Goal: Task Accomplishment & Management: Manage account settings

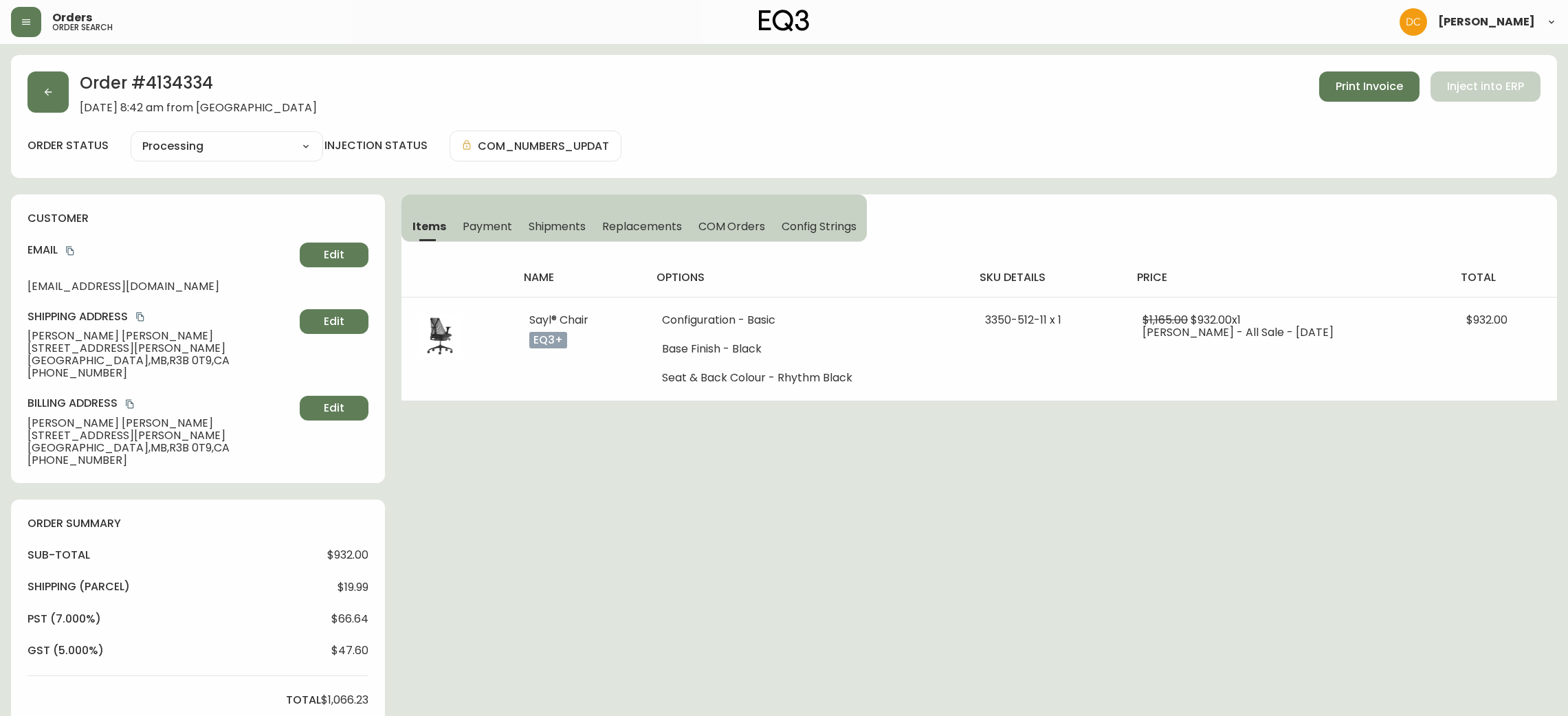
select select "PROCESSING"
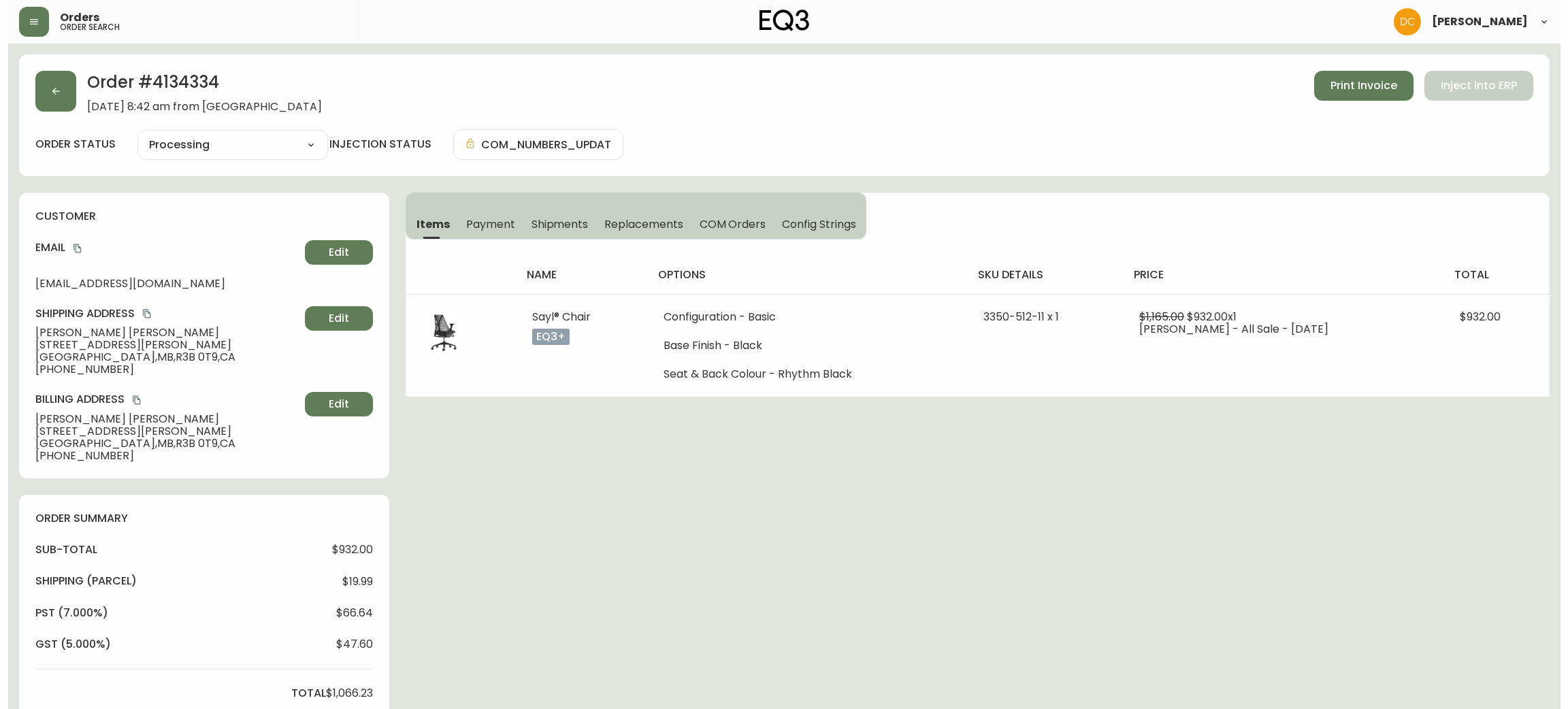
scroll to position [510, 0]
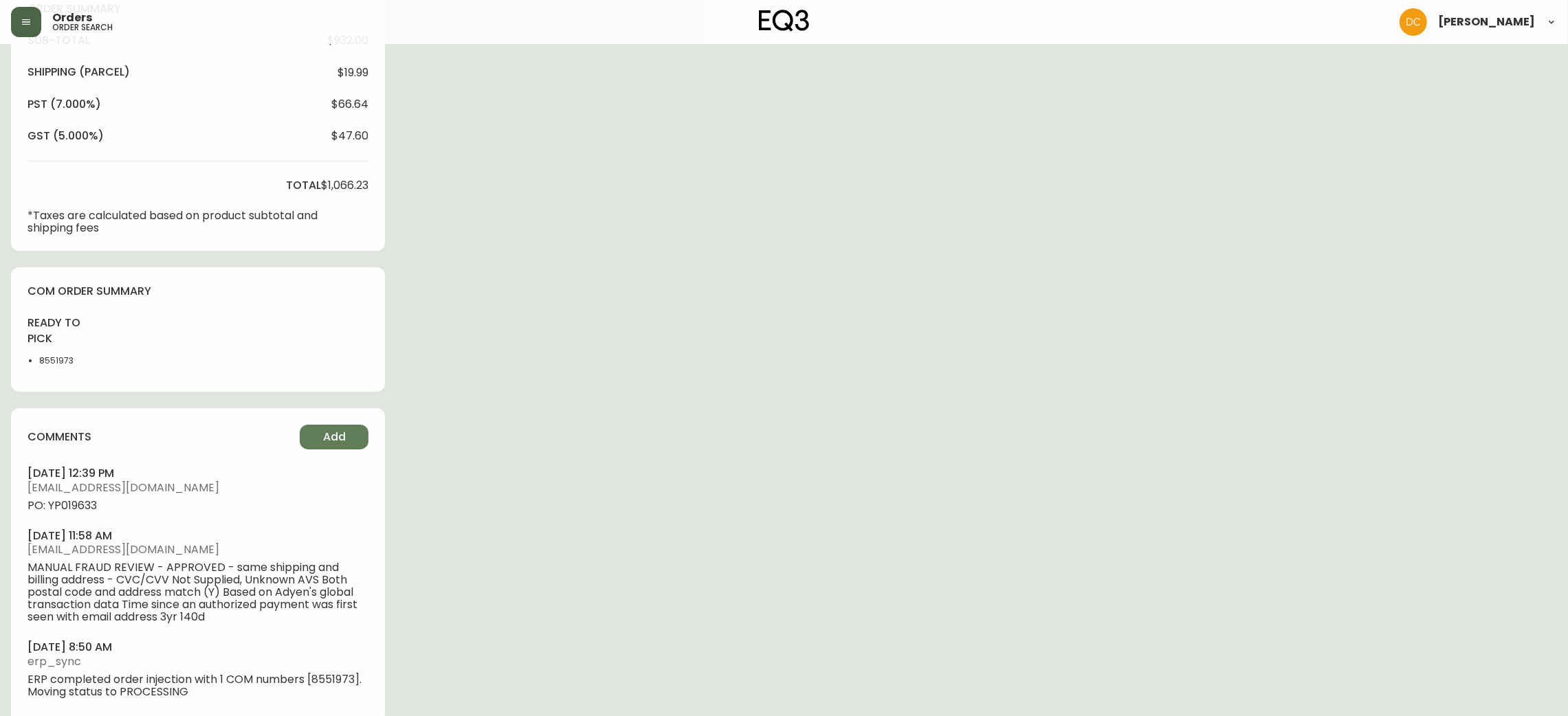
drag, startPoint x: 15, startPoint y: 6, endPoint x: 20, endPoint y: 18, distance: 13.0
click at [15, 7] on div "Orders order search [PERSON_NAME]" at bounding box center [784, 22] width 1546 height 44
click at [21, 18] on icon "button" at bounding box center [26, 22] width 11 height 11
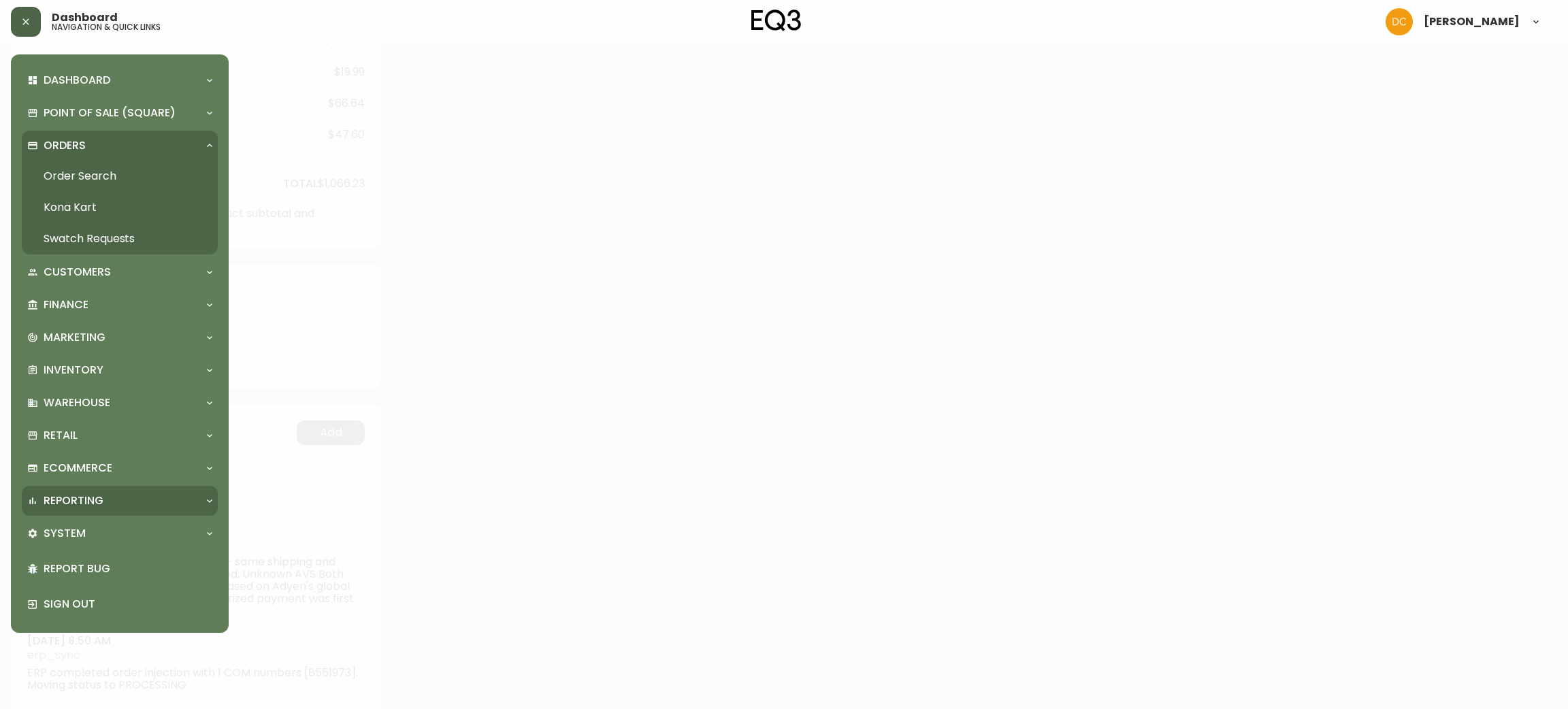
scroll to position [512, 0]
click at [82, 526] on p "System" at bounding box center [64, 533] width 42 height 15
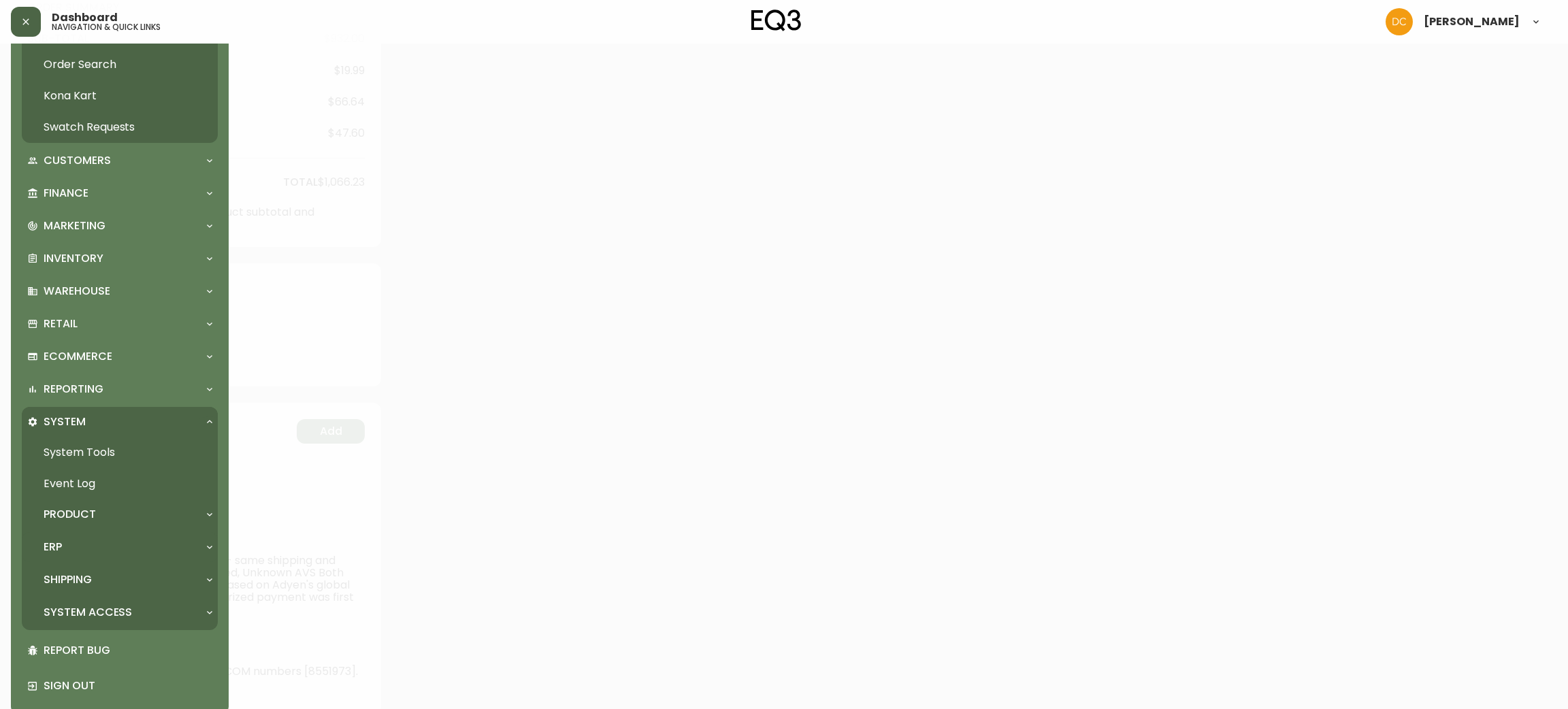
scroll to position [125, 0]
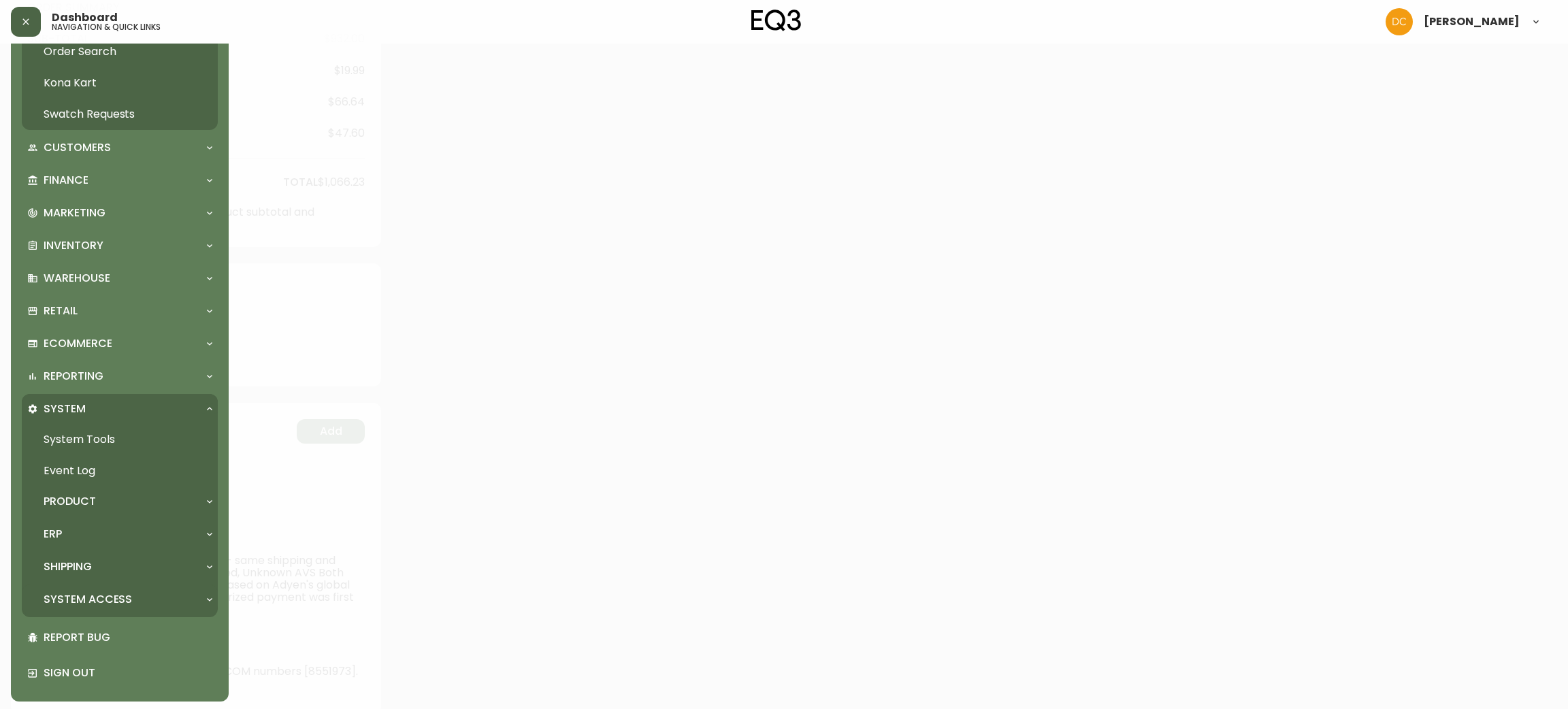
click at [92, 589] on div "System Access" at bounding box center [120, 599] width 196 height 29
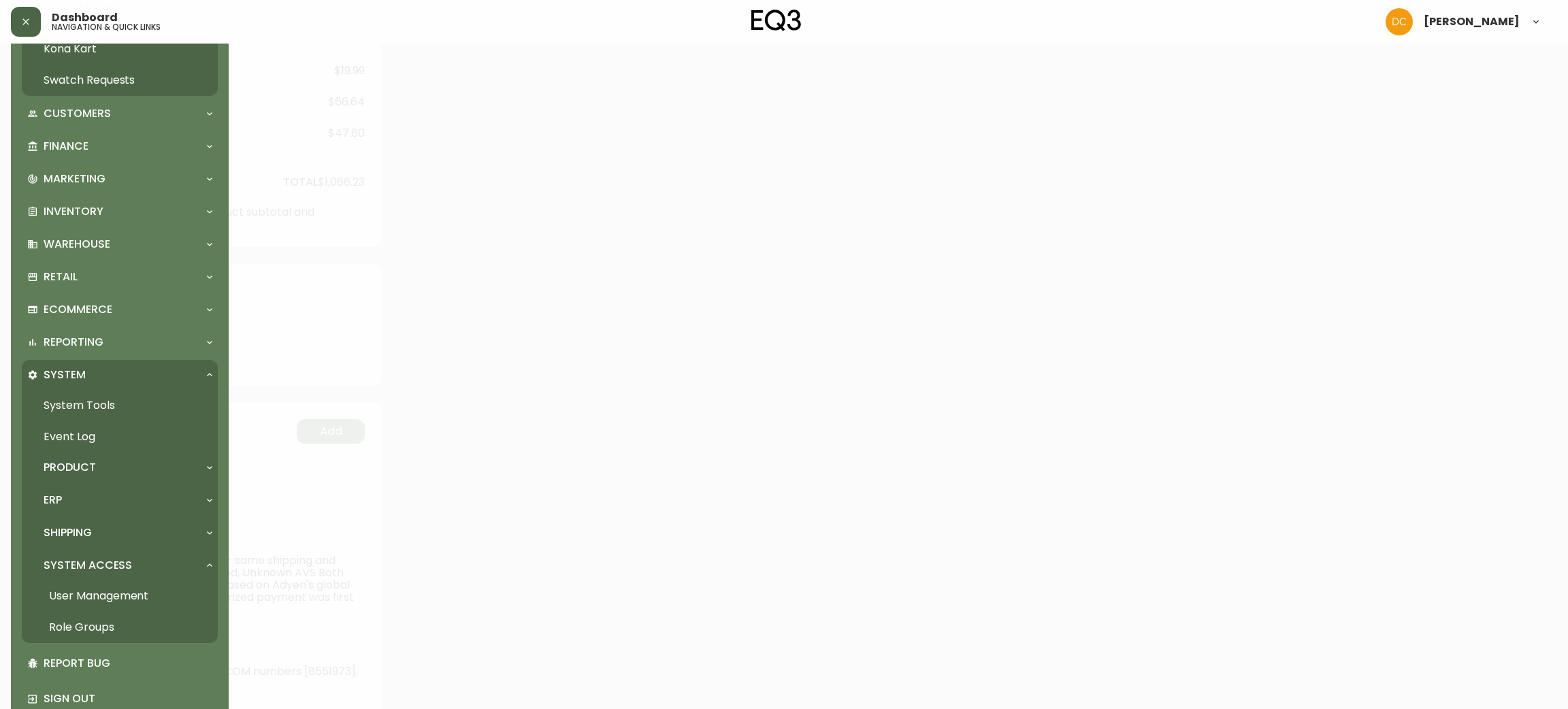
scroll to position [187, 0]
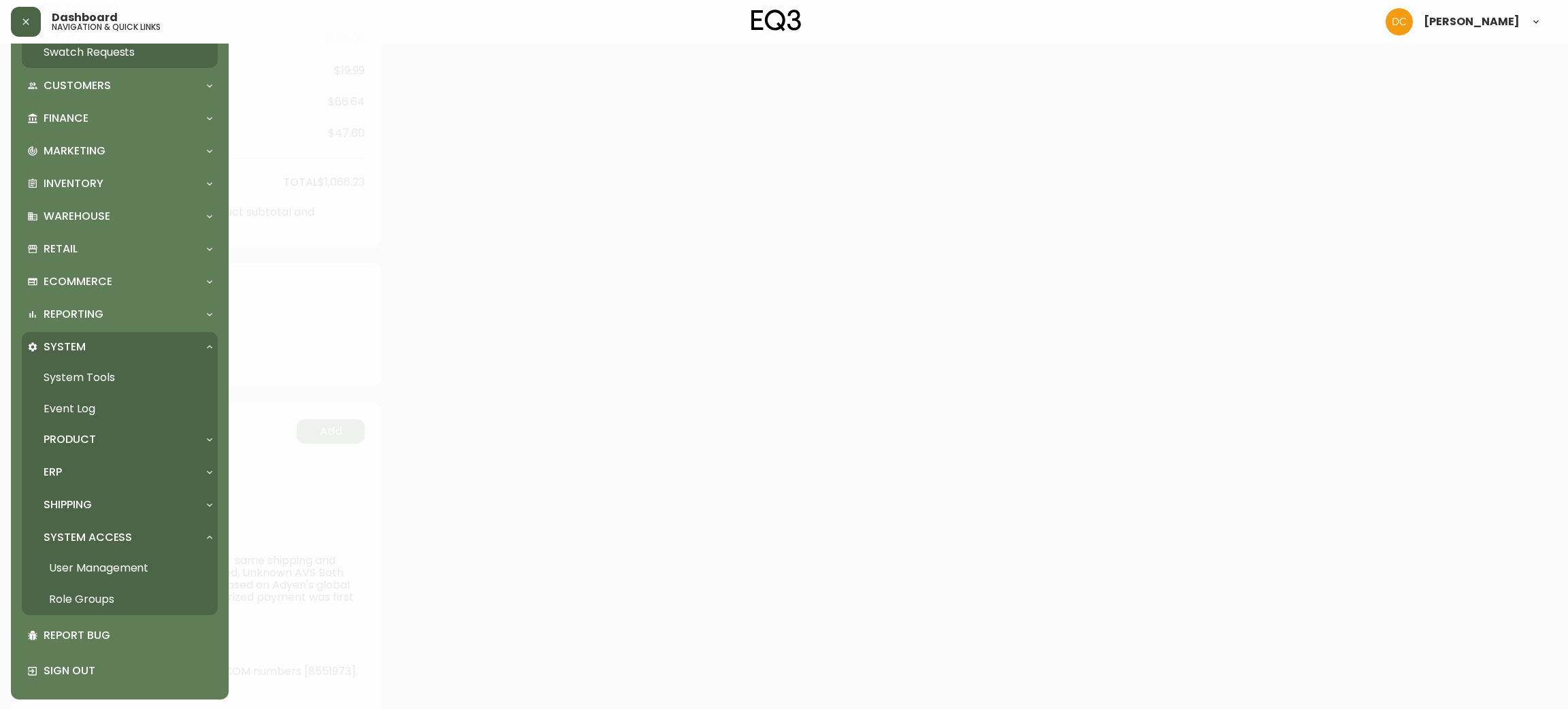
click at [112, 569] on link "User Management" at bounding box center [120, 569] width 196 height 31
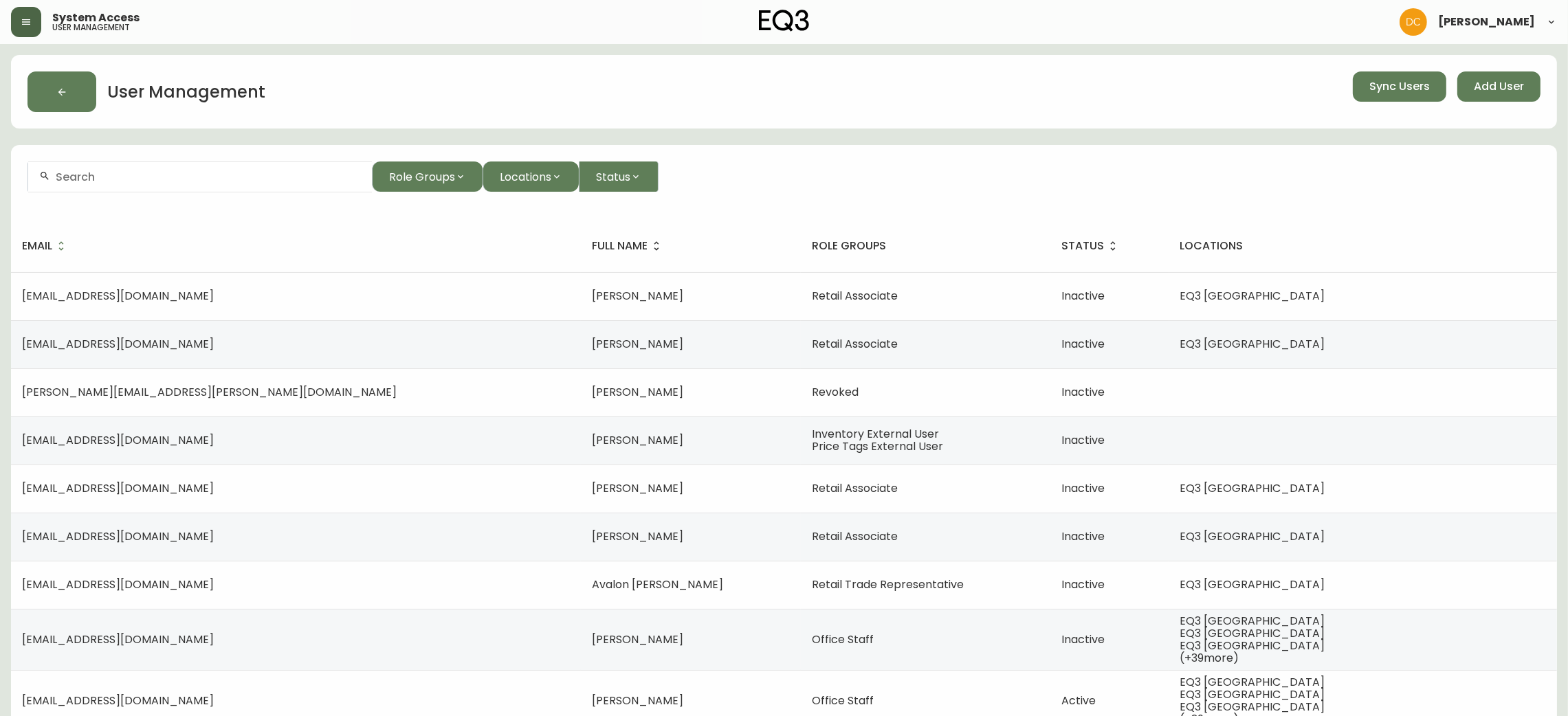
click at [205, 180] on input "text" at bounding box center [208, 177] width 305 height 13
click at [1512, 81] on span "Add User" at bounding box center [1499, 86] width 51 height 15
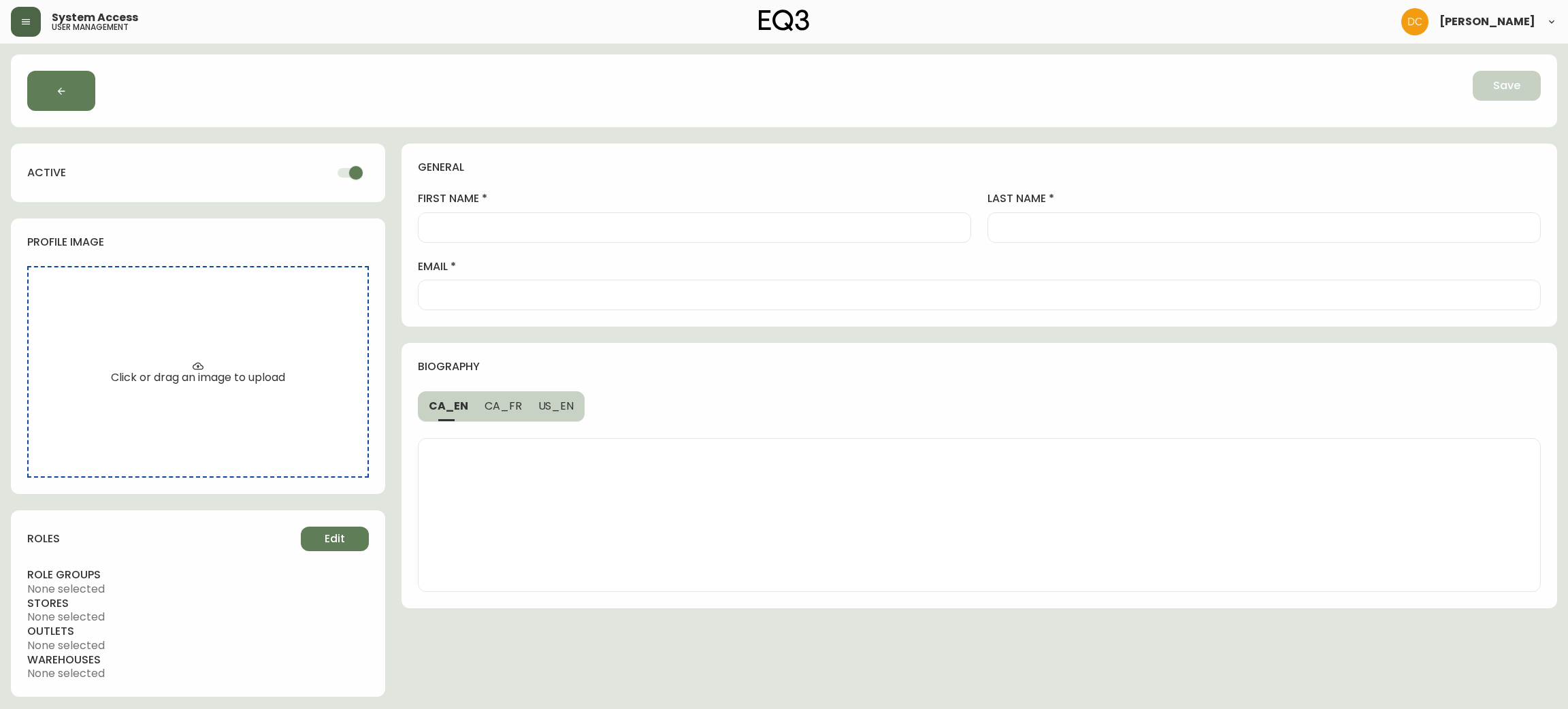
click at [607, 300] on input "email" at bounding box center [979, 295] width 1100 height 13
paste input "mkehler@eq3.ca"
type input "mkehler@eq3.ca"
click at [569, 219] on div at bounding box center [695, 227] width 554 height 30
type input "Montana"
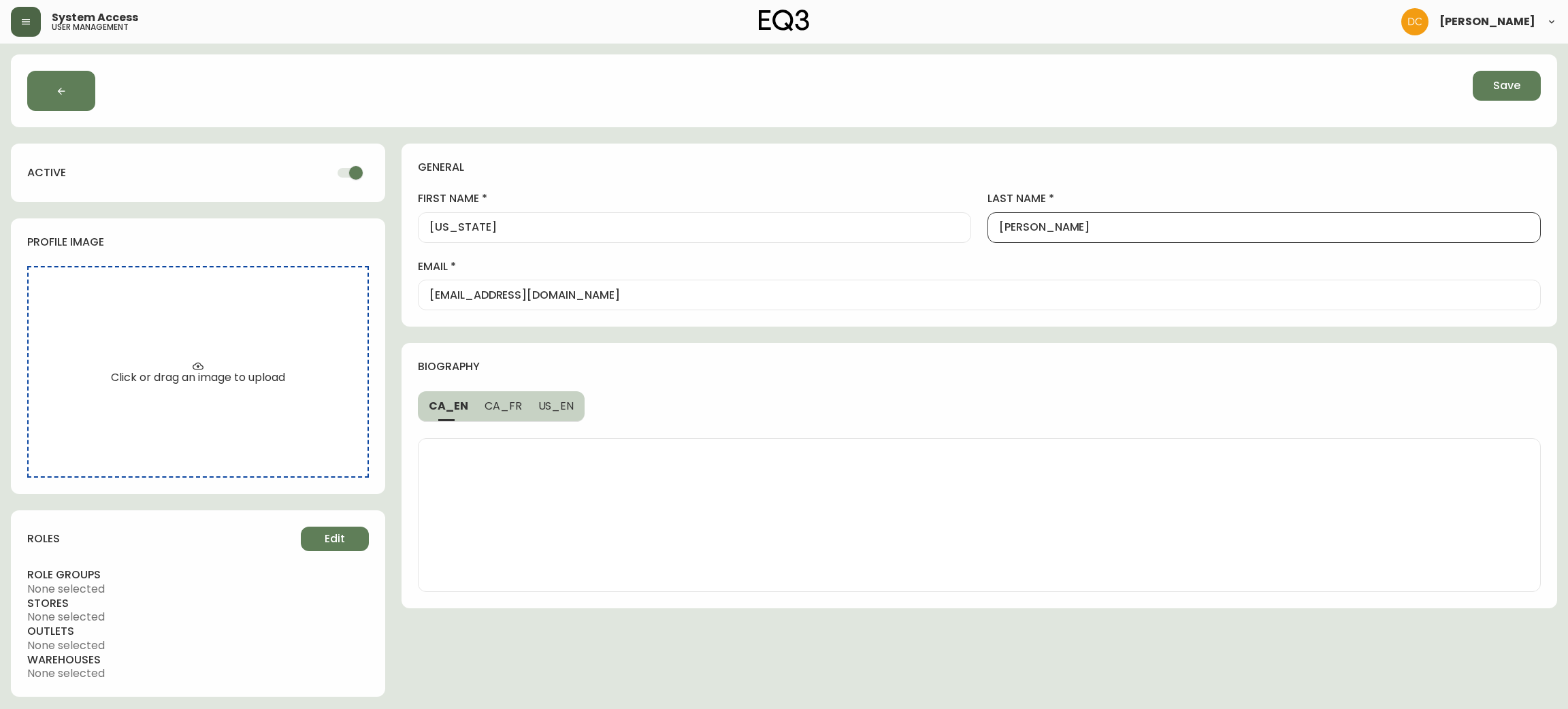
type input "Kehler"
click at [1075, 161] on h4 "general" at bounding box center [974, 167] width 1112 height 15
click at [611, 293] on input "mkehler@eq3.ca" at bounding box center [979, 295] width 1100 height 13
click at [350, 534] on button "Edit" at bounding box center [334, 539] width 68 height 25
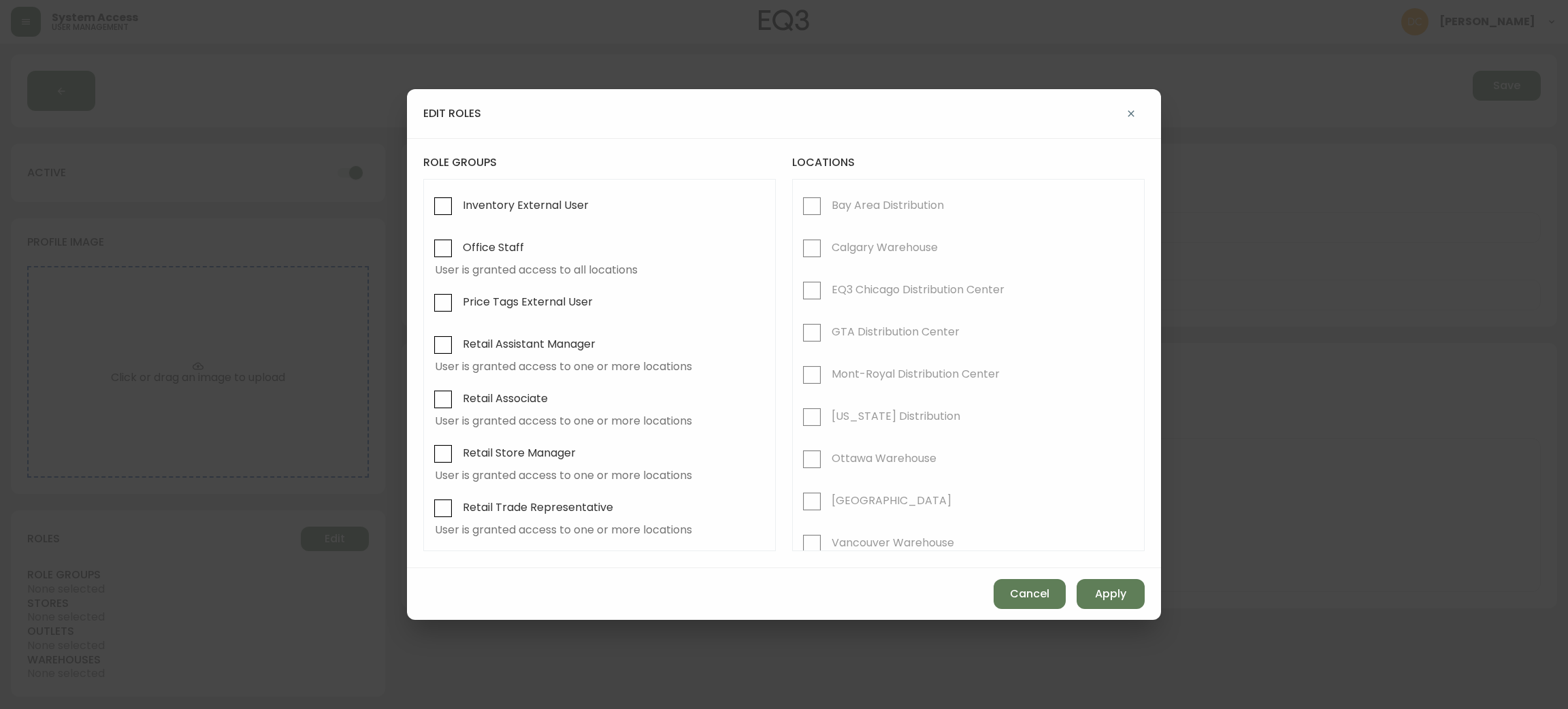
click at [514, 186] on div "Inventory External User Office Staff User is granted access to all locations Pr…" at bounding box center [599, 364] width 352 height 372
click at [529, 215] on span "Inventory External User" at bounding box center [523, 205] width 130 height 29
click at [459, 215] on input "Inventory External User" at bounding box center [443, 206] width 31 height 31
checkbox input "true"
click at [532, 301] on span "Price Tags External User" at bounding box center [527, 301] width 130 height 15
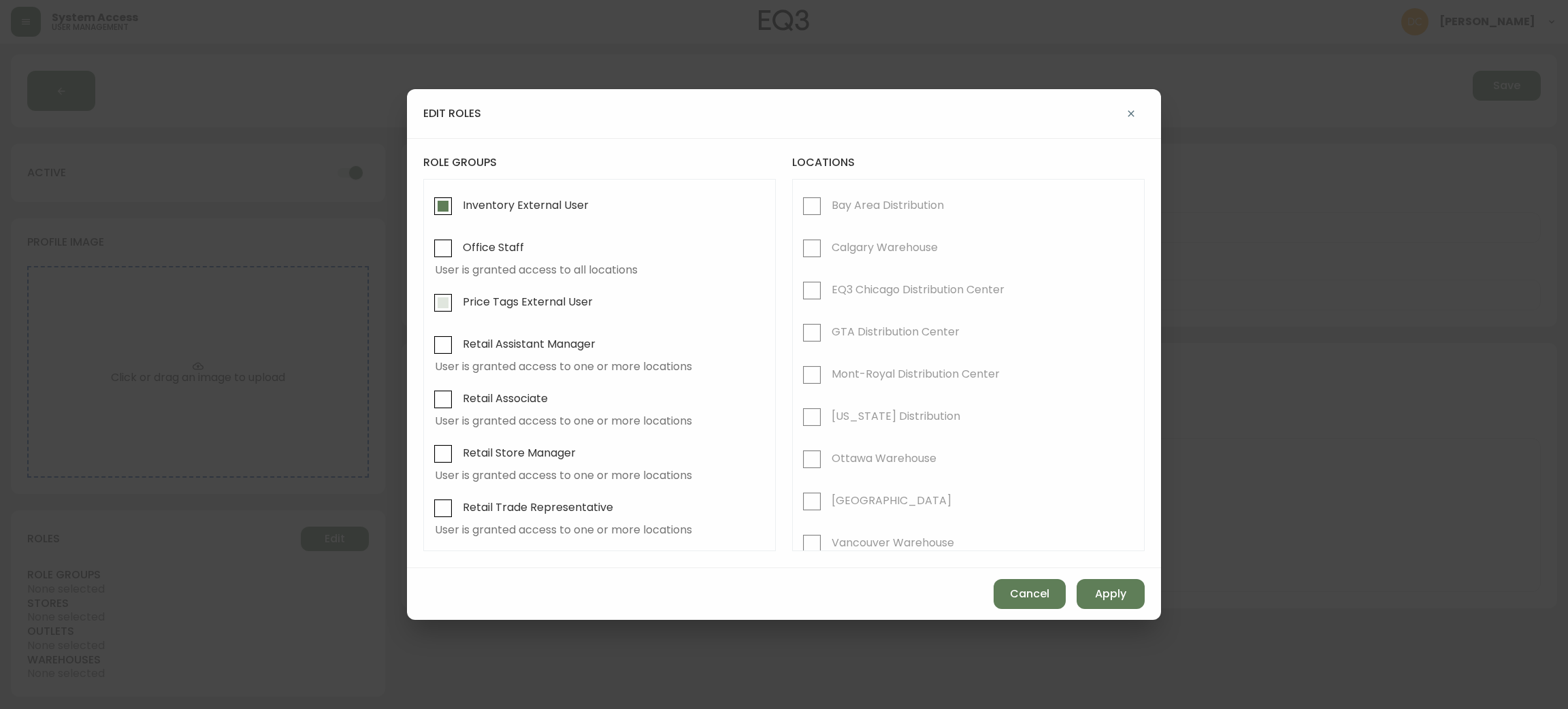
click at [459, 301] on input "Price Tags External User" at bounding box center [443, 303] width 31 height 31
checkbox input "true"
click at [1110, 596] on span "Apply" at bounding box center [1110, 594] width 31 height 15
checkbox input "false"
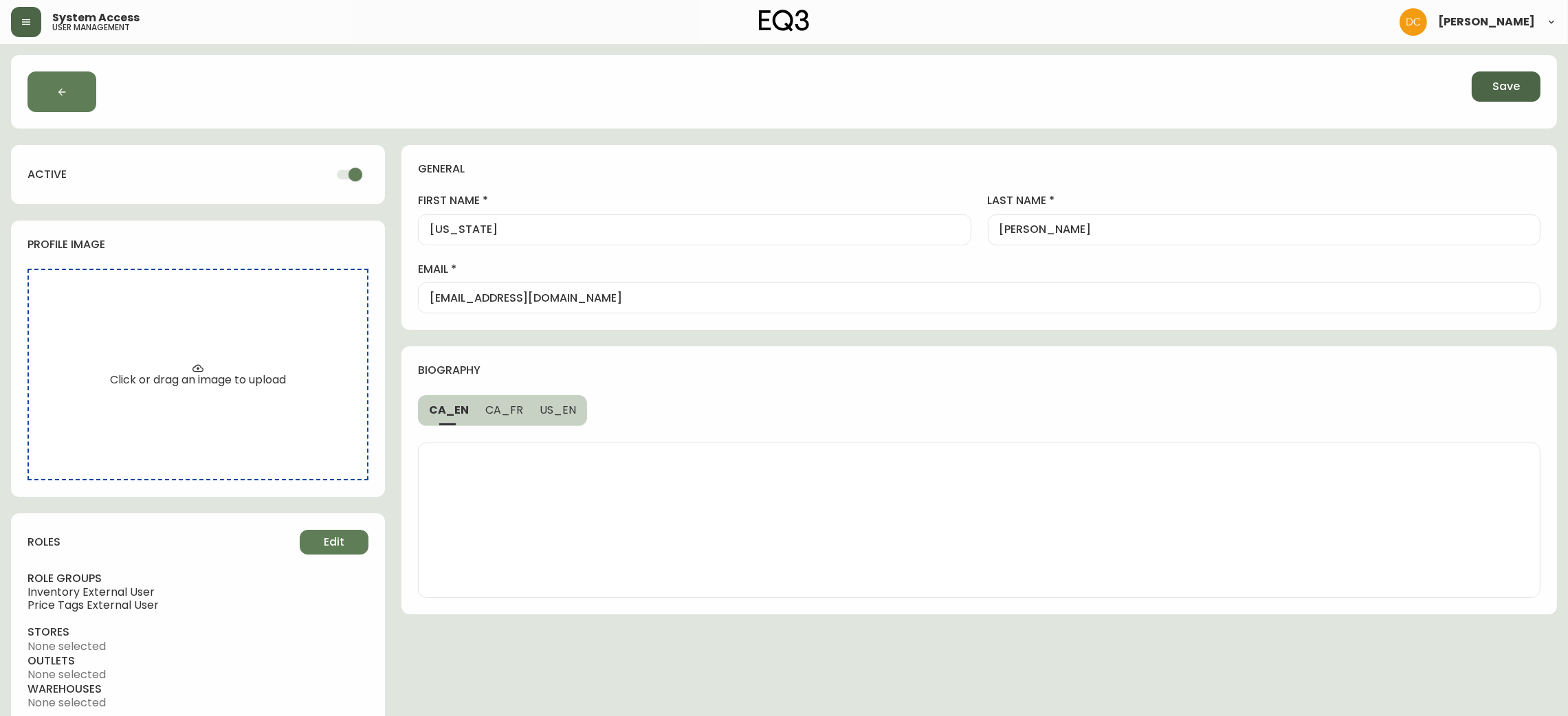
click at [1503, 98] on button "Save" at bounding box center [1506, 86] width 68 height 30
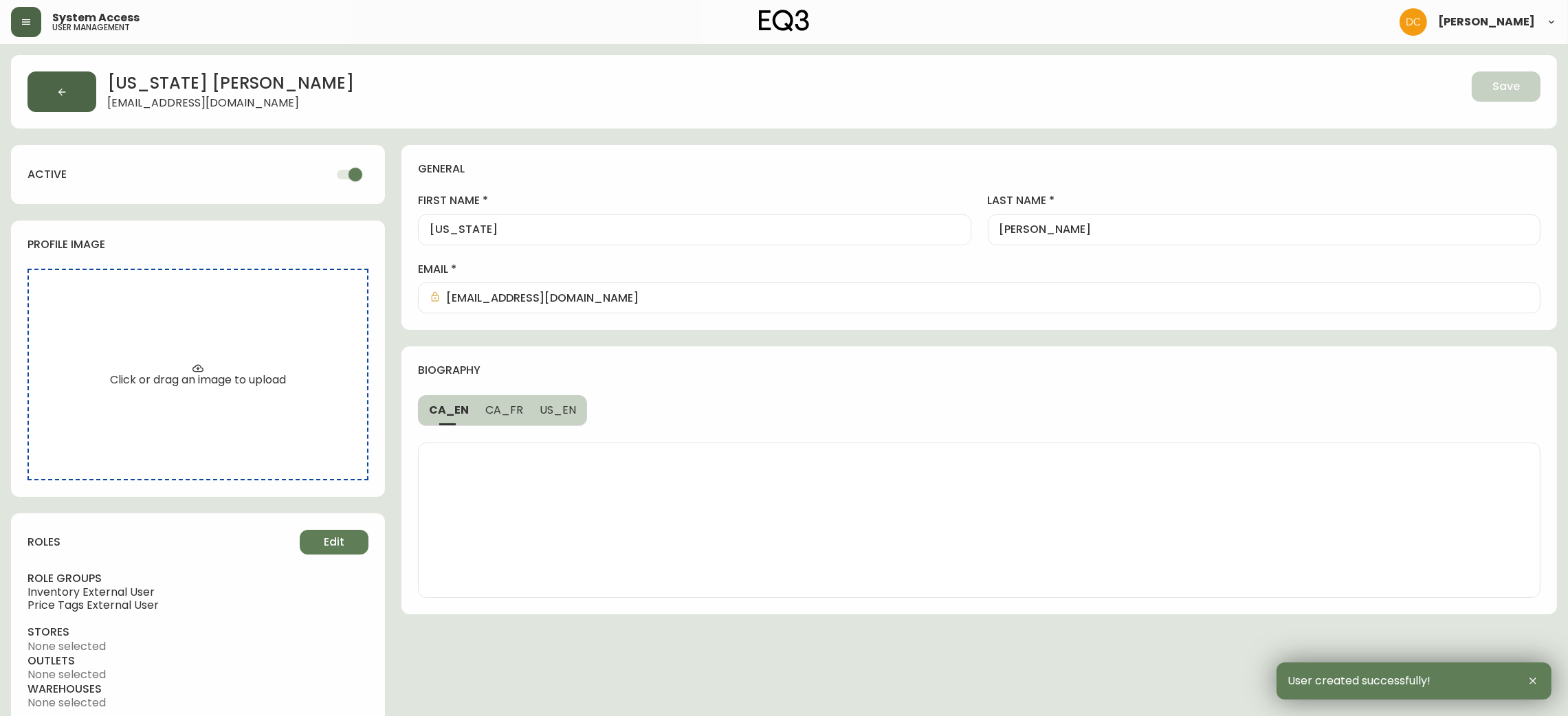
click at [86, 92] on button "button" at bounding box center [61, 91] width 68 height 41
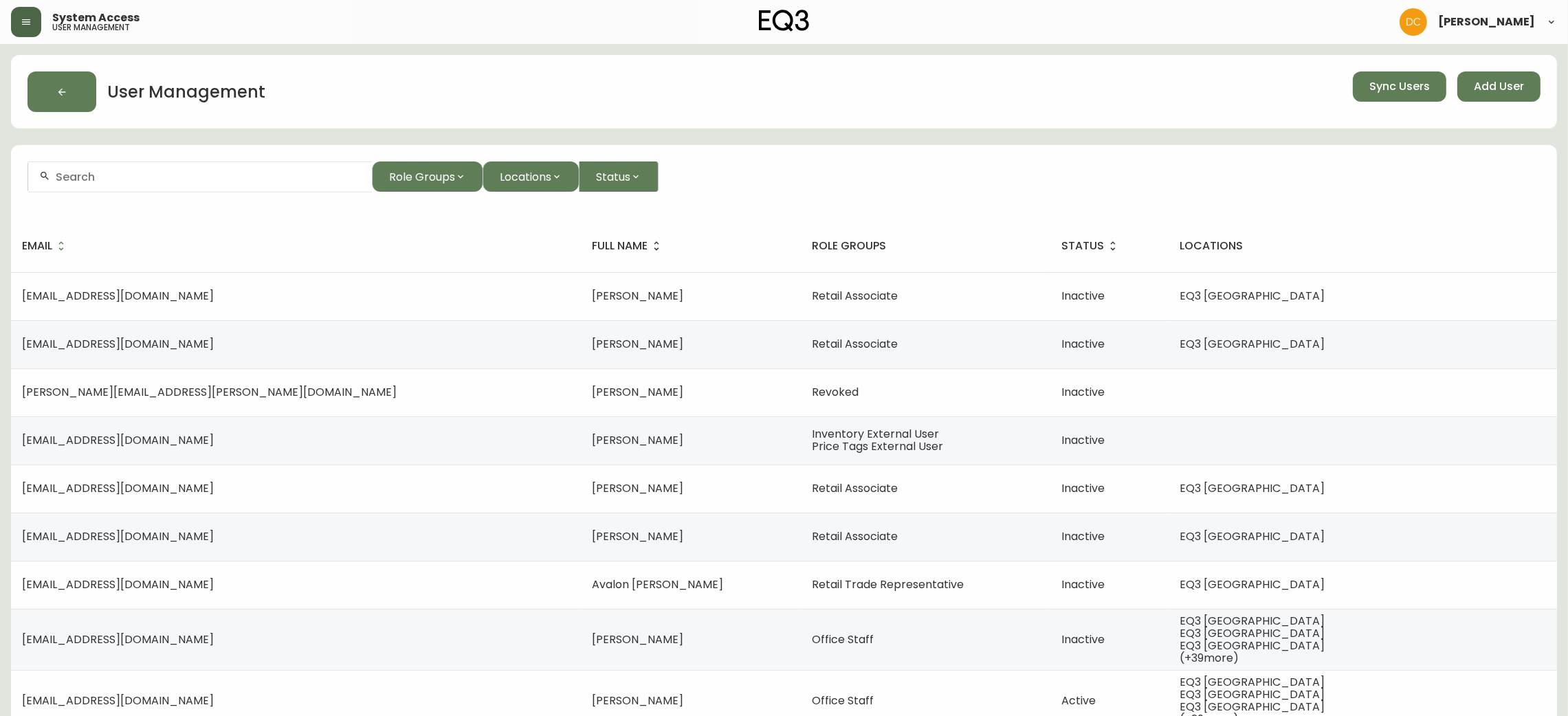
click at [230, 182] on input "text" at bounding box center [208, 177] width 305 height 13
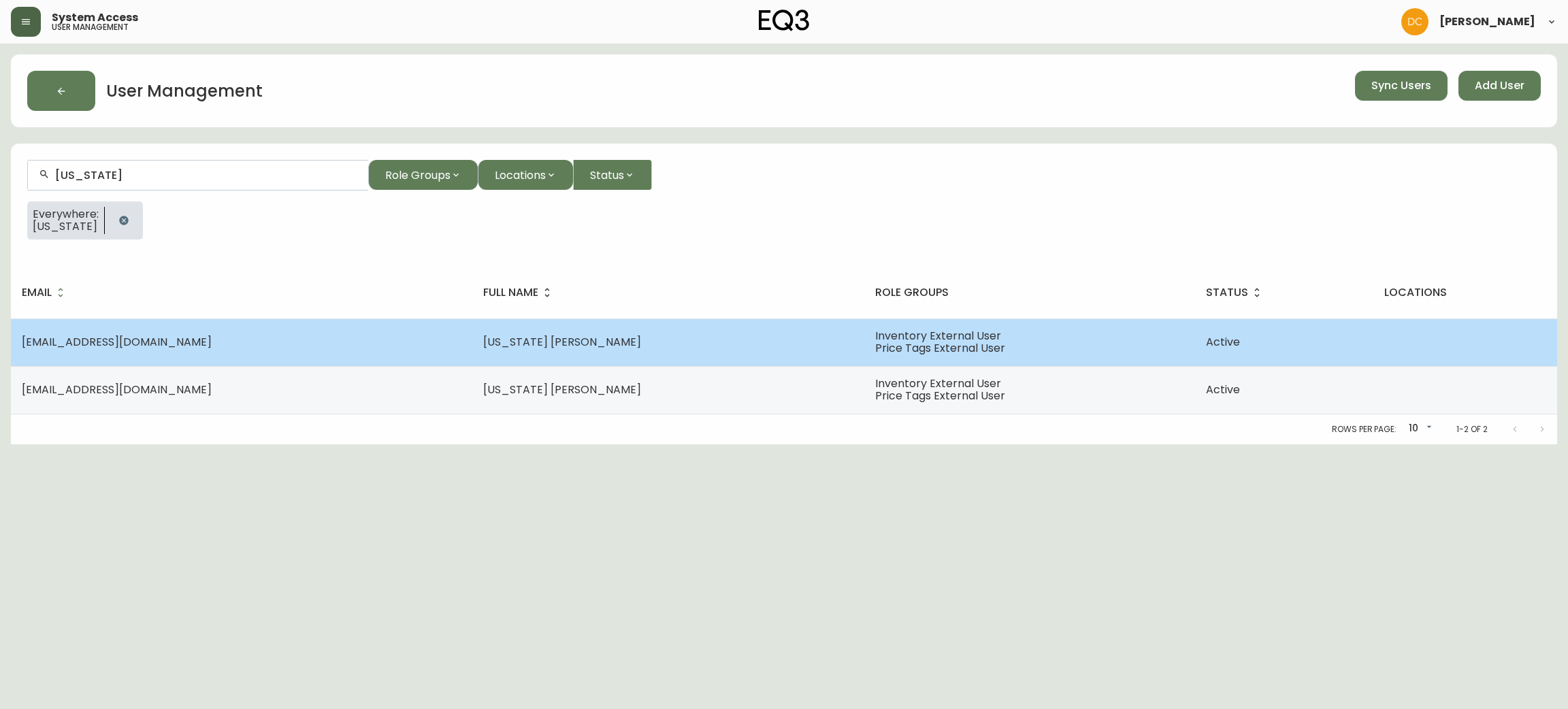
type input "Montana"
click at [472, 333] on td "Montana Fortier" at bounding box center [668, 342] width 392 height 48
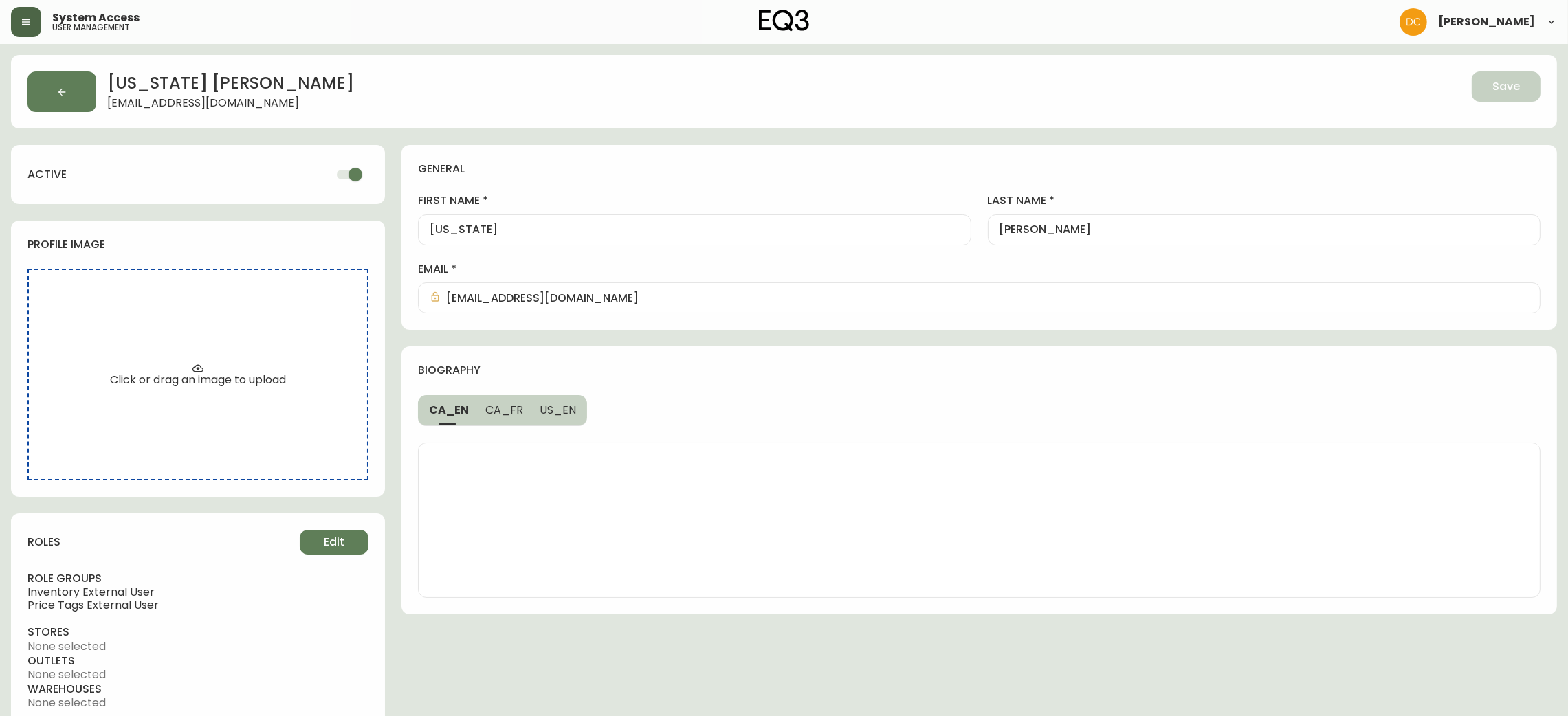
click at [362, 172] on input "checkbox" at bounding box center [355, 175] width 78 height 26
checkbox input "false"
click at [1500, 84] on span "Save" at bounding box center [1507, 86] width 28 height 15
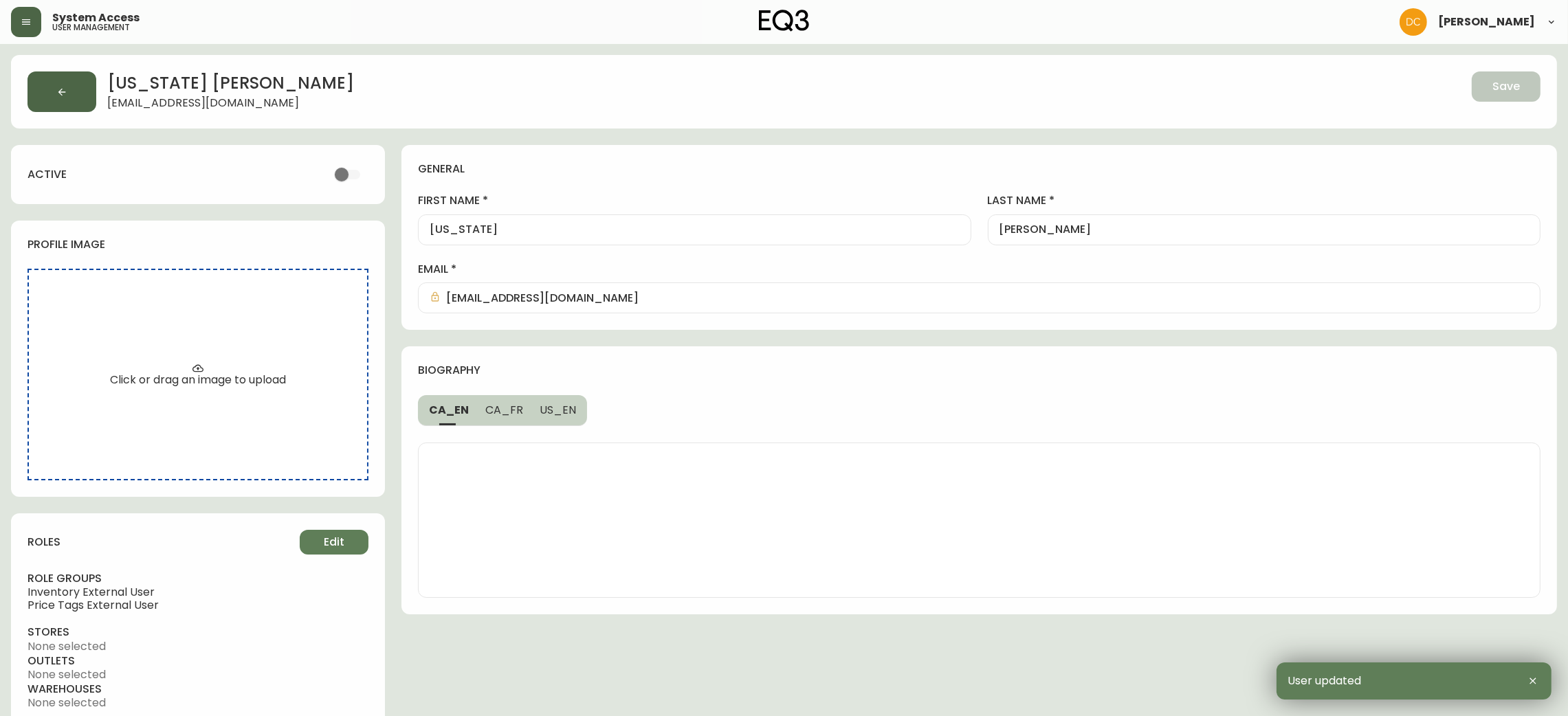
click at [94, 86] on button "button" at bounding box center [61, 91] width 68 height 41
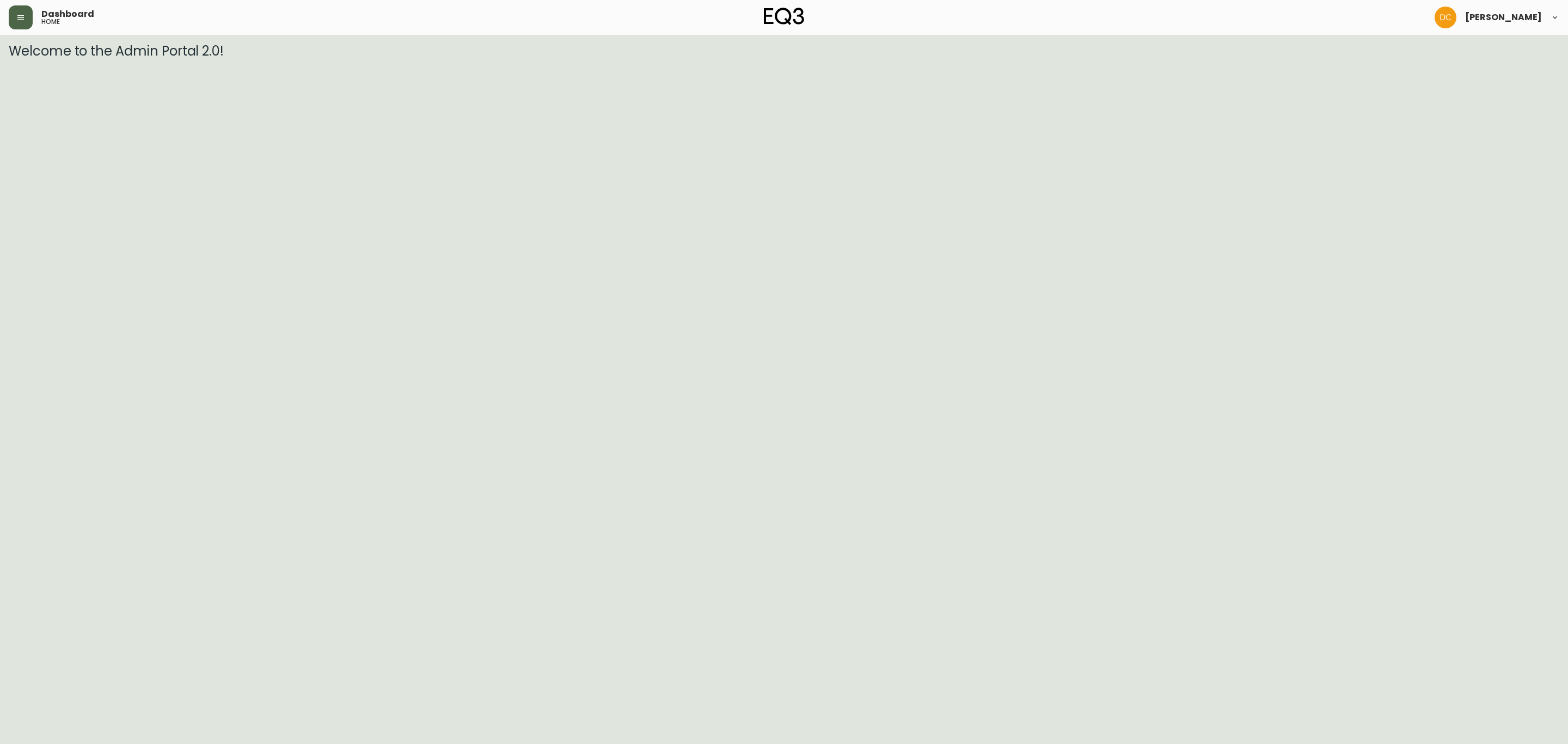
click at [15, 19] on button "button" at bounding box center [20, 17] width 24 height 24
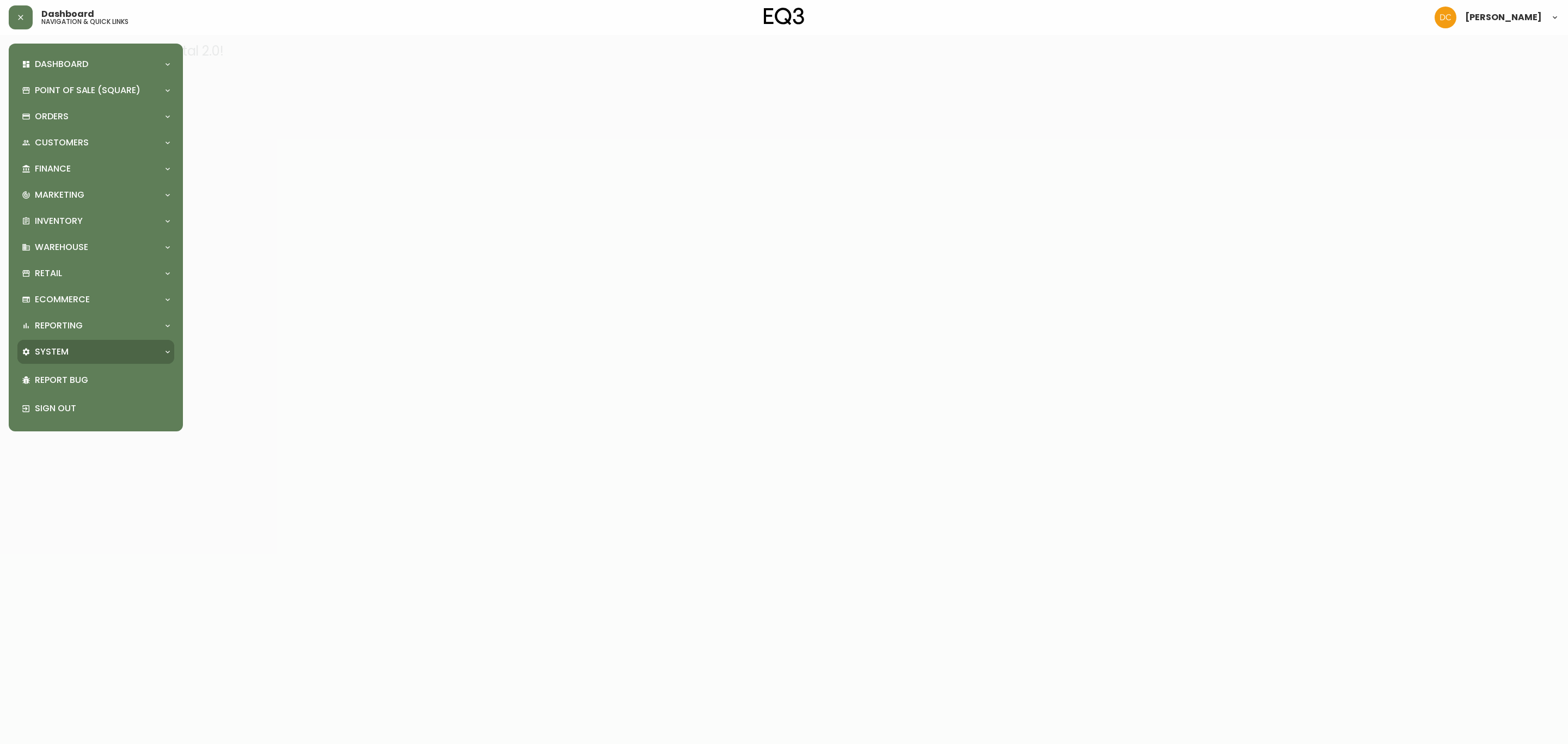
click at [65, 343] on div "System" at bounding box center [96, 352] width 157 height 24
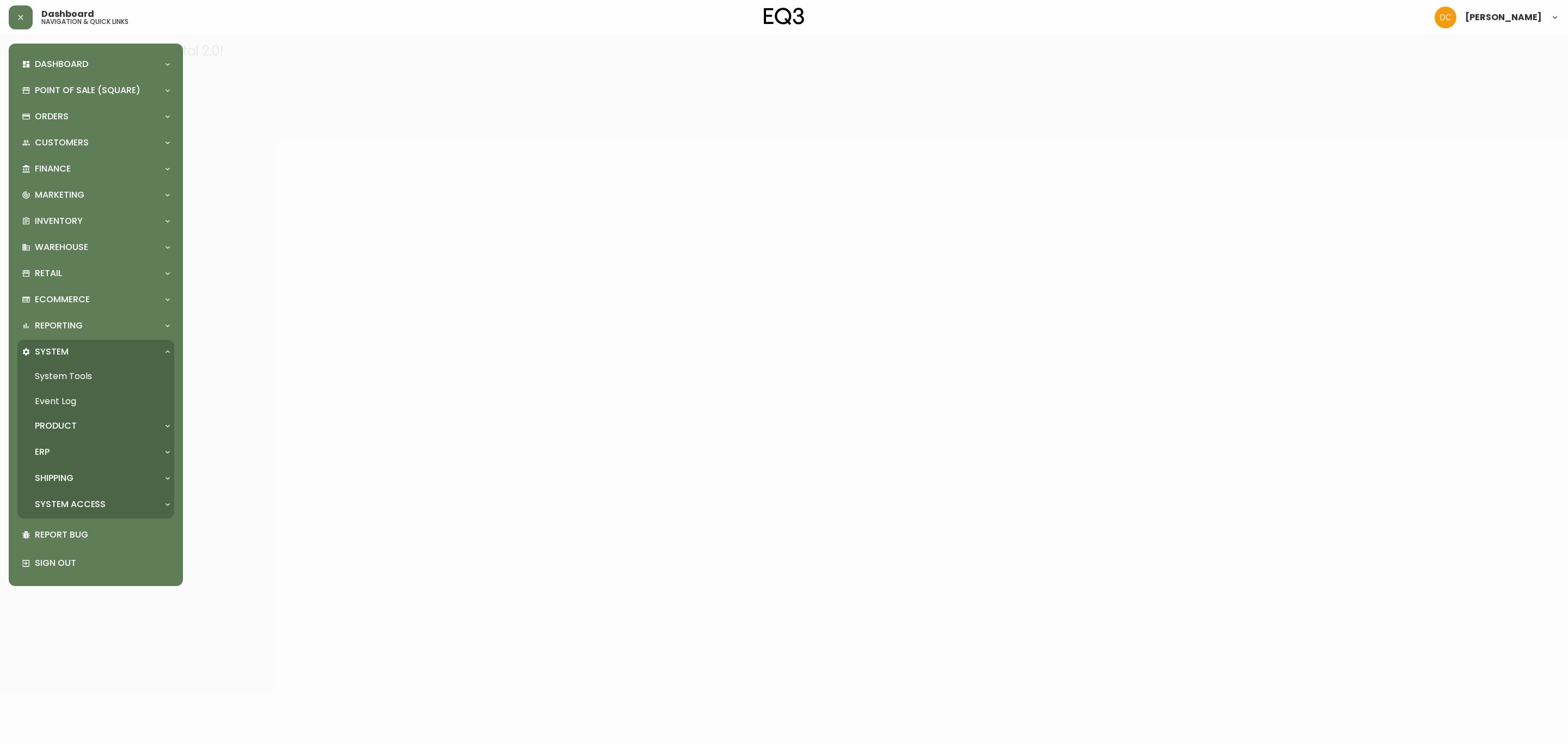
click at [105, 428] on div "Product" at bounding box center [90, 425] width 137 height 12
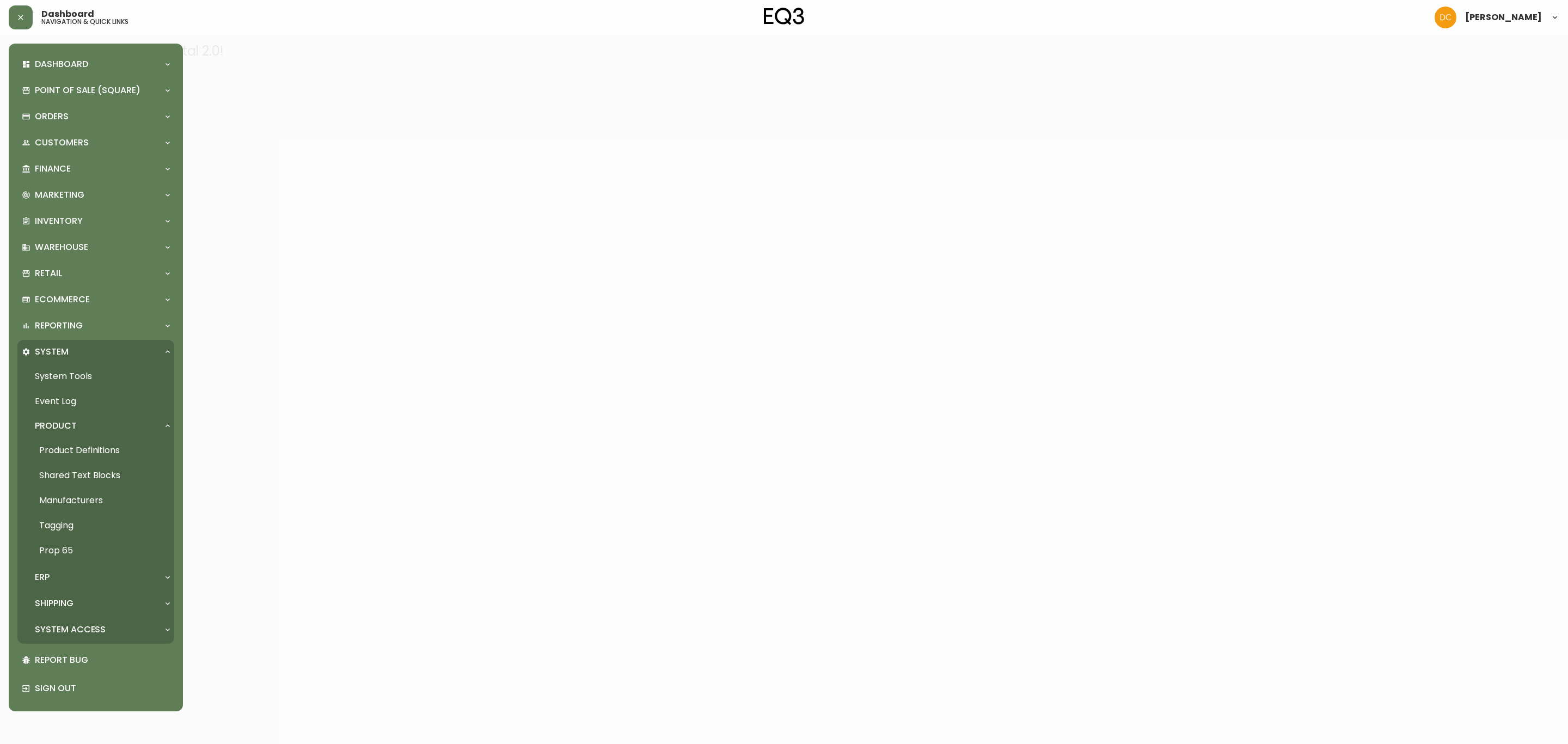
click at [109, 442] on link "Product Definitions" at bounding box center [96, 450] width 157 height 25
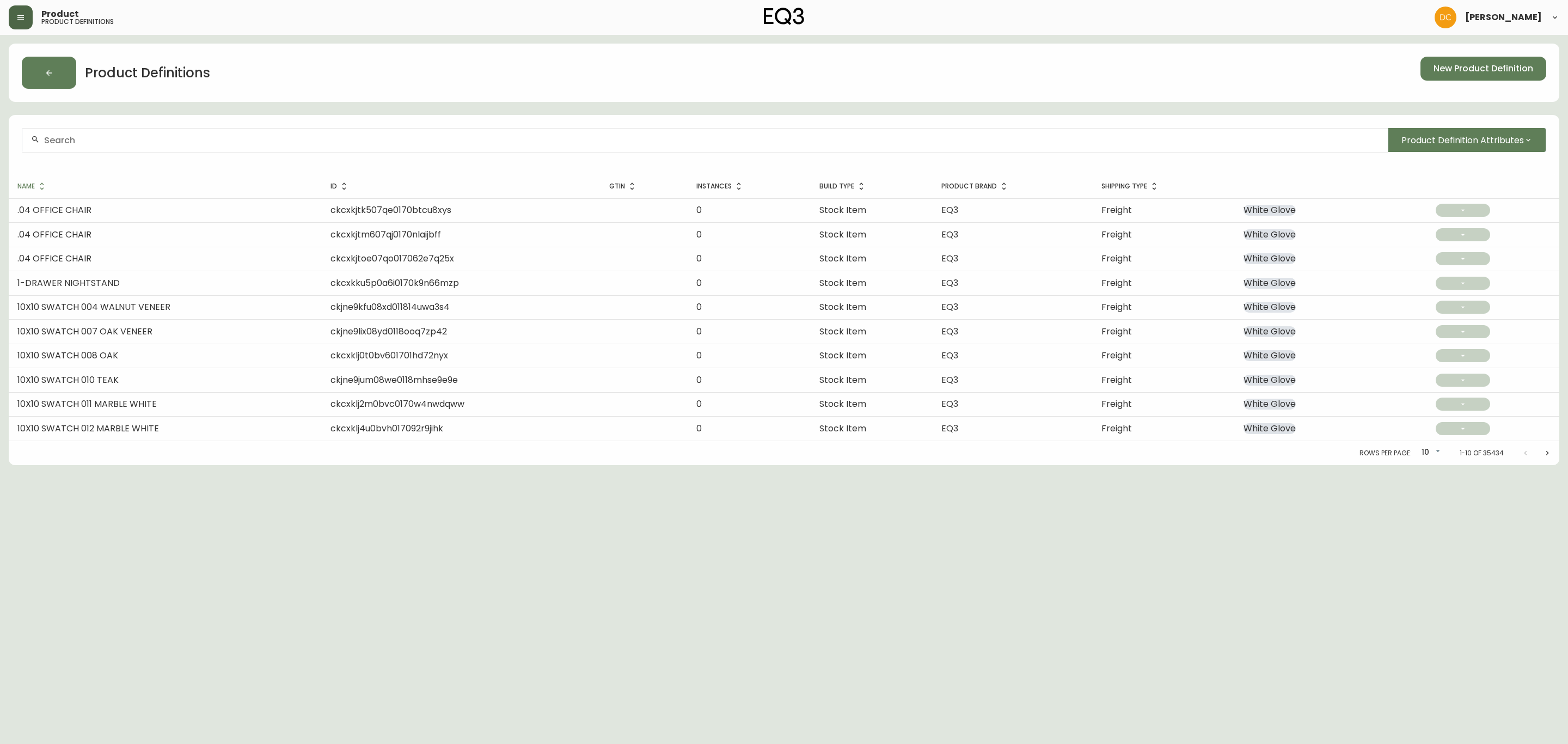
click at [28, 12] on button "button" at bounding box center [20, 17] width 24 height 24
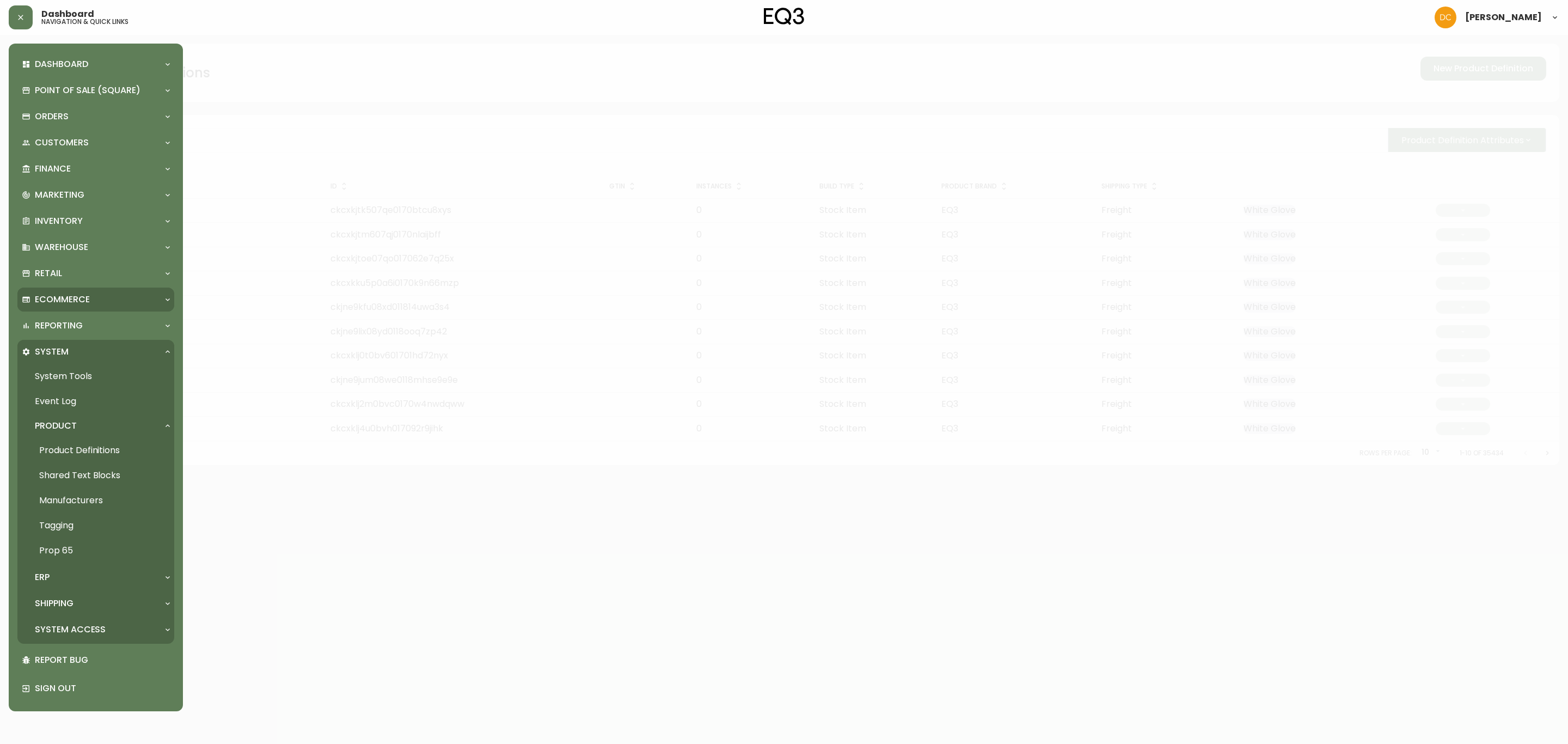
click at [112, 306] on div "Ecommerce" at bounding box center [96, 299] width 157 height 24
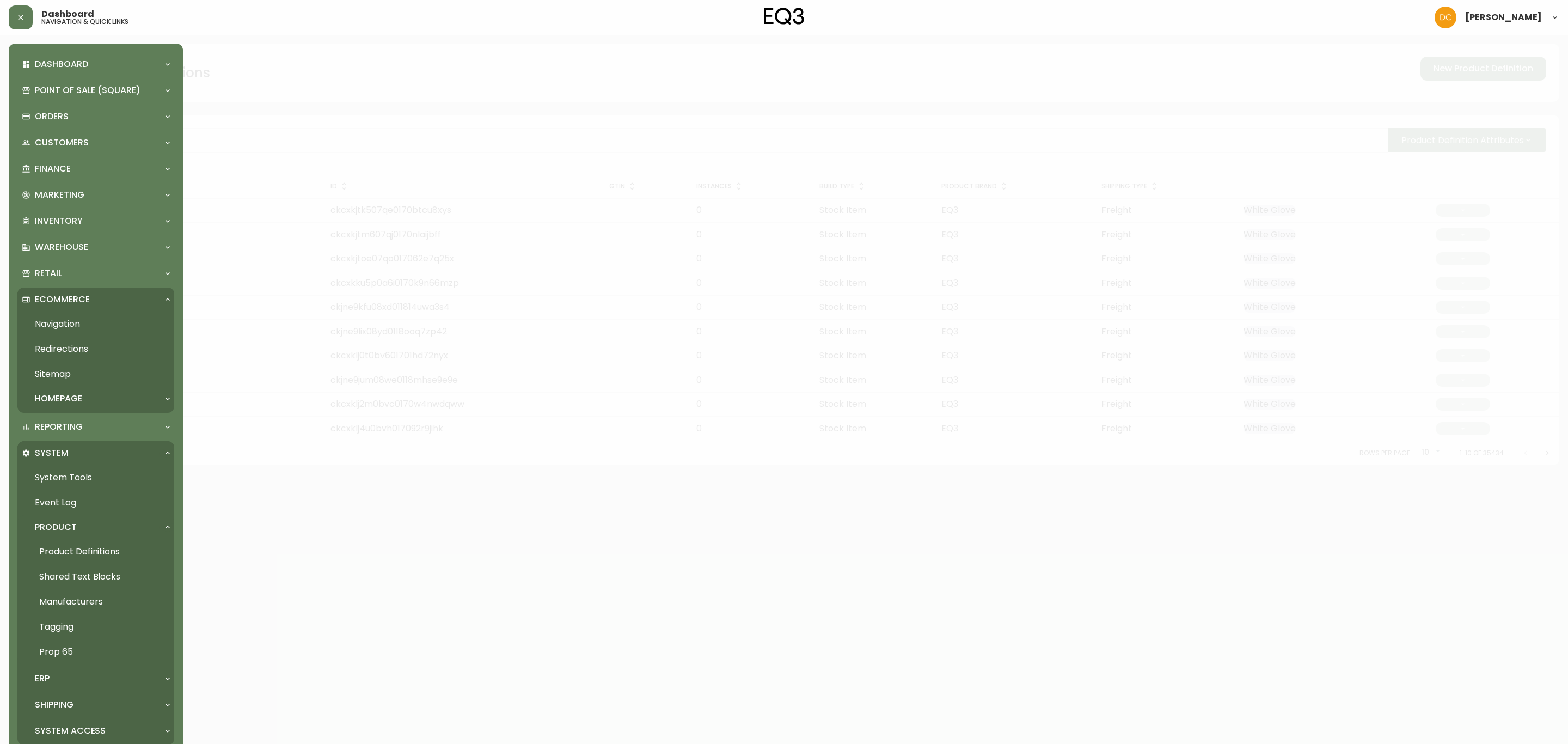
click at [85, 319] on link "Navigation" at bounding box center [96, 324] width 157 height 25
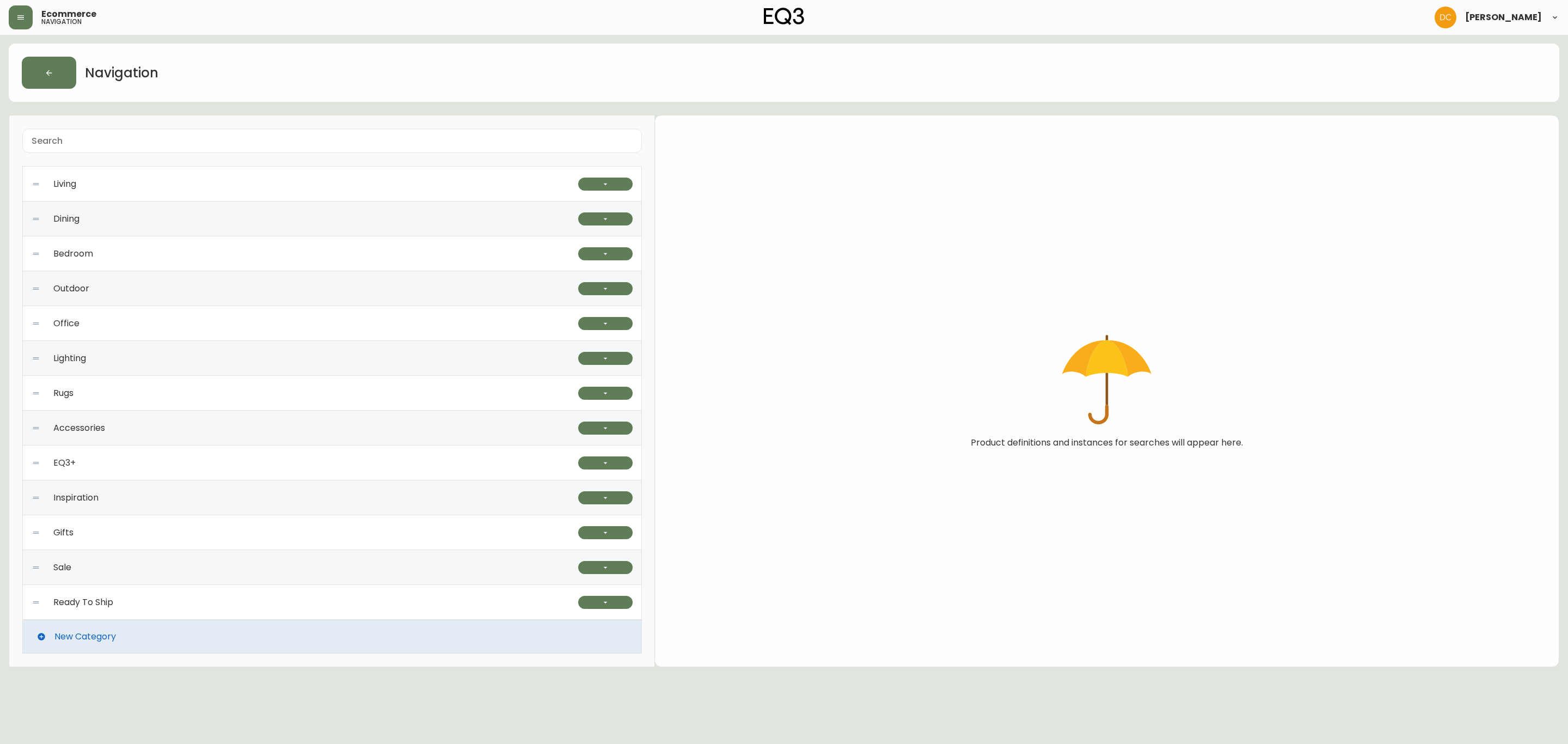
click at [166, 435] on div "Accessories" at bounding box center [305, 428] width 547 height 35
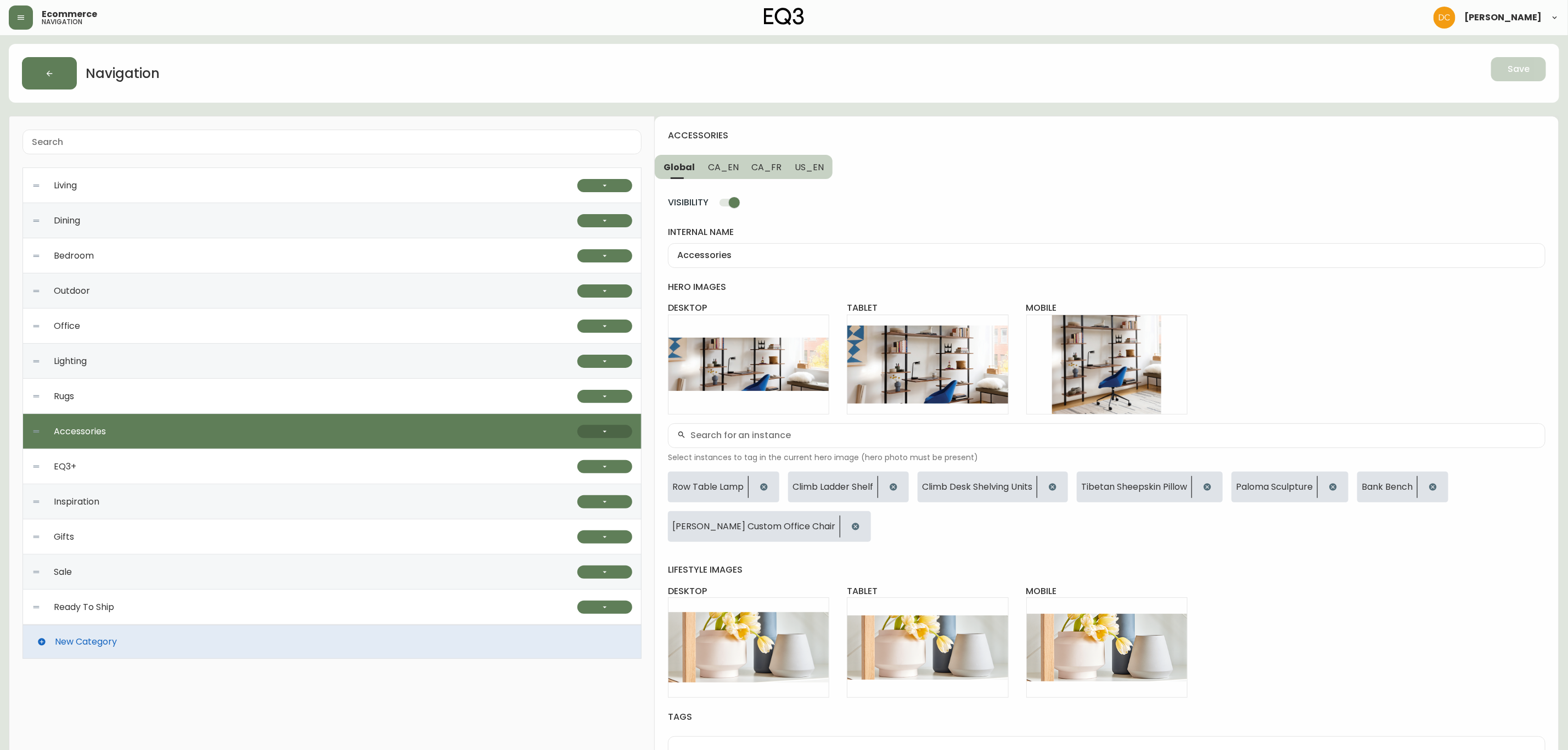
click at [620, 434] on button "button" at bounding box center [604, 432] width 55 height 13
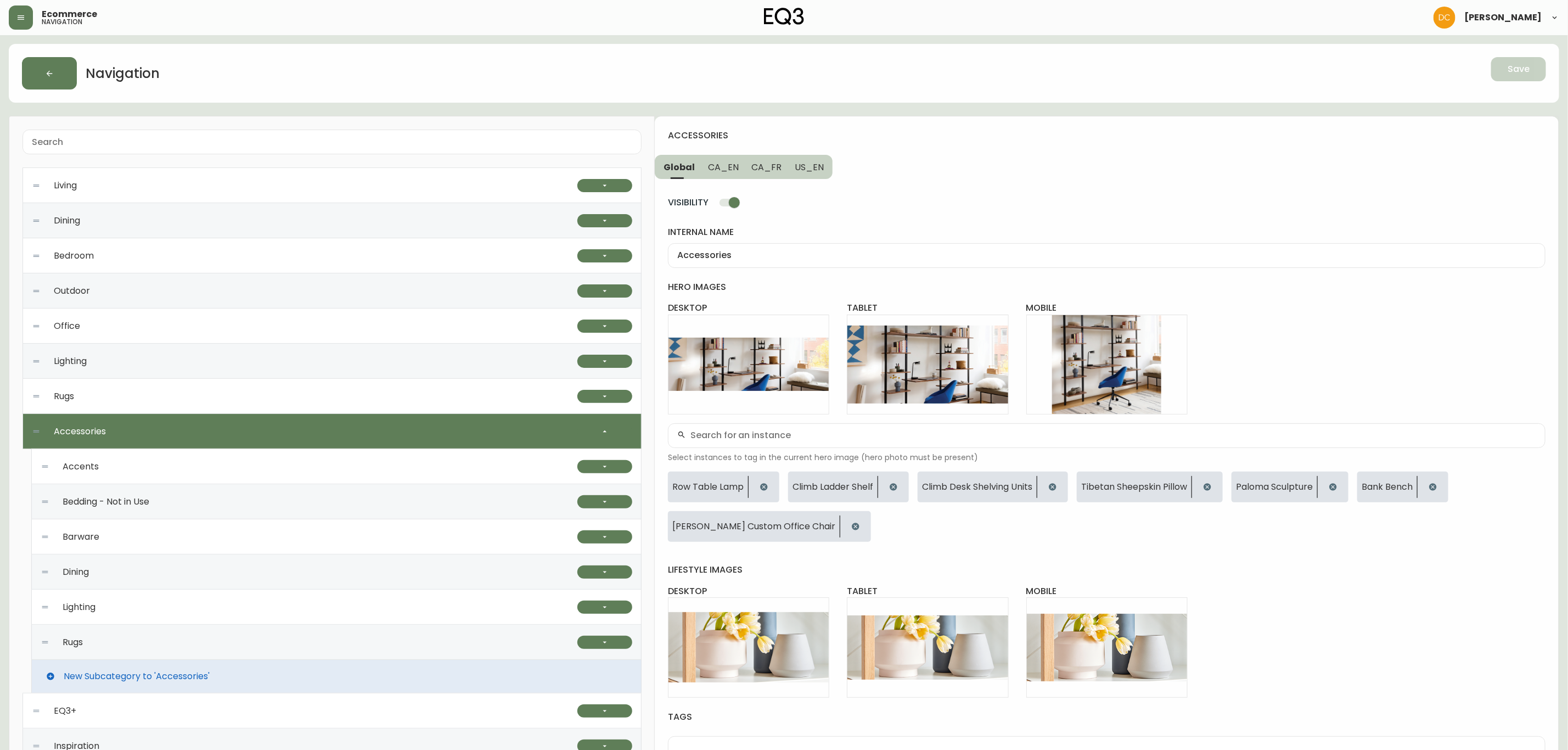
click at [137, 616] on div "Lighting" at bounding box center [309, 607] width 537 height 35
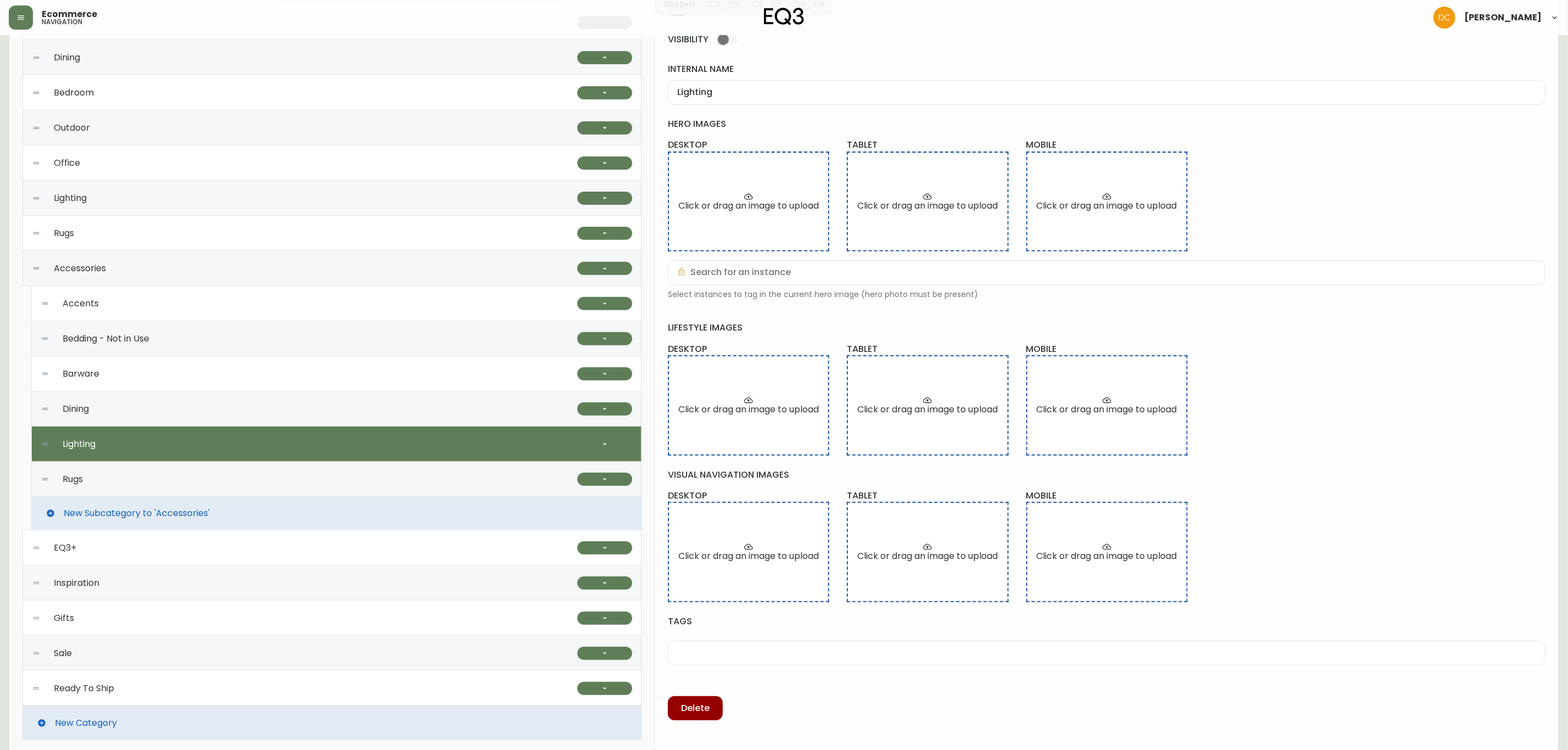
scroll to position [169, 0]
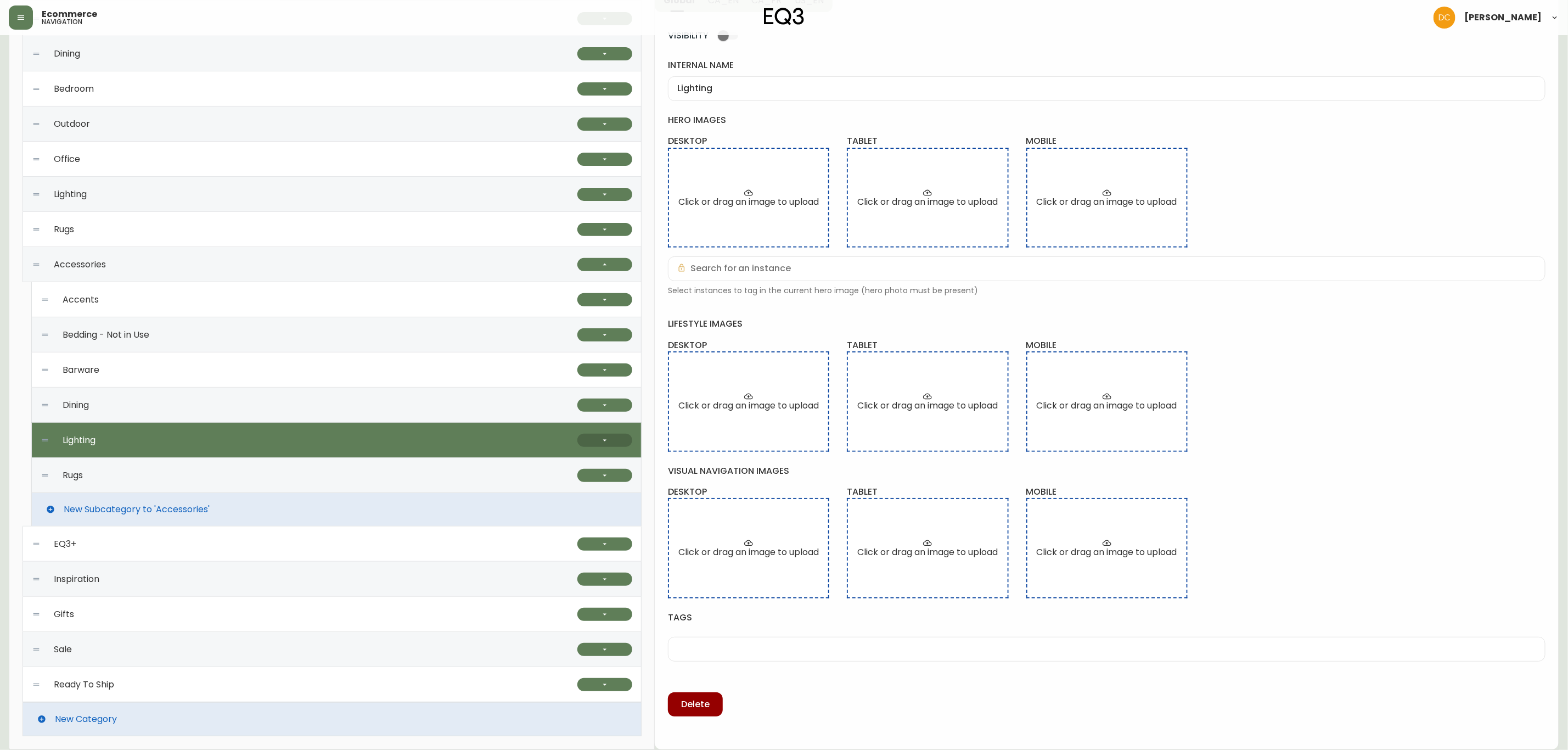
click at [609, 439] on icon "button" at bounding box center [604, 440] width 9 height 9
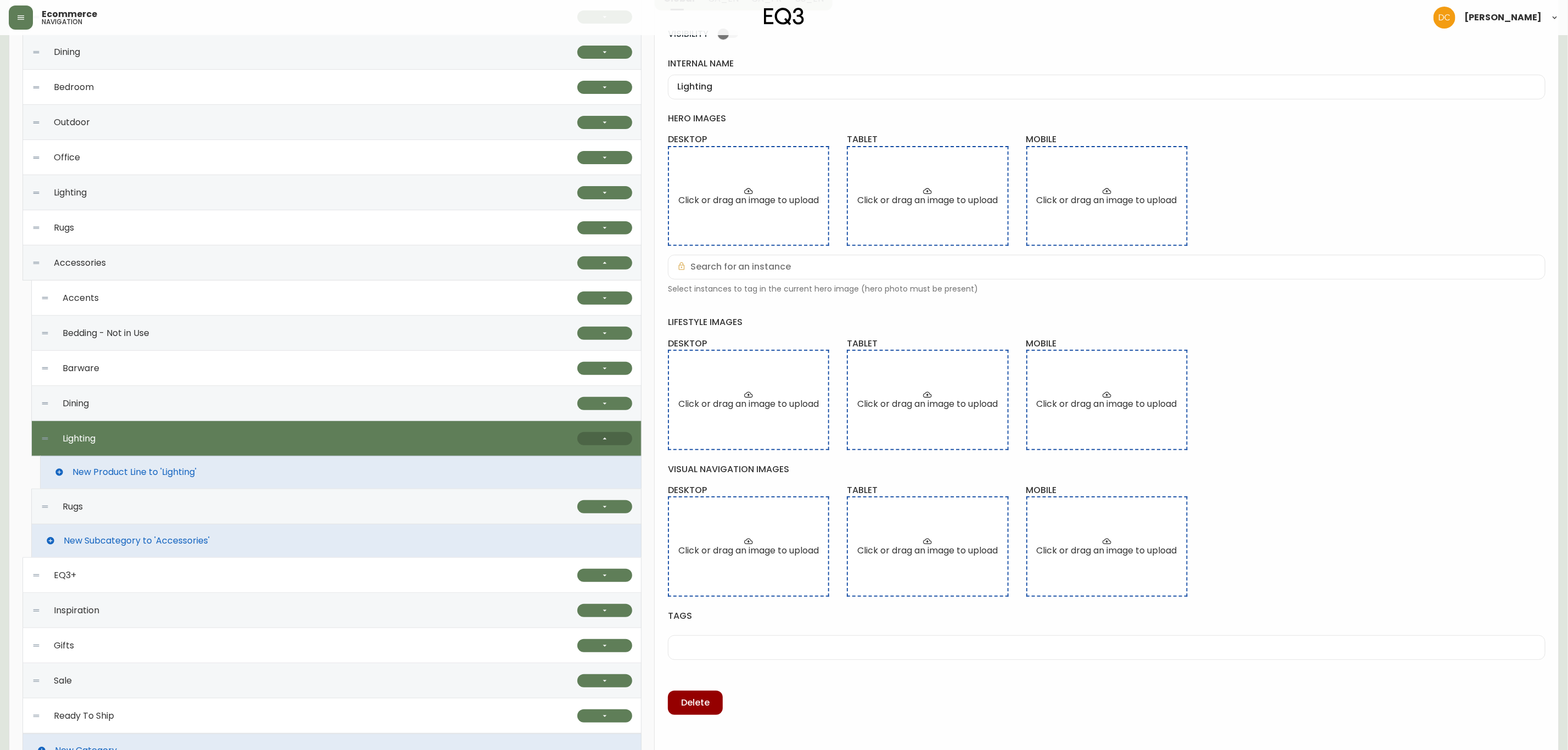
click at [609, 439] on button "button" at bounding box center [604, 439] width 55 height 13
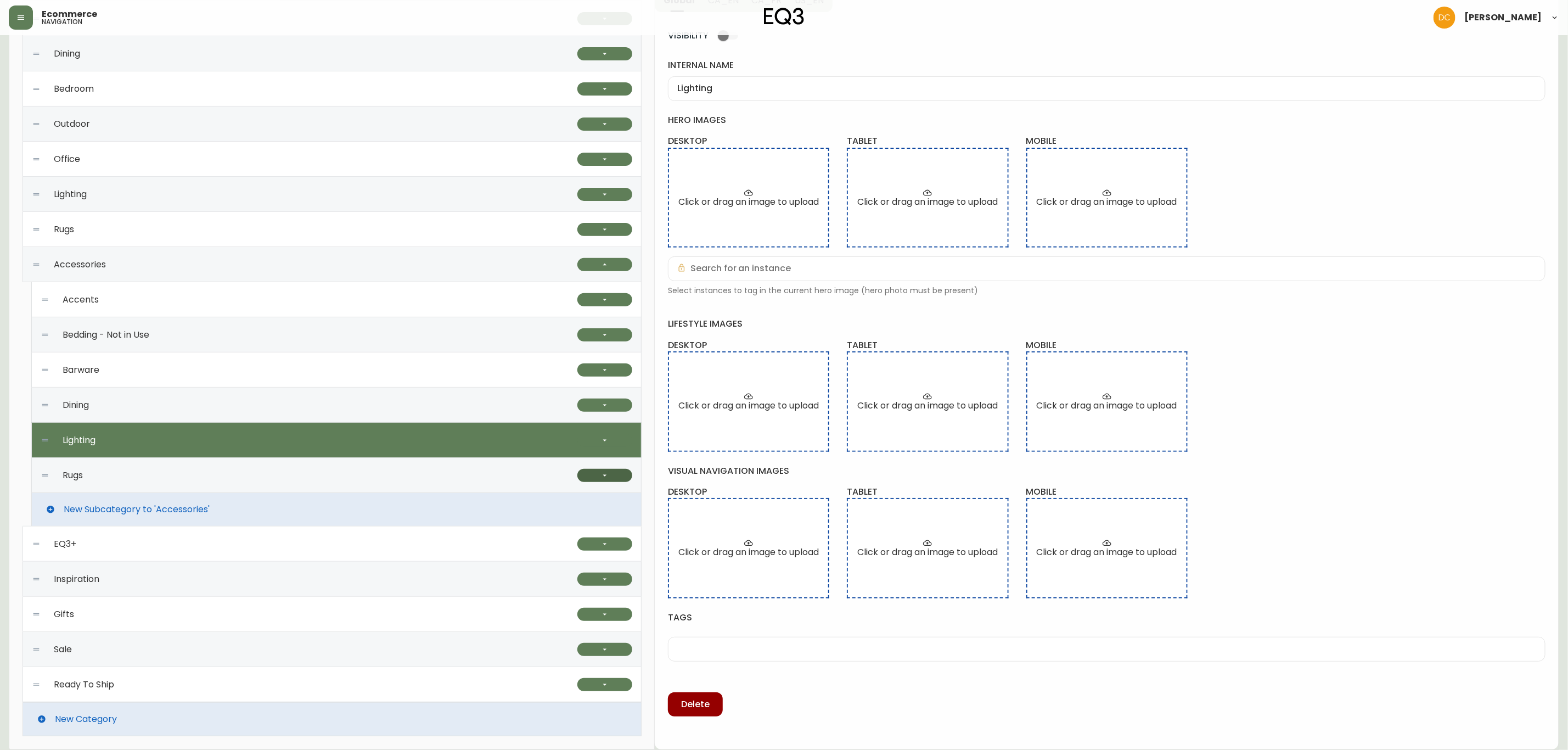
click at [595, 478] on button "button" at bounding box center [604, 475] width 55 height 13
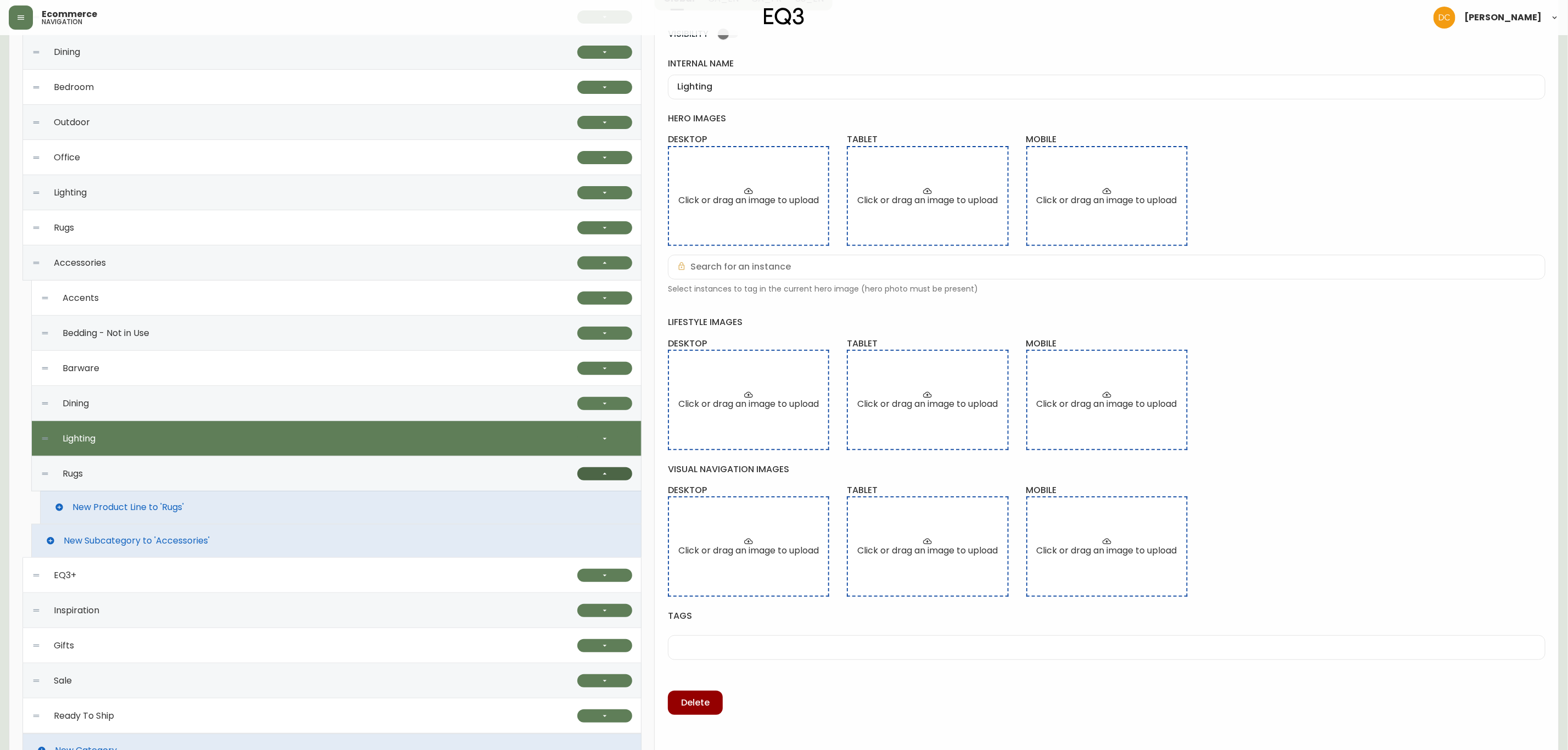
click at [592, 471] on button "button" at bounding box center [604, 474] width 55 height 13
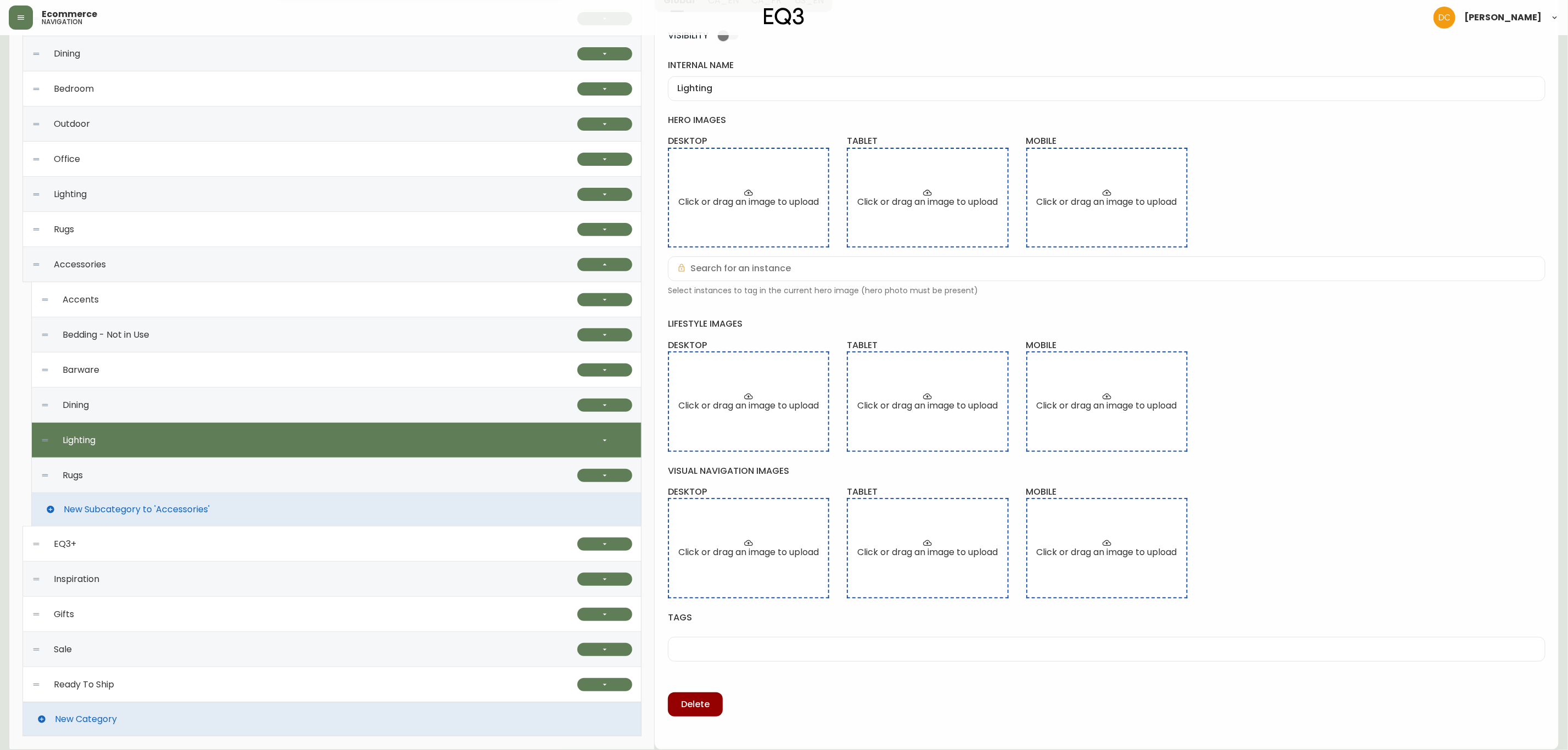
click at [207, 204] on div "Lighting" at bounding box center [304, 194] width 546 height 35
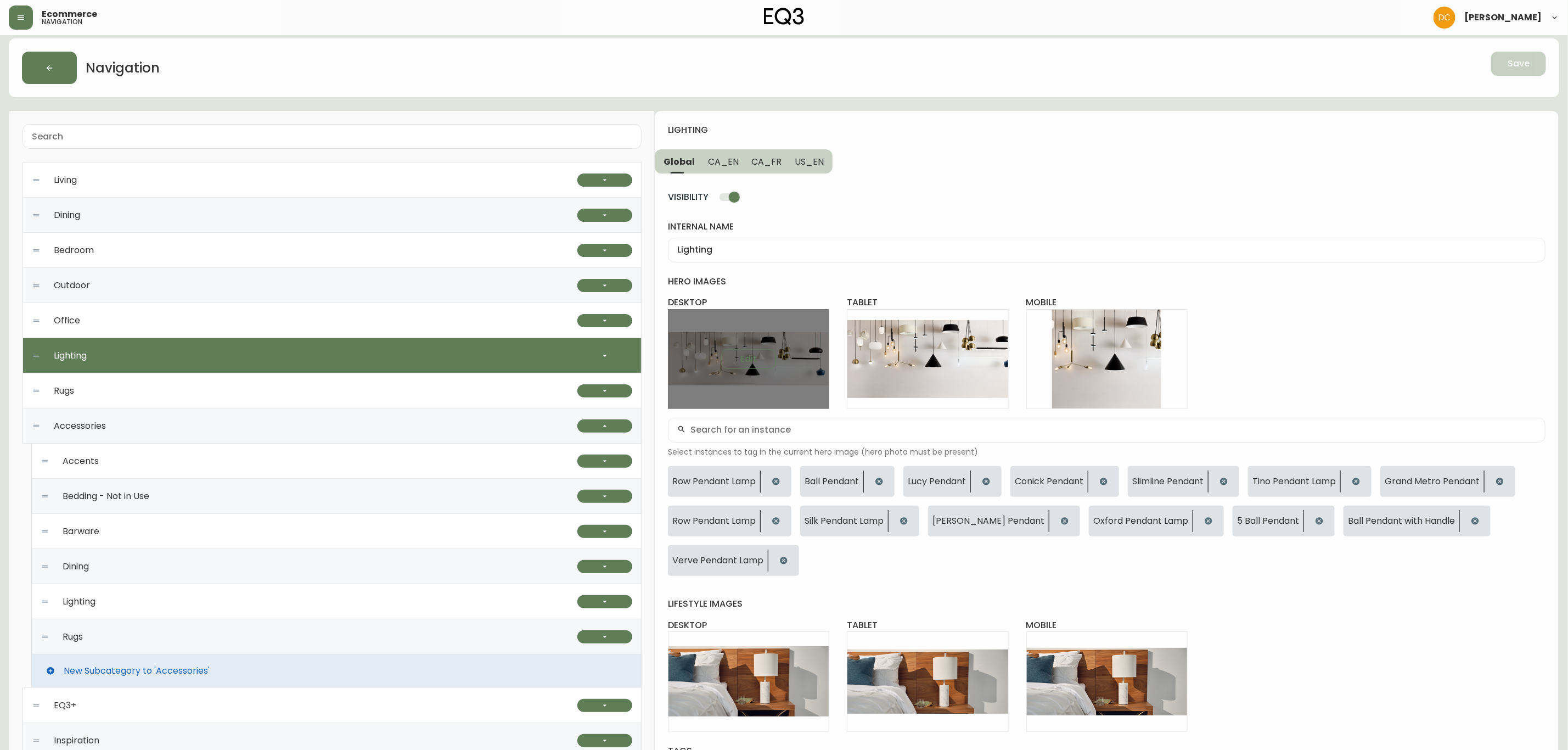
scroll to position [4, 0]
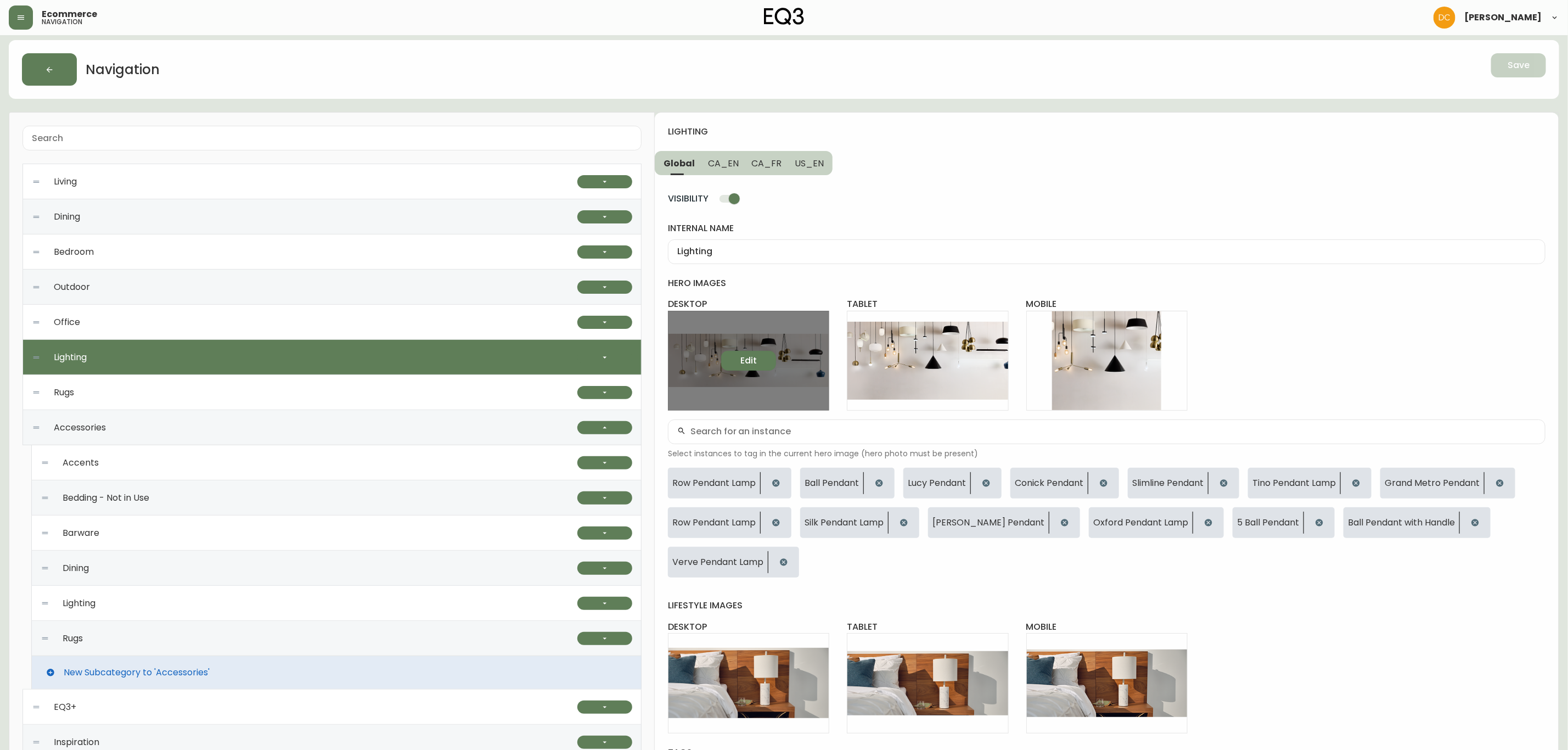
click at [758, 364] on button "Edit" at bounding box center [748, 360] width 55 height 20
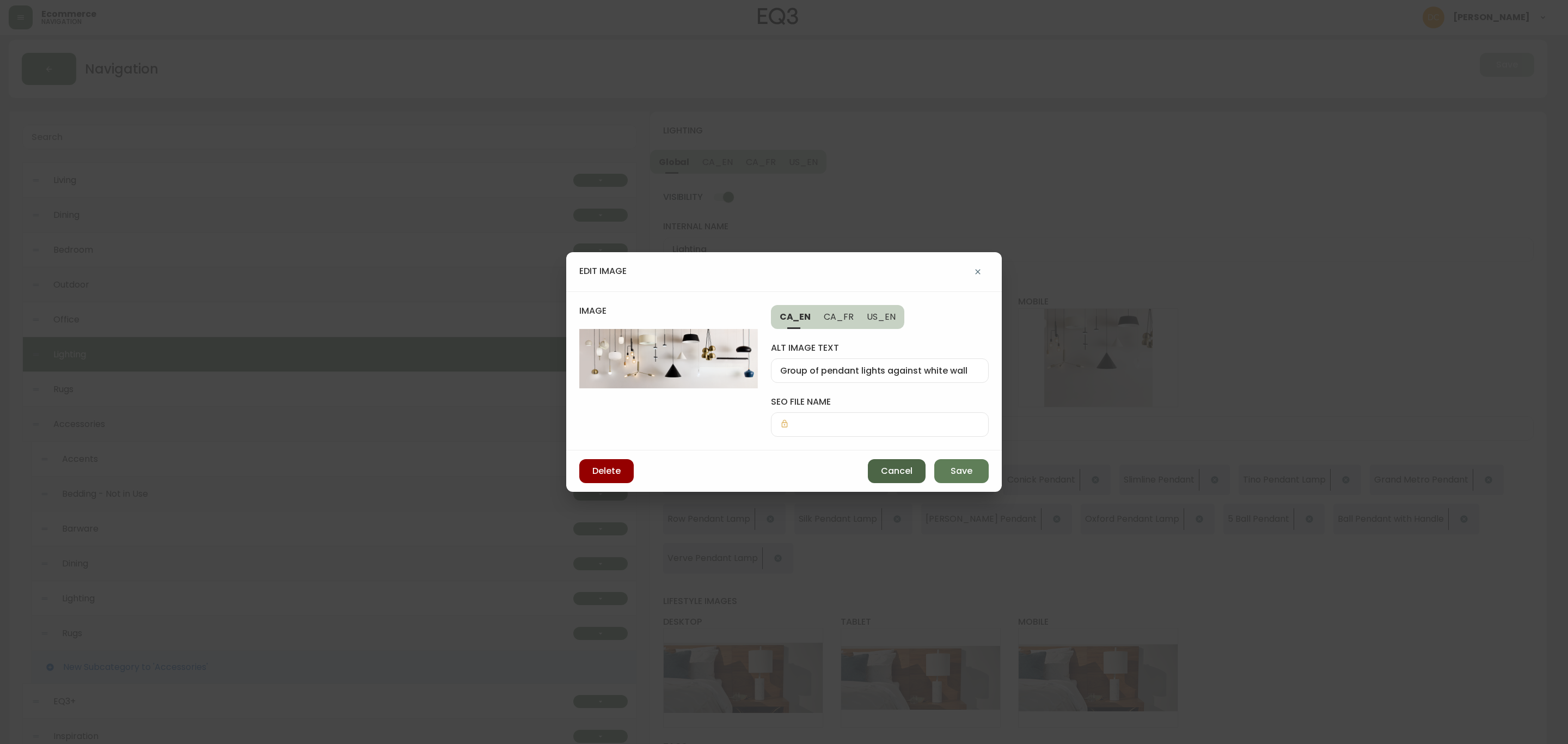
click at [883, 471] on span "Cancel" at bounding box center [897, 471] width 31 height 12
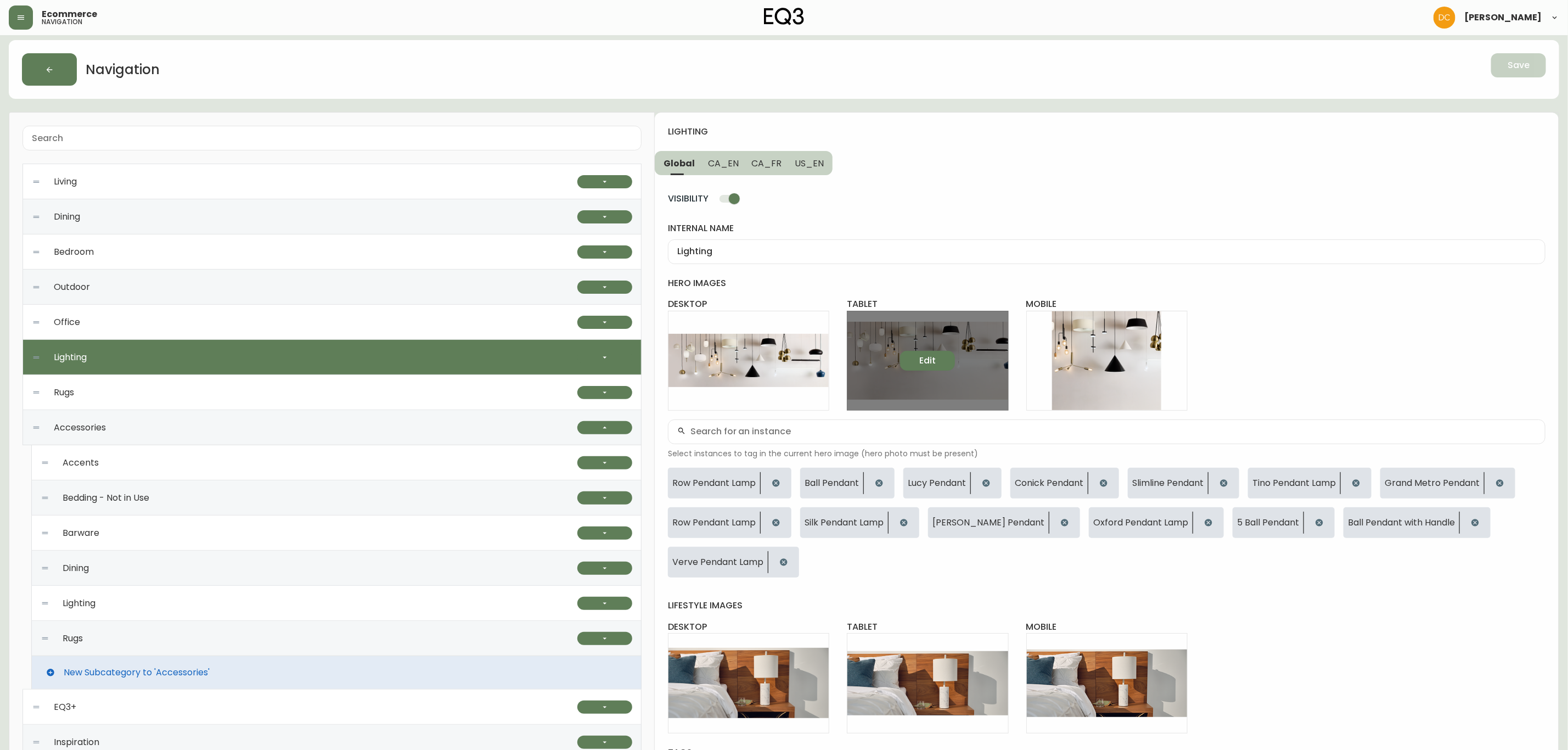
click at [942, 353] on button "Edit" at bounding box center [927, 360] width 55 height 20
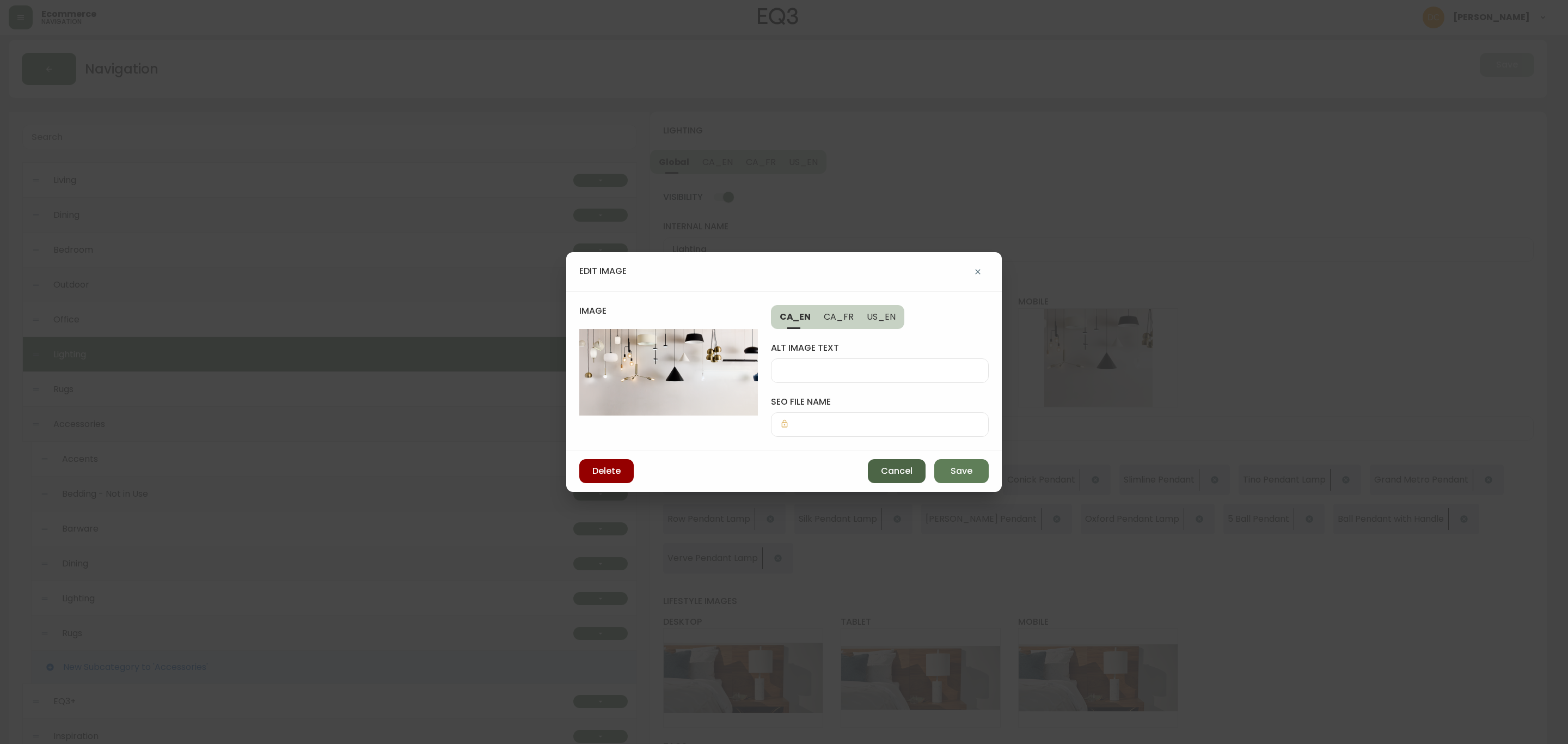
click at [879, 461] on button "Cancel" at bounding box center [896, 471] width 57 height 24
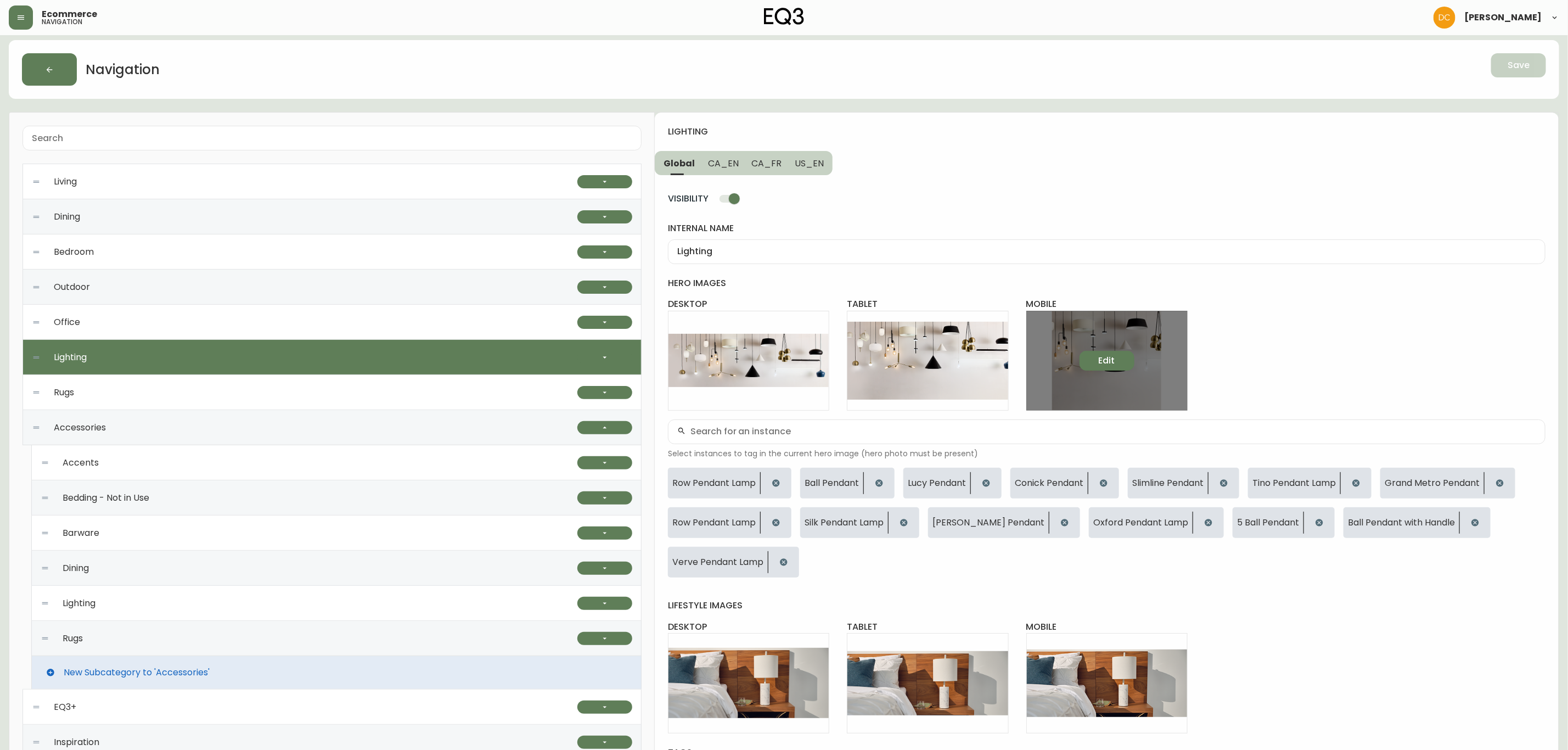
click at [1101, 359] on span "Edit" at bounding box center [1107, 360] width 17 height 12
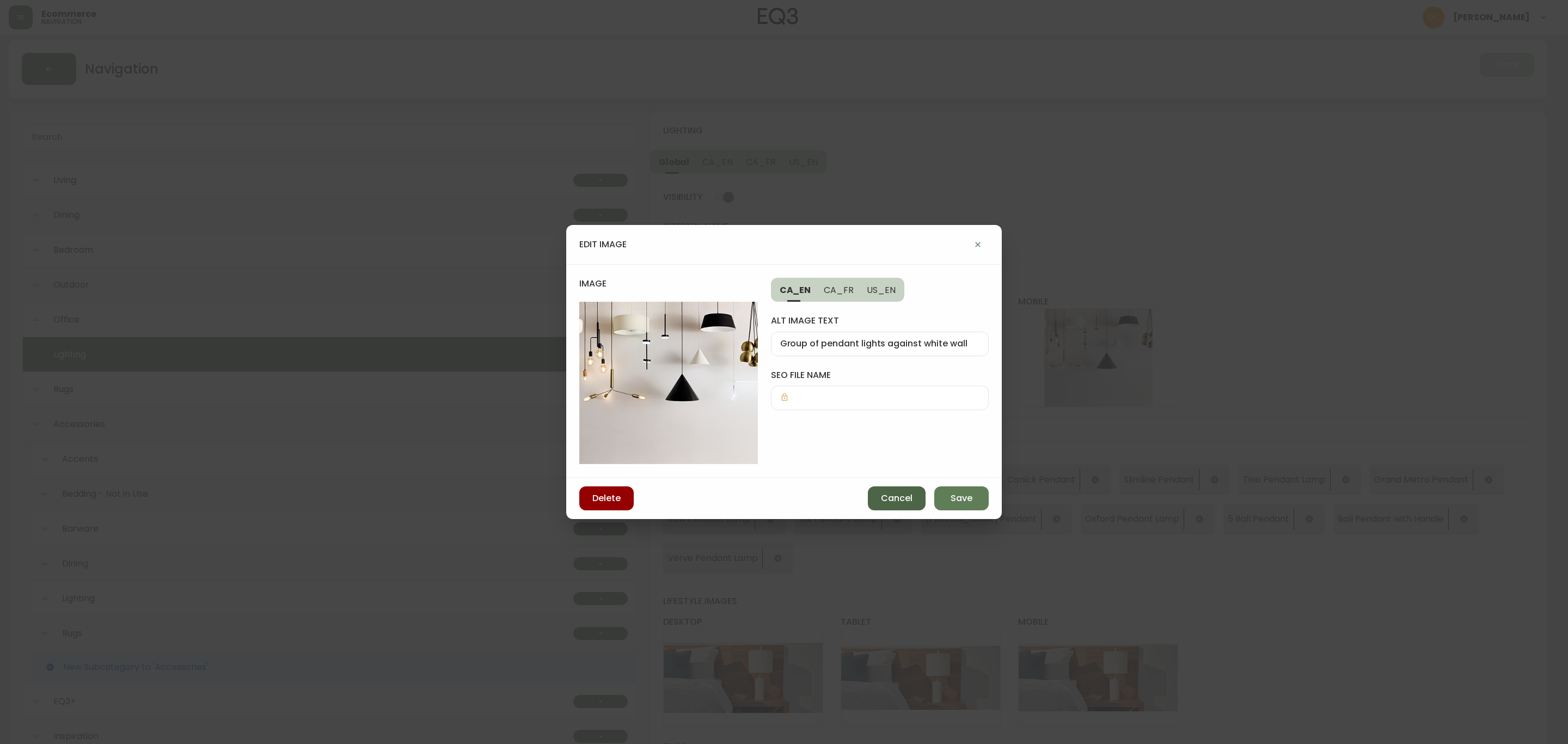
click at [896, 505] on button "Cancel" at bounding box center [896, 498] width 57 height 24
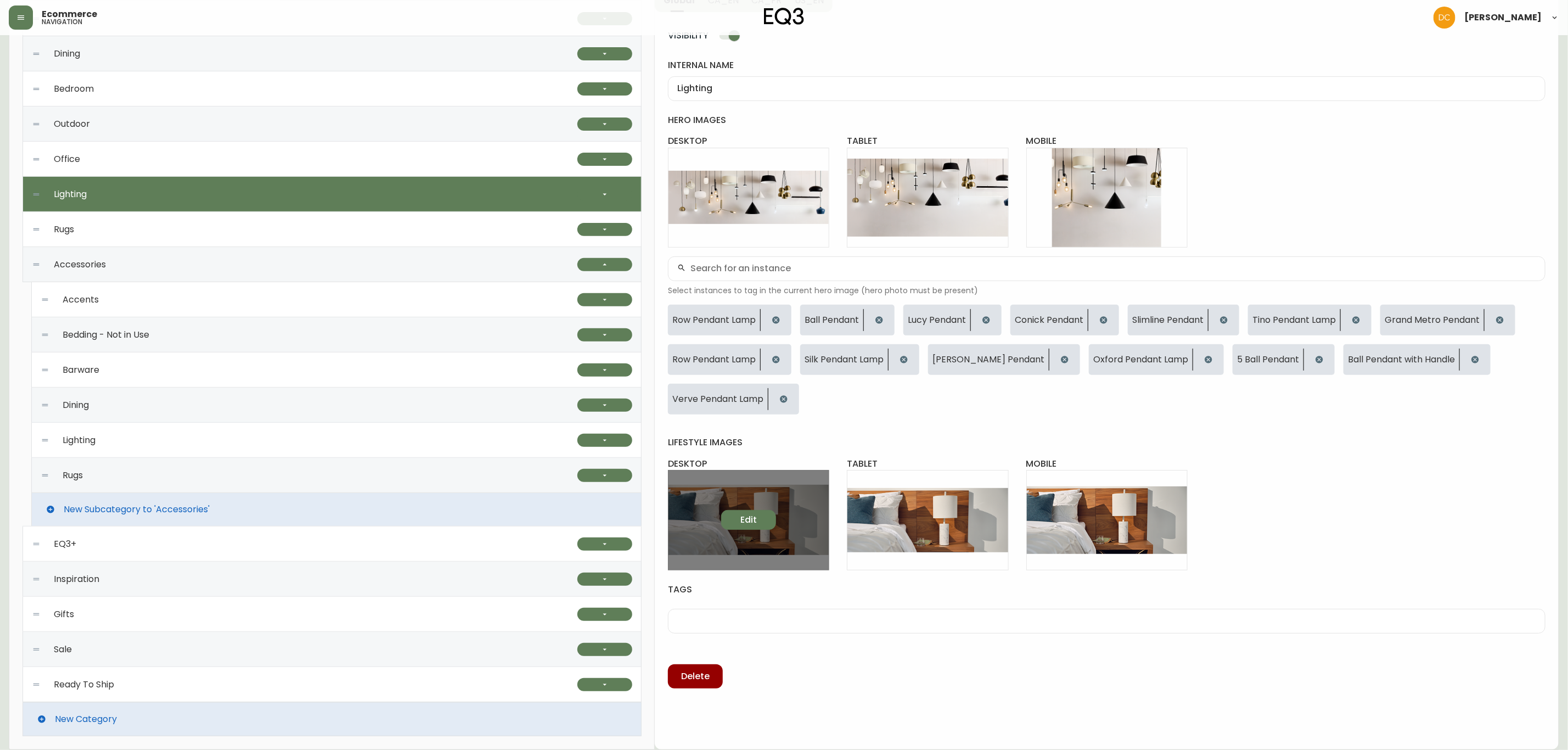
scroll to position [169, 0]
click at [746, 514] on span "Edit" at bounding box center [748, 520] width 17 height 12
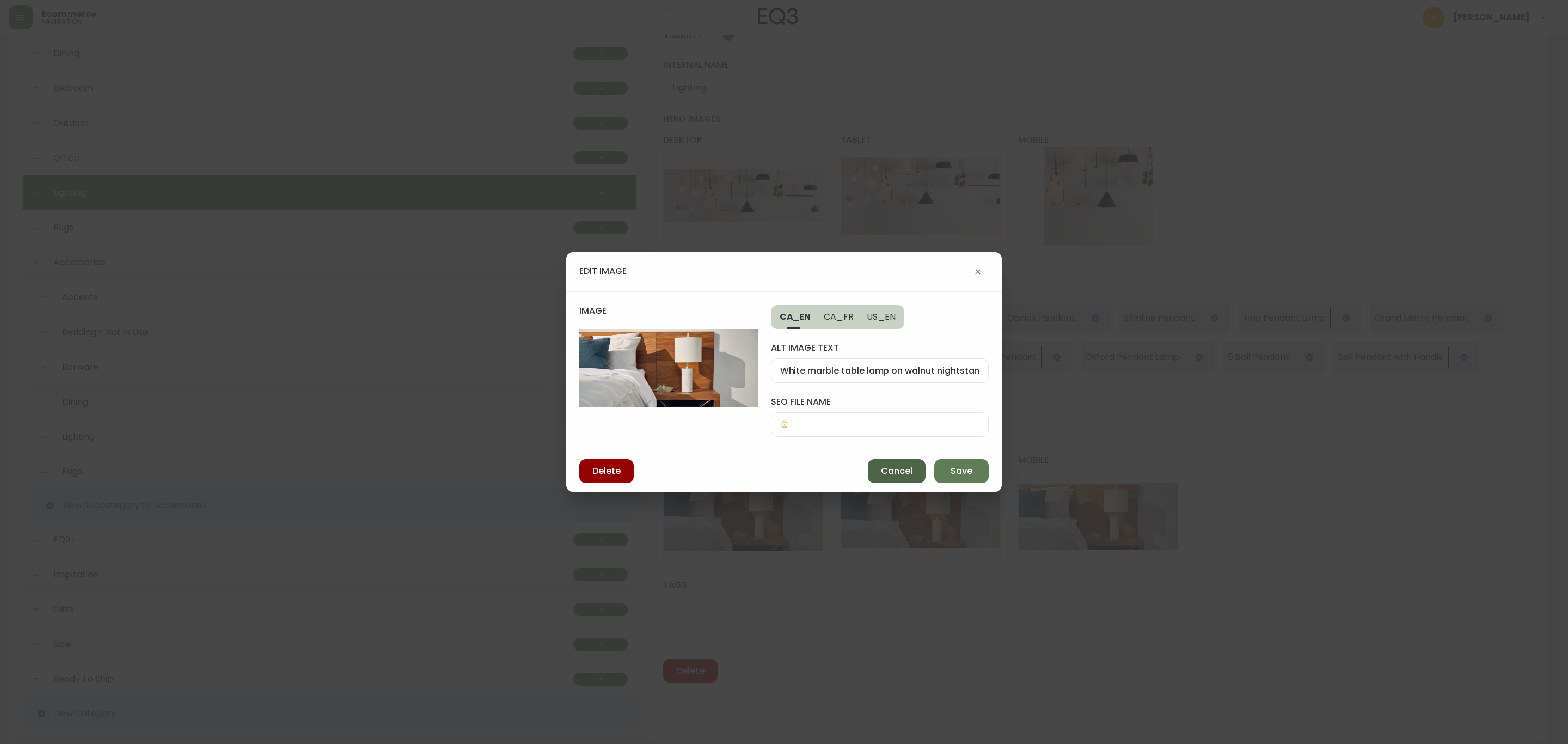
click at [887, 470] on span "Cancel" at bounding box center [897, 471] width 31 height 12
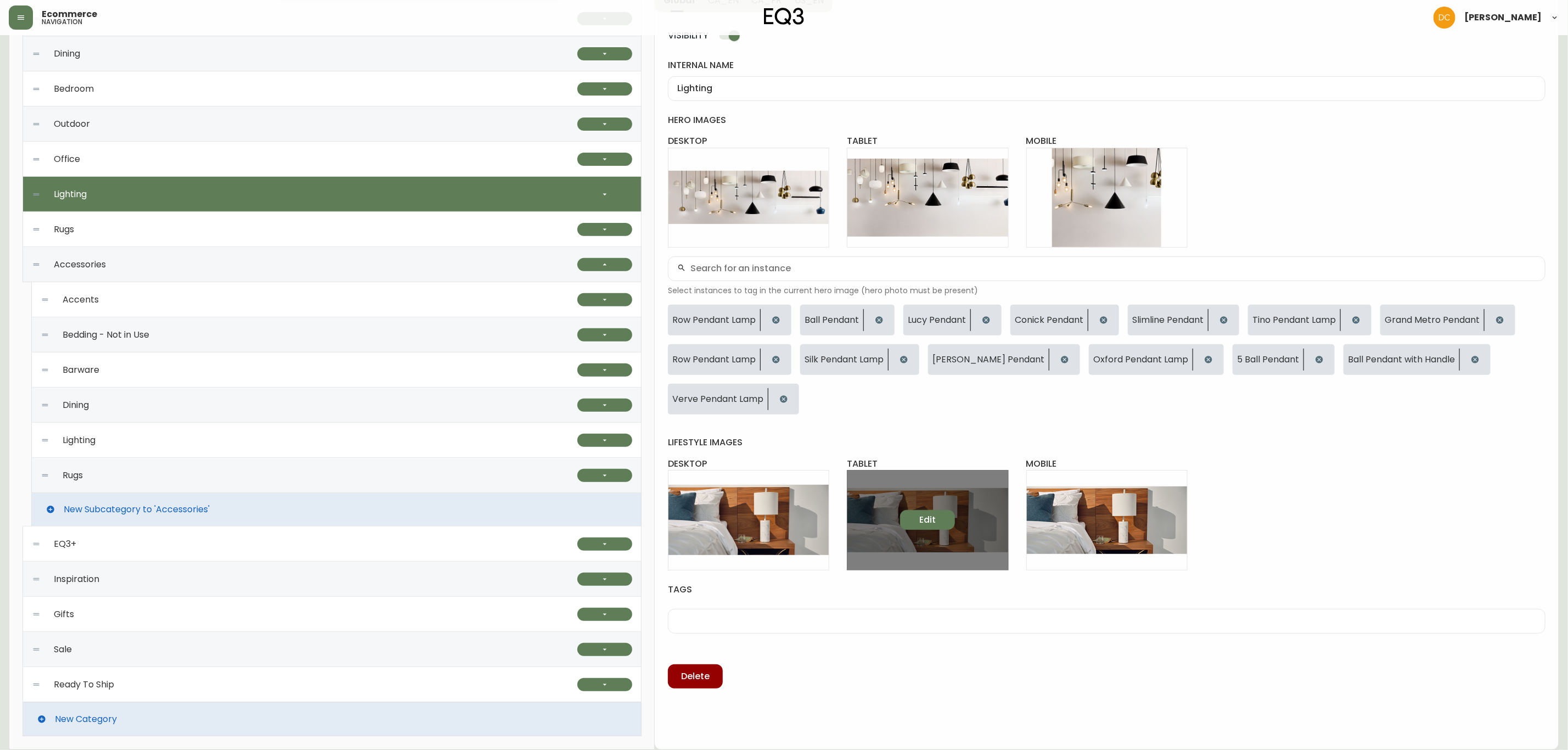
click at [924, 522] on span "Edit" at bounding box center [927, 520] width 17 height 12
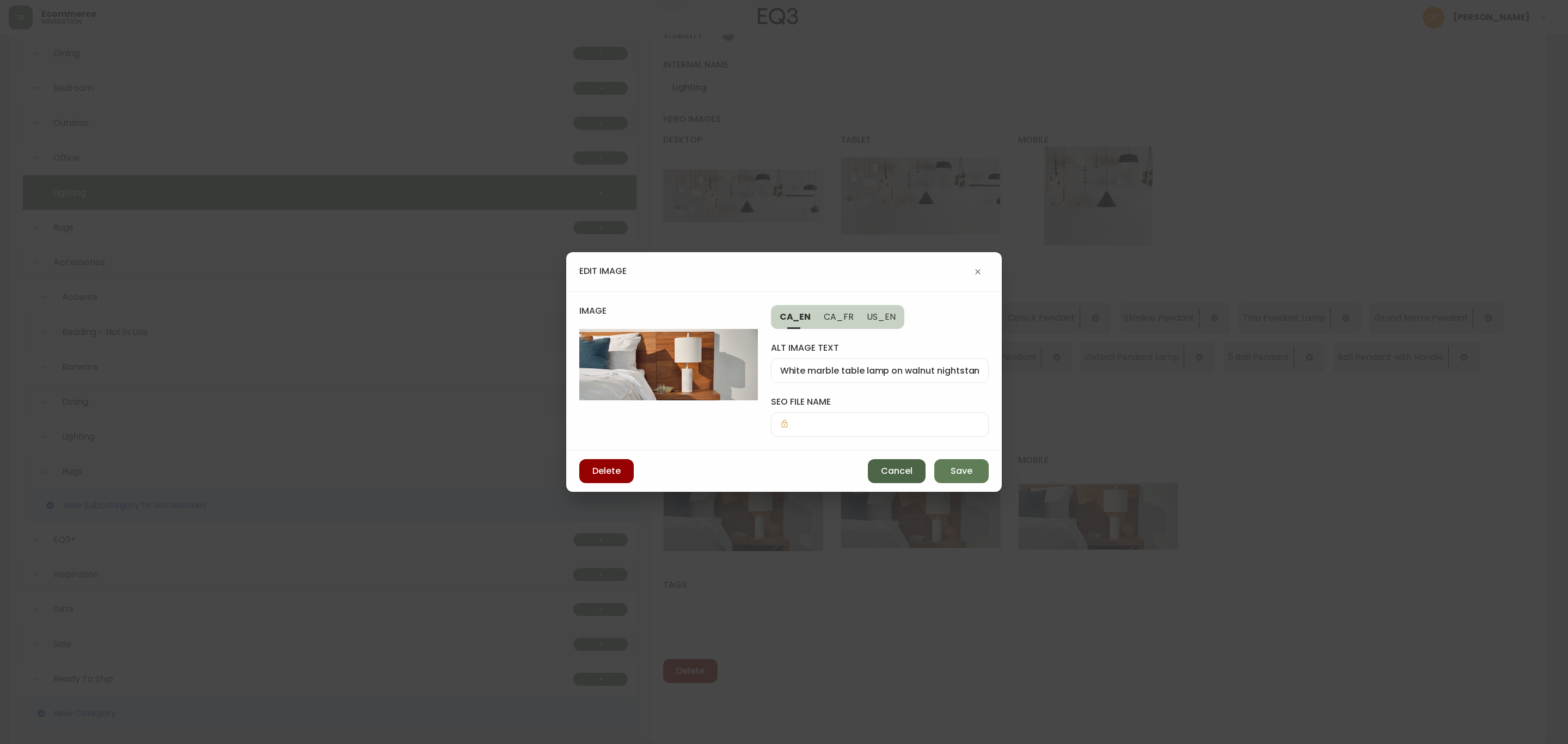
click at [882, 467] on span "Cancel" at bounding box center [897, 471] width 31 height 12
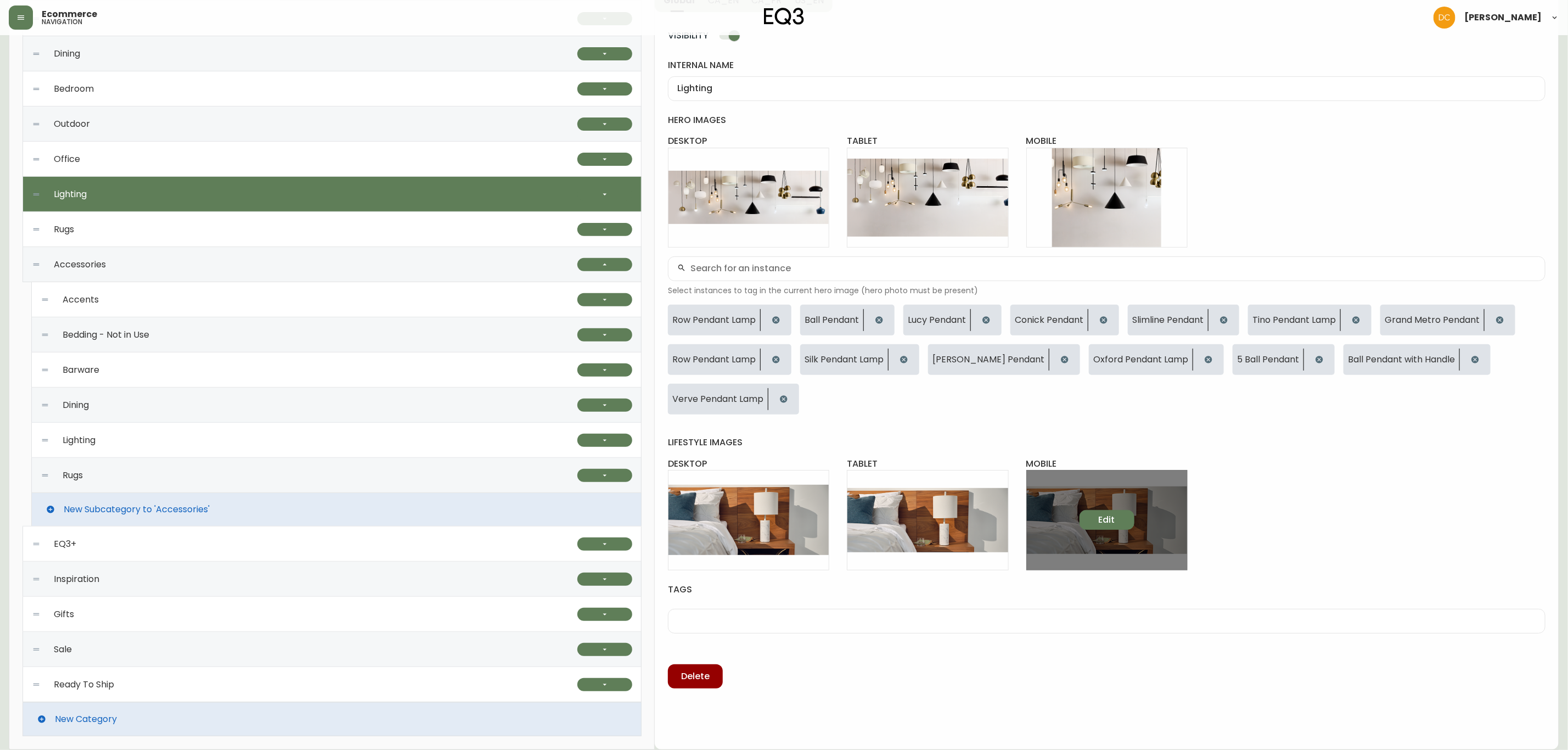
click at [1089, 517] on button "Edit" at bounding box center [1106, 520] width 55 height 20
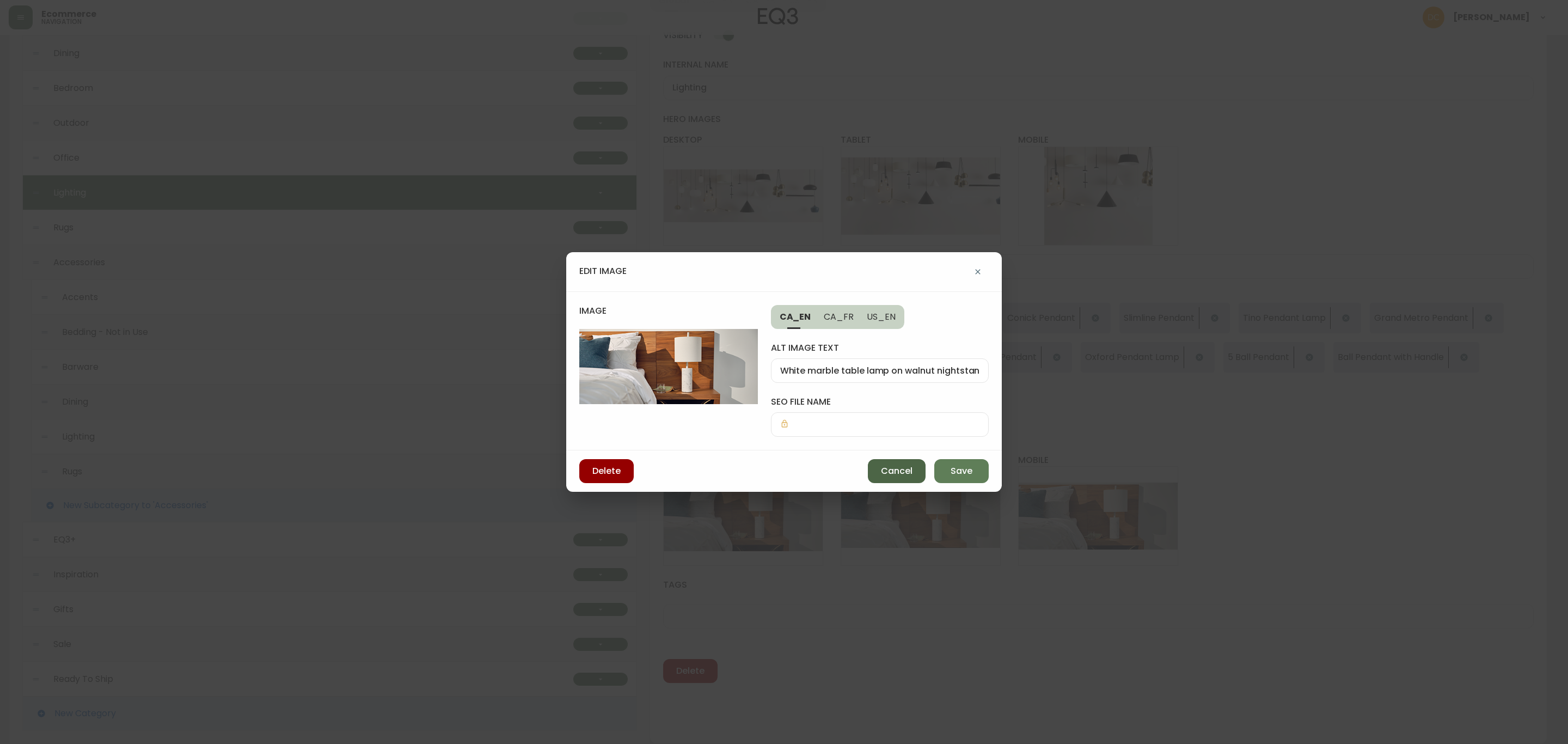
click at [900, 469] on span "Cancel" at bounding box center [897, 471] width 31 height 12
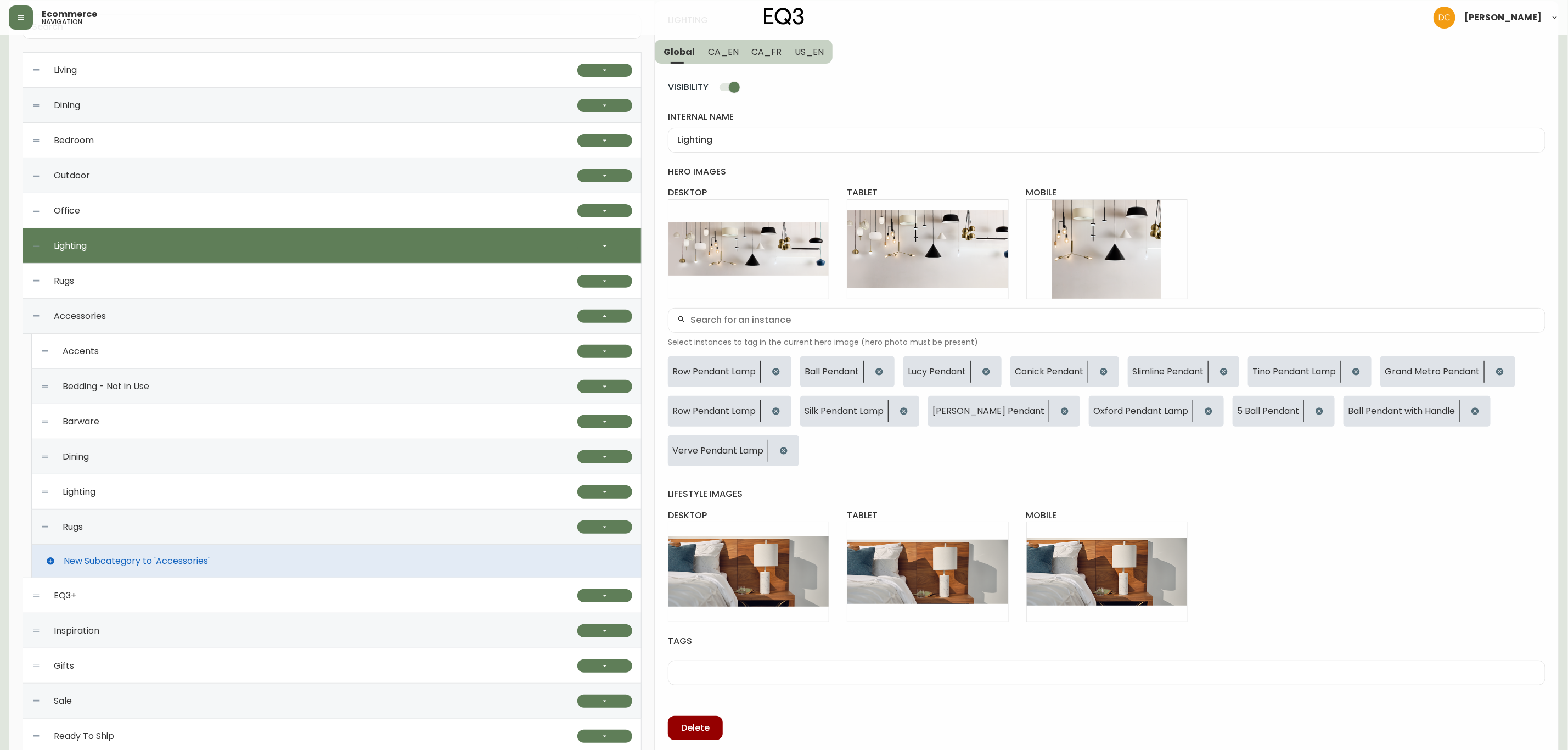
scroll to position [86, 0]
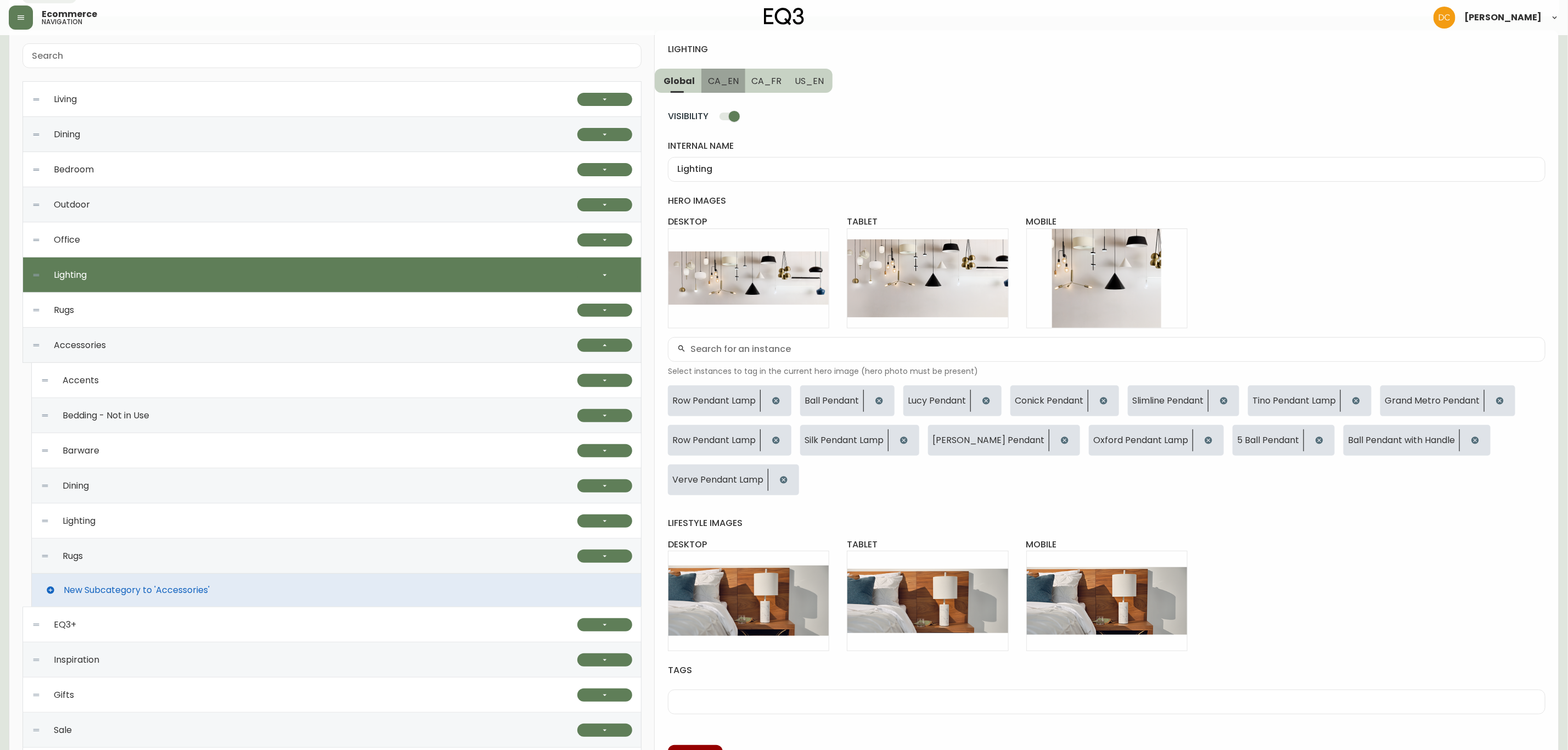
click at [729, 86] on span "CA_EN" at bounding box center [723, 81] width 31 height 12
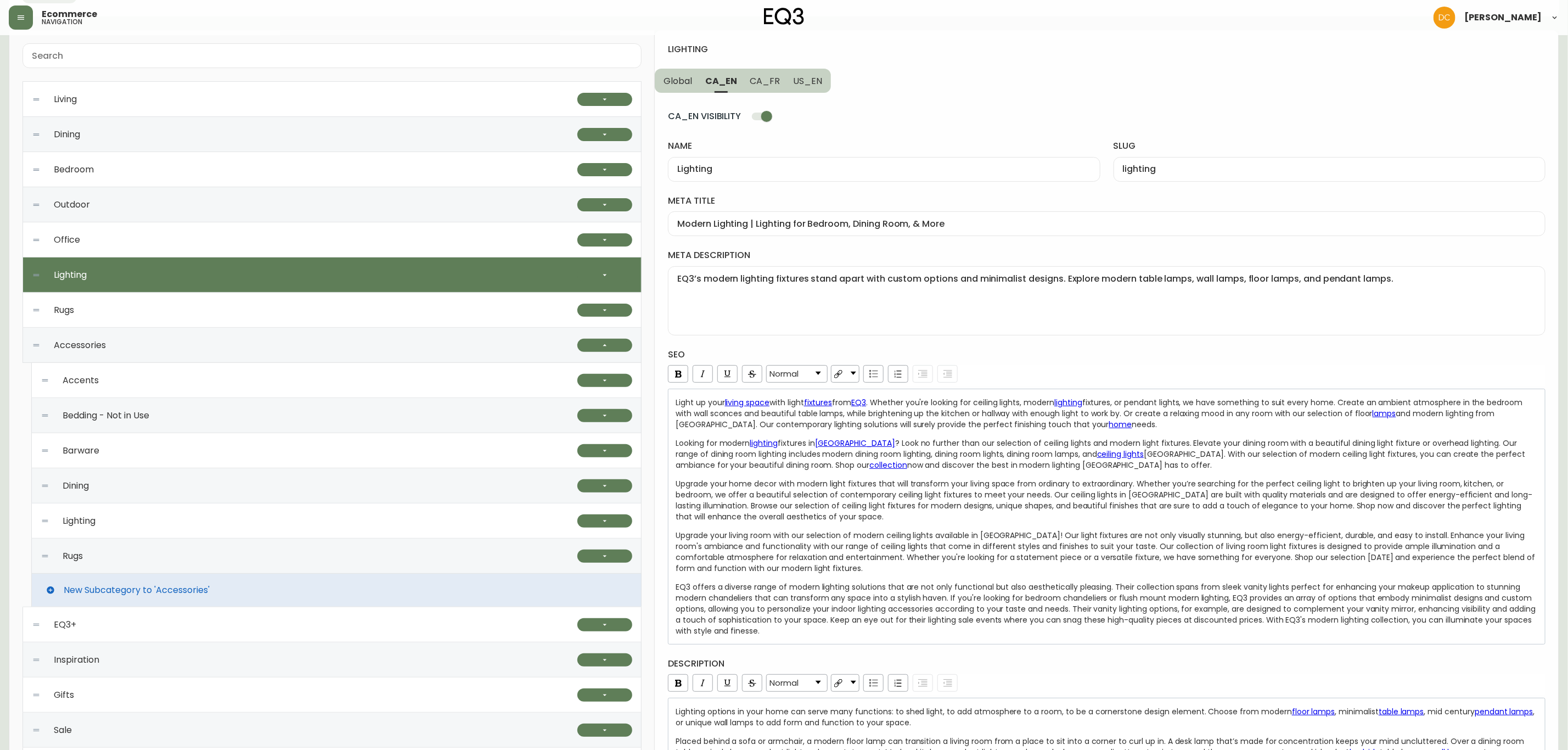
click at [849, 236] on div "Modern Lighting | Lighting for Bedroom, Dining Room, & More" at bounding box center [1107, 223] width 877 height 25
click at [795, 168] on input "Lighting" at bounding box center [884, 169] width 413 height 10
click at [856, 221] on input "Modern Lighting | Lighting for Bedroom, Dining Room, & More" at bounding box center [1106, 223] width 859 height 10
click at [822, 303] on textarea "EQ3’s modern lighting fixtures stand apart with custom options and minimalist d…" at bounding box center [1106, 300] width 859 height 55
click at [873, 479] on div "Light up your living space with light fixtures from EQ3 . Whether you're lookin…" at bounding box center [1107, 516] width 863 height 239
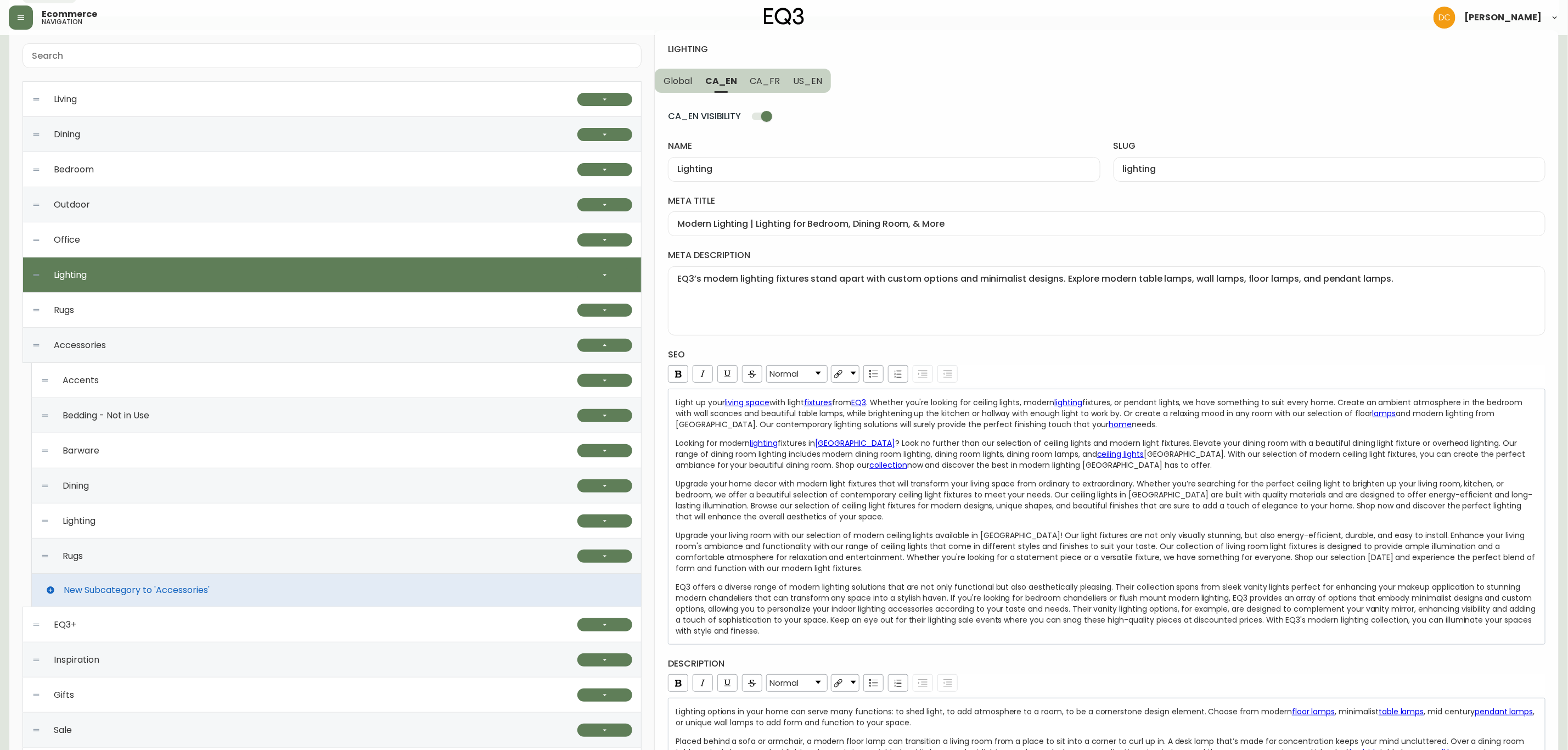
click at [822, 654] on div "CA_EN VISIBILITY name Lighting slug lighting meta title Modern Lighting | Light…" at bounding box center [1107, 435] width 877 height 684
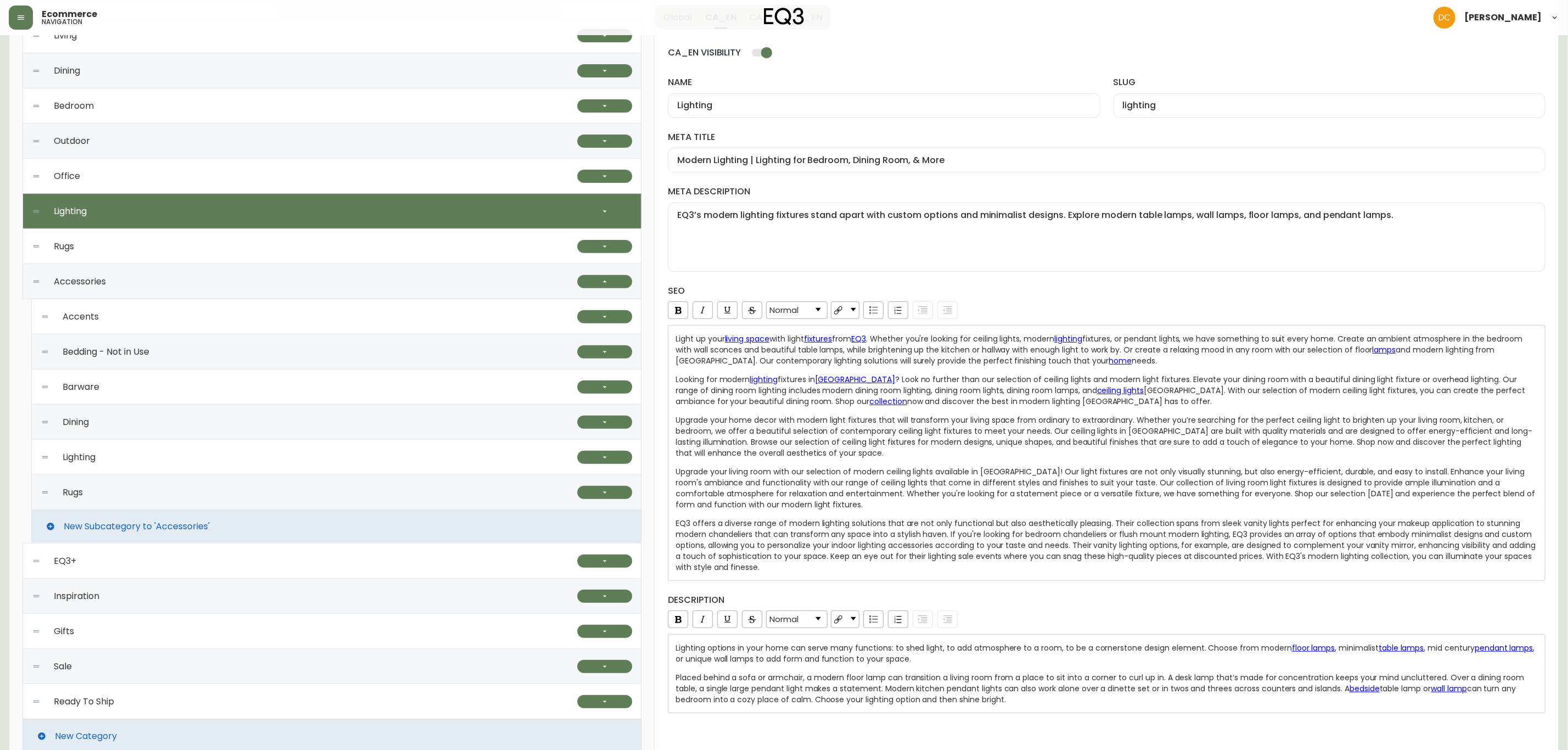
scroll to position [169, 0]
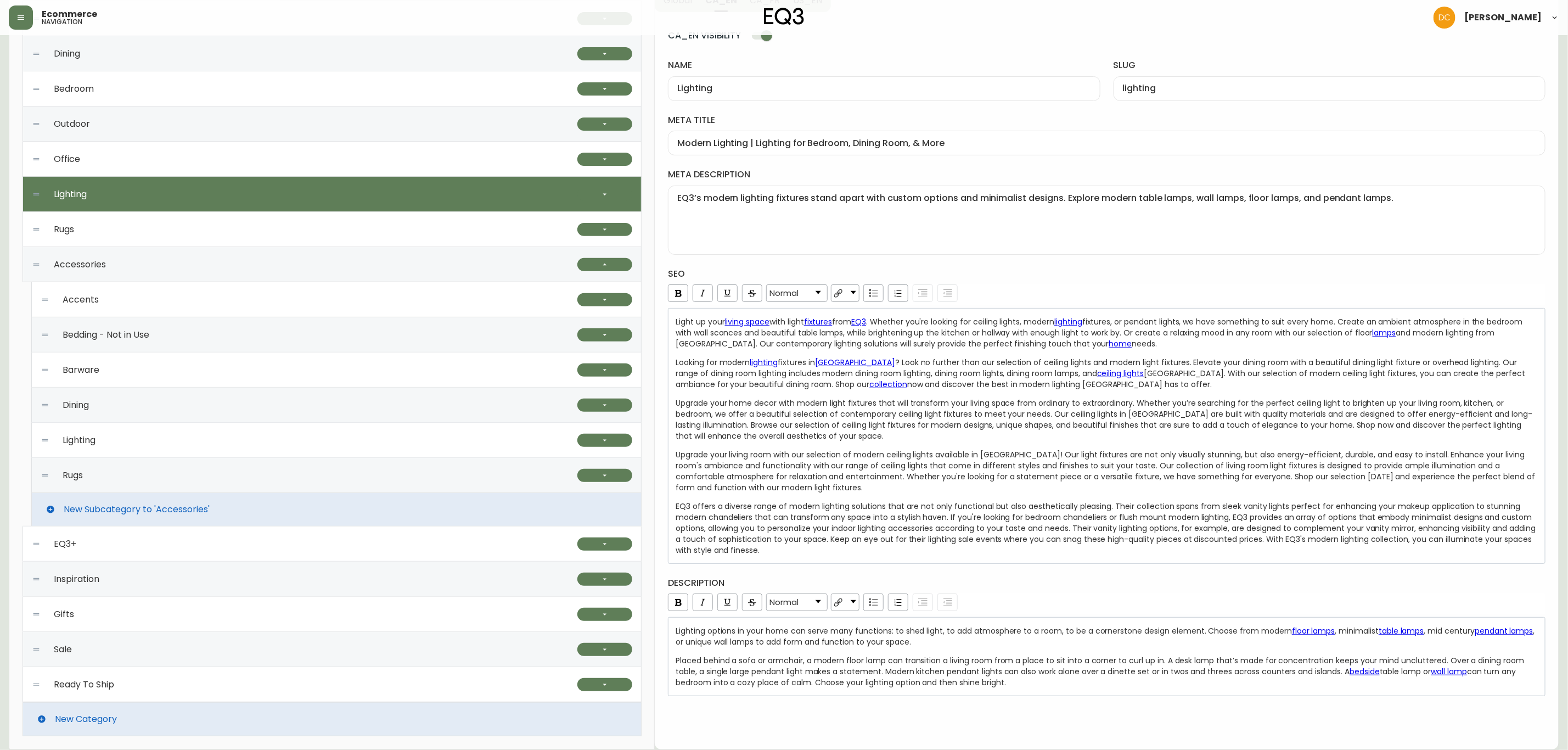
click at [870, 672] on span "Placed behind a sofa or armchair, a modern floor lamp can transition a living r…" at bounding box center [1101, 666] width 851 height 22
copy div "Lighting options in your home can serve many functions: to shed light, to add a…"
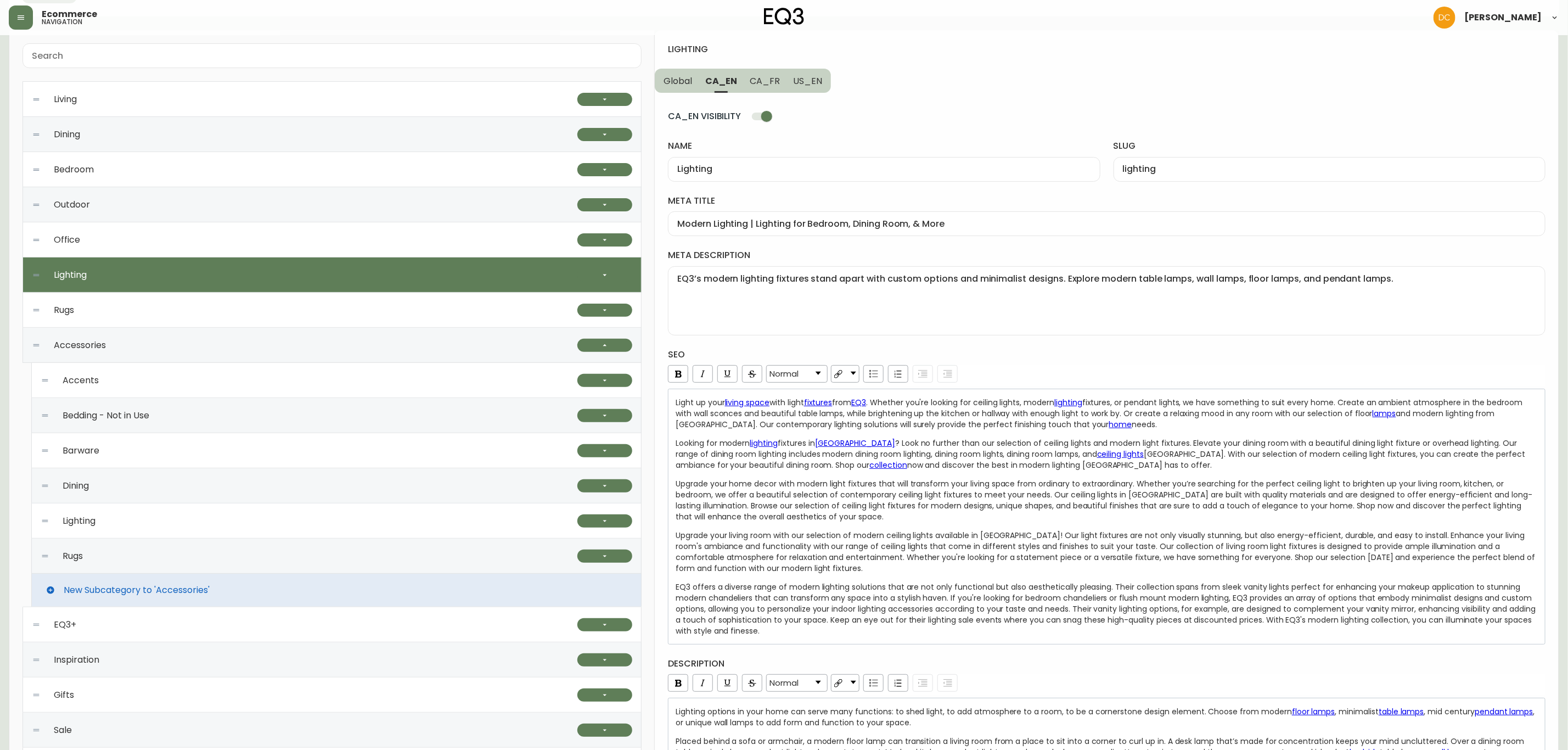
click at [771, 83] on span "CA_FR" at bounding box center [766, 81] width 30 height 12
type input "Éclairage"
type input "eclairage"
type input "Eclairage moderne | Lampes contemporaines pour la maison | [GEOGRAPHIC_DATA]"
type textarea "Un nouvel éclairage peut grandement modifier l'ambiance de votre espace. Explor…"
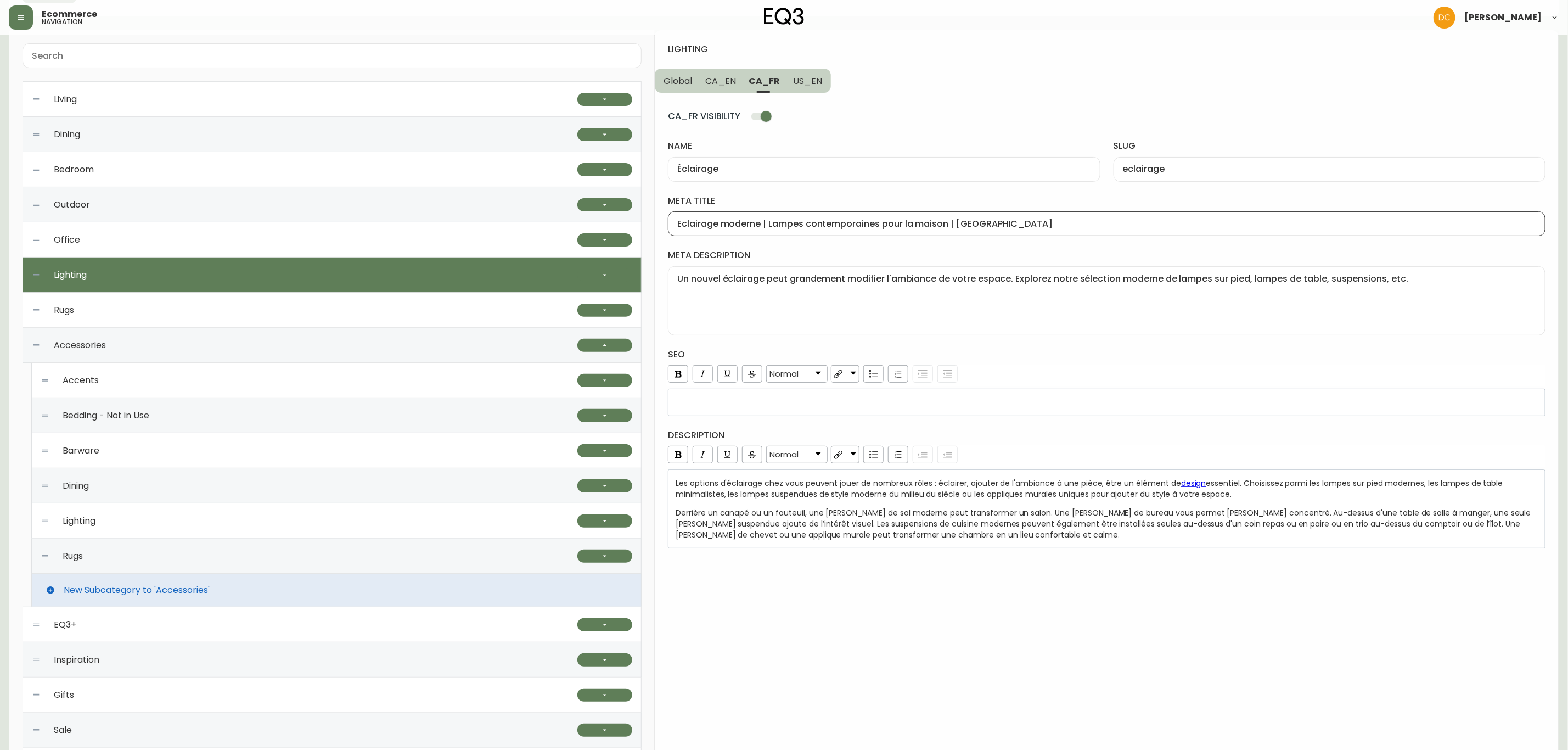
click at [860, 229] on input "Eclairage moderne | Lampes contemporaines pour la maison | [GEOGRAPHIC_DATA]" at bounding box center [1106, 223] width 859 height 10
click at [819, 294] on textarea "Un nouvel éclairage peut grandement modifier l'ambiance de votre espace. Explor…" at bounding box center [1106, 300] width 859 height 55
click at [942, 522] on span "Derrière un canapé ou un fauteuil, une [PERSON_NAME] de sol moderne peut transf…" at bounding box center [1104, 523] width 858 height 33
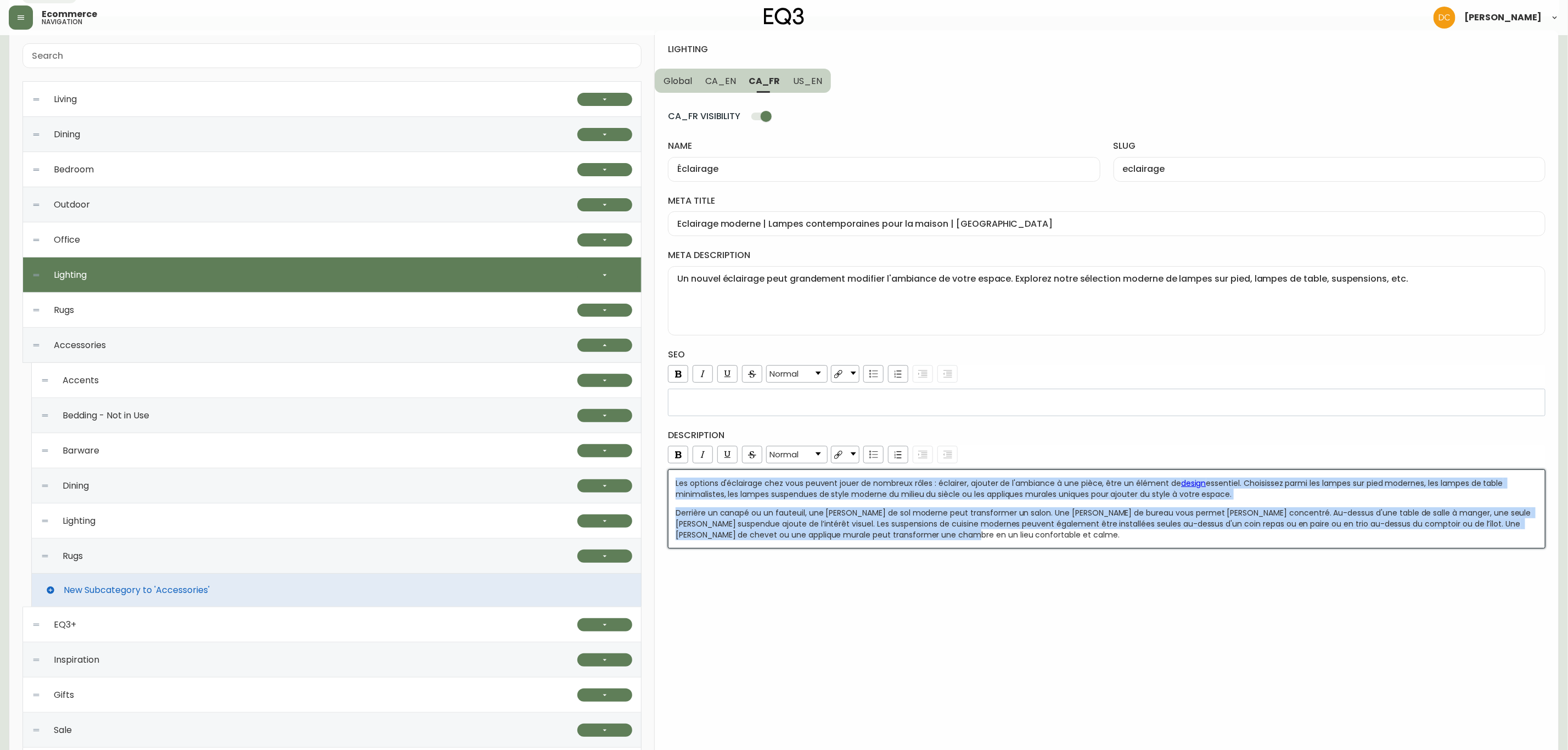
copy div "Les options d'éclairage chez vous peuvent jouer de nombreux rôles : éclairer, a…"
click at [816, 84] on span "US_EN" at bounding box center [808, 81] width 29 height 12
type input "Lighting"
type input "lighting"
type input "Modern Lighting | Lighting for Bedroom & Dining Room"
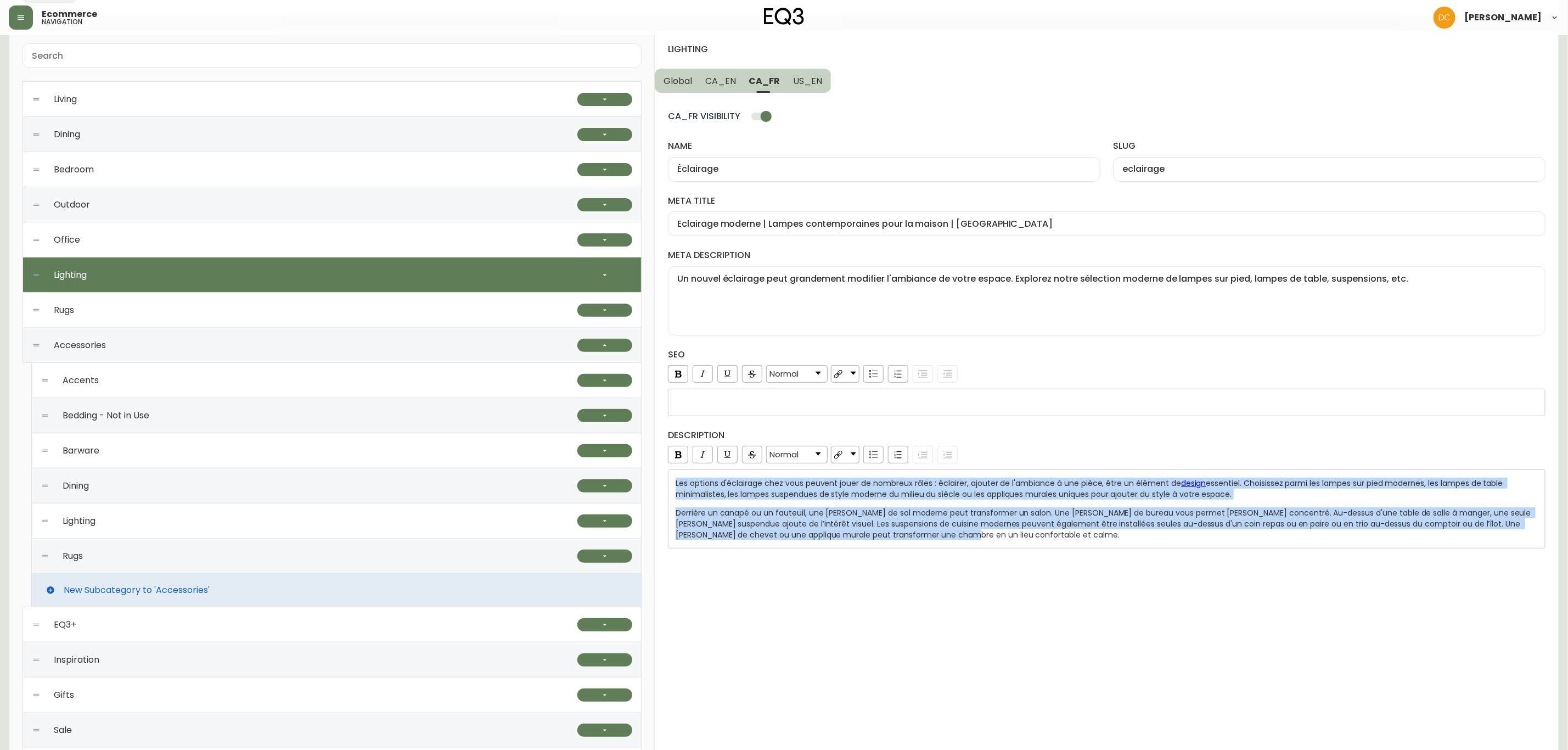
type textarea "LED light bulbs for your favourite lamp or pendant here can be found here. Expl…"
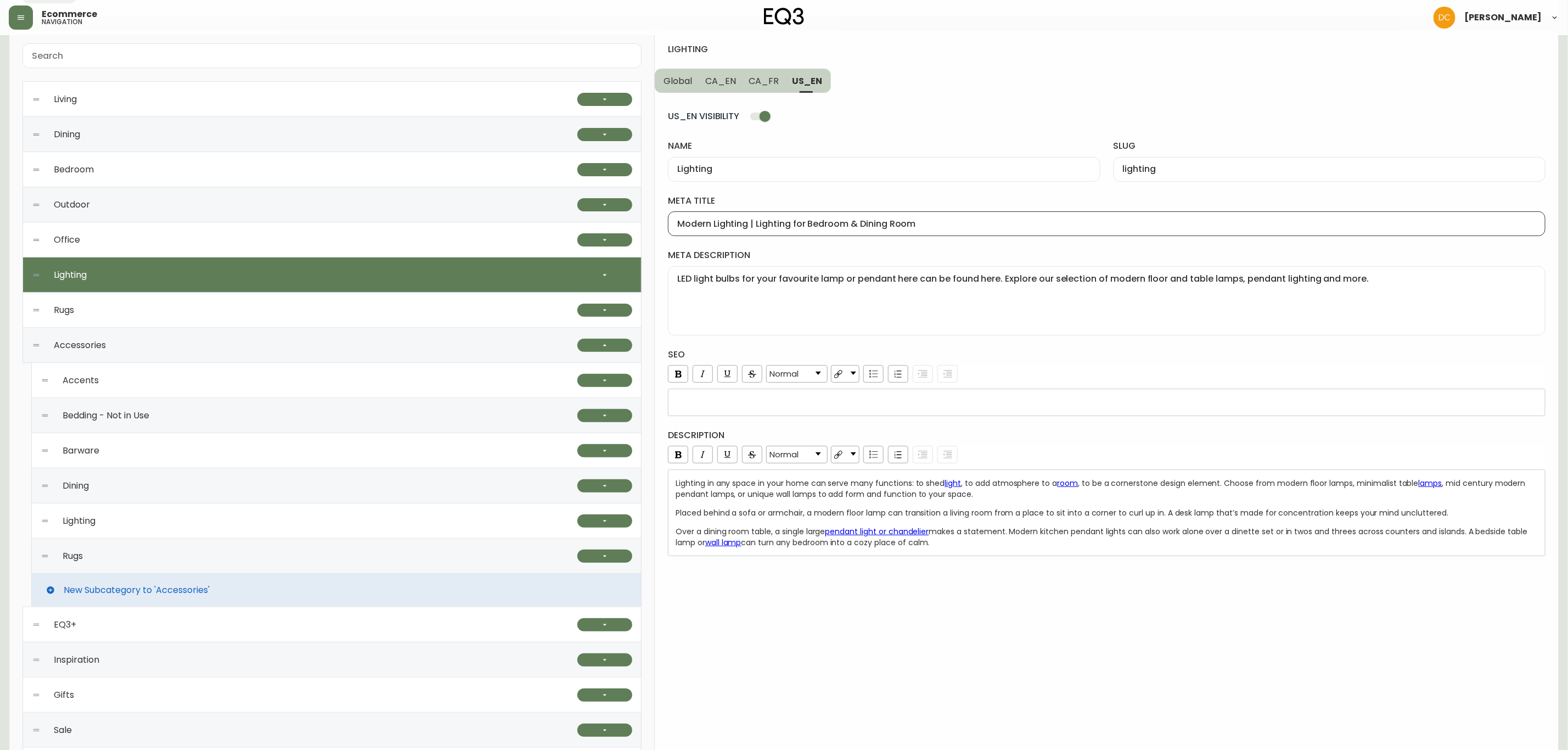
click at [812, 224] on input "Modern Lighting | Lighting for Bedroom & Dining Room" at bounding box center [1106, 223] width 859 height 10
click at [820, 308] on textarea "LED light bulbs for your favourite lamp or pendant here can be found here. Expl…" at bounding box center [1106, 300] width 859 height 55
click at [1056, 543] on div "Over a dining room table, a single large pendant light or chandelier makes a st…" at bounding box center [1107, 537] width 863 height 22
copy div "Lighting in any space in your home can serve many functions: to shed light , to…"
click at [585, 272] on button "button" at bounding box center [604, 275] width 55 height 13
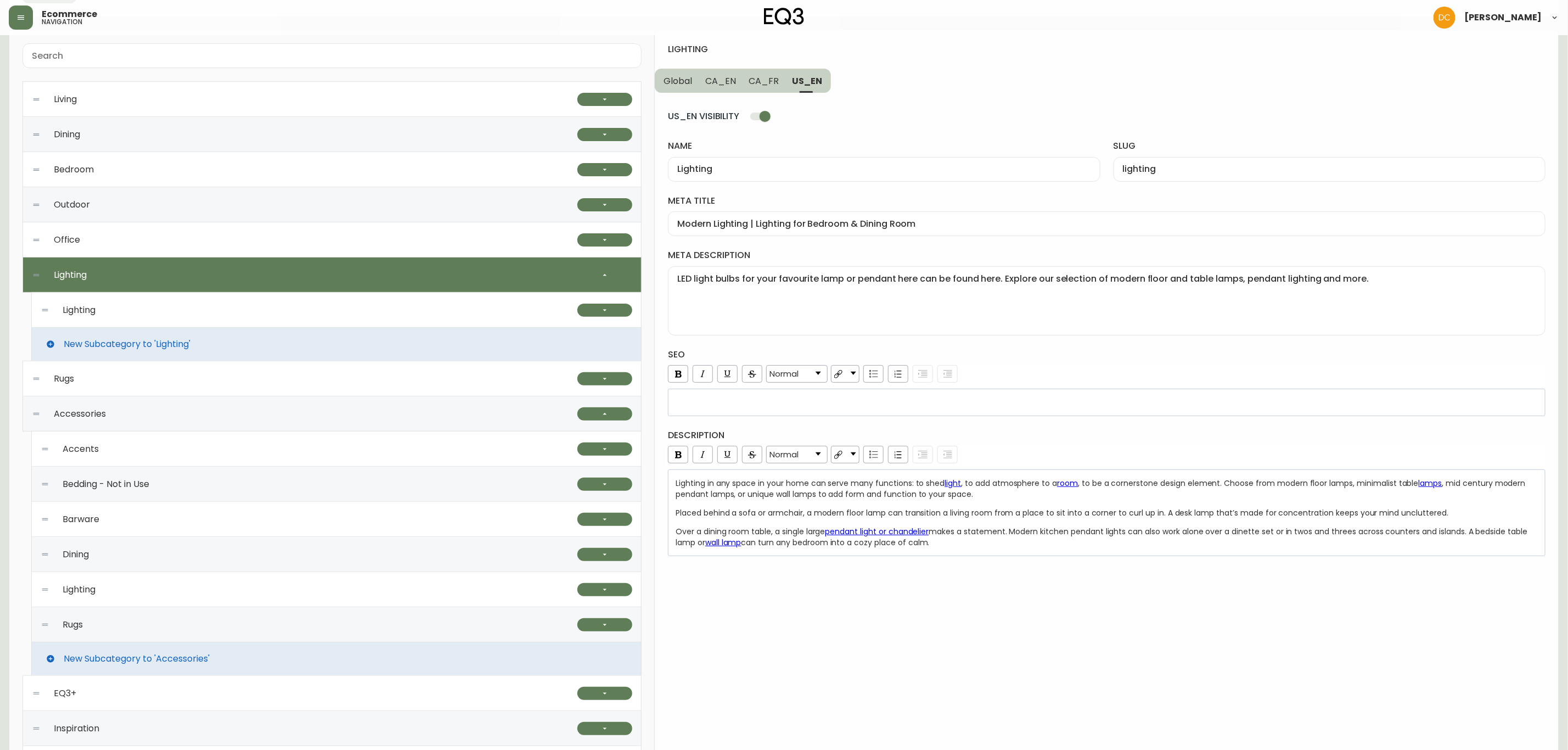
click at [254, 295] on div "Lighting" at bounding box center [309, 310] width 537 height 35
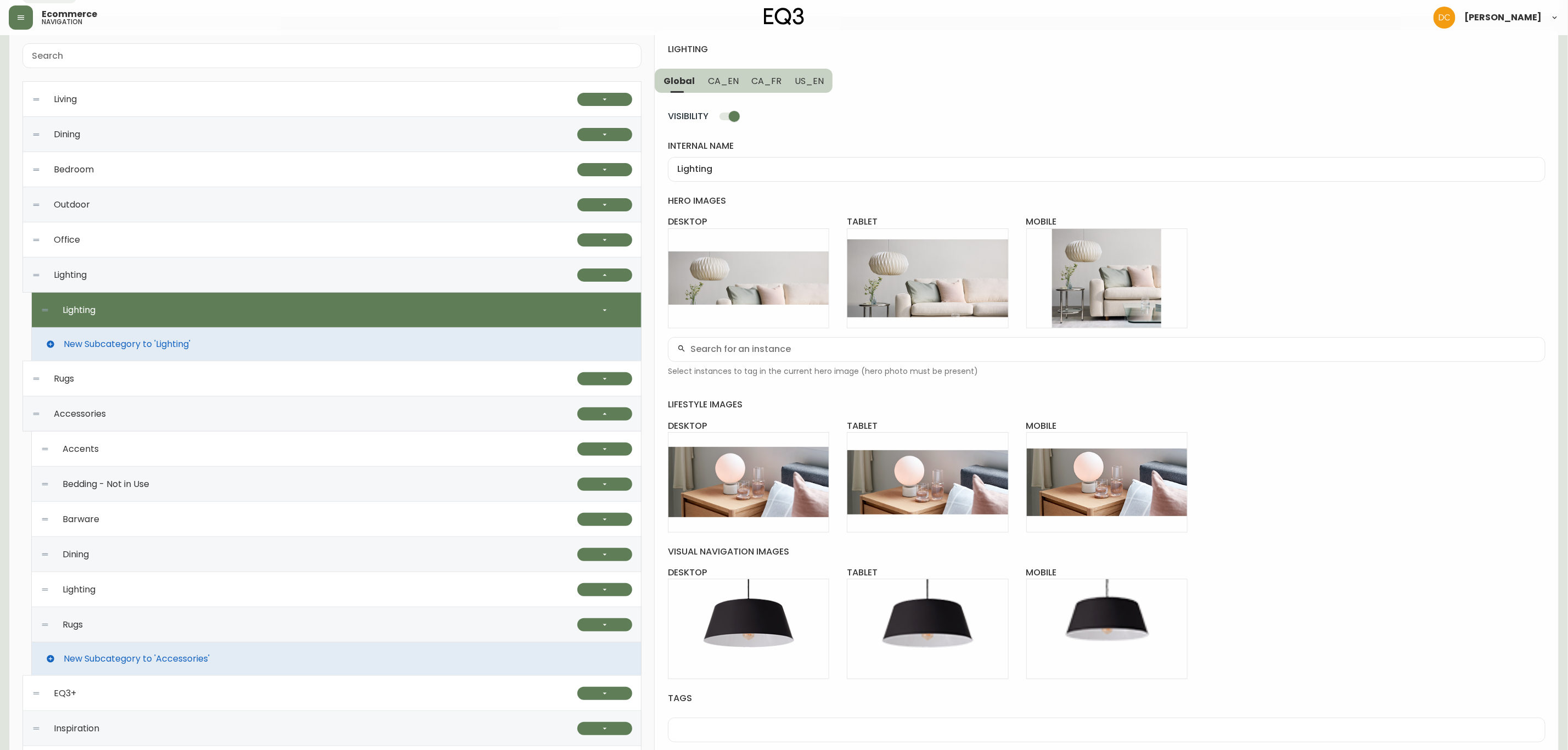
click at [726, 89] on button "CA_EN" at bounding box center [723, 81] width 44 height 24
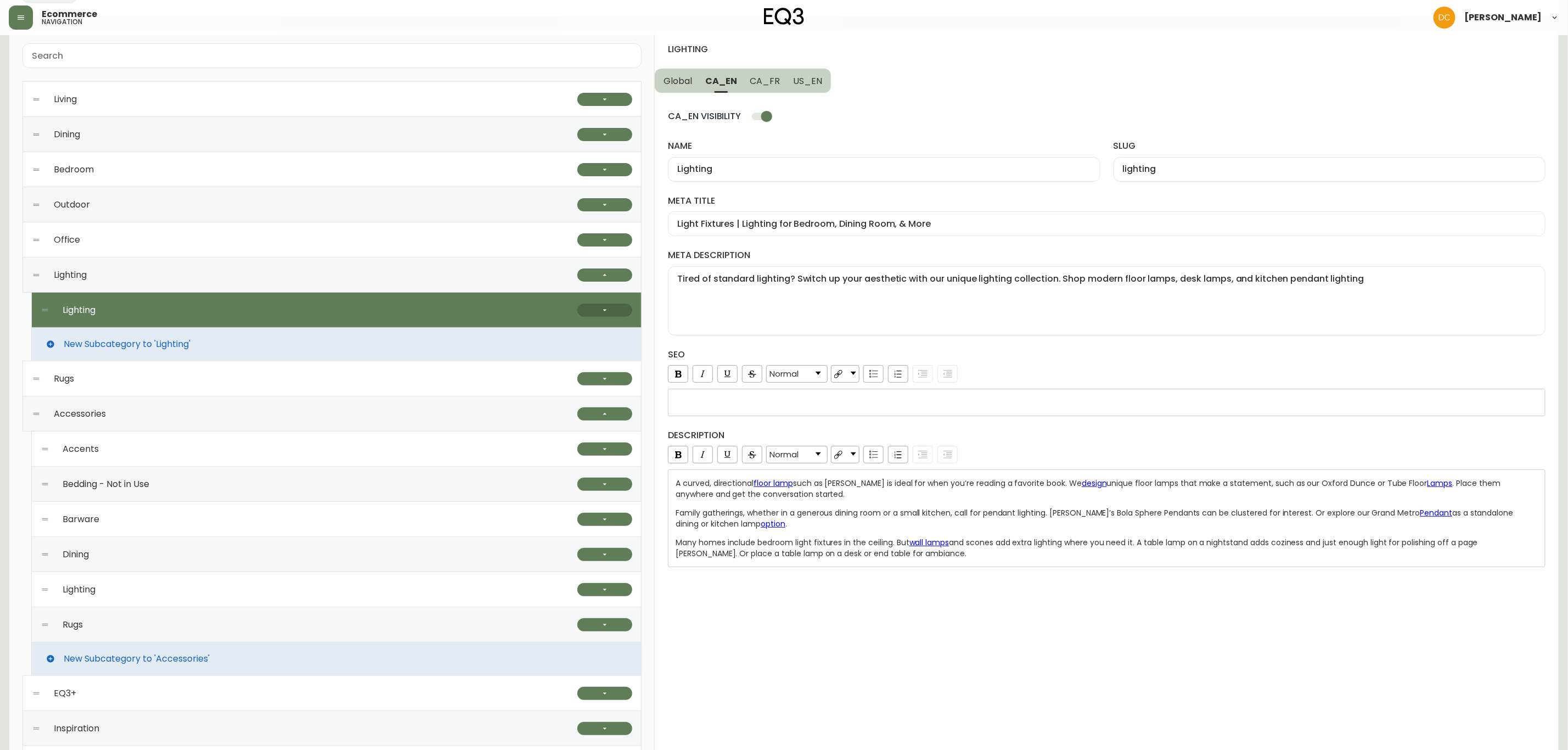
click at [600, 314] on icon "button" at bounding box center [604, 310] width 9 height 9
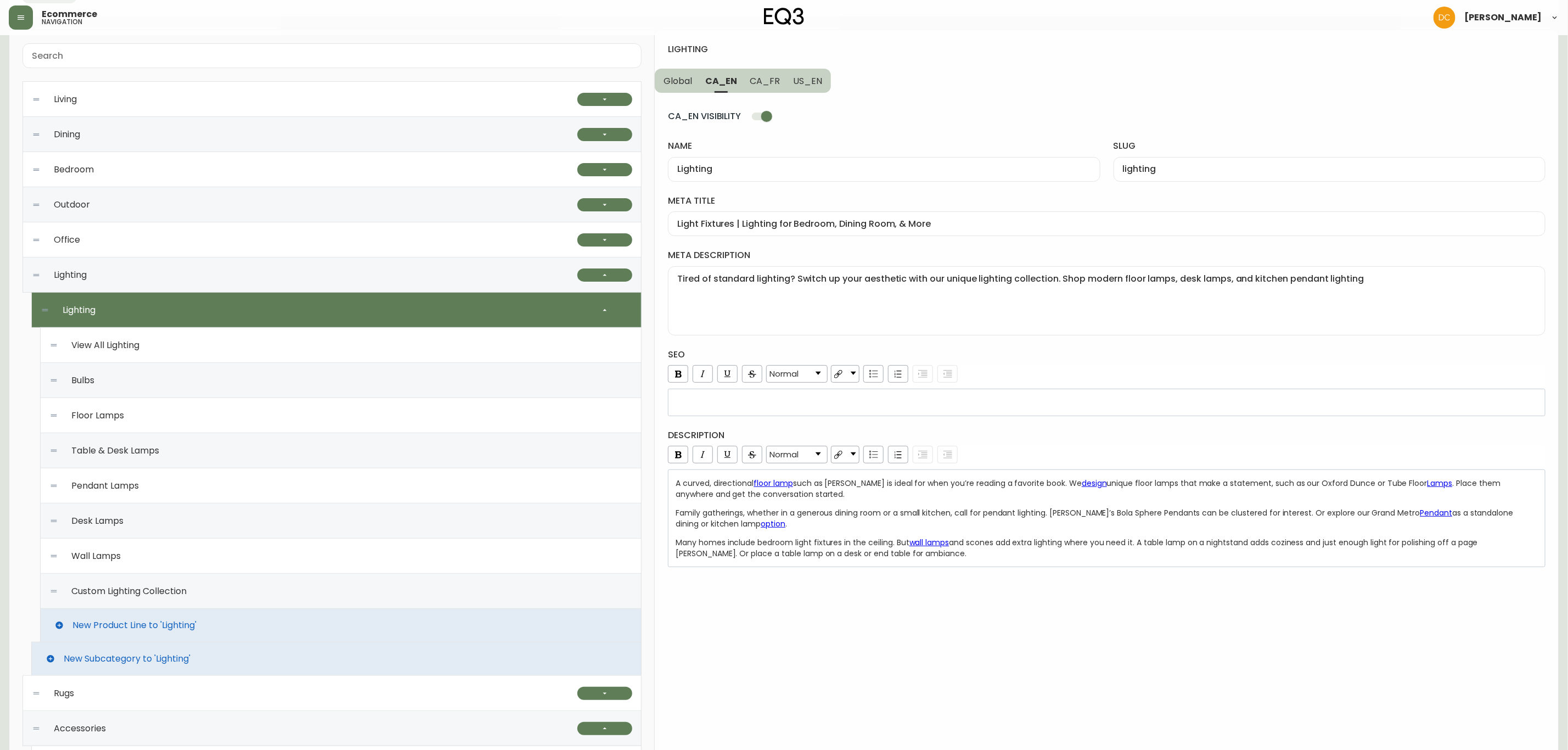
click at [355, 389] on div "Bulbs" at bounding box center [341, 380] width 583 height 35
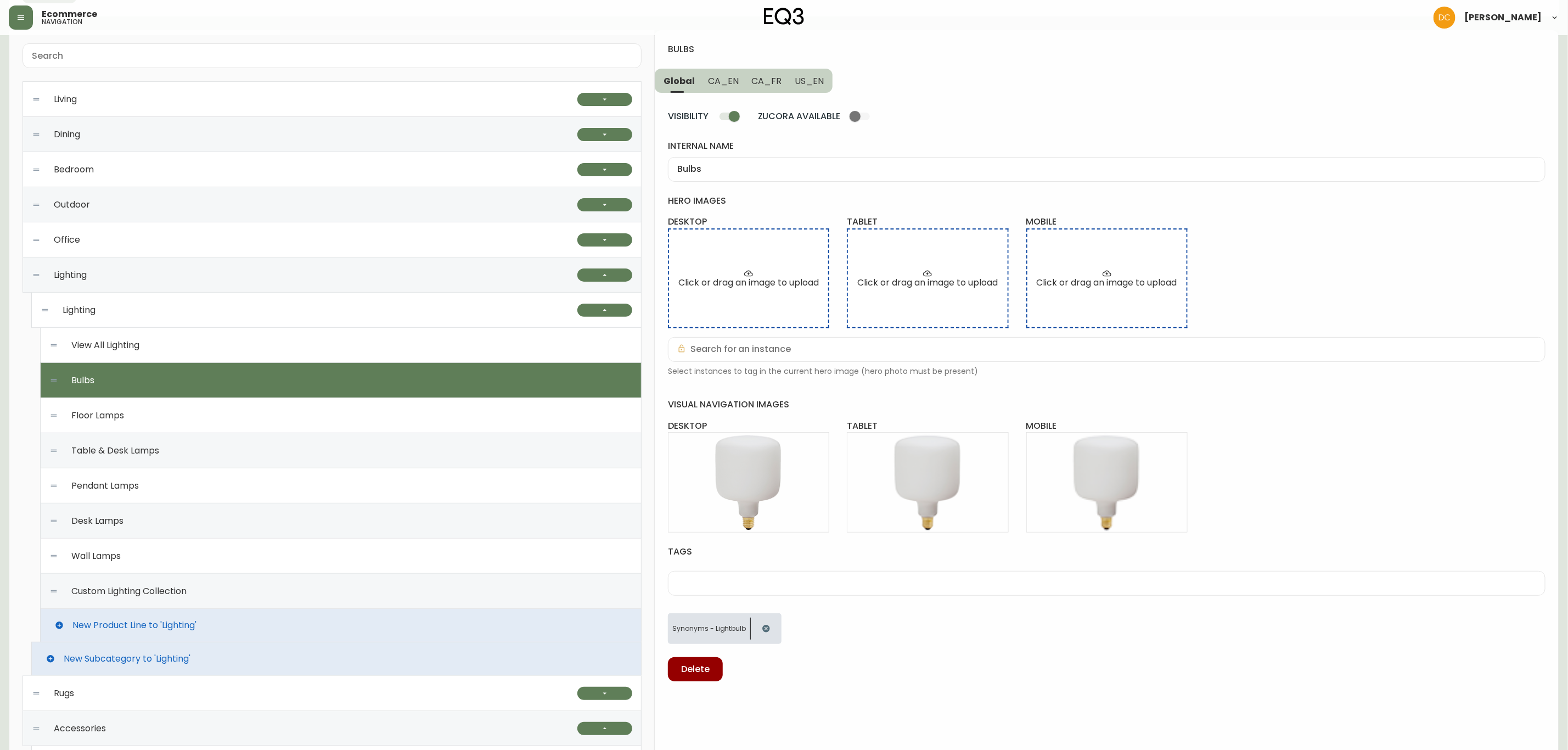
click at [730, 82] on span "CA_EN" at bounding box center [723, 81] width 31 height 12
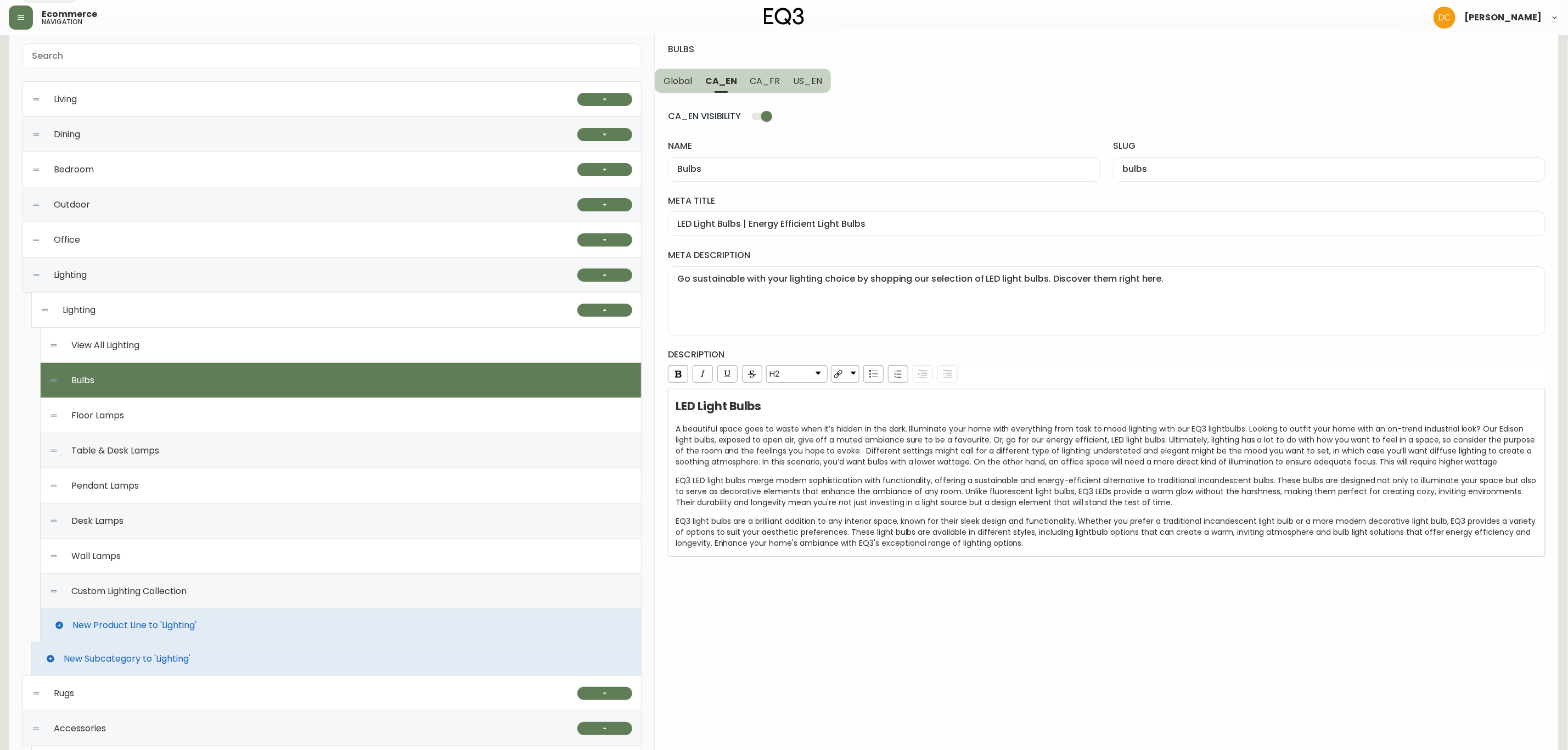
click at [828, 219] on input "LED Light Bulbs | Energy Efficient Light Bulbs" at bounding box center [1106, 223] width 859 height 10
click at [883, 302] on textarea "Go sustainable with your lighting choice by shopping our selection of LED light…" at bounding box center [1106, 300] width 859 height 55
click at [848, 463] on span "A beautiful space goes to waste when it’s hidden in the dark. Illuminate your h…" at bounding box center [1106, 444] width 862 height 44
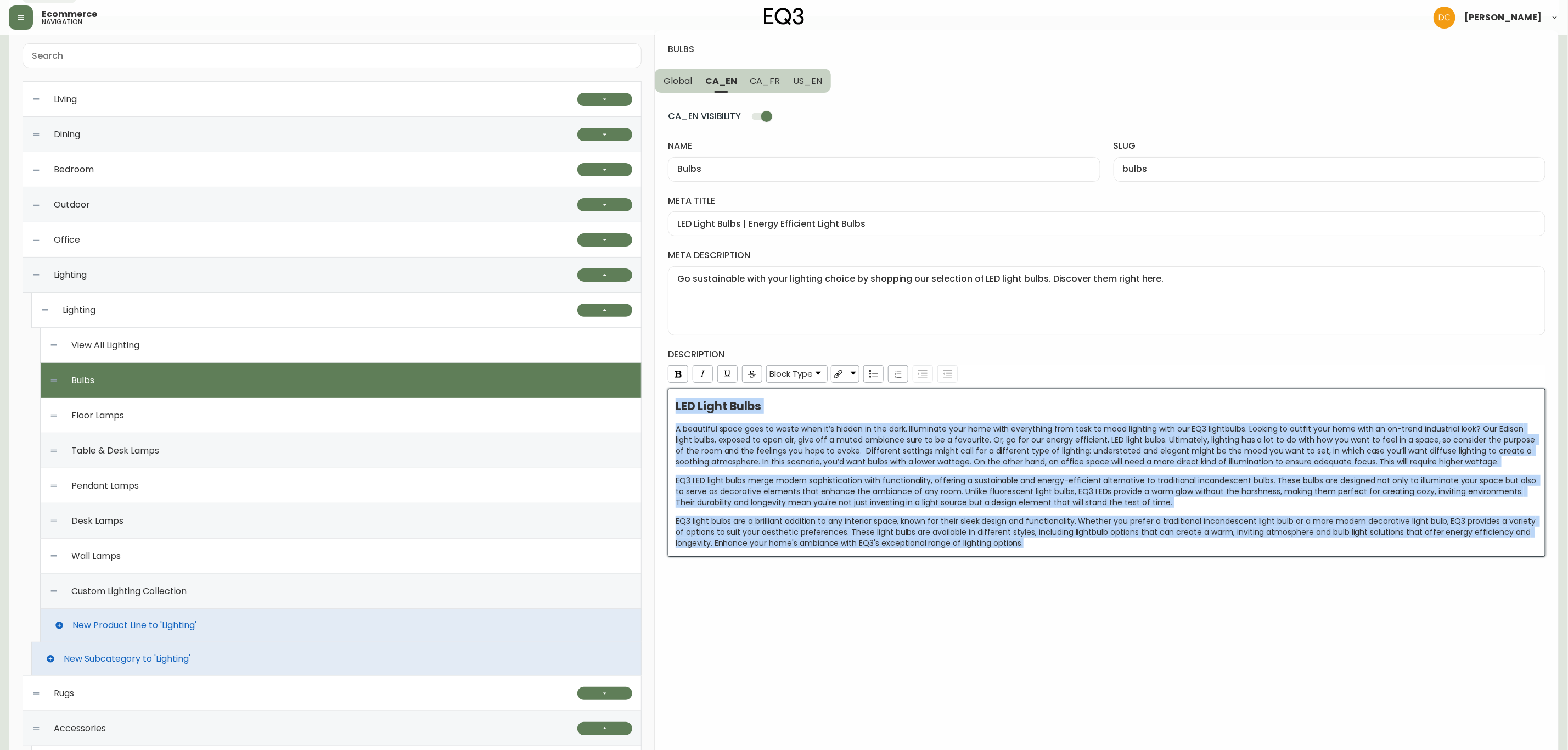
copy div "LOR Ipsum Dolor S ametconse adipi elit se doeiu temp in’u labore et dol magn. A…"
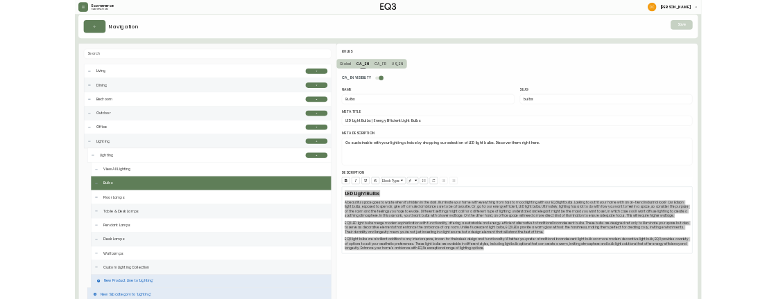
scroll to position [5, 0]
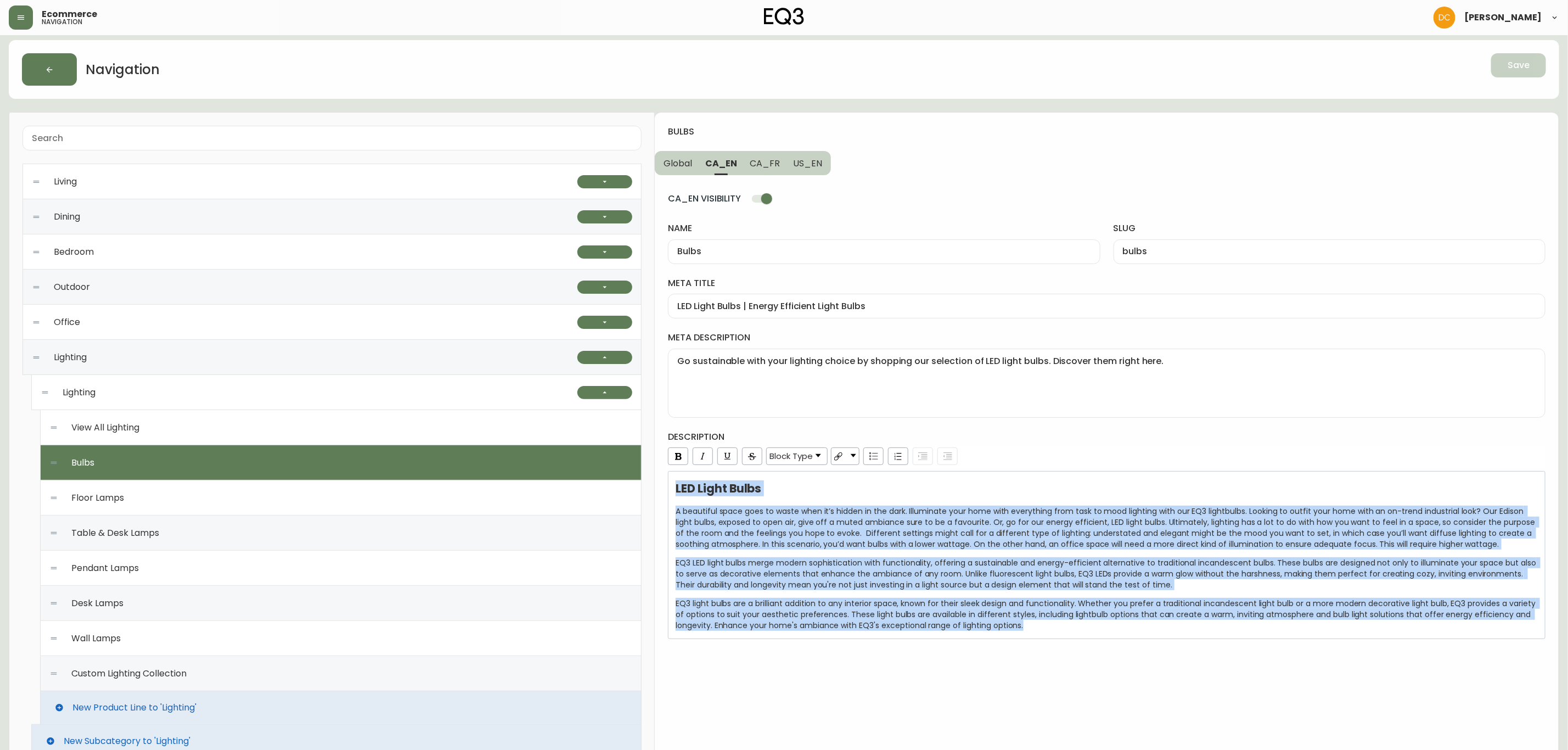
click at [769, 162] on span "CA_FR" at bounding box center [766, 163] width 30 height 12
type input "Ampoules"
type input "ampoules"
type input "Ampoules à DEL | Idées d'éclairage pour la maison | Lumières économes"
type textarea "Achetez des ampoules à DEL pour votre [PERSON_NAME] ou votre suspension préféré…"
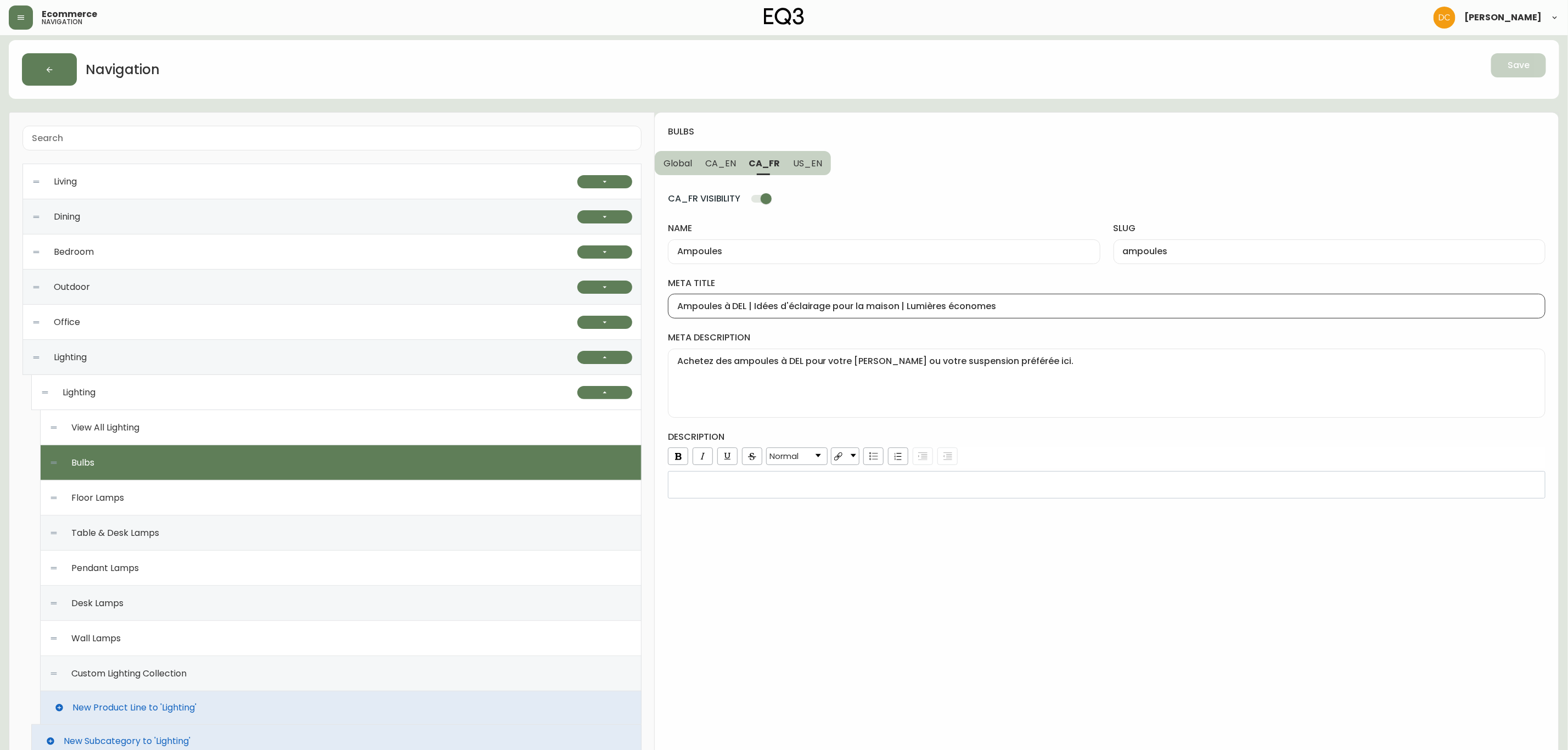
click at [857, 305] on input "Ampoules à DEL | Idées d'éclairage pour la maison | Lumières économes" at bounding box center [1106, 306] width 859 height 10
click at [892, 384] on textarea "Achetez des ampoules à DEL pour votre [PERSON_NAME] ou votre suspension préféré…" at bounding box center [1106, 383] width 859 height 55
click at [811, 164] on span "US_EN" at bounding box center [808, 163] width 29 height 12
type input "Bulbs"
type input "bulbs"
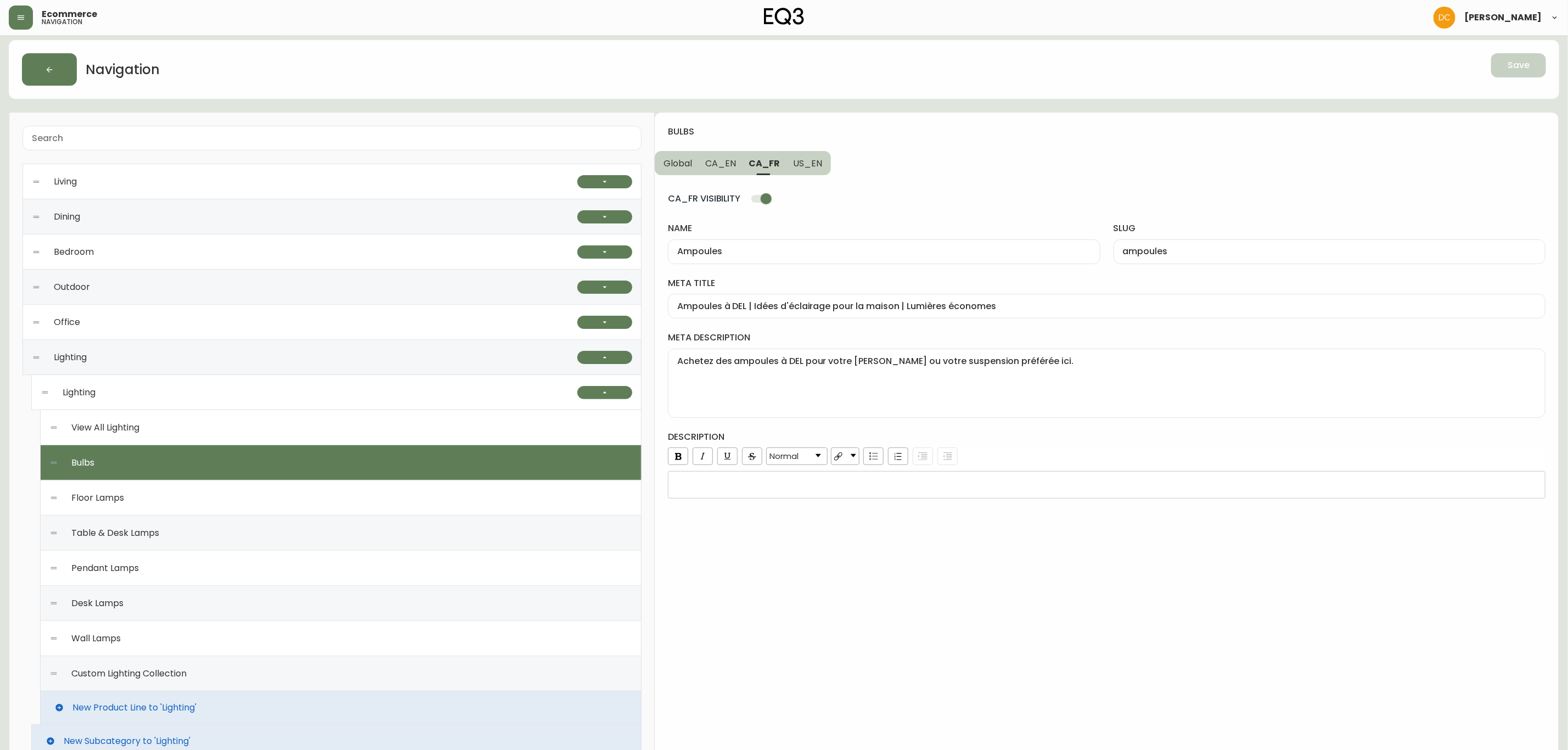
type input "LED Light Bulbs | Energy Saving Light Bulbs"
type textarea "Go sustainable with your lighting choice by shopping our selection of LED bulbs…"
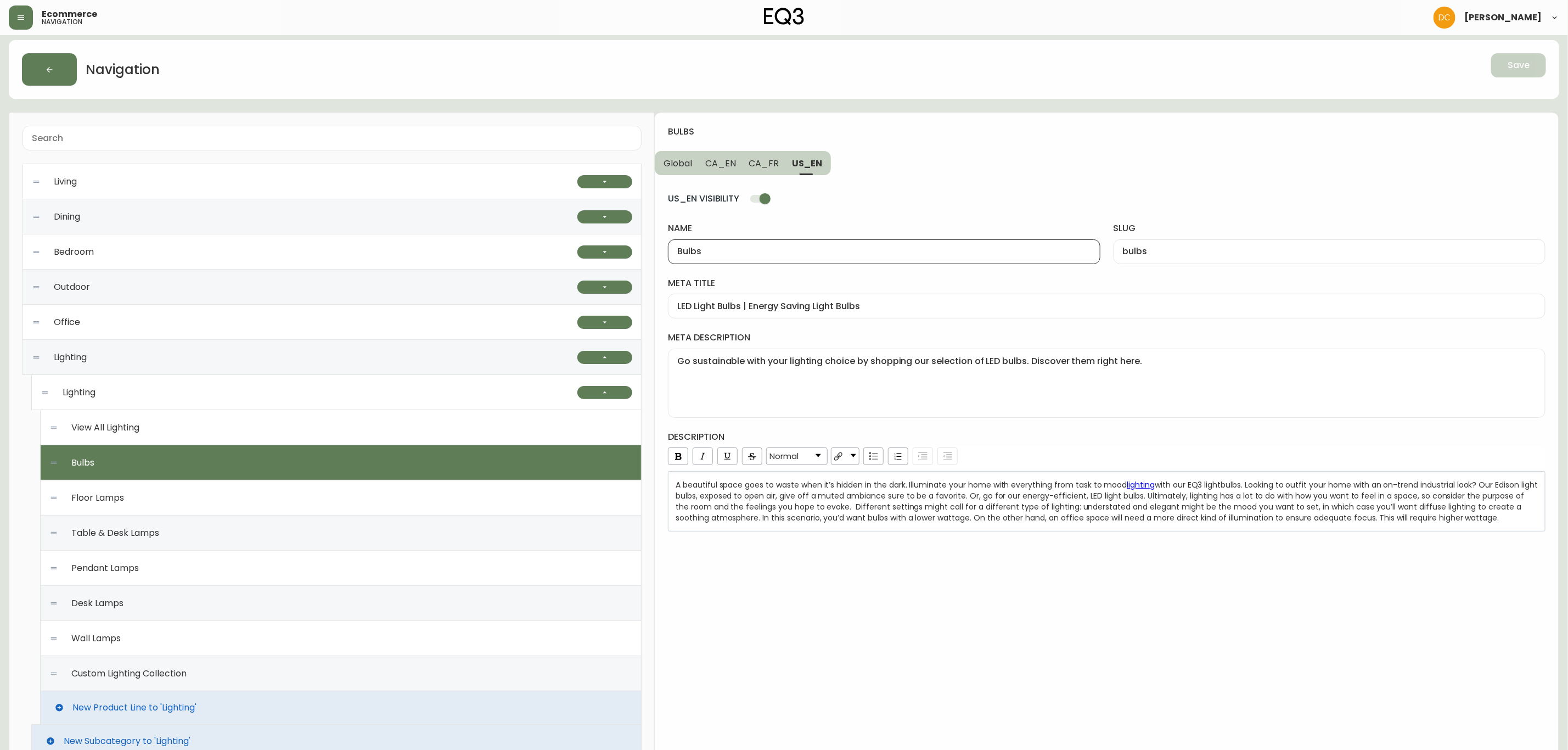
click at [819, 250] on input "Bulbs" at bounding box center [884, 251] width 413 height 10
click at [863, 302] on input "LED Light Bulbs | Energy Saving Light Bulbs" at bounding box center [1106, 306] width 859 height 10
click at [896, 384] on textarea "Go sustainable with your lighting choice by shopping our selection of LED bulbs…" at bounding box center [1106, 383] width 859 height 55
click at [926, 505] on span "with our EQ3 lightbulbs. Looking to outfit your home with an on-trend industria…" at bounding box center [1108, 501] width 865 height 44
copy div "A beautiful space goes to waste when it’s hidden in the dark. Illuminate your h…"
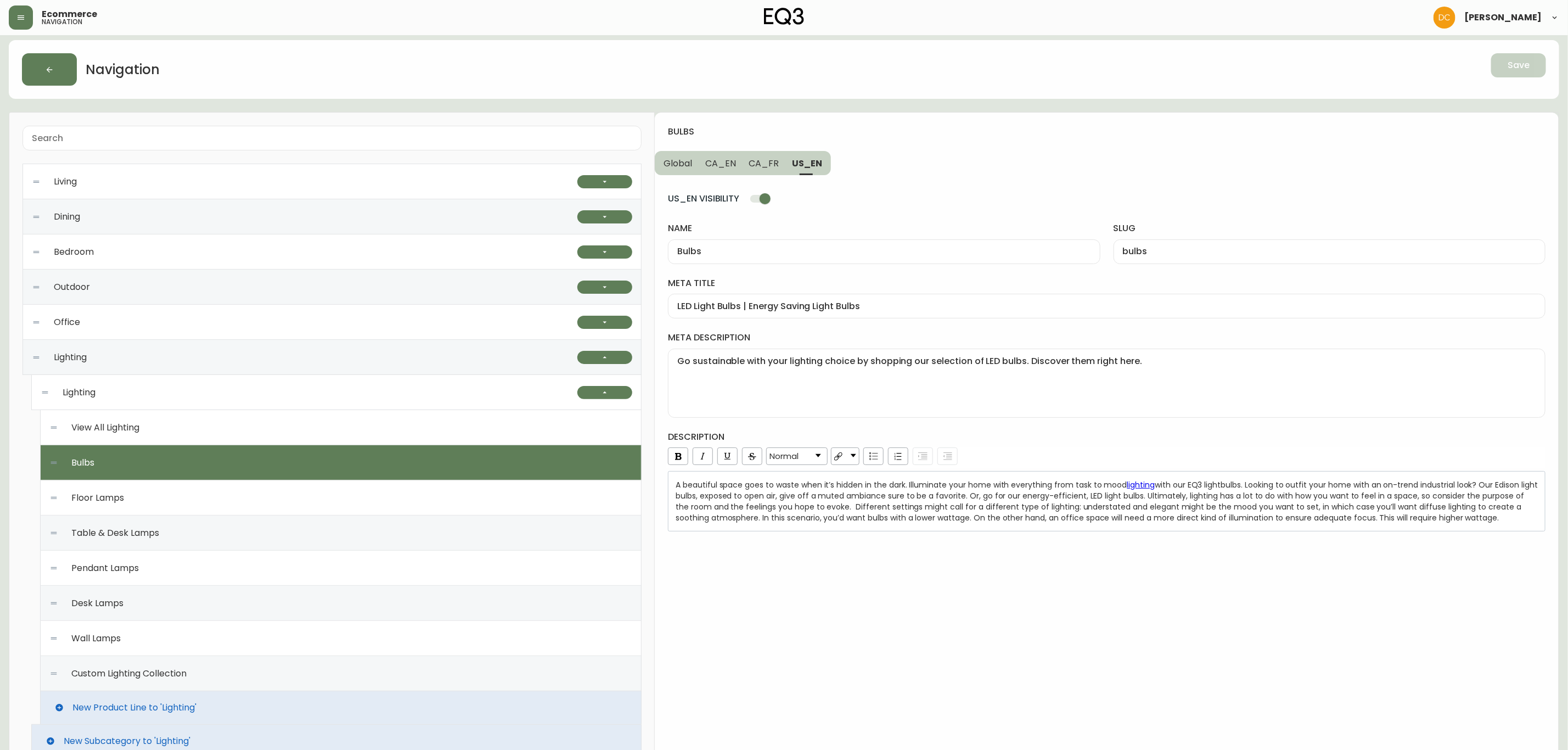
click at [298, 504] on div "Floor Lamps" at bounding box center [341, 498] width 583 height 35
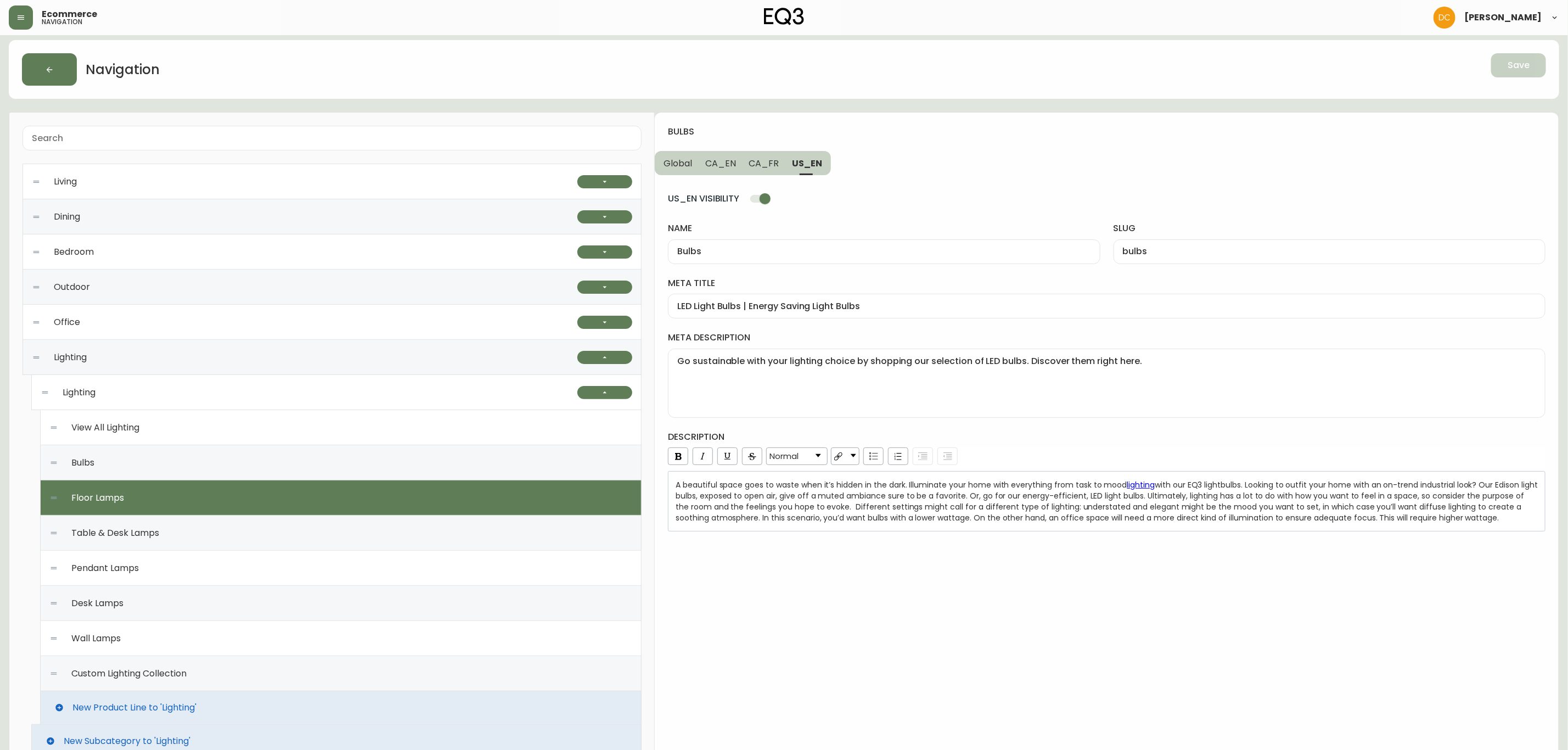
type input "Floor Lamps"
type input "floor-lamps"
type input "Modern Floor Lamps | Rustic or Farmhouse Lighting"
type textarea "Decorate your space with our modern floor lamps. Adjustable and dimmable, avail…"
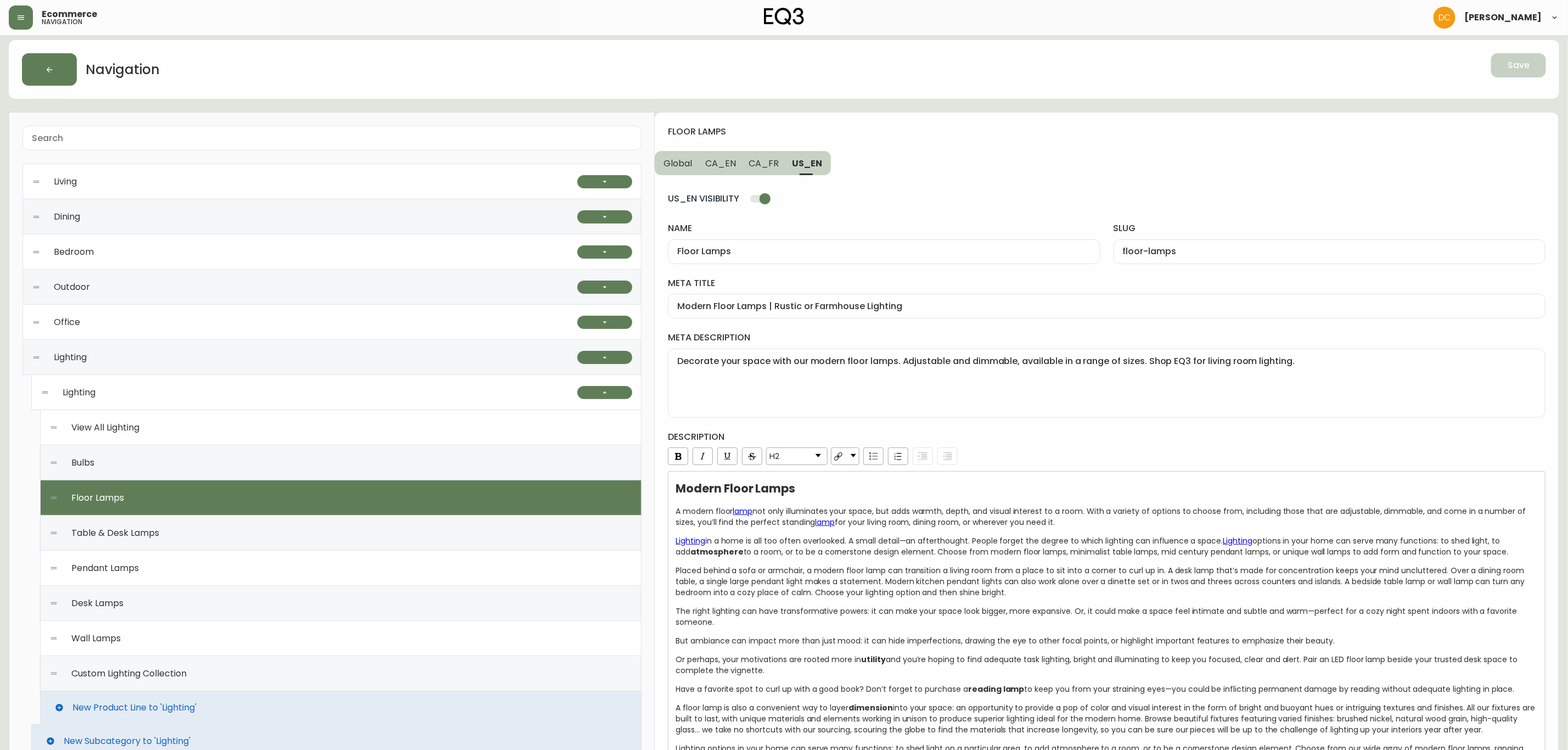
click at [786, 254] on input "Floor Lamps" at bounding box center [884, 251] width 413 height 10
click at [820, 298] on div "Modern Floor Lamps | Rustic or Farmhouse Lighting" at bounding box center [1107, 306] width 877 height 25
click at [809, 392] on textarea "Decorate your space with our modern floor lamps. Adjustable and dimmable, avail…" at bounding box center [1106, 383] width 859 height 55
click at [852, 585] on span "Placed behind a sofa or armchair, a modern floor lamp can transition a living r…" at bounding box center [1101, 581] width 851 height 33
copy div "Loremi Dolor Sitam C adipis elits doei tem inci utlaboreetd magn aliqu, eni adm…"
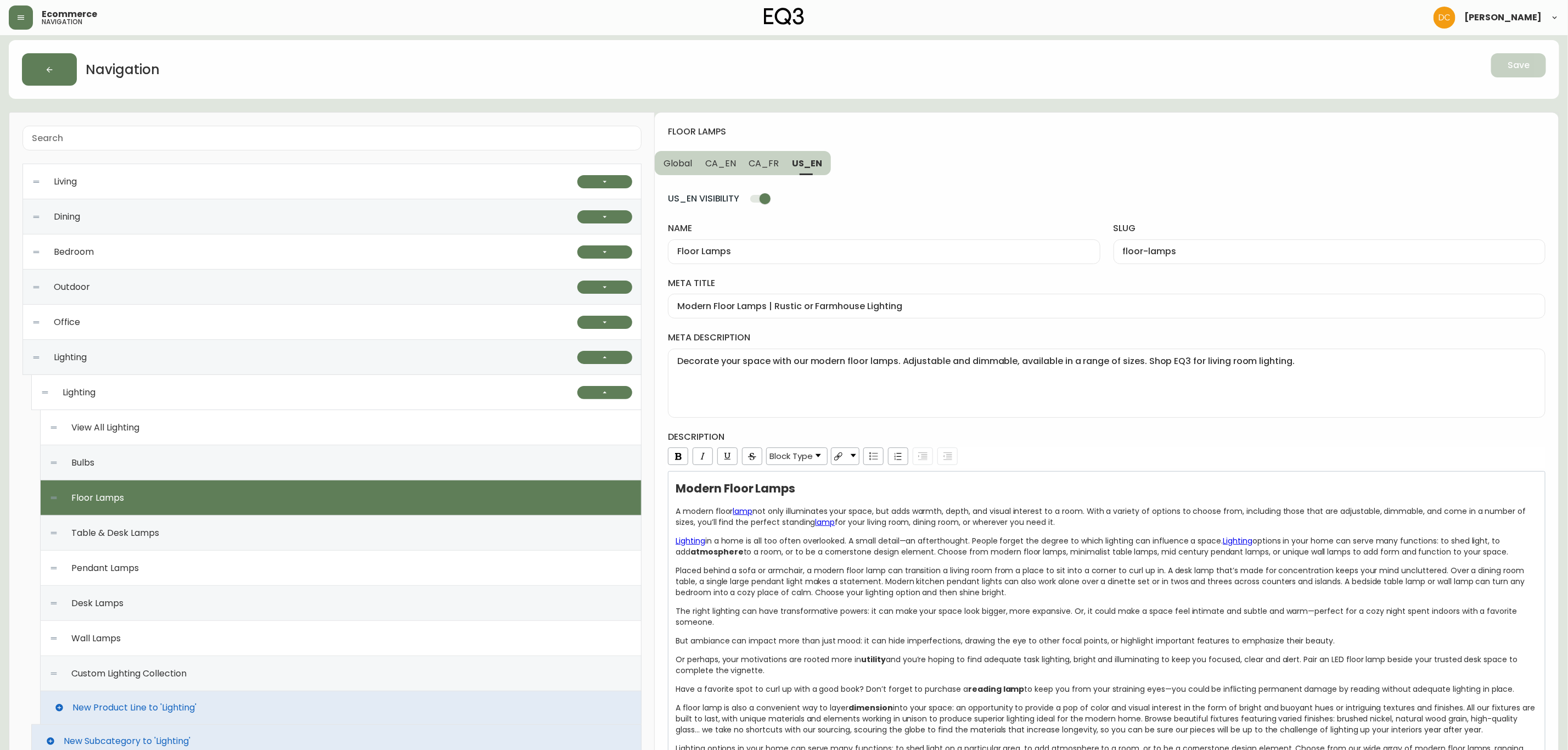
click at [767, 165] on span "CA_FR" at bounding box center [764, 163] width 30 height 12
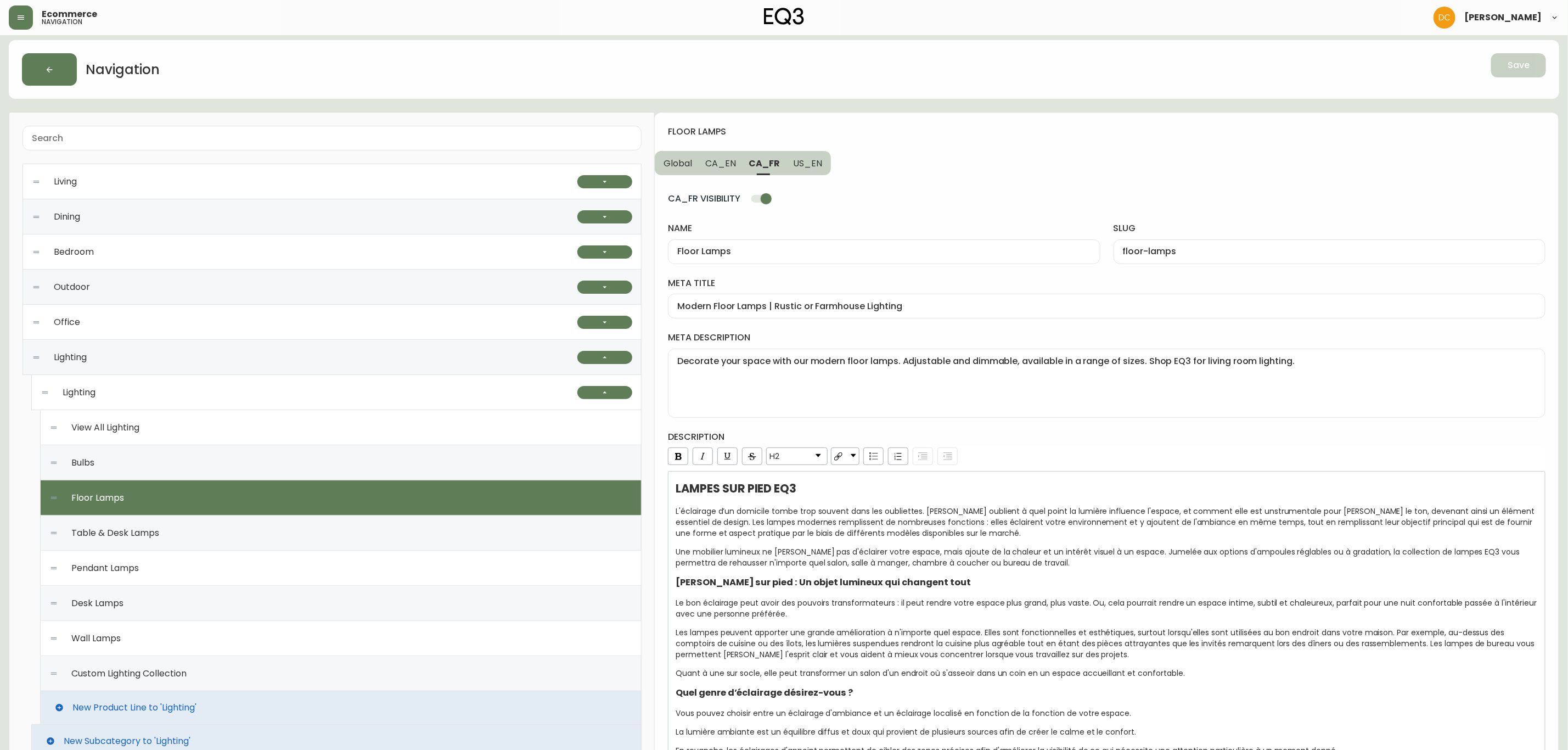
type input "Lampes sur pied"
type input "lampes-sur-pied"
type input "Lampes sur pied modernes | Options d'éclairage pour la maison | [GEOGRAPHIC_DAT…"
type textarea "Illuminez votre espace avec nos lampes sur pied modernes réglables et à intensi…"
click at [858, 310] on input "Lampes sur pied modernes | Options d'éclairage pour la maison | [GEOGRAPHIC_DAT…" at bounding box center [1106, 306] width 859 height 10
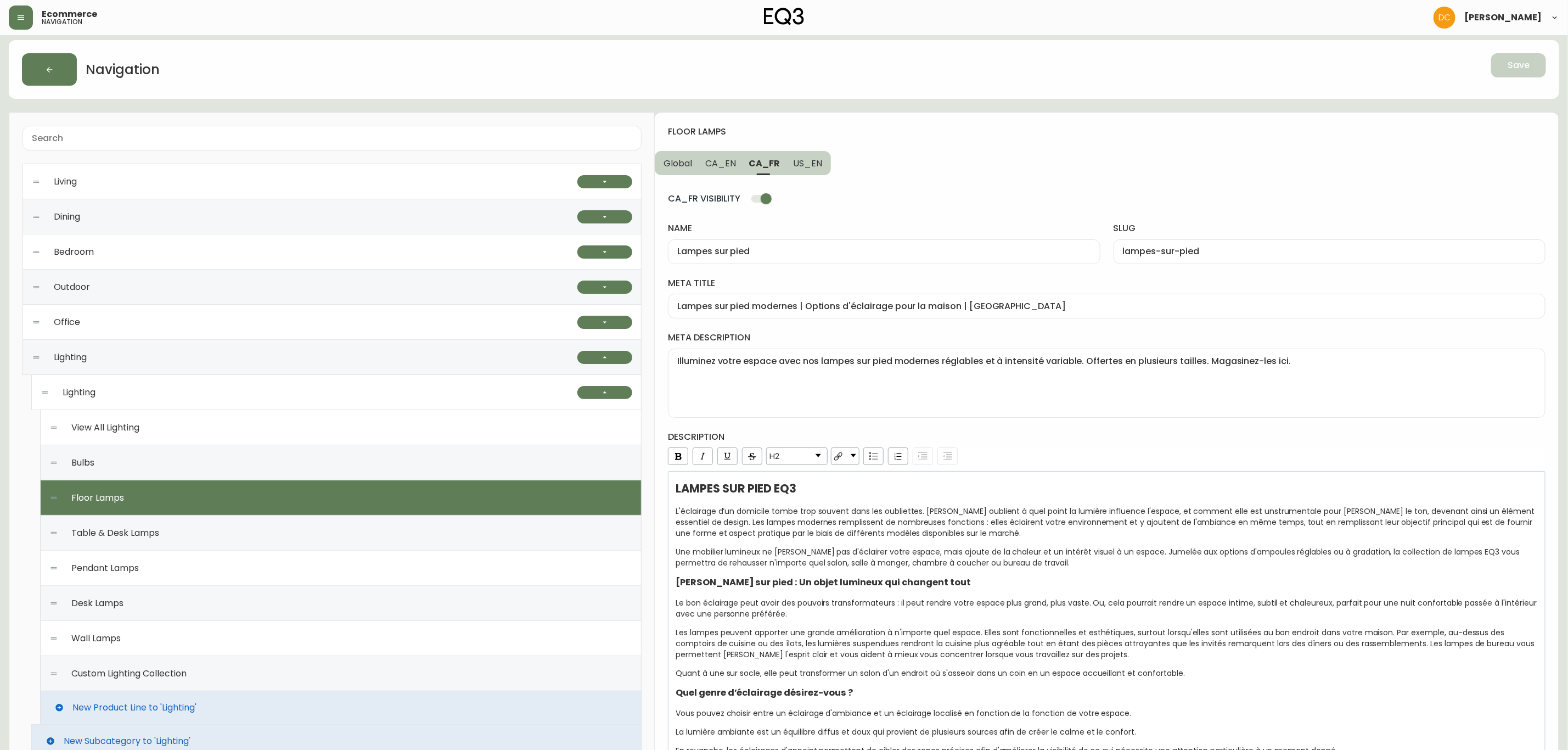
click at [856, 389] on textarea "Illuminez votre espace avec nos lampes sur pied modernes réglables et à intensi…" at bounding box center [1106, 383] width 859 height 55
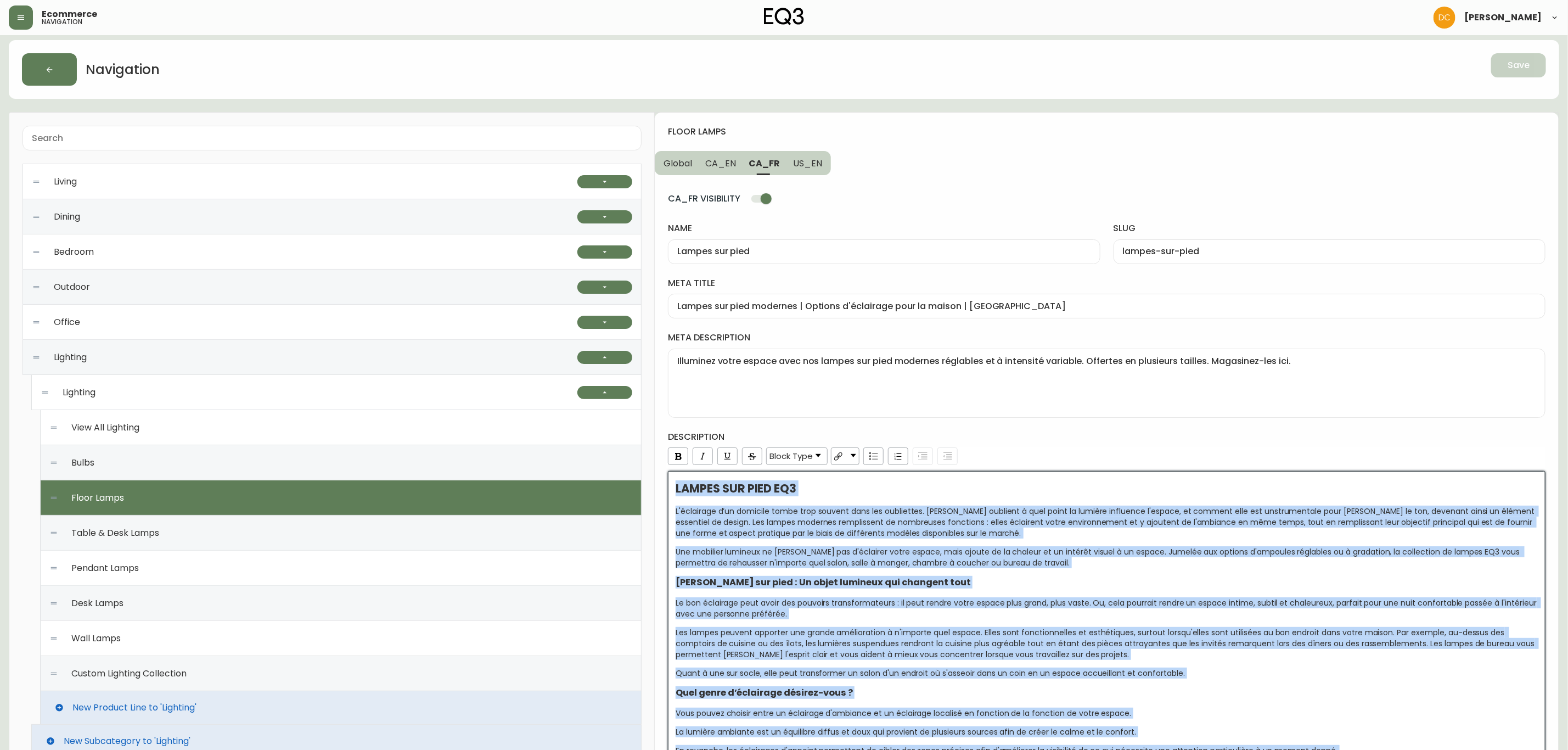
copy div "LOREMI DOL SITA CO6 A'elitseddo e’te incididu utlab etdo magnaal enim adm venia…"
click at [712, 166] on span "CA_EN" at bounding box center [721, 163] width 31 height 12
type input "Floor Lamps"
type input "floor-lamps"
type input "Modern Floor Lamps | Gold or Black for Living Room"
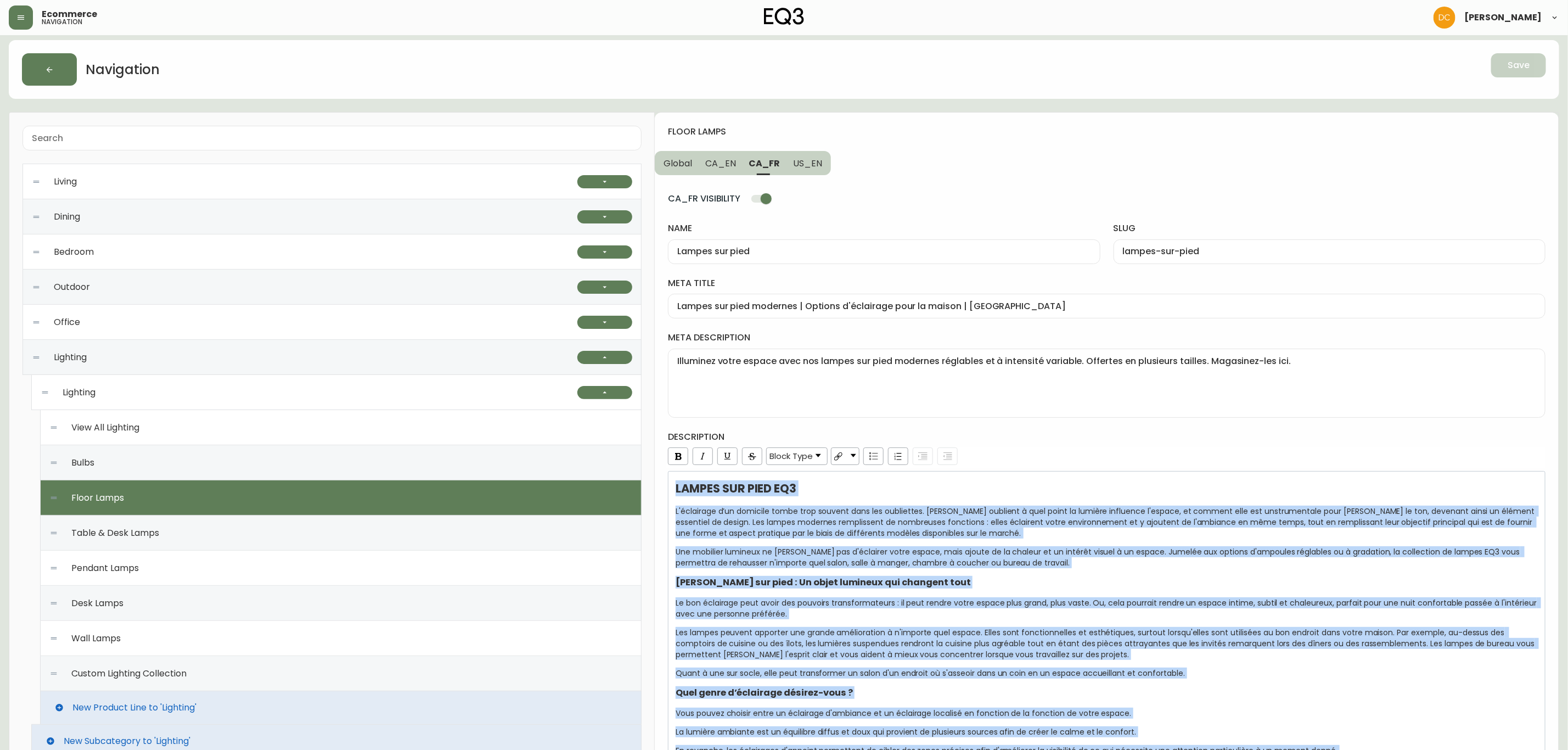
type textarea "Illuminate your space with our modern floor lamps. Adjustable, dimmable, and av…"
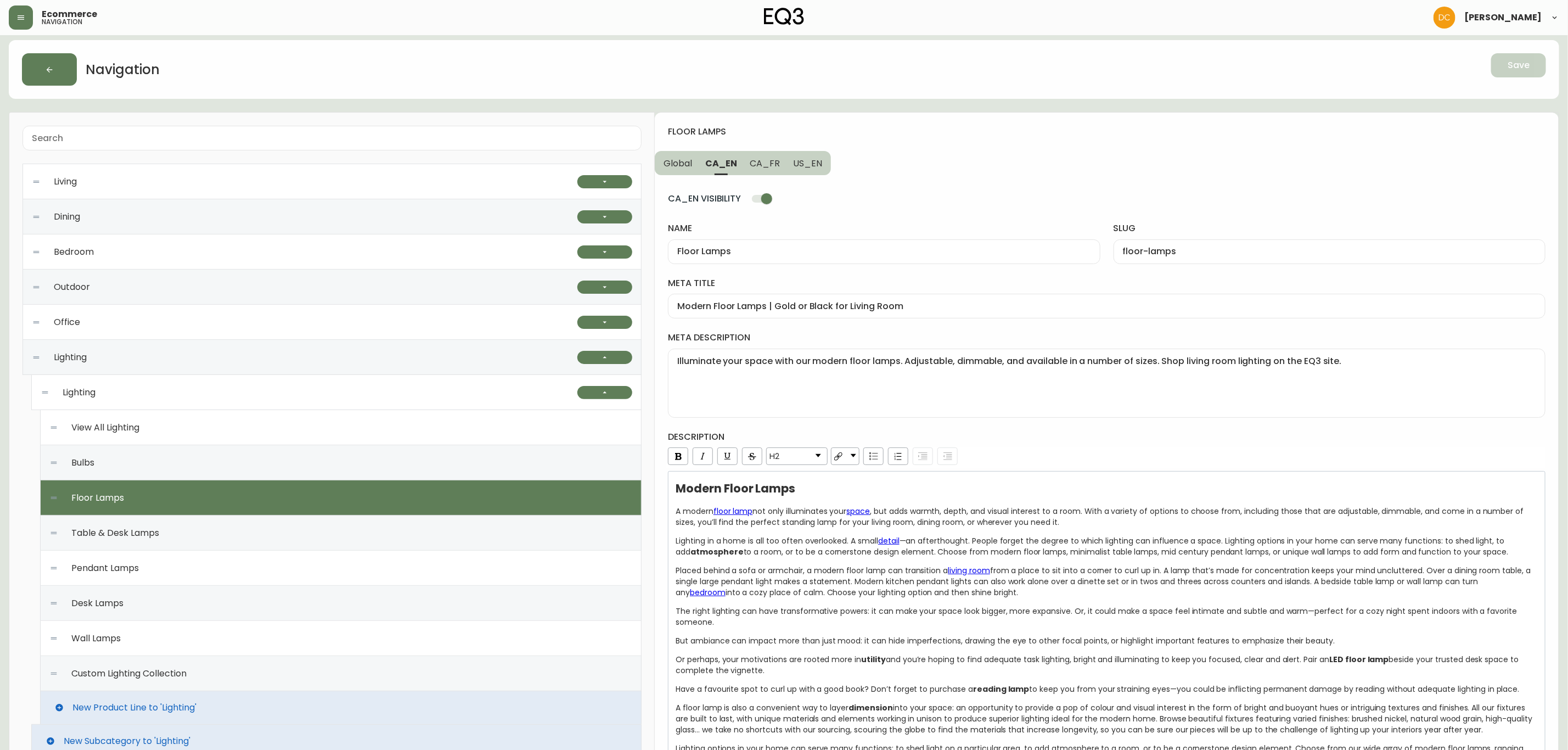
click at [839, 310] on input "Modern Floor Lamps | Gold or Black for Living Room" at bounding box center [1106, 306] width 859 height 10
click at [868, 399] on textarea "Illuminate your space with our modern floor lamps. Adjustable, dimmable, and av…" at bounding box center [1106, 383] width 859 height 55
copy div "Loremi Dolor Sitam C adipis elits doei tem inci utlaboreetd magn aliqu , eni ad…"
click at [210, 529] on div "Table & Desk Lamps" at bounding box center [341, 533] width 583 height 35
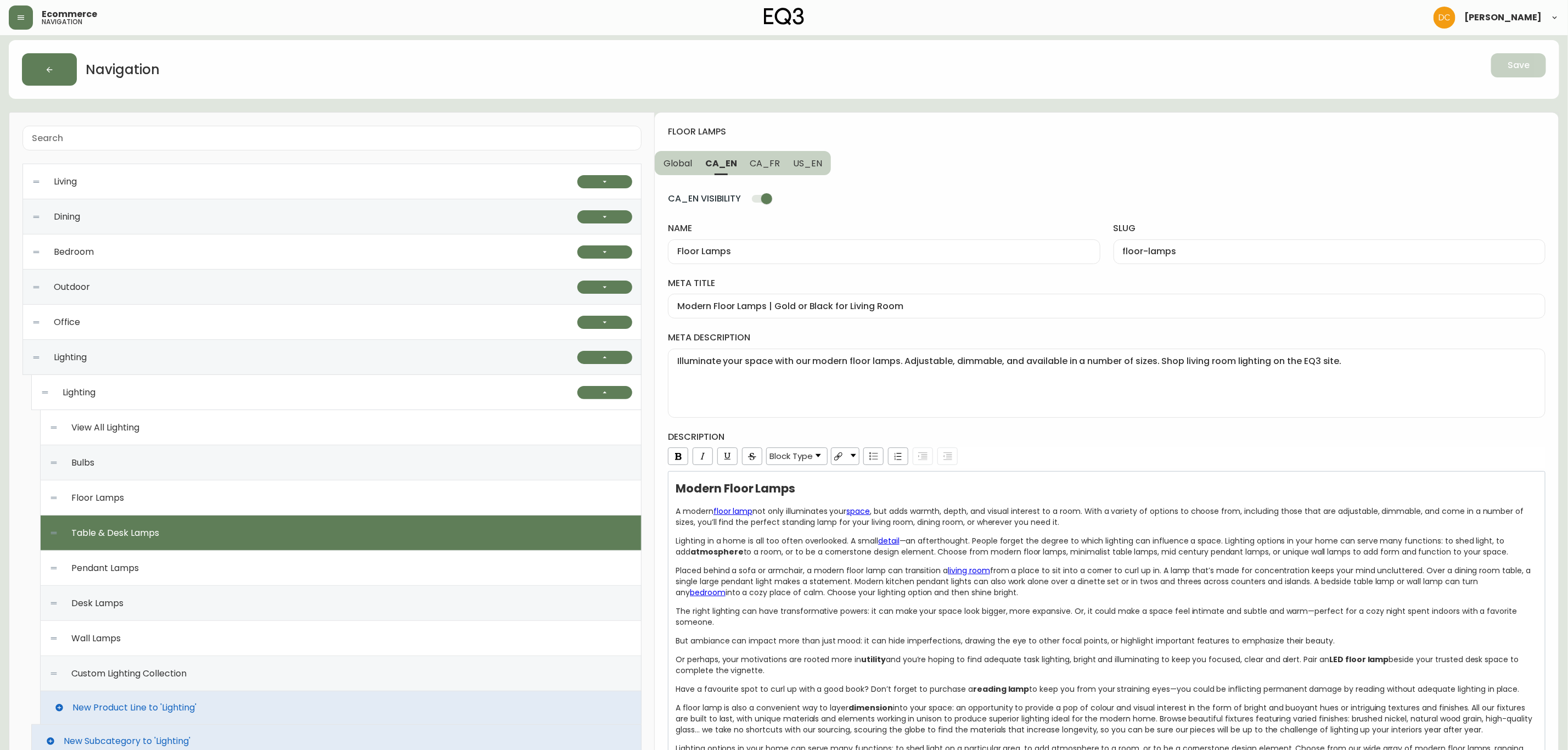
type input "Table & Desk Lamps"
type input "Table-and-desk-lamps"
type input "Modern Table & Desk Lamps | LED Bedside & Desk Lamps"
type textarea "Our modern table lamps are perfect for any bedroom, living room, or office. Ava…"
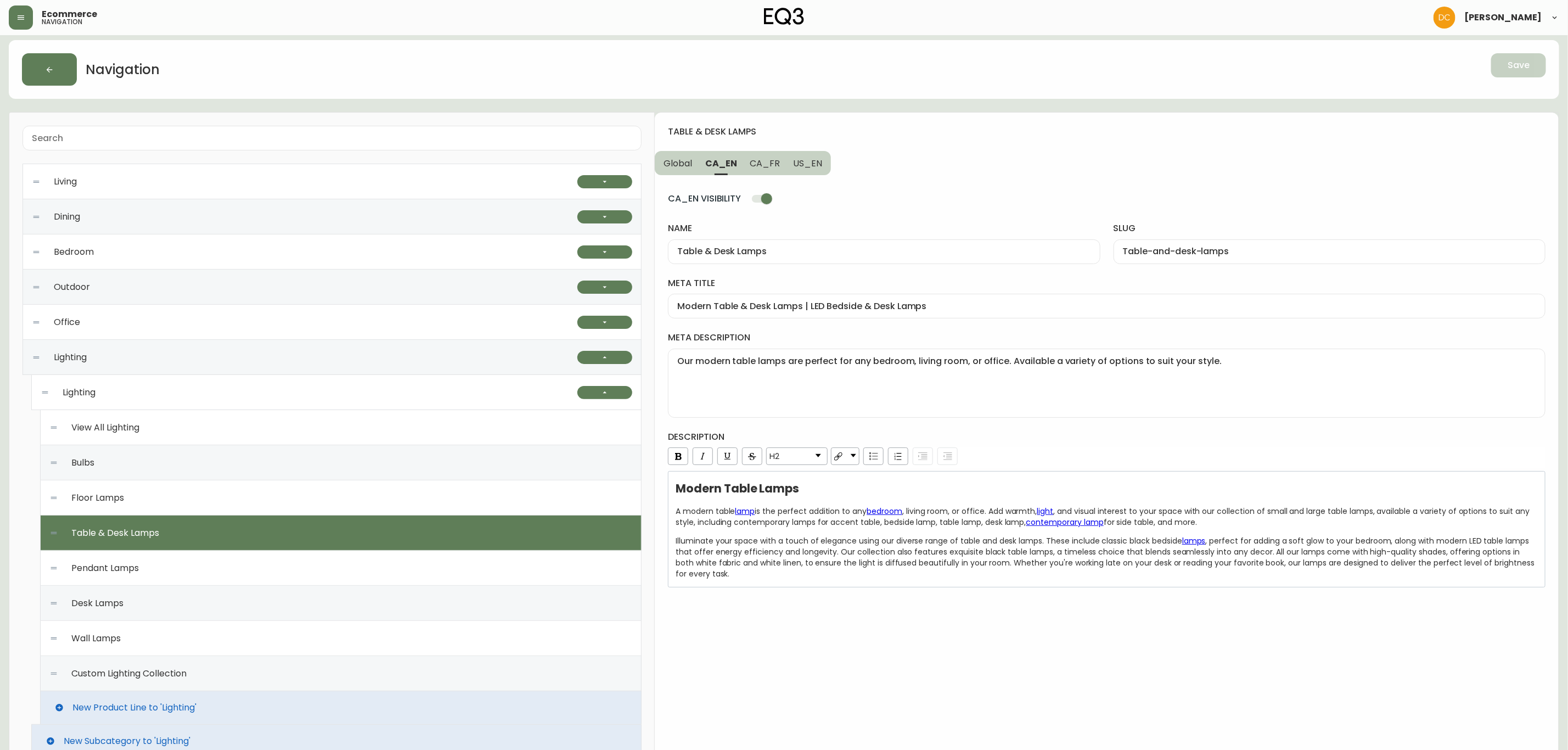
click at [816, 258] on div "Table & Desk Lamps" at bounding box center [885, 251] width 432 height 25
click at [813, 311] on input "Modern Table & Desk Lamps | LED Bedside & Desk Lamps" at bounding box center [1106, 306] width 859 height 10
click at [781, 384] on textarea "Our modern table lamps are perfect for any bedroom, living room, or office. Ava…" at bounding box center [1106, 383] width 859 height 55
click at [789, 554] on span ", perfect for adding a soft glow to your bedroom, along with modern LED table l…" at bounding box center [1106, 557] width 862 height 44
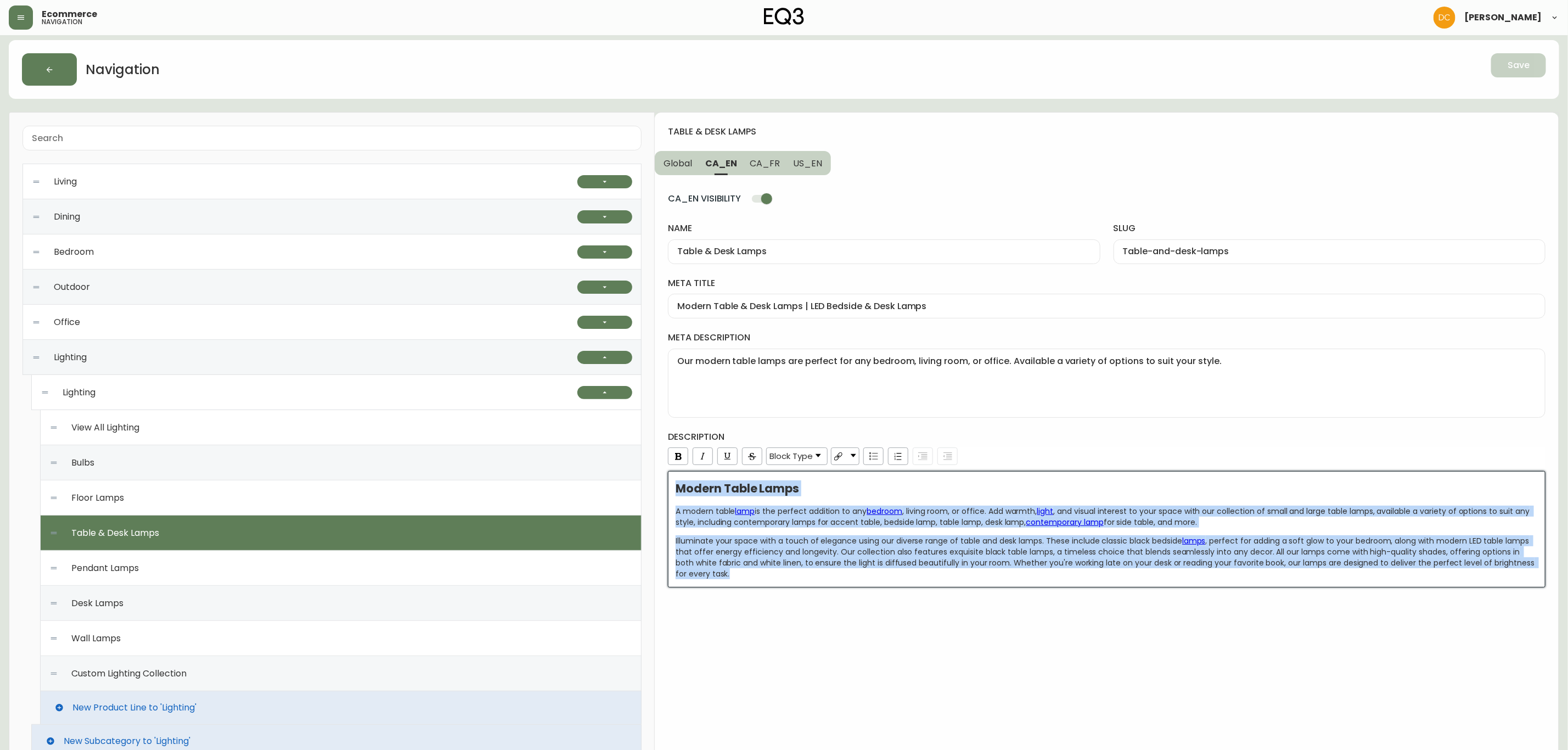
copy div "Modern Table Lamps A modern table lamp is the perfect addition to any bedroom ,…"
click at [767, 169] on span "CA_FR" at bounding box center [766, 163] width 30 height 12
type input "Lampes de table et bureau"
type input "lampes-de-table-et-bureau"
type input "Lampes de table modernes | Options d'éclairage pour la maison | [GEOGRAPHIC_DAT…"
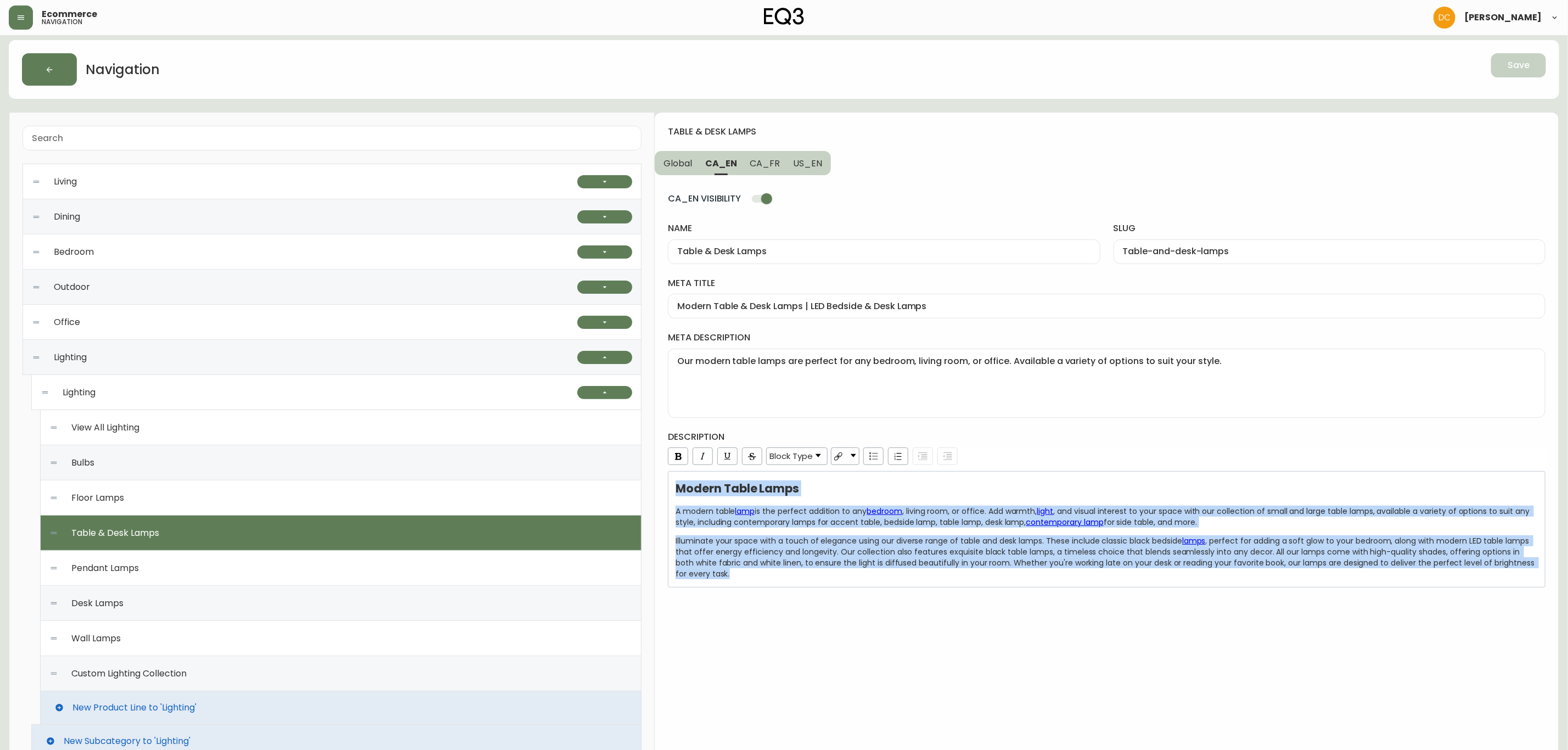
type textarea "Nos lampes de table modernes sont idéales pour la chambre à coucher, le salon o…"
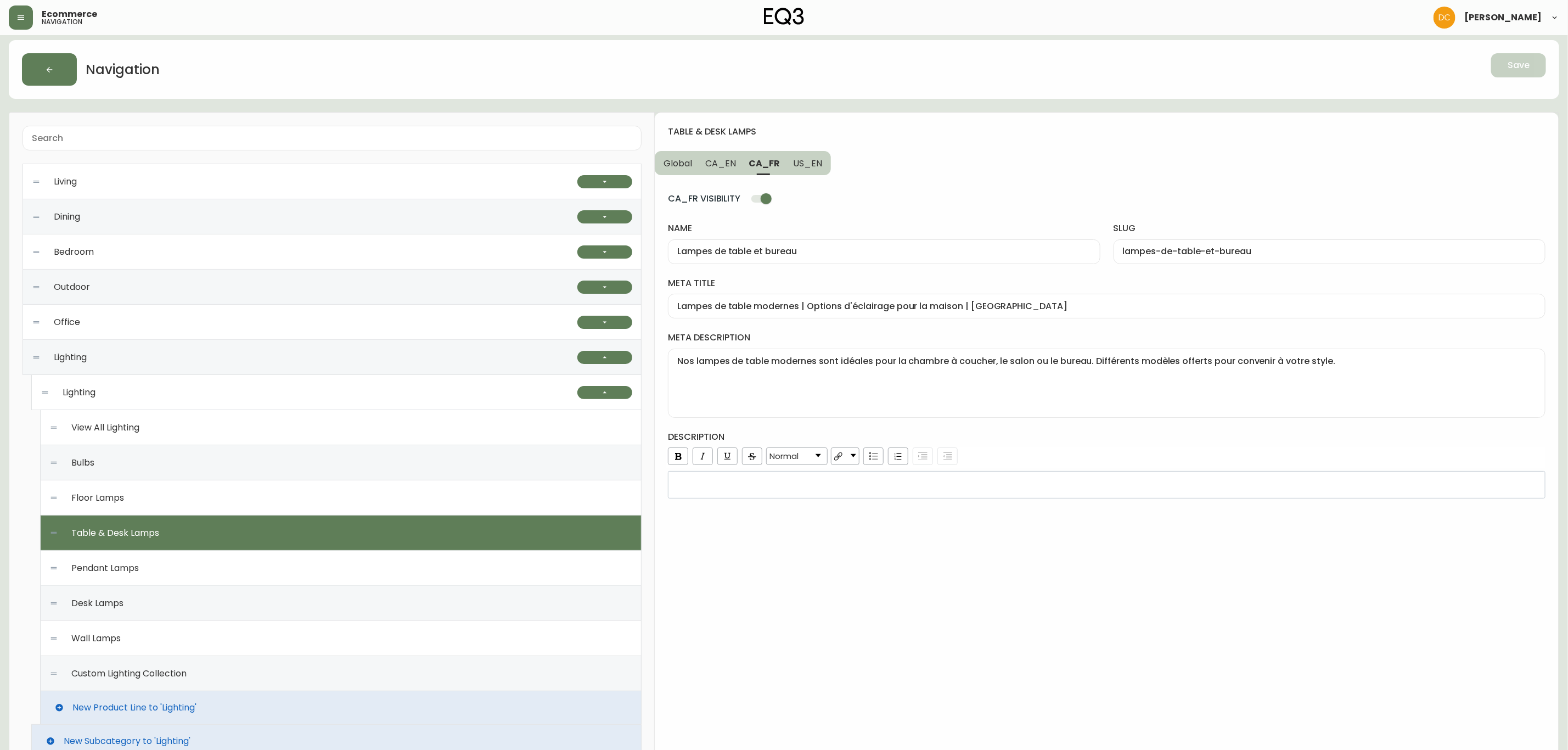
click at [832, 303] on input "Lampes de table modernes | Options d'éclairage pour la maison | [GEOGRAPHIC_DAT…" at bounding box center [1106, 306] width 859 height 10
click at [853, 378] on textarea "Nos lampes de table modernes sont idéales pour la chambre à coucher, le salon o…" at bounding box center [1106, 383] width 859 height 55
drag, startPoint x: 801, startPoint y: 157, endPoint x: 809, endPoint y: 219, distance: 62.5
click at [801, 158] on span "US_EN" at bounding box center [808, 163] width 29 height 12
type input "Table & Desk Lamps"
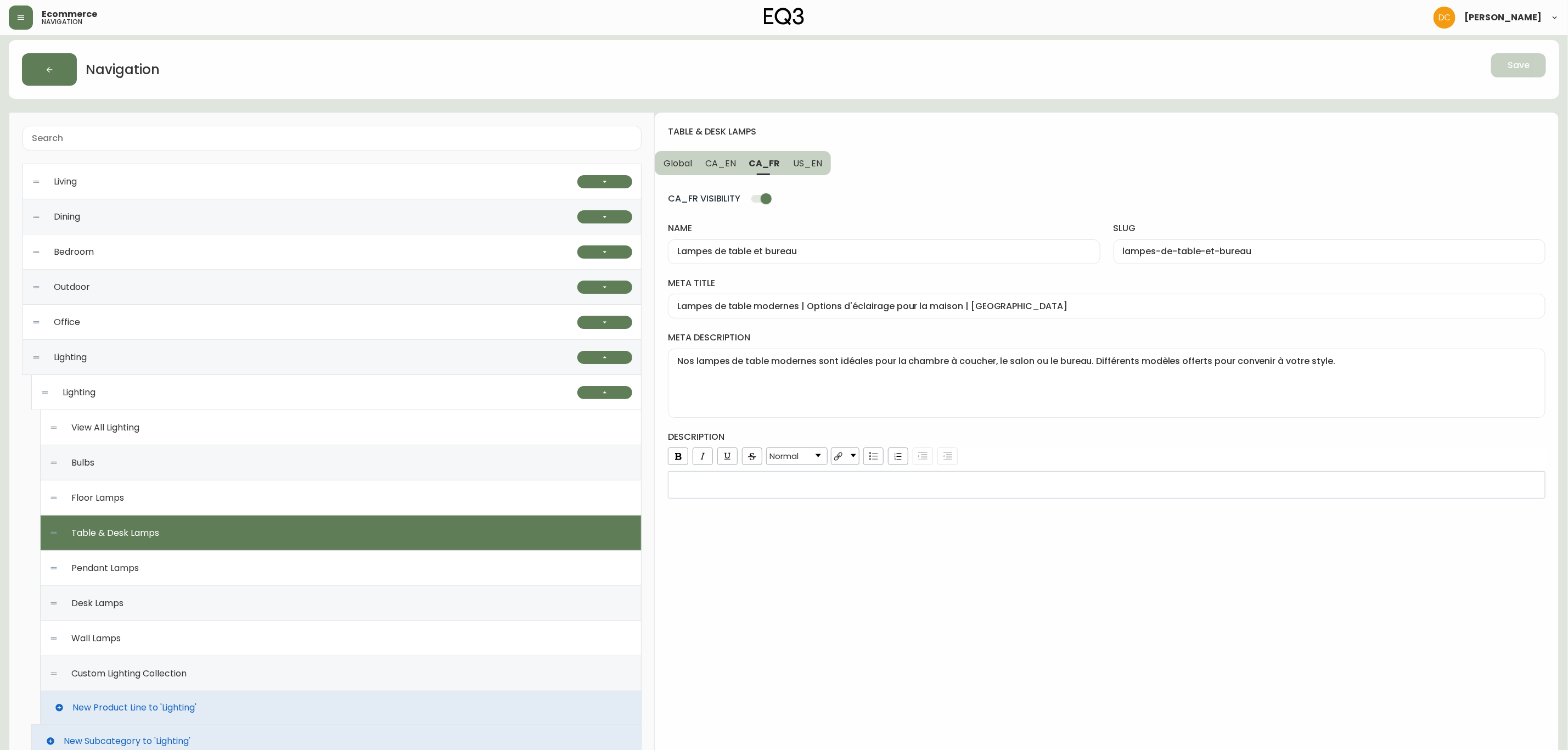
type input "table-and-desk-lamps"
type input "Desk & Table Lamps | LED Bedside & End Table Lamps"
type textarea "Our high-quality table lamps are perfect for any bedroom, living room, or offic…"
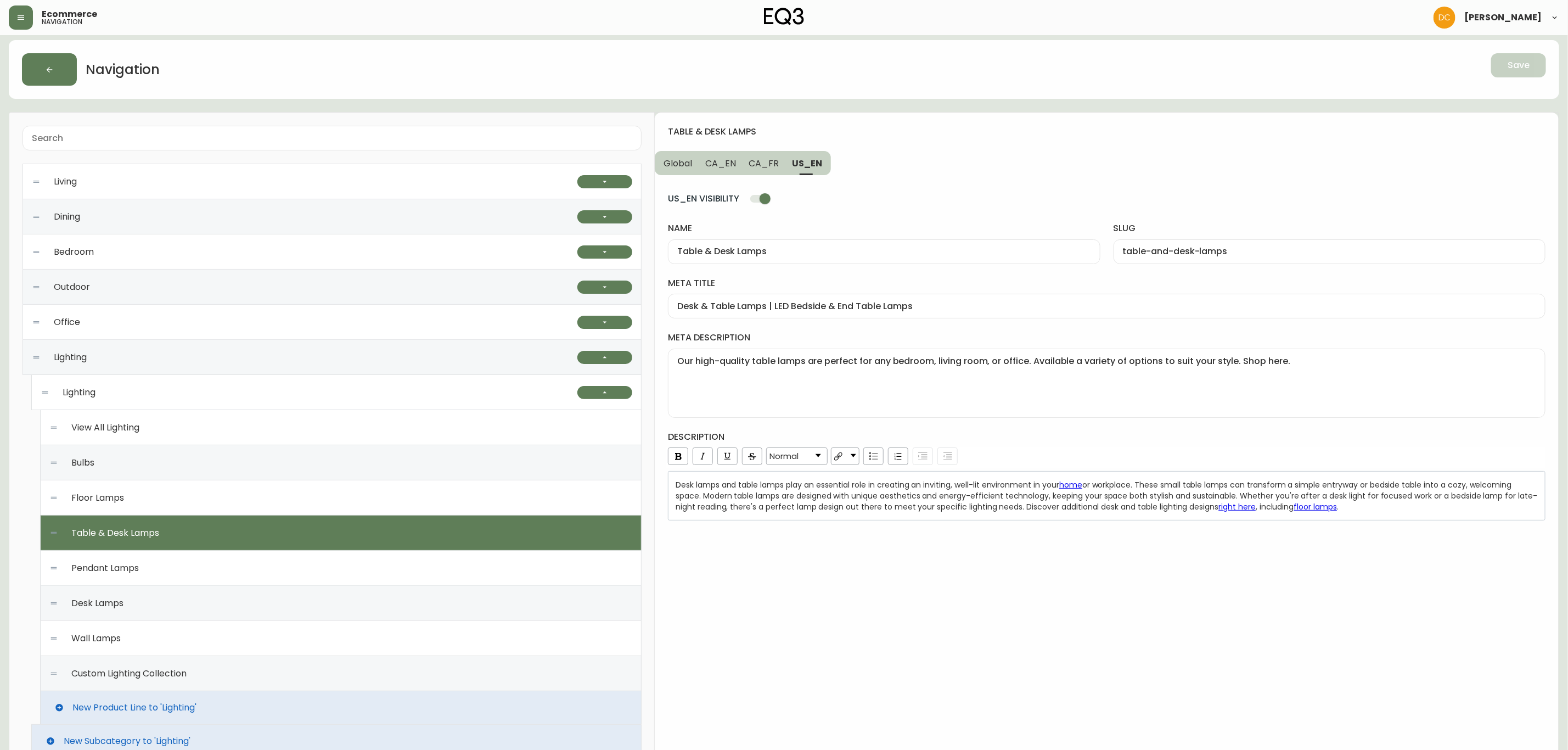
click at [805, 252] on input "Table & Desk Lamps" at bounding box center [884, 251] width 413 height 10
click at [814, 310] on input "Desk & Table Lamps | LED Bedside & End Table Lamps" at bounding box center [1106, 306] width 859 height 10
click at [813, 381] on textarea "Our high-quality table lamps are perfect for any bedroom, living room, or offic…" at bounding box center [1106, 383] width 859 height 55
drag, startPoint x: 833, startPoint y: 488, endPoint x: 834, endPoint y: 478, distance: 10.0
click at [833, 488] on span "Desk lamps and table lamps play an essential role in creating an inviting, well…" at bounding box center [867, 485] width 384 height 11
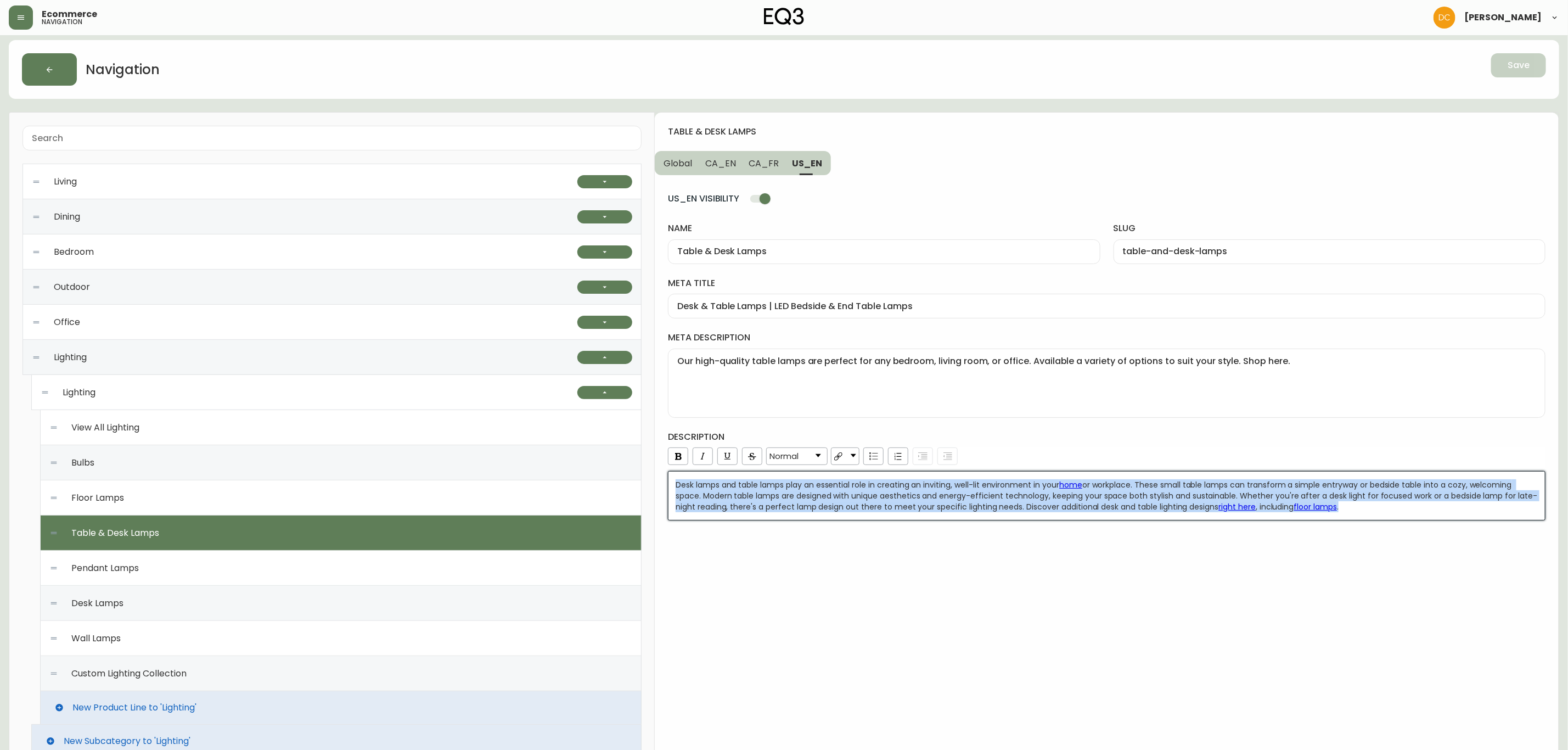
copy div "Desk lamps and table lamps play an essential role in creating an inviting, well…"
click at [210, 573] on div "Pendant Lamps" at bounding box center [341, 568] width 583 height 35
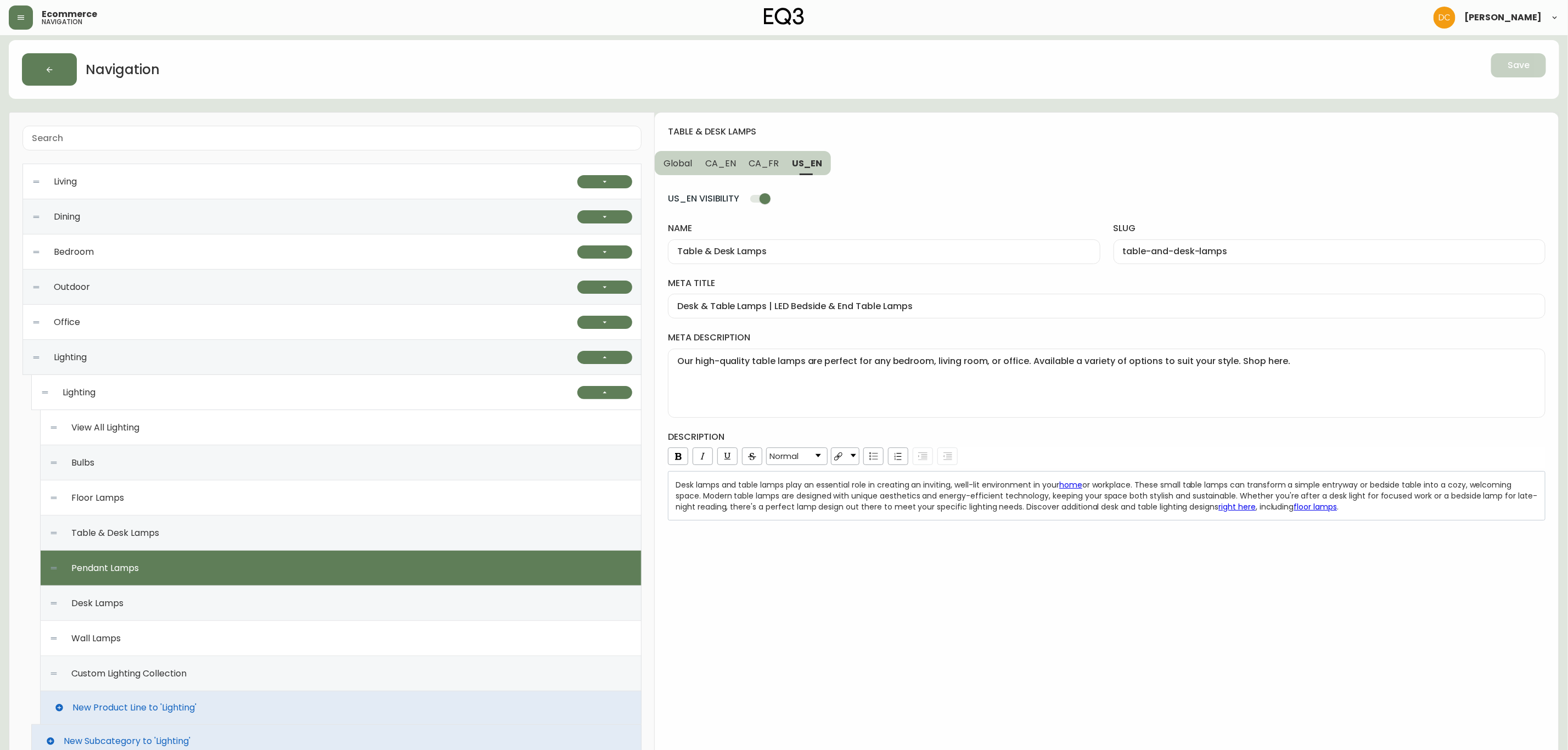
type input "Pendant Lamps"
type input "pendant-lamps"
type input "Pendant Lighting | Modern or Farmhouse Pendant Lamps"
type textarea "Explore EQ3’s unique designs for modern pendant lamps. Choose from in-house or …"
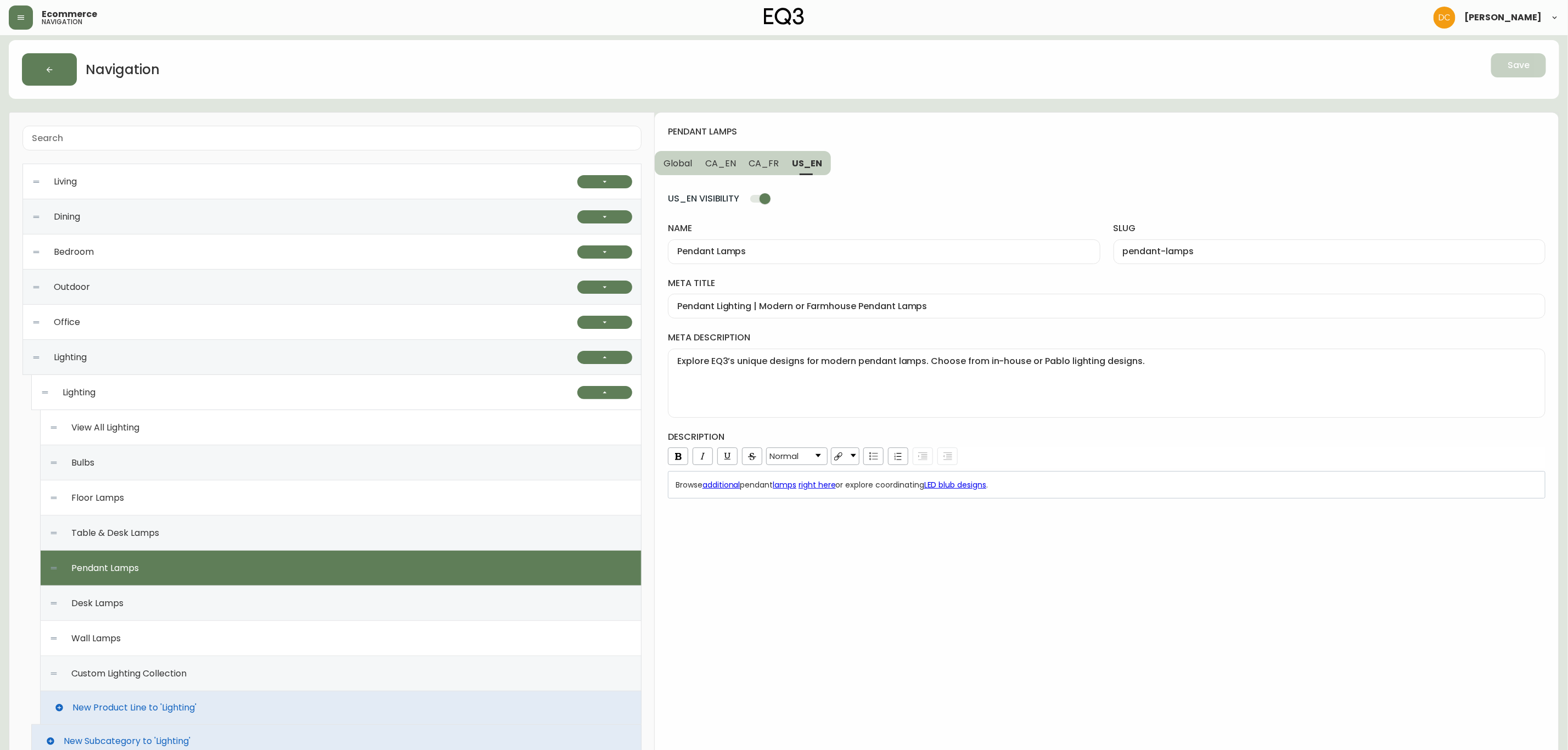
click at [799, 315] on div "Pendant Lighting | Modern or Farmhouse Pendant Lamps" at bounding box center [1107, 306] width 877 height 25
click at [797, 393] on textarea "Explore EQ3’s unique designs for modern pendant lamps. Choose from in-house or …" at bounding box center [1106, 383] width 859 height 55
click at [1072, 485] on div "Browse additional pendant lamps right here or explore coordinating LED blub des…" at bounding box center [1107, 485] width 863 height 11
click at [759, 256] on input "Pendant Lamps" at bounding box center [884, 251] width 413 height 10
drag, startPoint x: 750, startPoint y: 160, endPoint x: 751, endPoint y: 169, distance: 9.1
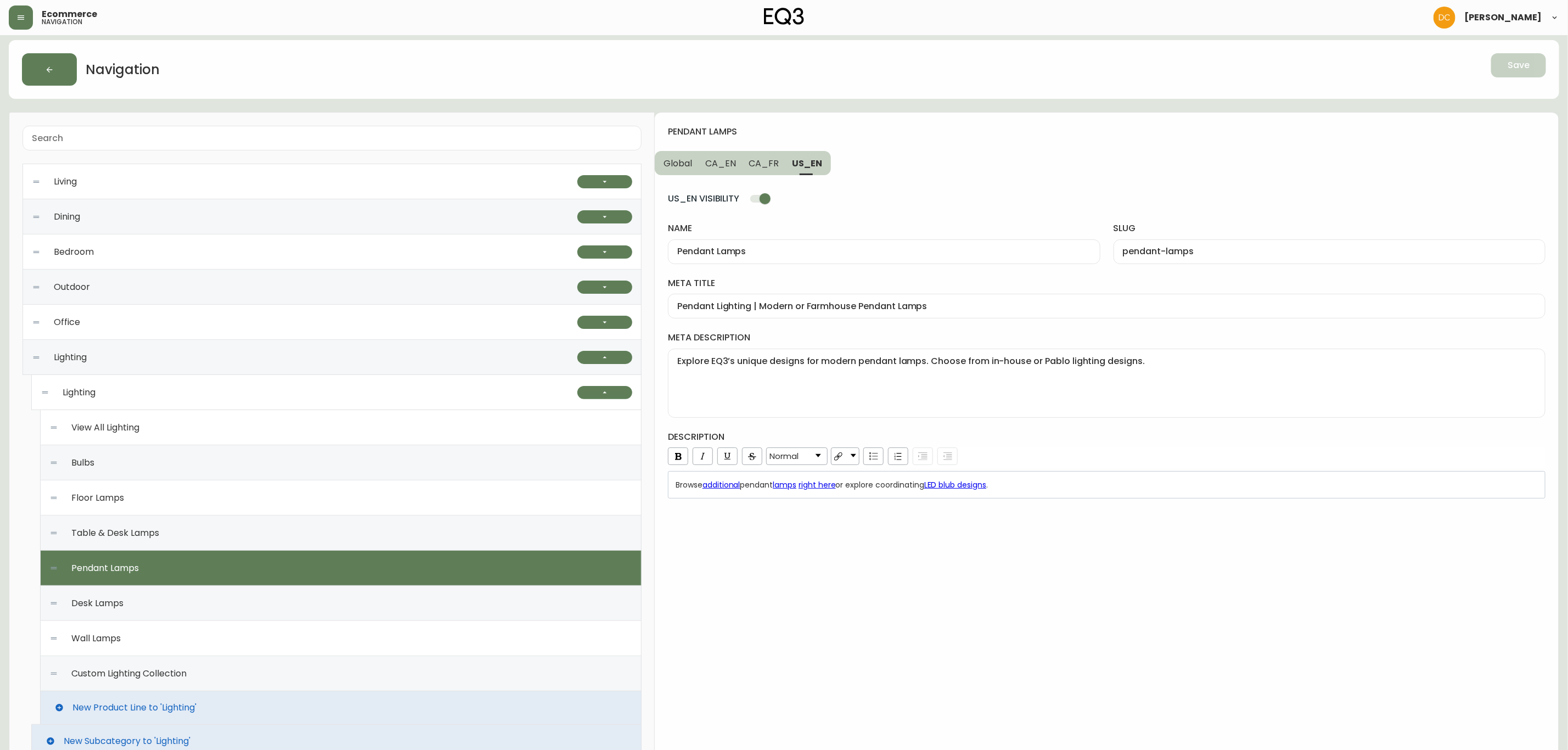
click at [750, 160] on span "CA_FR" at bounding box center [764, 163] width 30 height 12
type input "Suspensions"
type input "suspensions"
type input "Luminaires suspendus modernes | Idées d'éclairage contemporain"
type textarea "Luminaires suspendus câblés ou enfichables de styles variés. Trouvez la meilleu…"
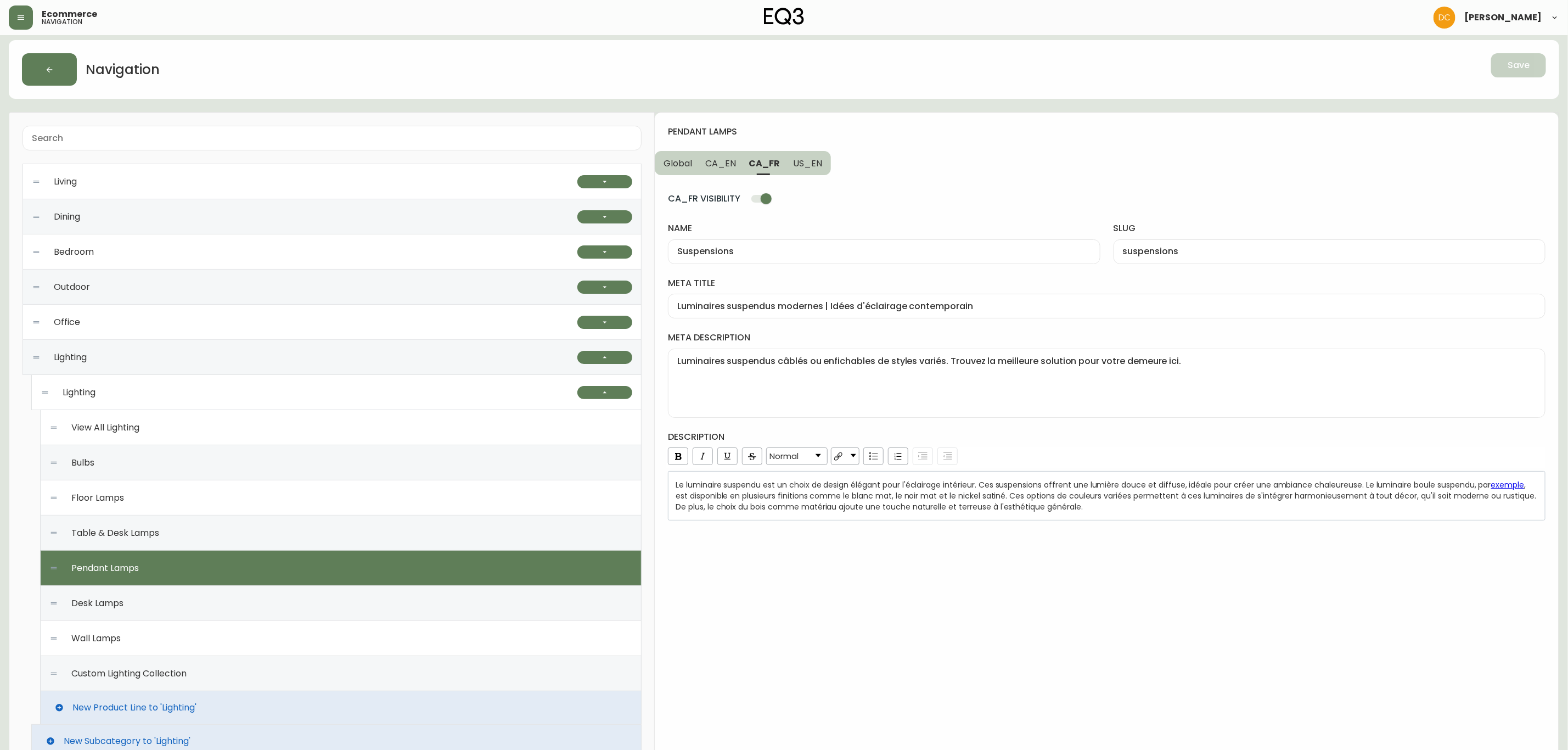
click at [769, 246] on div "Suspensions" at bounding box center [885, 251] width 432 height 25
click at [865, 389] on textarea "Luminaires suspendus câblés ou enfichables de styles variés. Trouvez la meilleu…" at bounding box center [1106, 383] width 859 height 55
click at [879, 486] on span "Le luminaire suspendu est un choix de design élégant pour l'éclairage intérieur…" at bounding box center [1083, 485] width 816 height 11
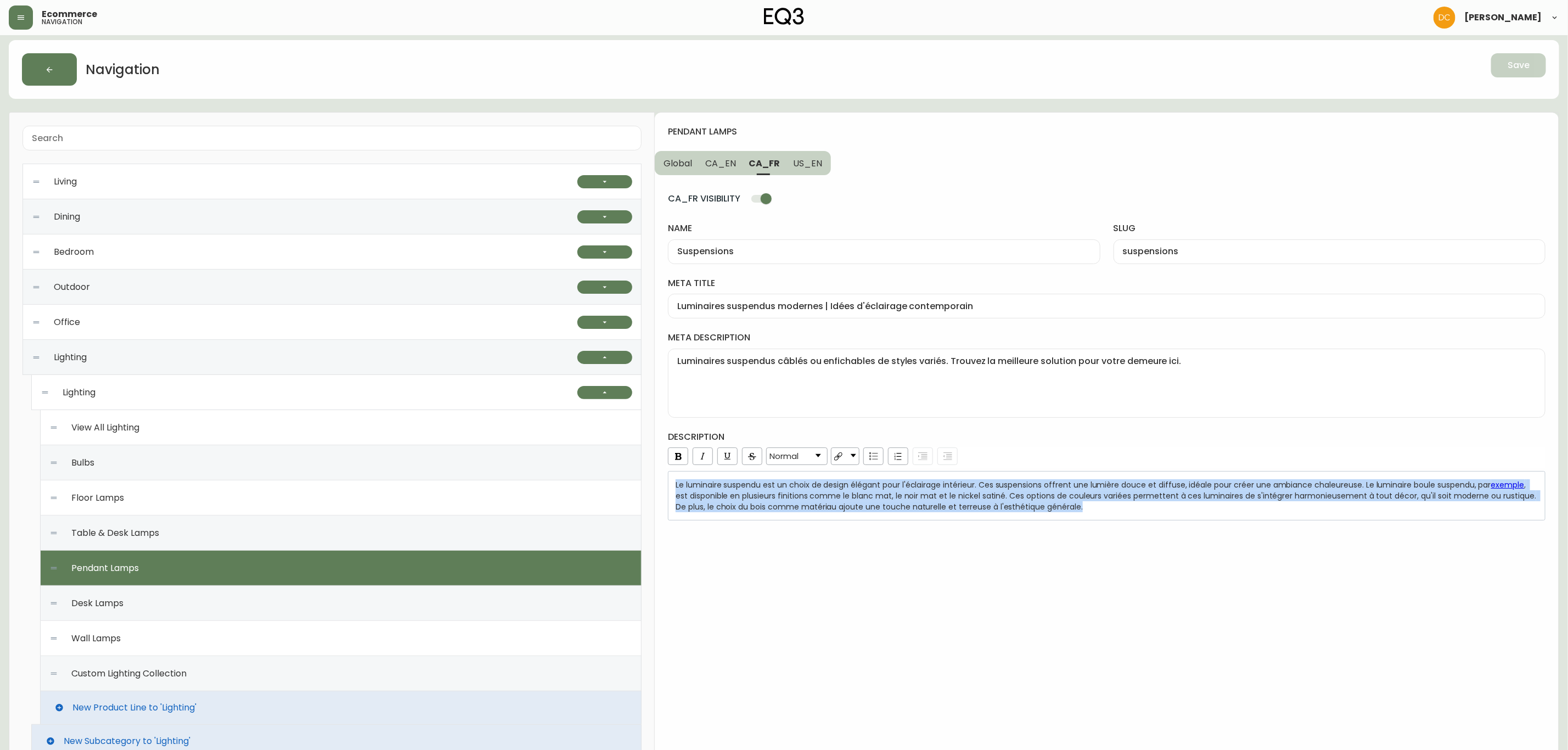
click at [813, 309] on input "Luminaires suspendus modernes | Idées d'éclairage contemporain" at bounding box center [1106, 306] width 859 height 10
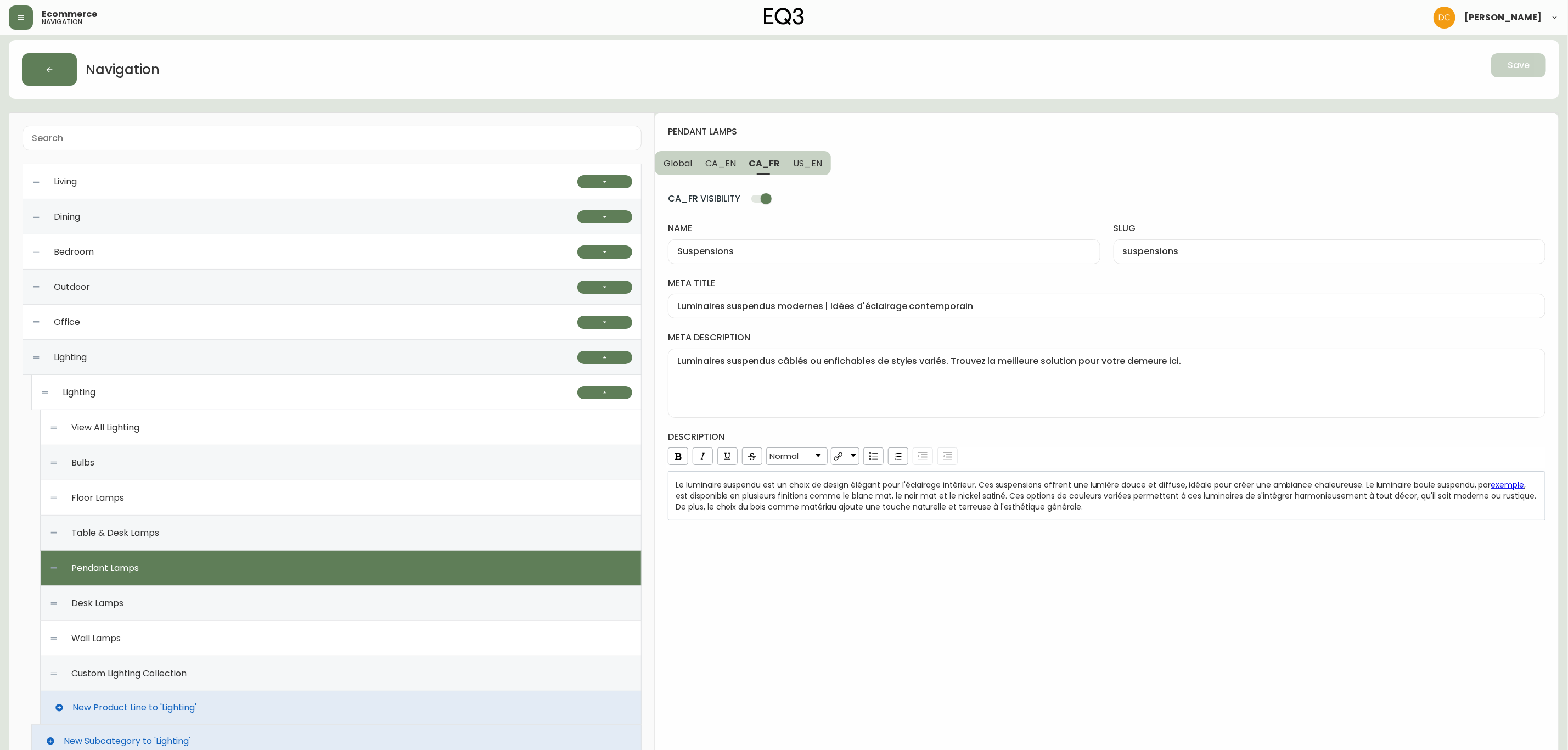
click at [812, 171] on button "US_EN" at bounding box center [809, 163] width 44 height 24
type input "Pendant Lamps"
type input "pendant-lamps"
type input "Pendant Lighting | Modern or Farmhouse Pendant Lamps"
type textarea "Explore EQ3’s unique designs for modern pendant lamps. Choose from in-house or …"
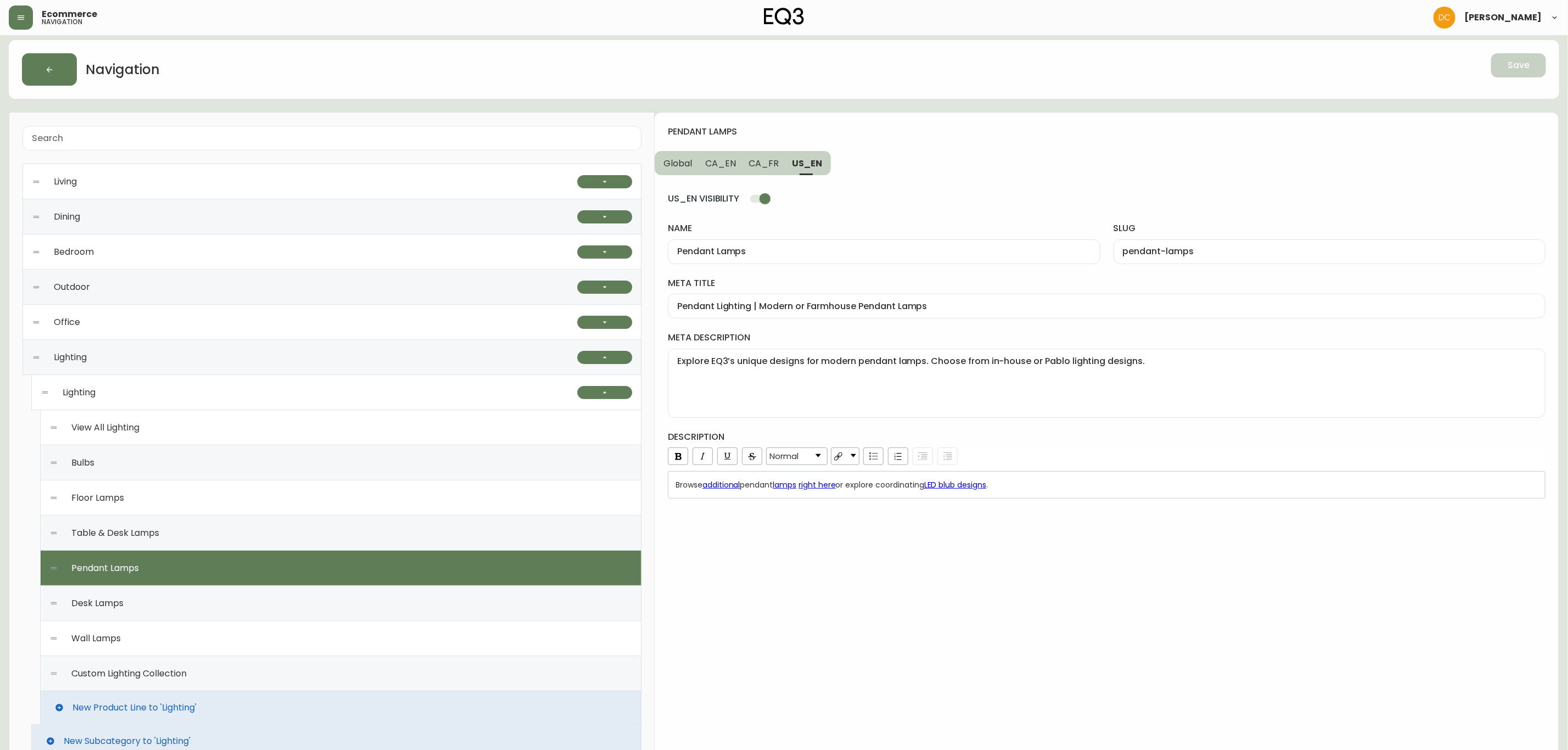
click at [822, 258] on div "Pendant Lamps" at bounding box center [885, 251] width 432 height 25
click at [794, 308] on input "Pendant Lighting | Modern or Farmhouse Pendant Lamps" at bounding box center [1106, 306] width 859 height 10
click at [874, 377] on textarea "Explore EQ3’s unique designs for modern pendant lamps. Choose from in-house or …" at bounding box center [1106, 383] width 859 height 55
click at [1042, 490] on div "Browse additional pendant lamps right here or explore coordinating LED blub des…" at bounding box center [1107, 485] width 863 height 11
click at [279, 611] on div "Desk Lamps" at bounding box center [341, 603] width 583 height 35
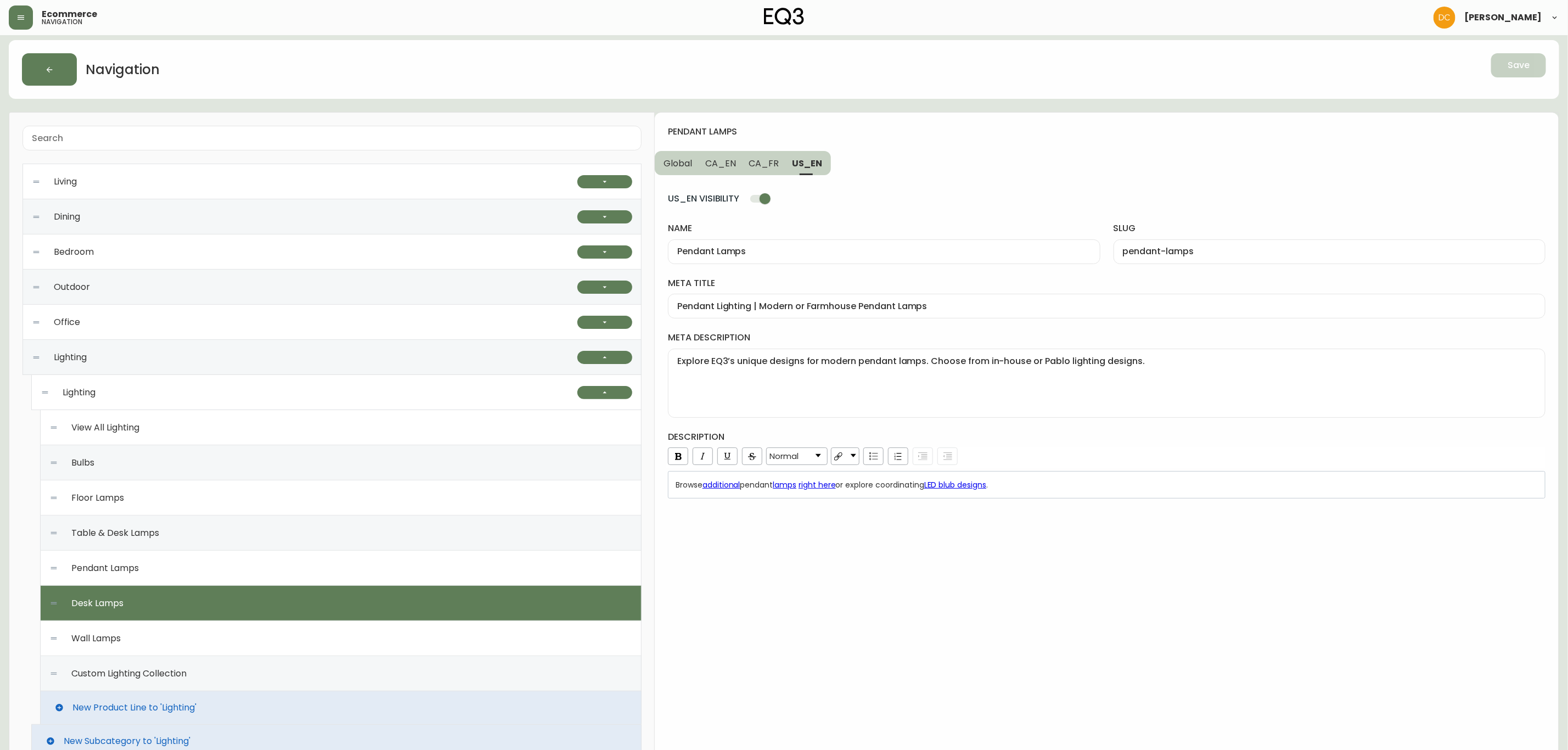
checkbox input "false"
type input "Desk Lamps"
type input "desk-lamps"
type input "Modern Desk Lamps | Lighting | [GEOGRAPHIC_DATA]"
type textarea "Shop the best functional and unique desk lamps here. Explore our selection of m…"
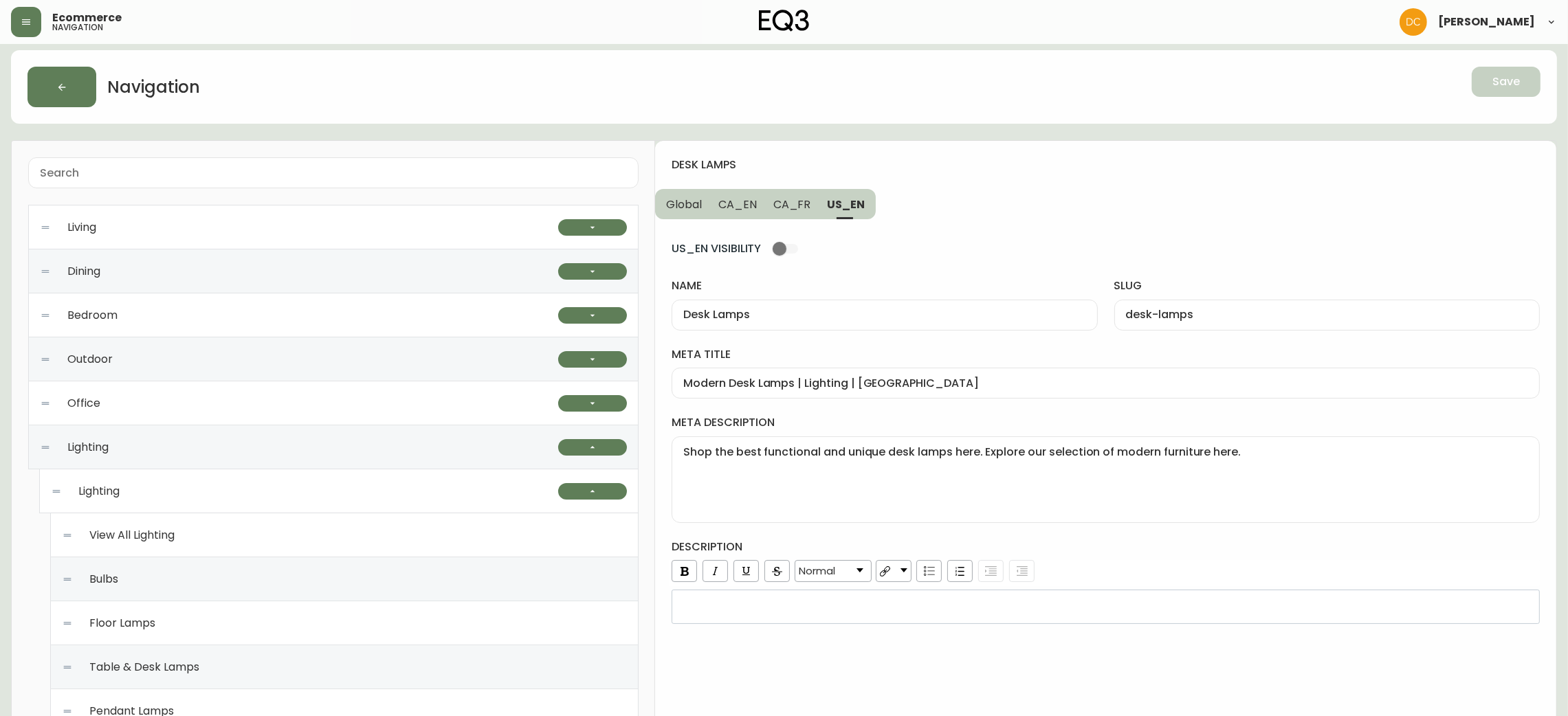
click at [875, 323] on div "Desk Lamps" at bounding box center [884, 314] width 425 height 31
click at [786, 208] on span "CA_FR" at bounding box center [792, 204] width 38 height 15
type input "Lampes de bureau"
type input "lampes-de-bureau"
type input "Lampes de bureau modernes | Éclairage"
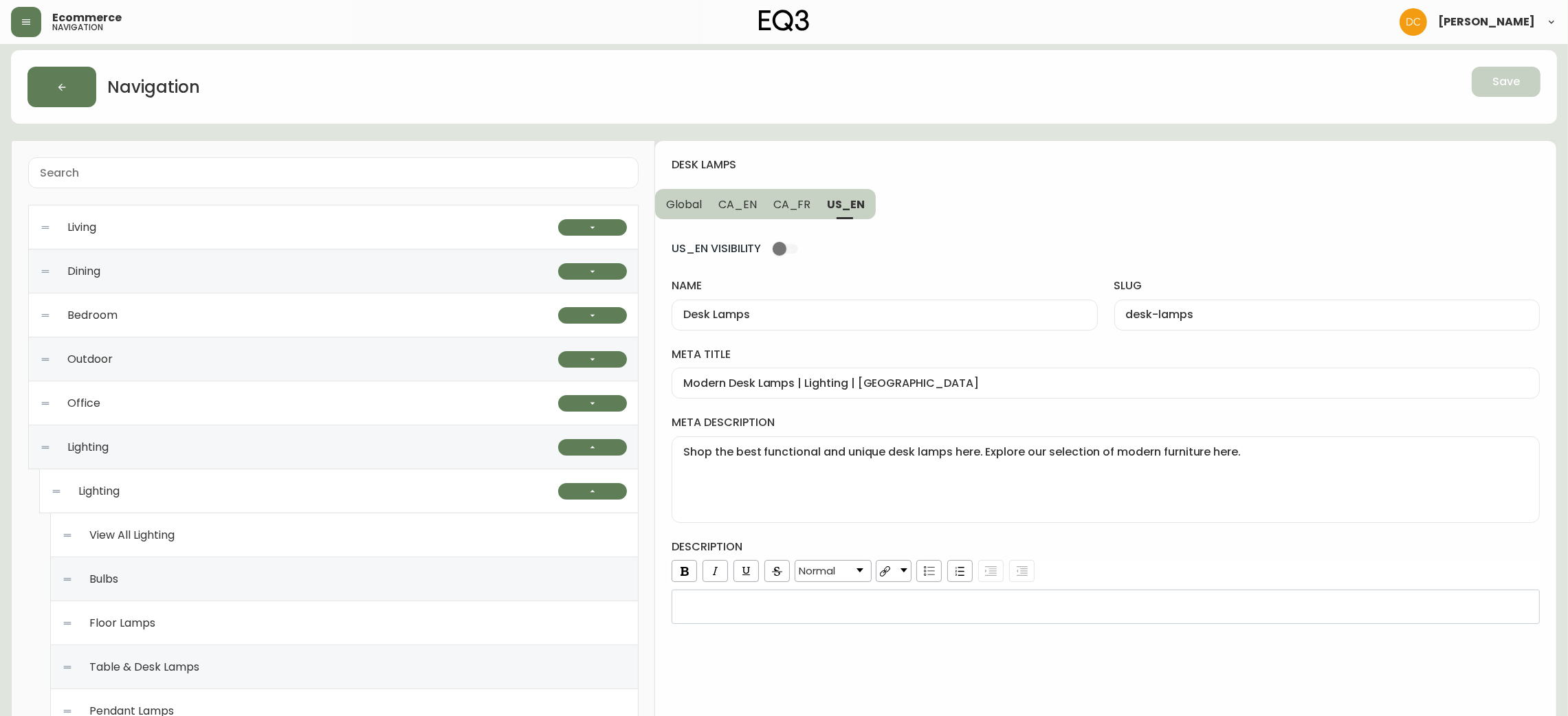
type textarea "Découvrez les lampes de bureau les plus fonctionnelles et les plus uniques ici.…"
click at [831, 319] on input "Lampes de bureau" at bounding box center [885, 314] width 403 height 13
click at [889, 383] on input "Lampes de bureau modernes | Éclairage" at bounding box center [1106, 383] width 845 height 13
click at [944, 490] on textarea "Découvrez les lampes de bureau les plus fonctionnelles et les plus uniques ici.…" at bounding box center [1106, 479] width 845 height 68
click at [723, 208] on span "CA_EN" at bounding box center [737, 204] width 39 height 15
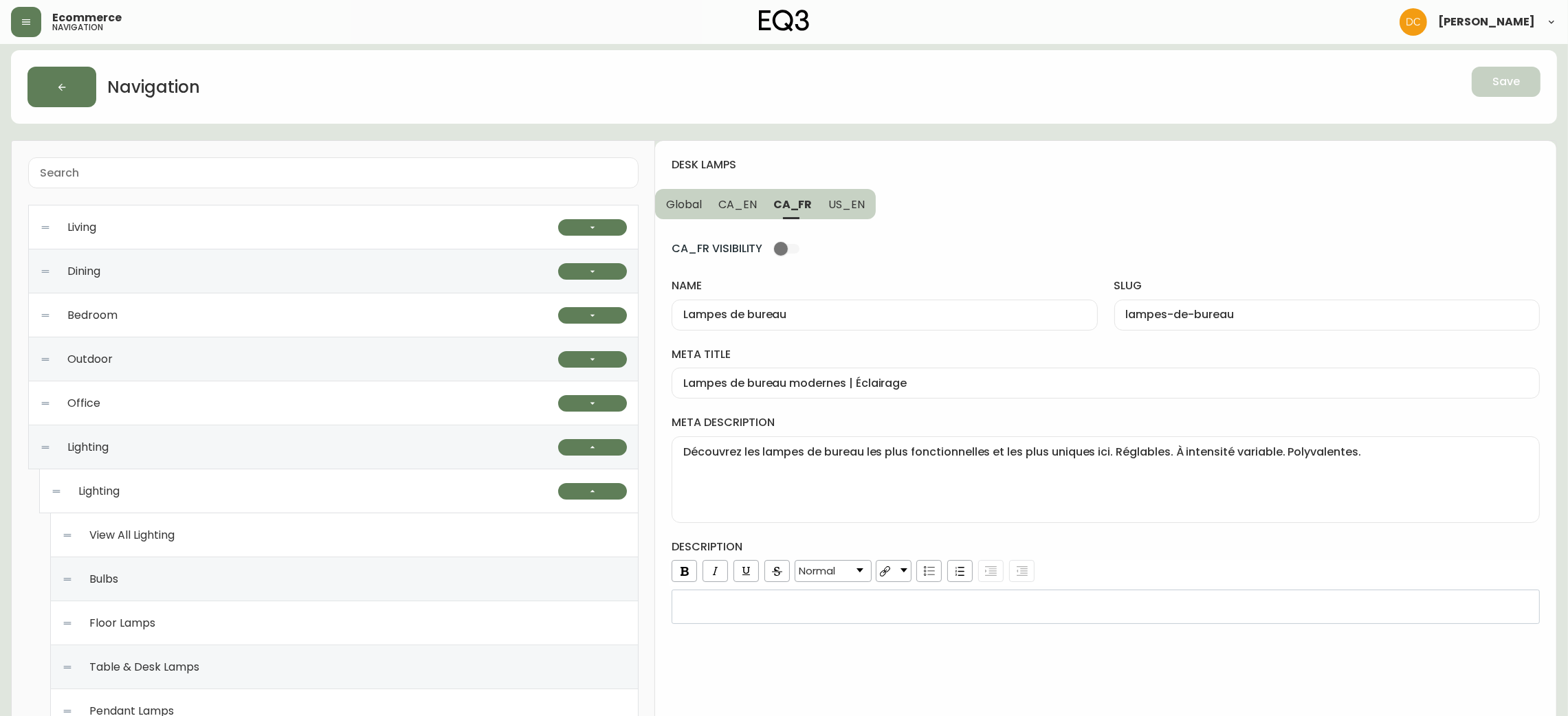
type input "Desk Lamps"
type input "desk-lamps"
type input "Modern Desk Lamps | Lighting"
type textarea "Shop the best functional and unique desk lamps here. Adjustable. Dimmable. Vers…"
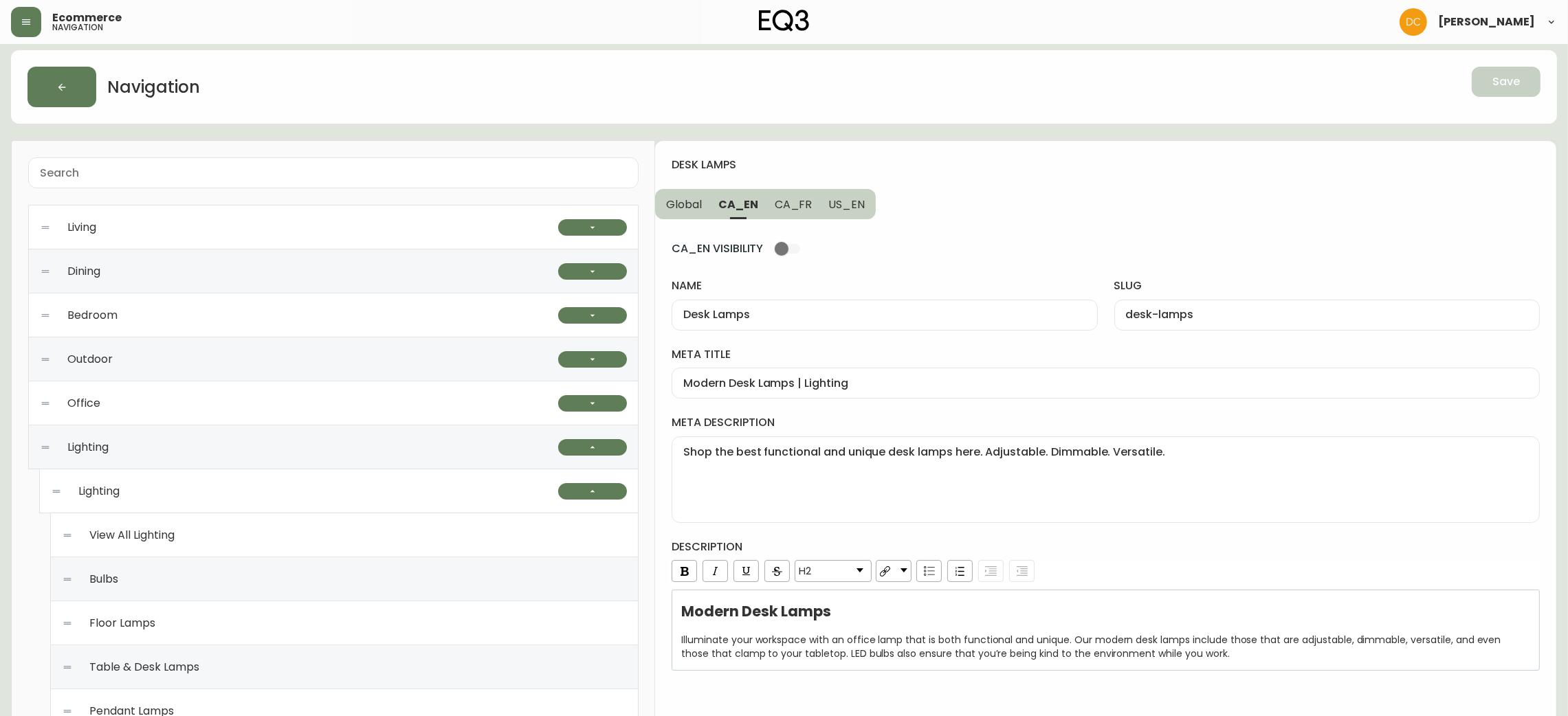
click at [817, 392] on div "Modern Desk Lamps | Lighting" at bounding box center [1105, 383] width 868 height 31
click at [868, 453] on textarea "Shop the best functional and unique desk lamps here. Adjustable. Dimmable. Vers…" at bounding box center [1106, 479] width 845 height 68
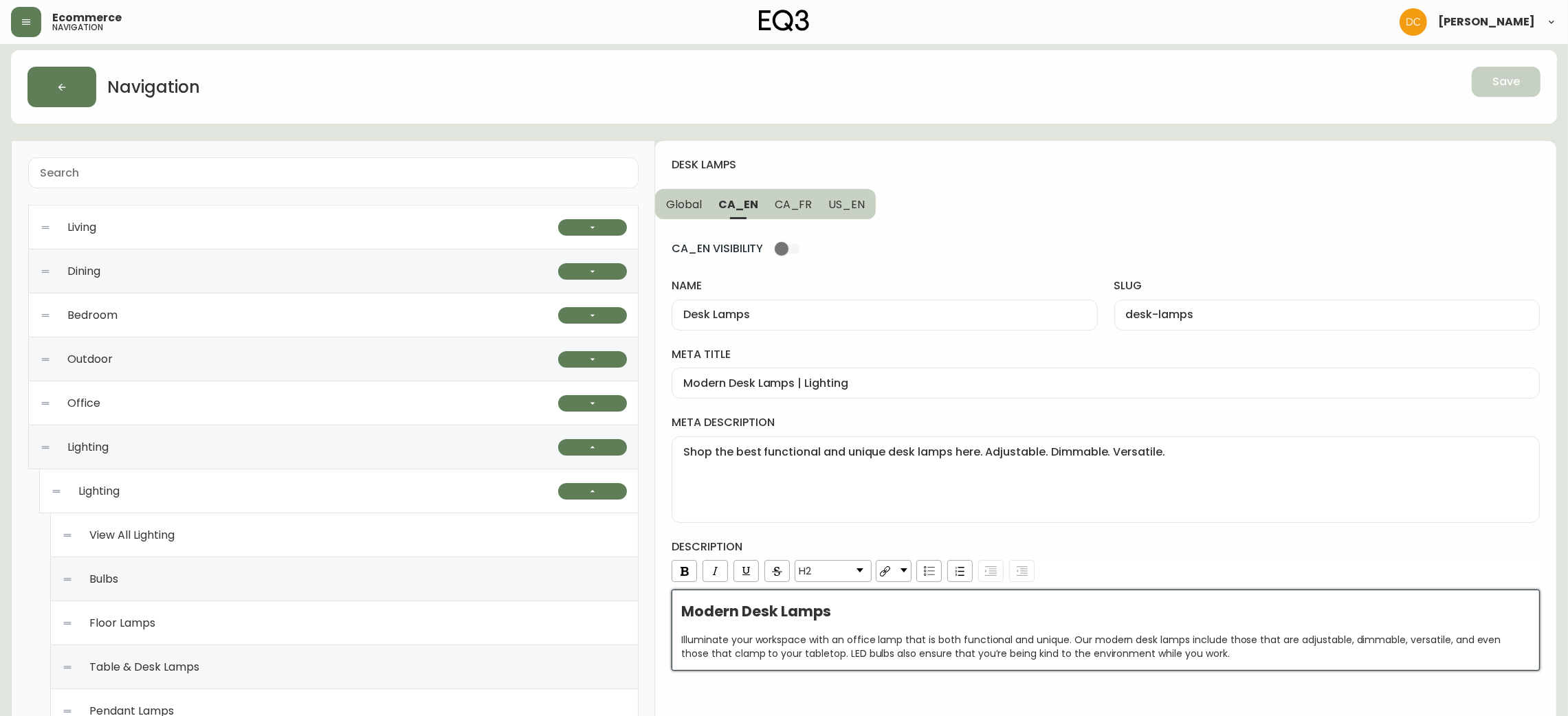
click at [905, 631] on div "Modern Desk Lamps Illuminate your workspace with an office lamp that is both fu…" at bounding box center [1106, 633] width 850 height 56
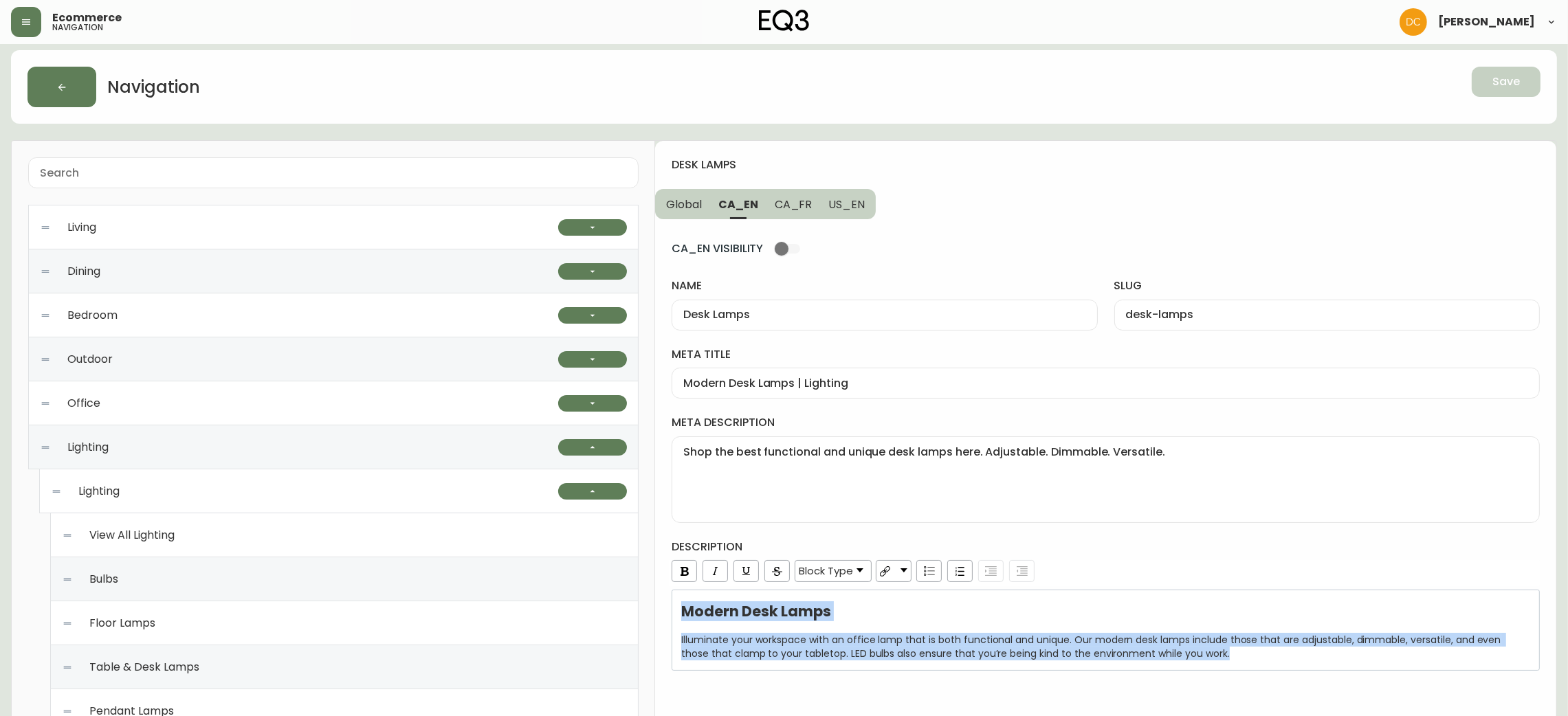
click at [788, 210] on span "CA_FR" at bounding box center [793, 204] width 38 height 15
type input "Lampes de bureau"
type input "lampes-de-bureau"
type input "Lampes de bureau modernes | Éclairage"
type textarea "Découvrez les lampes de bureau les plus fonctionnelles et les plus uniques ici.…"
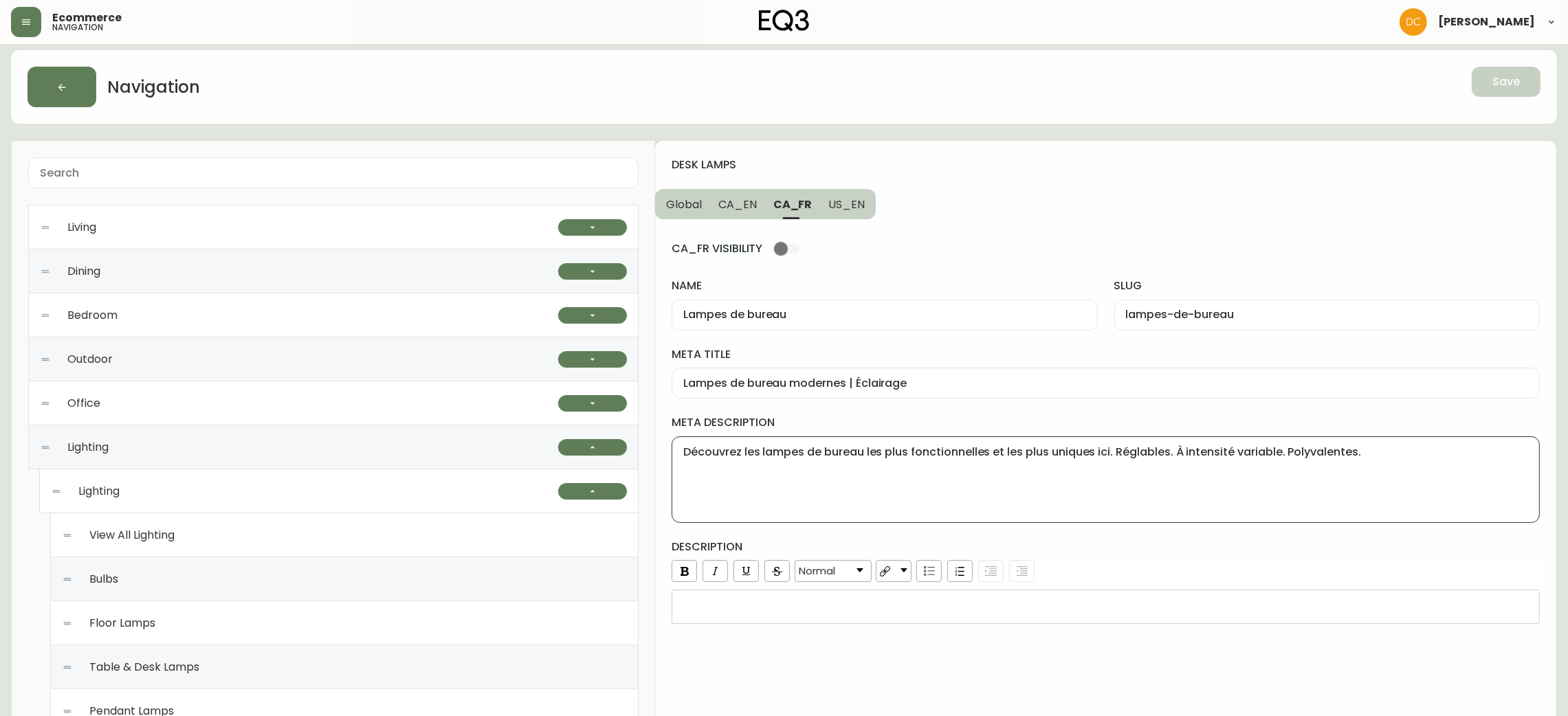
click at [844, 469] on textarea "Découvrez les lampes de bureau les plus fonctionnelles et les plus uniques ici.…" at bounding box center [1106, 479] width 845 height 68
click at [851, 208] on span "US_EN" at bounding box center [846, 204] width 37 height 15
type input "Desk Lamps"
type input "desk-lamps"
type input "Modern Desk Lamps | Lighting | [GEOGRAPHIC_DATA]"
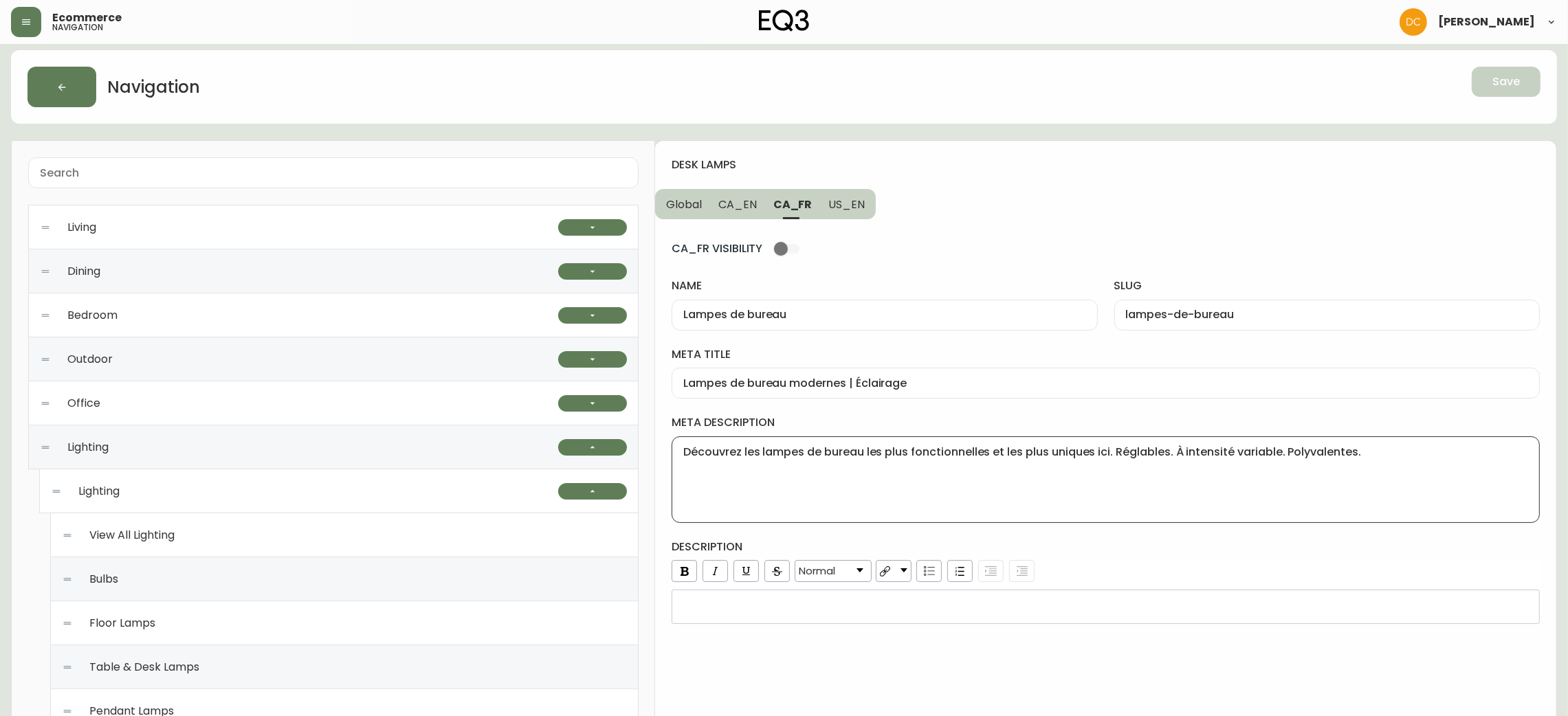
type textarea "Shop the best functional and unique desk lamps here. Explore our selection of m…"
click at [891, 443] on div "Shop the best functional and unique desk lamps here. Explore our selection of m…" at bounding box center [1105, 479] width 868 height 86
click at [848, 383] on input "Modern Desk Lamps | Lighting | [GEOGRAPHIC_DATA]" at bounding box center [1106, 383] width 845 height 13
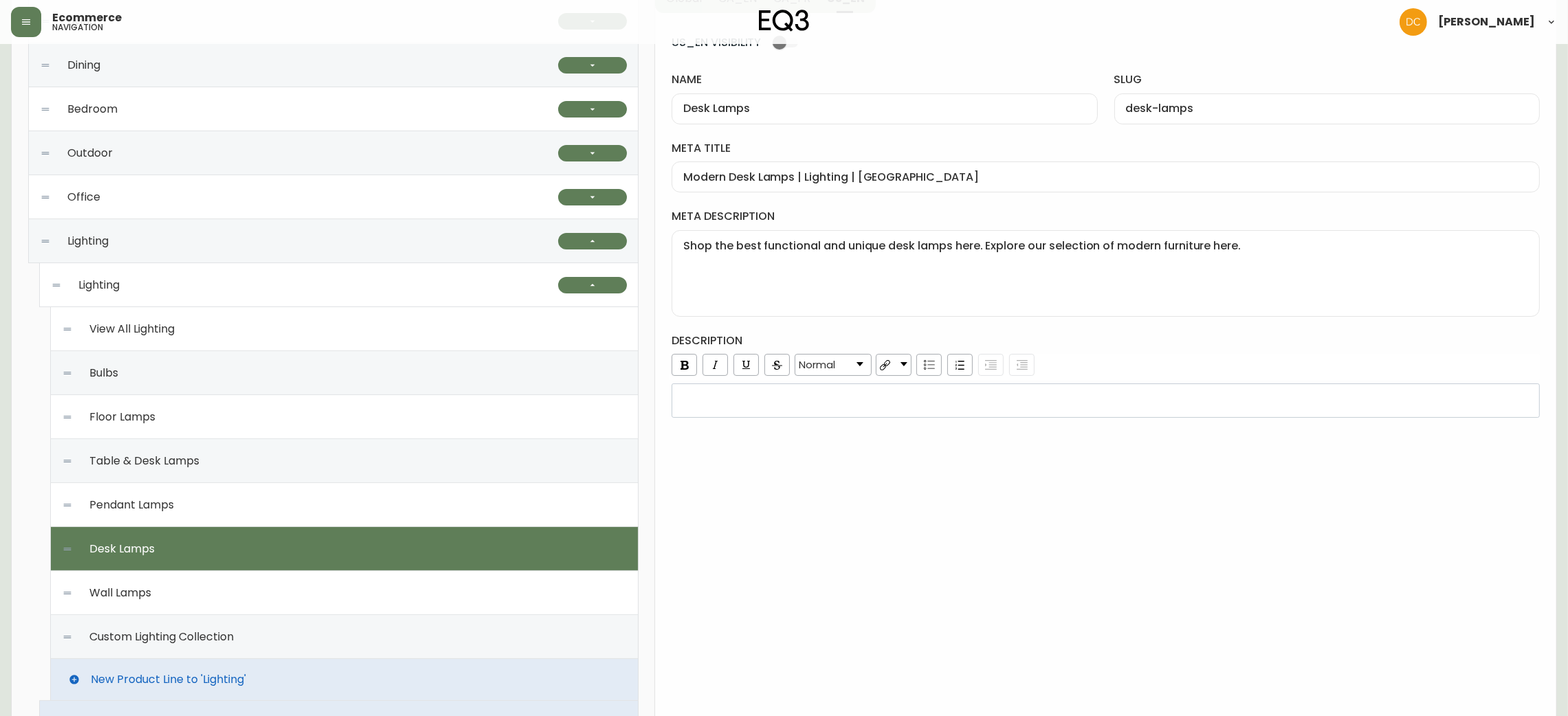
click at [227, 589] on div "Wall Lamps" at bounding box center [344, 593] width 565 height 44
checkbox input "true"
type input "Wall Lamps"
type input "wall-lamps"
type input "Indoor Wall Lamps | Lighting for Bedroom & More"
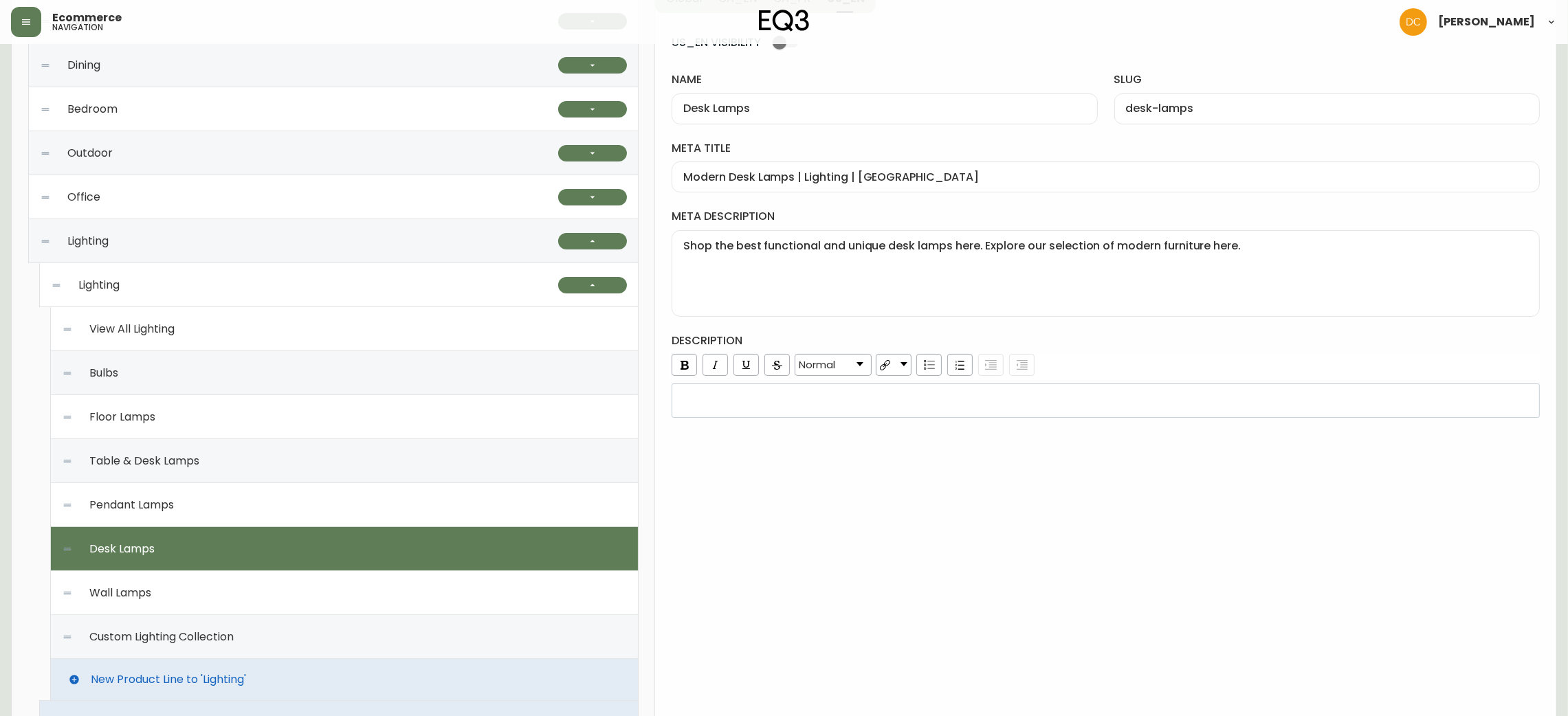
type textarea "Shop EQ3 for custom and sleek, modern wall lamp designs. Find black, white, and…"
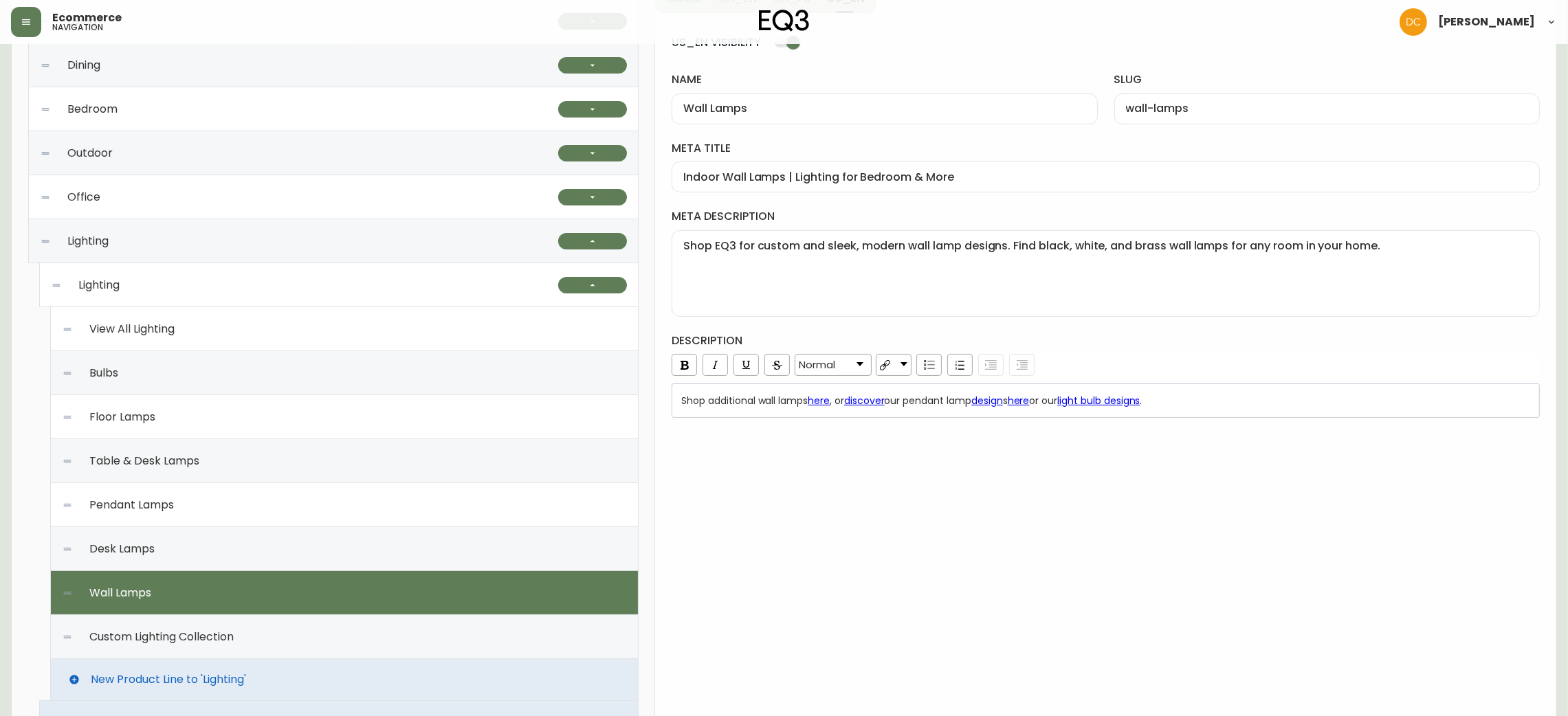
click at [784, 93] on div "Wall Lamps" at bounding box center [884, 108] width 425 height 31
click at [838, 176] on input "Indoor Wall Lamps | Lighting for Bedroom & More" at bounding box center [1106, 177] width 845 height 13
click at [920, 266] on textarea "Shop EQ3 for custom and sleek, modern wall lamp designs. Find black, white, and…" at bounding box center [1106, 273] width 845 height 68
click at [1233, 400] on div "Shop additional wall lamps here , or discover our pendant lamp design s here or…" at bounding box center [1106, 401] width 850 height 14
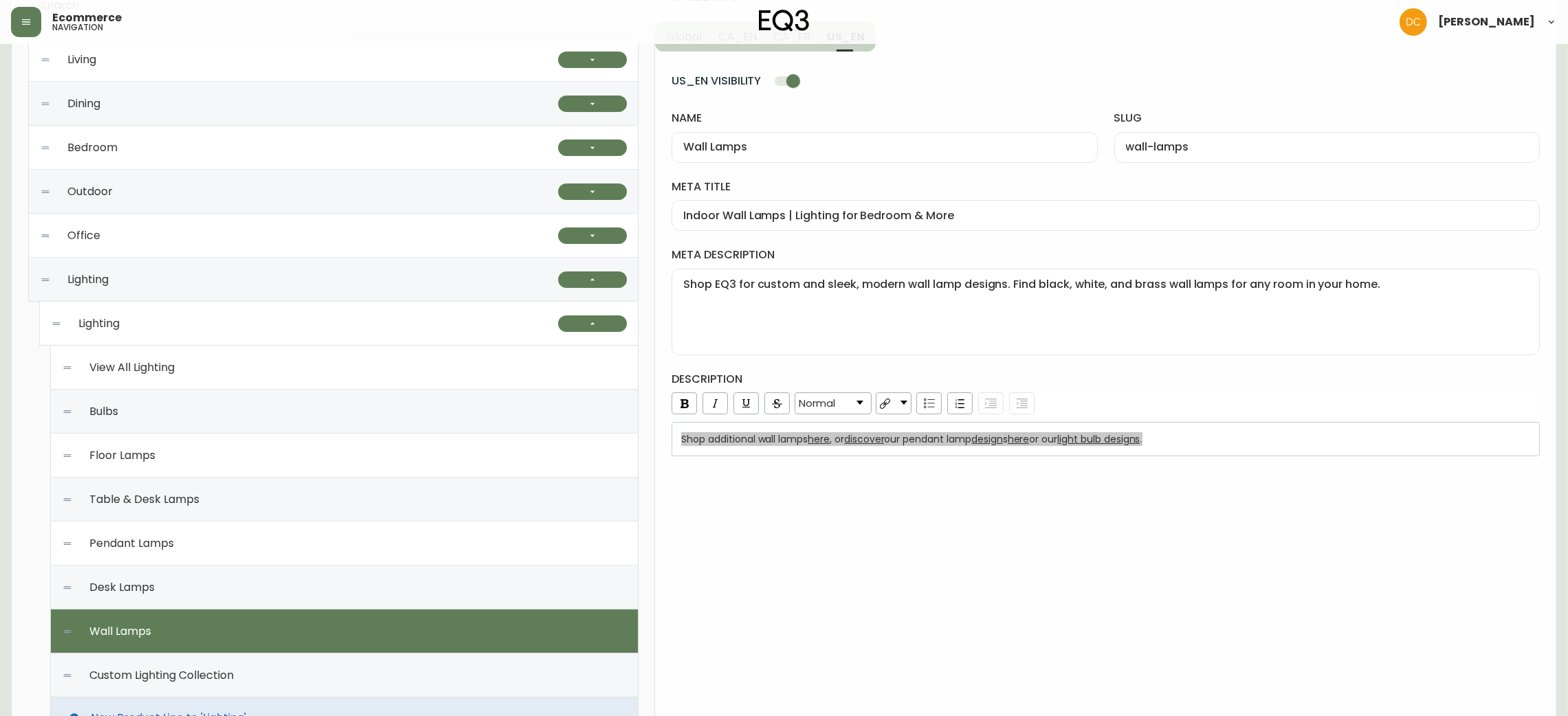
scroll to position [108, 0]
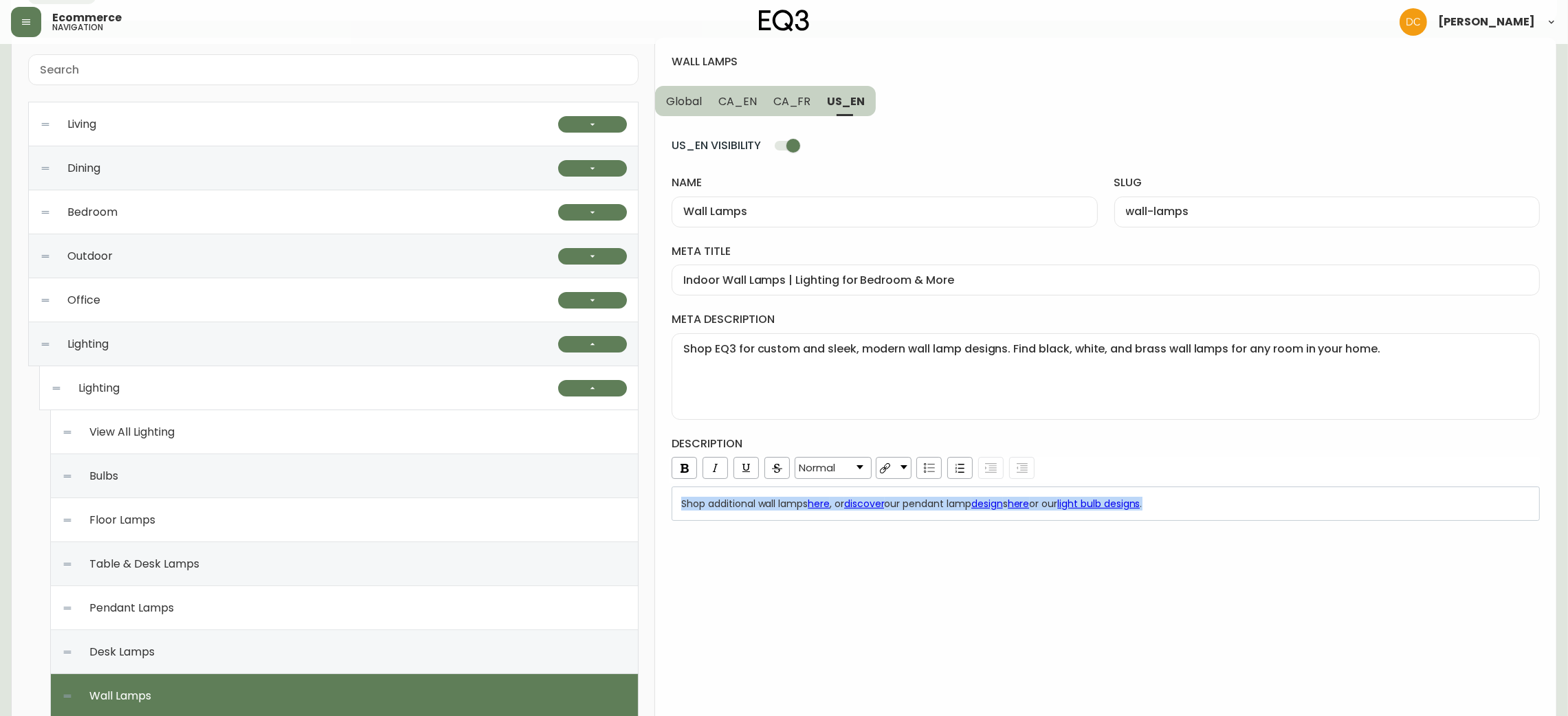
drag, startPoint x: 798, startPoint y: 84, endPoint x: 797, endPoint y: 92, distance: 8.1
click at [797, 84] on div "wall lamps" at bounding box center [1105, 70] width 868 height 32
click at [797, 95] on span "CA_FR" at bounding box center [792, 101] width 38 height 15
type input "Appliques murales"
type input "appliques-murales"
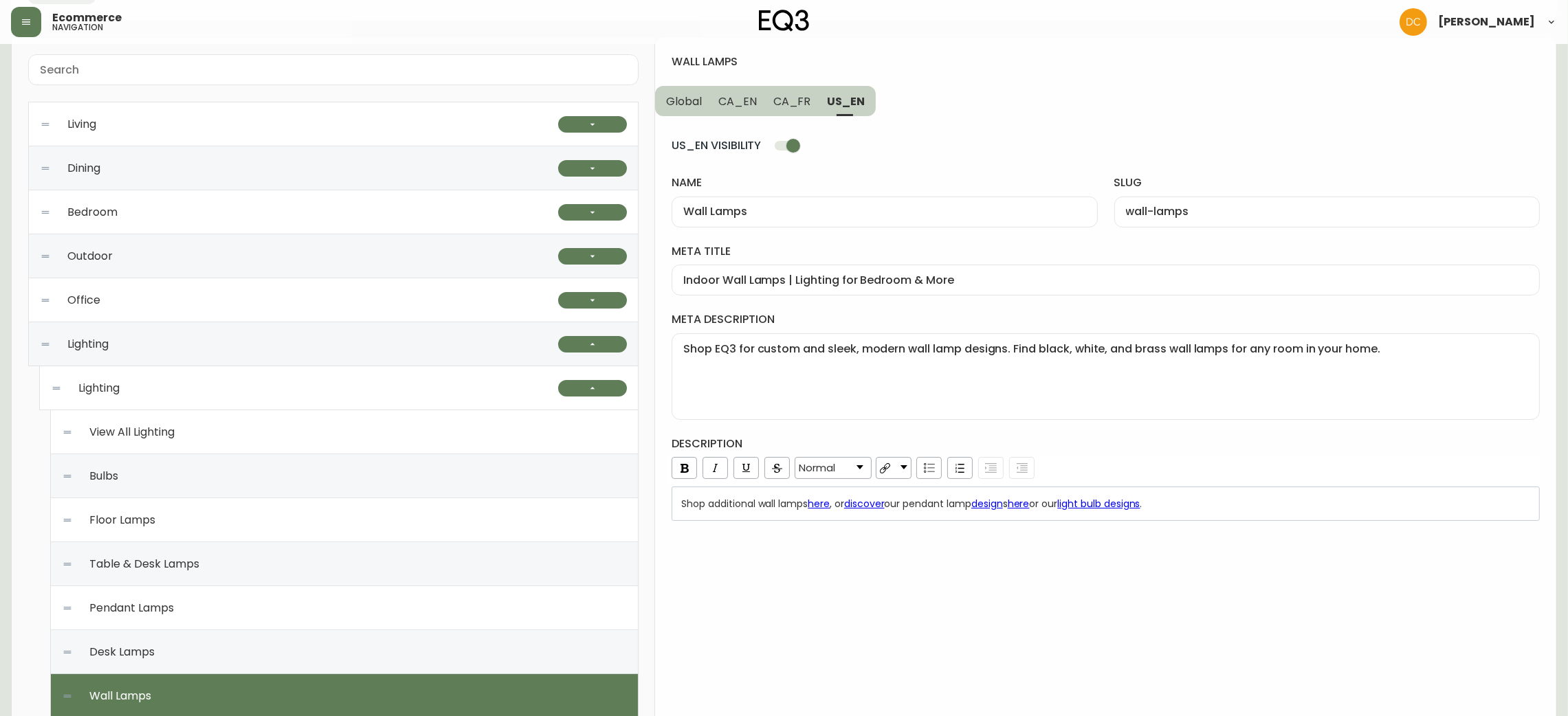
type input "Luminaires muraux modernes | Lampes murales pour embellir la maison"
type textarea "Trouvez l’applique murale parfaite pour votre demeure. Magasinez notre mobilier…"
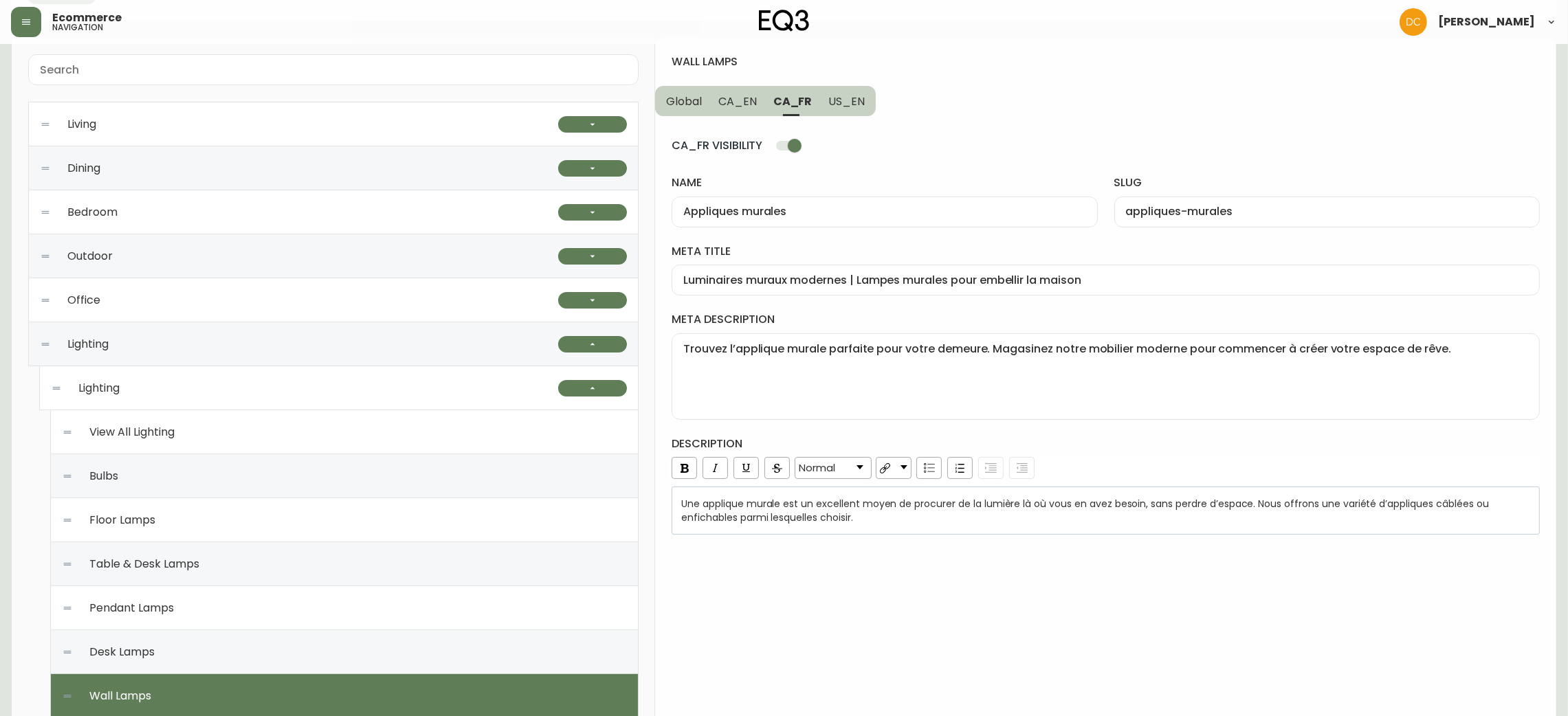
click at [855, 216] on input "Appliques murales" at bounding box center [885, 211] width 403 height 13
click at [884, 288] on div "Luminaires muraux modernes | Lampes murales pour embellir la maison" at bounding box center [1105, 280] width 868 height 31
click at [942, 398] on textarea "Trouvez l’applique murale parfaite pour votre demeure. Magasinez notre mobilier…" at bounding box center [1106, 376] width 845 height 68
click at [926, 531] on div "Une applique murale est un excellent moyen de procurer de la lumière là où vous…" at bounding box center [1105, 511] width 868 height 49
click at [910, 513] on div "Une applique murale est un excellent moyen de procurer de la lumière là où vous…" at bounding box center [1106, 511] width 850 height 28
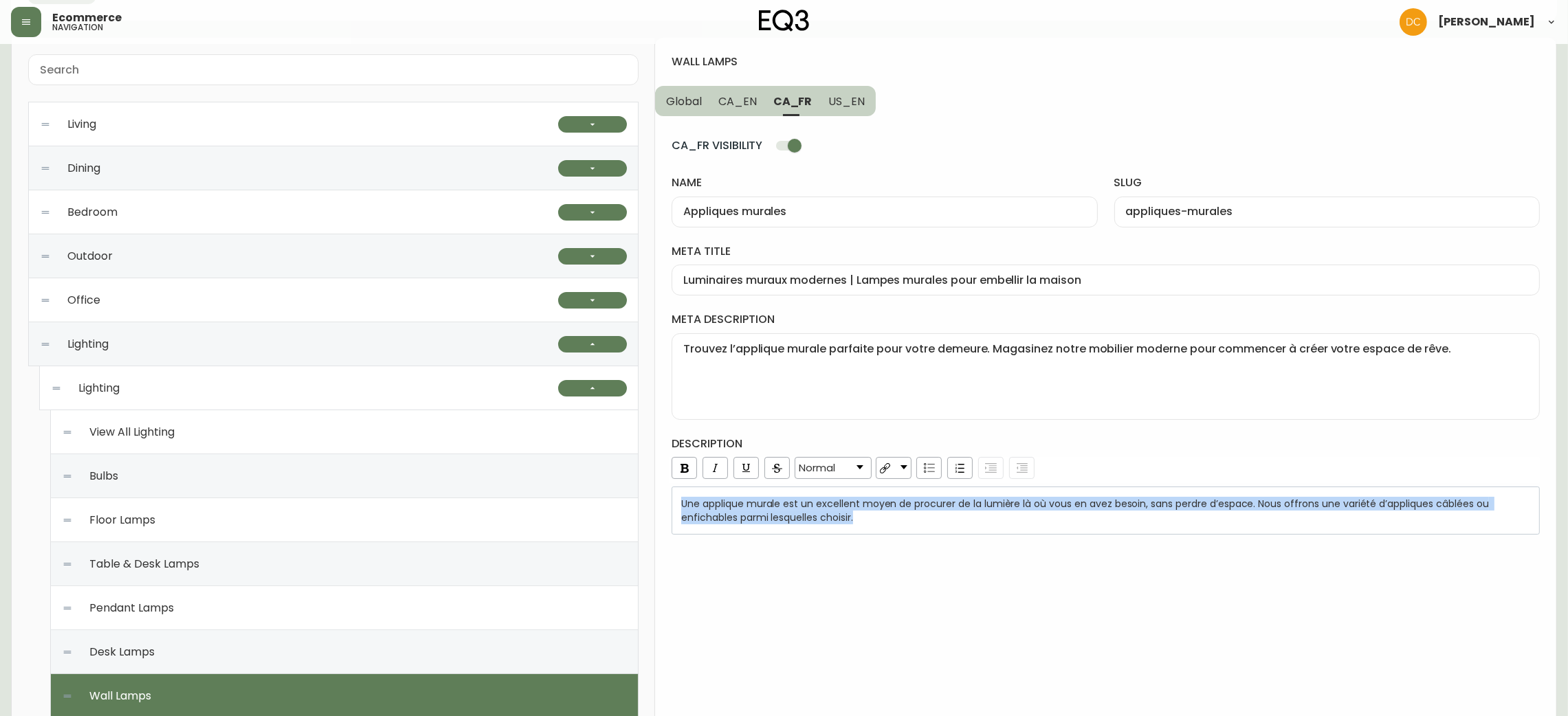
click at [735, 103] on span "CA_EN" at bounding box center [737, 101] width 39 height 15
type input "Wall Lamps"
type input "wall-lamps"
type input "Modern Wall Lamps | Lighting for Bedroom & More"
type textarea "Shop EQ3 for custom modern wall lamp designs. Find black, white, and brass wall…"
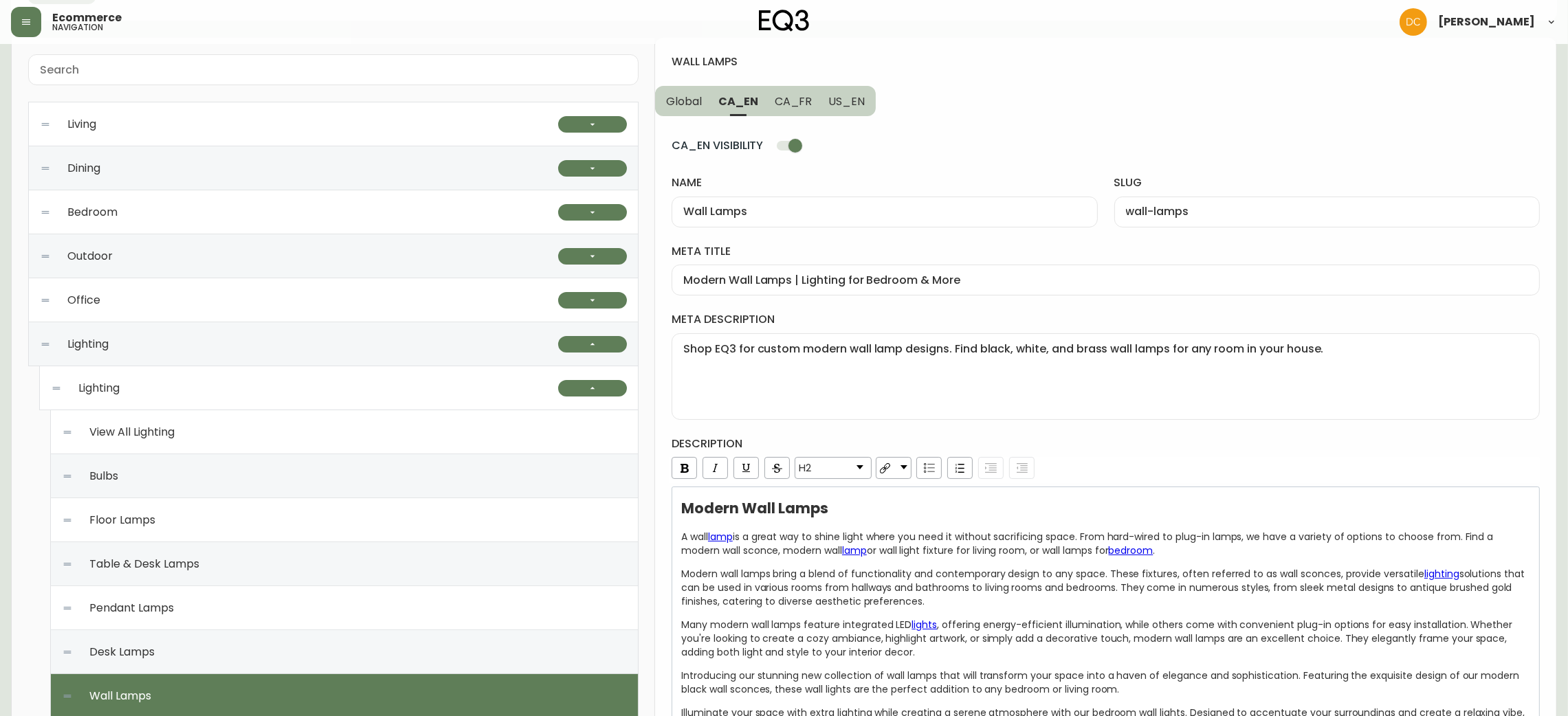
click at [821, 275] on input "Modern Wall Lamps | Lighting for Bedroom & More" at bounding box center [1106, 280] width 845 height 13
click at [850, 460] on link "H2" at bounding box center [833, 468] width 75 height 21
click at [809, 379] on textarea "Shop EQ3 for custom modern wall lamp designs. Find black, white, and brass wall…" at bounding box center [1106, 376] width 845 height 68
drag, startPoint x: 848, startPoint y: 387, endPoint x: 850, endPoint y: 398, distance: 11.2
click at [848, 387] on textarea "Shop EQ3 for custom modern wall lamp designs. Find black, white, and brass wall…" at bounding box center [1106, 376] width 845 height 68
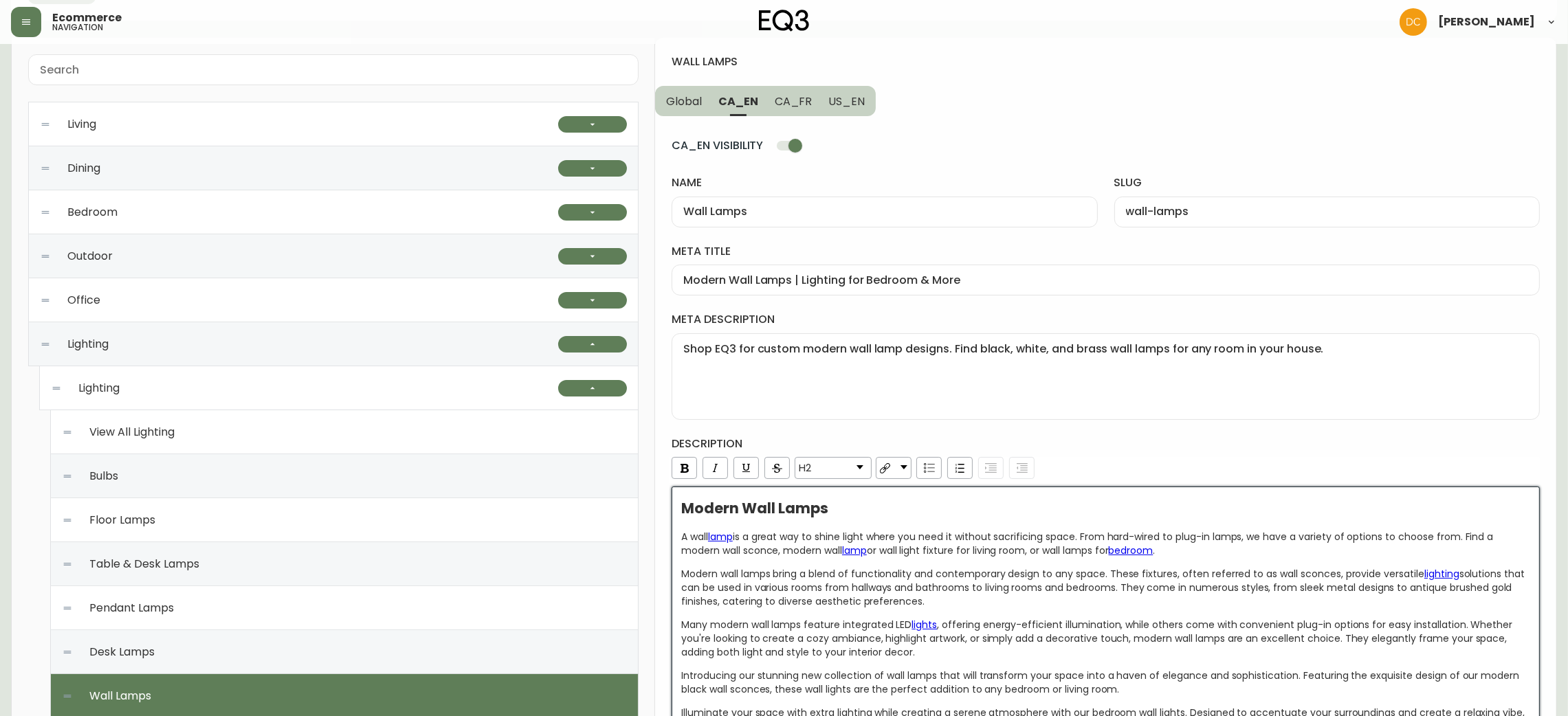
click at [981, 591] on span "solutions that can be used in various rooms from hallways and bathrooms to livi…" at bounding box center [1104, 588] width 846 height 42
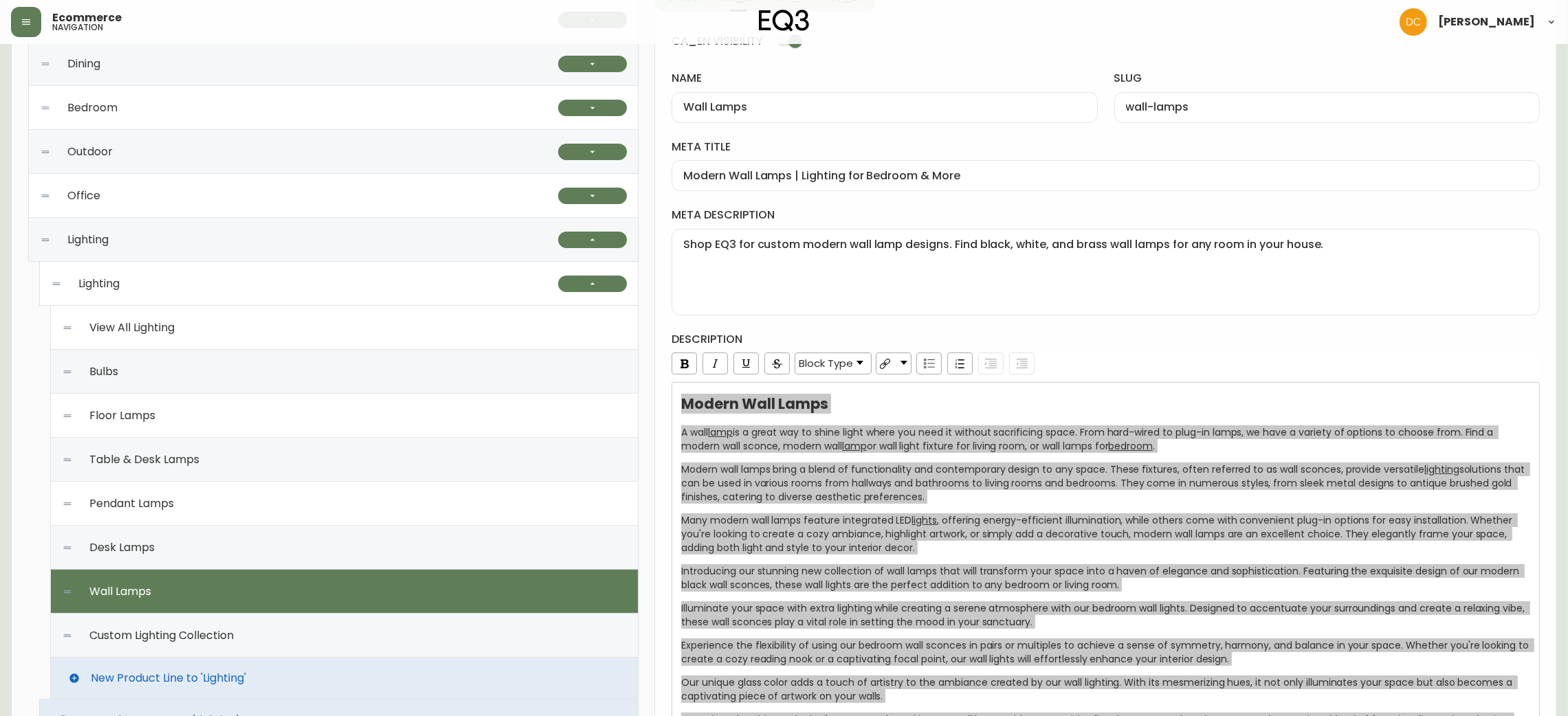
scroll to position [314, 0]
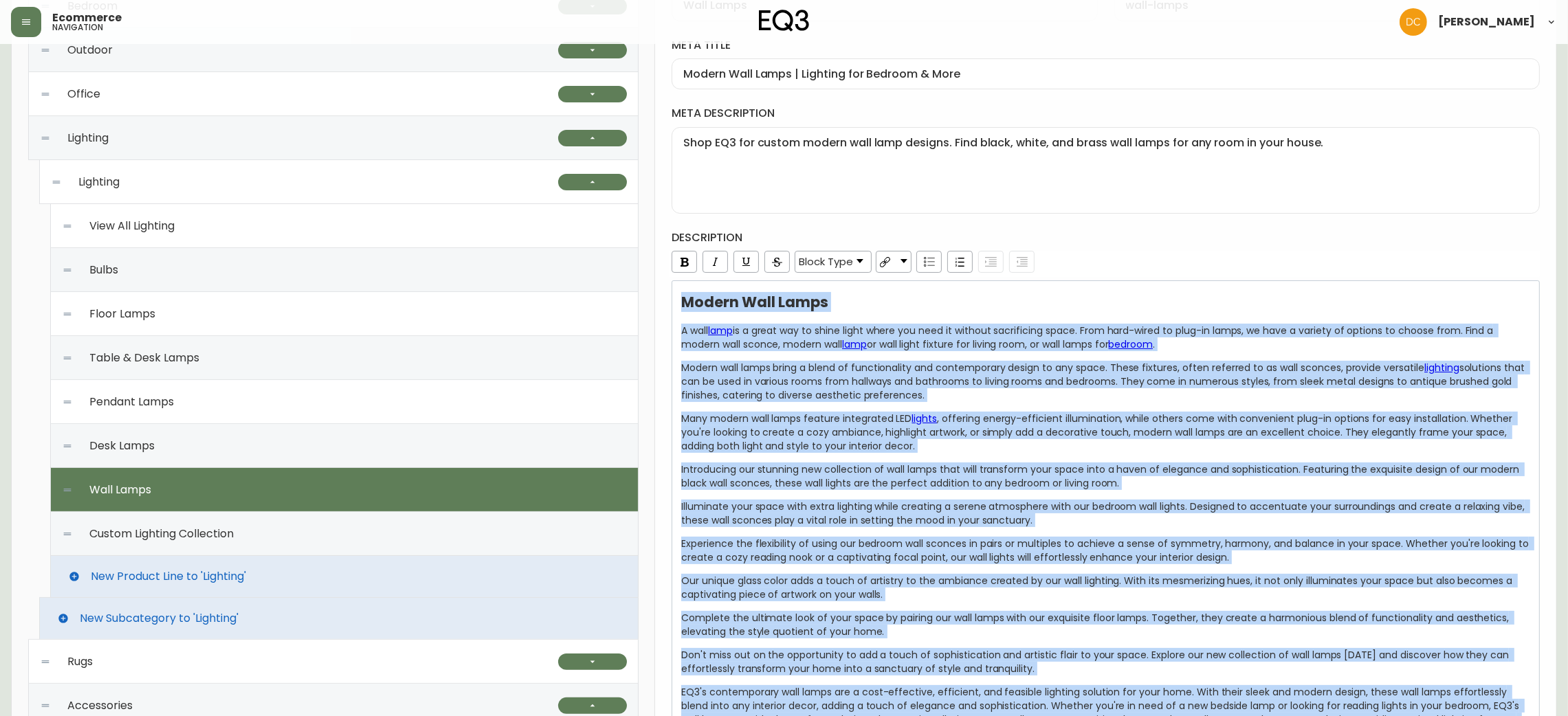
click at [320, 531] on div "Custom Lighting Collection" at bounding box center [344, 534] width 565 height 44
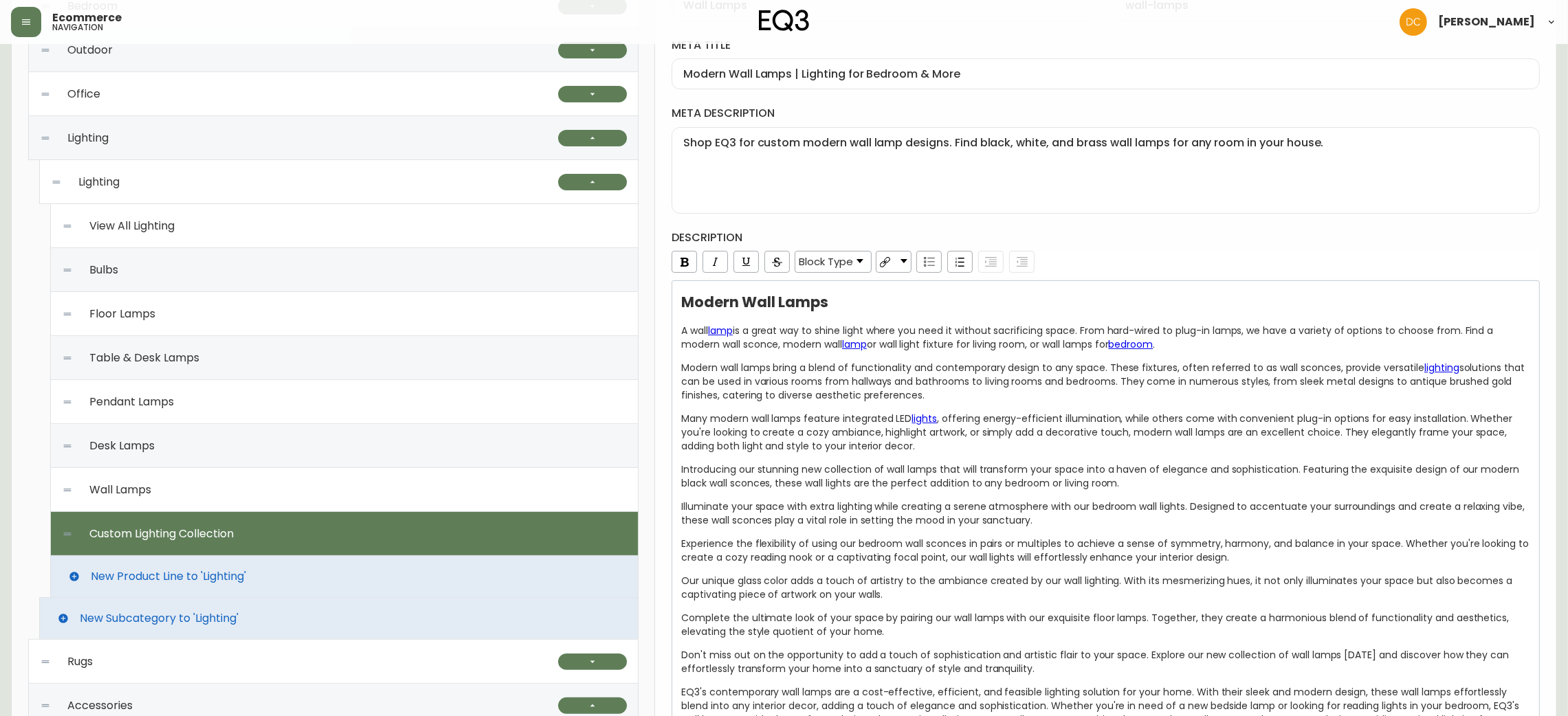
checkbox input "false"
type input "Custom Lighting Collection"
type input "custom-lighting-collection"
type input "Custom Lighting Shades | Wood or Glass Pendants"
type textarea "Customize your pendant lighting with our custom light shade designs. Discover t…"
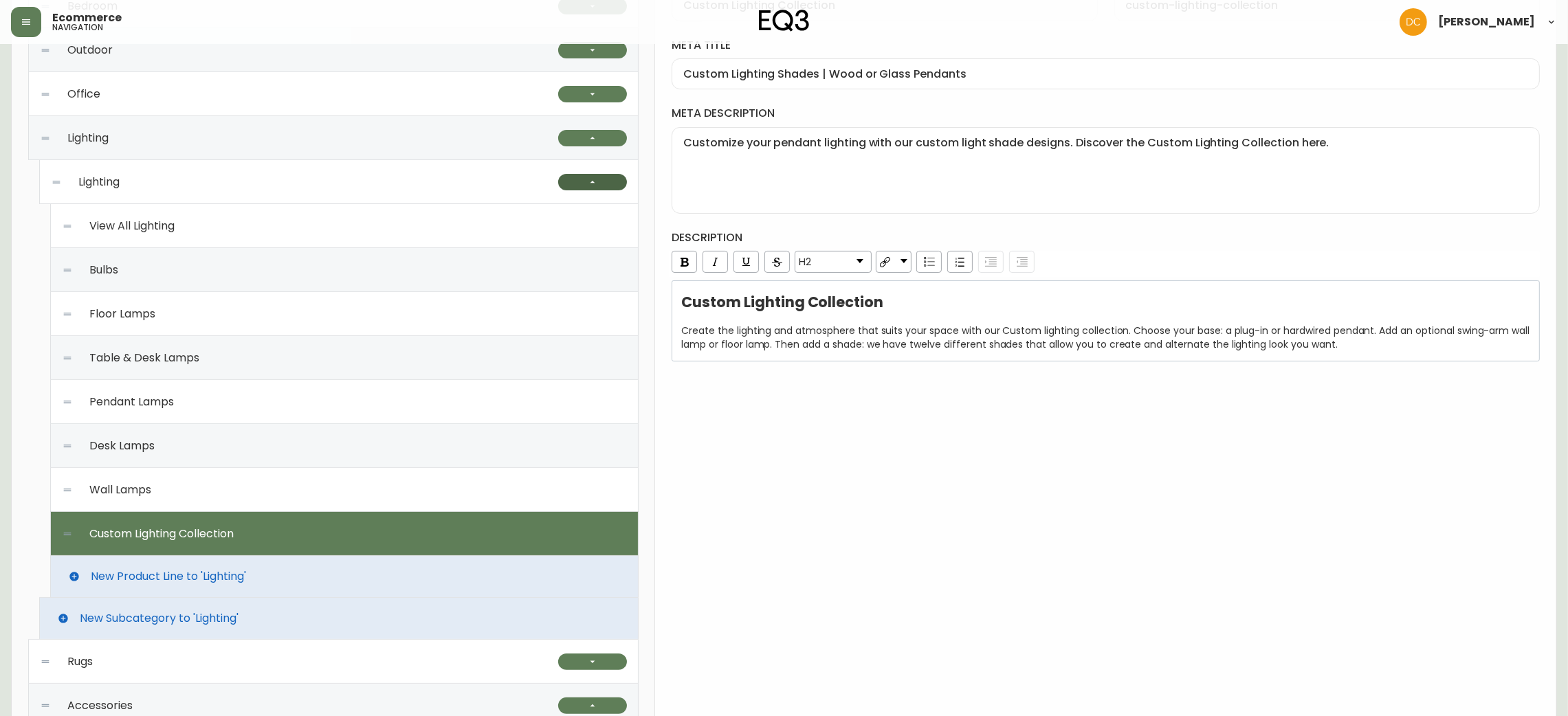
click at [581, 185] on button "button" at bounding box center [592, 181] width 68 height 17
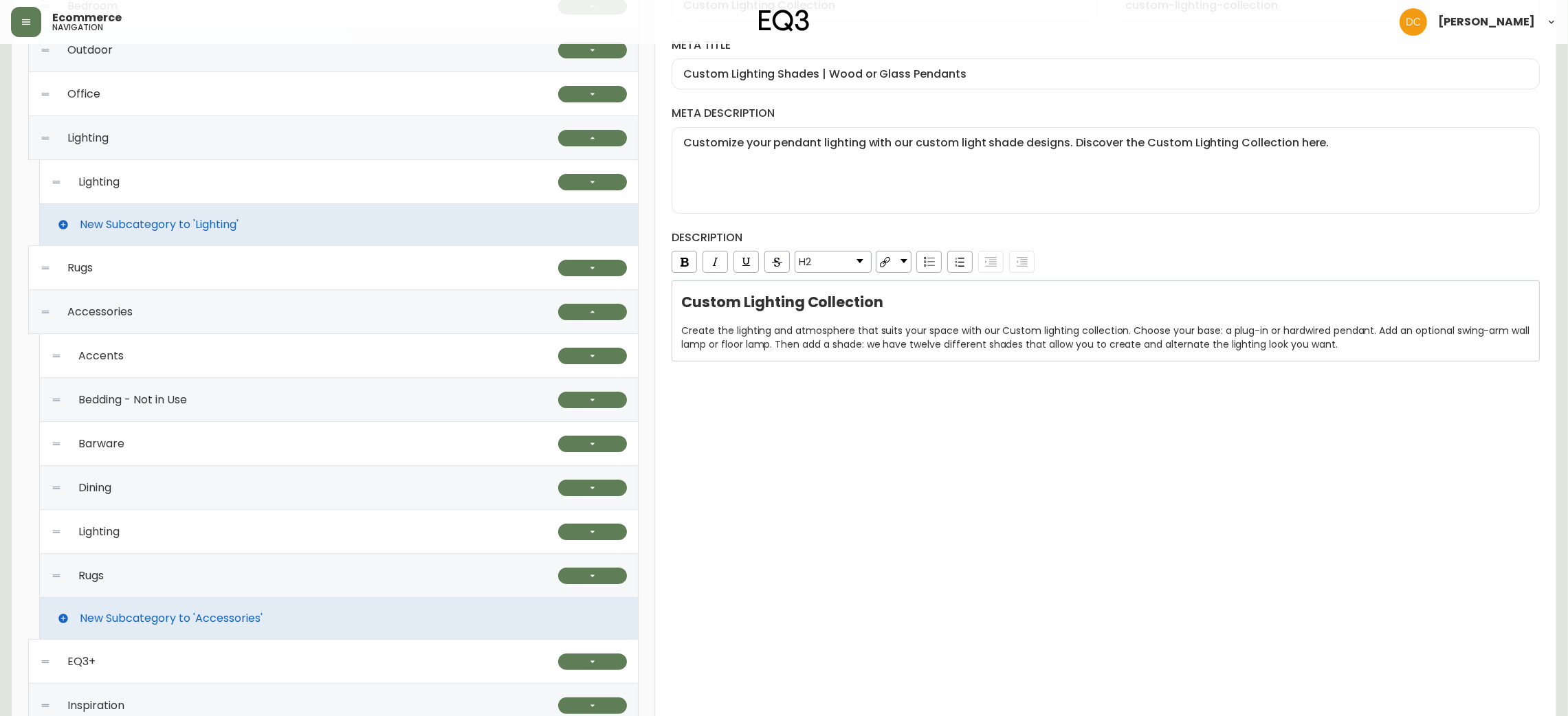
click at [200, 272] on div "Rugs" at bounding box center [299, 268] width 519 height 44
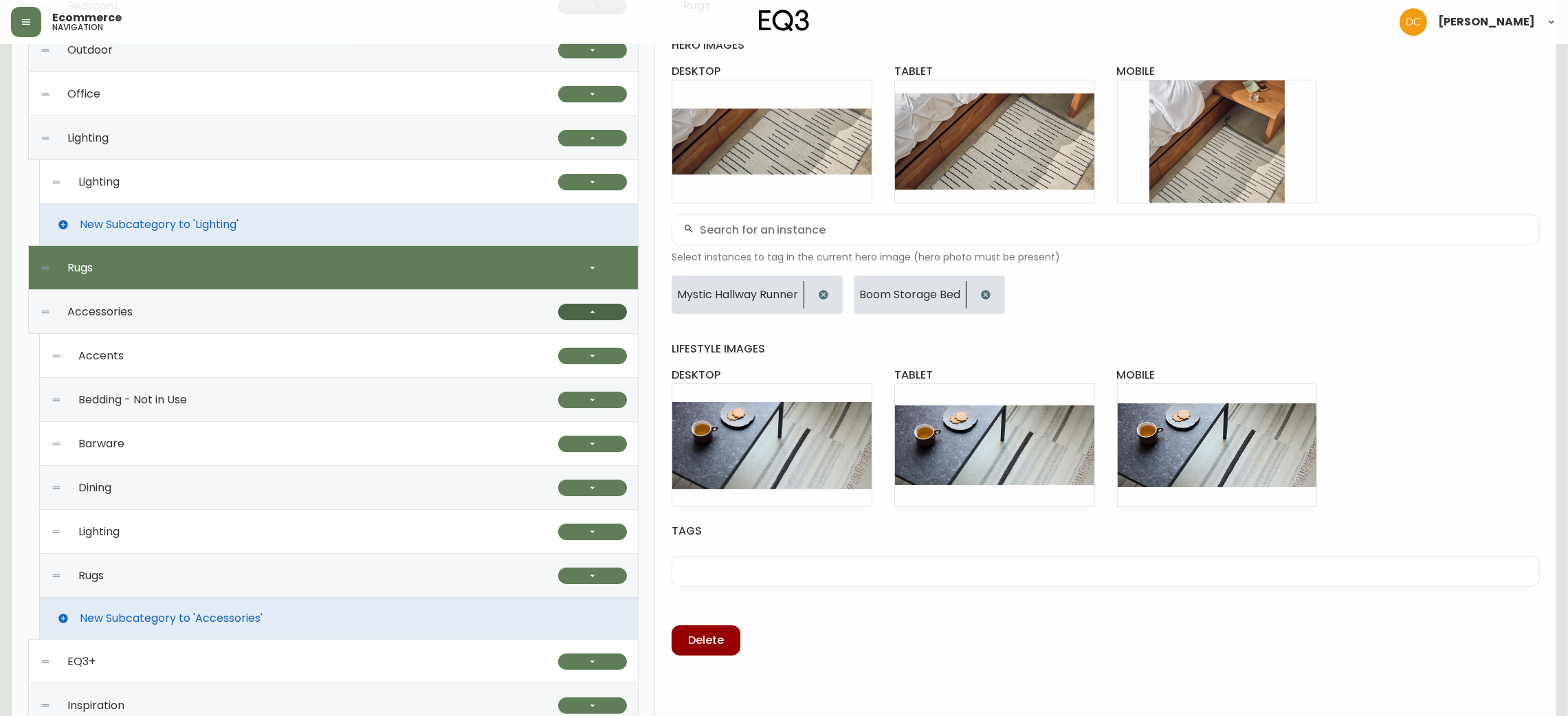
click at [574, 316] on button "button" at bounding box center [592, 311] width 68 height 17
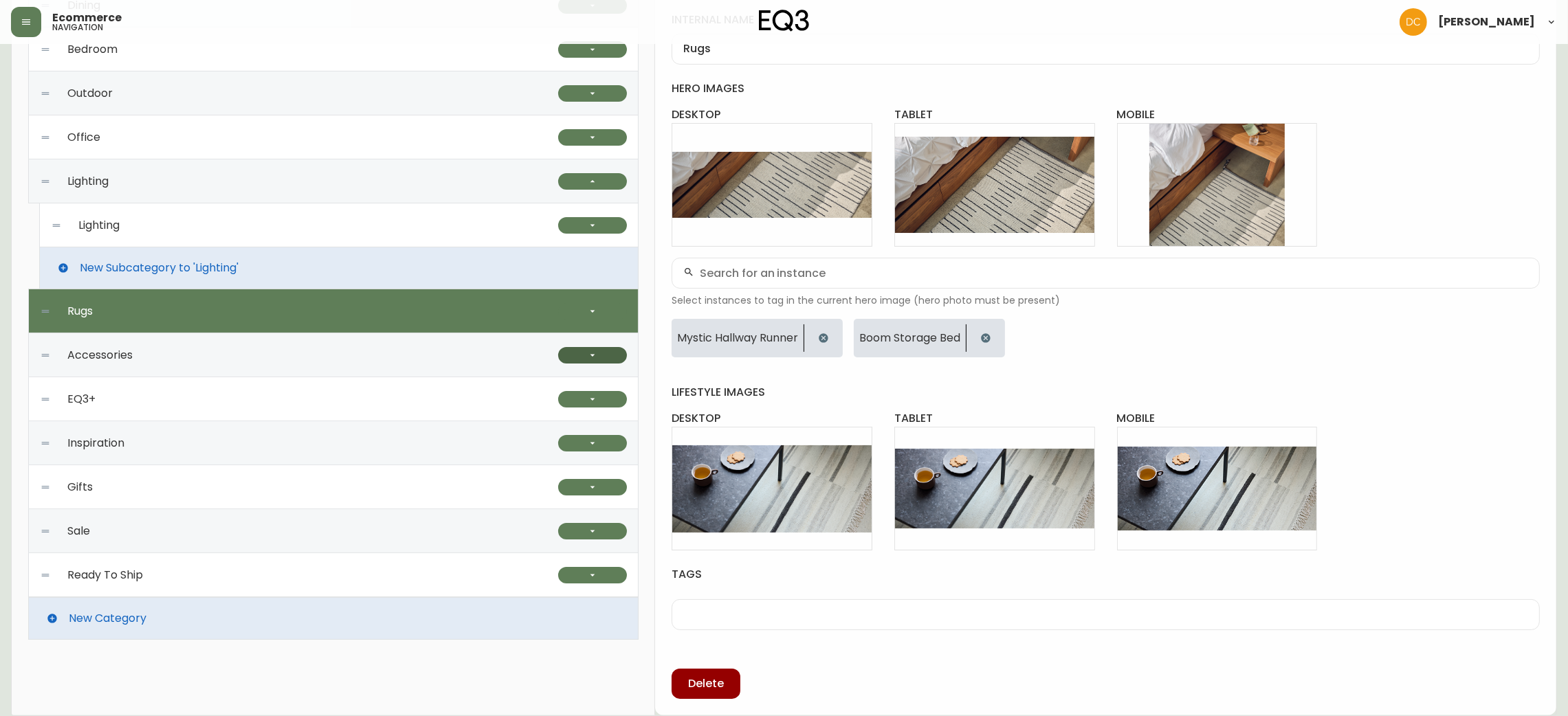
scroll to position [271, 0]
click at [572, 317] on button "button" at bounding box center [592, 311] width 68 height 17
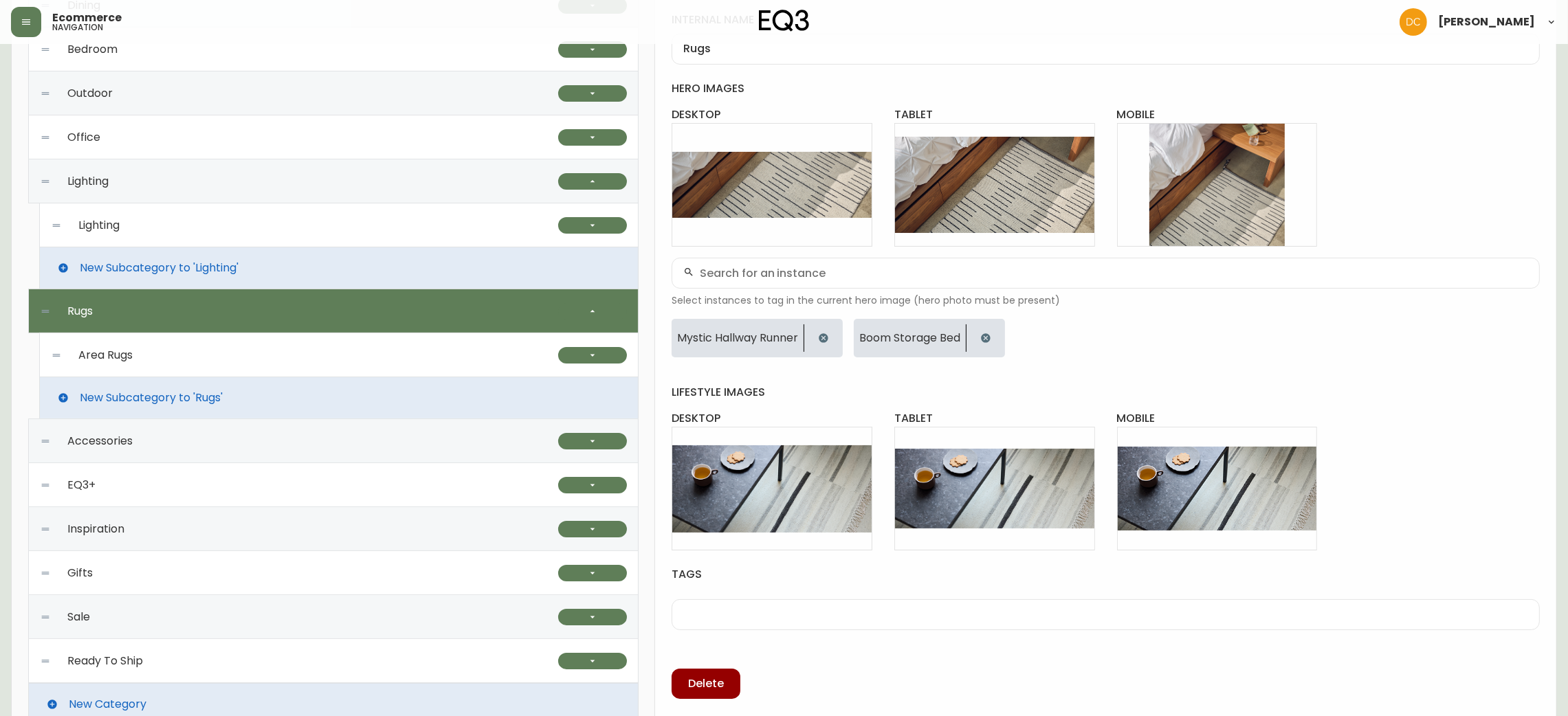
click at [366, 353] on div "Area Rugs" at bounding box center [304, 355] width 508 height 44
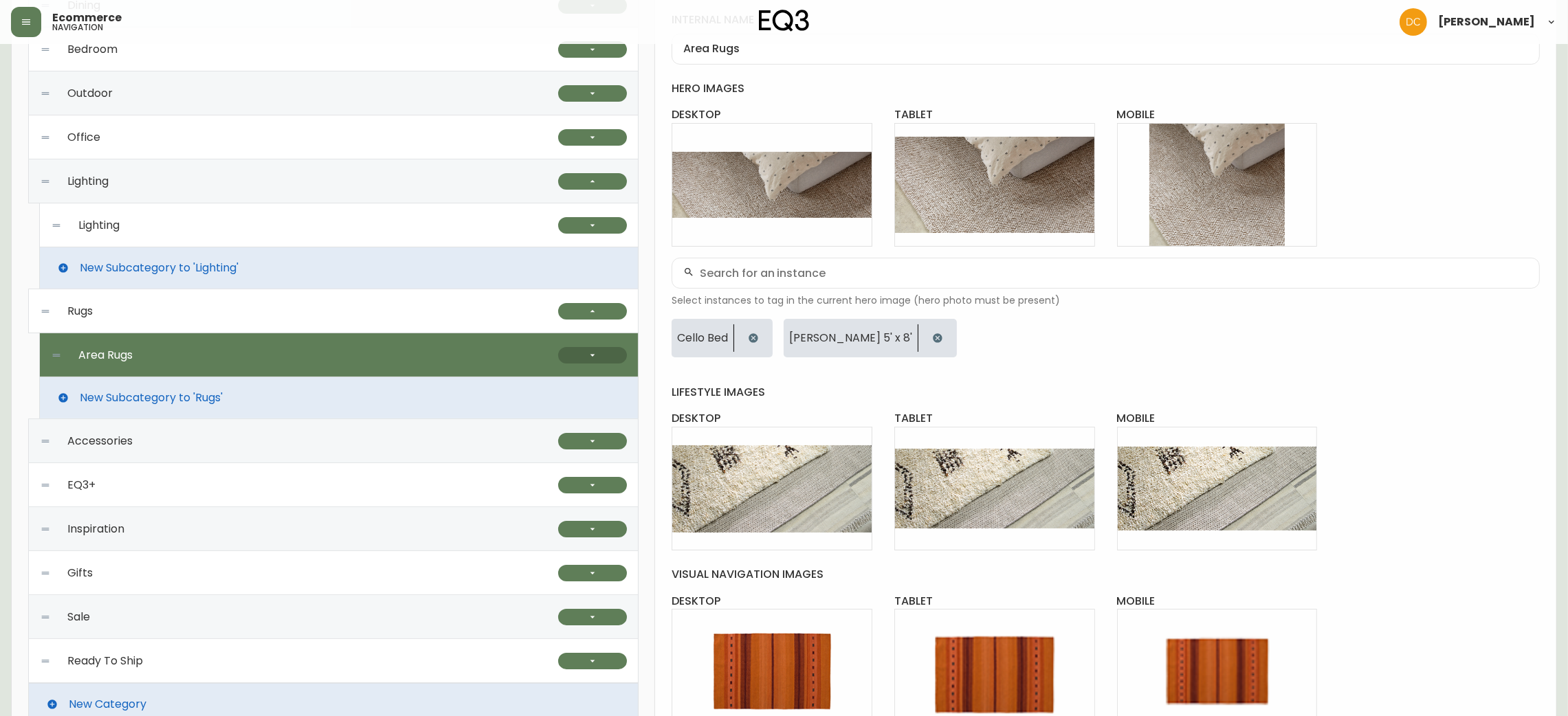
click at [588, 357] on icon "button" at bounding box center [592, 355] width 11 height 11
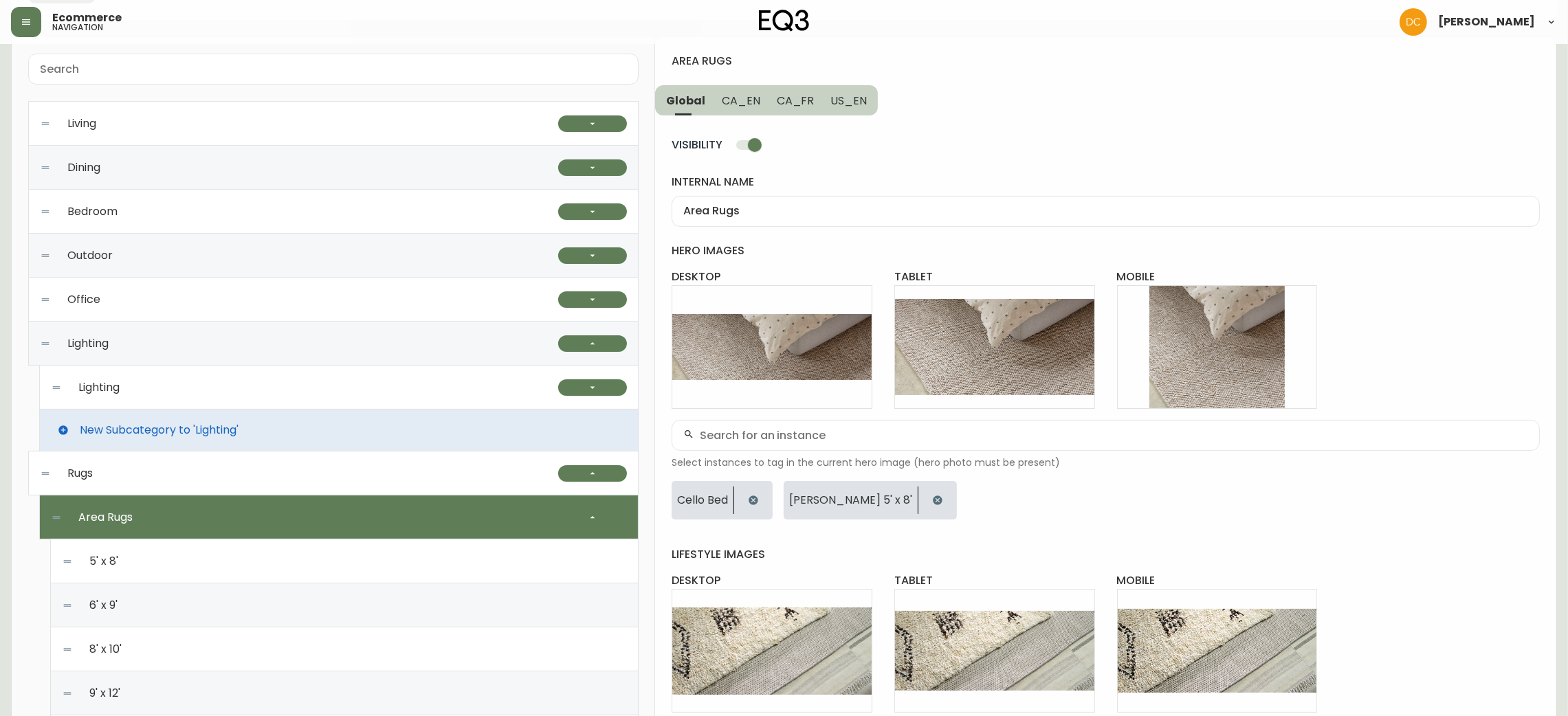
scroll to position [206, 0]
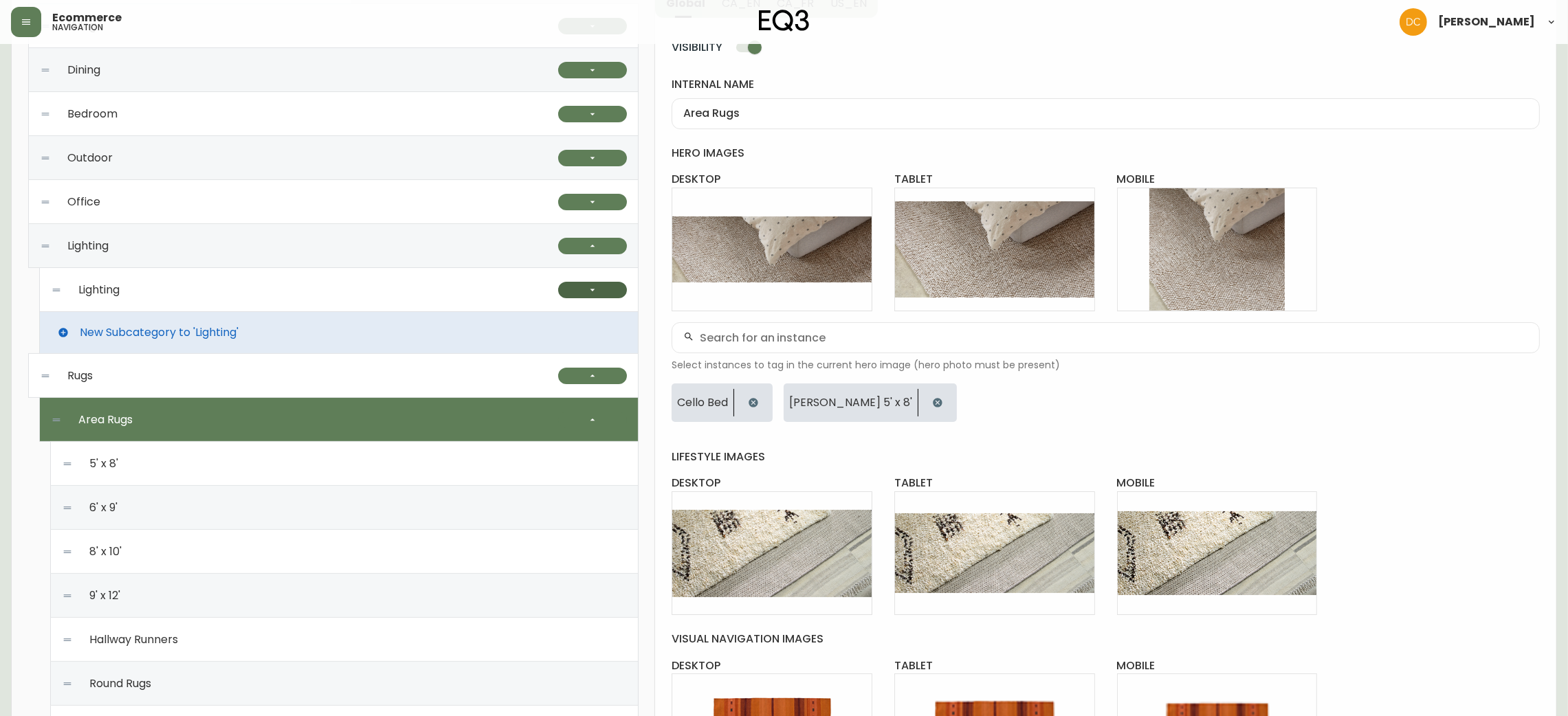
click at [604, 288] on button "button" at bounding box center [592, 290] width 68 height 17
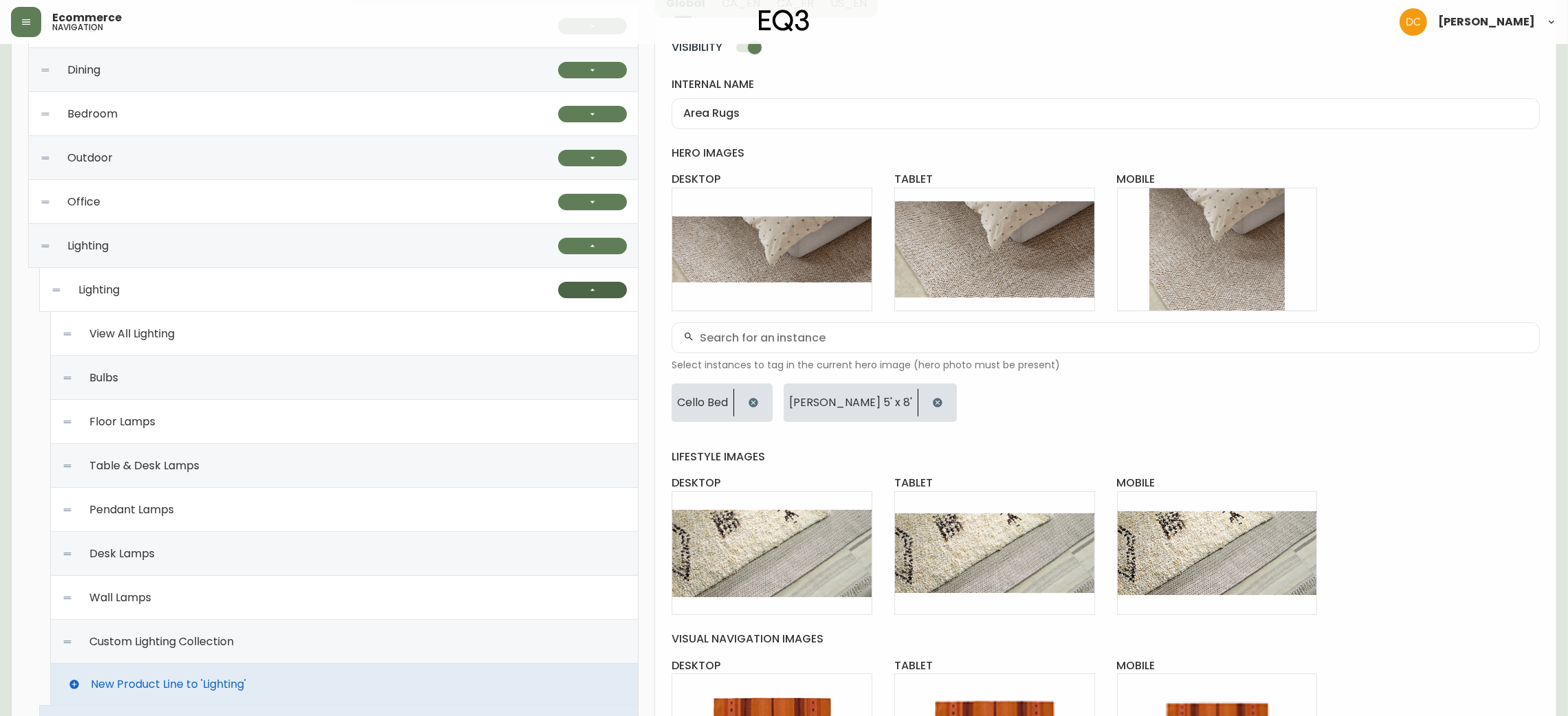
click at [604, 288] on button "button" at bounding box center [592, 290] width 68 height 17
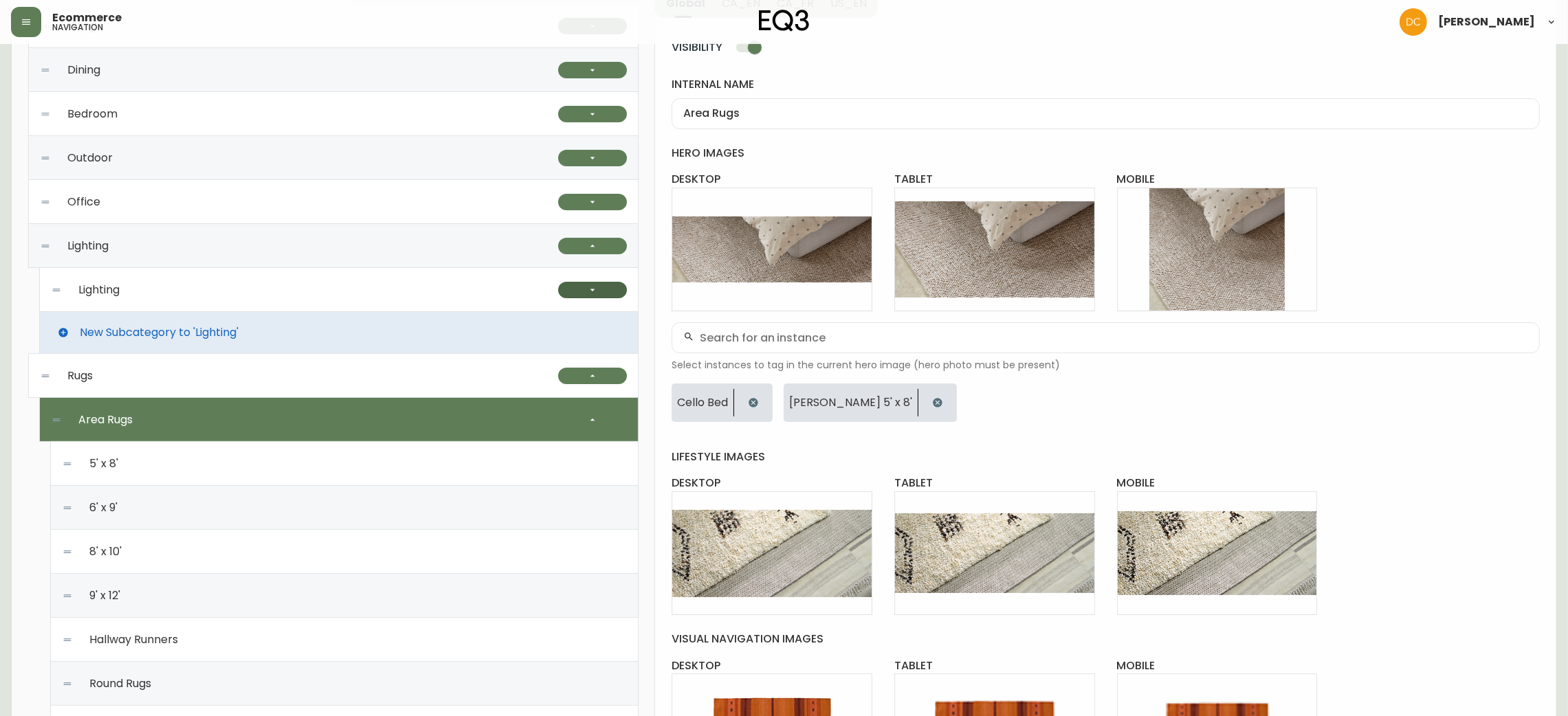
click at [579, 298] on button "button" at bounding box center [592, 290] width 68 height 17
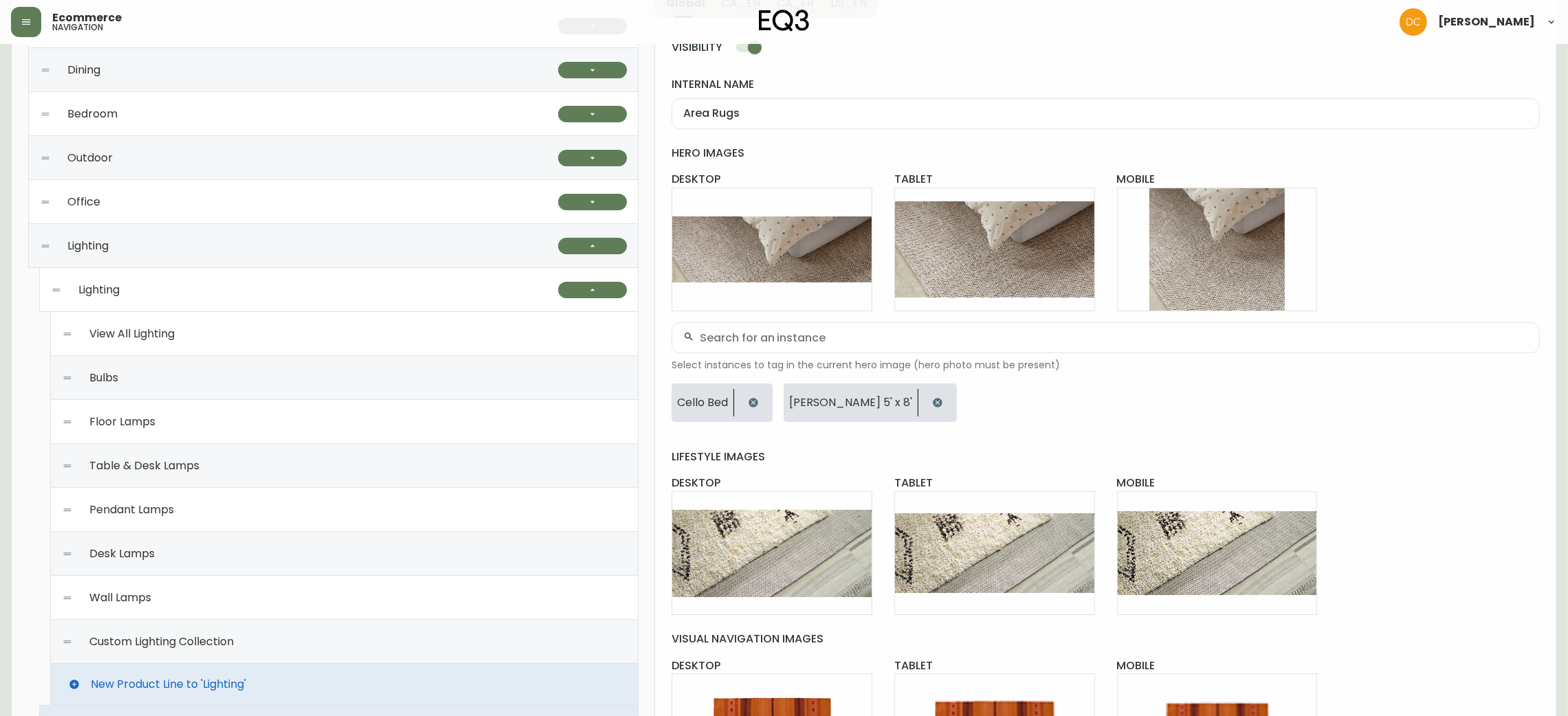
click at [577, 299] on div at bounding box center [592, 290] width 68 height 44
type input "Lighting"
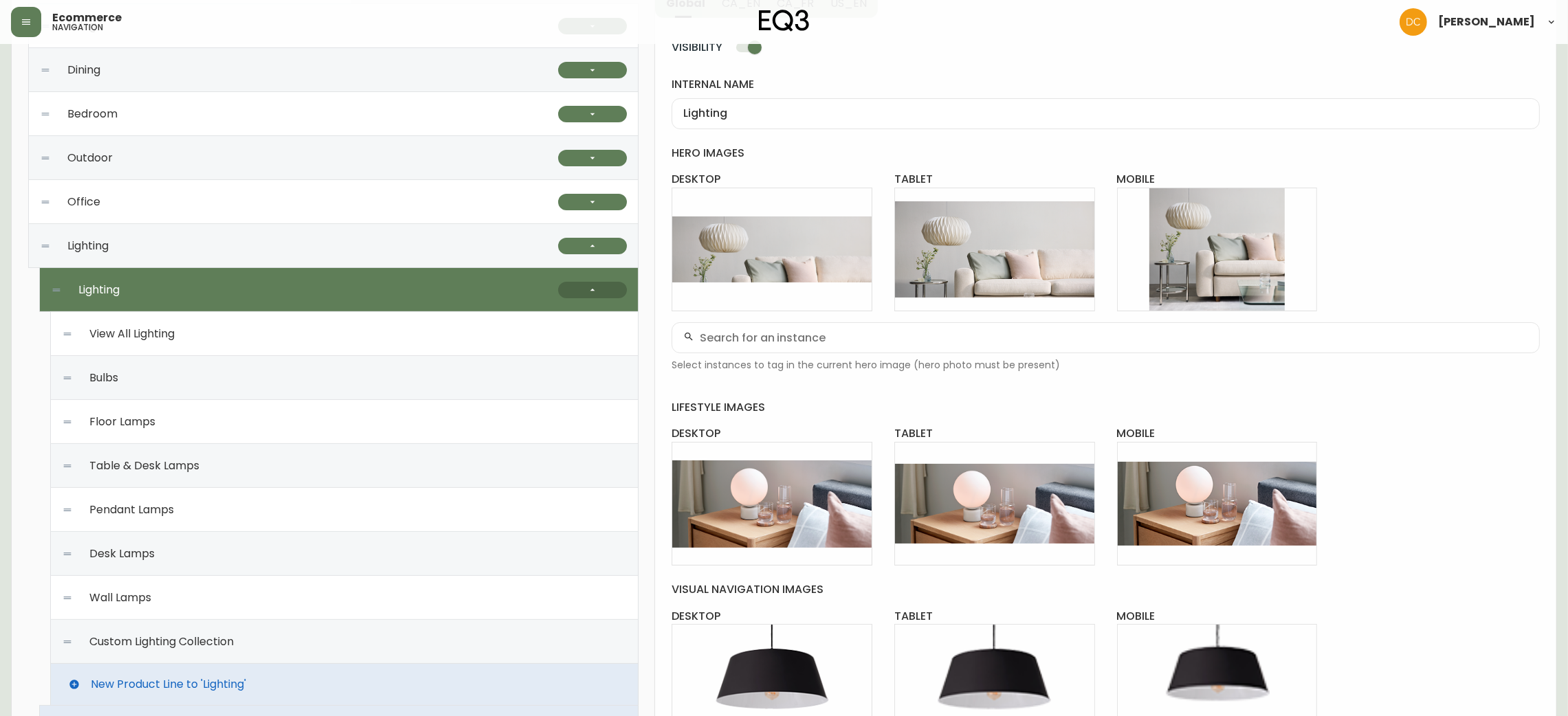
click at [584, 284] on button "button" at bounding box center [592, 290] width 68 height 17
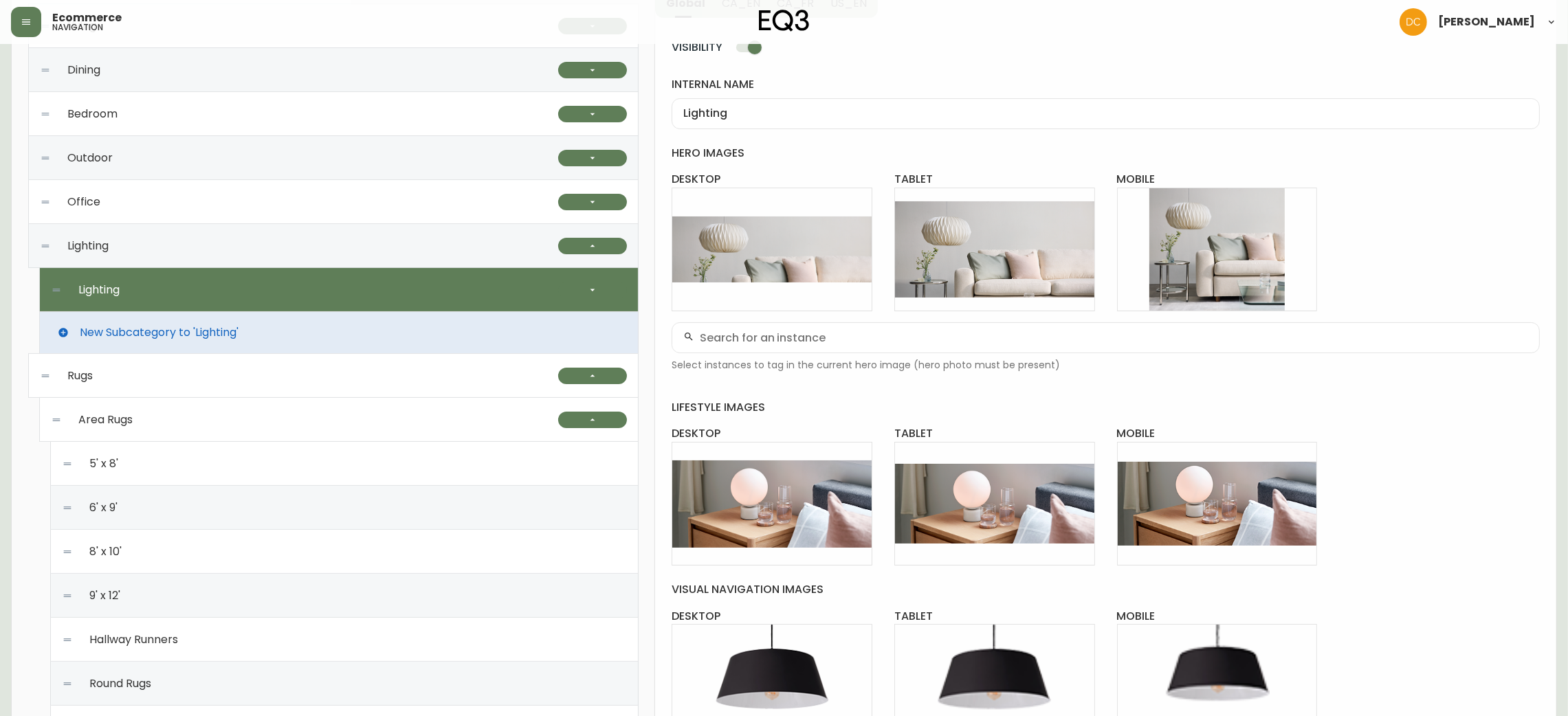
click at [284, 375] on div "Rugs" at bounding box center [299, 376] width 519 height 44
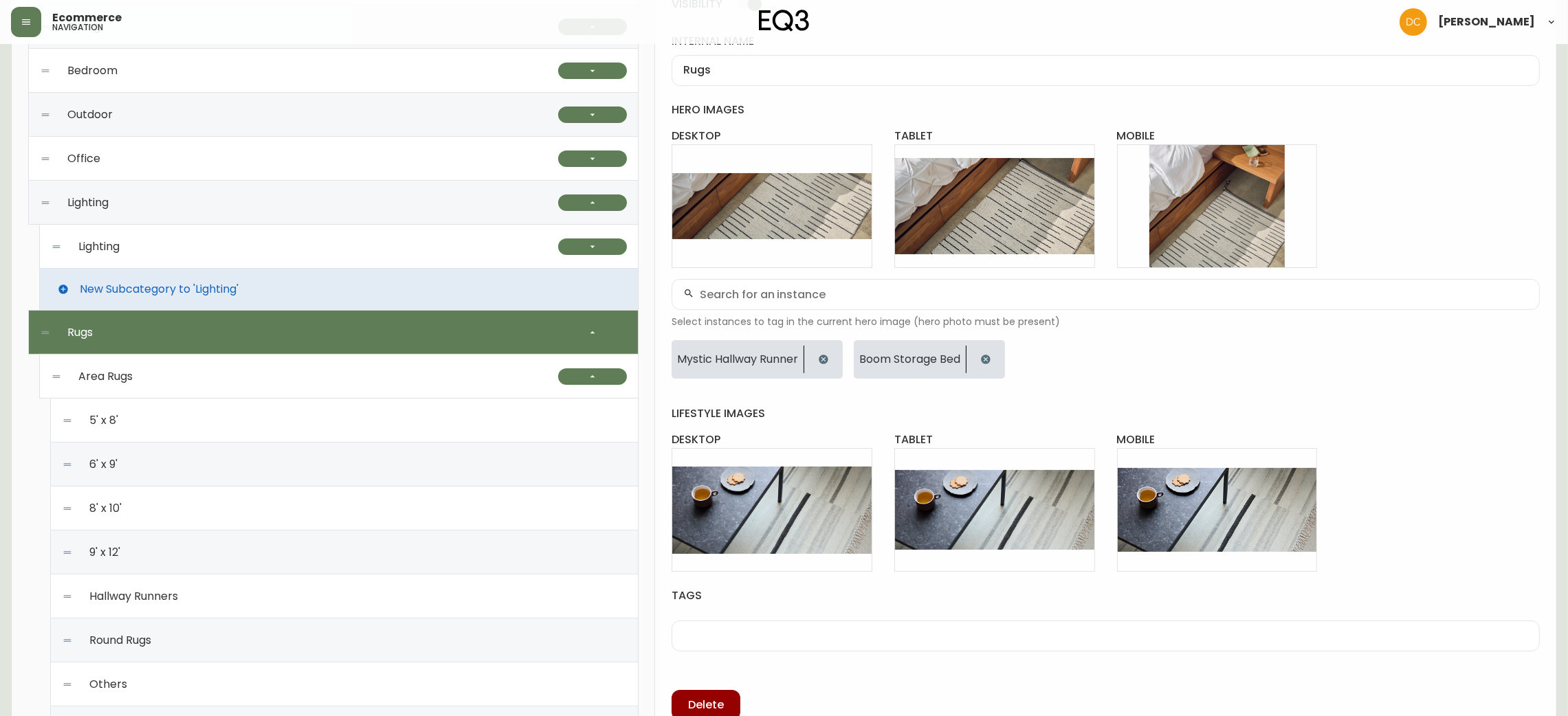
scroll to position [221, 0]
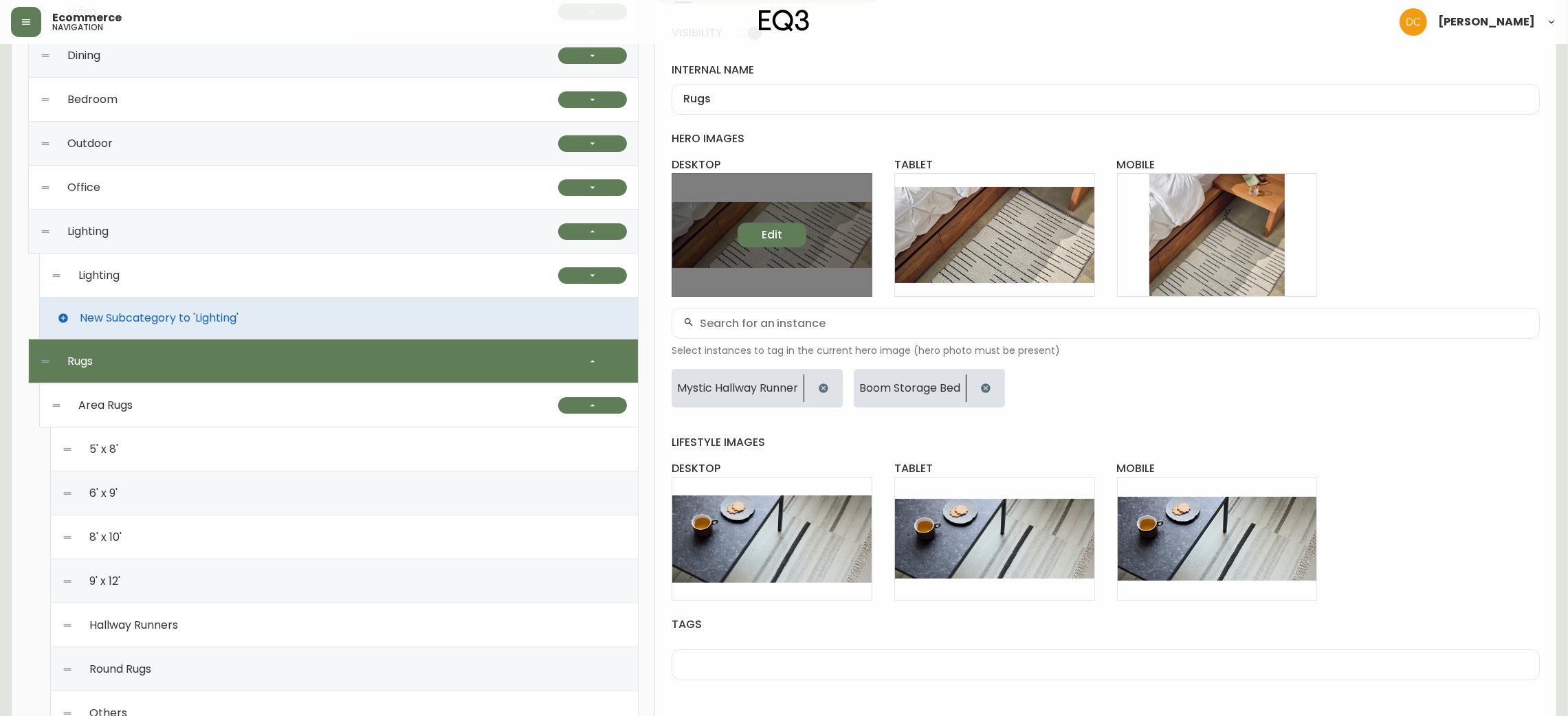
click at [774, 241] on span "Edit" at bounding box center [772, 234] width 21 height 15
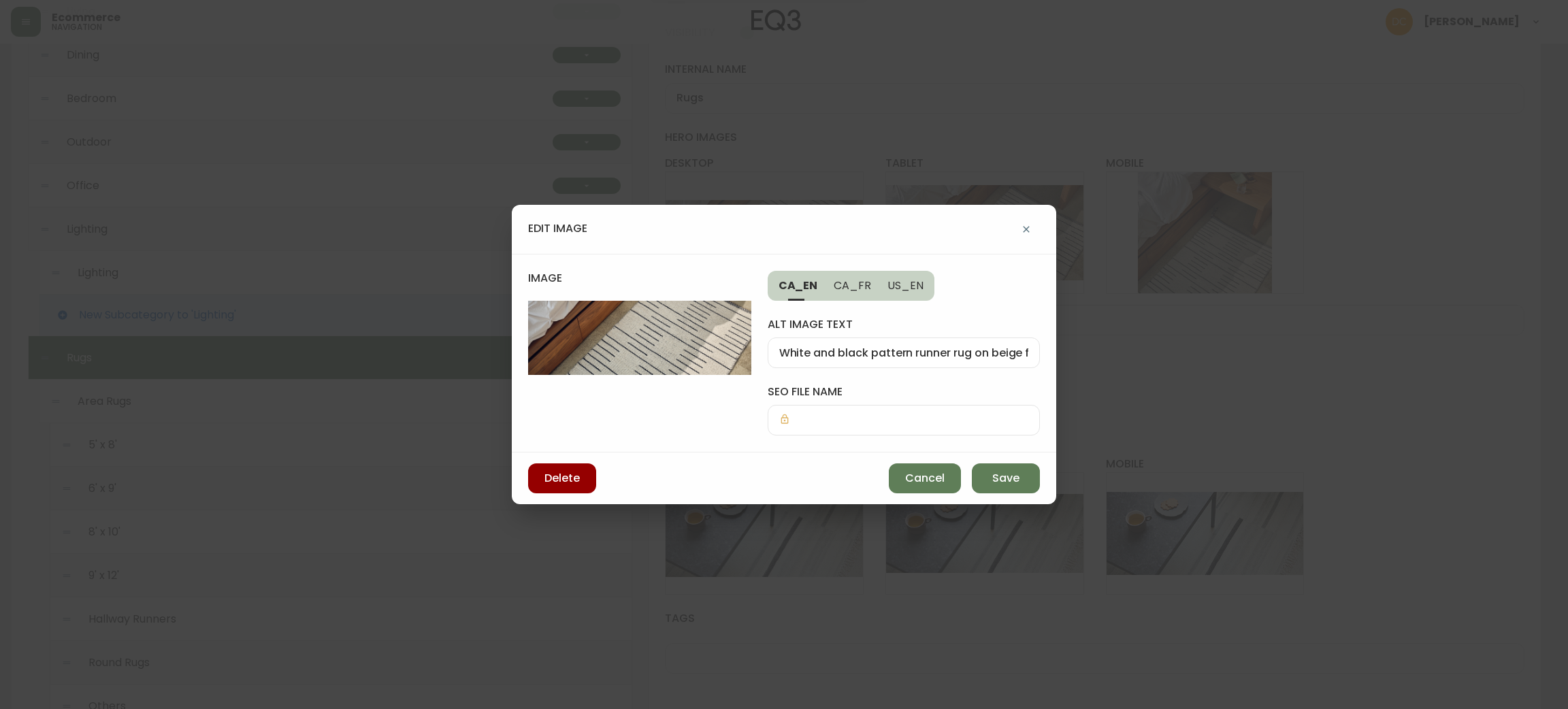
drag, startPoint x: 565, startPoint y: 369, endPoint x: 703, endPoint y: 375, distance: 138.1
click at [703, 375] on div "image CA_EN CA_FR US_EN alt image text White and black pattern runner rug on be…" at bounding box center [784, 354] width 545 height 199
click at [954, 484] on button "Cancel" at bounding box center [924, 478] width 72 height 29
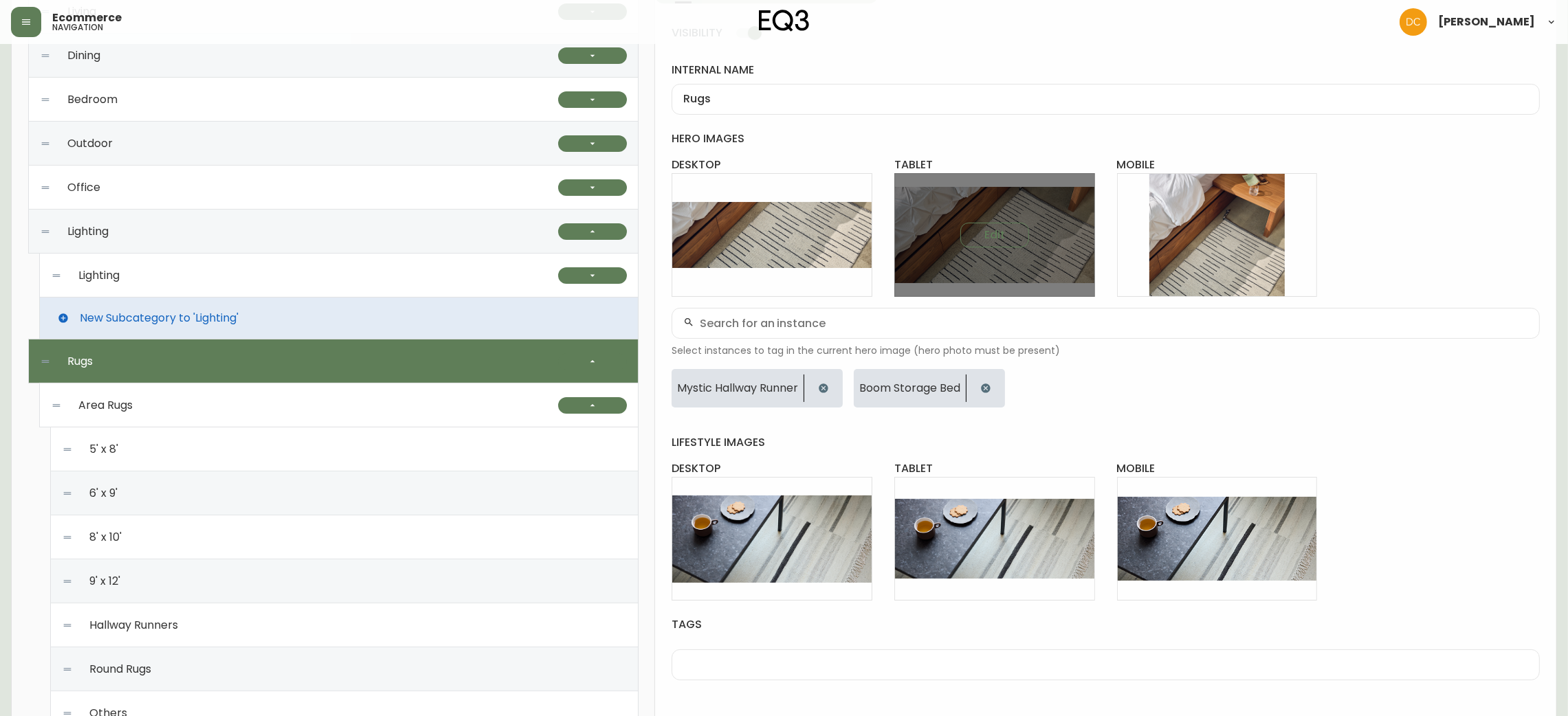
click at [1029, 231] on div "Edit" at bounding box center [995, 235] width 200 height 124
click at [971, 229] on button "Edit" at bounding box center [994, 235] width 68 height 25
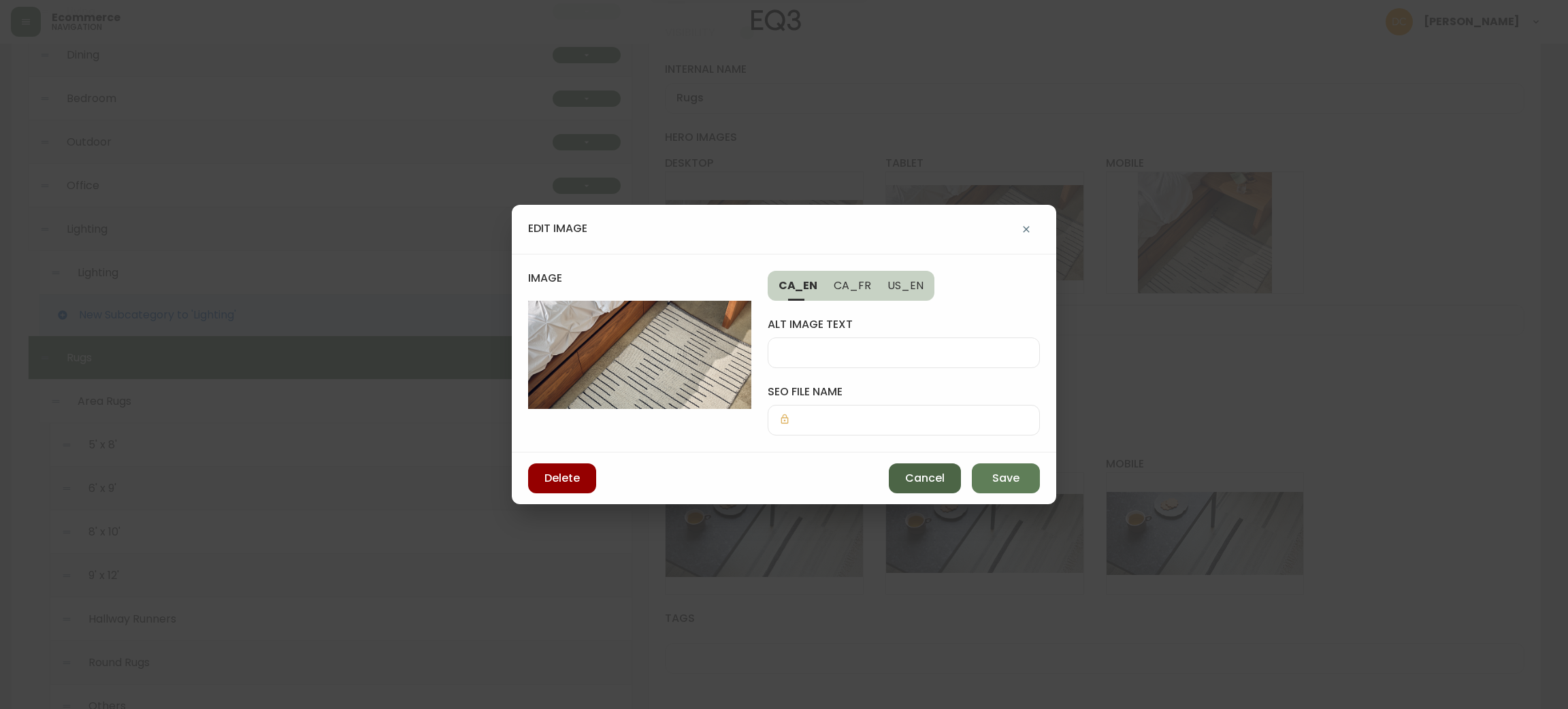
click at [917, 475] on span "Cancel" at bounding box center [925, 478] width 39 height 15
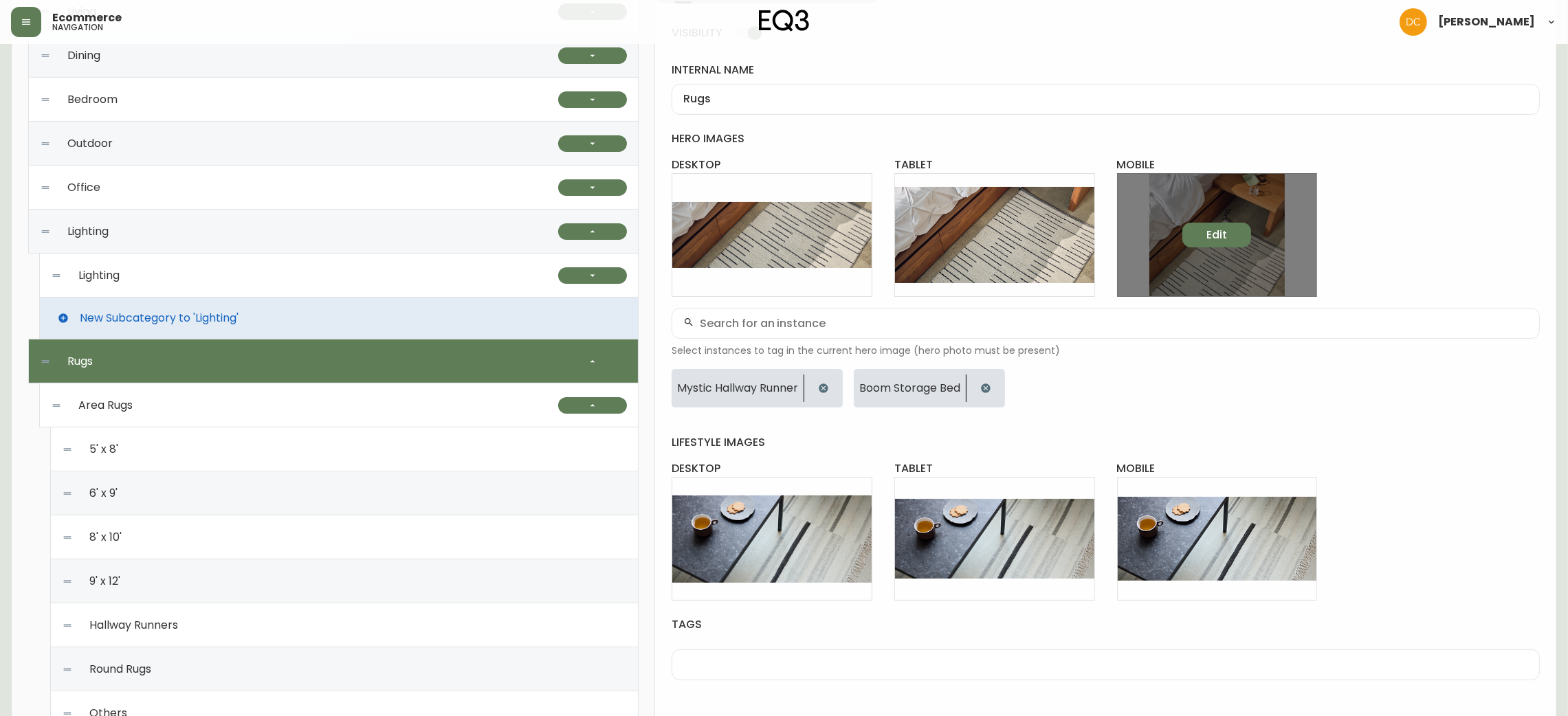
click at [1211, 237] on span "Edit" at bounding box center [1217, 234] width 21 height 15
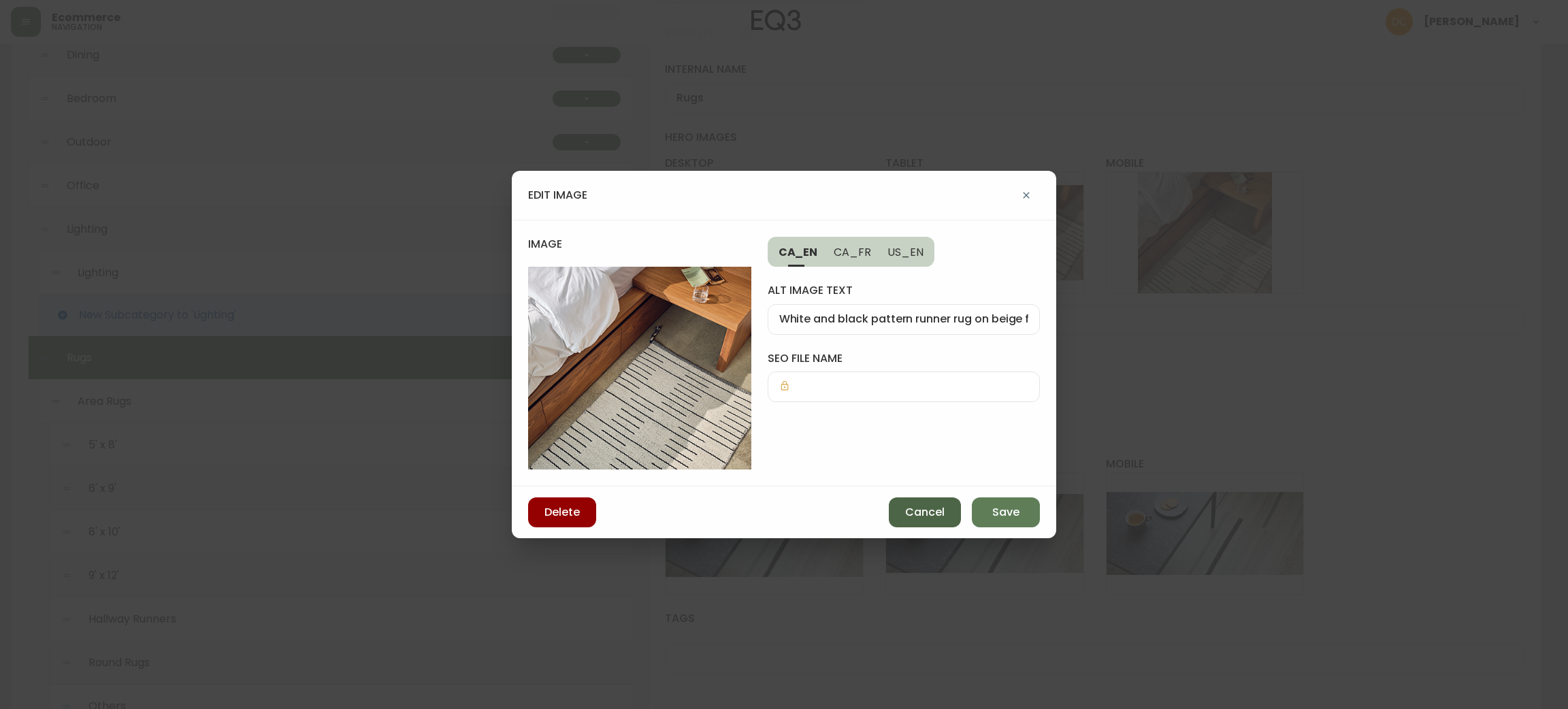
click at [924, 518] on span "Cancel" at bounding box center [925, 512] width 39 height 15
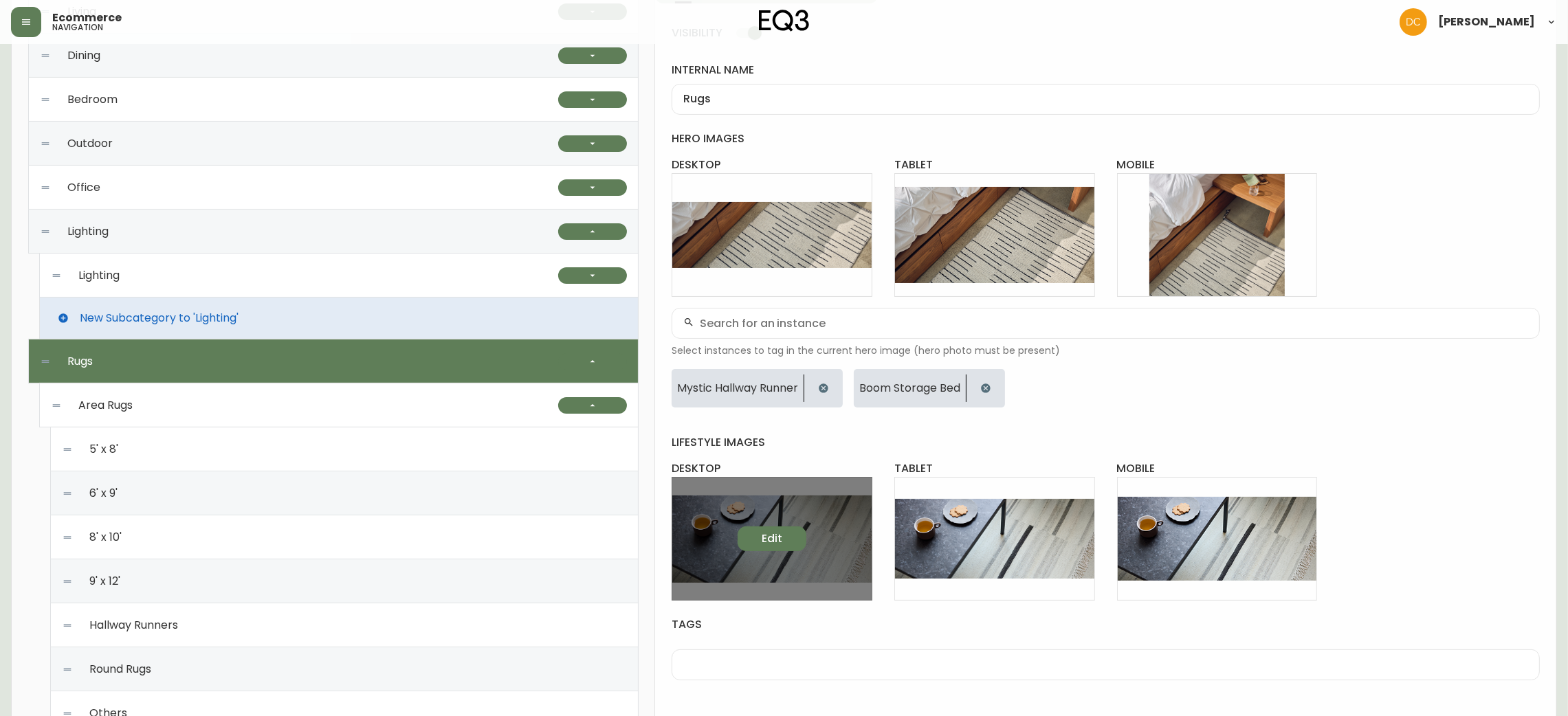
click at [753, 530] on button "Edit" at bounding box center [772, 538] width 68 height 25
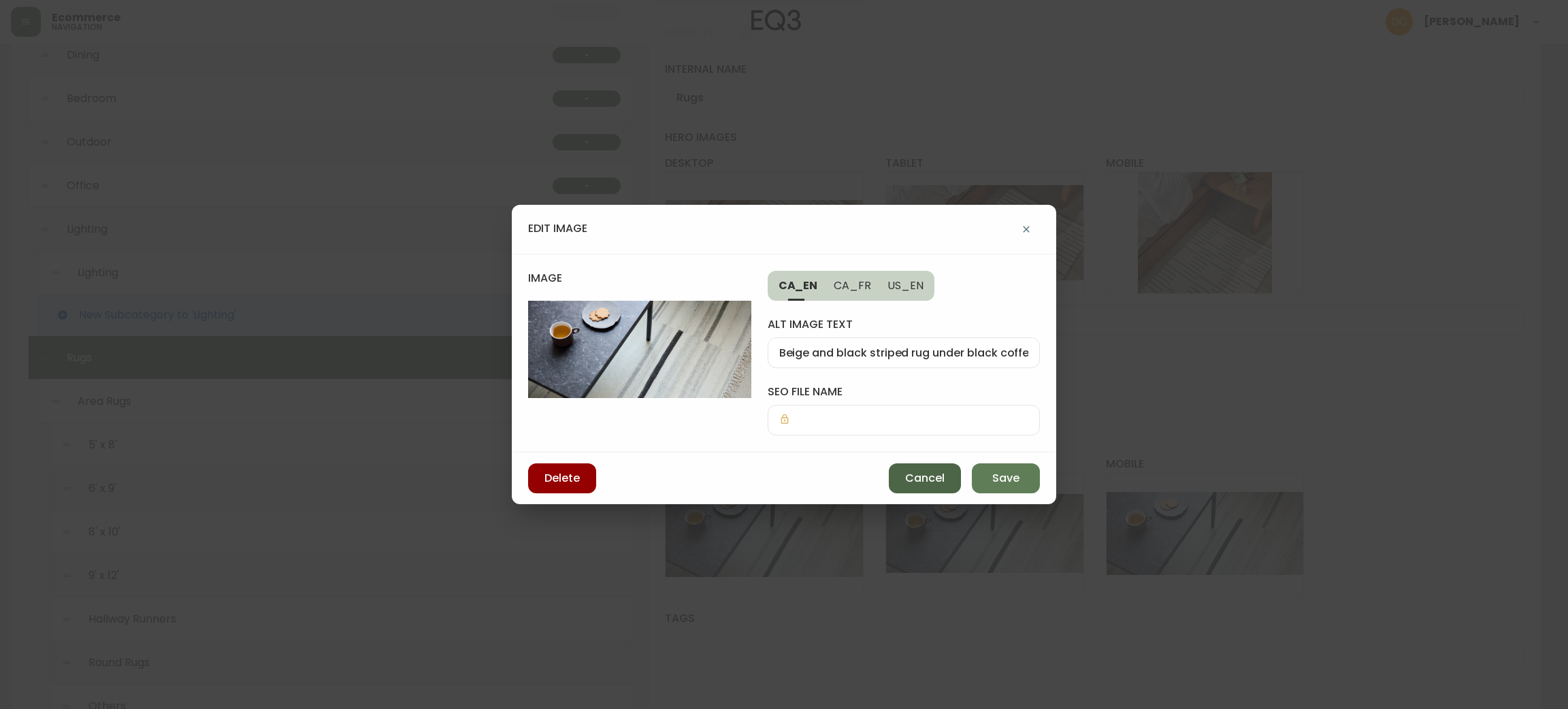
click at [925, 481] on span "Cancel" at bounding box center [925, 478] width 39 height 15
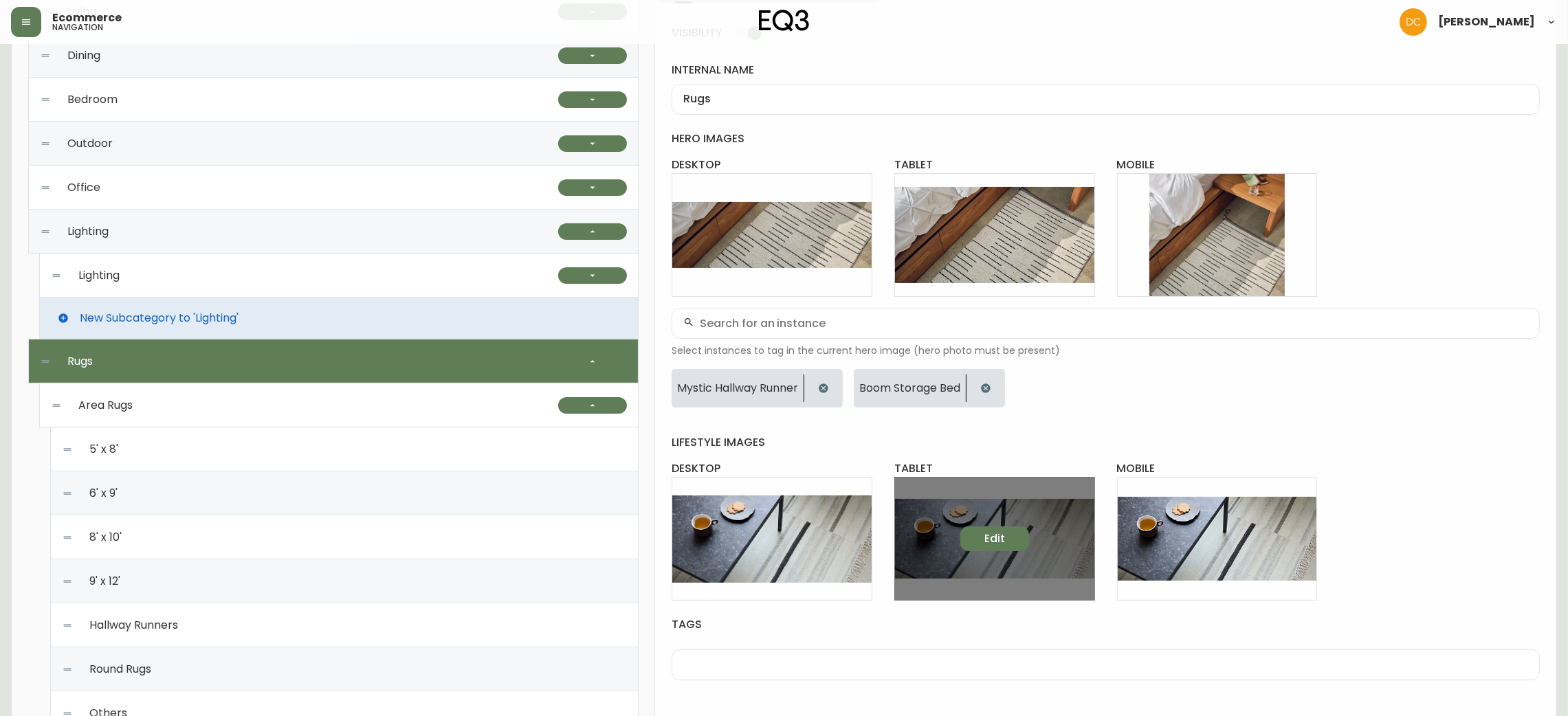
click at [985, 543] on span "Edit" at bounding box center [995, 538] width 21 height 15
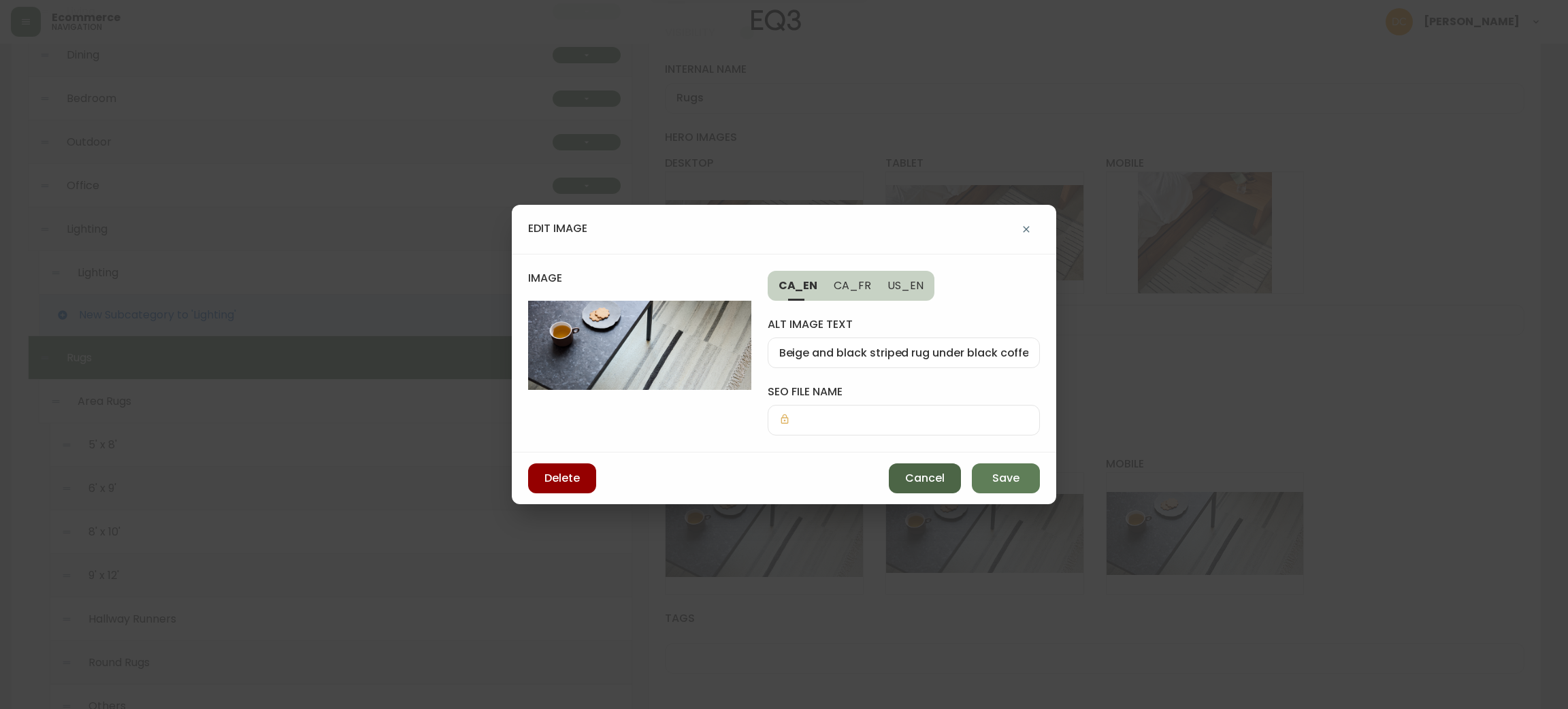
click at [919, 468] on button "Cancel" at bounding box center [924, 478] width 72 height 29
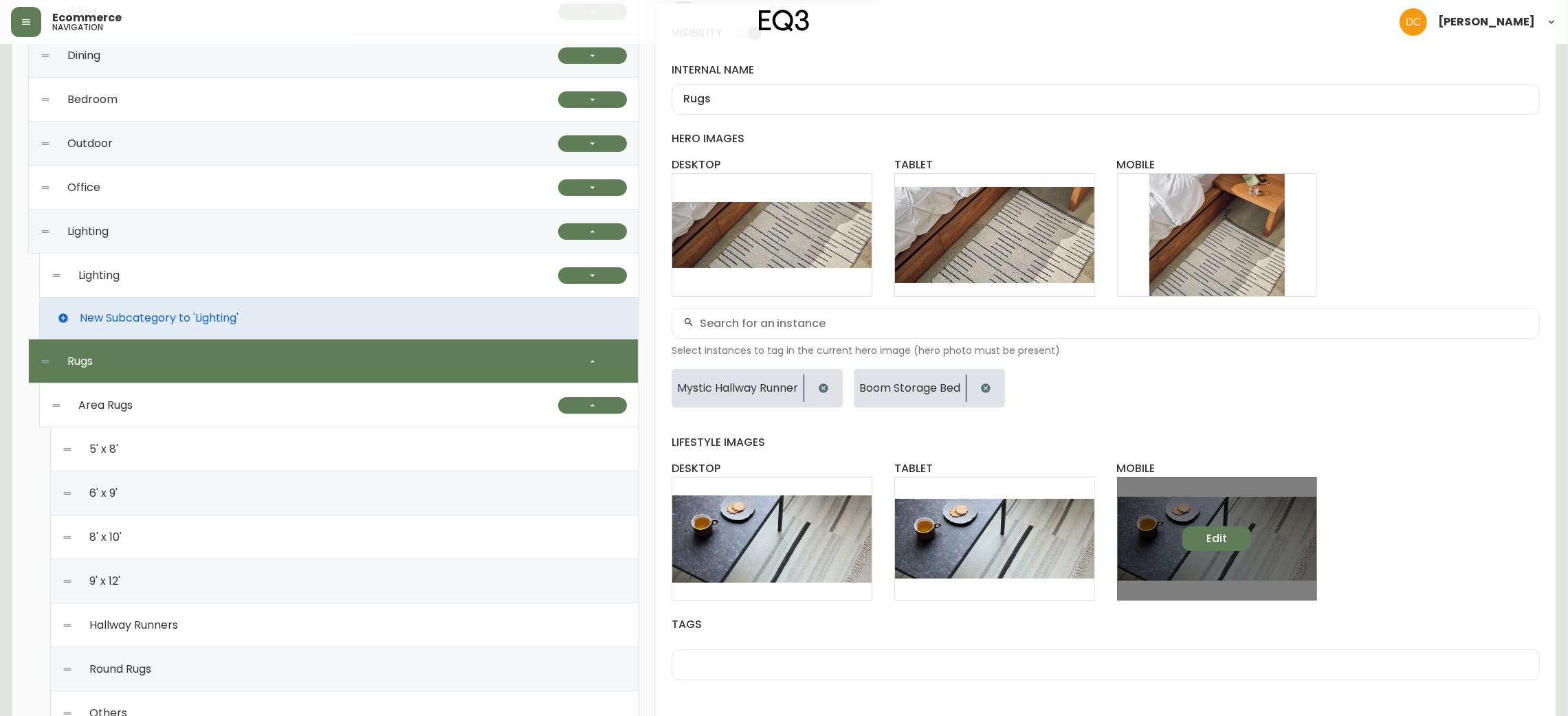
click at [1219, 547] on button "Edit" at bounding box center [1216, 538] width 68 height 25
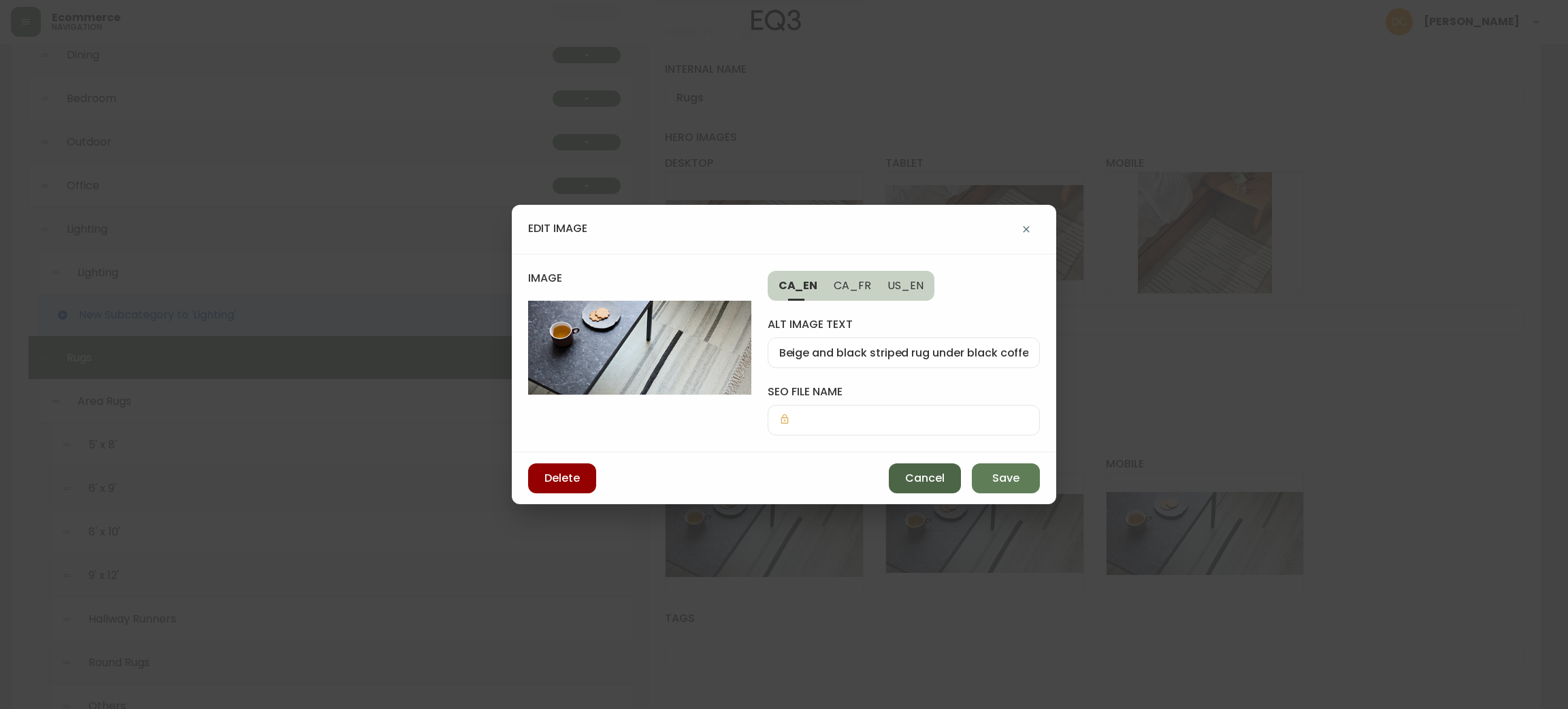
click at [924, 473] on span "Cancel" at bounding box center [925, 478] width 39 height 15
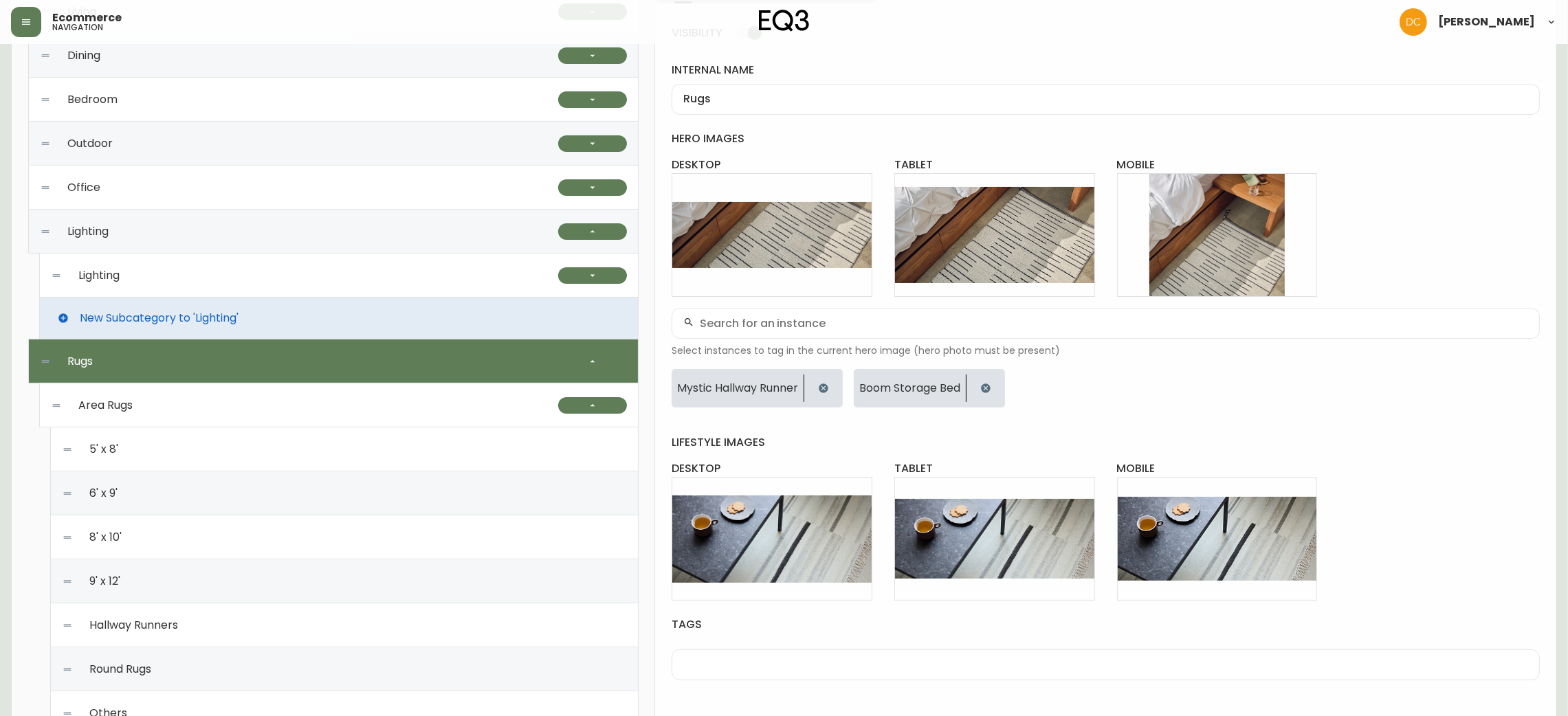
scroll to position [118, 0]
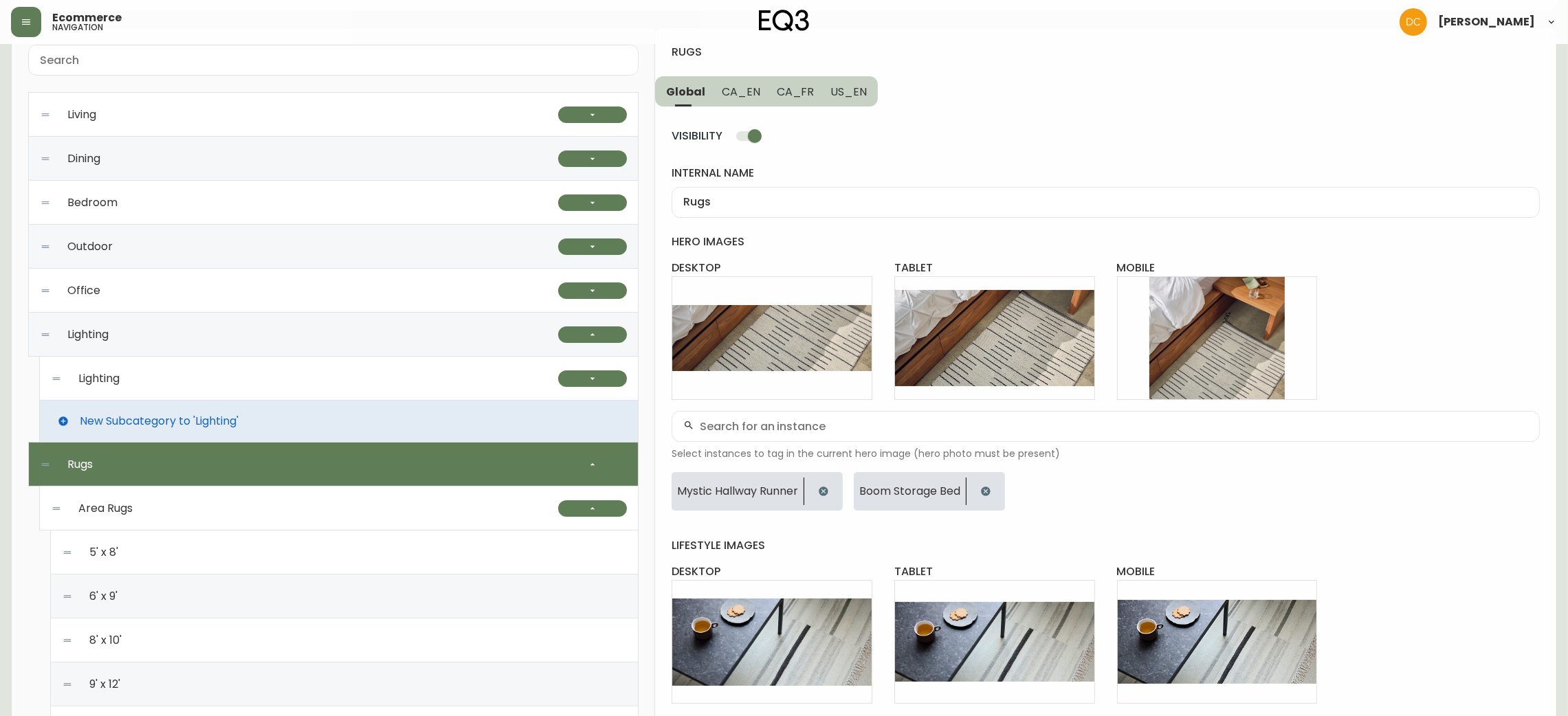
click at [738, 101] on button "CA_EN" at bounding box center [741, 91] width 55 height 30
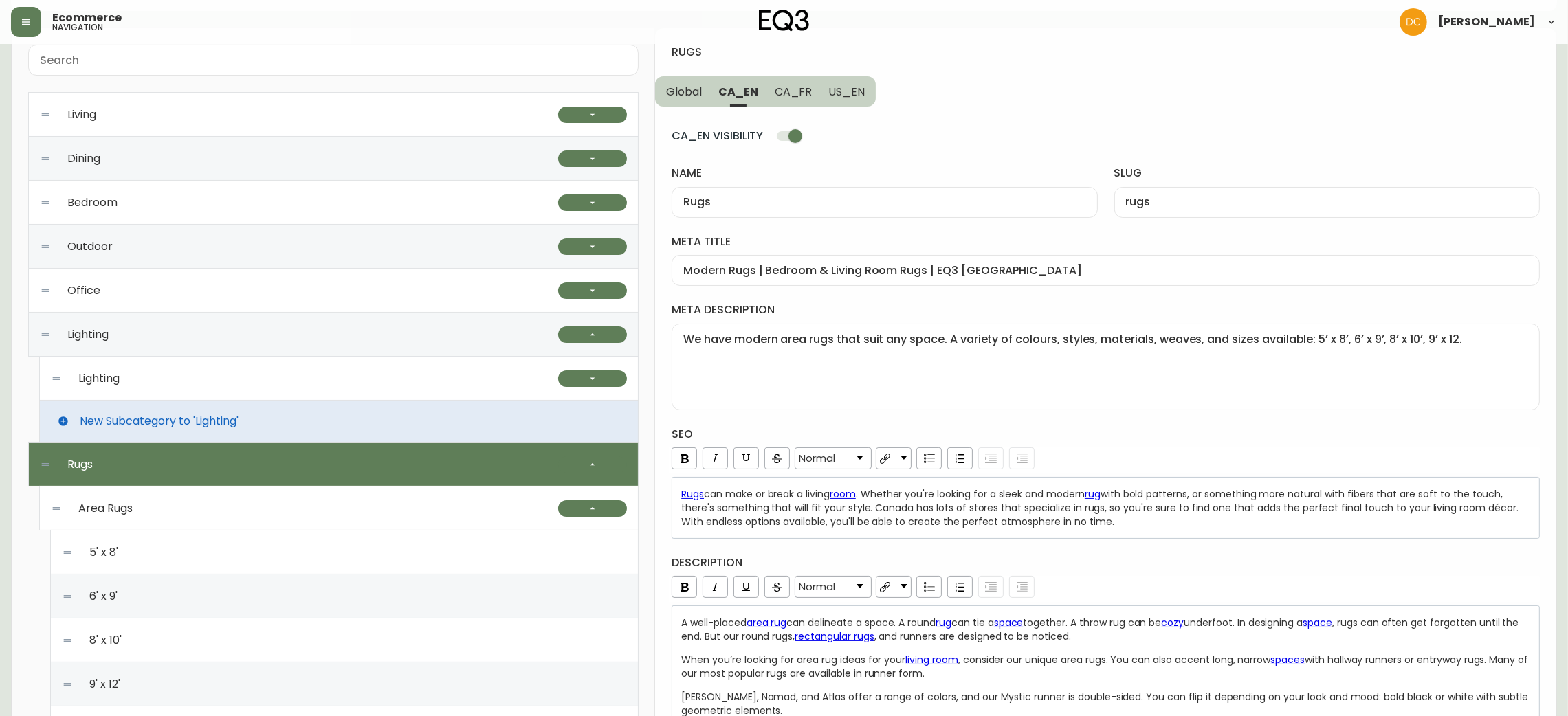
click at [756, 207] on input "Rugs" at bounding box center [885, 202] width 403 height 13
drag, startPoint x: 789, startPoint y: 88, endPoint x: 802, endPoint y: 134, distance: 47.8
click at [789, 88] on span "CA_FR" at bounding box center [793, 91] width 38 height 15
type input "Tapis"
type input "tapis"
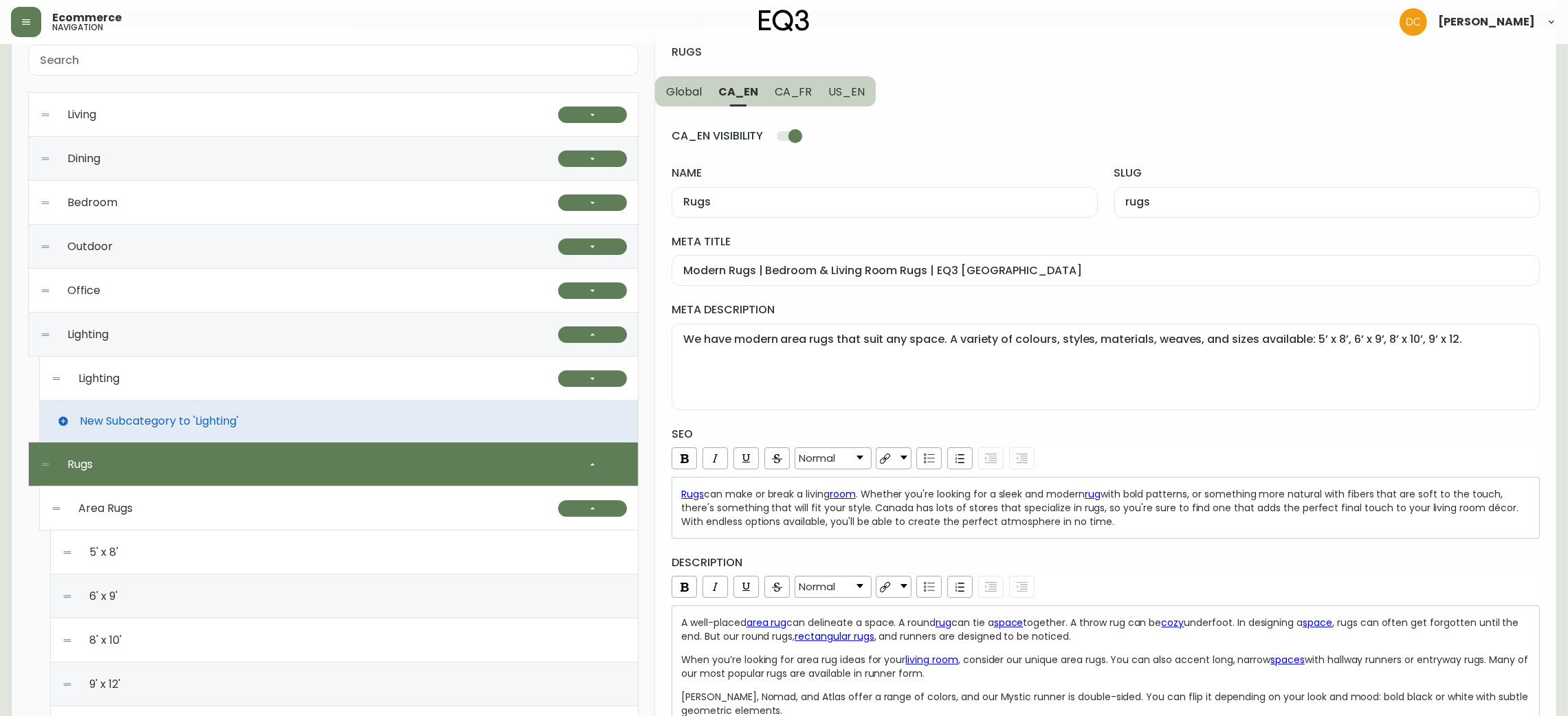
type input "Tapis modernes | Idées de décoration contemporatine pour planchers"
type textarea "Ne négligez pas votre espace extérieur cet été — magasinez notre sélection de c…"
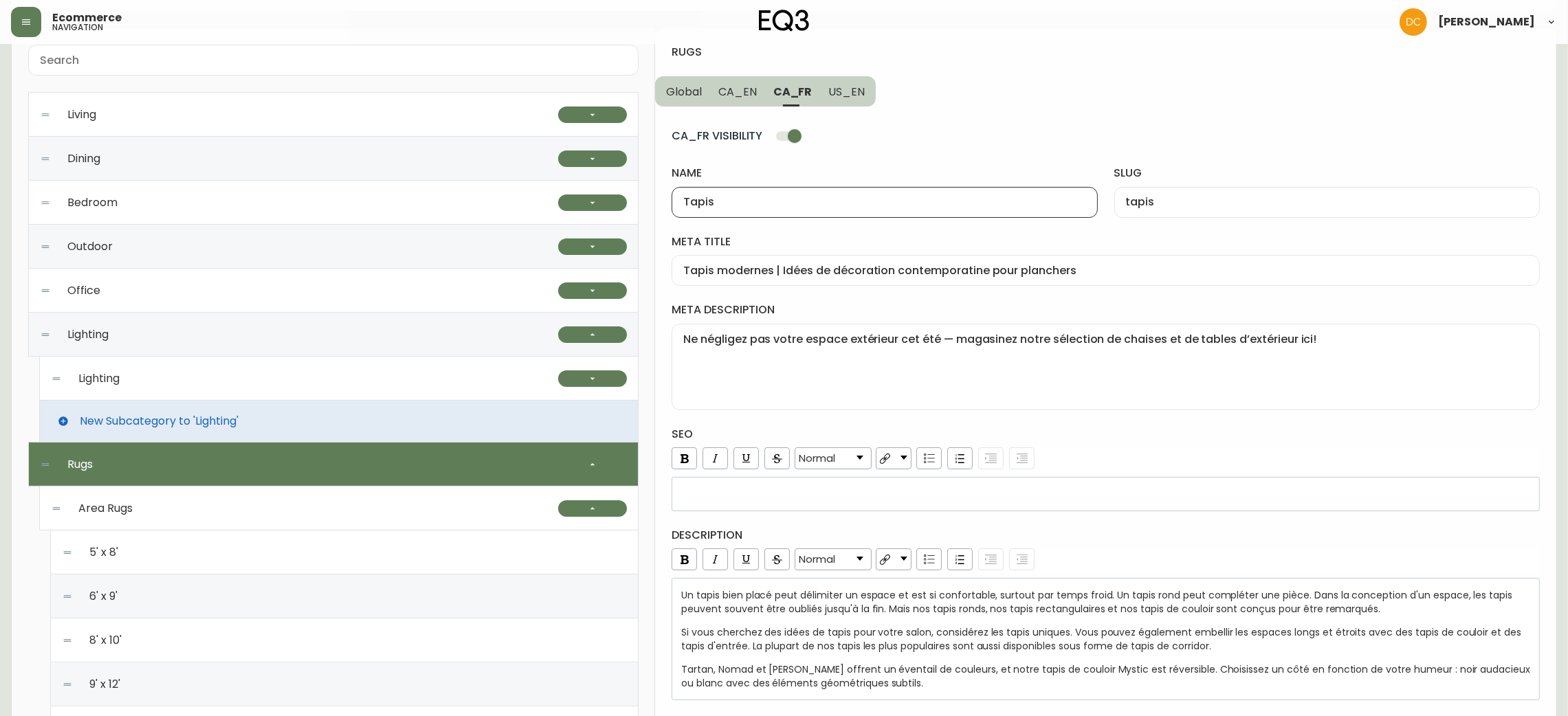
click at [798, 205] on input "Tapis" at bounding box center [885, 202] width 403 height 13
click at [740, 103] on button "CA_EN" at bounding box center [737, 91] width 55 height 30
type input "Rugs"
type input "rugs"
type input "Modern Rugs | Bedroom & Living Room Rugs | EQ3 [GEOGRAPHIC_DATA]"
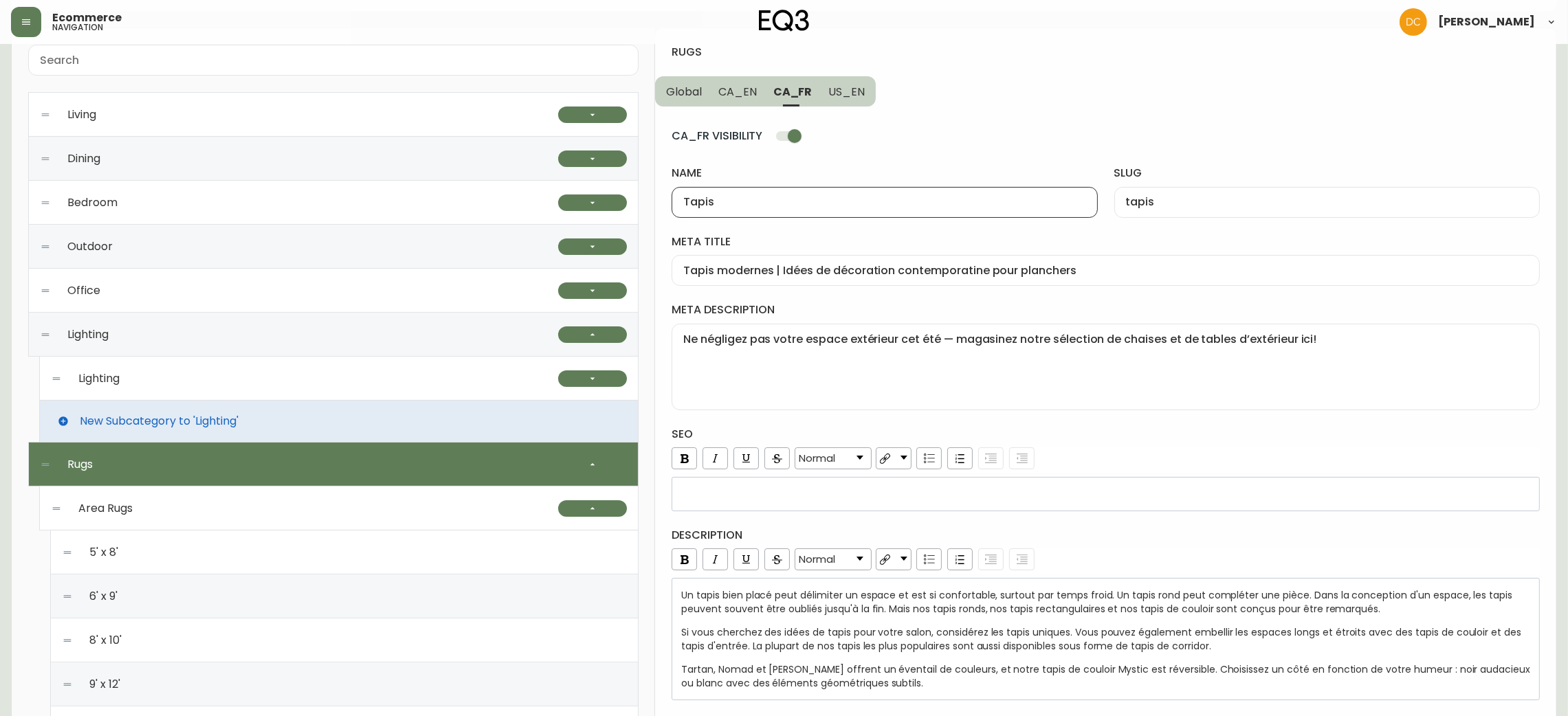
type textarea "We have modern area rugs that suit any space. A variety of colours, styles, mat…"
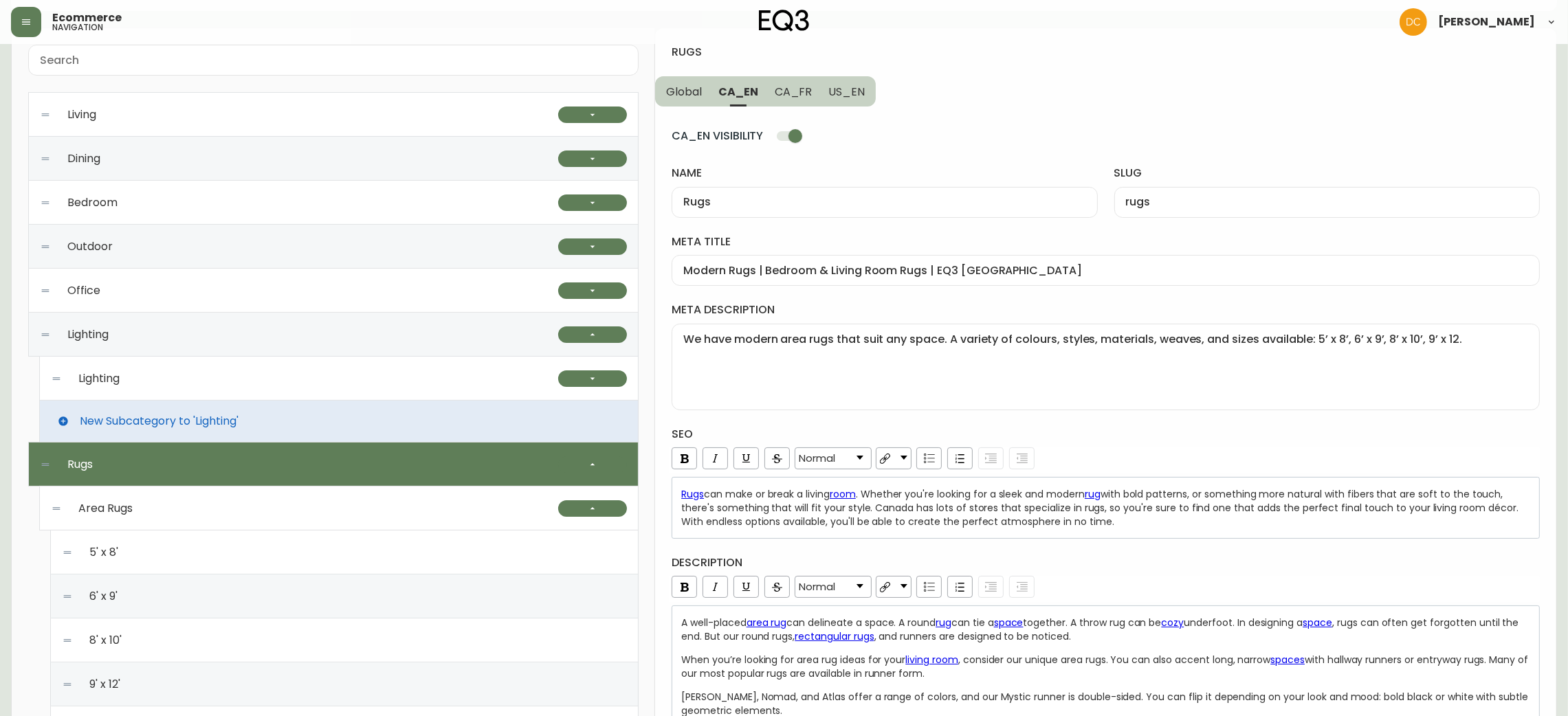
click at [781, 281] on div "Modern Rugs | Bedroom & Living Room Rugs | EQ3 [GEOGRAPHIC_DATA]" at bounding box center [1105, 270] width 868 height 31
click at [956, 373] on textarea "We have modern area rugs that suit any space. A variety of colours, styles, mat…" at bounding box center [1106, 366] width 845 height 68
click at [889, 516] on span "with bold patterns, or something more natural with fibers that are soft to the …" at bounding box center [1101, 508] width 840 height 42
click at [1005, 671] on div "When you’re looking for area rug ideas for your living room , consider our uniq…" at bounding box center [1106, 667] width 850 height 28
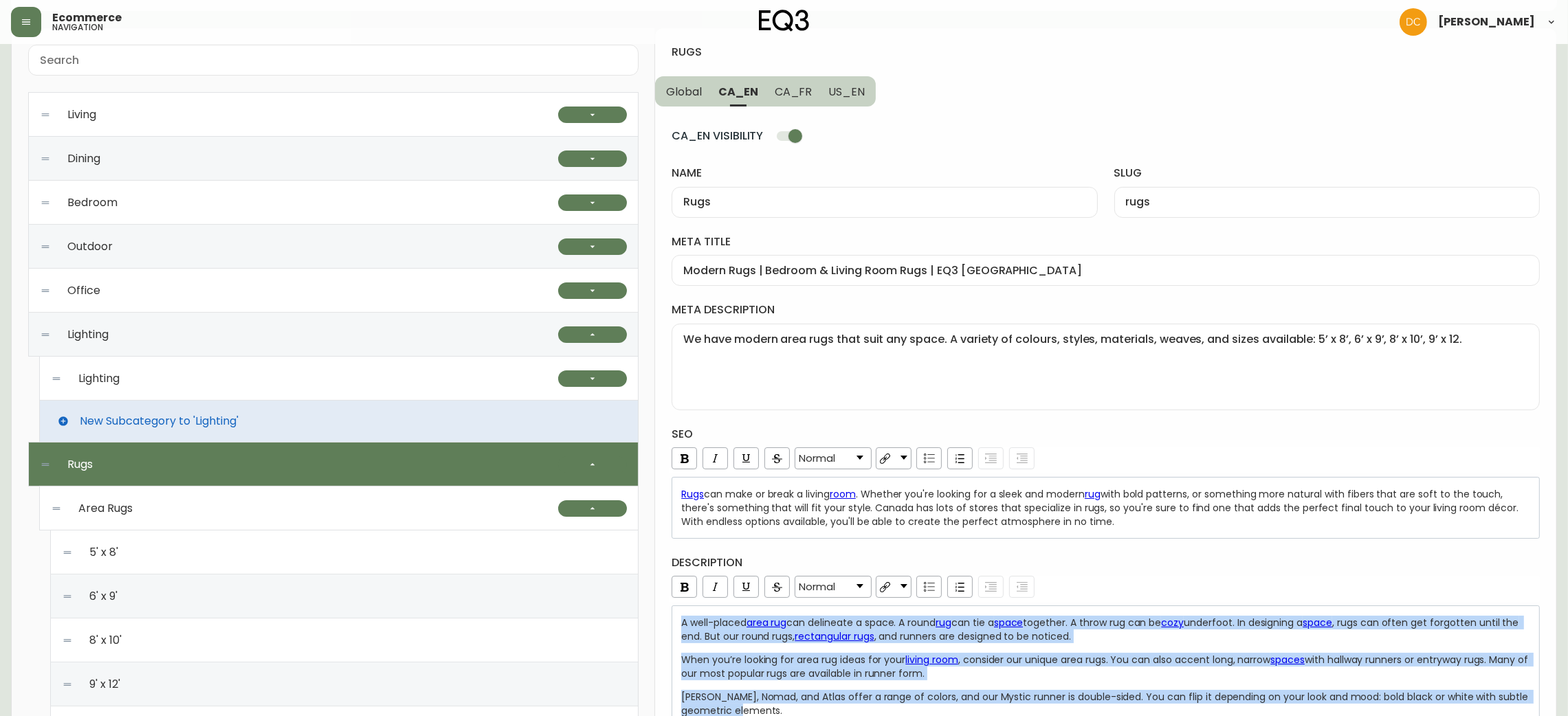
click at [798, 90] on span "CA_FR" at bounding box center [793, 91] width 38 height 15
type input "Tapis"
type input "tapis"
type input "Tapis modernes | Idées de décoration contemporatine pour planchers"
type textarea "Ne négligez pas votre espace extérieur cet été — magasinez notre sélection de c…"
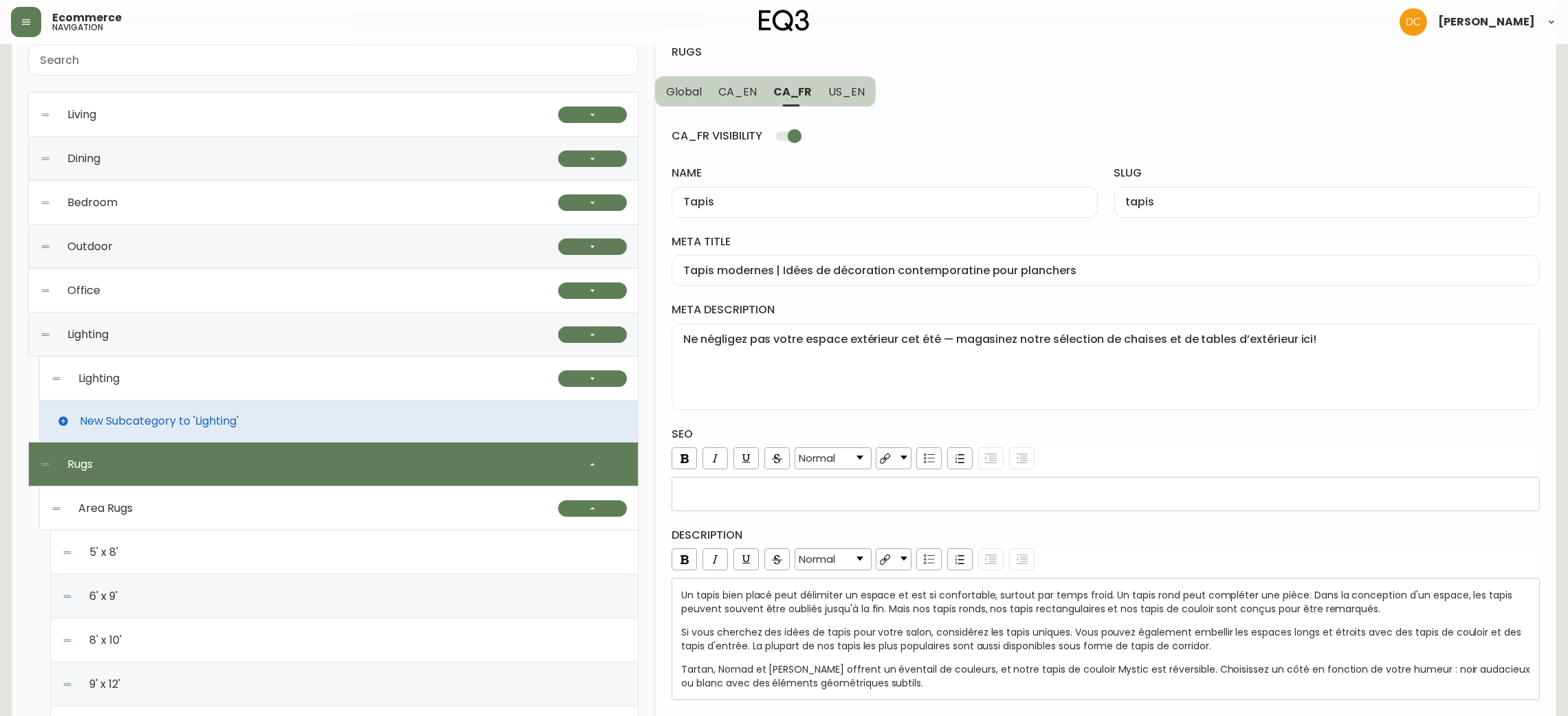
click at [806, 187] on div "Tapis" at bounding box center [884, 202] width 425 height 31
click at [875, 254] on div "meta title Tapis modernes | Idées de décoration contemporatine pour planchers" at bounding box center [1105, 260] width 868 height 52
click at [880, 276] on input "Tapis modernes | Idées de décoration contemporatine pour planchers" at bounding box center [1106, 270] width 845 height 13
click at [947, 379] on textarea "Ne négligez pas votre espace extérieur cet été — magasinez notre sélection de c…" at bounding box center [1106, 366] width 845 height 68
click at [987, 627] on span "Si vous cherchez des idées de tapis pour votre salon, considérez les tapis uniq…" at bounding box center [1103, 640] width 843 height 28
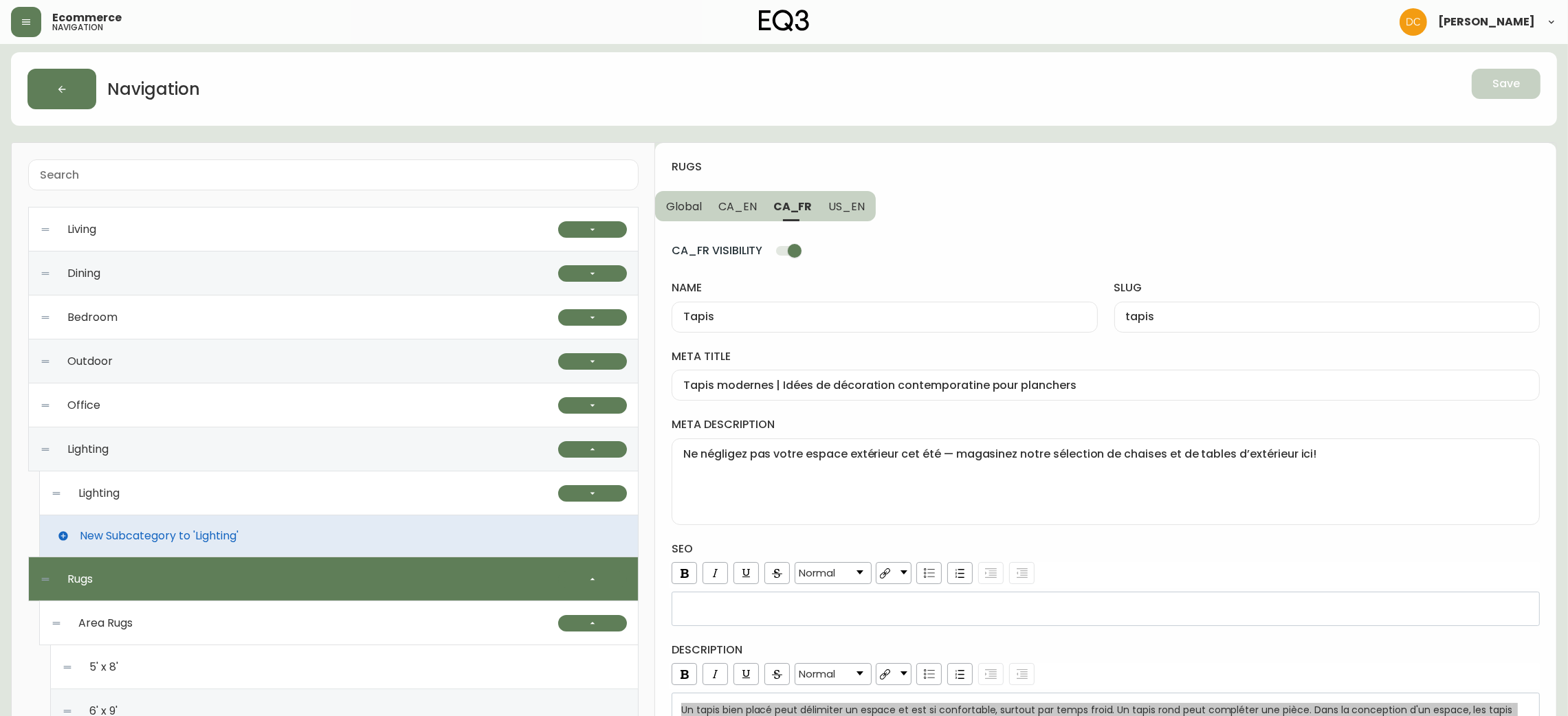
scroll to position [0, 0]
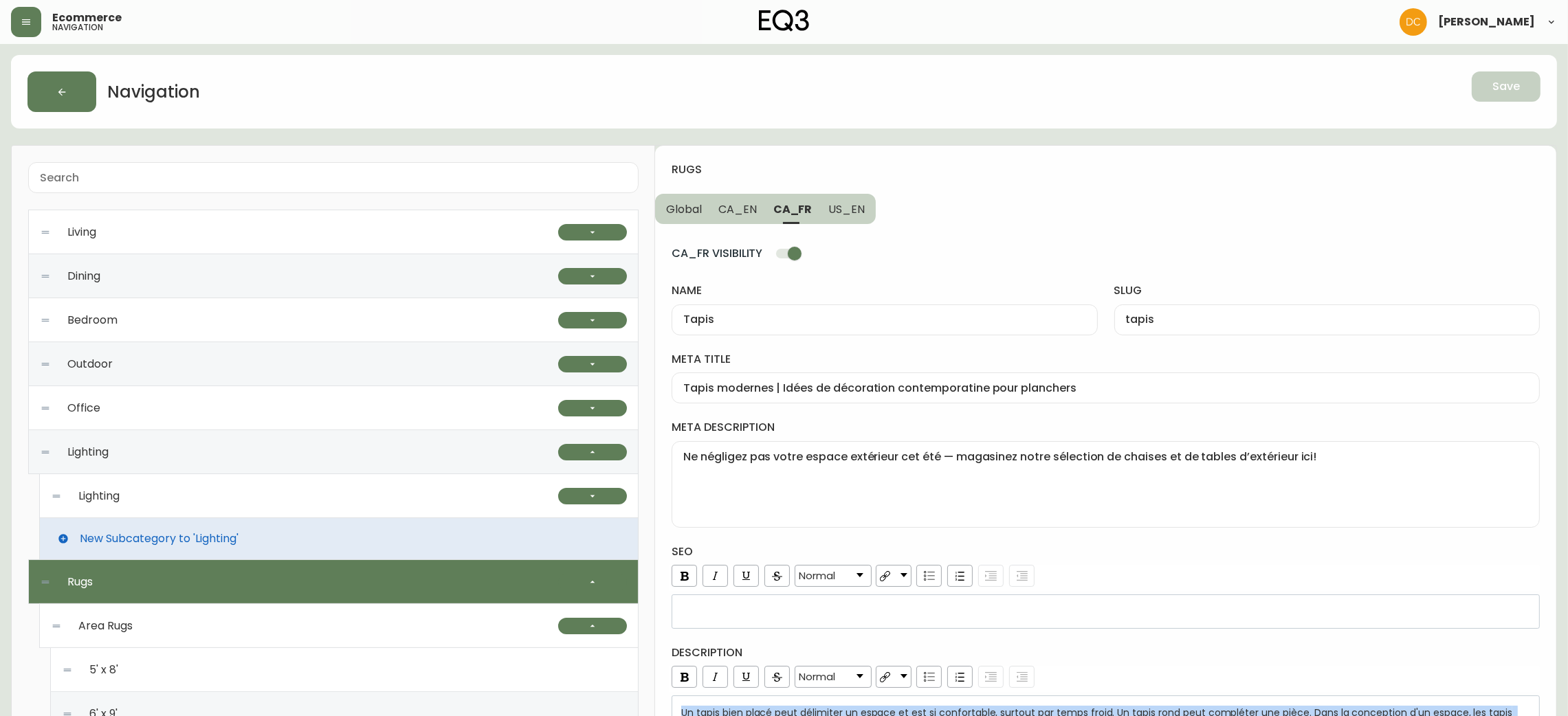
click at [848, 202] on span "US_EN" at bounding box center [846, 209] width 37 height 15
type input "Rugs"
type input "rugs"
type input "Modern Rugs | Kitchen, Bathroom, & Bedroom Rugs"
type textarea "We offer a variety of rugs in different colours, styles, materials, weaves, and…"
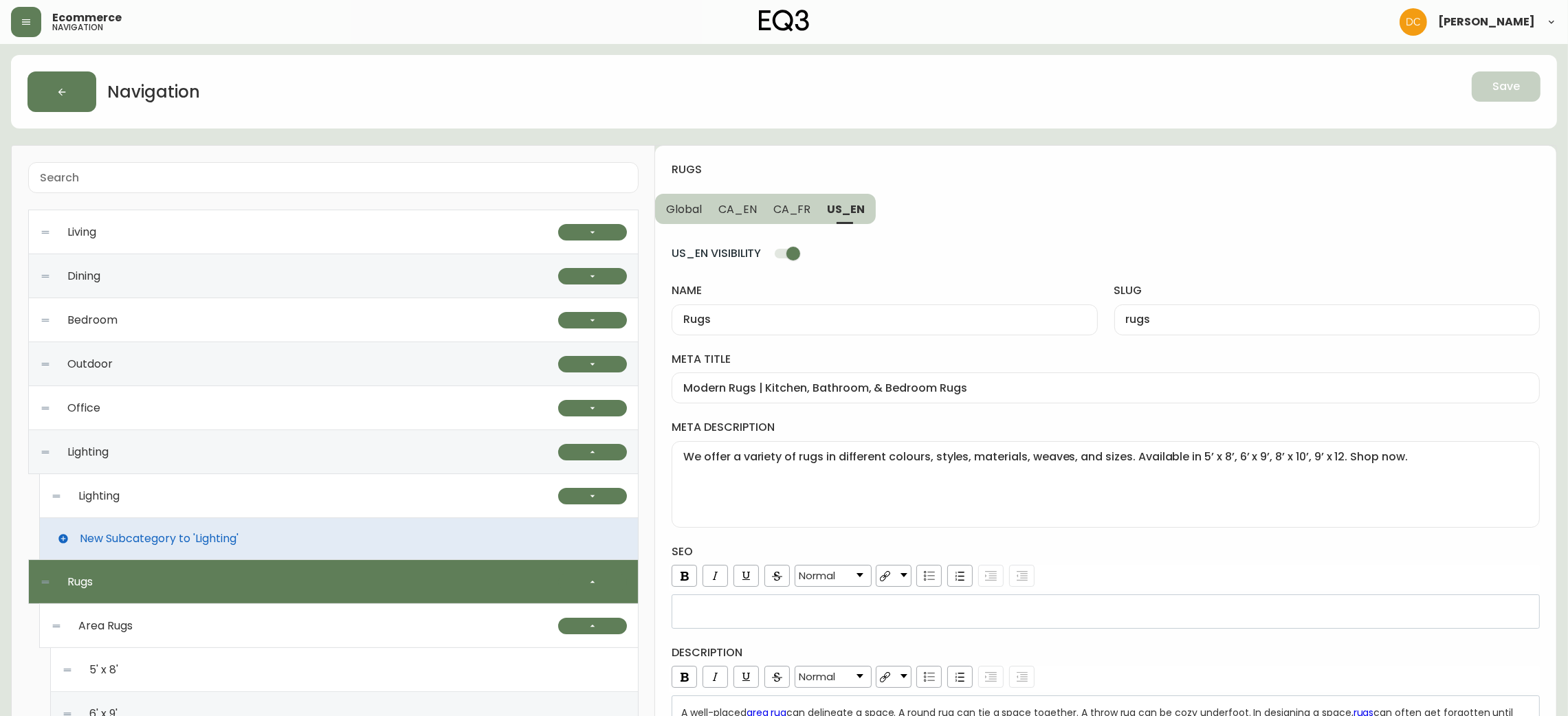
click at [826, 328] on div "Rugs" at bounding box center [884, 319] width 425 height 31
click at [802, 398] on div "Modern Rugs | Kitchen, Bathroom, & Bedroom Rugs" at bounding box center [1105, 388] width 868 height 31
drag, startPoint x: 864, startPoint y: 501, endPoint x: 855, endPoint y: 489, distance: 15.0
click at [864, 501] on textarea "We offer a variety of rugs in different colours, styles, materials, weaves, and…" at bounding box center [1106, 484] width 845 height 68
click at [1108, 652] on h4 "description" at bounding box center [1105, 653] width 868 height 15
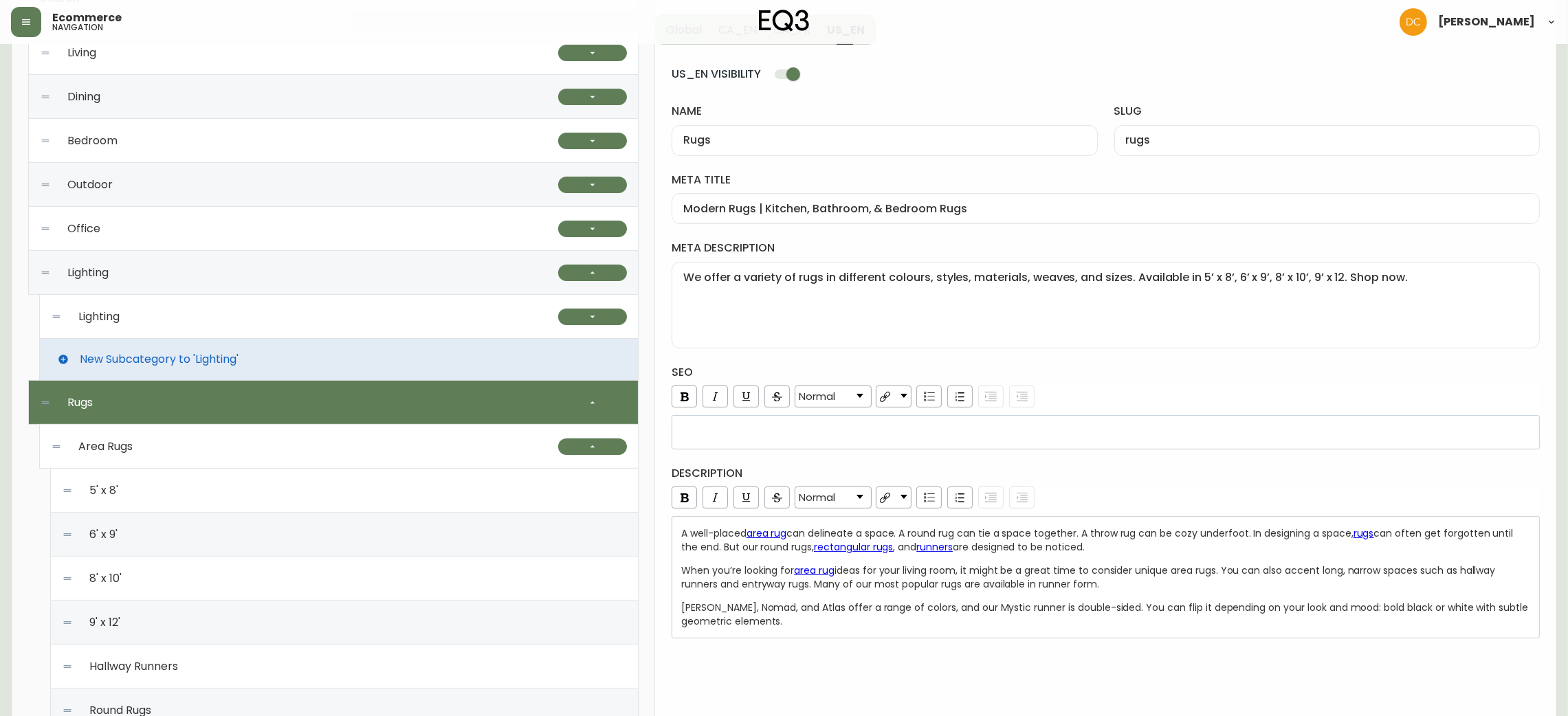
scroll to position [206, 0]
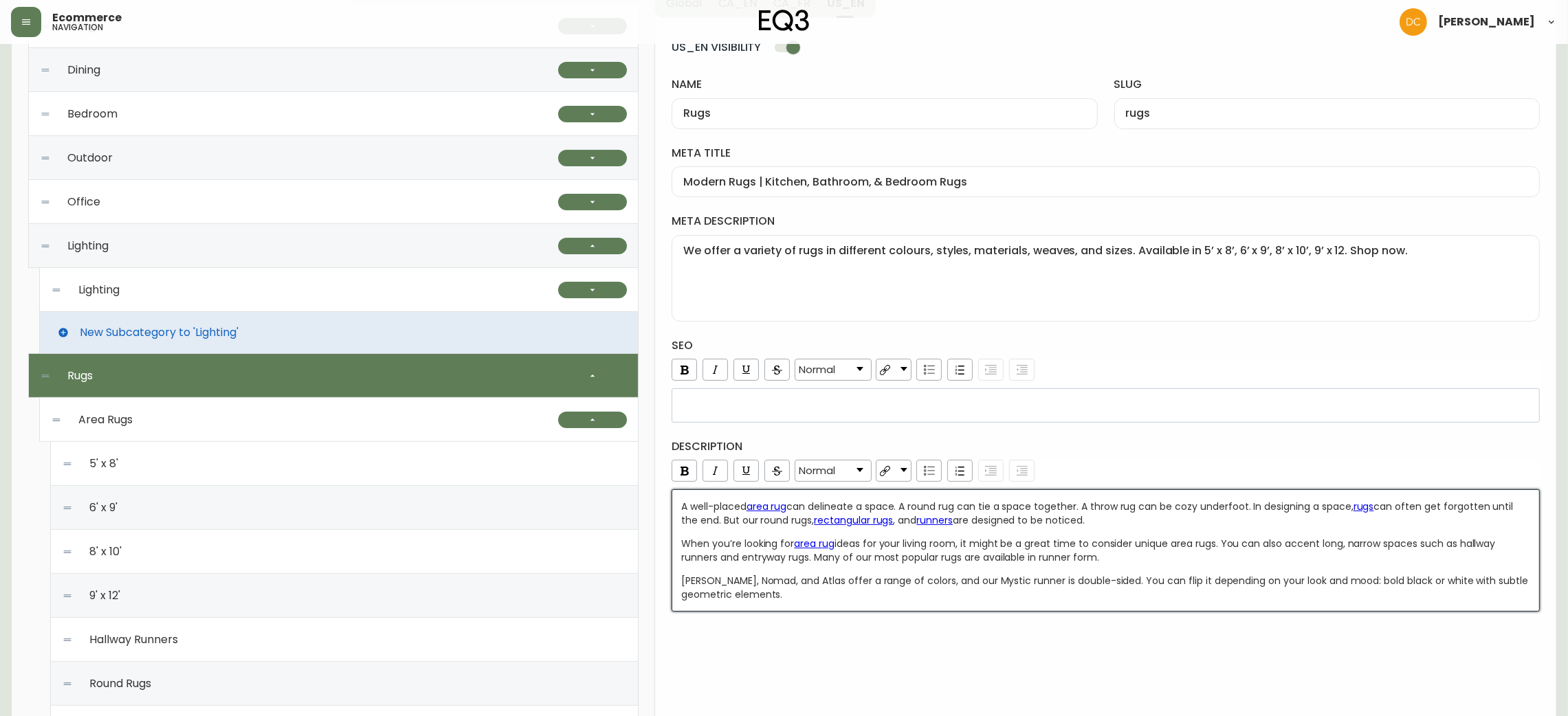
click at [972, 579] on span "[PERSON_NAME], Nomad, and Atlas offer a range of colors, and our Mystic runner …" at bounding box center [1106, 588] width 850 height 28
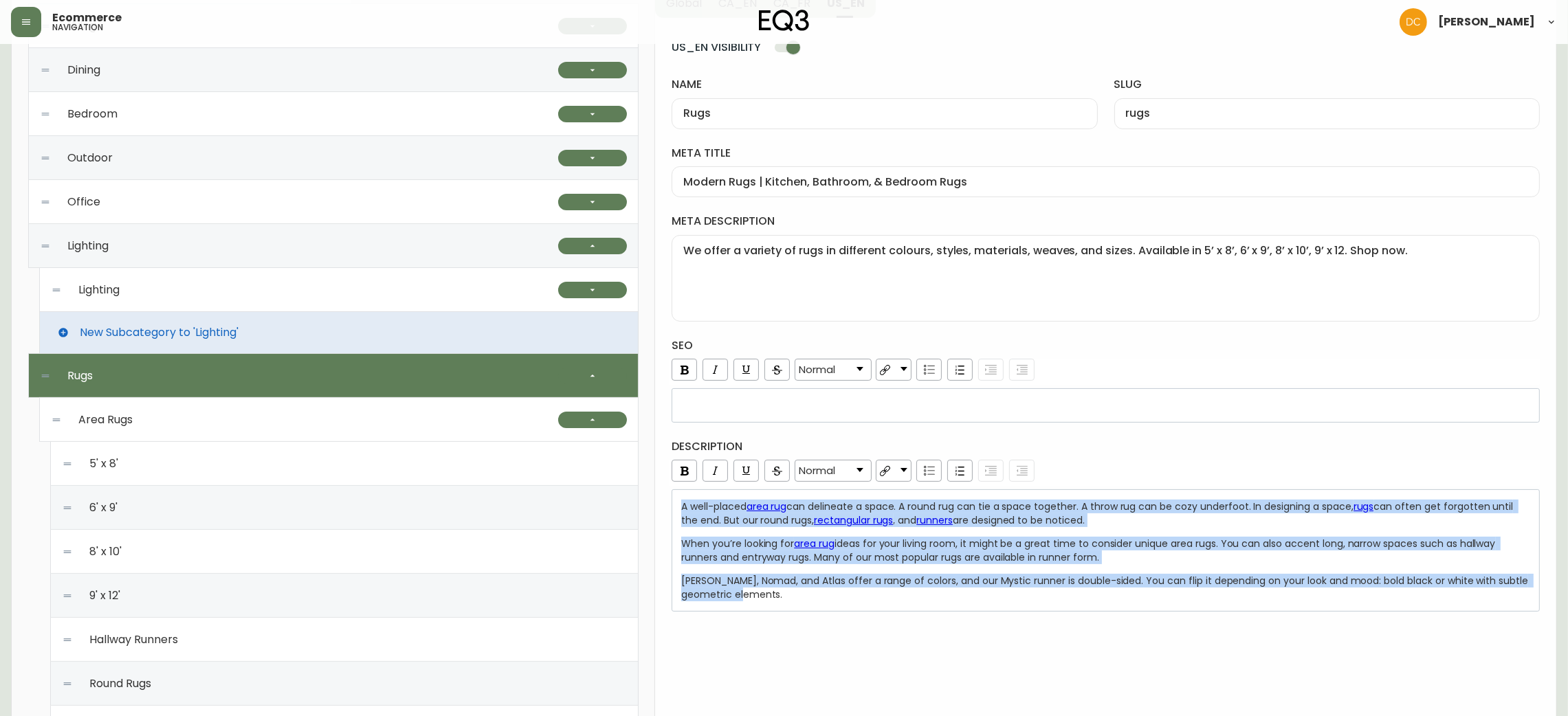
click at [857, 594] on div "[PERSON_NAME], Nomad, and Atlas offer a range of colors, and our Mystic runner …" at bounding box center [1106, 588] width 850 height 28
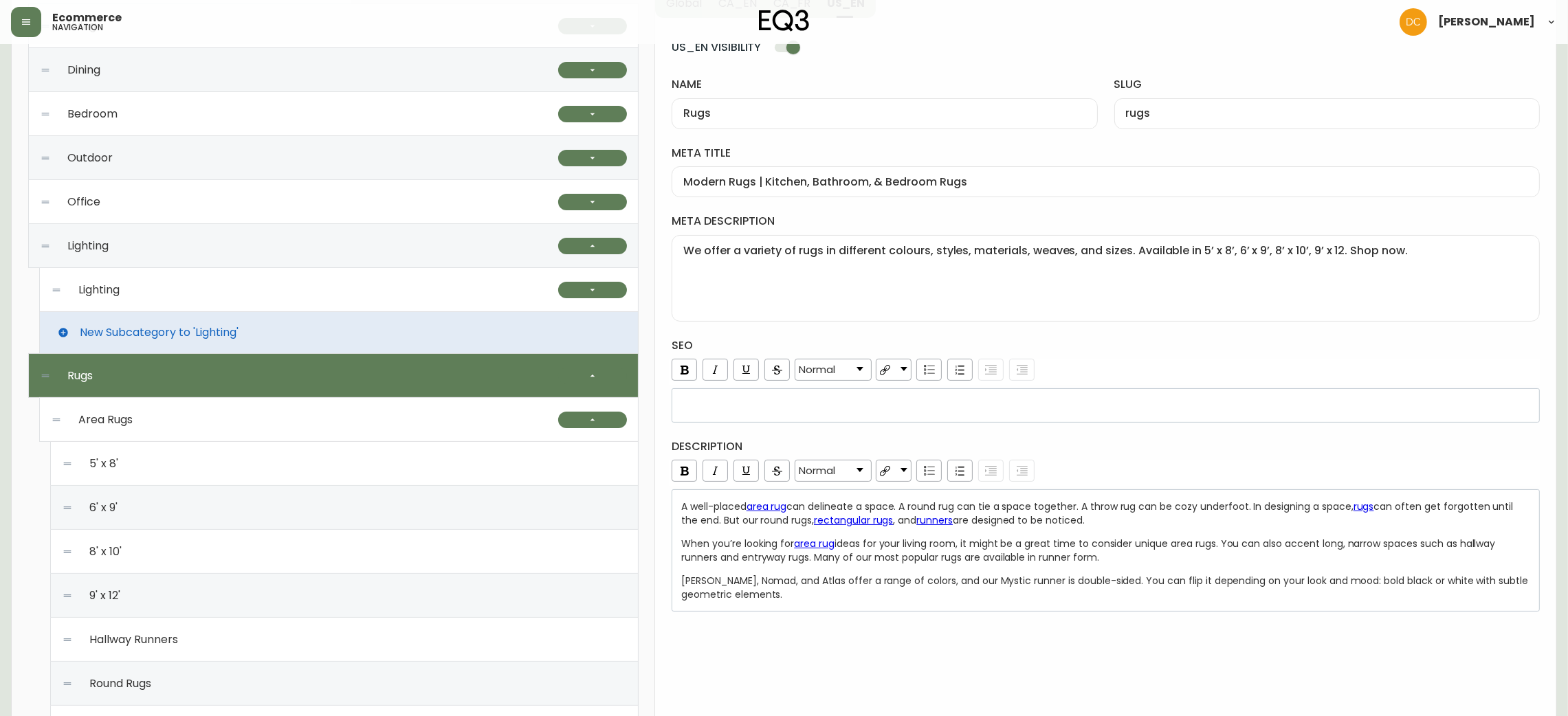
click at [345, 465] on div "5' x 8'" at bounding box center [344, 464] width 565 height 44
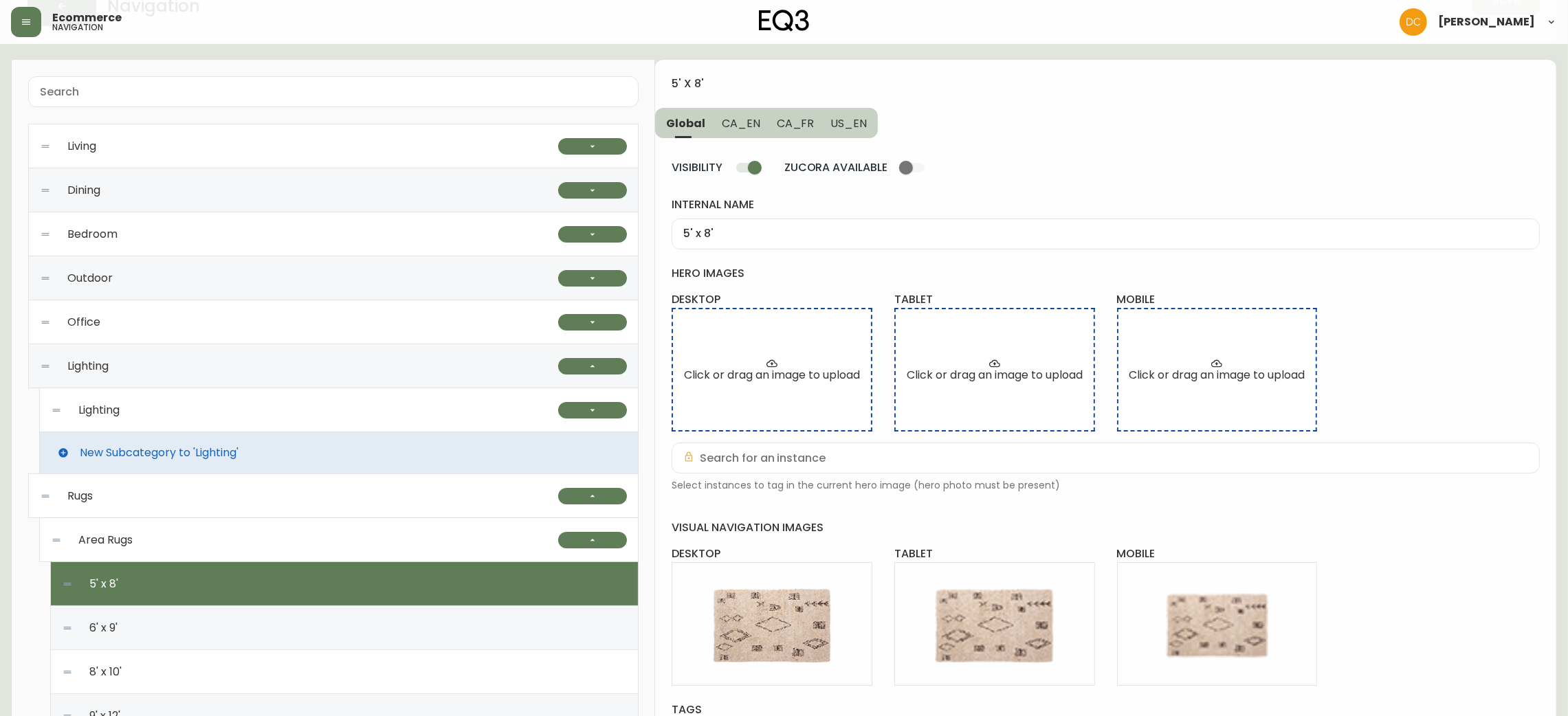
scroll to position [0, 0]
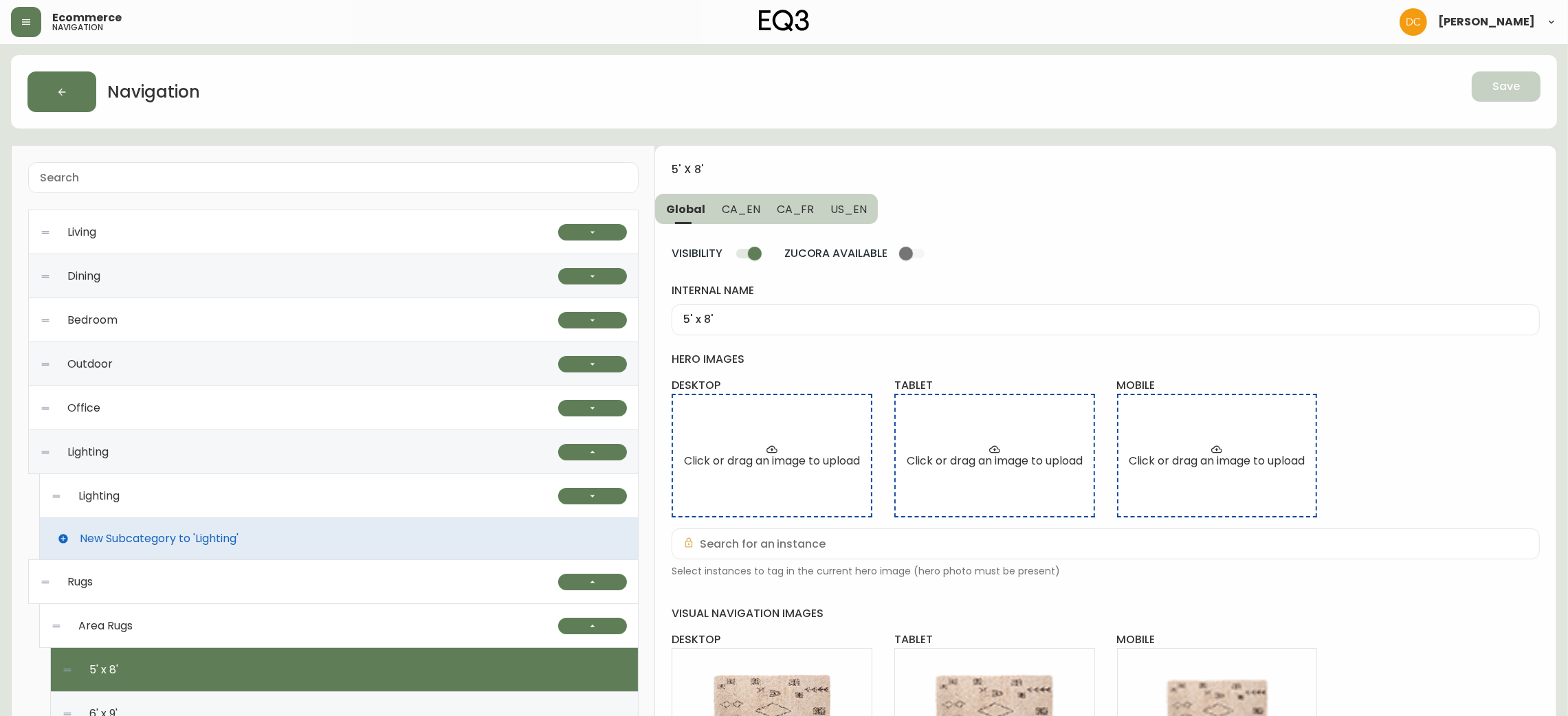
click at [741, 304] on div "5' x 8'" at bounding box center [1105, 319] width 868 height 31
click at [769, 195] on button "CA_FR" at bounding box center [795, 208] width 55 height 30
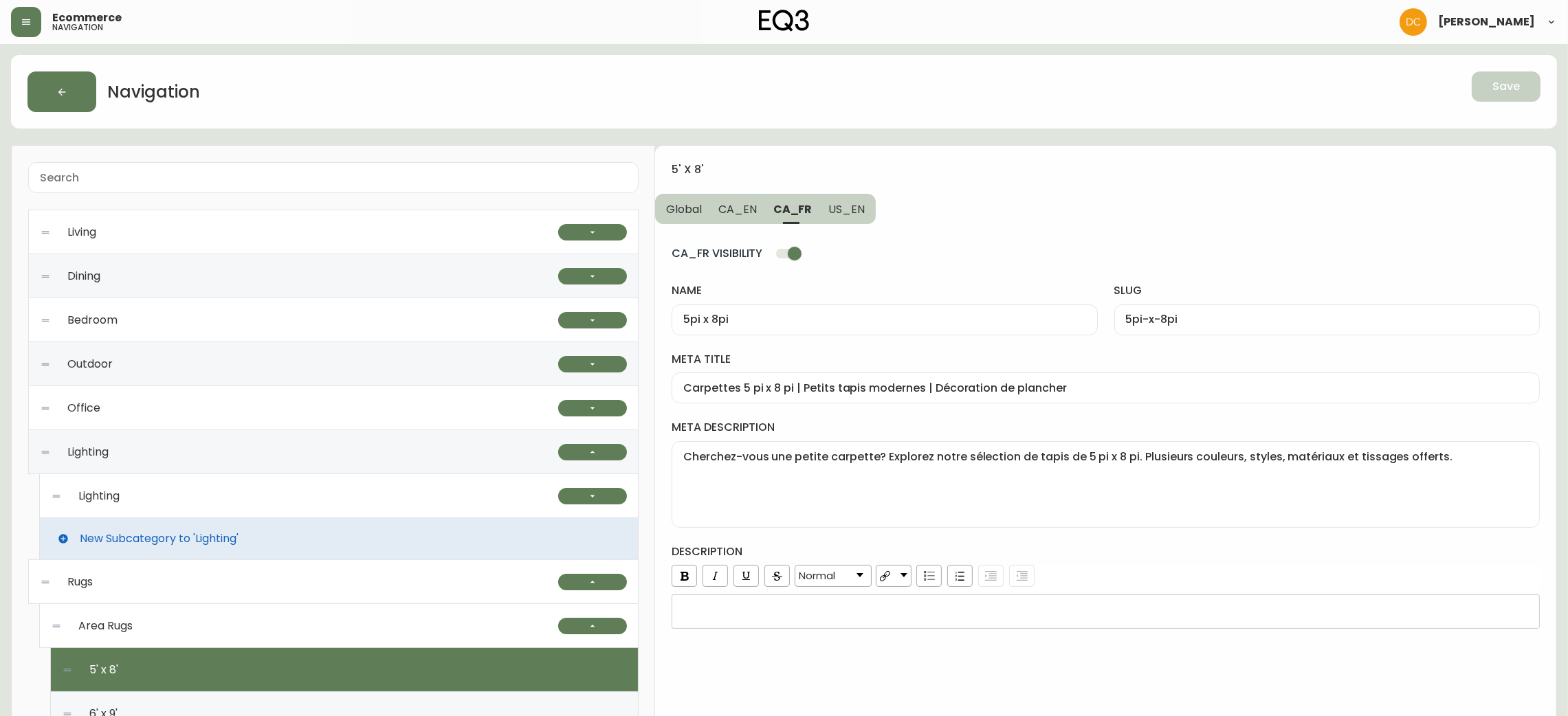
click at [828, 325] on input "5pi x 8pi" at bounding box center [885, 319] width 403 height 13
drag, startPoint x: 744, startPoint y: 209, endPoint x: 746, endPoint y: 216, distance: 7.3
click at [744, 208] on span "CA_EN" at bounding box center [737, 209] width 39 height 15
type input "5' x 8'"
type input "5-x-8"
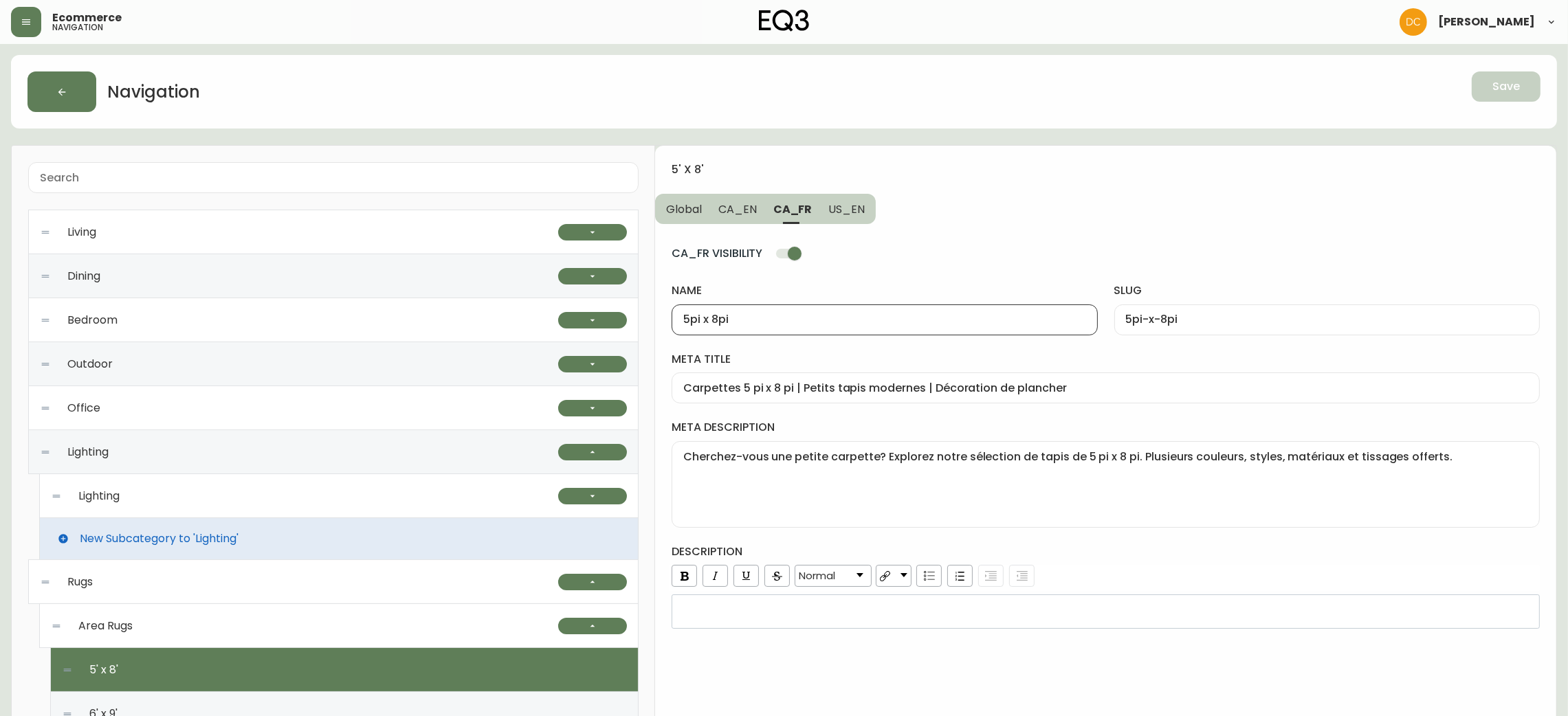
type input "5x8 Area Rugs | 5x8 Yellow or Ivory Area Rug"
type textarea "Add modern boho or rustic style to any space. Explore handwoven wool, jute, cot…"
click at [773, 382] on input "5x8 Area Rugs | 5x8 Yellow or Ivory Area Rug" at bounding box center [1106, 388] width 845 height 13
click at [835, 514] on textarea "Add modern boho or rustic style to any space. Explore handwoven wool, jute, cot…" at bounding box center [1106, 484] width 845 height 68
click at [1030, 622] on div "Find similar patterns and designs in larger rug sizes right here ." at bounding box center [1105, 612] width 868 height 35
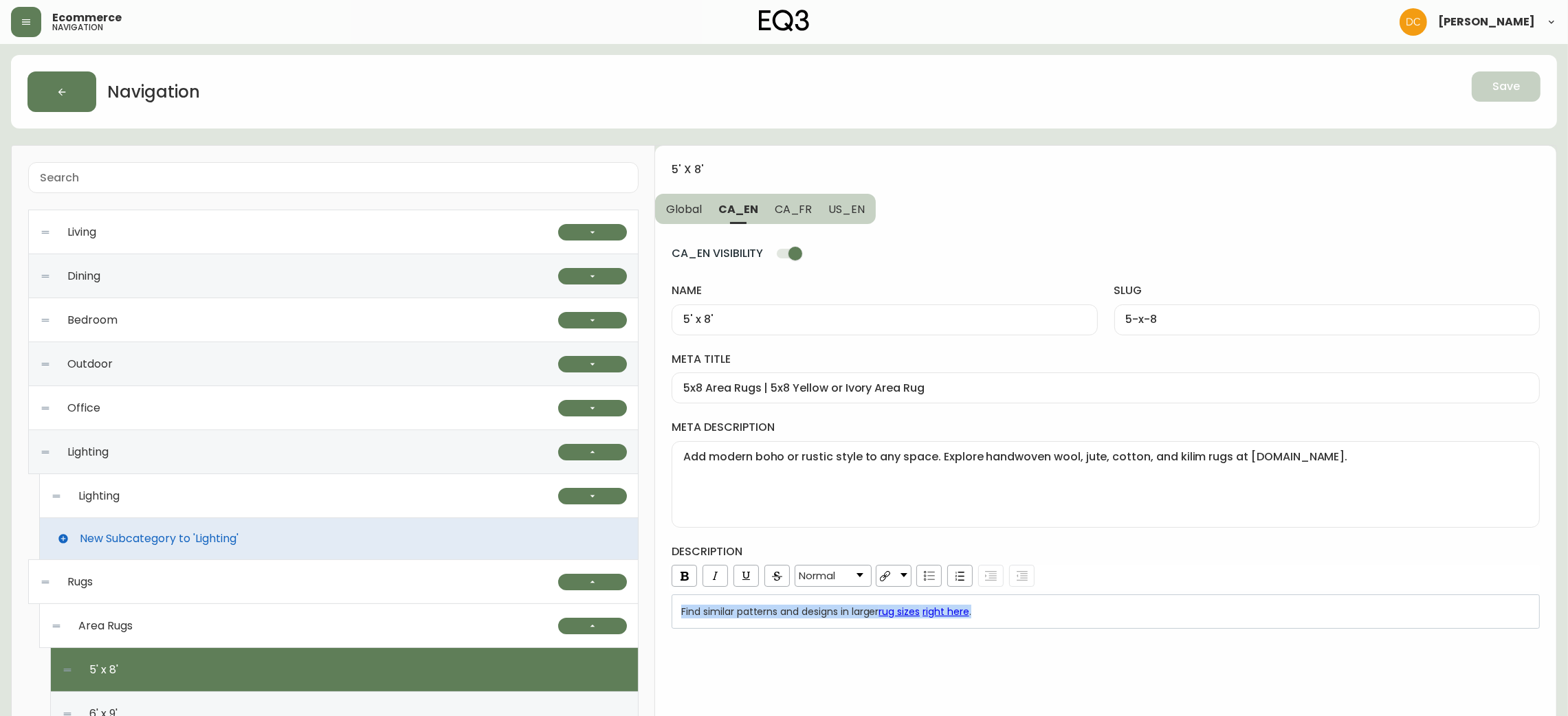
click at [793, 202] on span "CA_FR" at bounding box center [793, 209] width 38 height 15
type input "5pi x 8pi"
type input "5pi-x-8pi"
type input "Carpettes 5 pi x 8 pi | Petits tapis modernes | Décoration de plancher"
type textarea "Cherchez-vous une petite carpette? Explorez notre sélection de tapis de 5 pi x …"
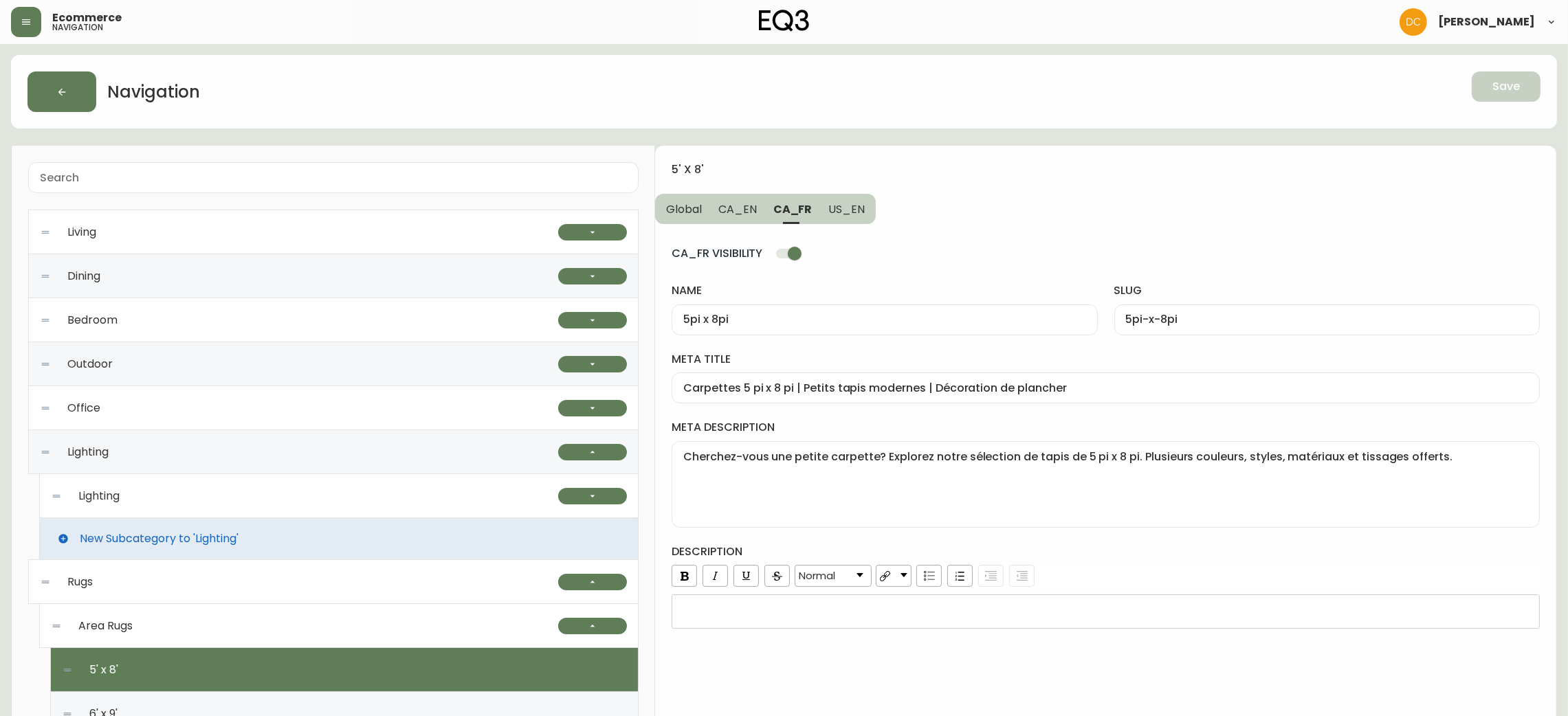
click at [787, 311] on div "5pi x 8pi" at bounding box center [884, 319] width 425 height 31
click at [980, 382] on input "Carpettes 5 pi x 8 pi | Petits tapis modernes | Décoration de plancher" at bounding box center [1106, 388] width 845 height 13
click at [1003, 492] on textarea "Cherchez-vous une petite carpette? Explorez notre sélection de tapis de 5 pi x …" at bounding box center [1106, 484] width 845 height 68
drag, startPoint x: 852, startPoint y: 196, endPoint x: 853, endPoint y: 206, distance: 10.0
click at [852, 205] on button "US_EN" at bounding box center [848, 208] width 56 height 30
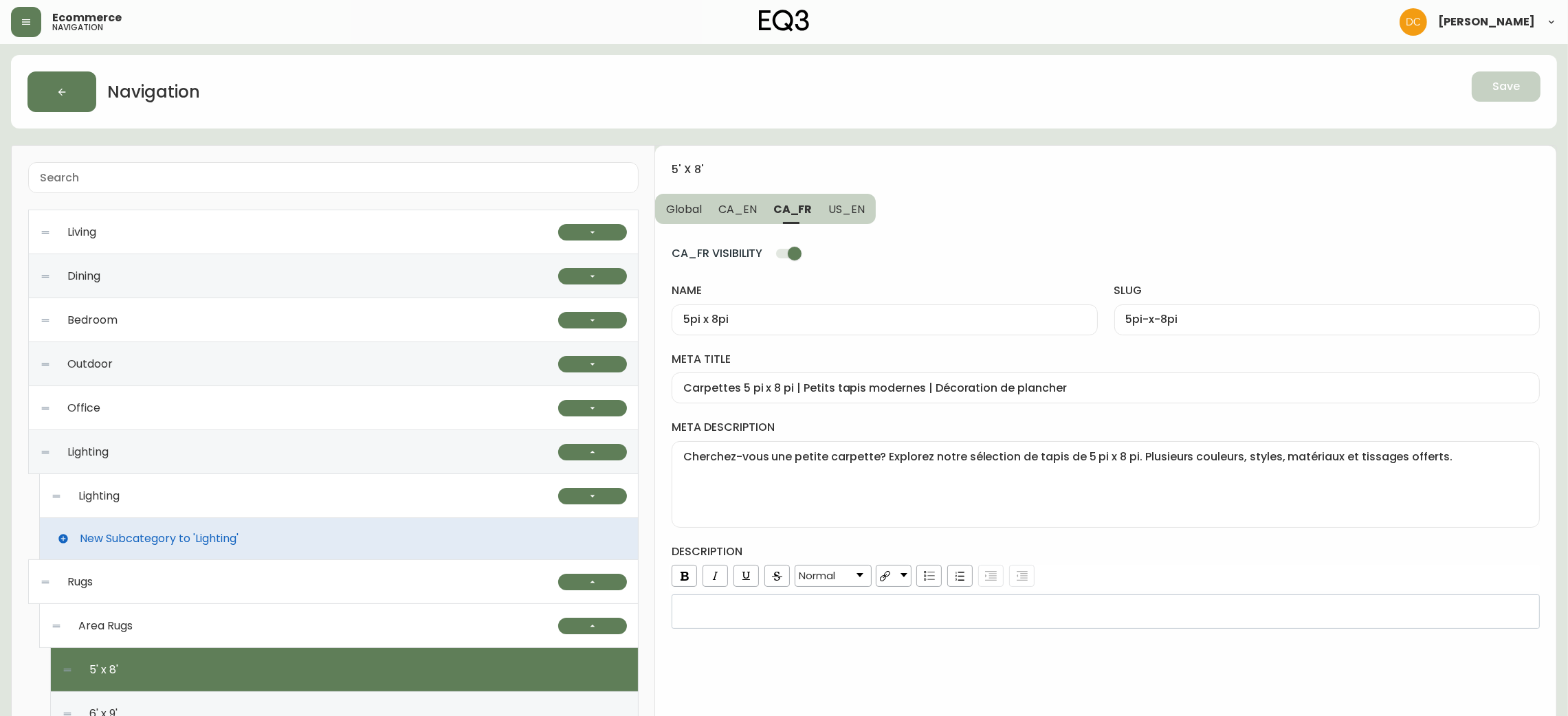
type input "5' x 8'"
type input "5-x-8"
type input "5x8 Area Rugs | 5x8 Living Room or Bedroom Rug"
type textarea "Add modern boho or farmhouse style to any space. Explore handwoven wool, jute, …"
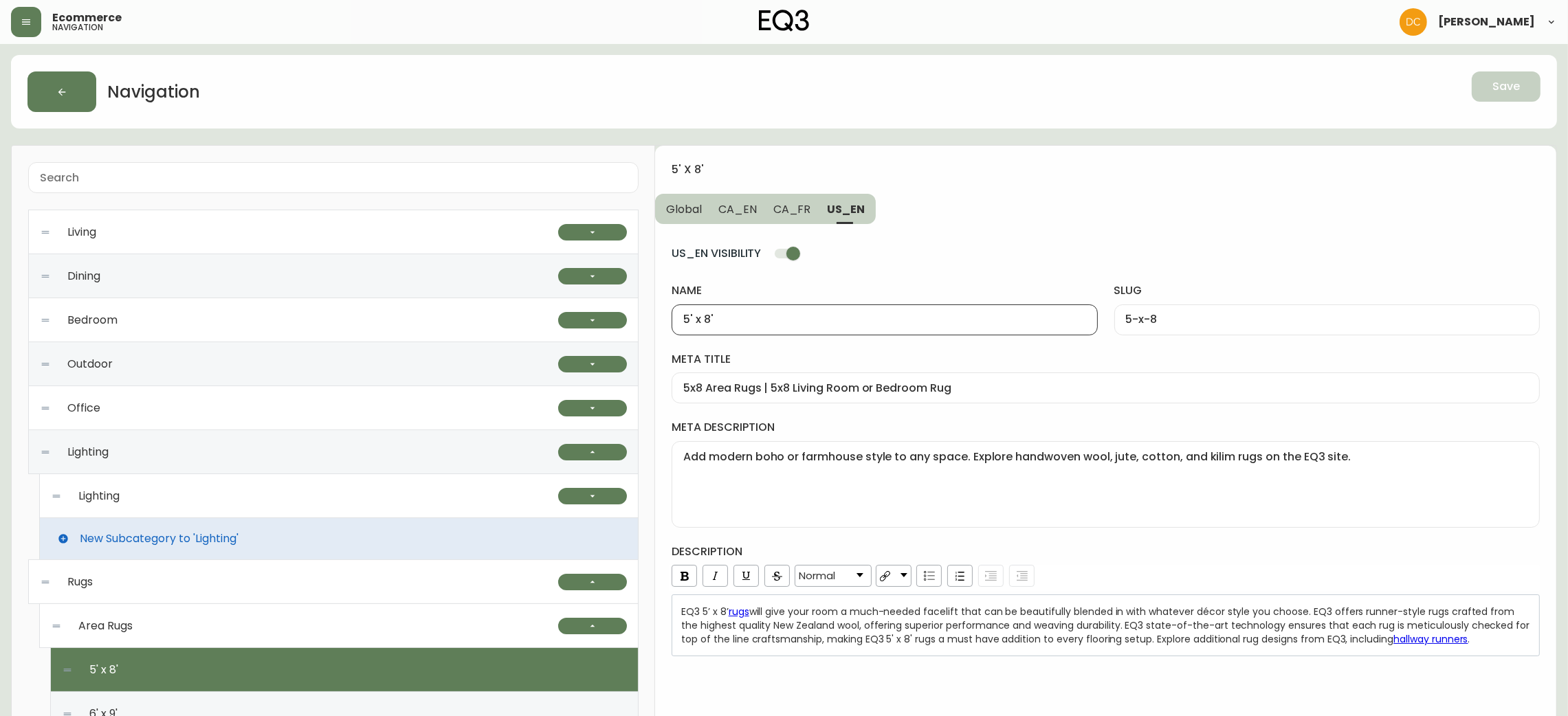
click at [830, 320] on input "5' x 8'" at bounding box center [885, 319] width 403 height 13
drag, startPoint x: 856, startPoint y: 385, endPoint x: 855, endPoint y: 375, distance: 10.0
click at [856, 385] on input "5x8 Area Rugs | 5x8 Living Room or Bedroom Rug" at bounding box center [1106, 388] width 845 height 13
click at [924, 497] on textarea "Add modern boho or farmhouse style to any space. Explore handwoven wool, jute, …" at bounding box center [1106, 484] width 845 height 68
click at [967, 642] on span "will give your room a much-needed facelift that can be beautifully blended in w…" at bounding box center [1107, 626] width 851 height 42
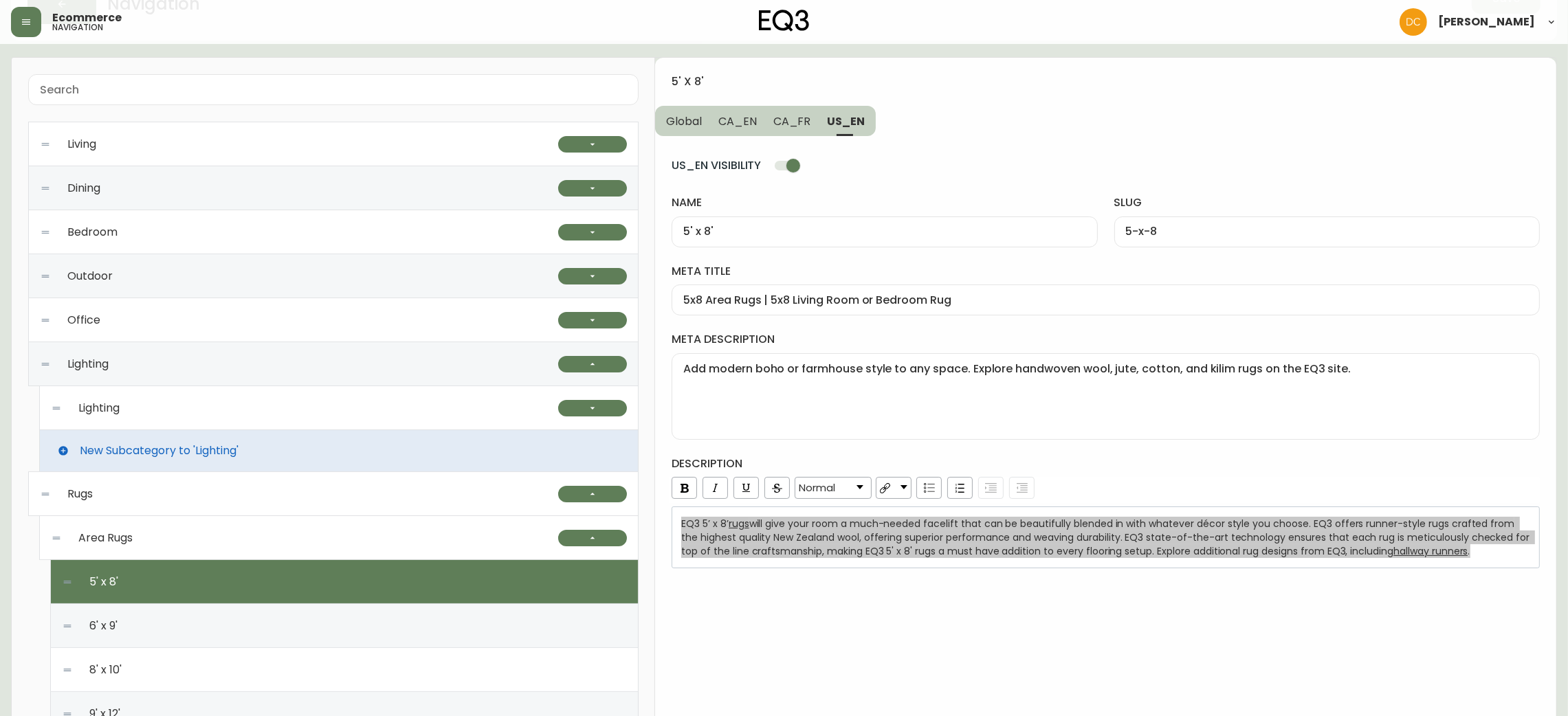
scroll to position [206, 0]
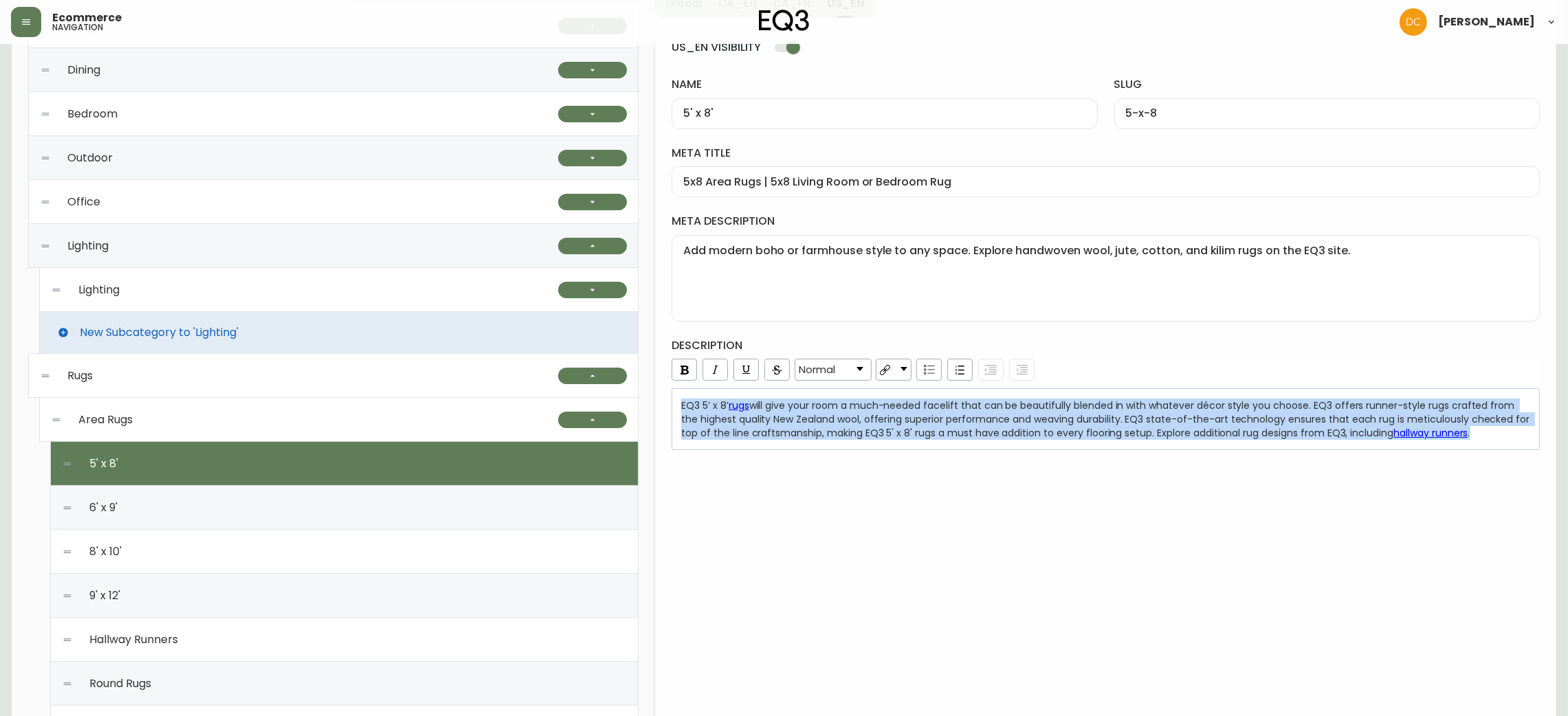
click at [228, 512] on div "6' x 9'" at bounding box center [344, 508] width 565 height 44
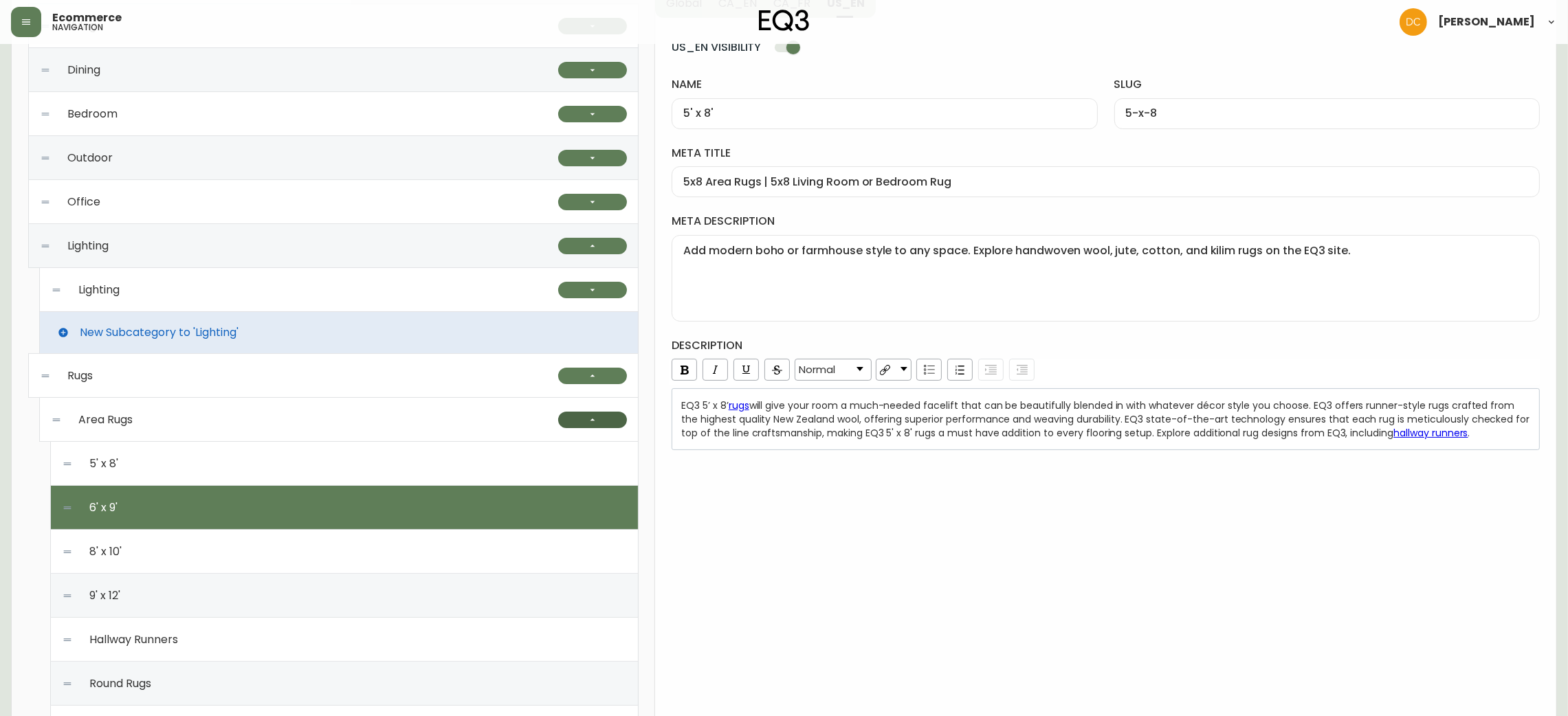
type input "6' x 9'"
type input "6-x-9"
type input "Modern 6x9 Area Rugs | Blue or Gray 6x9 Area Rugs"
type textarea "Flooring is the foundation of designing a space. Explore wool, jute, and kilim …"
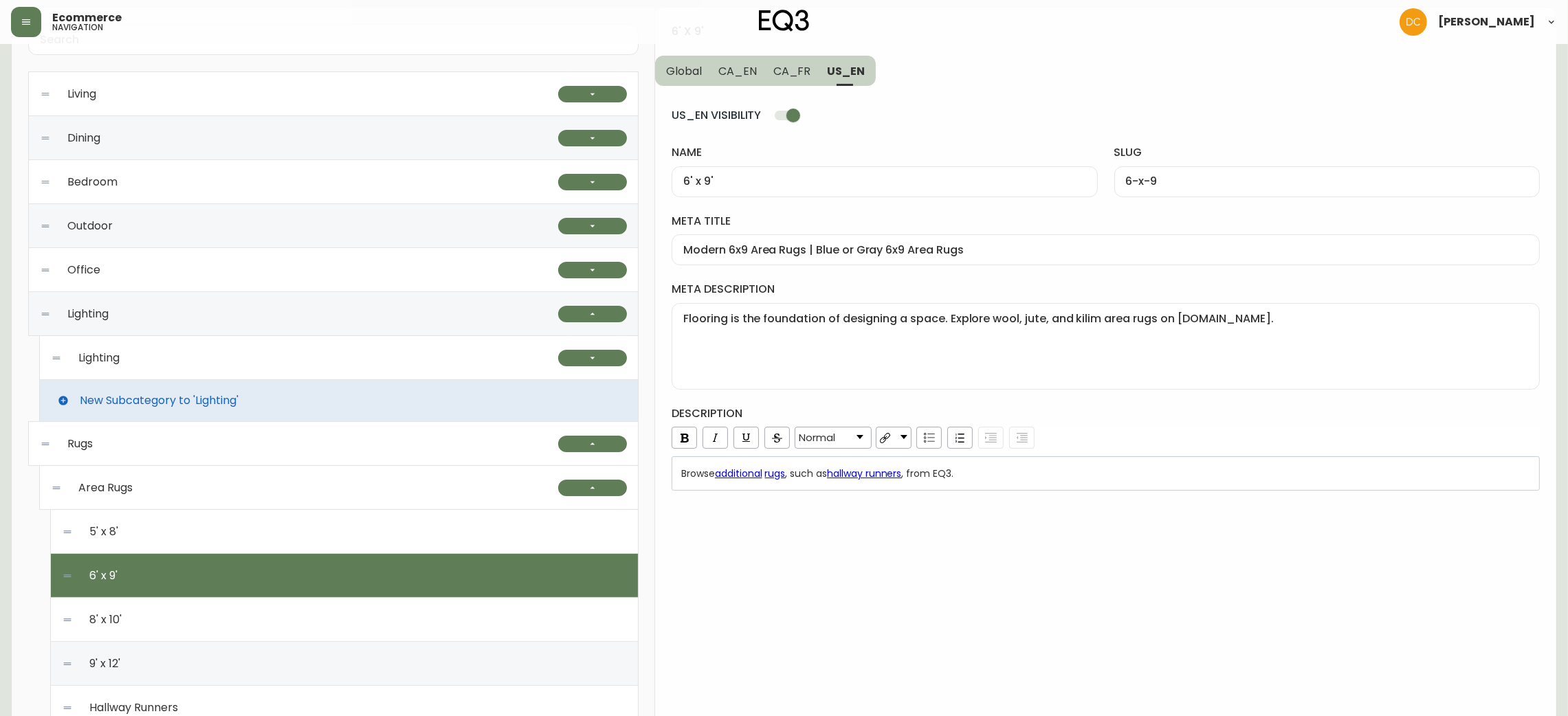
scroll to position [103, 0]
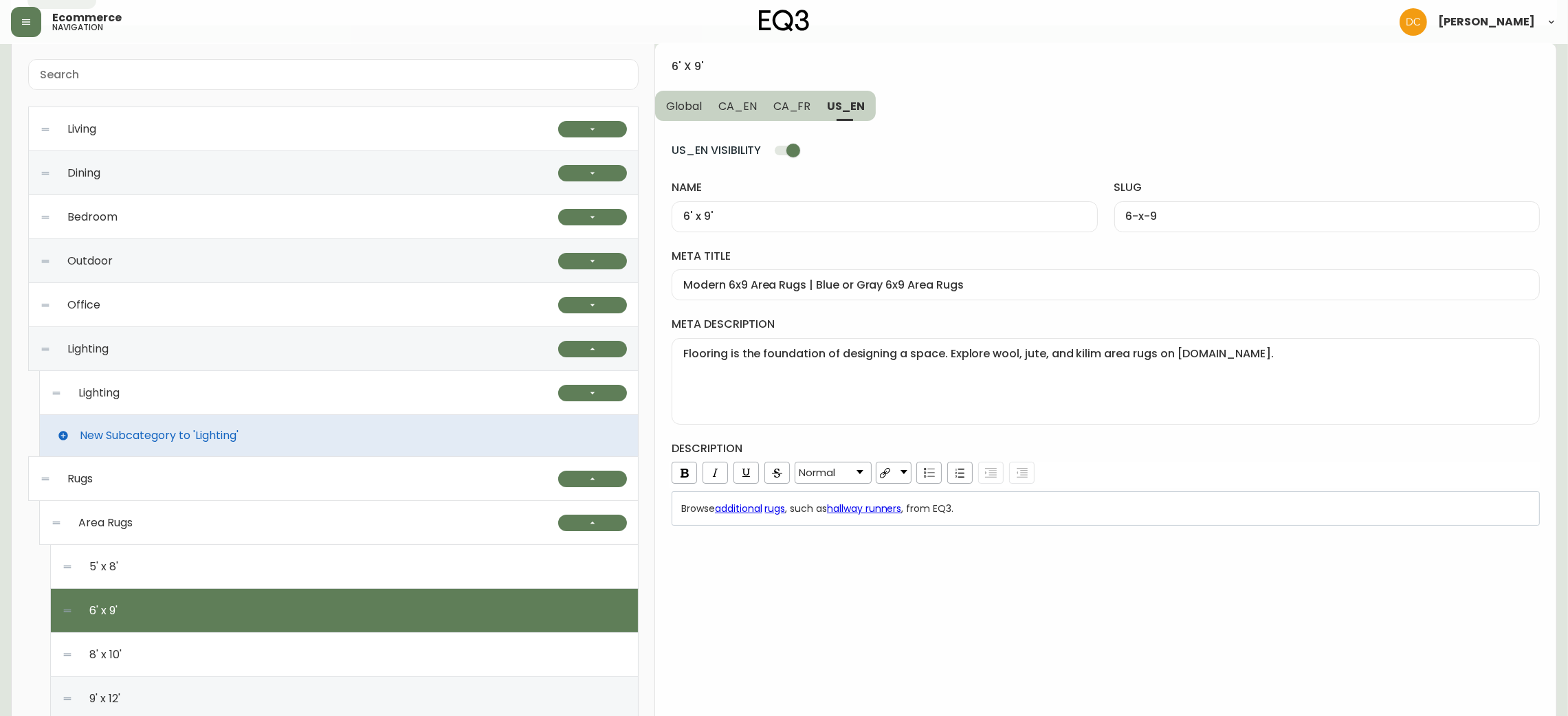
click at [809, 227] on div "6' x 9'" at bounding box center [884, 216] width 425 height 31
click at [831, 291] on input "Modern 6x9 Area Rugs | Blue or Gray 6x9 Area Rugs" at bounding box center [1106, 285] width 845 height 13
click at [803, 380] on textarea "Flooring is the foundation of designing a space. Explore wool, jute, and kilim …" at bounding box center [1106, 381] width 845 height 68
click at [1032, 505] on div "Browse additional rugs , such as hallway runners , from EQ3." at bounding box center [1106, 509] width 850 height 14
click at [802, 99] on span "CA_FR" at bounding box center [792, 106] width 38 height 15
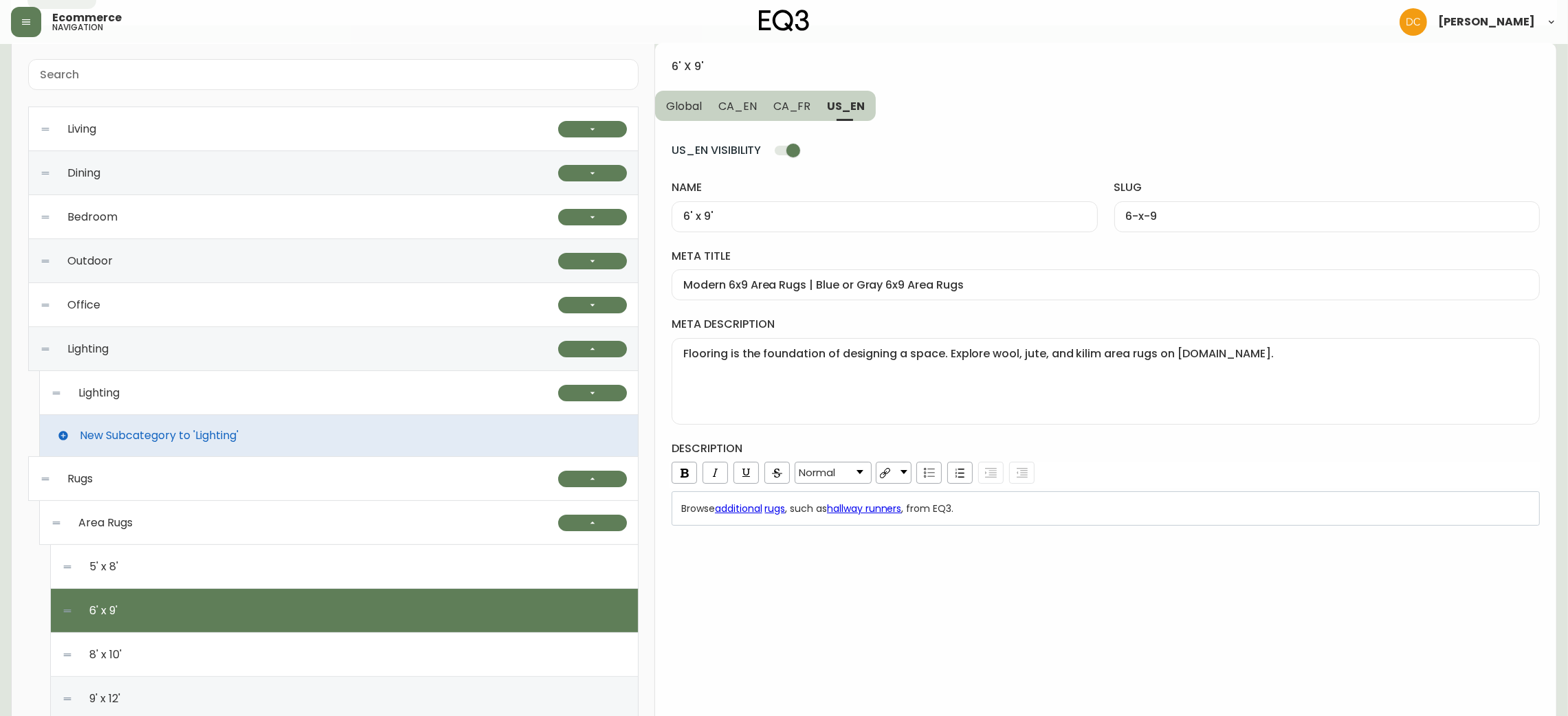
type input "6pi x 9pi"
type input "6pi-x-9pi"
type input "Carpettes 6 pi x 9 pi | Petits tapis modernes | Déco de sol | [GEOGRAPHIC_DATA]"
type textarea "Cherchez-vous une carpette de taille parfaite? Découvrez notre sélection de tap…"
click at [796, 213] on input "6pi x 9pi" at bounding box center [885, 216] width 403 height 13
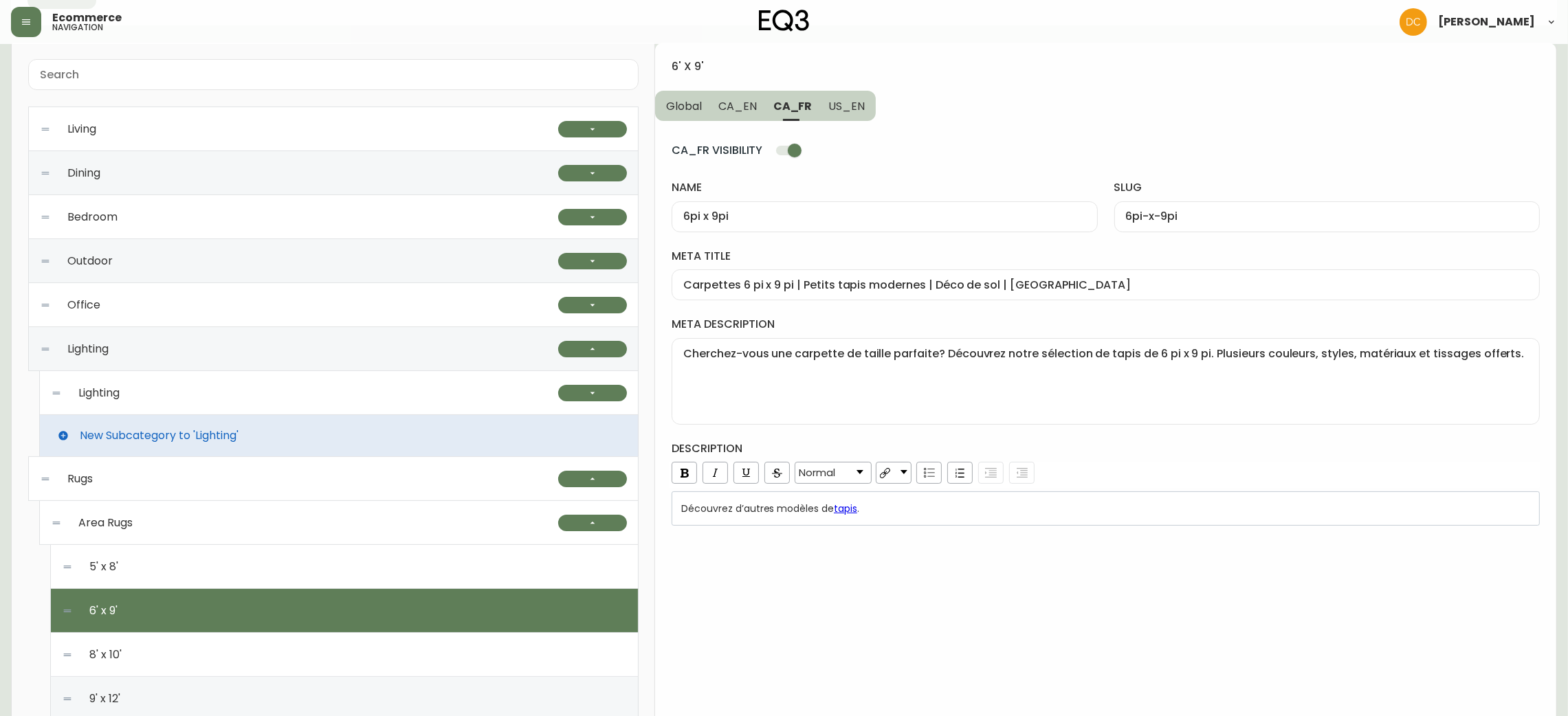
click at [830, 280] on input "Carpettes 6 pi x 9 pi | Petits tapis modernes | Déco de sol | [GEOGRAPHIC_DATA]" at bounding box center [1106, 285] width 845 height 13
click at [905, 395] on textarea "Cherchez-vous une carpette de taille parfaite? Découvrez notre sélection de tap…" at bounding box center [1106, 381] width 845 height 68
click at [931, 502] on div "Découvrez d’autres modèles de tapis ." at bounding box center [1105, 509] width 868 height 35
click at [750, 103] on span "CA_EN" at bounding box center [737, 106] width 39 height 15
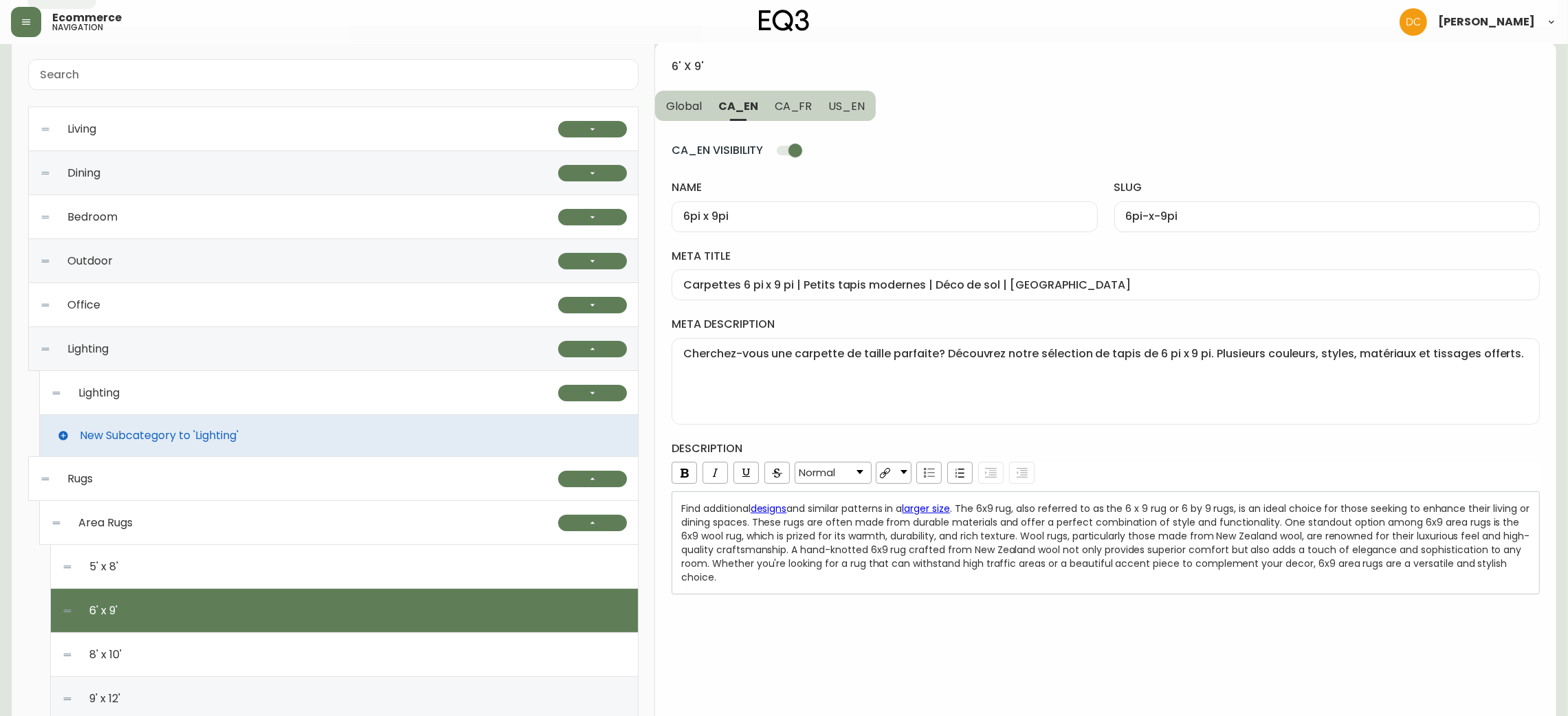
type input "6' x 9'"
type input "6-x-9"
type input "6 x 9 Area Rugs | Cotton or Wool 6 x 9 Rugs"
type textarea "Flooring is the foundation of designing a space. Explore wool, jute, and kilim …"
click at [783, 214] on input "6' x 9'" at bounding box center [885, 216] width 403 height 13
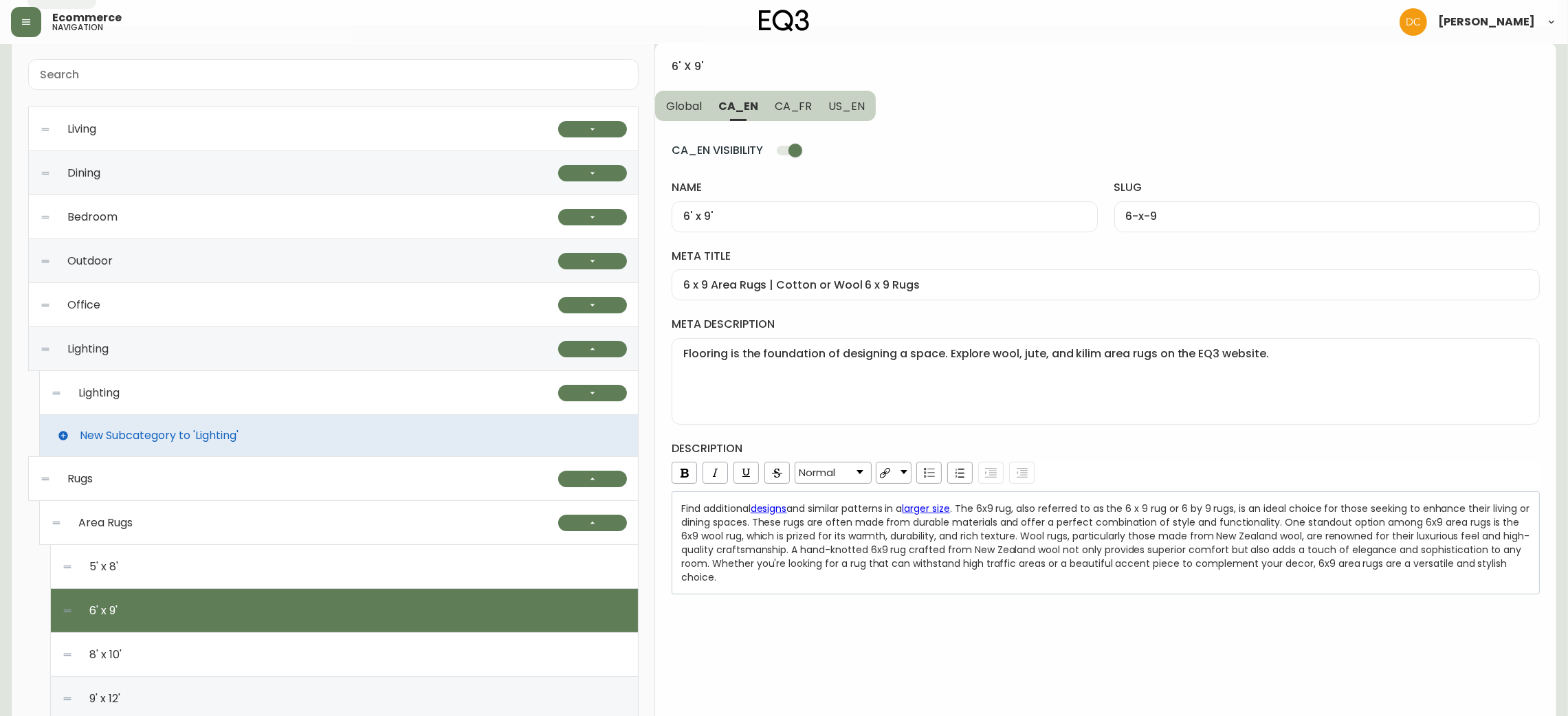
click at [933, 284] on input "6 x 9 Area Rugs | Cotton or Wool 6 x 9 Rugs" at bounding box center [1106, 285] width 845 height 13
click at [923, 396] on textarea "Flooring is the foundation of designing a space. Explore wool, jute, and kilim …" at bounding box center [1106, 381] width 845 height 68
click at [947, 555] on span ". The 6x9 rug, also referred to as the 6 x 9 rug or 6 by 9 rugs, is an ideal ch…" at bounding box center [1107, 542] width 851 height 82
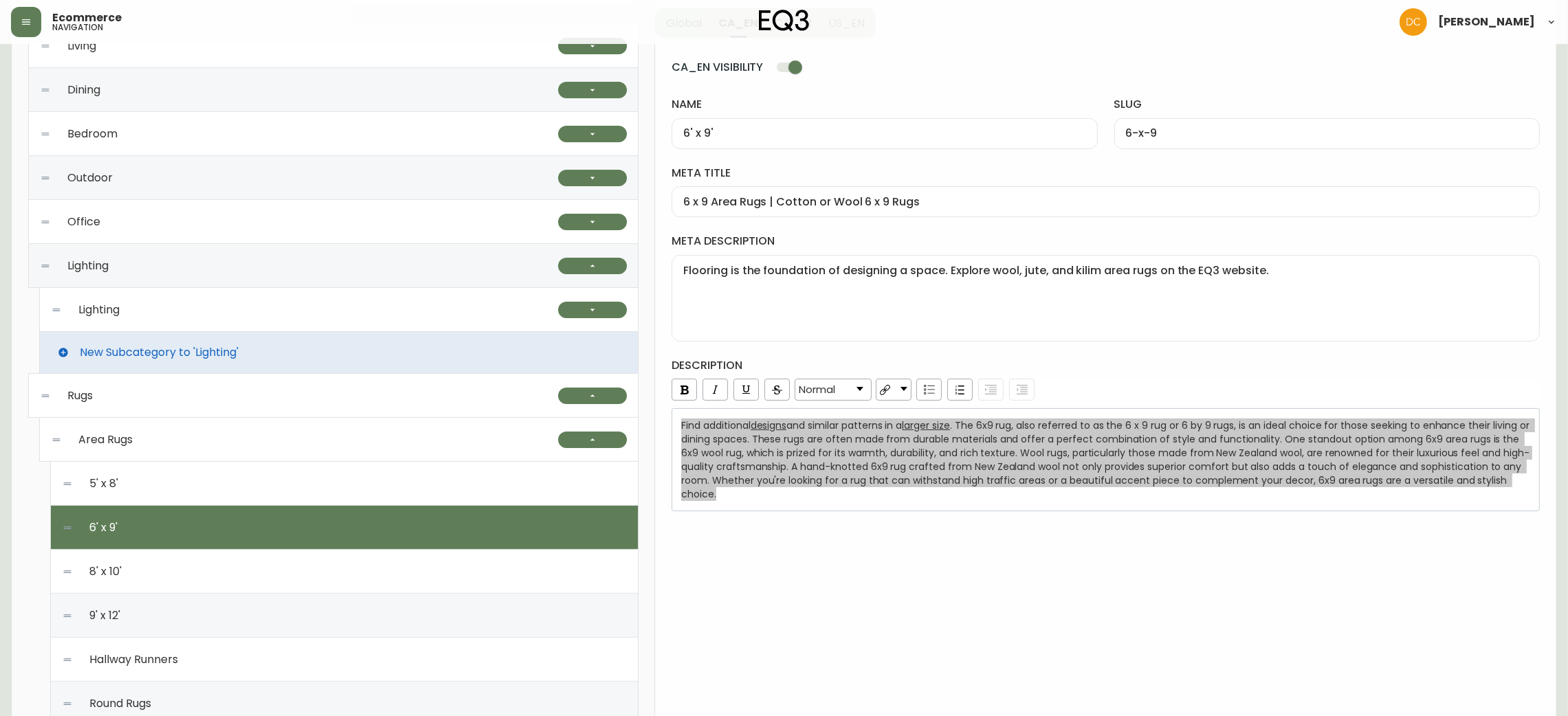
scroll to position [308, 0]
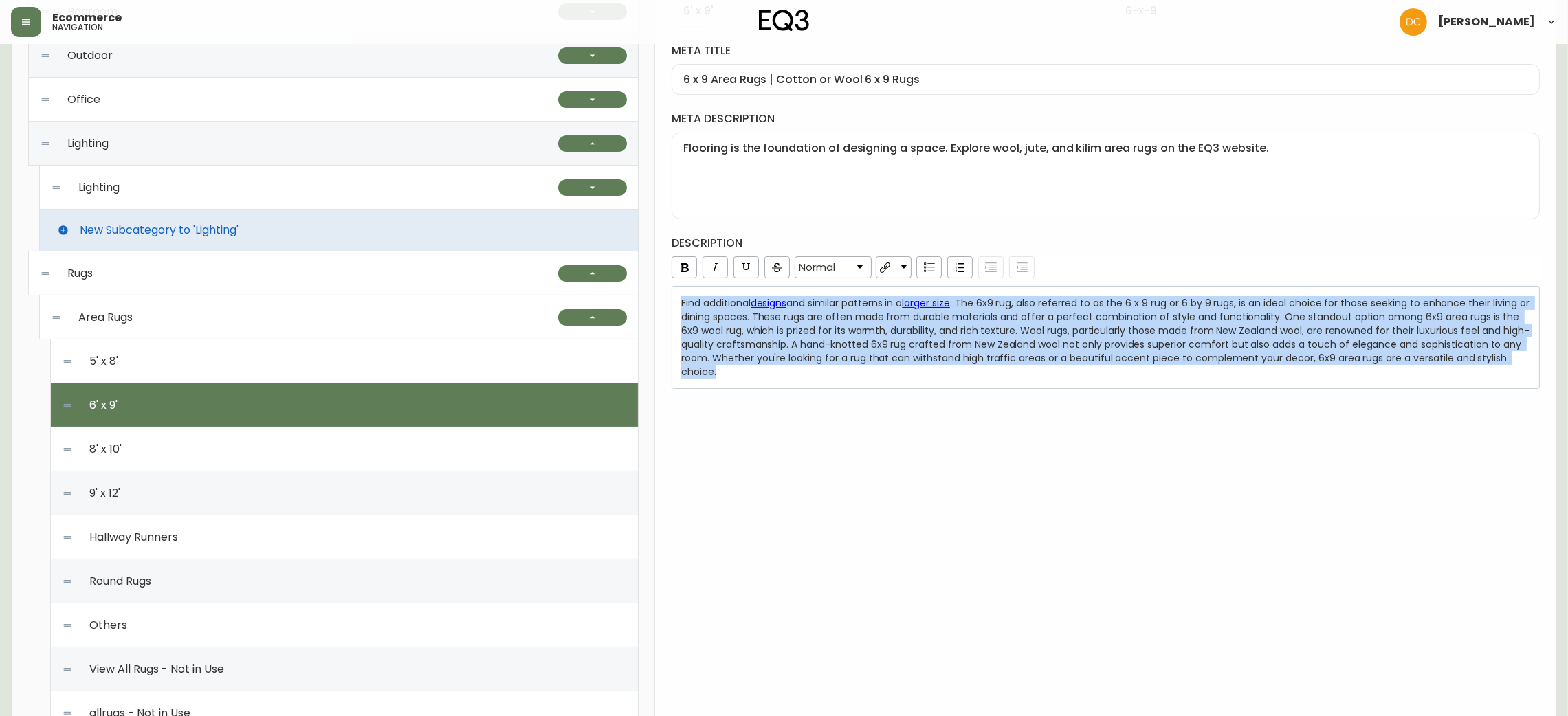
click at [226, 457] on div "8' x 10'" at bounding box center [344, 449] width 565 height 44
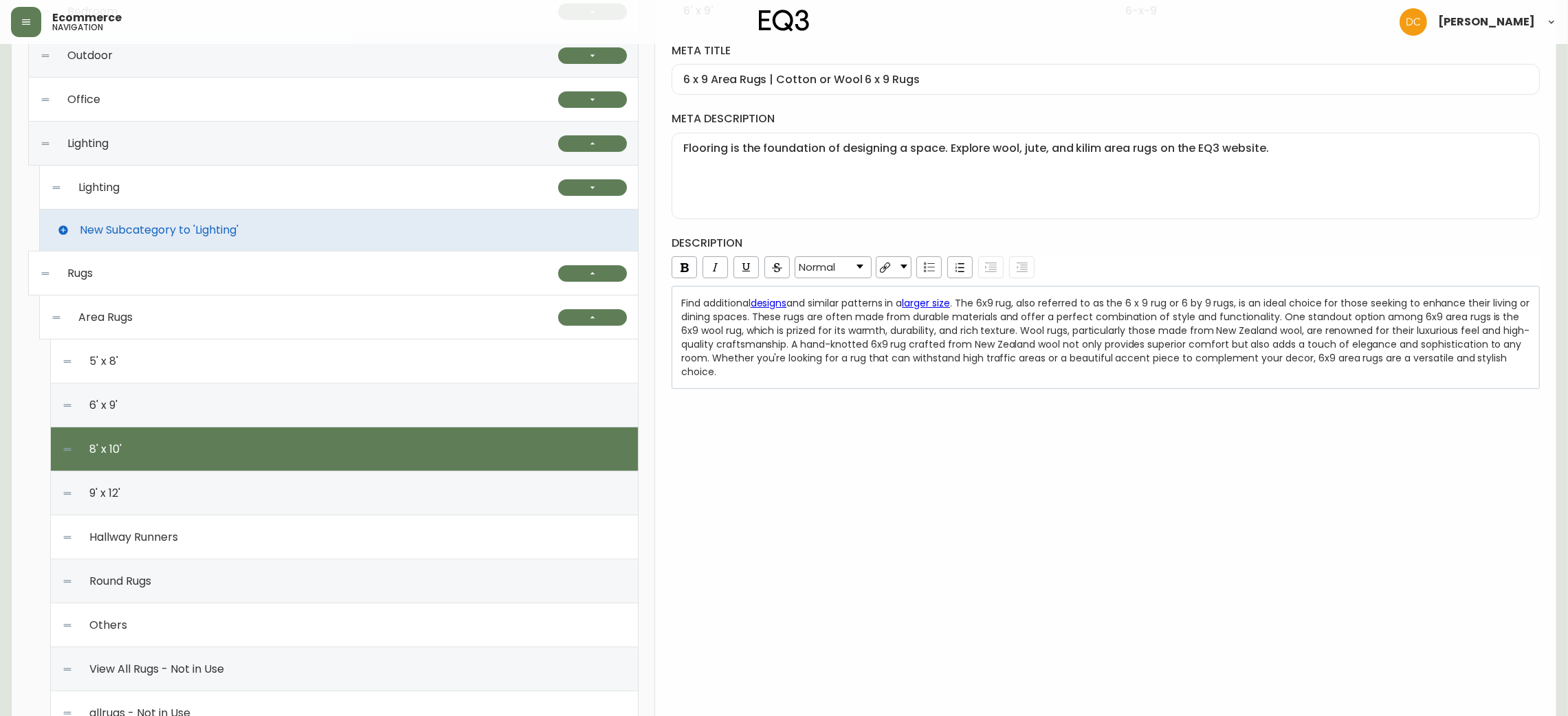
type input "8' x 10'"
type input "8-x-10"
type input "8x10 Area Rugs | Cotton & Hand-Knotted Wool Rugs"
type textarea "Create and delineate space with our collection of area rugs. Explore braided wo…"
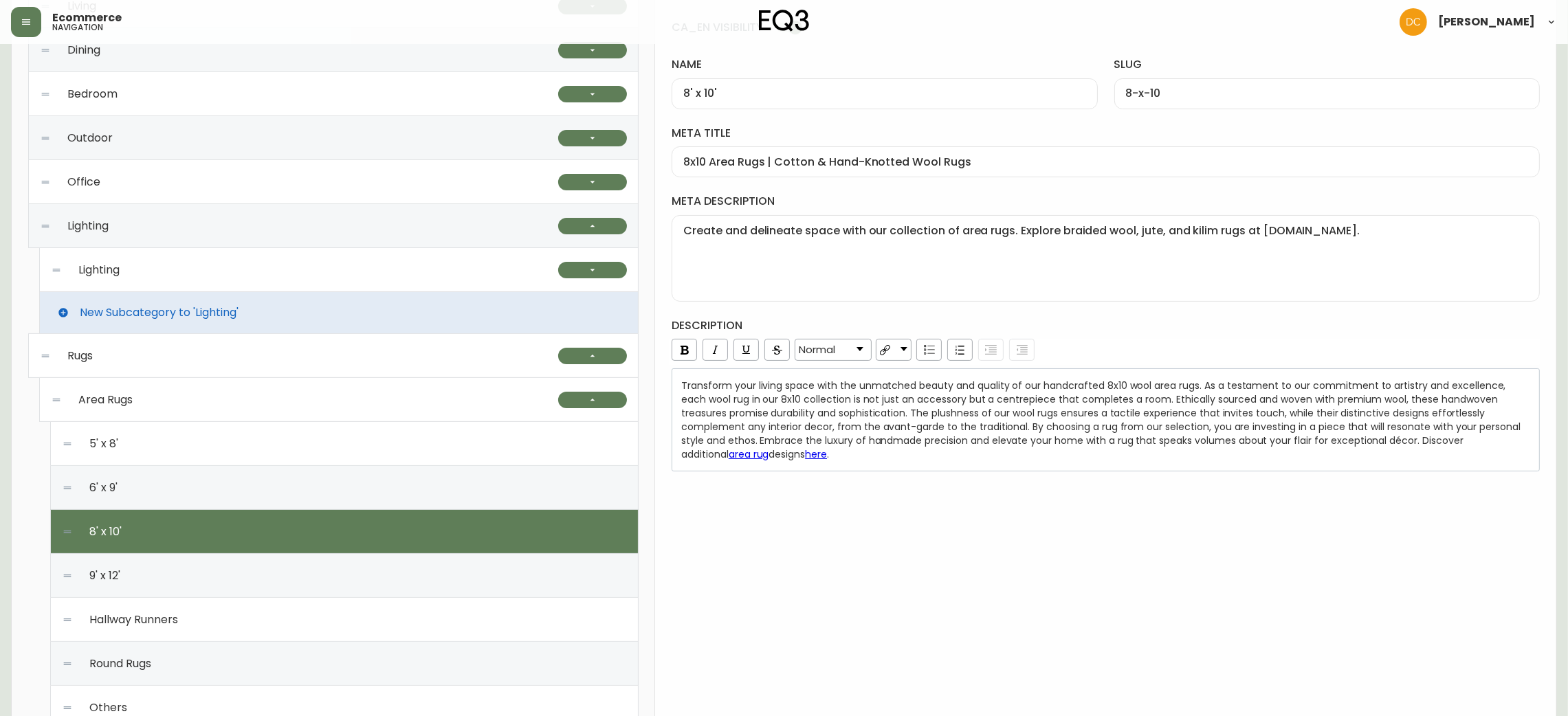
scroll to position [103, 0]
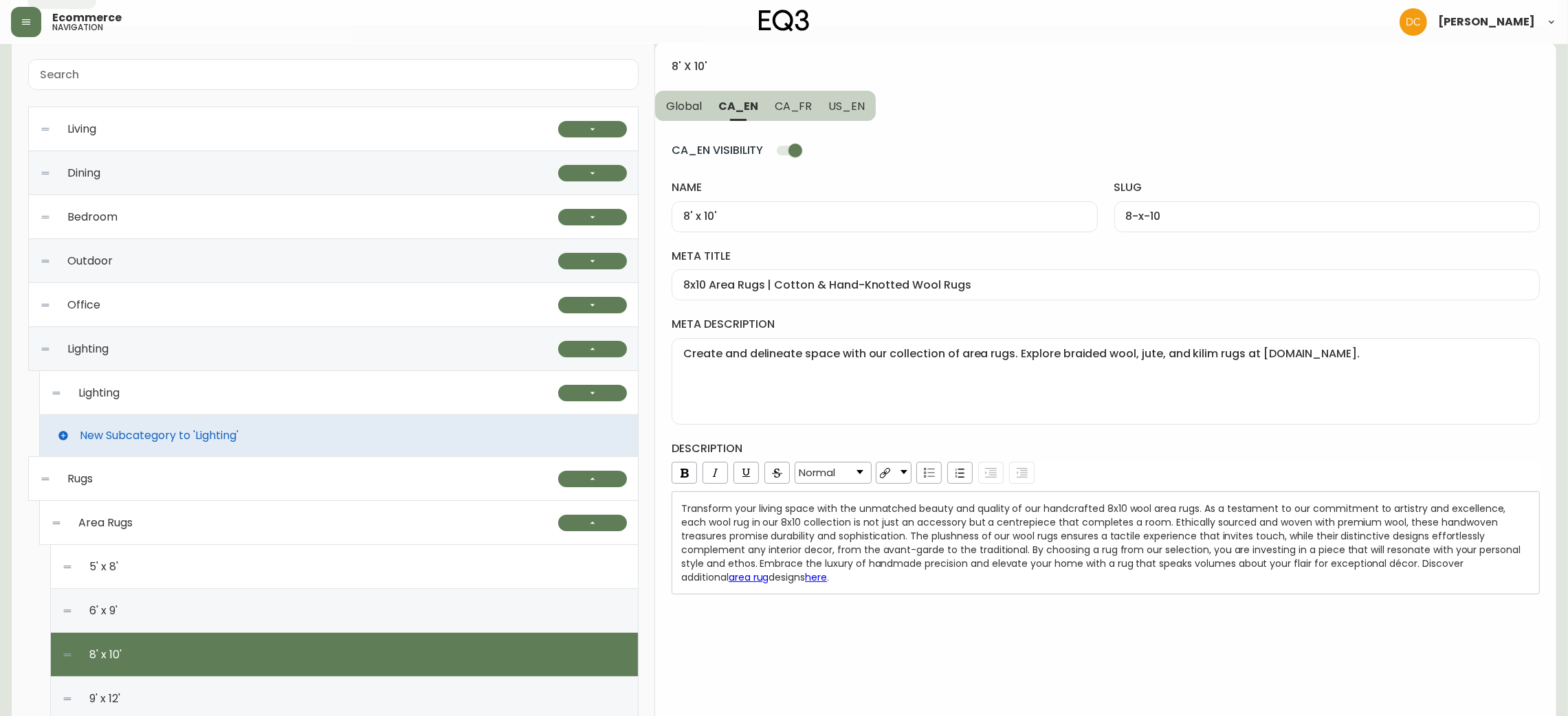
click at [754, 218] on input "8' x 10'" at bounding box center [885, 216] width 403 height 13
click at [939, 371] on textarea "Create and delineate space with our collection of area rugs. Explore braided wo…" at bounding box center [1106, 381] width 845 height 68
click at [880, 292] on input "8x10 Area Rugs | Cotton & Hand-Knotted Wool Rugs" at bounding box center [1106, 285] width 845 height 13
click at [902, 566] on span "Transform your living space with the unmatched beauty and quality of our handcr…" at bounding box center [1102, 542] width 842 height 82
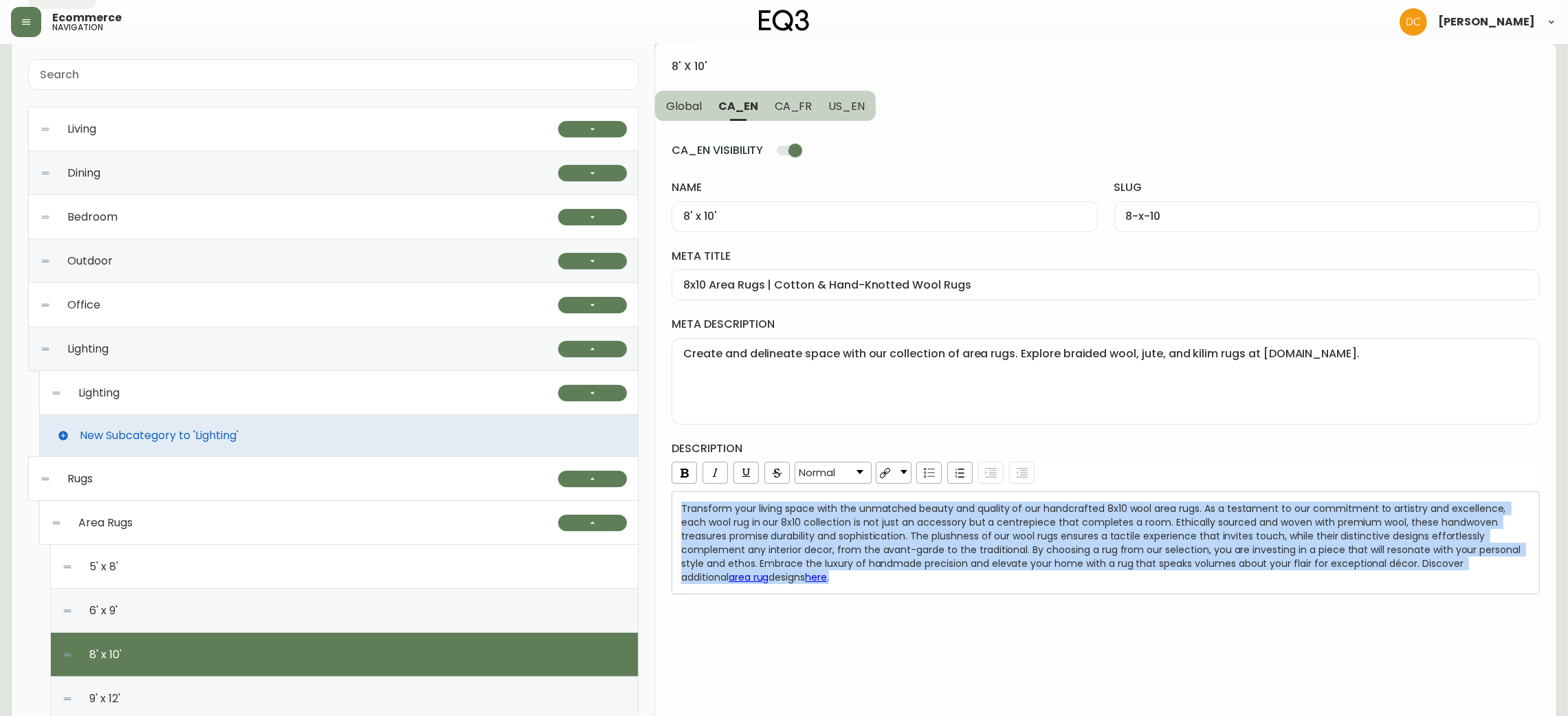
click at [798, 113] on span "CA_FR" at bounding box center [793, 106] width 38 height 15
type input "8pi x 10pi"
type input "8pi-x-10pi"
type input "Carpettes 8 pi x 10 pi | Petits tapis de maison | Décoration de sol | [GEOGRAPH…"
type textarea "Cherchez-vous une carpette de grande taille? Explorez notre sélection de tapis …"
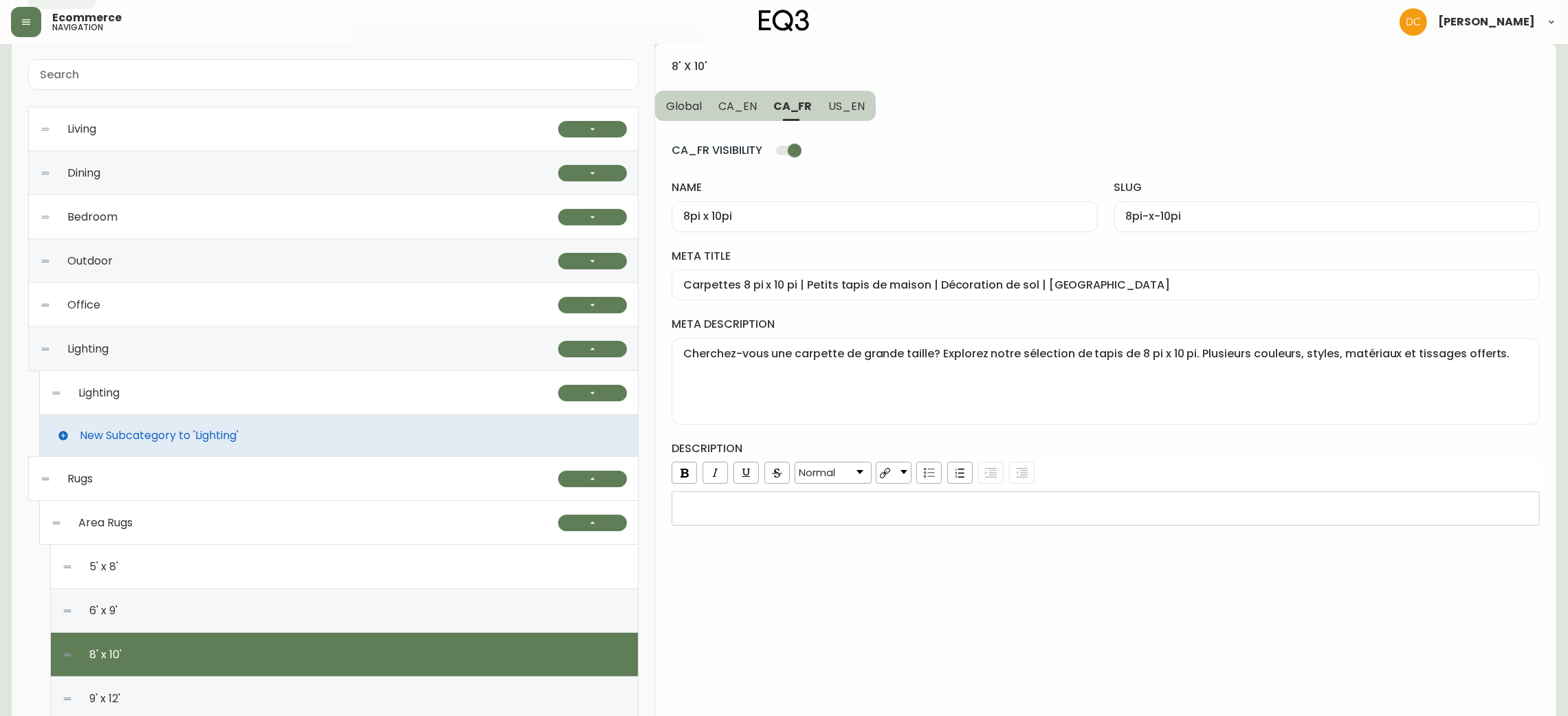
click at [840, 231] on div "8pi x 10pi" at bounding box center [884, 216] width 425 height 31
click at [909, 285] on input "Carpettes 8 pi x 10 pi | Petits tapis de maison | Décoration de sol | [GEOGRAPH…" at bounding box center [1106, 285] width 845 height 13
click at [922, 375] on textarea "Cherchez-vous une carpette de grande taille? Explorez notre sélection de tapis …" at bounding box center [1106, 381] width 845 height 68
click at [857, 109] on span "US_EN" at bounding box center [846, 106] width 37 height 15
type input "8' x 10'"
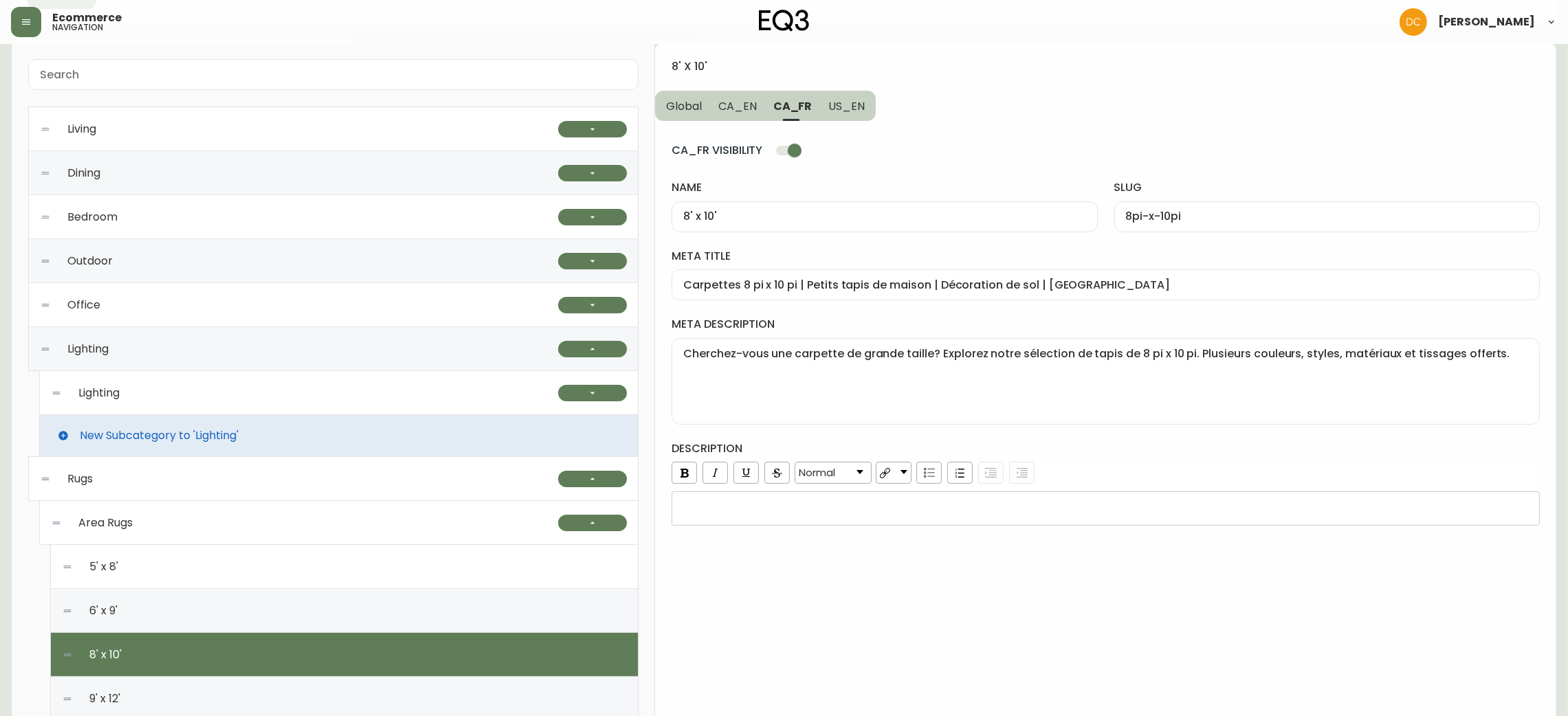
type input "8-x-10"
type input "8x10 Area Rugs | Grey, White, or Blue 8x10 Rugs"
type textarea "Create and delineate space with EQ3’s collection of area rugs. Find braided woo…"
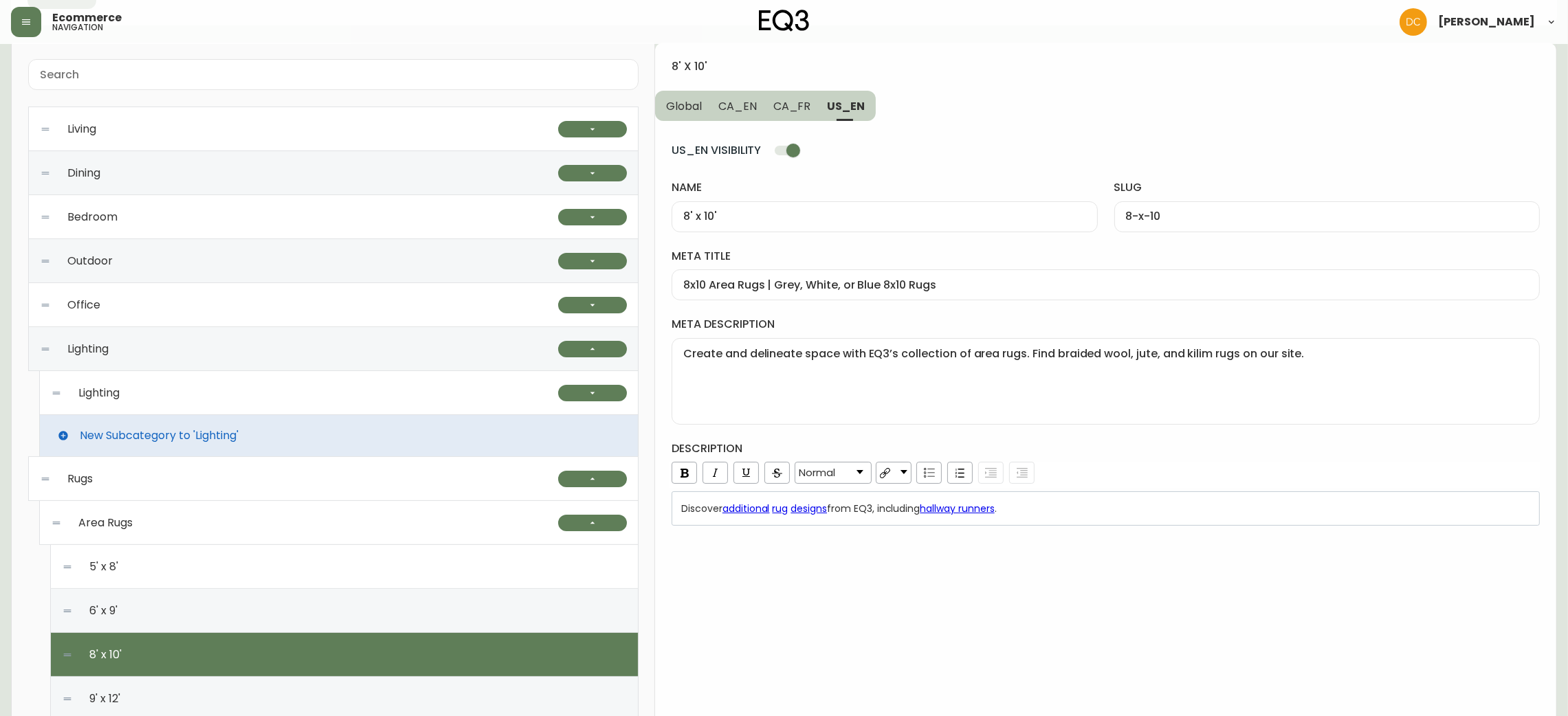
click at [831, 291] on input "8x10 Area Rugs | Grey, White, or Blue 8x10 Rugs" at bounding box center [1106, 285] width 845 height 13
click at [884, 383] on textarea "Create and delineate space with EQ3’s collection of area rugs. Find braided woo…" at bounding box center [1106, 381] width 845 height 68
click at [1069, 519] on div "Discover additional rug designs from EQ3, including hallway runners ." at bounding box center [1105, 509] width 868 height 35
click at [273, 686] on div "9' x 12'" at bounding box center [344, 699] width 565 height 44
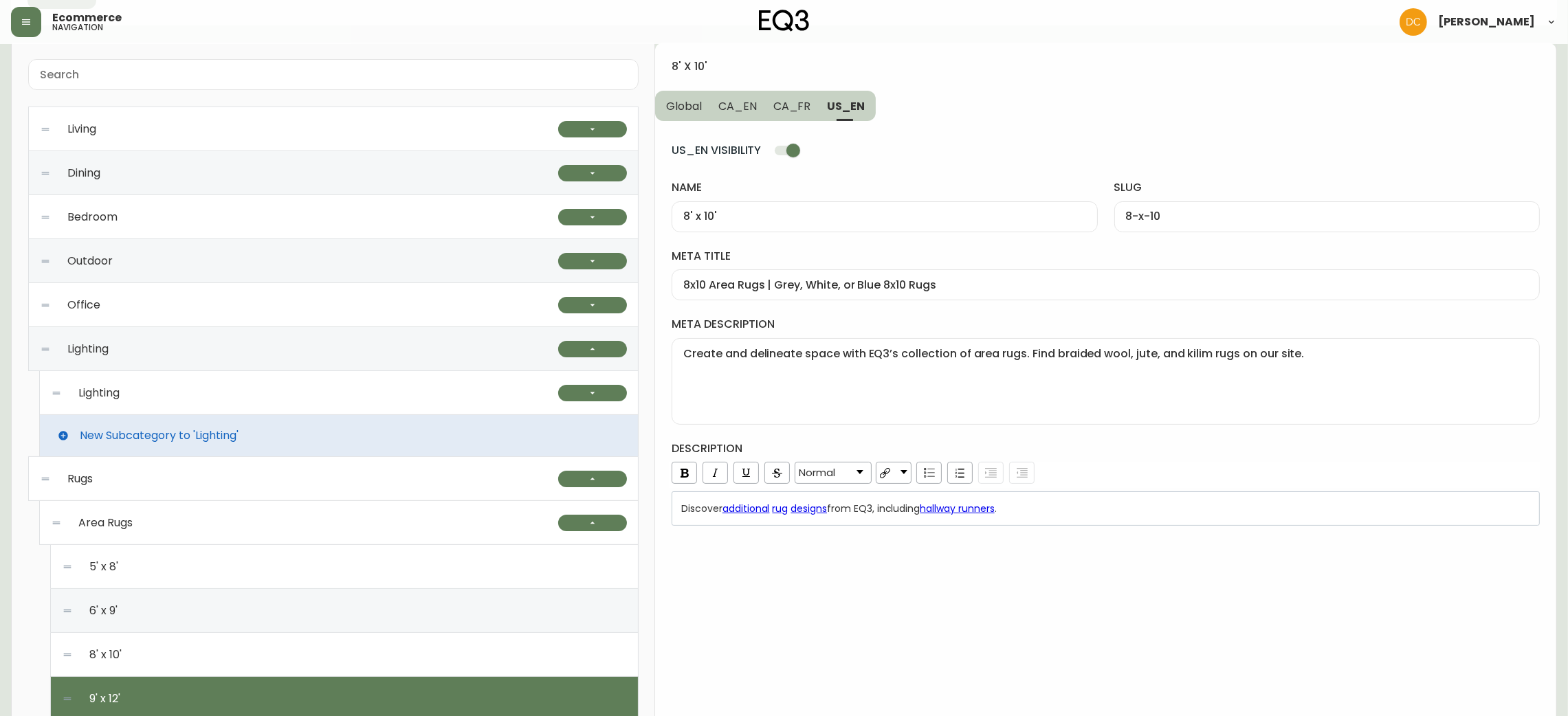
type input "9' x 12'"
type input "9-x-12"
type input "9x12 Area Rugs | White, Gray, or Black 9x12 Rugs"
type textarea "Looking for a large area rug? Explore our collection of 9'x12' rugs. A variety …"
click at [795, 218] on input "9' x 12'" at bounding box center [885, 216] width 403 height 13
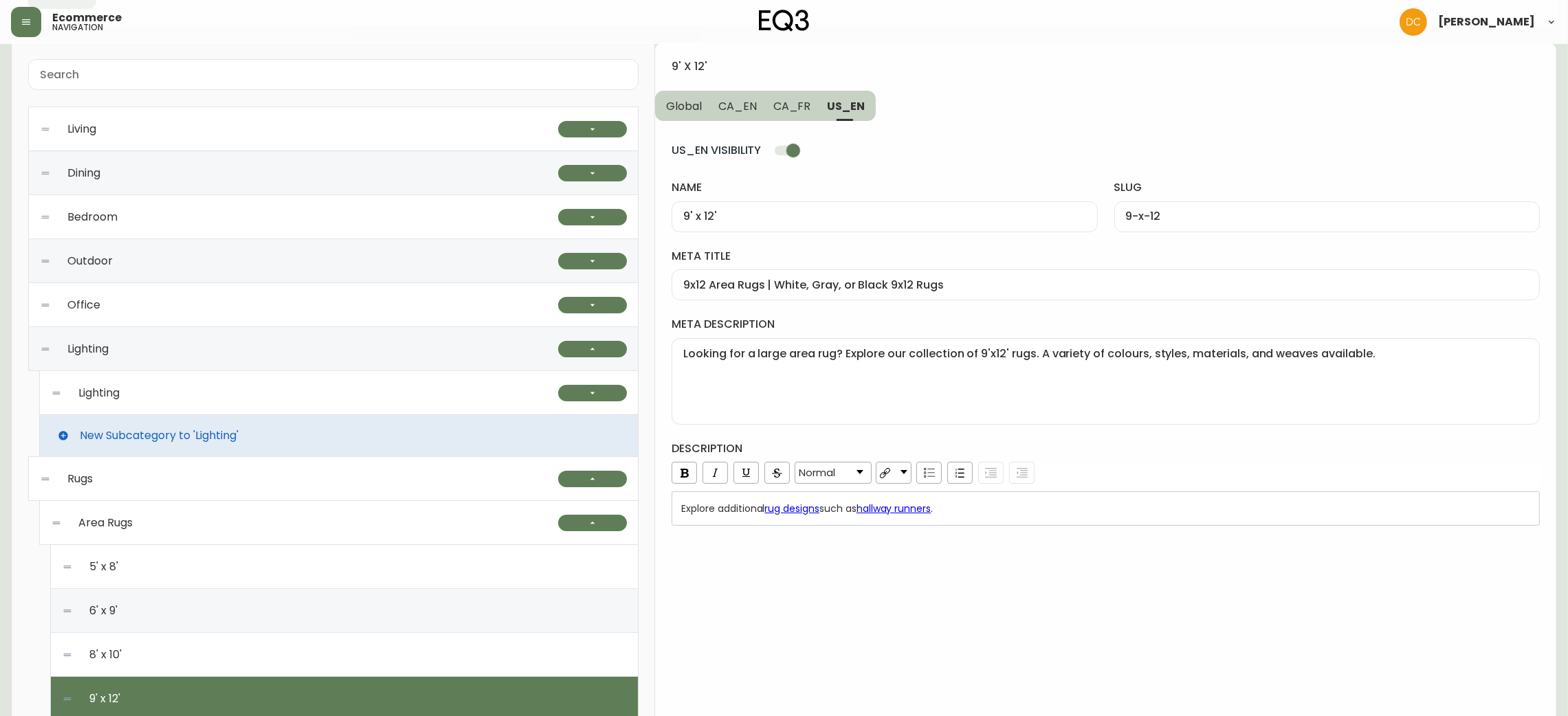
click at [803, 300] on div "US_EN VISIBILITY name 9' x 12' slug 9-x-12 meta title 9x12 Area Rugs | White, G…" at bounding box center [1105, 323] width 868 height 405
click at [816, 285] on input "9x12 Area Rugs | White, Gray, or Black 9x12 Rugs" at bounding box center [1106, 285] width 845 height 13
click at [893, 382] on textarea "Looking for a large area rug? Explore our collection of 9'x12' rugs. A variety …" at bounding box center [1106, 381] width 845 height 68
click at [979, 503] on div "Explore additional rug designs such as hallway runners ." at bounding box center [1106, 509] width 850 height 14
click at [732, 88] on div "9' x 12'" at bounding box center [1105, 75] width 868 height 32
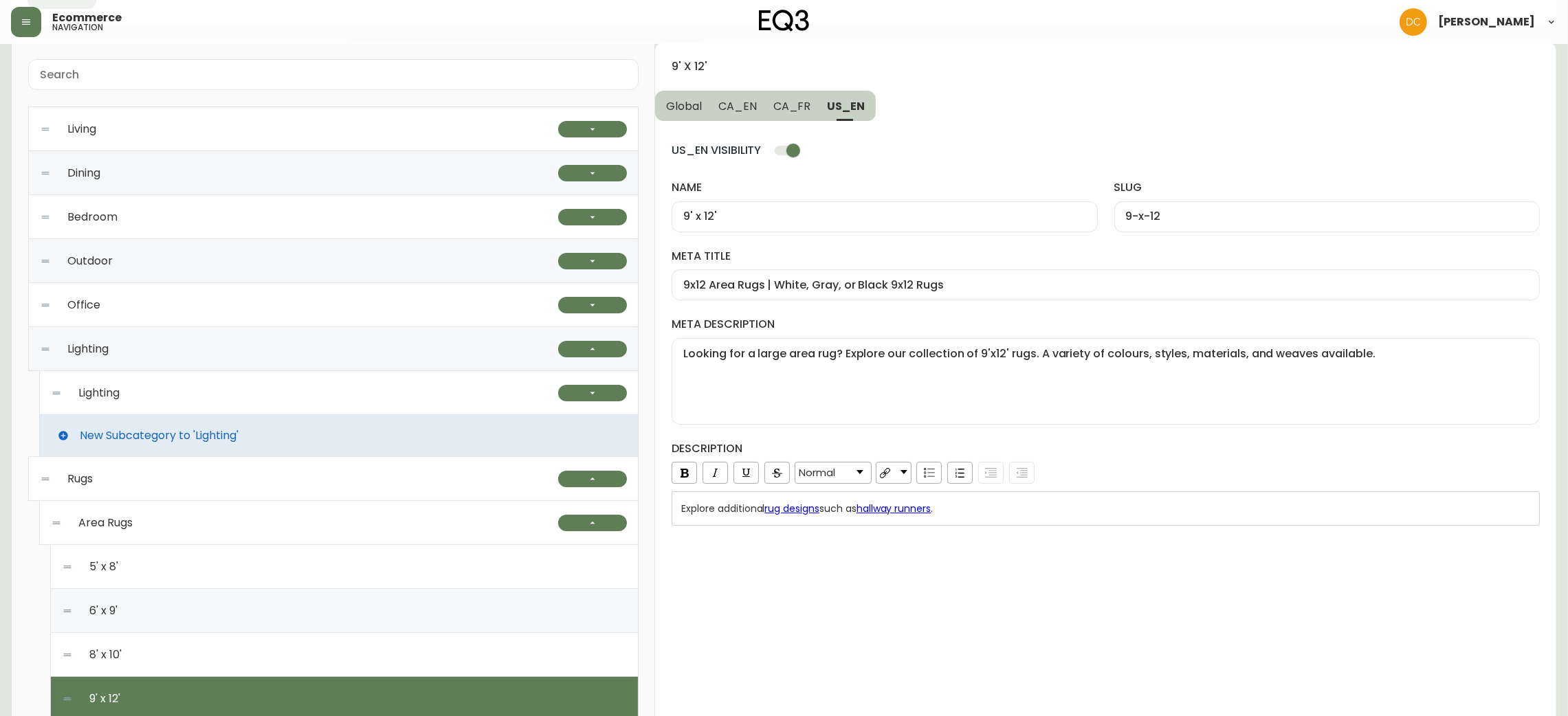
drag, startPoint x: 734, startPoint y: 97, endPoint x: 735, endPoint y: 106, distance: 9.1
click at [735, 101] on span "CA_EN" at bounding box center [737, 106] width 39 height 15
type input "9x12 Area Rugs | Wool or Braided Rugs"
click at [819, 295] on div "9x12 Area Rugs | Wool or Braided Rugs" at bounding box center [1105, 285] width 868 height 31
click at [926, 387] on textarea "Looking for a large area rug? Explore our collection of 9'x12' rugs. A variety …" at bounding box center [1106, 381] width 845 height 68
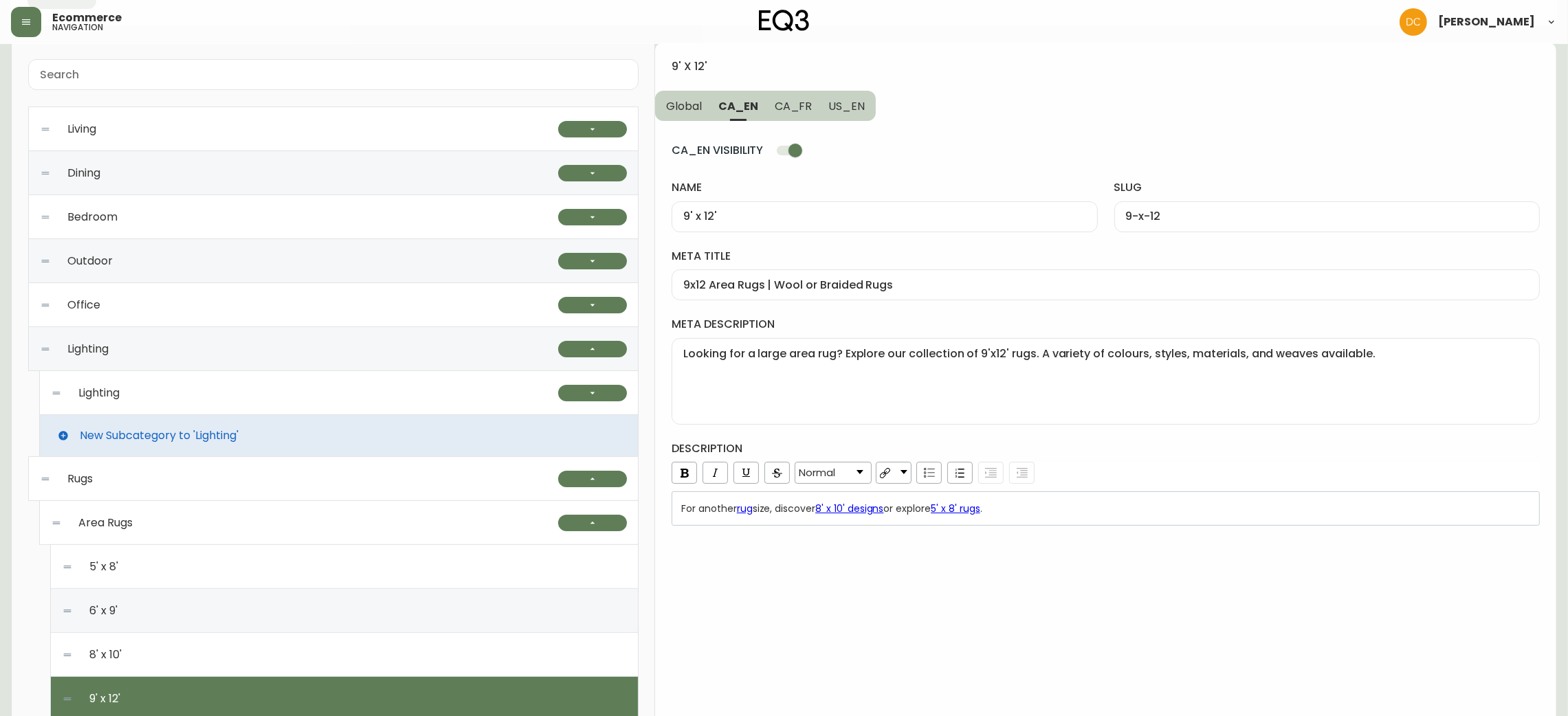
click at [1016, 503] on div "For another rug size, discover 8' x 10' designs or explore 5' x 8' rugs ." at bounding box center [1105, 509] width 868 height 35
click at [794, 92] on button "CA_FR" at bounding box center [793, 105] width 55 height 30
type input "9pi x 12pi"
type input "9pi-x-12pi"
type input "Carpettes 9 pi x 12 pi | Petits tapis de maison | Déco de plancher | [GEOGRAPHI…"
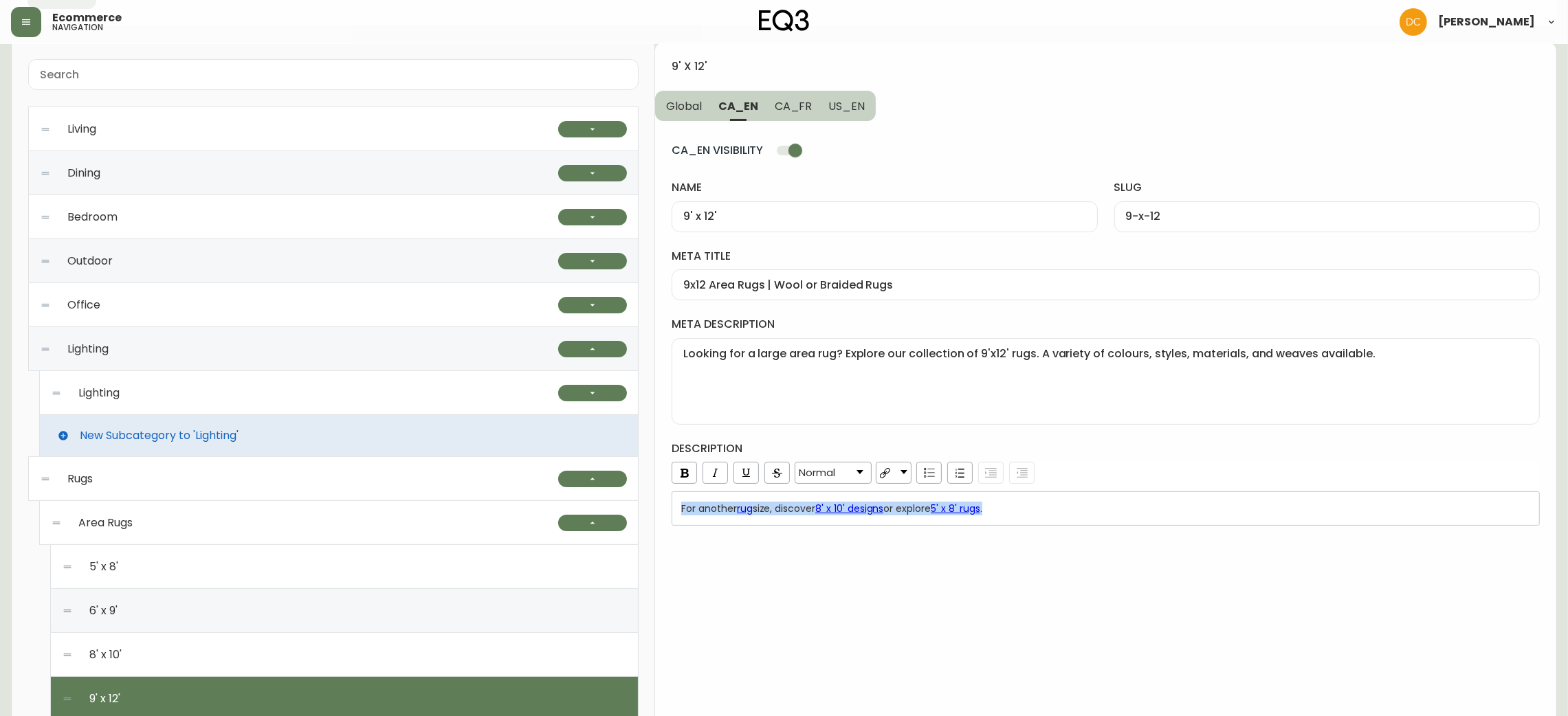
type textarea "Cherchez-vous une très grande carpette? Explorez notre sélection de tapis de 9 …"
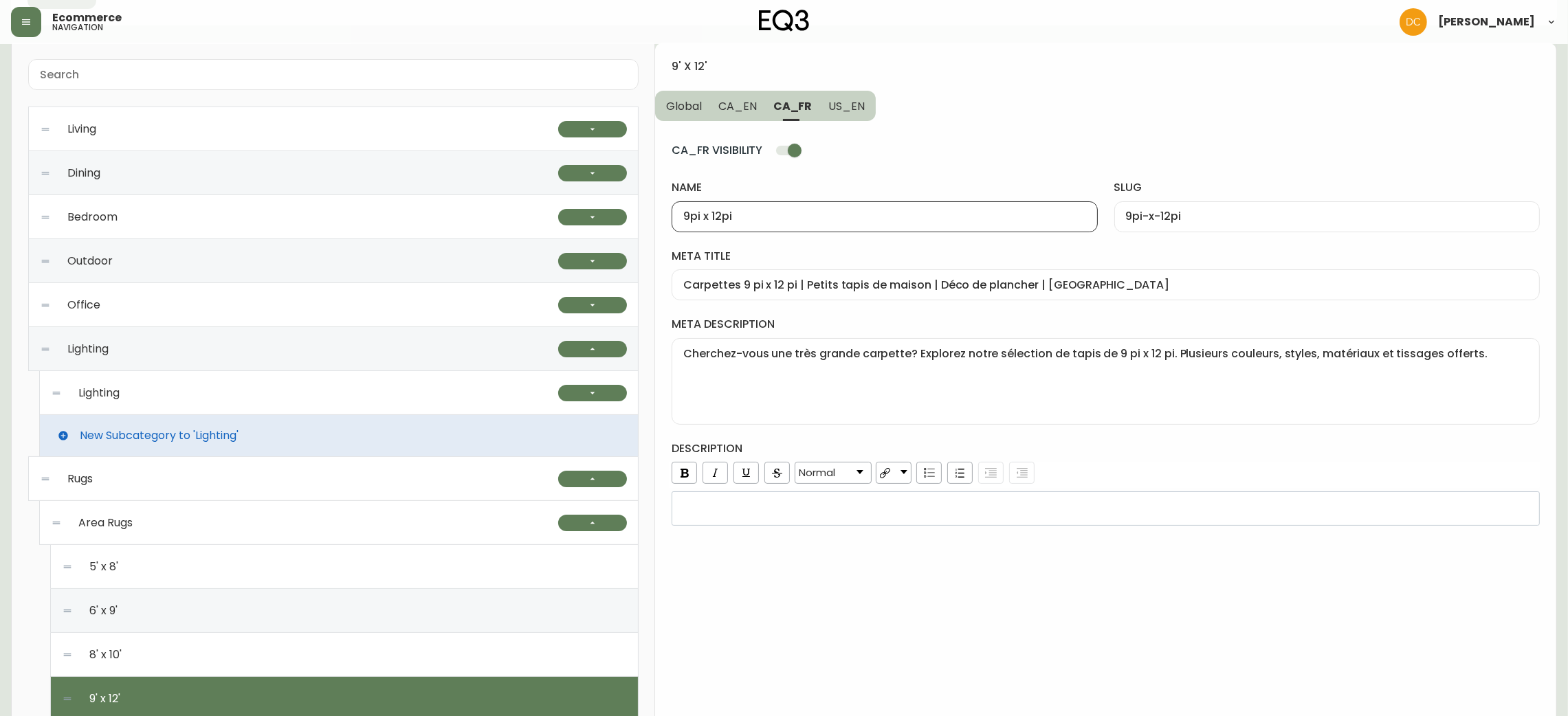
click at [803, 214] on input "9pi x 12pi" at bounding box center [885, 216] width 403 height 13
click at [953, 262] on label "meta title" at bounding box center [1105, 256] width 868 height 15
click at [953, 279] on input "Carpettes 9 pi x 12 pi | Petits tapis de maison | Déco de plancher | [GEOGRAPHI…" at bounding box center [1106, 285] width 845 height 13
click at [953, 268] on div "meta title Carpettes 9 pi x 12 pi | Petits tapis de maison | Déco de plancher |…" at bounding box center [1105, 275] width 868 height 52
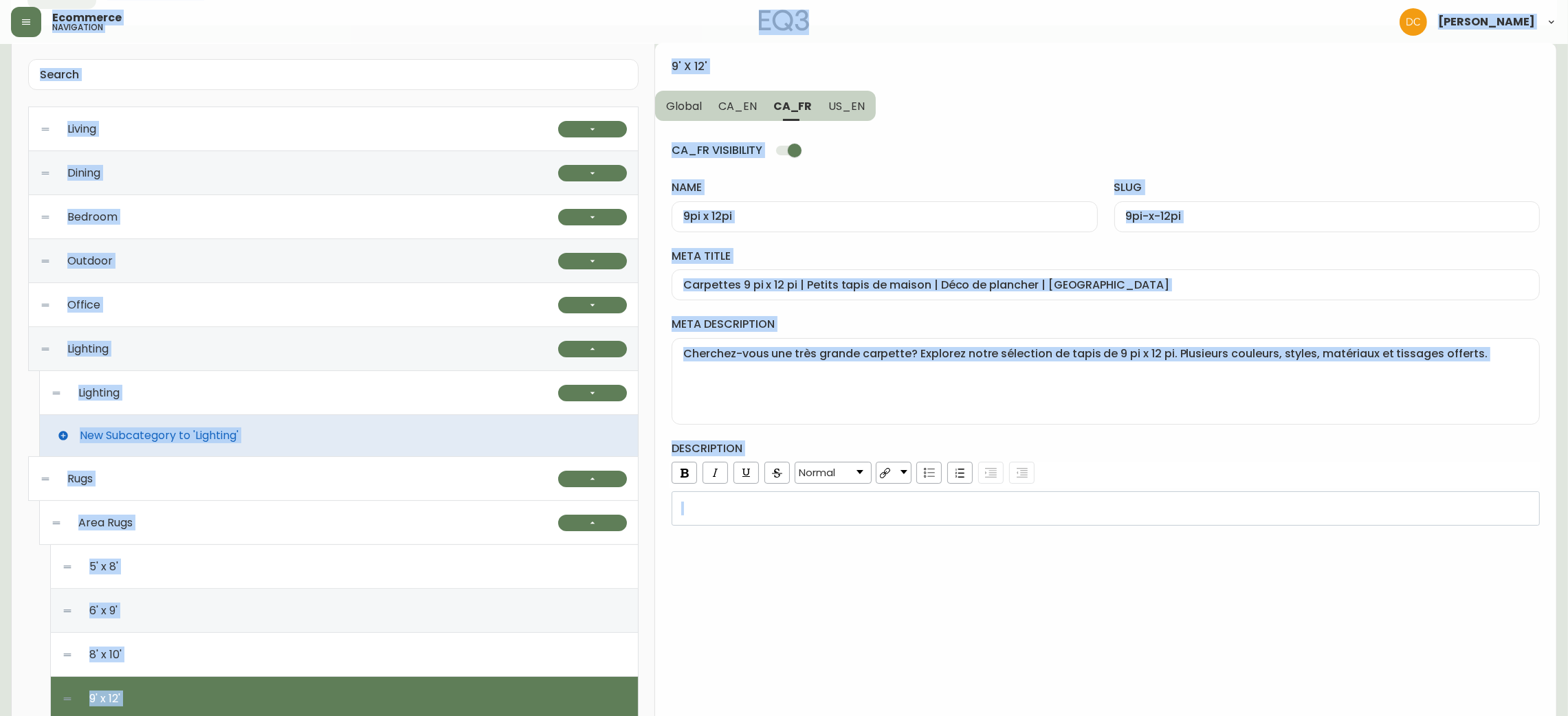
click at [967, 293] on div "Carpettes 9 pi x 12 pi | Petits tapis de maison | Déco de plancher | [GEOGRAPHI…" at bounding box center [1105, 285] width 868 height 31
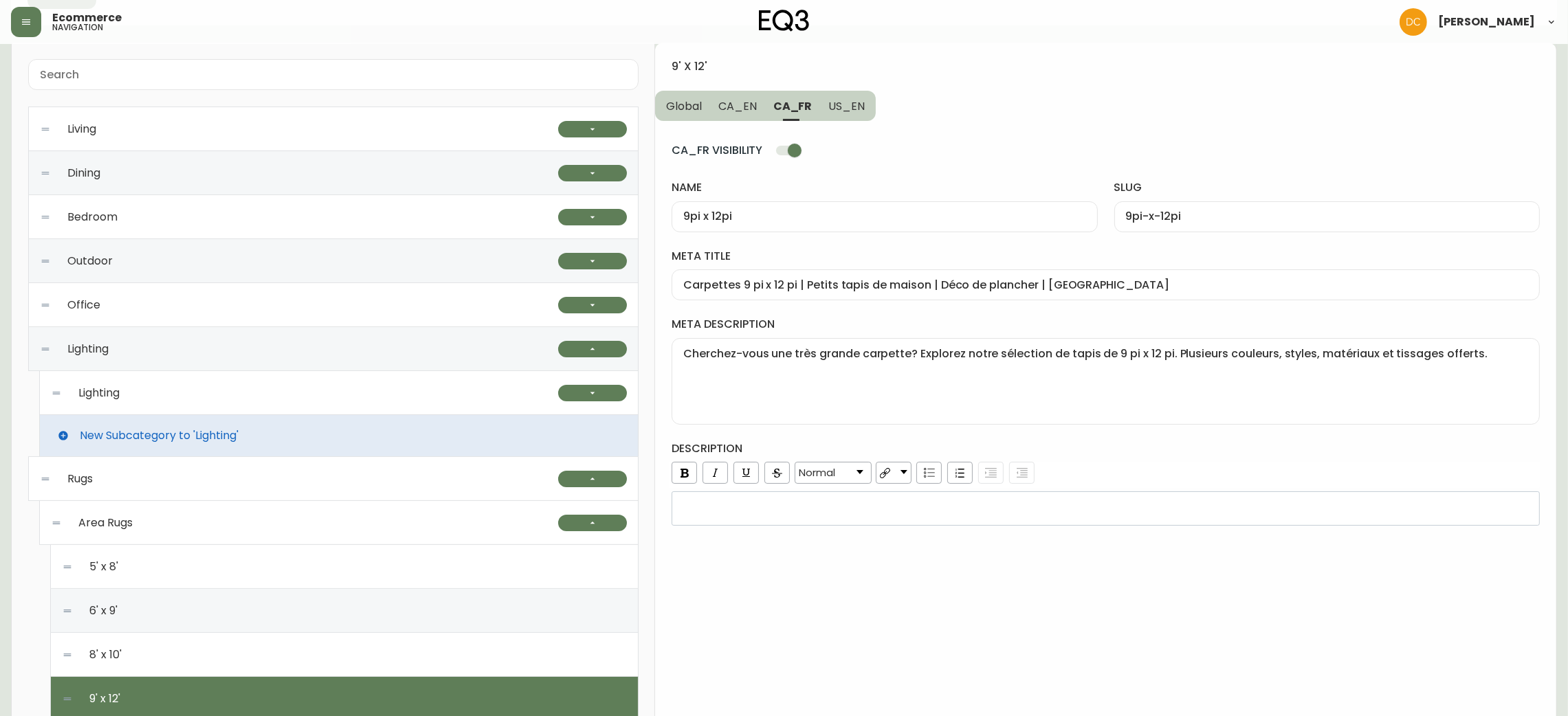
click at [1046, 378] on textarea "Cherchez-vous une très grande carpette? Explorez notre sélection de tapis de 9 …" at bounding box center [1106, 381] width 845 height 68
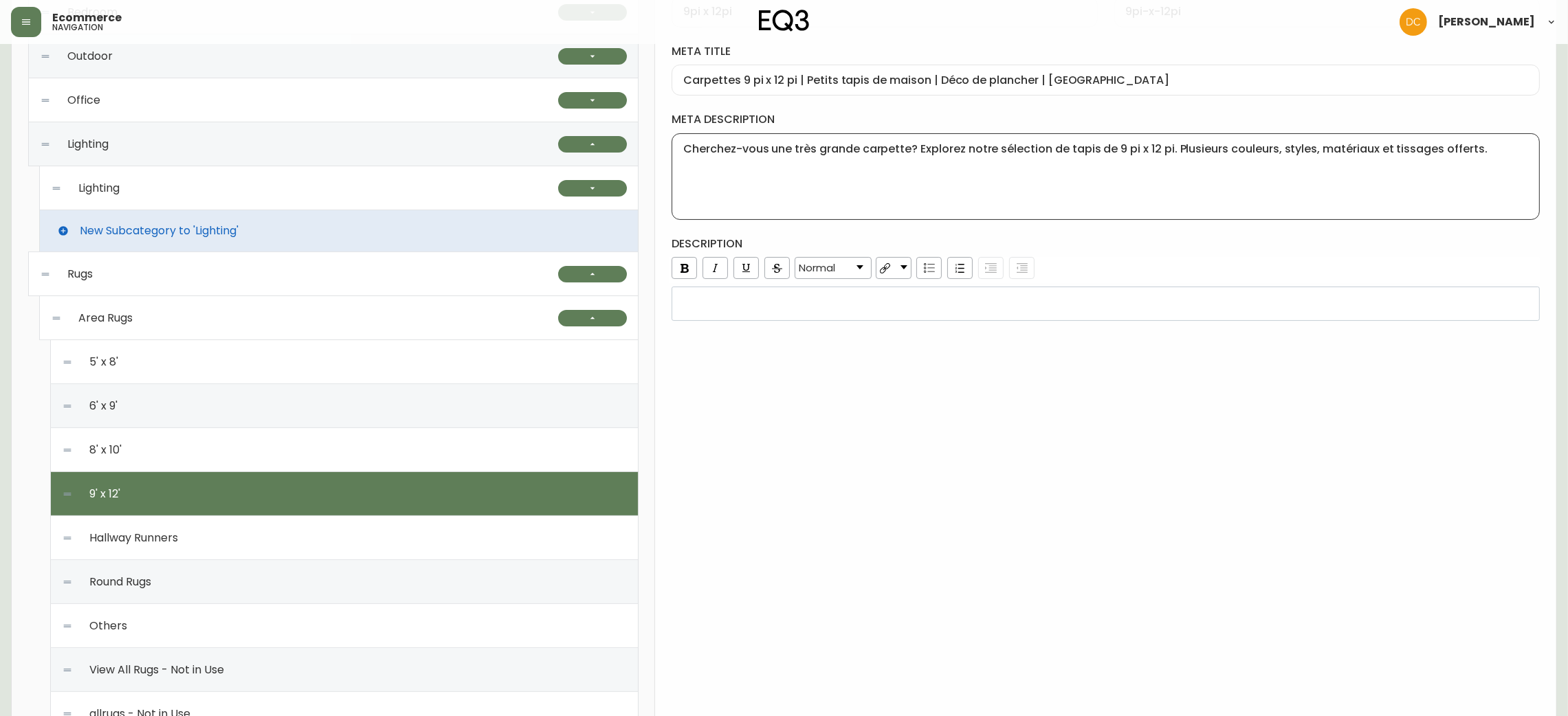
scroll to position [308, 0]
click at [284, 526] on div "Hallway Runners" at bounding box center [344, 537] width 565 height 44
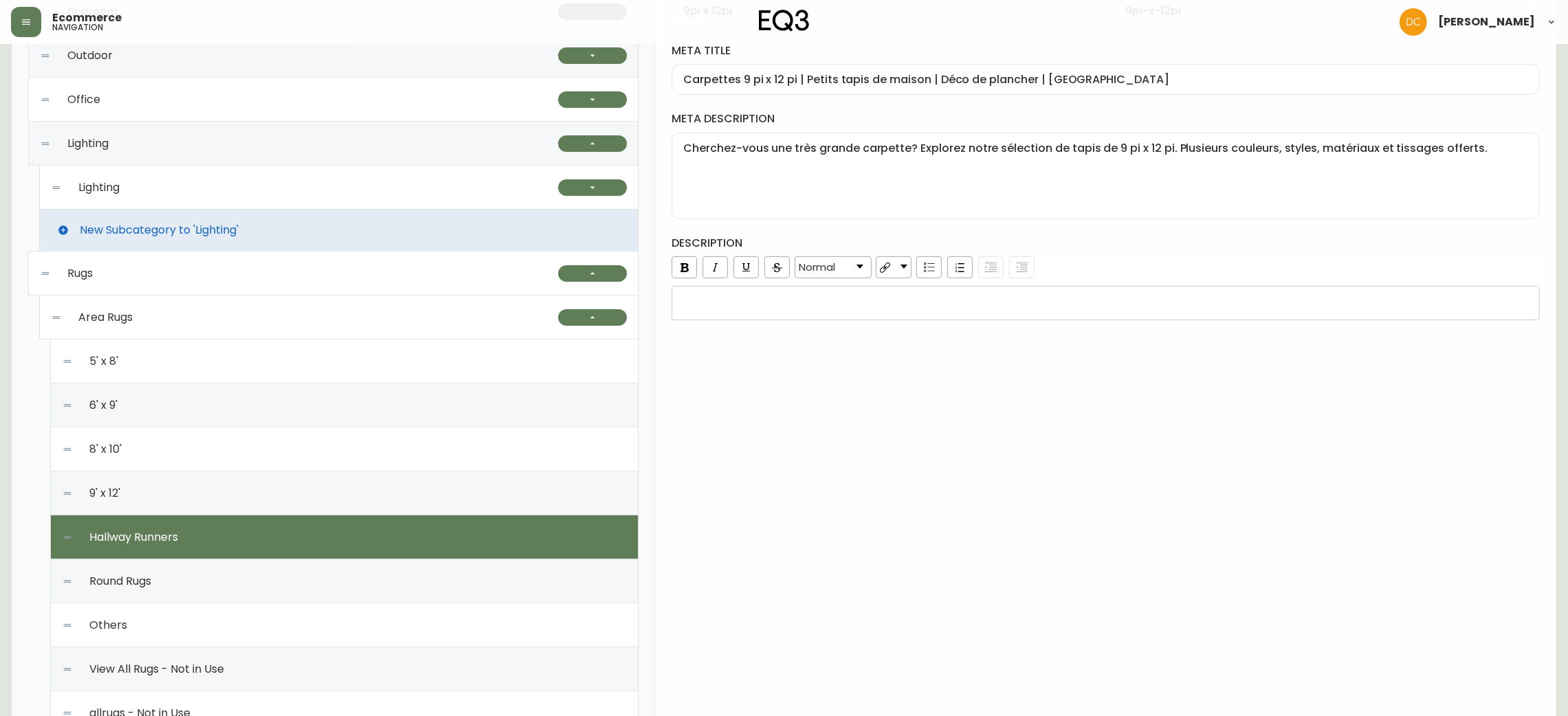
type input "Chemins de couloir"
type input "chemins-de-couloir"
type input "Tapis de couloir | Carpettes pour longs passages | Déco de plancher"
type textarea "Découvrez nos chemins de couloir ici. Nous offrons des tapis de passage pour le…"
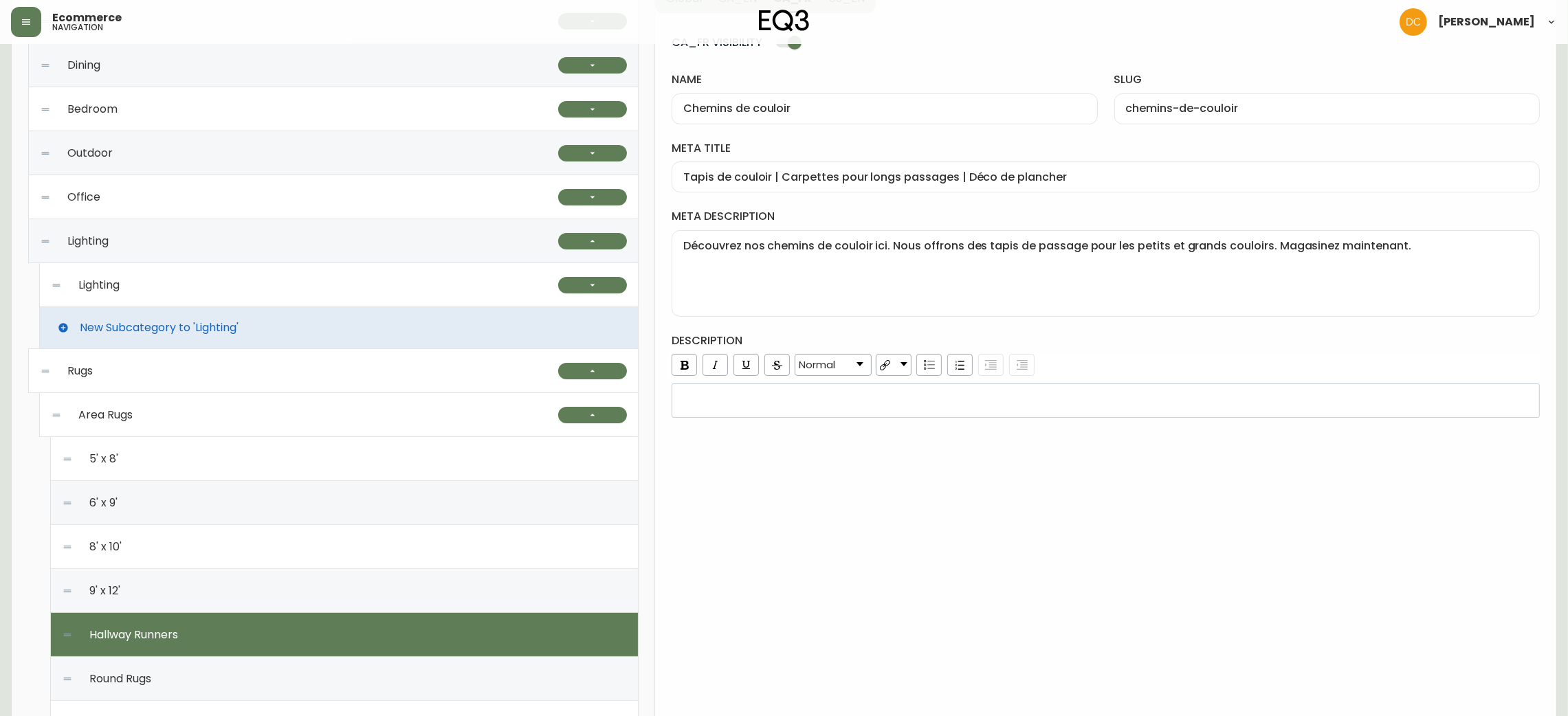
scroll to position [103, 0]
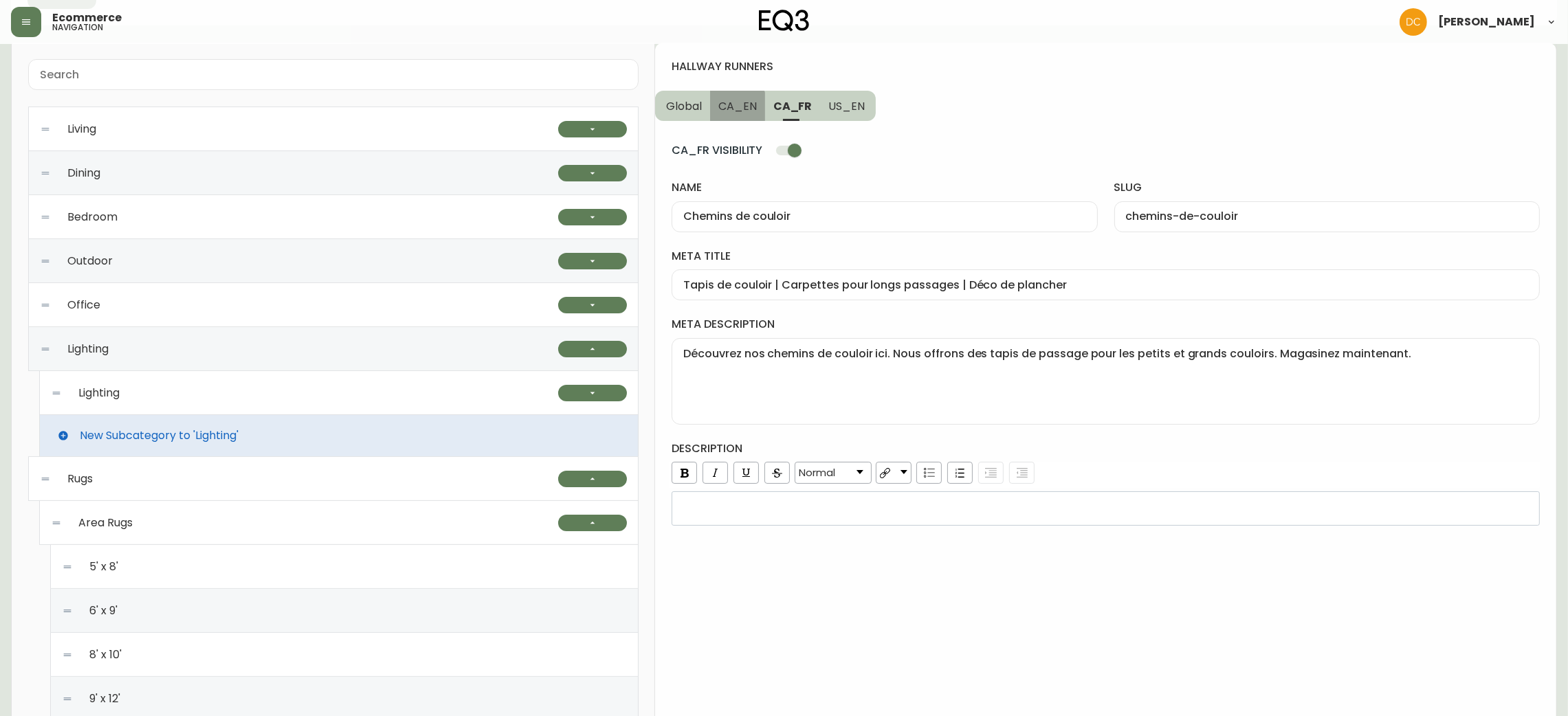
click at [734, 109] on span "CA_EN" at bounding box center [737, 106] width 39 height 15
type input "Hallway Runners"
type input "hallway-runners"
type input "EQ3 Canada Hallway Runners | Striped or Wool Hallway Runners"
type textarea "Browse our hallway runners here. Perfect for both smaller hallways and larger o…"
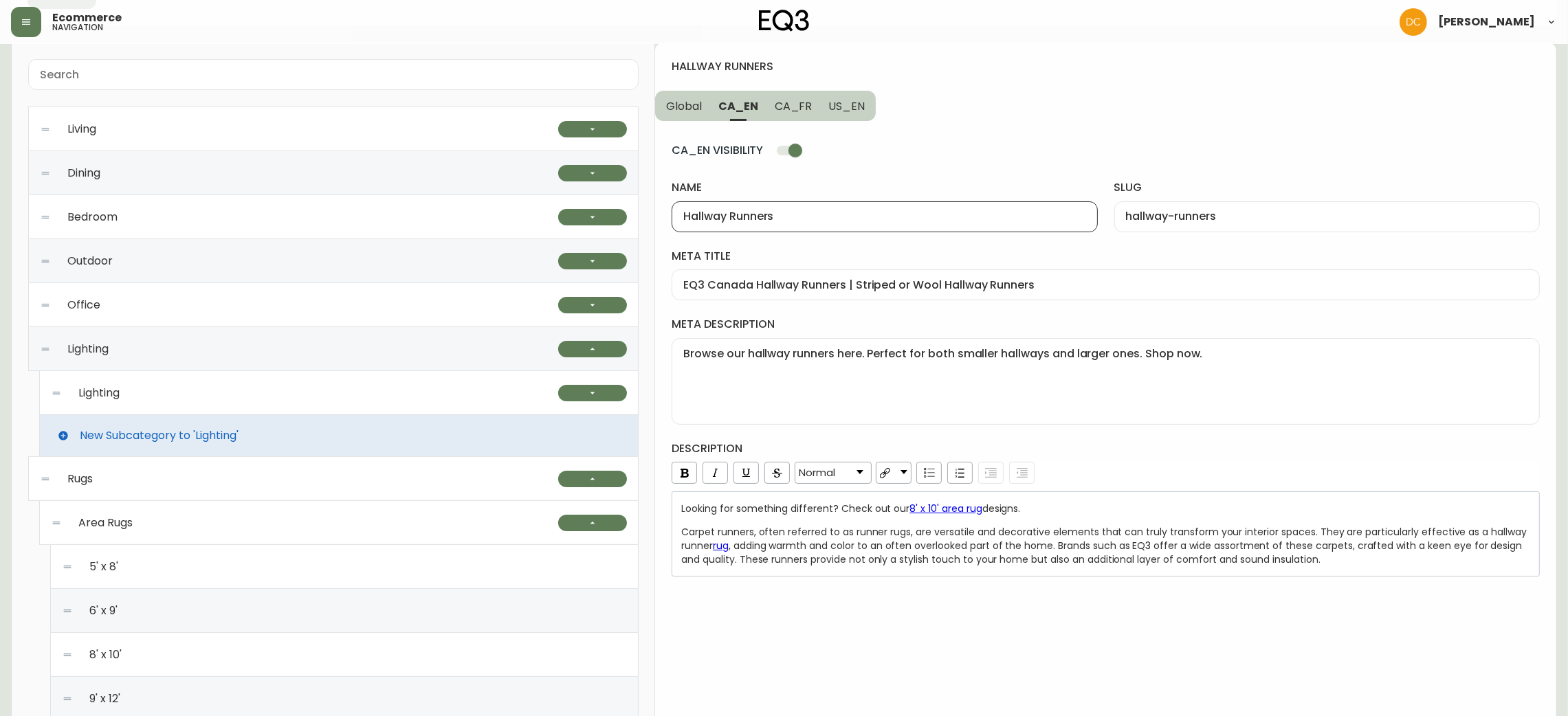
click at [783, 209] on div "Hallway Runners" at bounding box center [884, 216] width 425 height 31
click at [855, 288] on input "EQ3 Canada Hallway Runners | Striped or Wool Hallway Runners" at bounding box center [1106, 285] width 845 height 13
click at [947, 369] on textarea "Browse our hallway runners here. Perfect for both smaller hallways and larger o…" at bounding box center [1106, 381] width 845 height 68
click at [891, 554] on span ", adding warmth and color to an often overlooked part of the home. Brands such …" at bounding box center [1103, 552] width 844 height 28
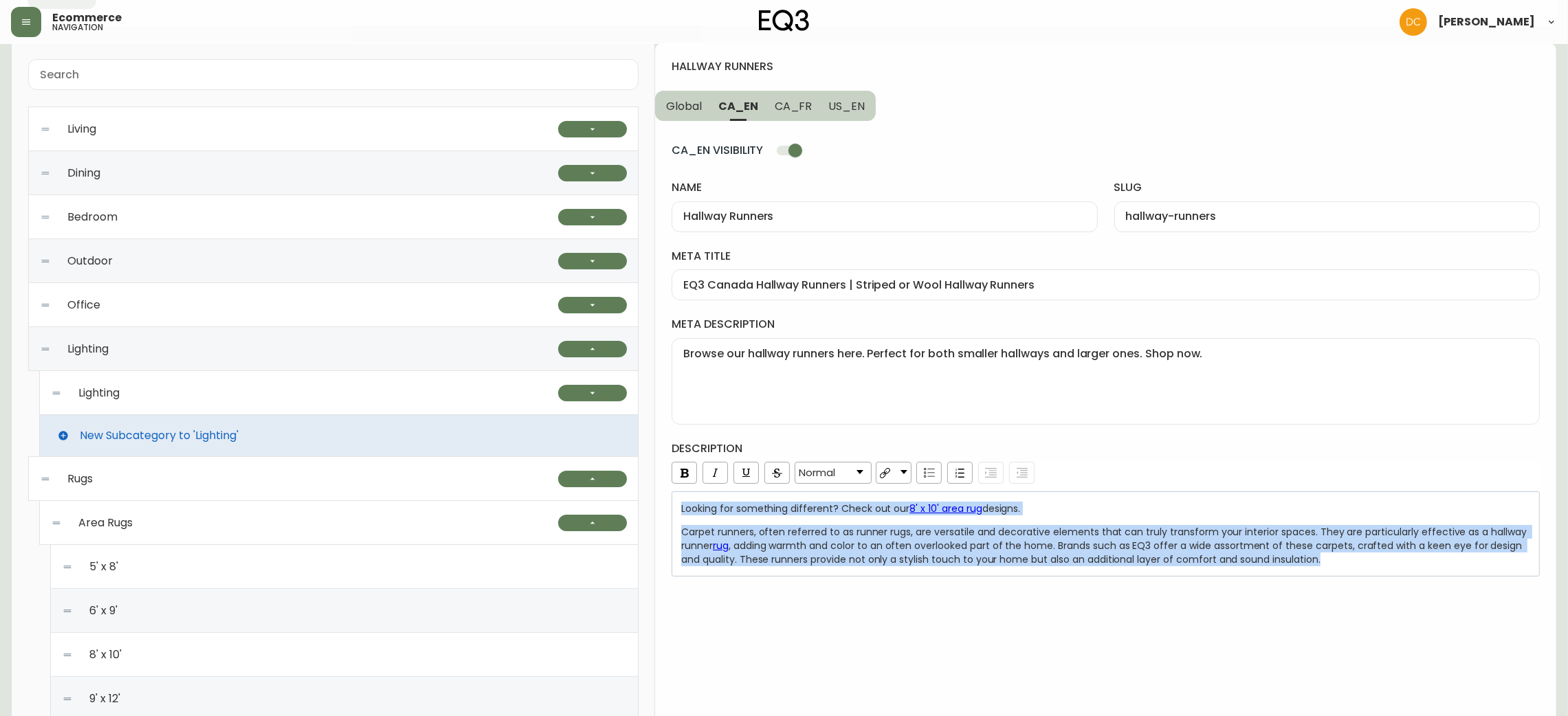
click at [801, 94] on button "CA_FR" at bounding box center [793, 105] width 55 height 30
type input "Chemins de couloir"
type input "chemins-de-couloir"
type input "Tapis de couloir | Carpettes pour longs passages | Déco de plancher"
type textarea "Découvrez nos chemins de couloir ici. Nous offrons des tapis de passage pour le…"
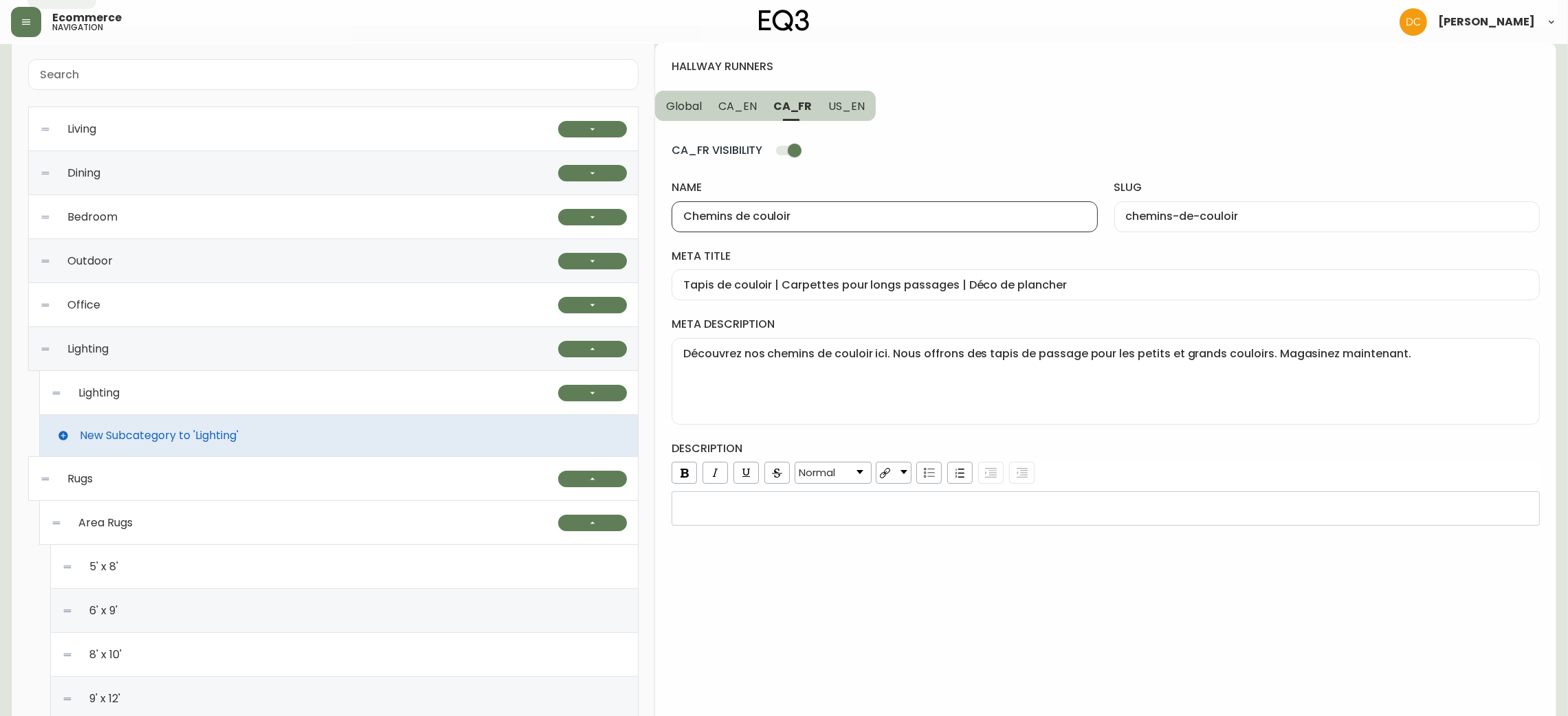
click at [823, 218] on input "Chemins de couloir" at bounding box center [885, 216] width 403 height 13
click at [955, 293] on div "Tapis de couloir | Carpettes pour longs passages | Déco de plancher" at bounding box center [1105, 285] width 868 height 31
click at [962, 389] on textarea "Découvrez nos chemins de couloir ici. Nous offrons des tapis de passage pour le…" at bounding box center [1106, 381] width 845 height 68
click at [845, 107] on span "US_EN" at bounding box center [846, 106] width 37 height 15
type input "Hallway Runners"
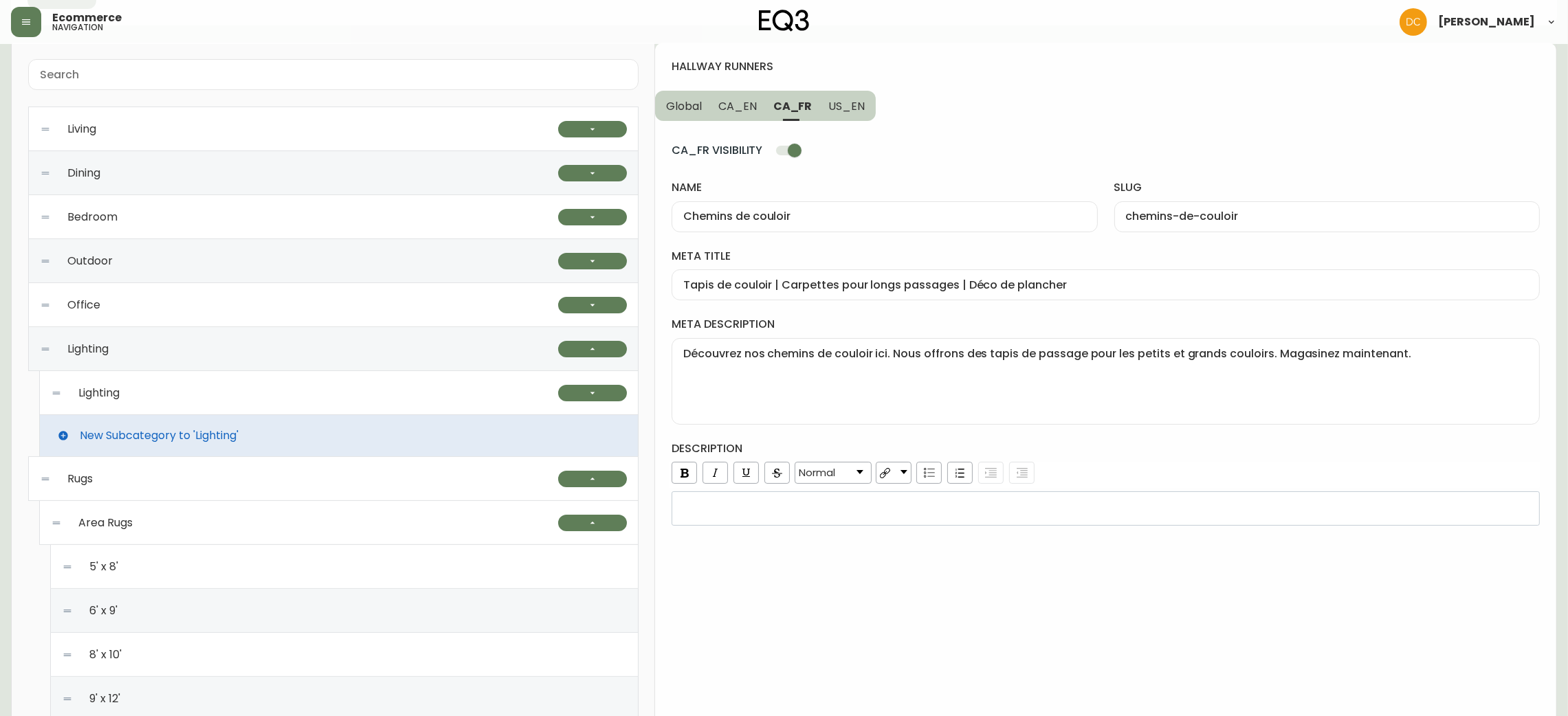
type input "hallway-runners"
type input "EQ3 Hallway Runners | Black or Gray Hallway Runners"
type textarea "Browse our hallway runners here. Perfect for both smaller hallways and larger o…"
click at [857, 238] on div "US_EN VISIBILITY name Hallway Runners slug hallway-runners meta title EQ3 Hallw…" at bounding box center [1105, 323] width 868 height 405
click at [853, 229] on div "Hallway Runners" at bounding box center [884, 216] width 425 height 31
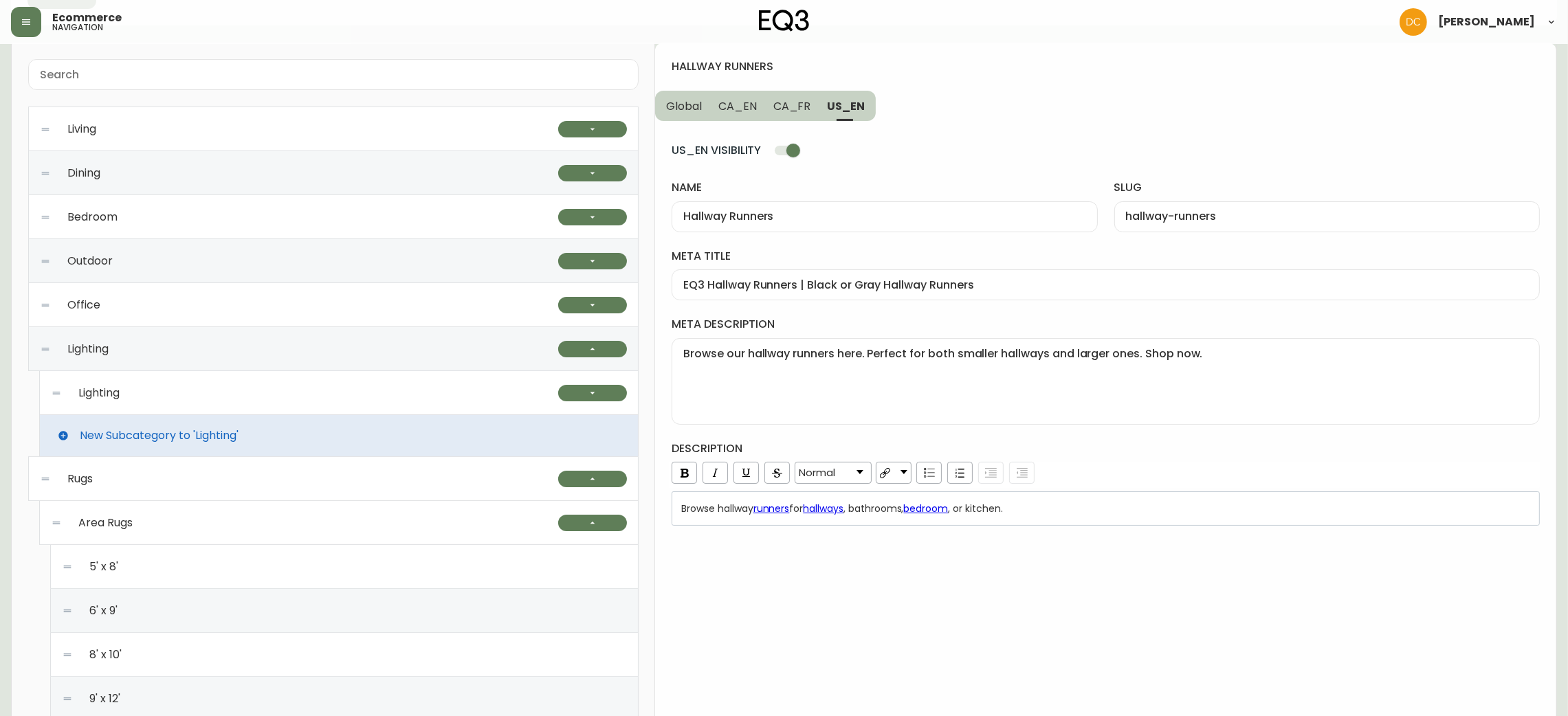
click at [835, 288] on input "EQ3 Hallway Runners | Black or Gray Hallway Runners" at bounding box center [1106, 285] width 845 height 13
click at [891, 388] on textarea "Browse our hallway runners here. Perfect for both smaller hallways and larger o…" at bounding box center [1106, 381] width 845 height 68
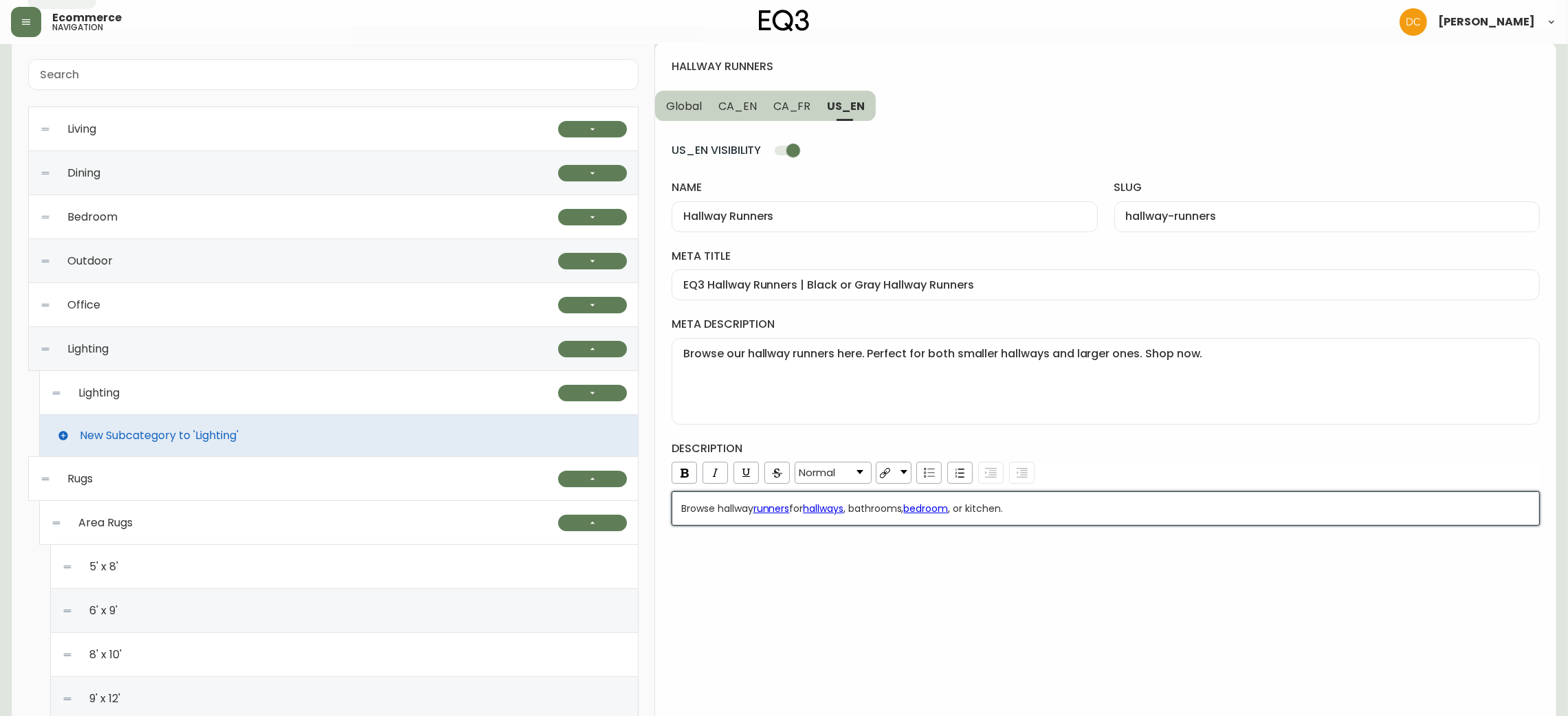
click at [1069, 508] on div "Browse hallway runners for hallways , bathrooms, bedroom , or kitchen." at bounding box center [1106, 509] width 850 height 14
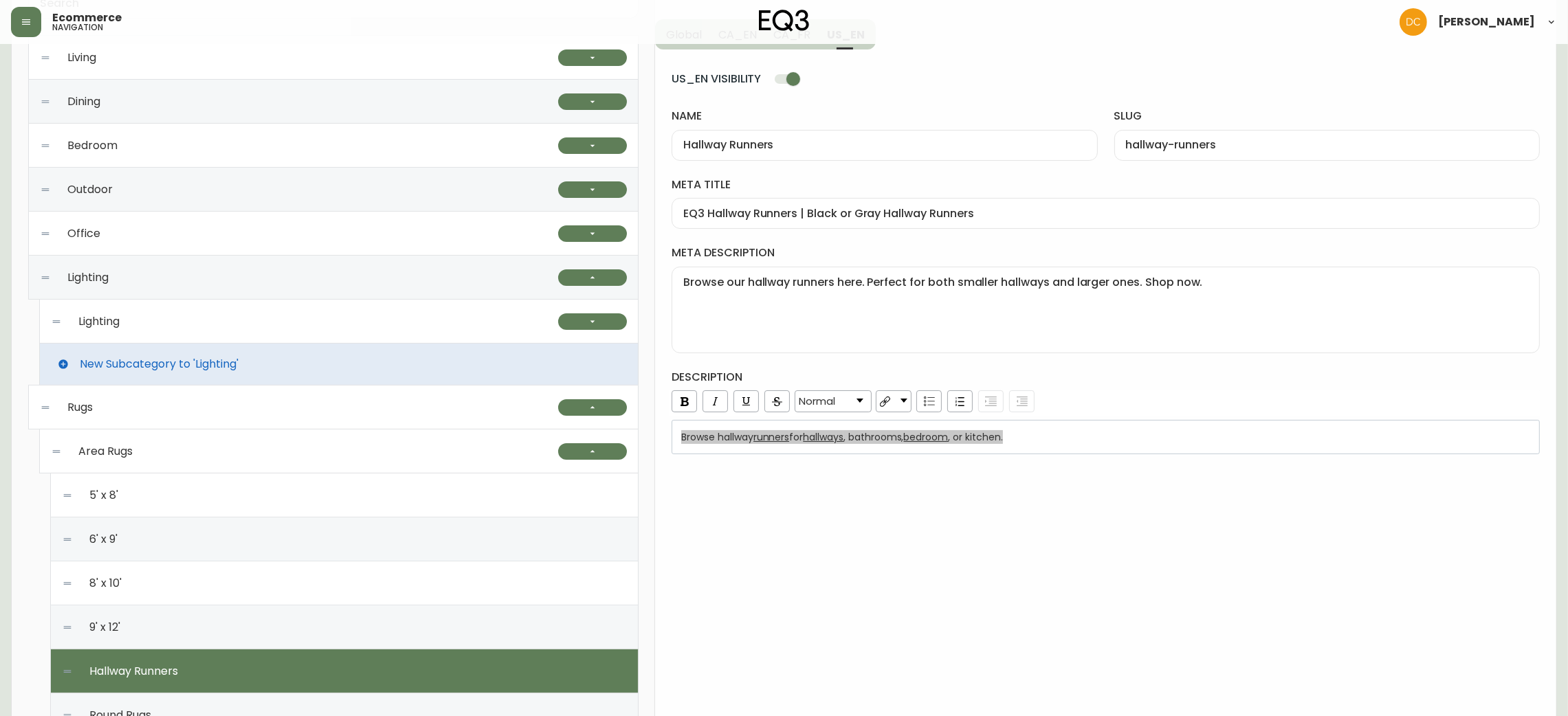
scroll to position [308, 0]
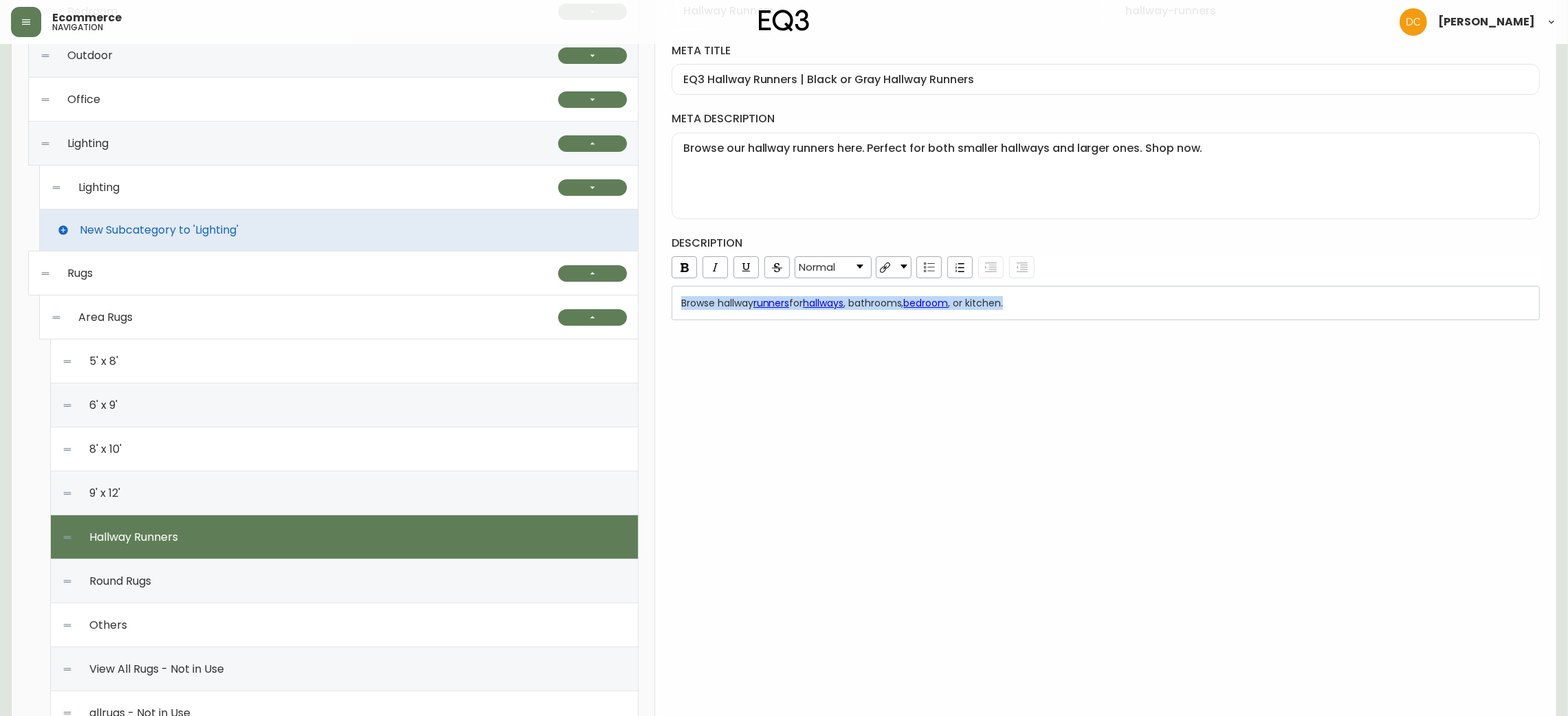
click at [311, 586] on div "Round Rugs" at bounding box center [344, 581] width 565 height 44
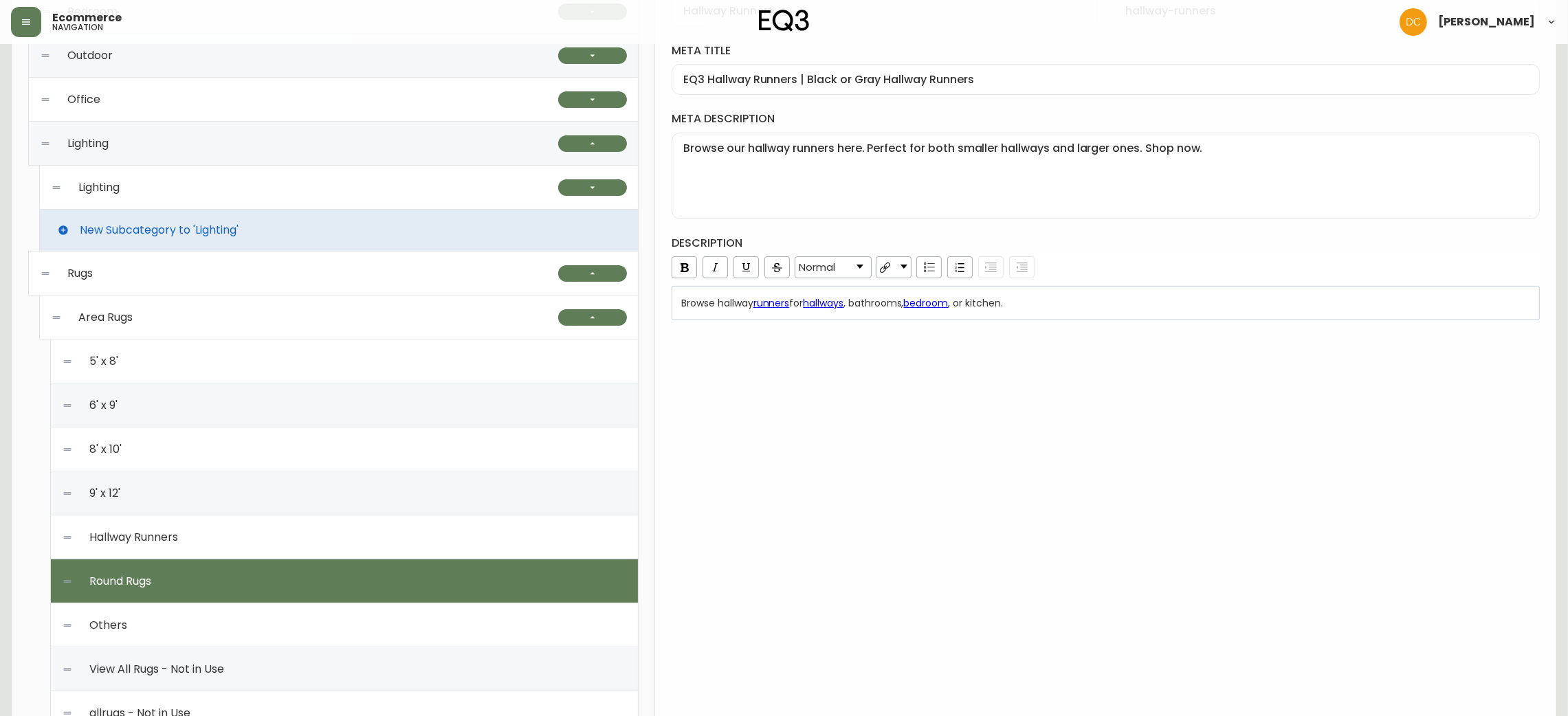
type input "Round Rugs"
type input "round-rugs"
type input "Round Area Rugs | Kitchen or Nursery Round Rugs"
type textarea "Looking for the perfect round rug? Explore our collection here. A variety of co…"
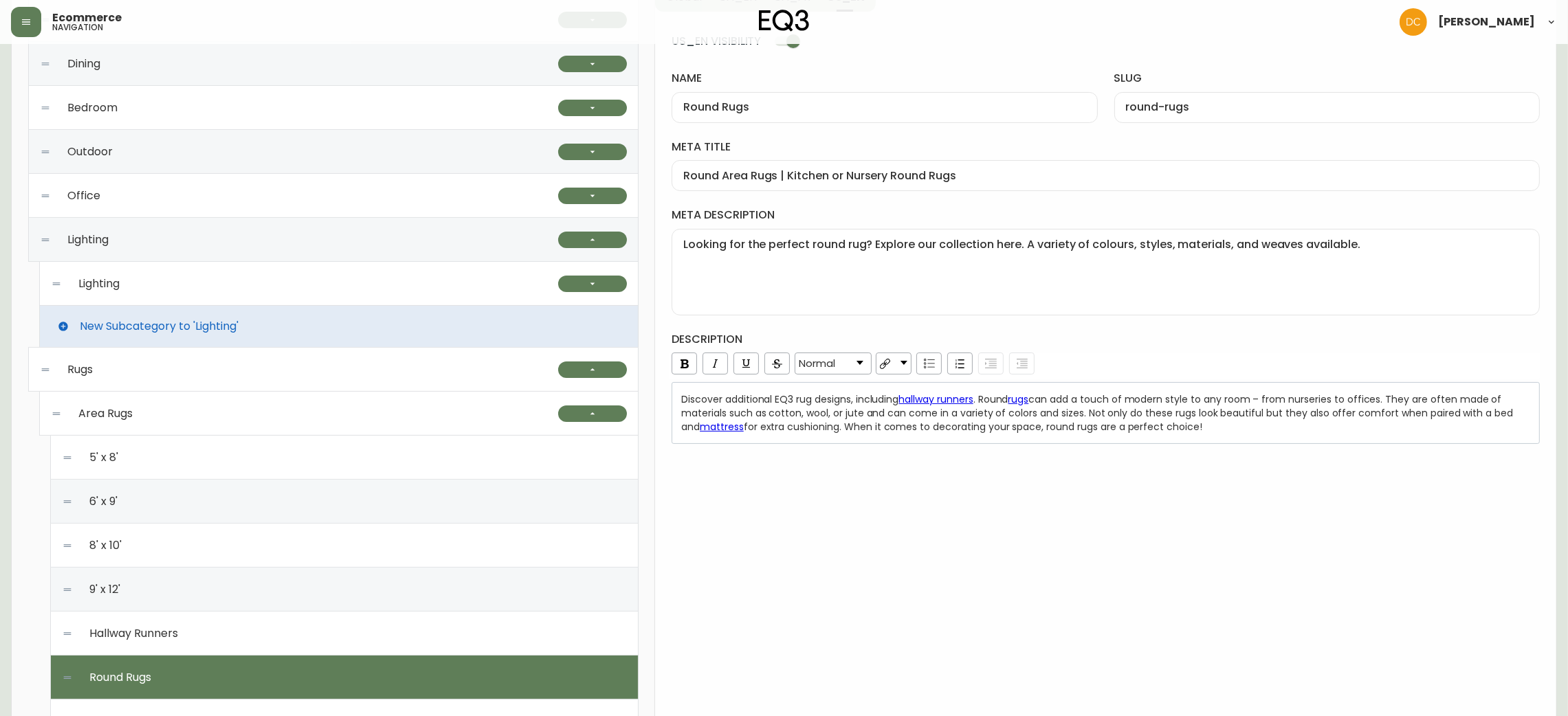
scroll to position [103, 0]
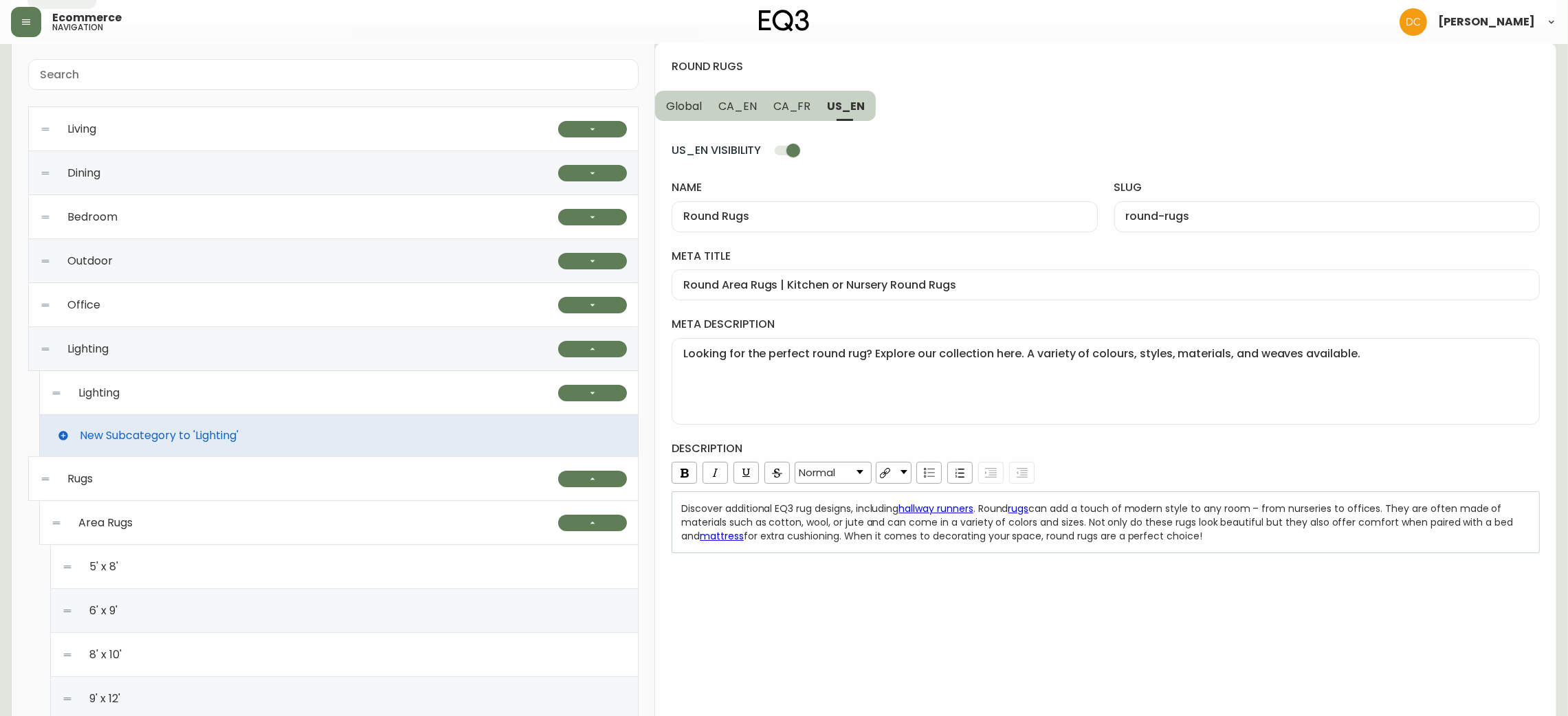
click at [798, 205] on div "Round Rugs" at bounding box center [884, 216] width 425 height 31
click at [937, 289] on input "Round Area Rugs | Kitchen or Nursery Round Rugs" at bounding box center [1106, 285] width 845 height 13
click at [906, 382] on textarea "Looking for the perfect round rug? Explore our collection here. A variety of co…" at bounding box center [1106, 381] width 845 height 68
click at [1026, 539] on span "for extra cushioning. When it comes to decorating your space, round rugs are a …" at bounding box center [973, 537] width 458 height 14
drag, startPoint x: 773, startPoint y: 122, endPoint x: 782, endPoint y: 115, distance: 11.4
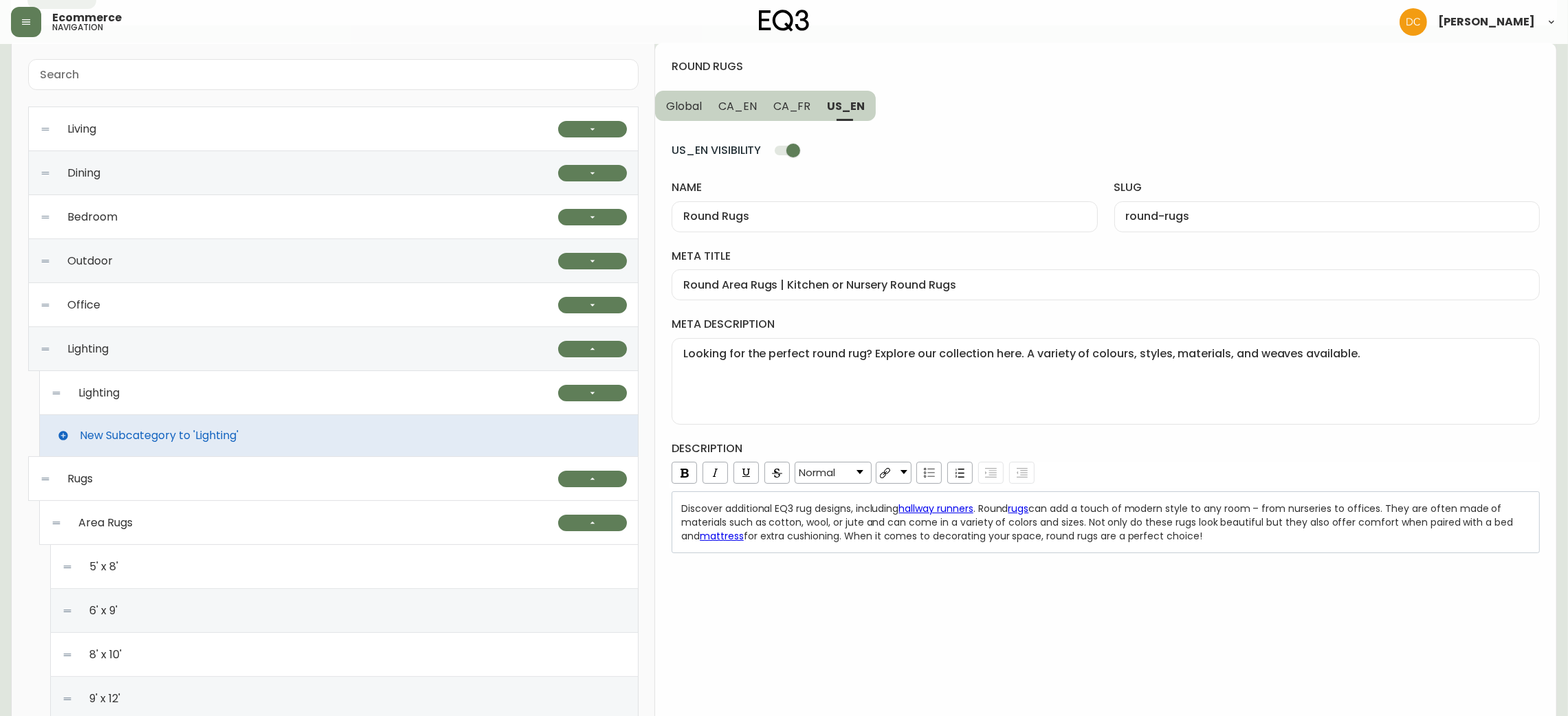
click at [773, 122] on div "US_EN VISIBILITY name Round Rugs slug round-rugs meta title Round Area Rugs | K…" at bounding box center [1105, 337] width 868 height 432
click at [794, 109] on span "CA_FR" at bounding box center [792, 106] width 38 height 15
type input "Tapis ronds"
type input "tapis-ronds"
type input "Tapis ronds | Carpettes de forme ronde | Décoration de plancher | [GEOGRAPHIC_D…"
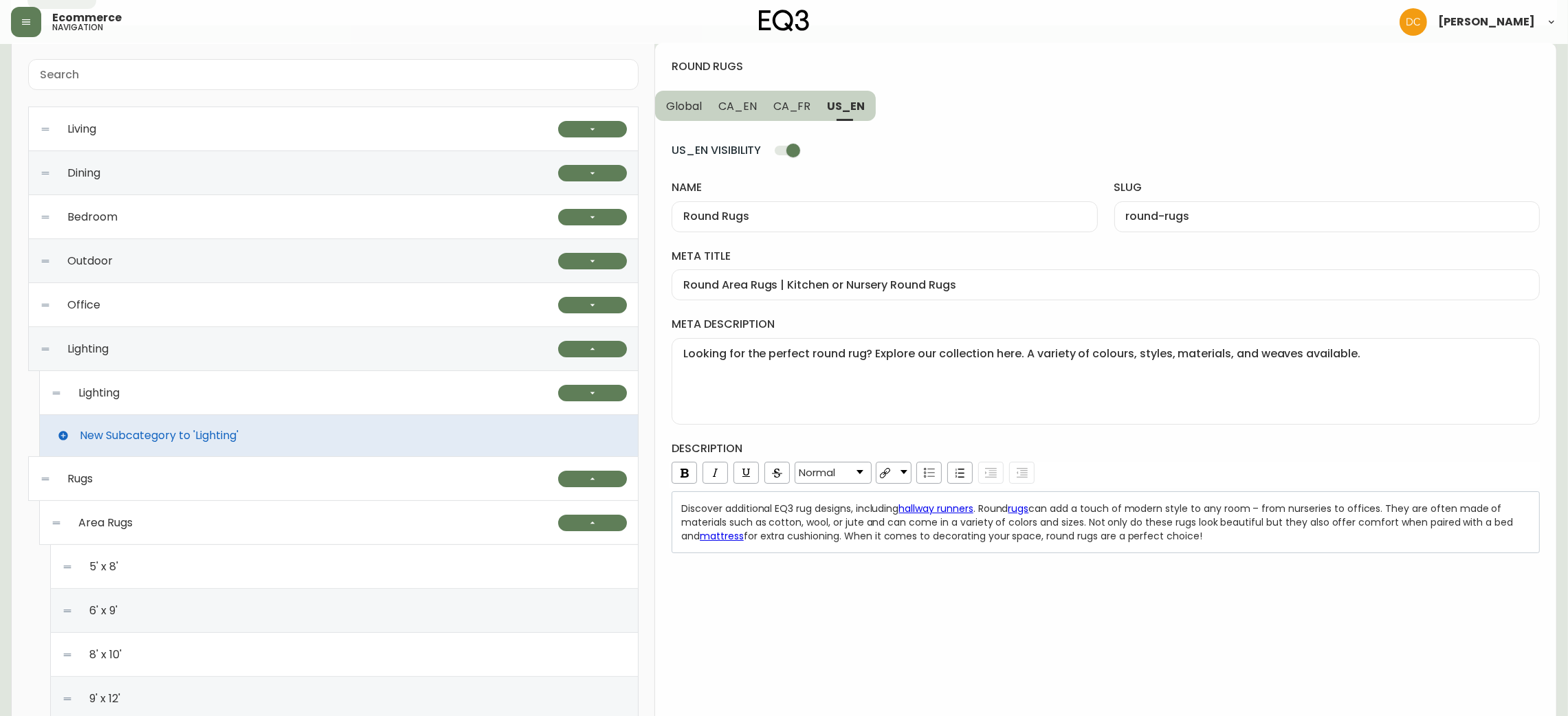
type textarea "Cherchez-vous la carpette ronde parfaite? Explorez notre sélection de tapis ron…"
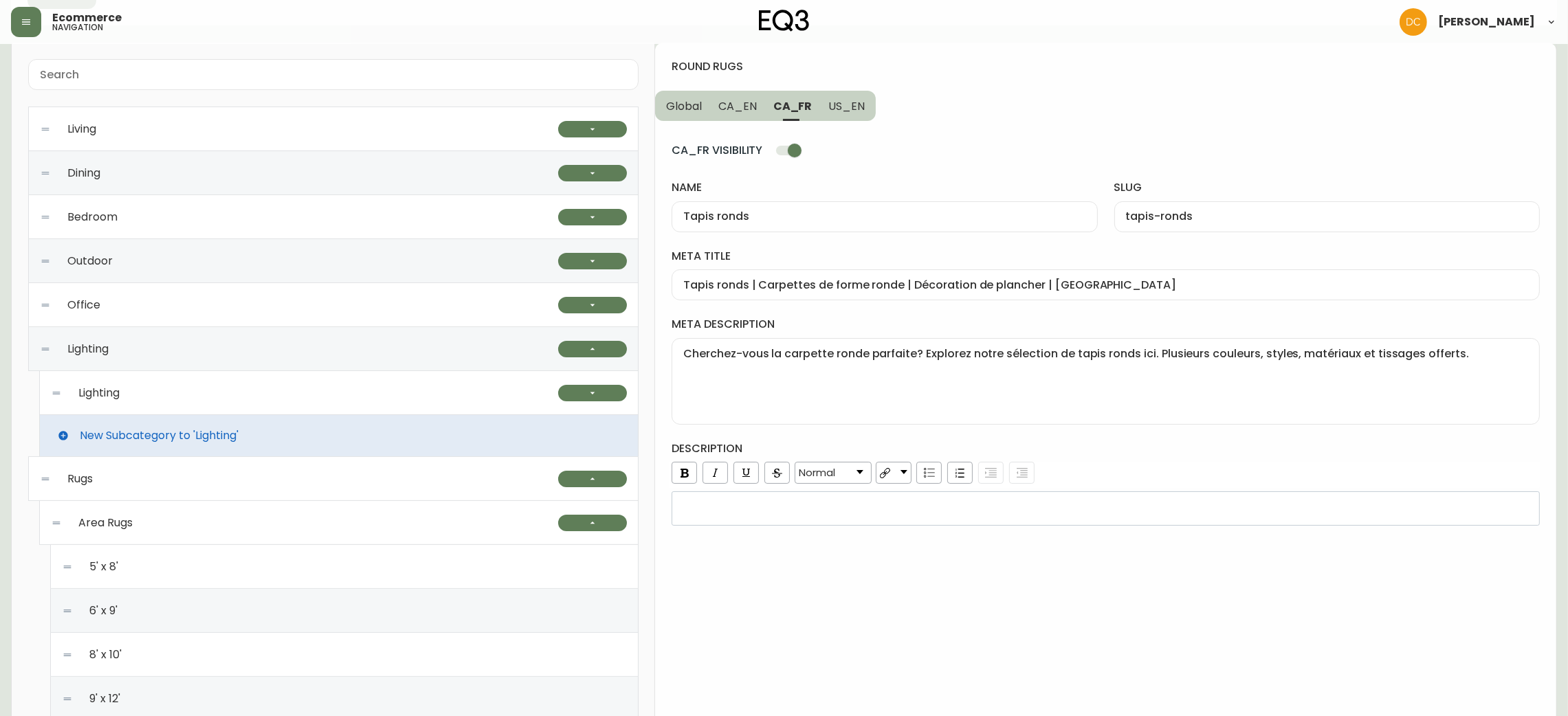
click at [795, 212] on input "Tapis ronds" at bounding box center [885, 216] width 403 height 13
click at [874, 293] on div "Tapis ronds | Carpettes de forme ronde | Décoration de plancher | [GEOGRAPHIC_D…" at bounding box center [1105, 285] width 868 height 31
click at [827, 348] on textarea "Cherchez-vous la carpette ronde parfaite? Explorez notre sélection de tapis ron…" at bounding box center [1106, 381] width 845 height 68
click at [725, 109] on span "CA_EN" at bounding box center [737, 106] width 39 height 15
type input "Round Rugs"
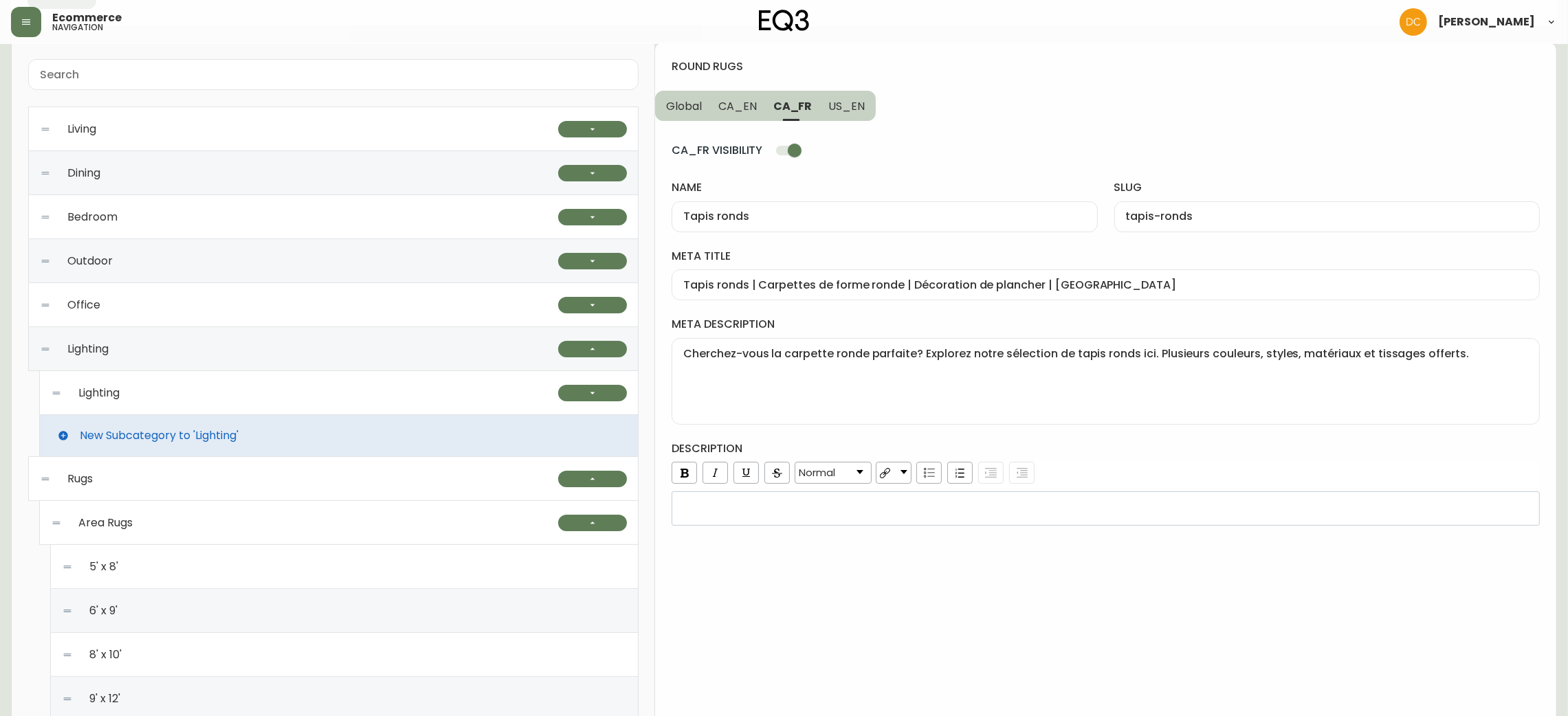
type input "rounds-rugs"
type input "Round Area Rugs | Floral or Braided Round Rugs"
type textarea "Looking for the perfect round rug? Explore our collection here. A variety of co…"
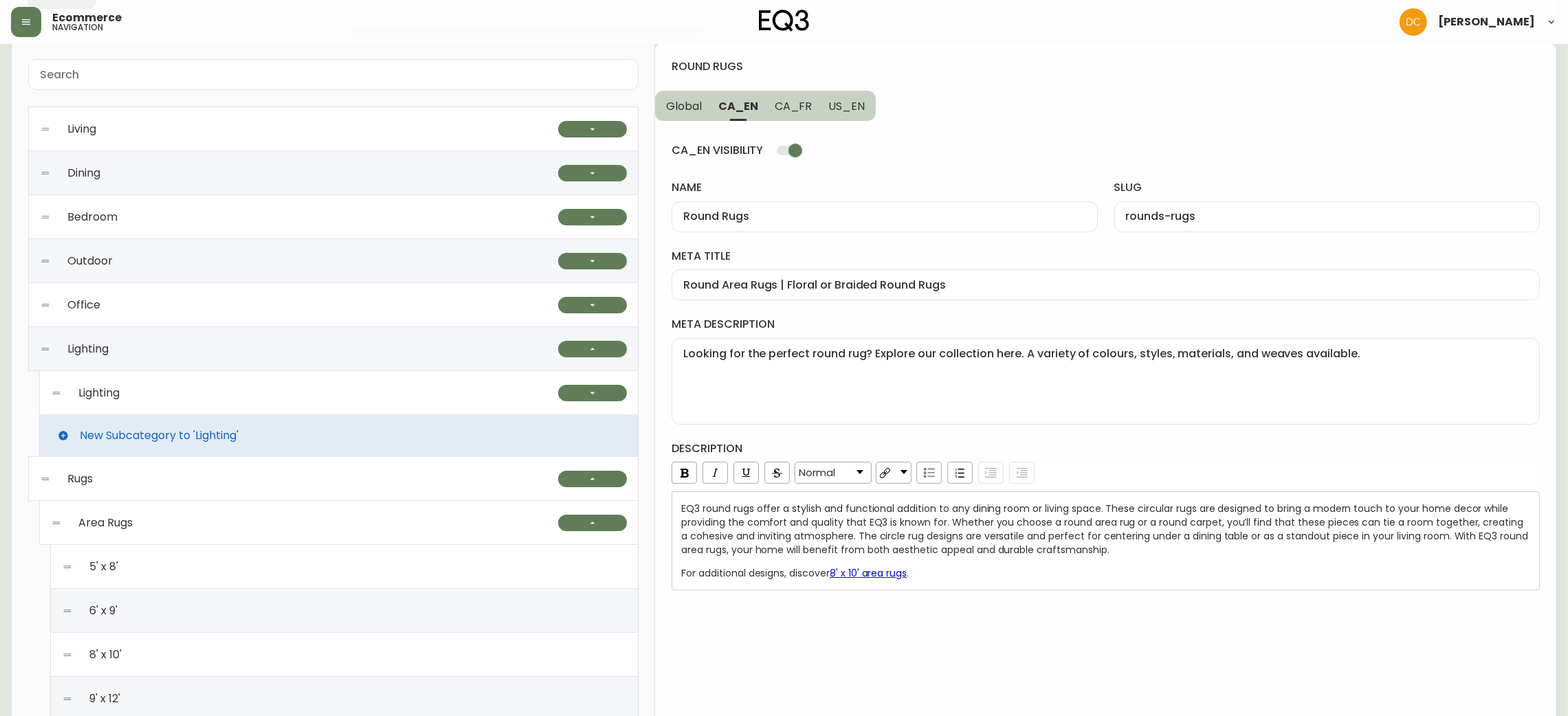
click at [756, 229] on div "Round Rugs" at bounding box center [884, 216] width 425 height 31
drag, startPoint x: 890, startPoint y: 291, endPoint x: 864, endPoint y: 254, distance: 45.2
click at [892, 291] on input "Round Area Rugs | Floral or Braided Round Rugs" at bounding box center [1106, 285] width 845 height 13
click at [920, 364] on textarea "Looking for the perfect round rug? Explore our collection here. A variety of co…" at bounding box center [1106, 381] width 845 height 68
click at [945, 542] on span "EQ3 round rugs offer a stylish and functional addition to any dining room or li…" at bounding box center [1106, 529] width 850 height 55
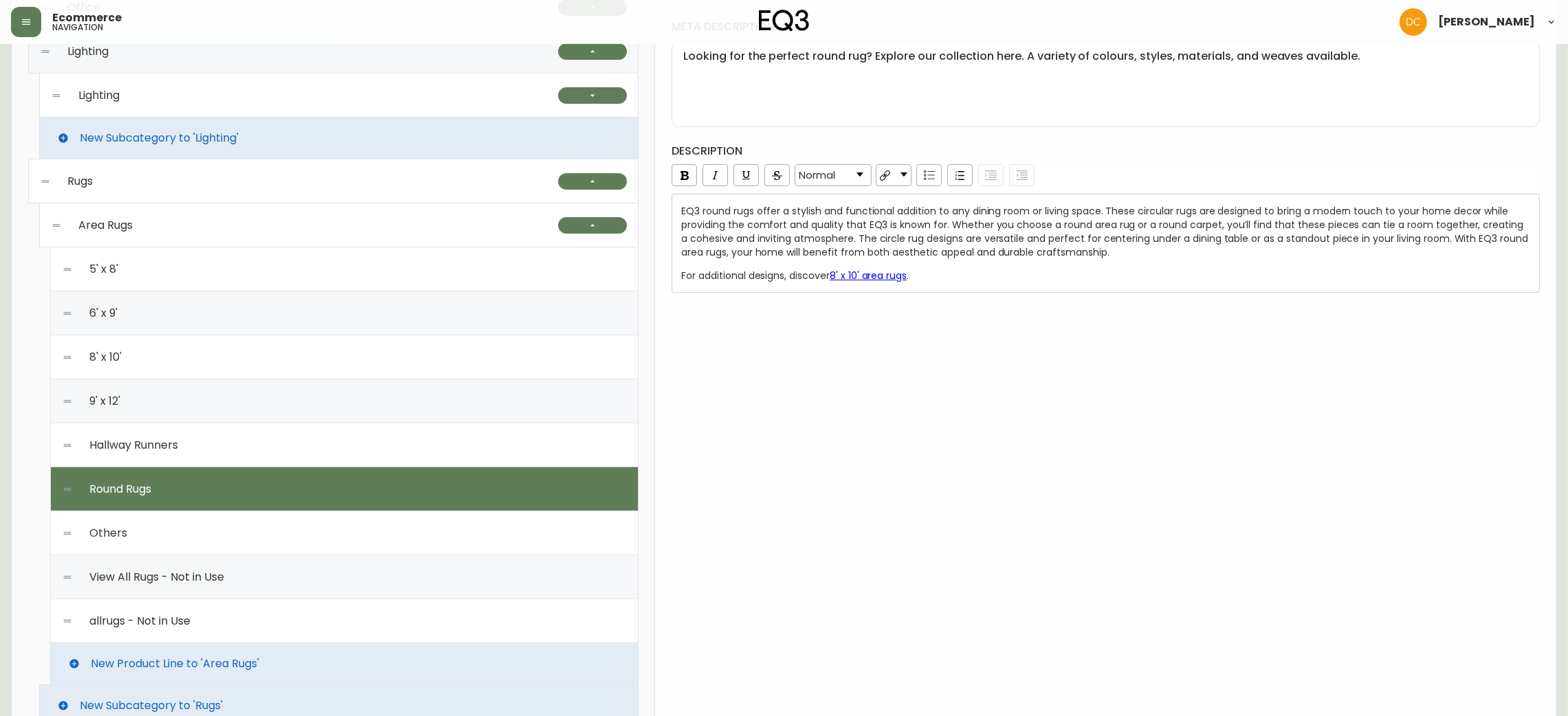
scroll to position [413, 0]
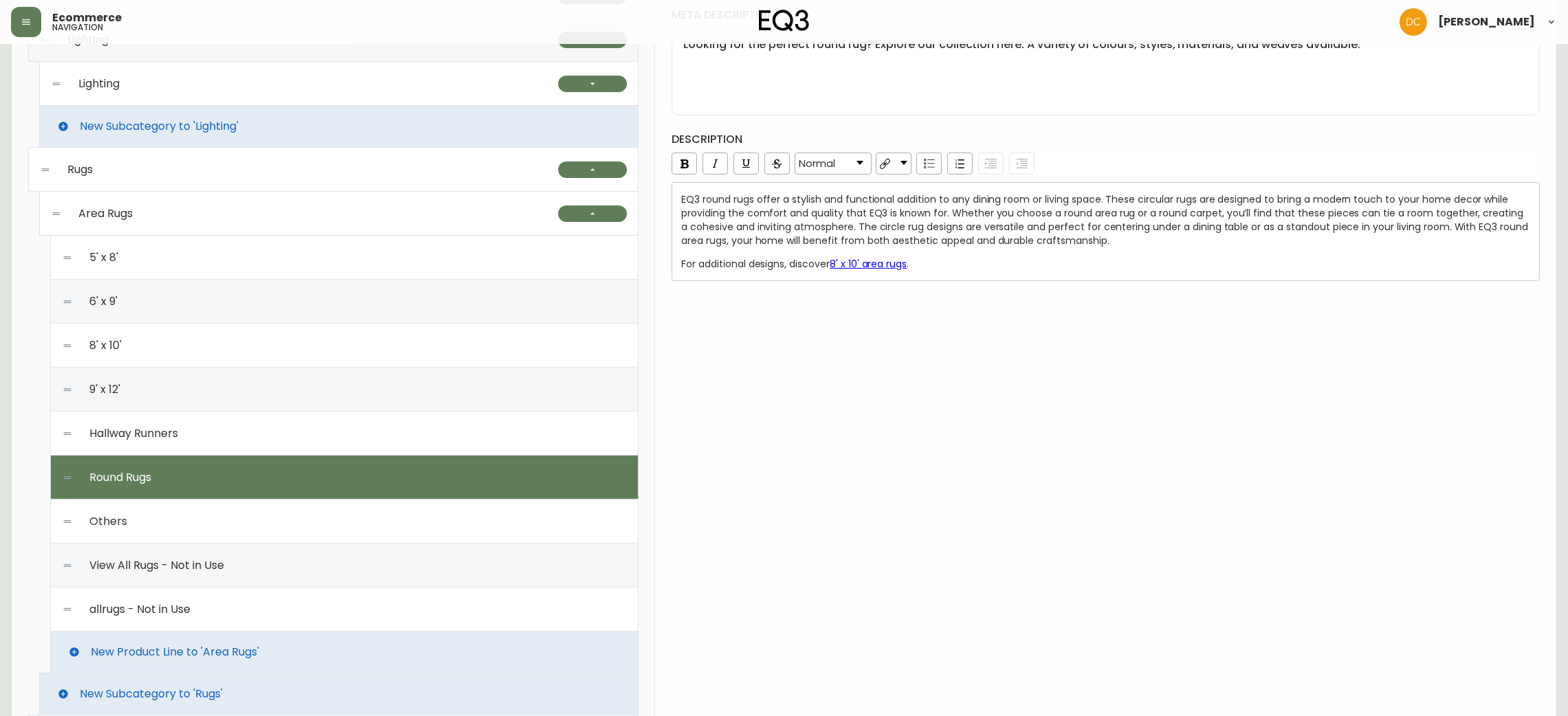
click at [213, 521] on div "Others" at bounding box center [344, 522] width 565 height 44
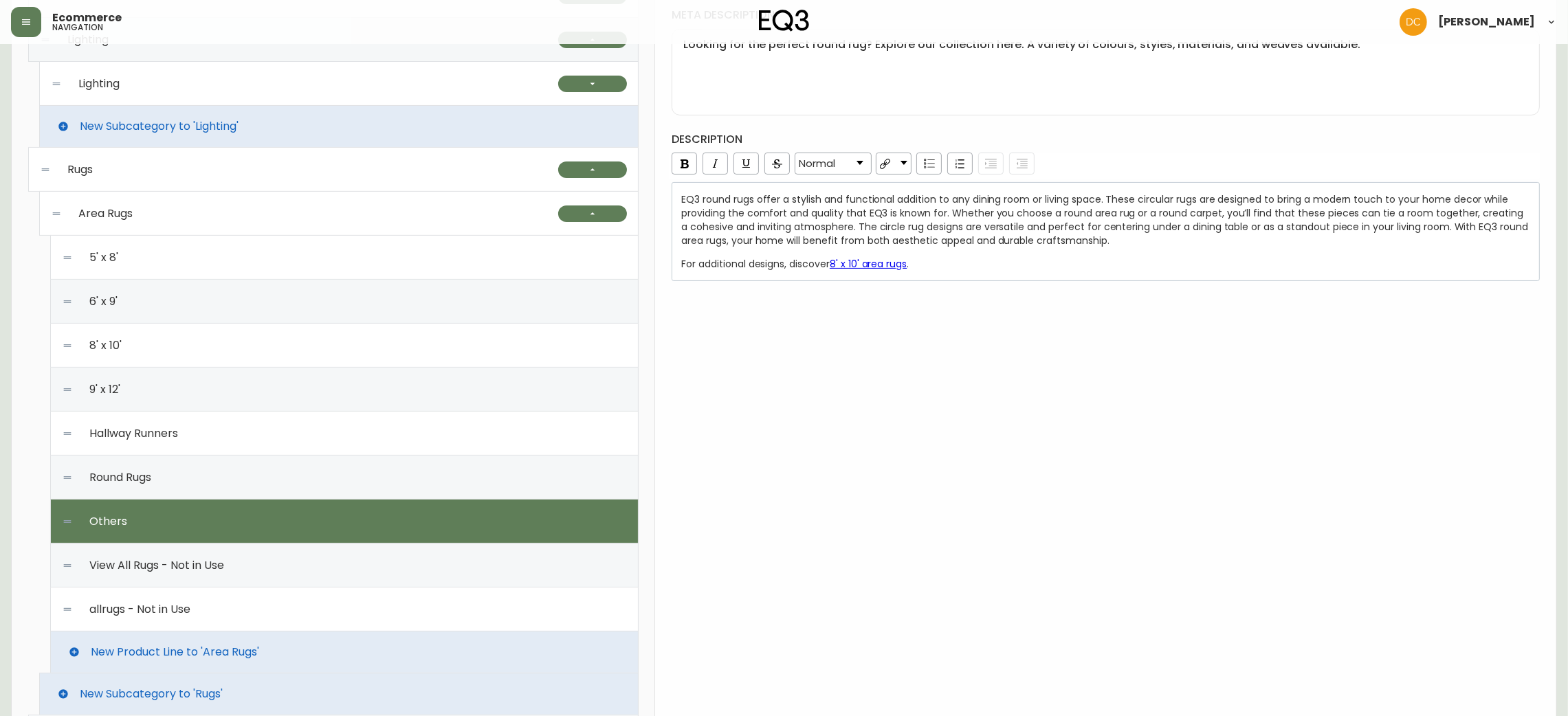
type input "Others"
type input "others"
type input "Modern Rugs | Sheepskin Rugs and Rug Pads"
type textarea "Looking for a rug that's little more interesting? Shop our high-quality sheepsk…"
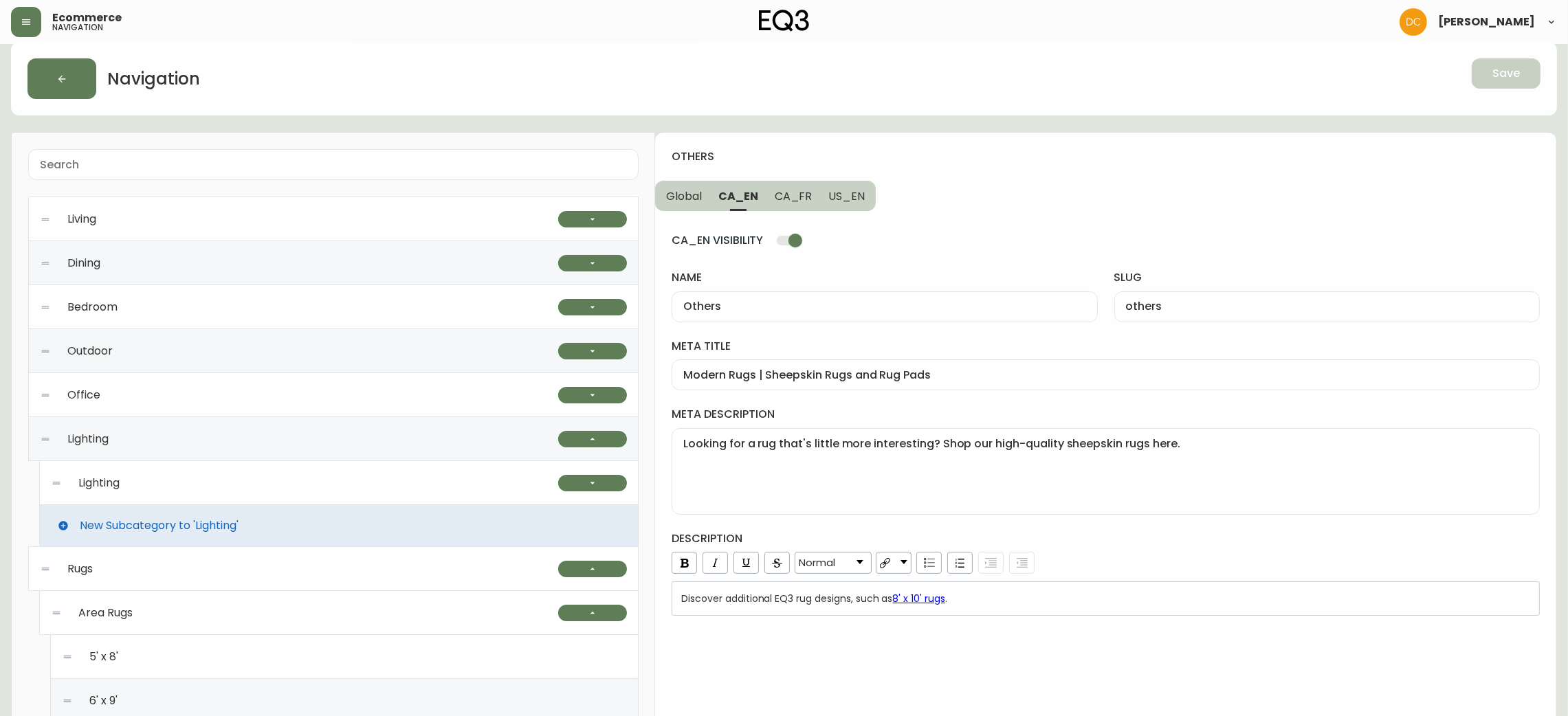
scroll to position [0, 0]
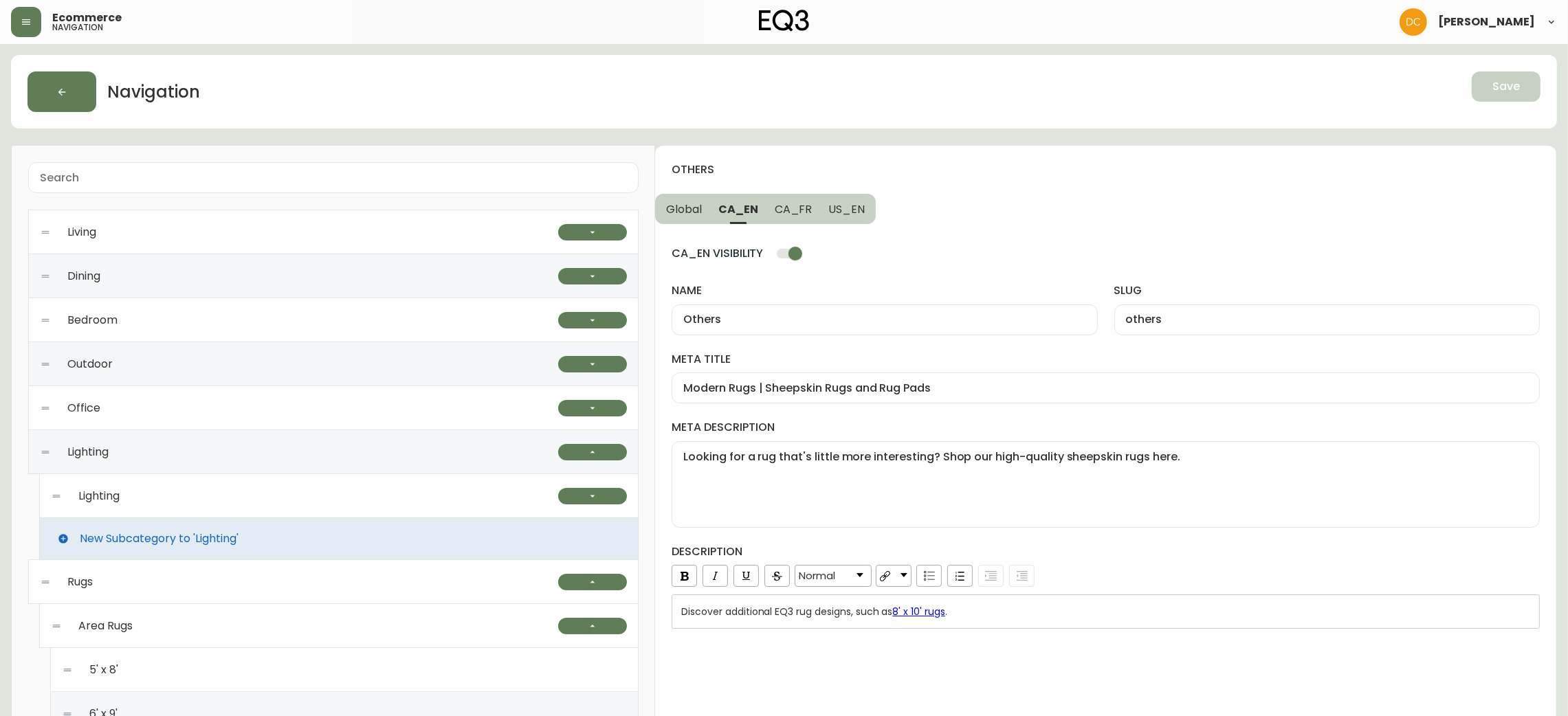
click at [772, 324] on input "Others" at bounding box center [885, 319] width 403 height 13
click at [873, 380] on div "Modern Rugs | Sheepskin Rugs and Rug Pads" at bounding box center [1105, 388] width 868 height 31
click at [922, 487] on textarea "Looking for a rug that's little more interesting? Shop our high-quality sheepsk…" at bounding box center [1106, 484] width 845 height 68
click at [1108, 624] on div "Discover additional EQ3 rug designs, such as 8' x 10' rugs ." at bounding box center [1105, 612] width 868 height 35
click at [798, 213] on span "CA_FR" at bounding box center [793, 209] width 38 height 15
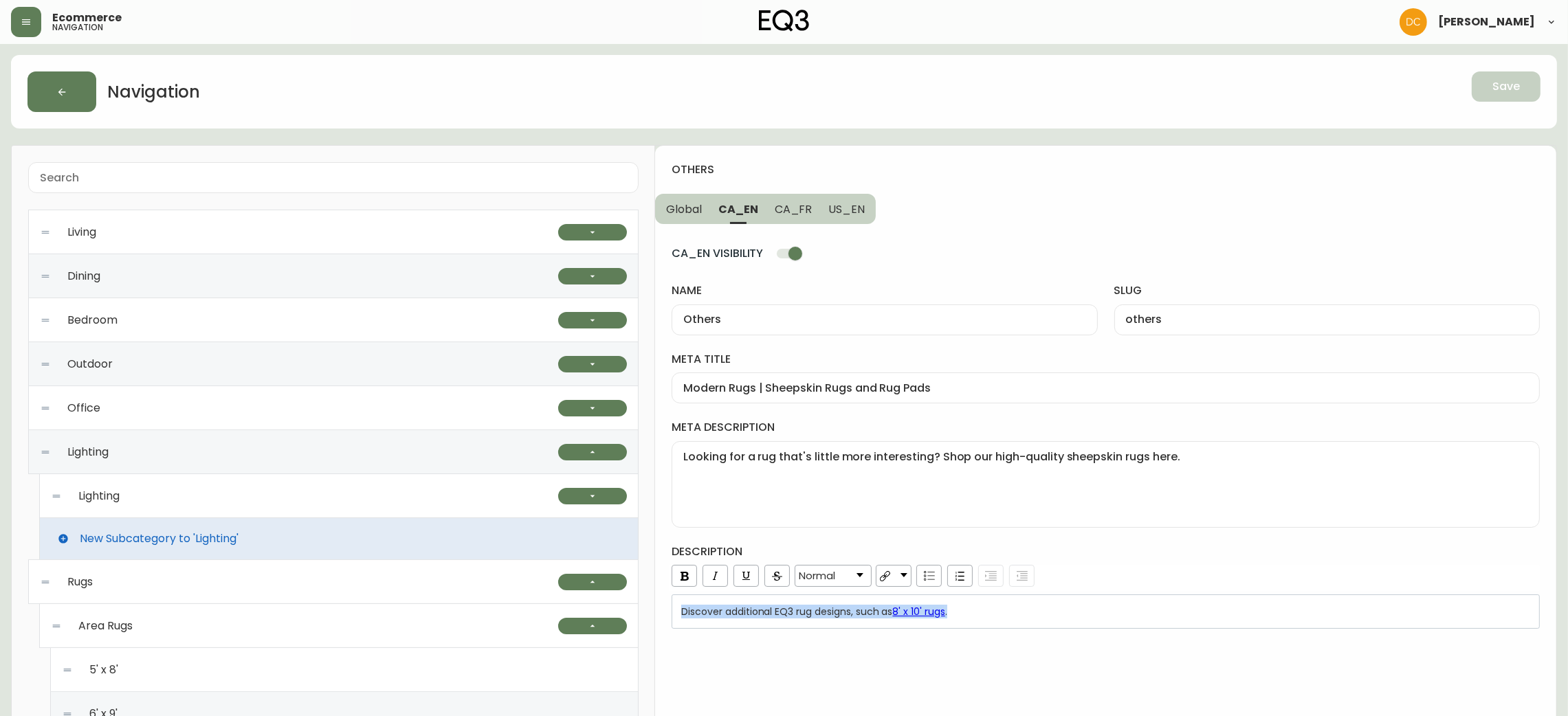
type input "Autres"
type input "autres"
type input "Petits tapis | Collection de carpettes modernes | Embellissement maison"
type textarea "Cherchez-vous une carpette qui sort un peu de l’ordinaire? Magasinez nos tapis …"
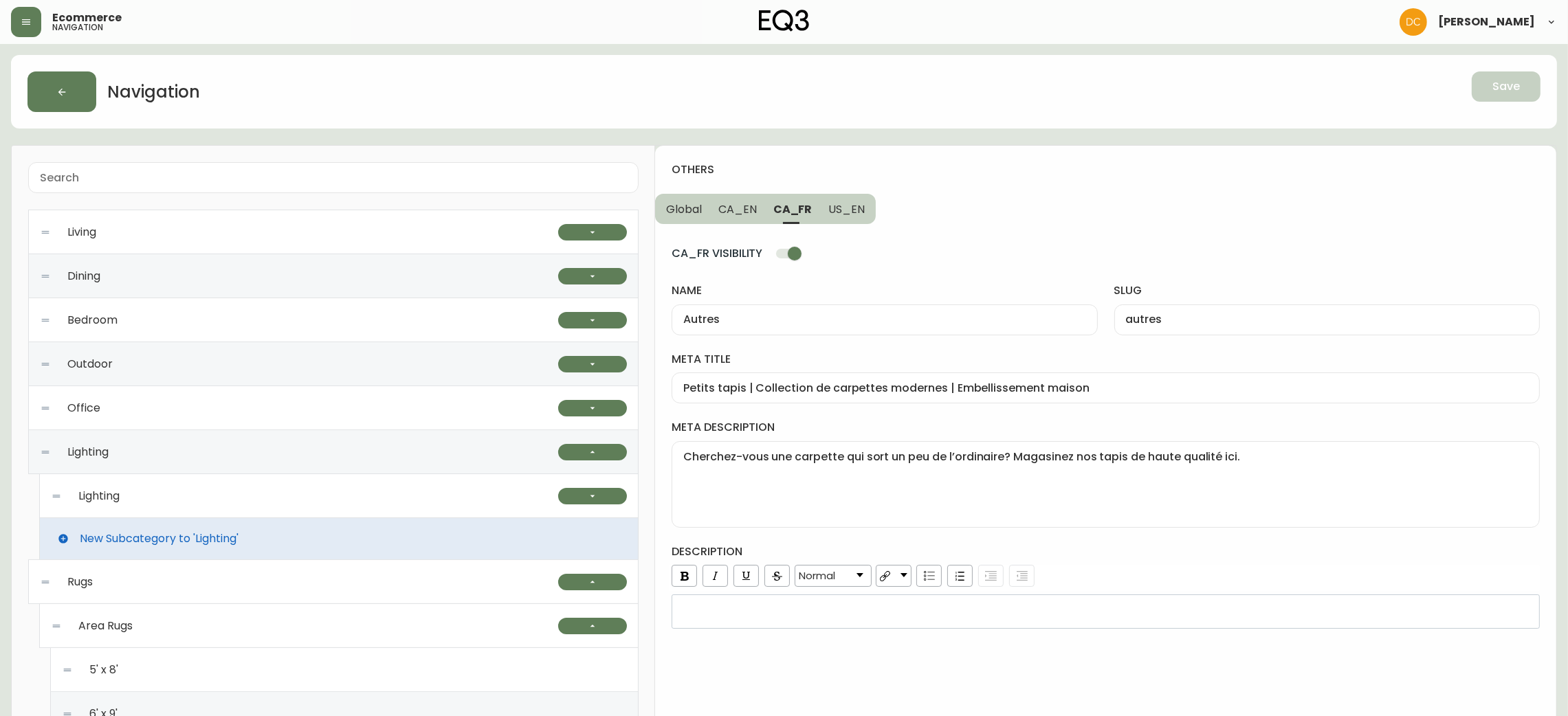
click at [794, 314] on input "Autres" at bounding box center [885, 319] width 403 height 13
click at [873, 377] on div "Petits tapis | Collection de carpettes modernes | Embellissement maison" at bounding box center [1105, 388] width 868 height 31
click at [954, 490] on textarea "Cherchez-vous une carpette qui sort un peu de l’ordinaire? Magasinez nos tapis …" at bounding box center [1106, 484] width 845 height 68
click at [853, 216] on span "US_EN" at bounding box center [846, 209] width 37 height 15
type input "Others"
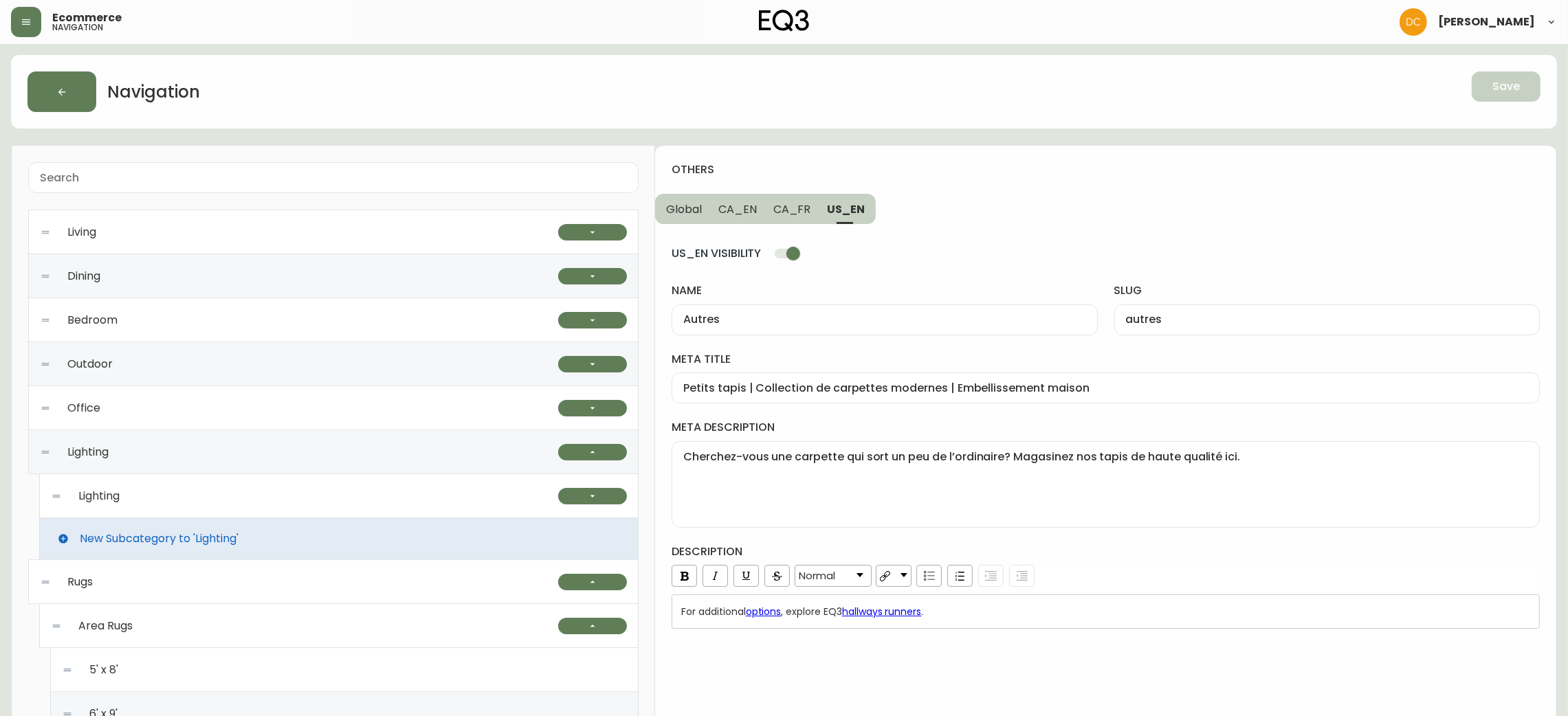
type input "others"
type input "Modern Rugs | Sheepskin Rugs and Rug Pads"
type textarea "Whether you're looking for a sheepskin rug or an accent rug, we have the soluti…"
click at [806, 323] on input "Others" at bounding box center [885, 319] width 403 height 13
drag, startPoint x: 901, startPoint y: 369, endPoint x: 898, endPoint y: 388, distance: 19.2
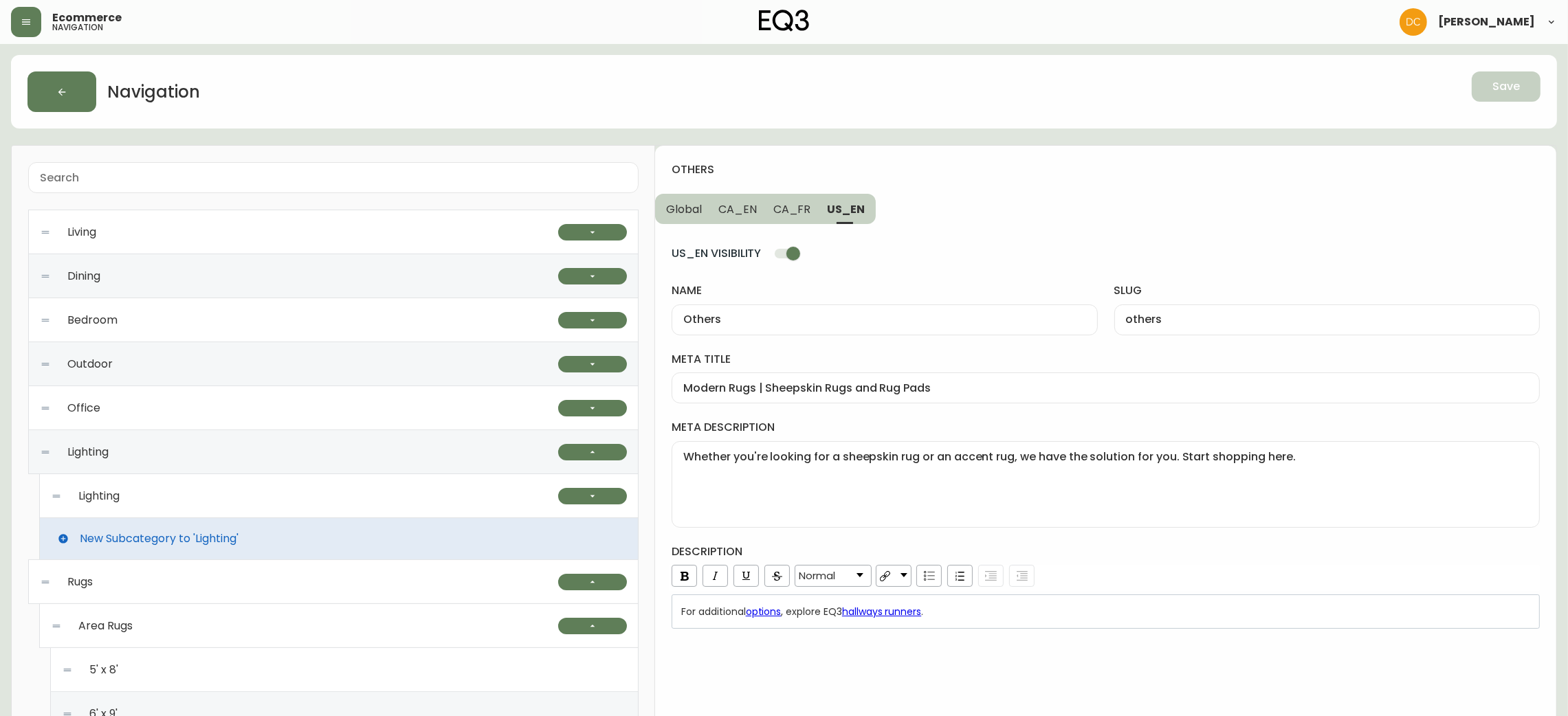
click at [901, 371] on div "meta title Modern Rugs | Sheepskin Rugs and Rug Pads" at bounding box center [1105, 378] width 868 height 52
click at [899, 392] on input "Modern Rugs | Sheepskin Rugs and Rug Pads" at bounding box center [1106, 388] width 845 height 13
drag, startPoint x: 959, startPoint y: 463, endPoint x: 956, endPoint y: 444, distance: 19.2
click at [959, 465] on textarea "Whether you're looking for a sheepskin rug or an accent rug, we have the soluti…" at bounding box center [1106, 484] width 845 height 68
click at [992, 624] on div "For additional options , explore EQ3 hallways runners ." at bounding box center [1105, 612] width 868 height 35
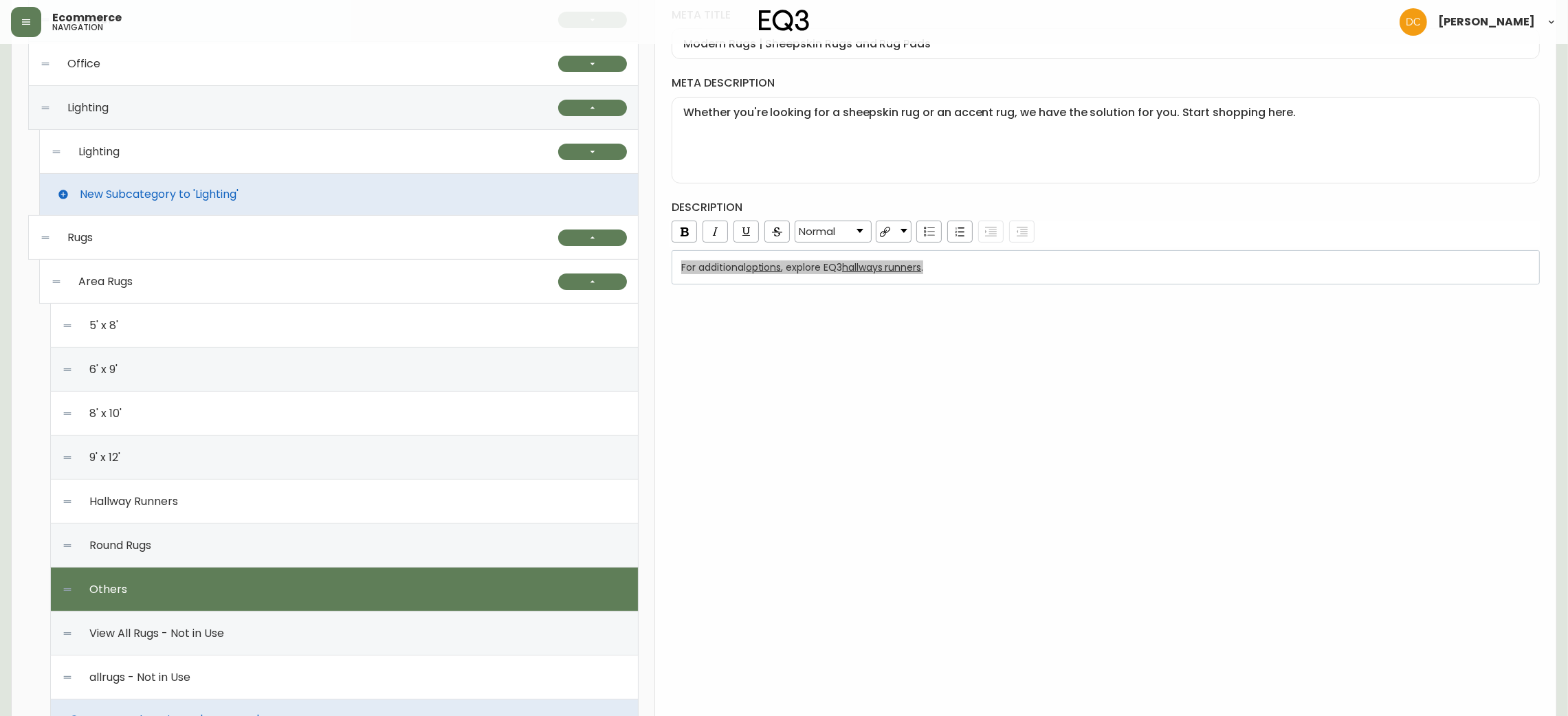
scroll to position [308, 0]
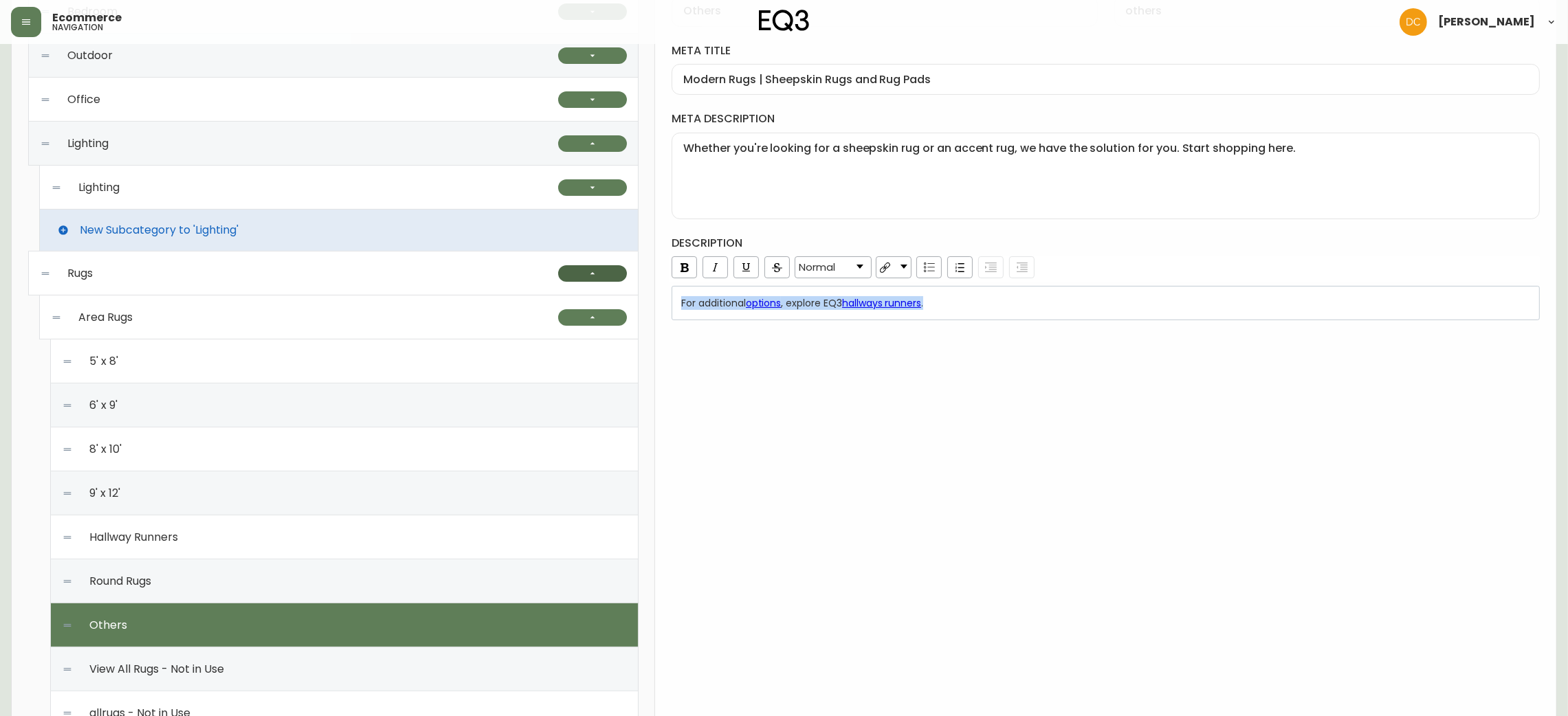
click at [572, 272] on button "button" at bounding box center [592, 274] width 68 height 17
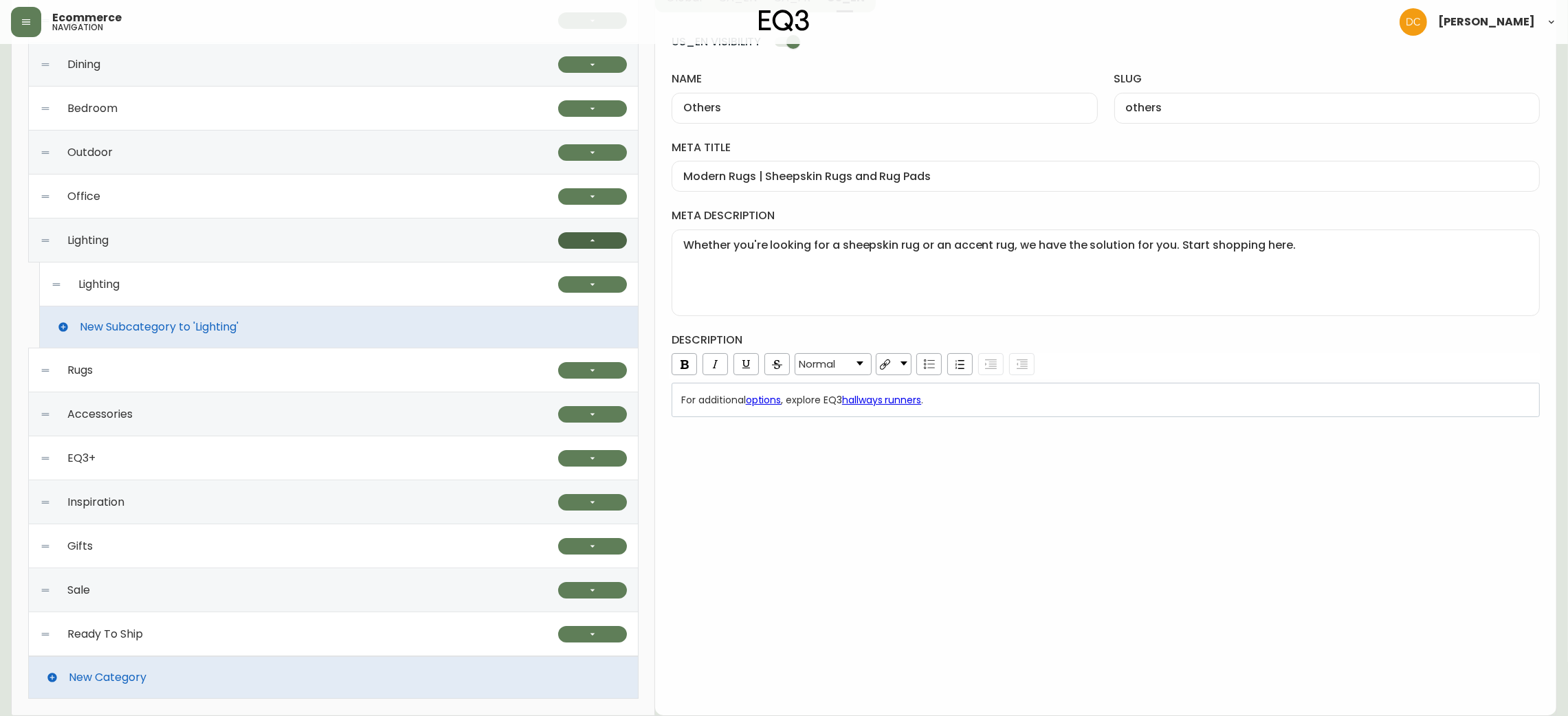
scroll to position [211, 0]
click at [584, 243] on button "button" at bounding box center [592, 240] width 68 height 17
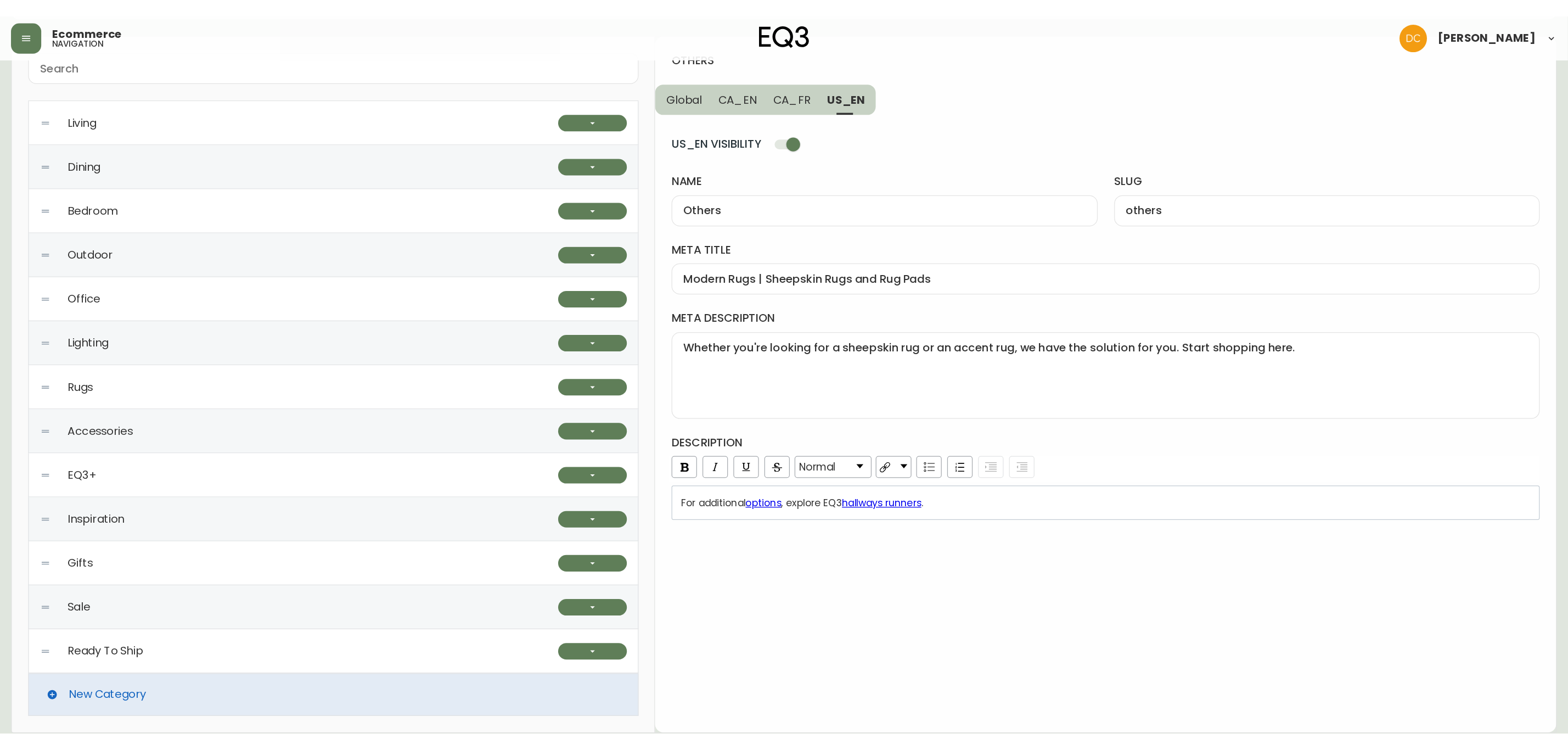
scroll to position [0, 0]
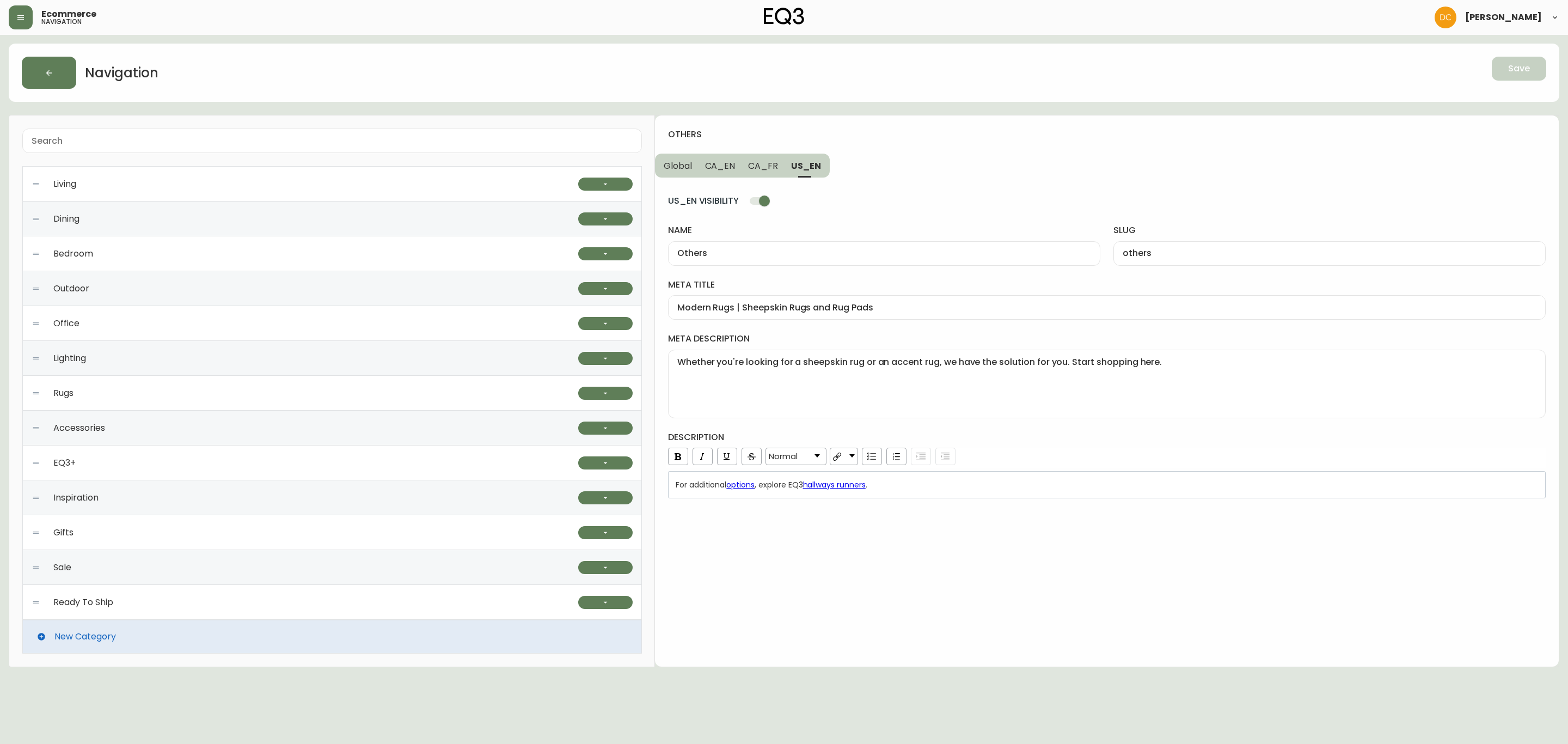
click at [159, 433] on div "Accessories" at bounding box center [305, 428] width 547 height 35
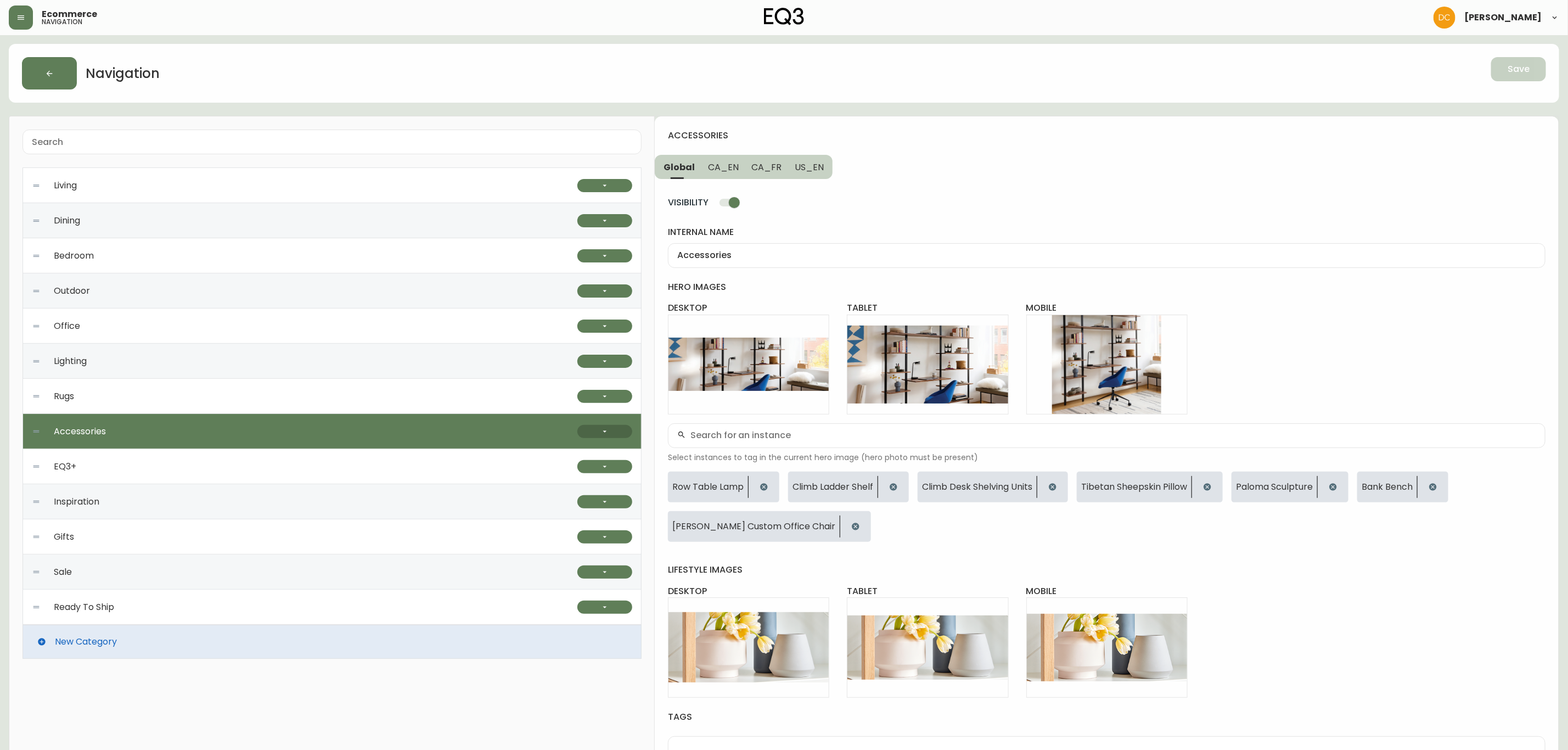
click at [590, 428] on button "button" at bounding box center [604, 432] width 55 height 13
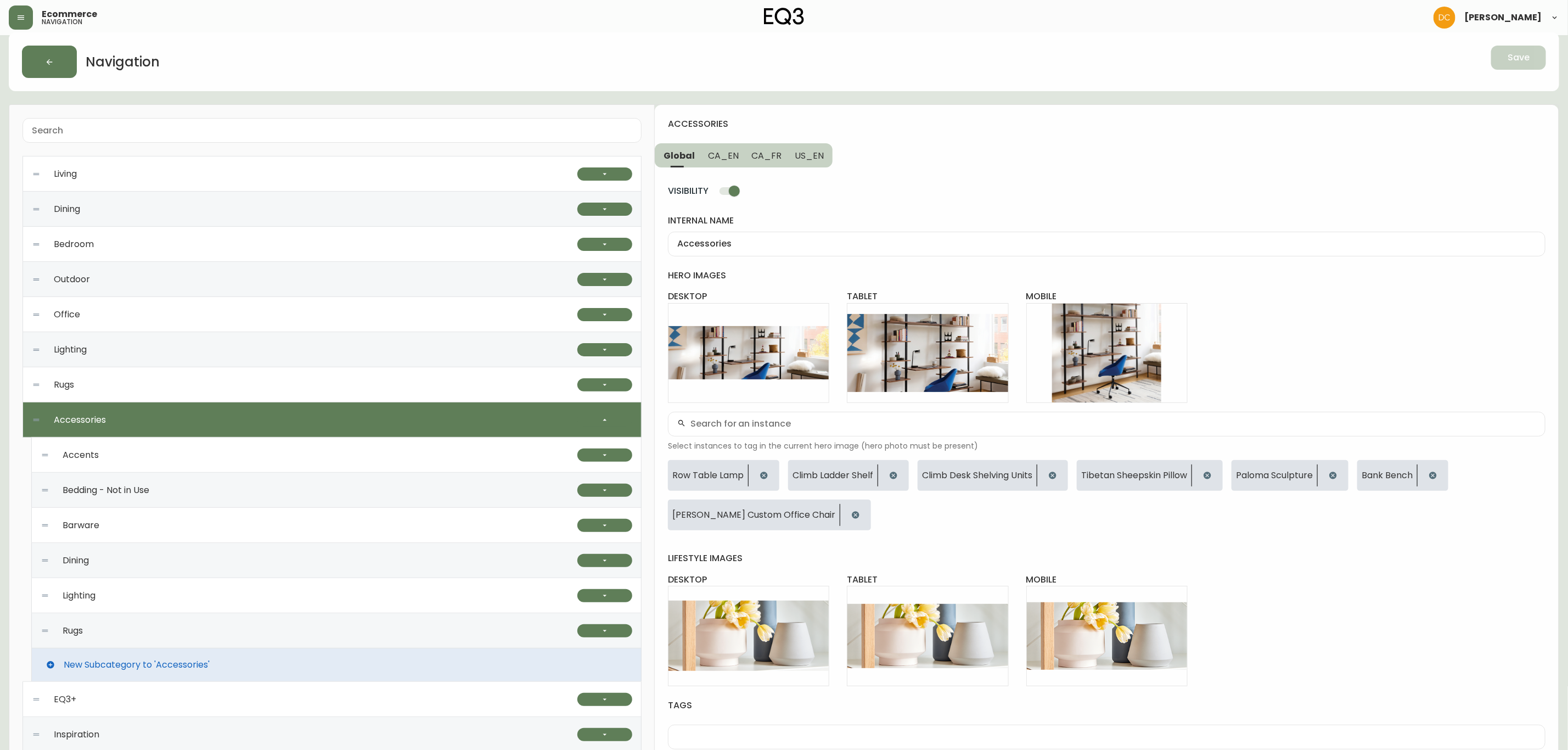
scroll to position [82, 0]
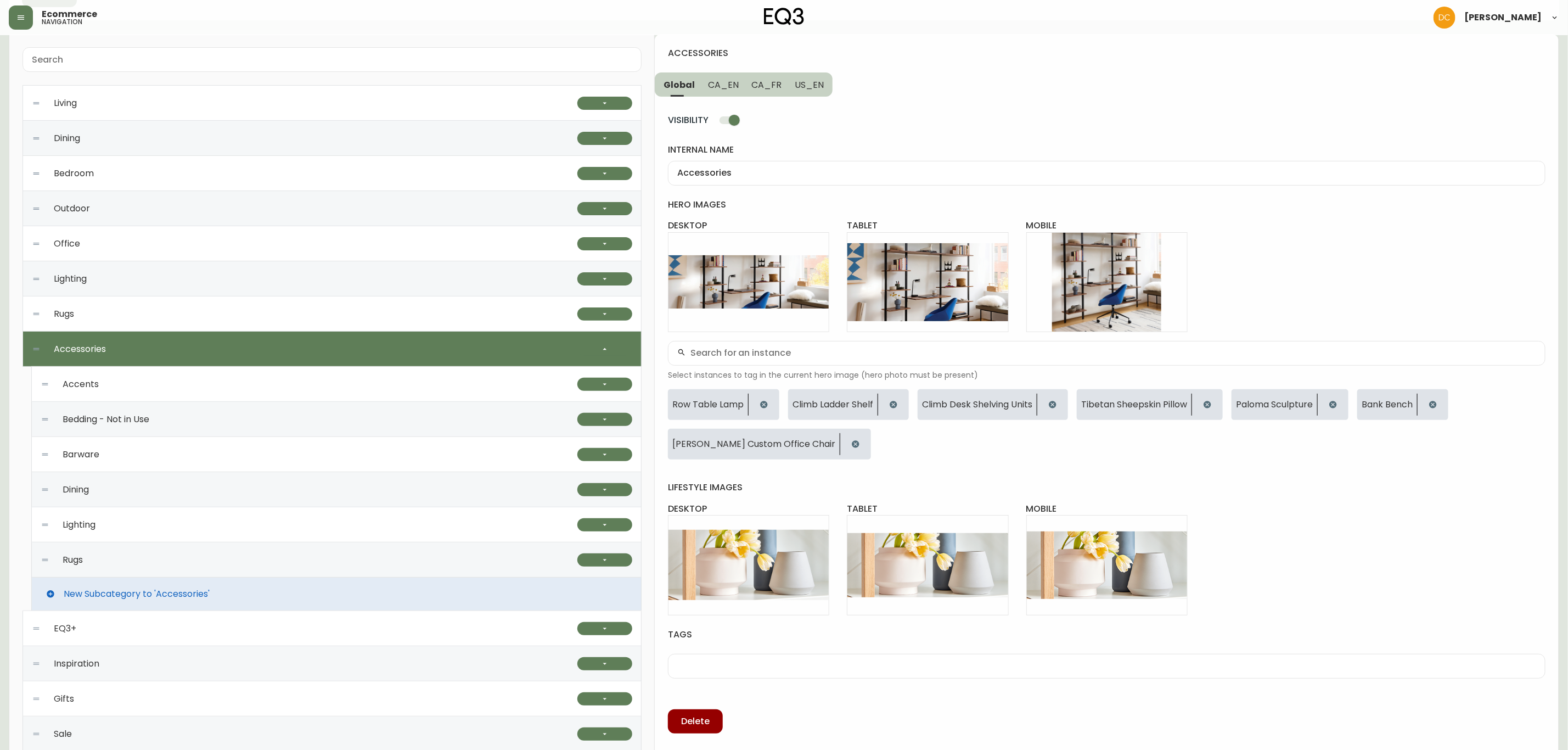
click at [237, 527] on div "Lighting" at bounding box center [309, 524] width 537 height 35
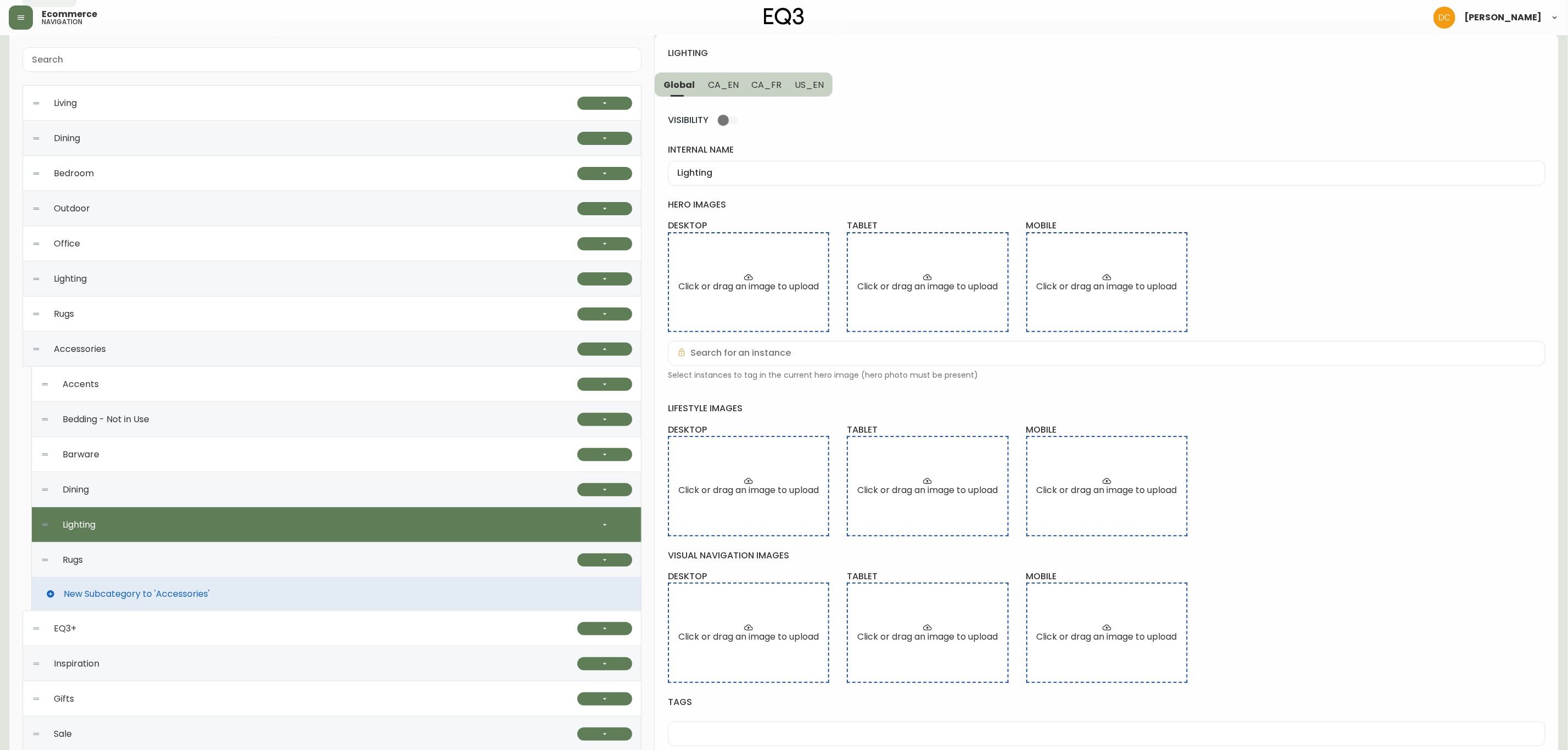
click at [371, 552] on div "Rugs" at bounding box center [309, 560] width 537 height 35
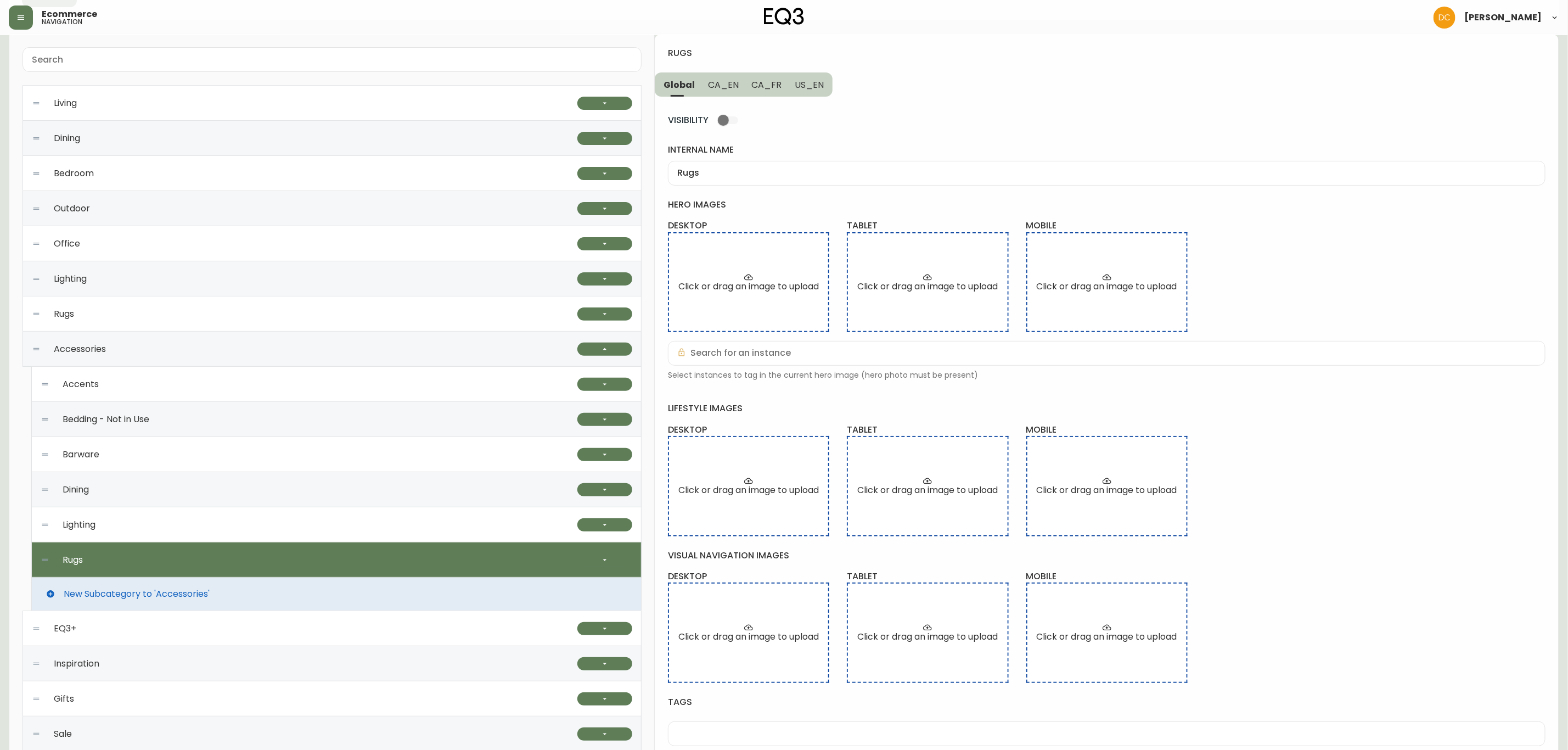
click at [371, 529] on div "Lighting" at bounding box center [309, 524] width 537 height 35
type input "Lighting"
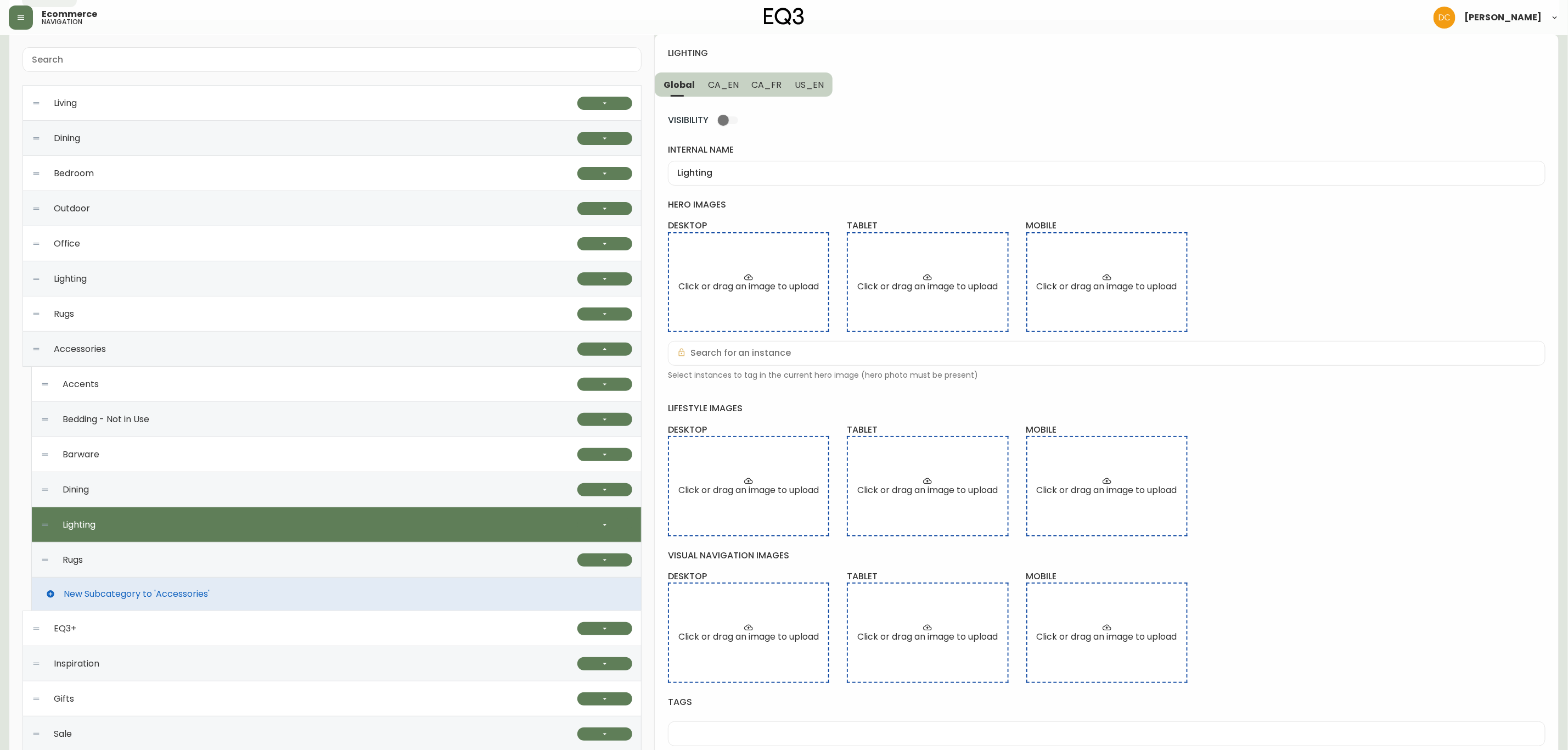
click at [728, 82] on span "CA_EN" at bounding box center [723, 85] width 31 height 12
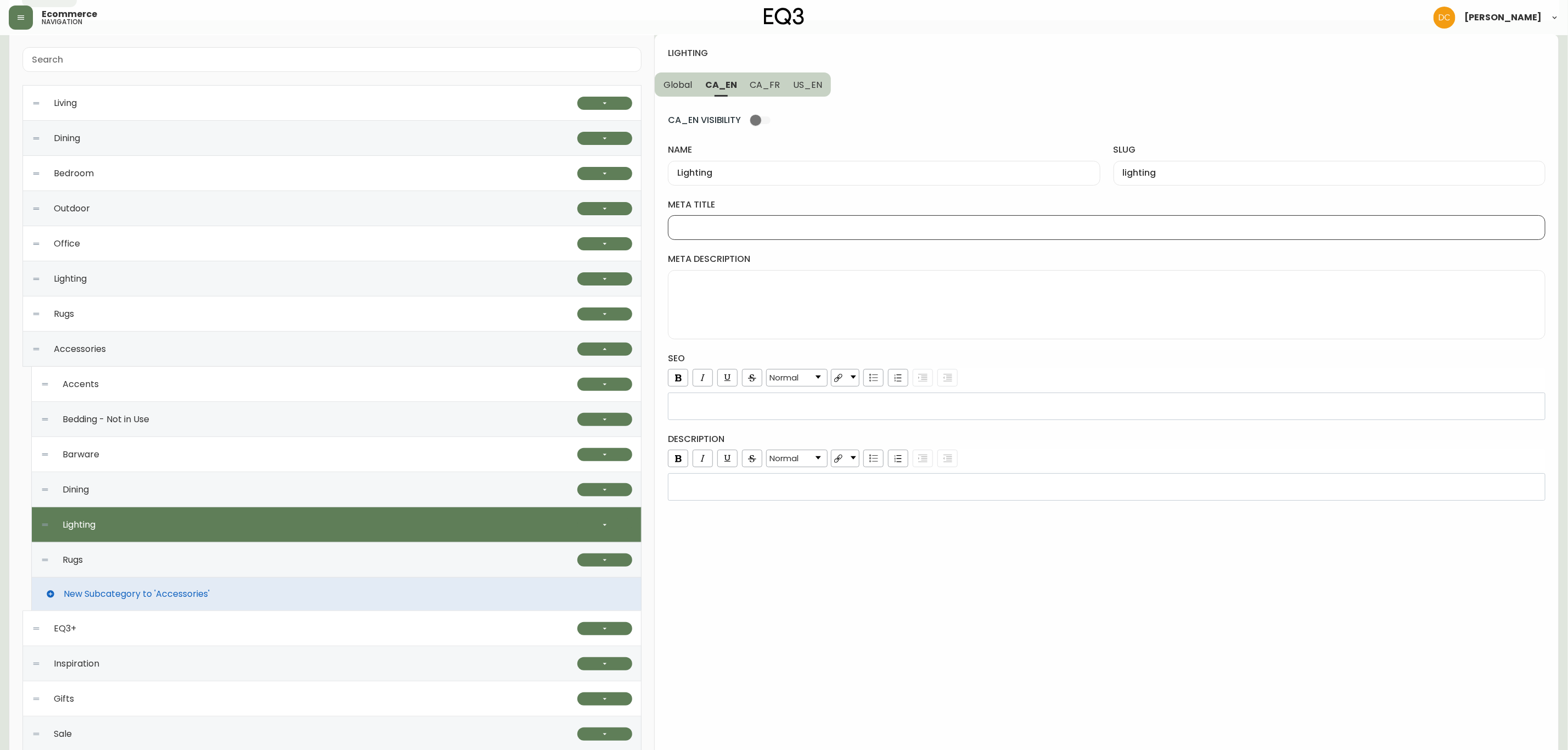
drag, startPoint x: 747, startPoint y: 228, endPoint x: 751, endPoint y: 224, distance: 5.7
click at [747, 228] on input "meta title" at bounding box center [1106, 227] width 859 height 10
paste input "Modern Lighting | Lighting for Bedroom, Dining Room, & More"
type input "Modern Lighting | Lighting for Bedroom, Dining Room, & More"
click at [799, 310] on textarea "meta description" at bounding box center [1106, 304] width 859 height 55
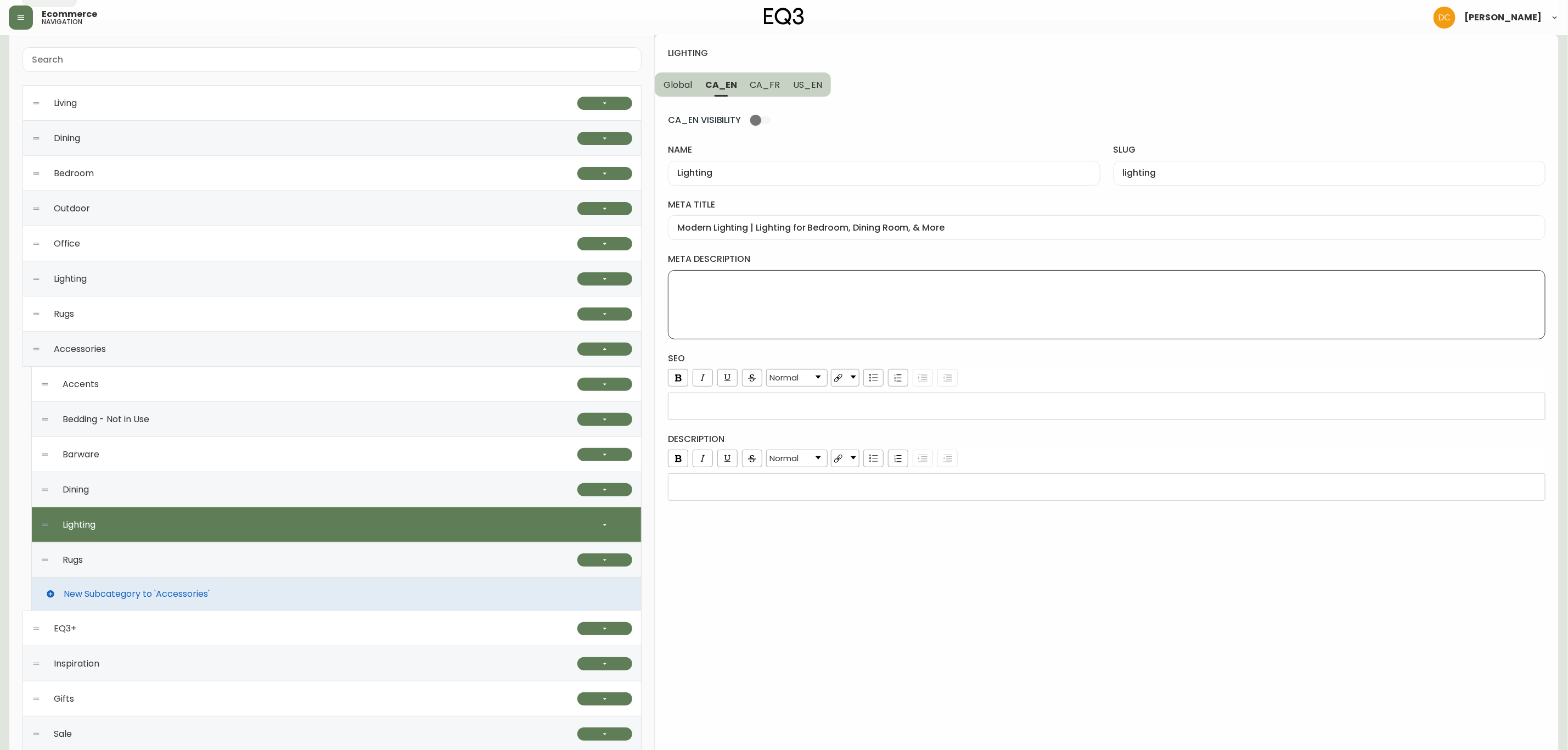
paste textarea "EQ3’s modern lighting fixtures stand apart with custom options and minimalist d…"
type textarea "EQ3’s modern lighting fixtures stand apart with custom options and minimalist d…"
click at [730, 405] on div "rdw-editor" at bounding box center [1107, 406] width 863 height 11
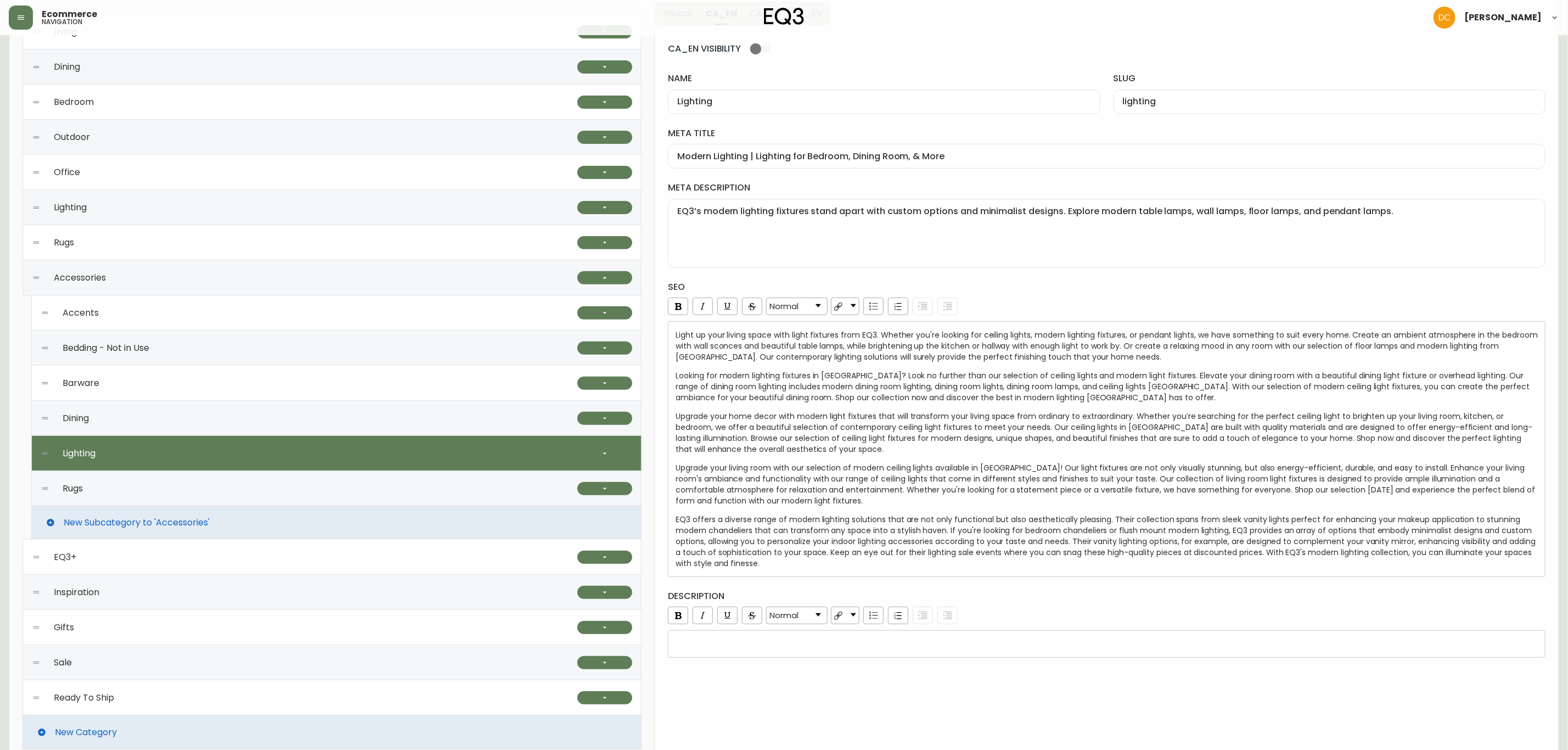
scroll to position [169, 0]
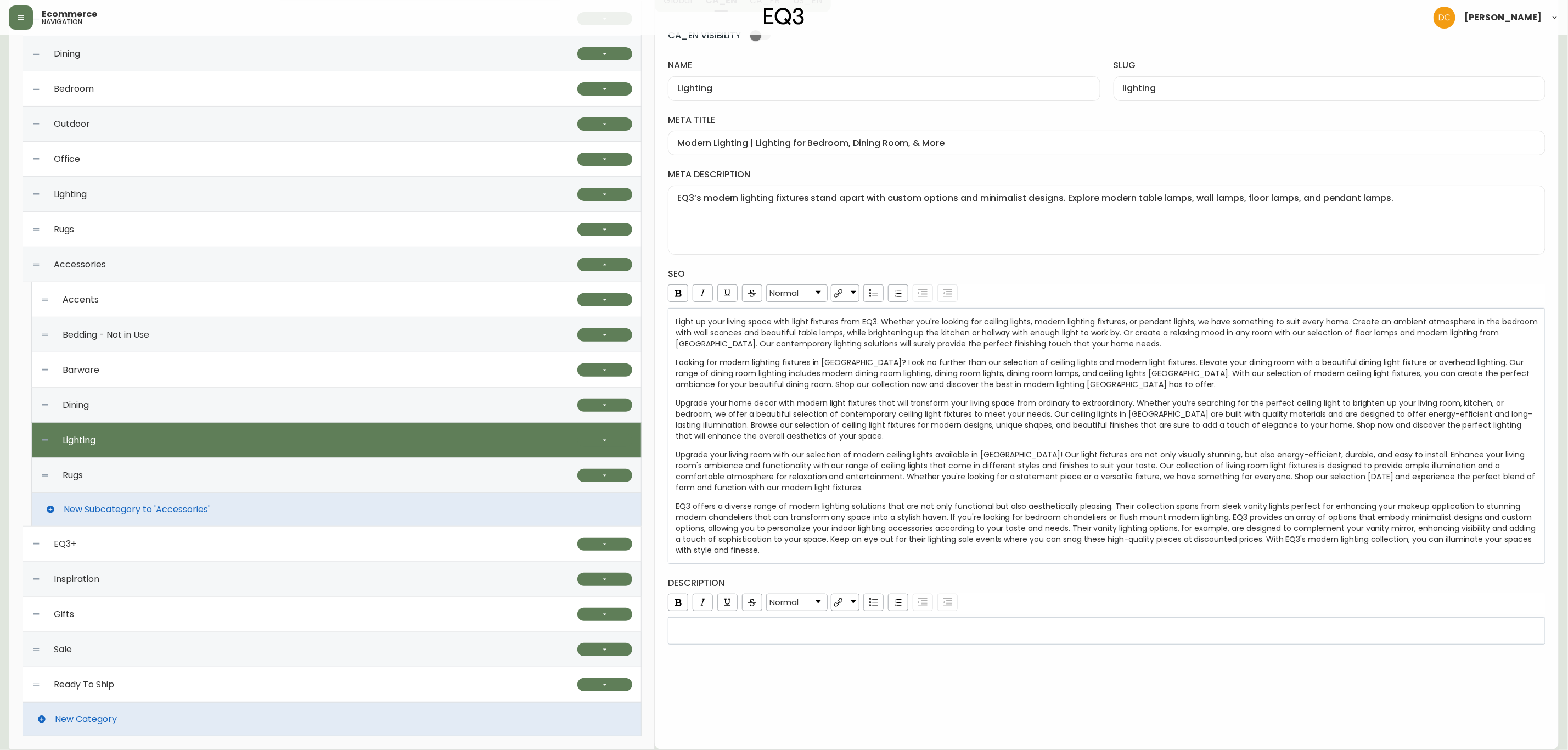
drag, startPoint x: 744, startPoint y: 628, endPoint x: 746, endPoint y: 622, distance: 6.3
click at [744, 628] on div "rdw-editor" at bounding box center [1107, 631] width 863 height 11
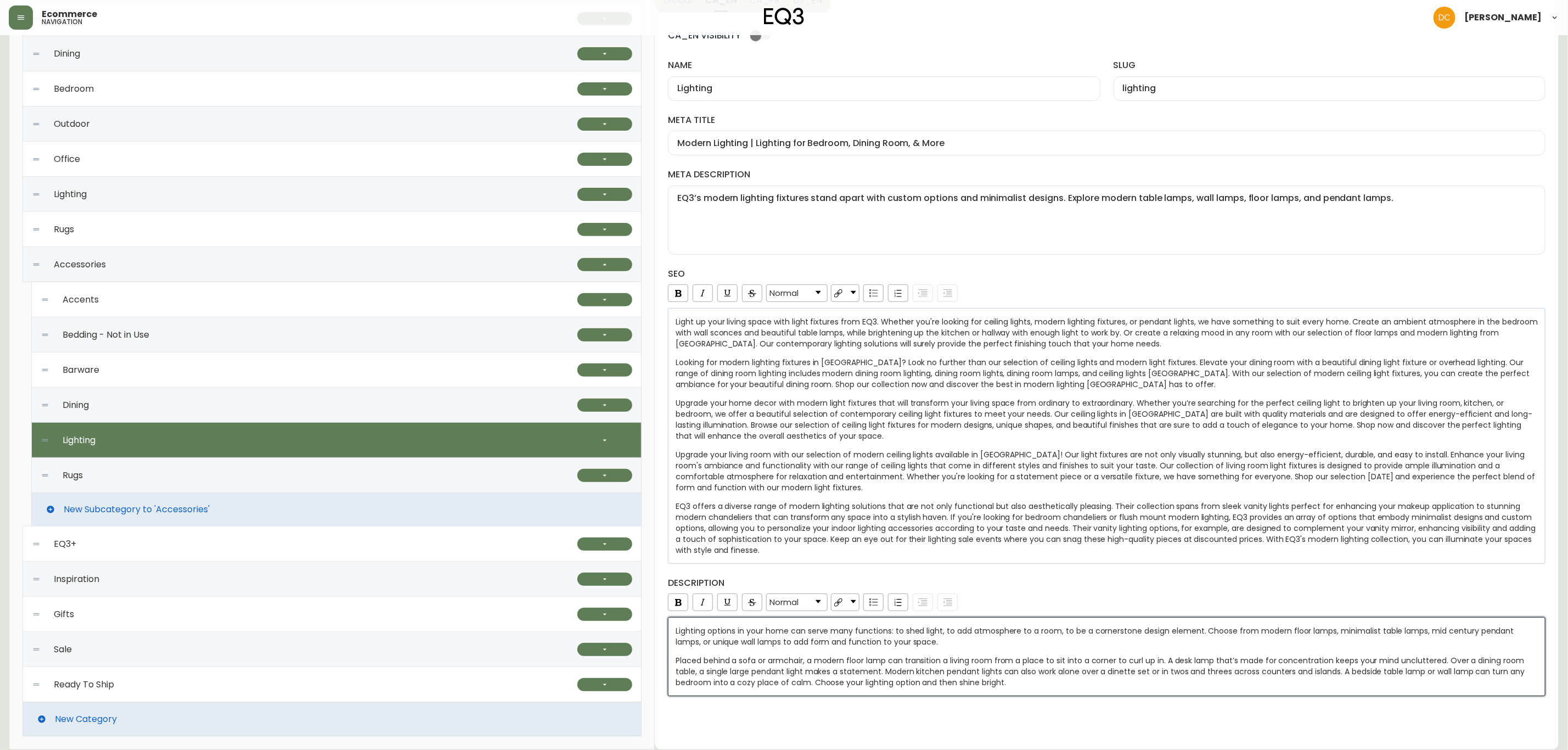
click at [1121, 593] on div "description Normal Lighting options in your home can serve many functions: to s…" at bounding box center [1107, 637] width 877 height 119
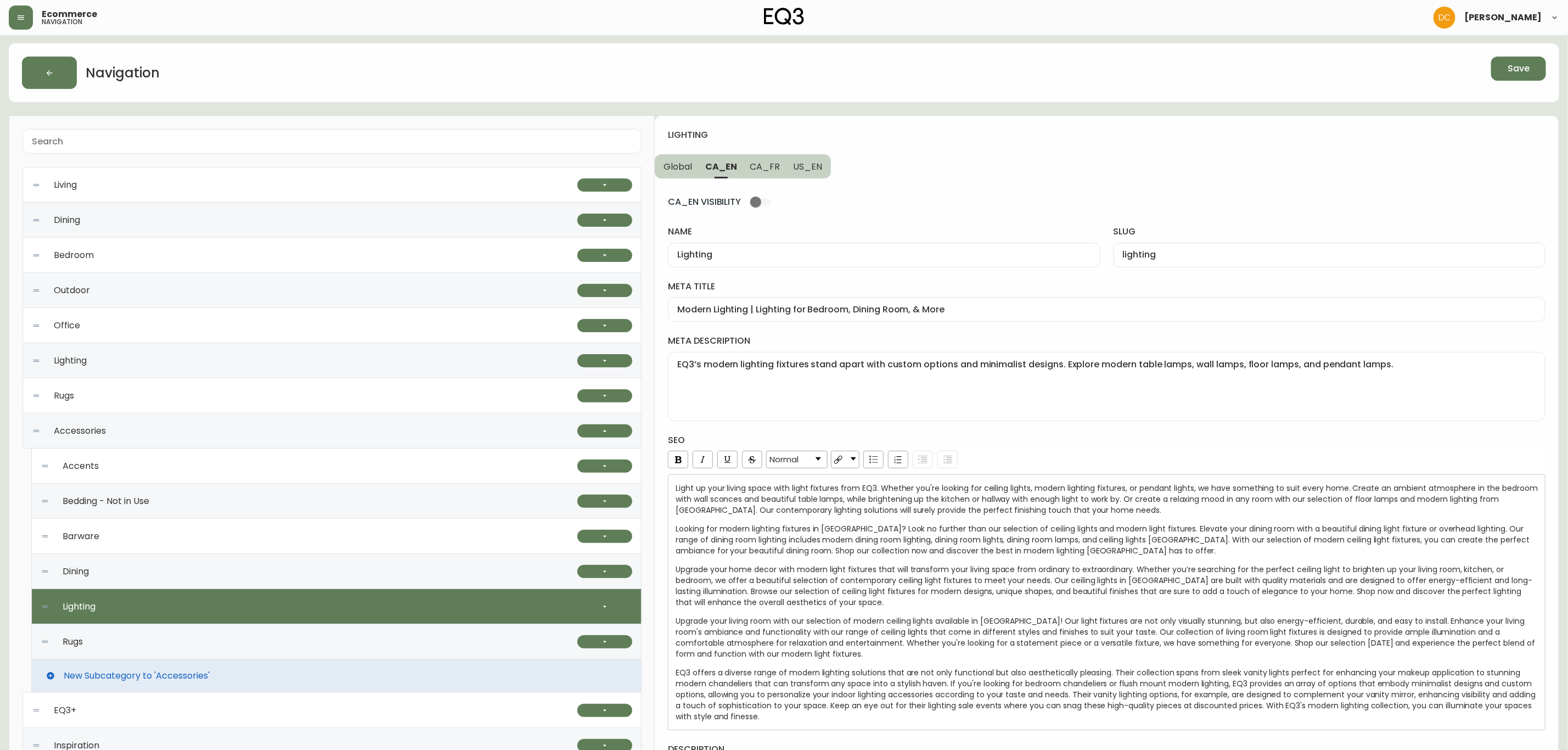
scroll to position [0, 0]
click at [1512, 71] on span "Save" at bounding box center [1519, 69] width 22 height 12
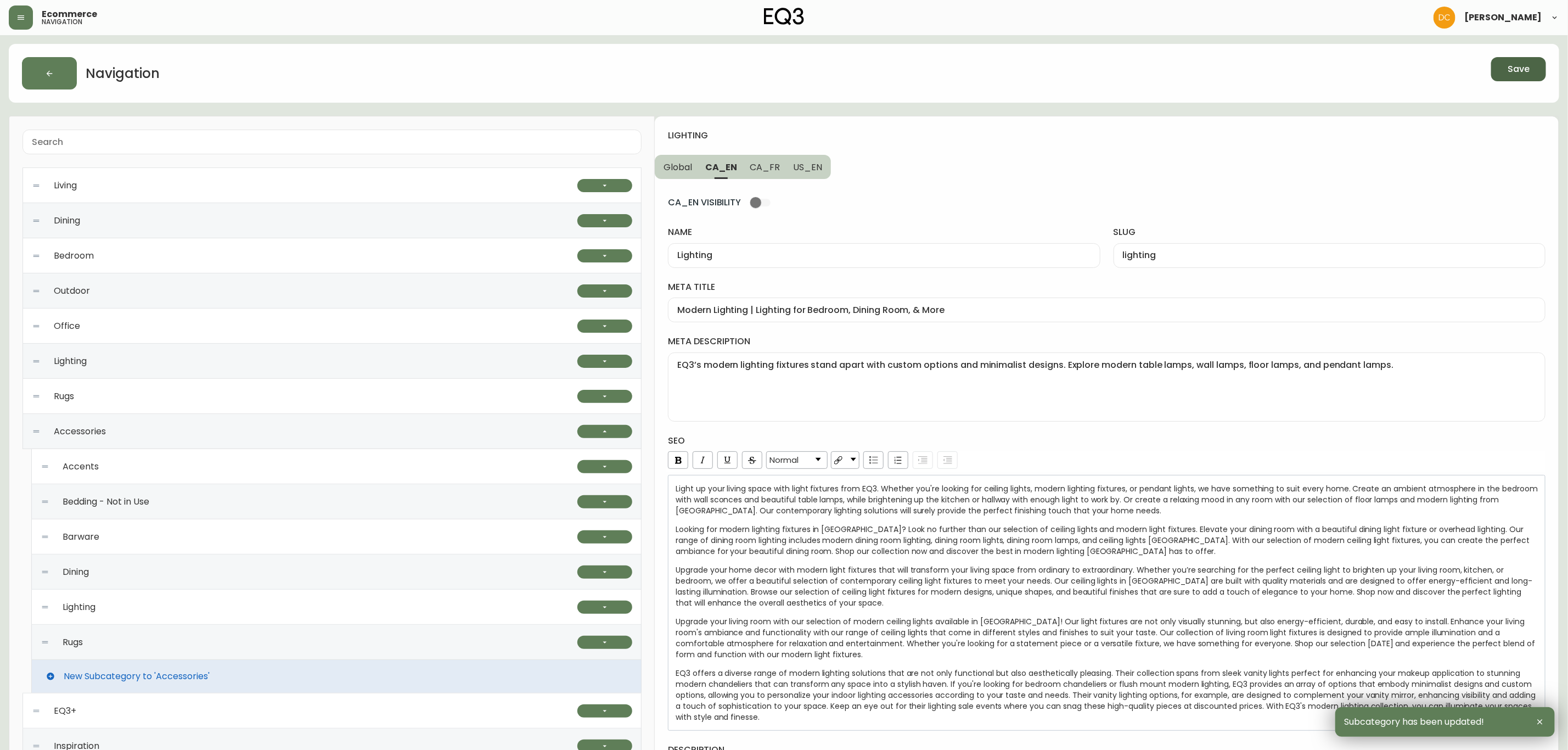
click at [769, 162] on span "CA_FR" at bounding box center [766, 167] width 30 height 12
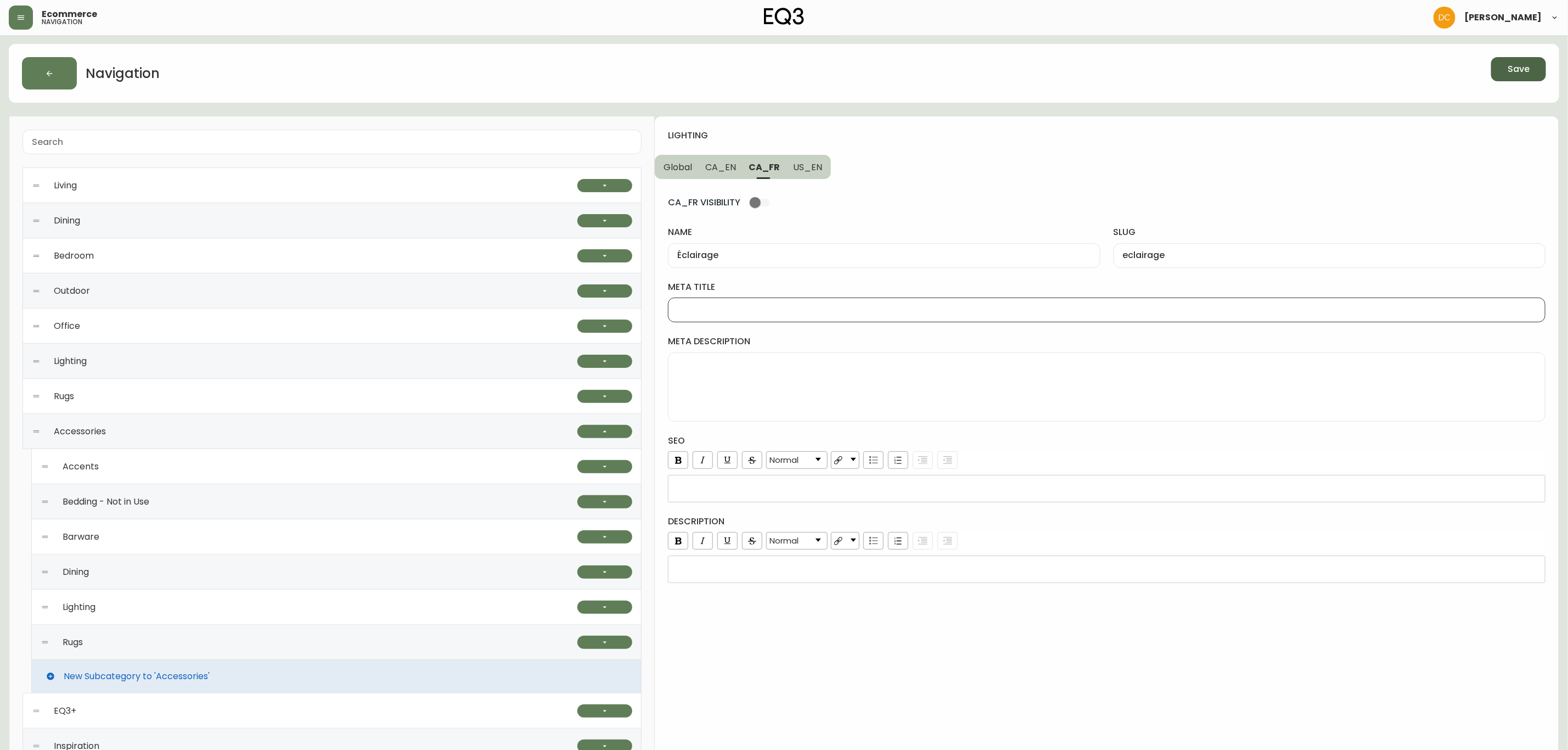
click at [763, 310] on input "meta title" at bounding box center [1106, 310] width 859 height 10
paste input "Eclairage moderne | Lampes contemporaines pour la maison | [GEOGRAPHIC_DATA]"
click at [782, 376] on textarea "meta description" at bounding box center [1106, 386] width 859 height 55
paste textarea "Un nouvel éclairage peut grandement modifier l'ambiance de votre espace. Explor…"
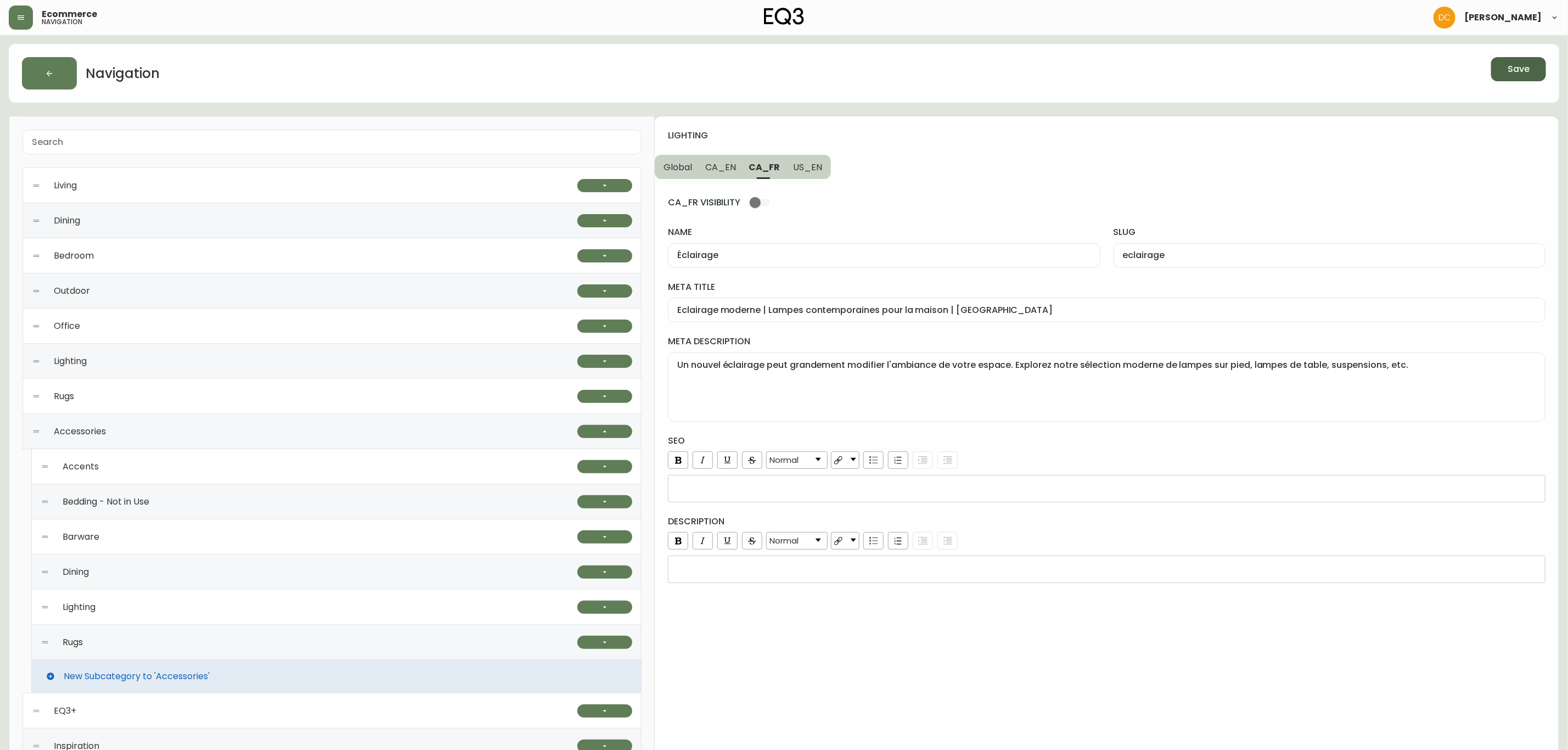
click at [779, 489] on div "rdw-editor" at bounding box center [1107, 489] width 863 height 11
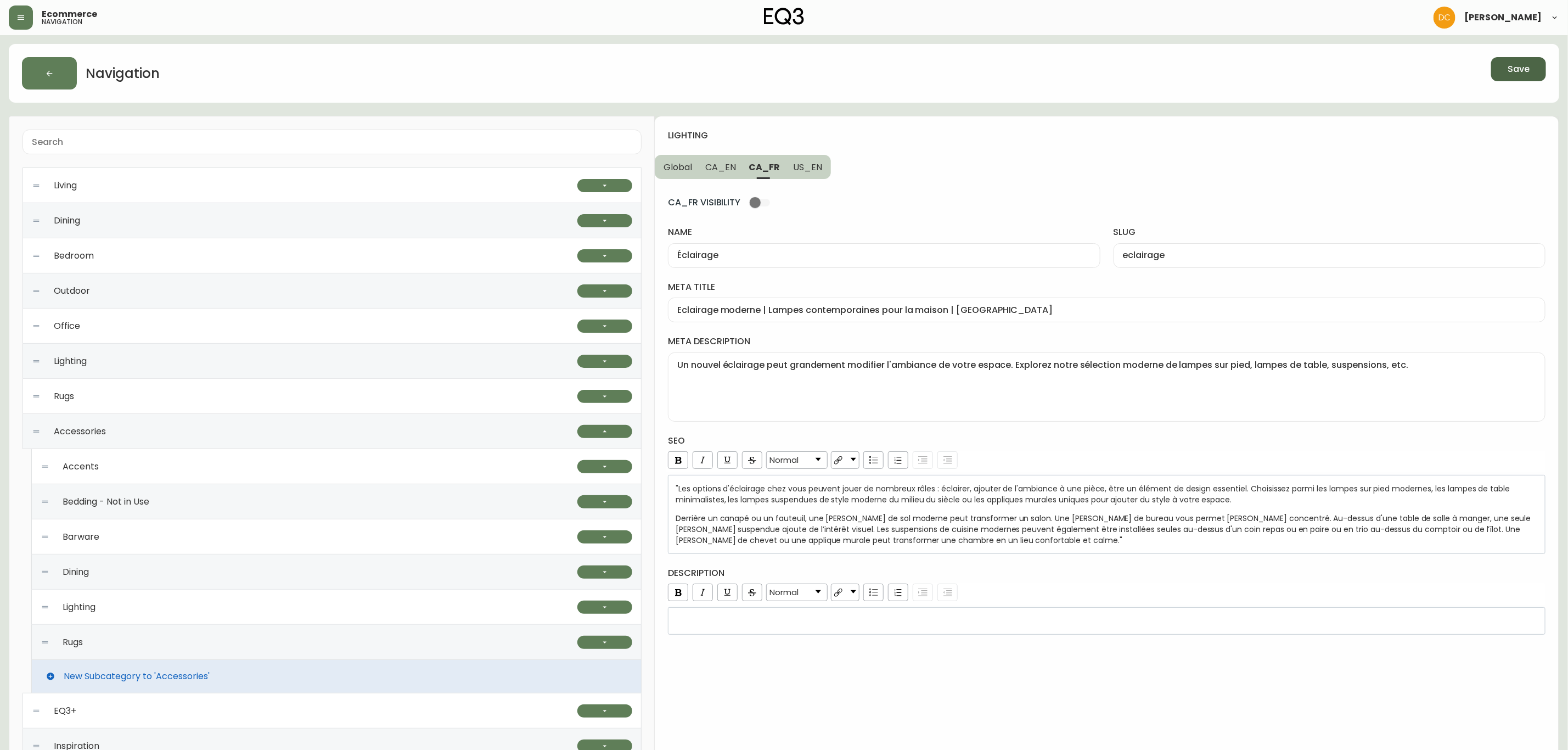
click at [832, 644] on div "lighting Global CA_EN CA_FR US_EN CA_FR VISIBILITY name Éclairage slug eclairag…" at bounding box center [1107, 516] width 904 height 800
click at [830, 626] on div "rdw-editor" at bounding box center [1107, 621] width 863 height 11
click at [1033, 542] on div "Derrière un canapé ou un fauteuil, une [PERSON_NAME] de sol moderne peut transf…" at bounding box center [1107, 529] width 863 height 33
click at [679, 491] on span ""Les options d'éclairage chez vous peuvent jouer de nombreux rôles : éclairer, …" at bounding box center [1094, 494] width 836 height 22
click at [1014, 430] on div "CA_FR VISIBILITY name Éclairage slug eclairage meta title Eclairage moderne | L…" at bounding box center [1107, 406] width 877 height 455
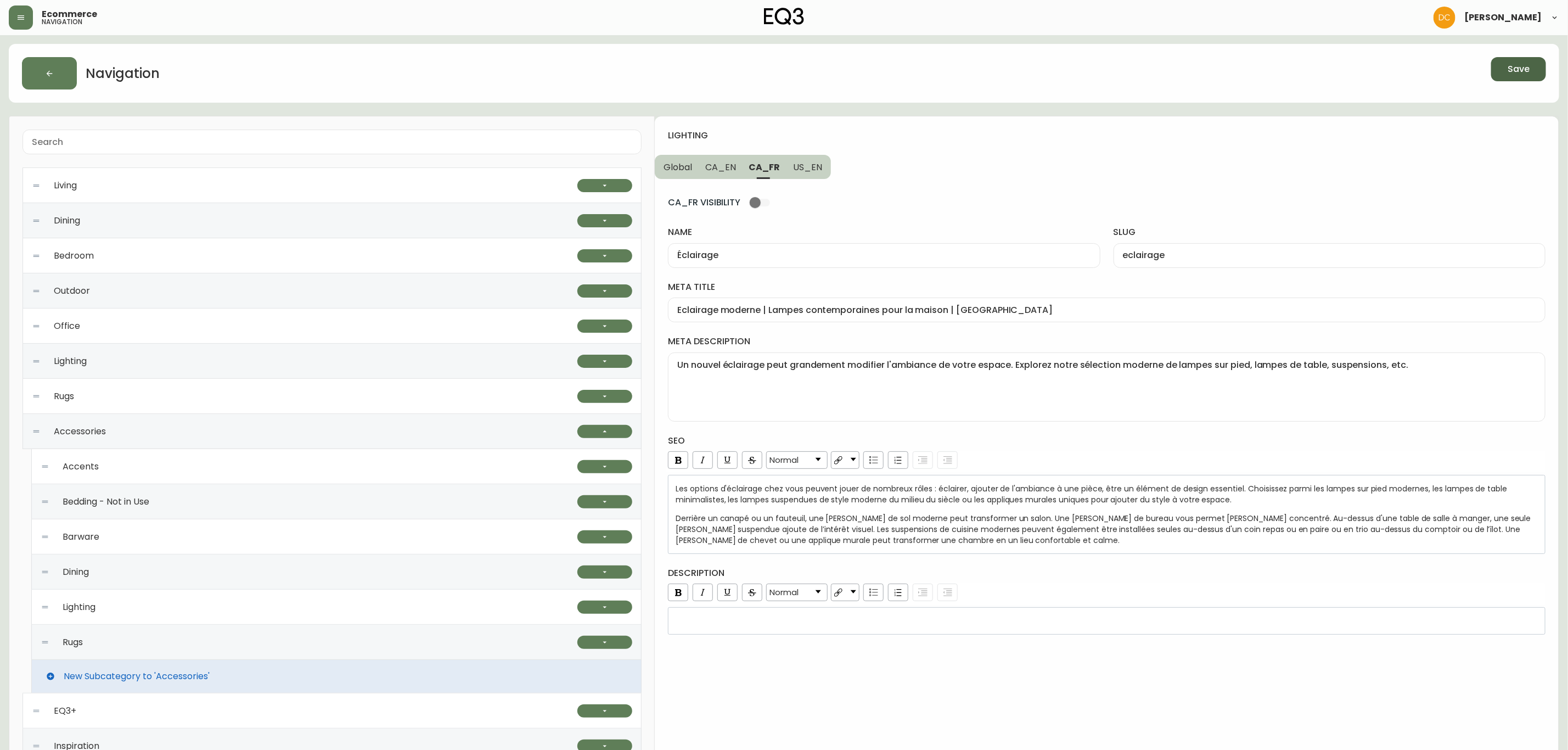
click at [813, 162] on span "US_EN" at bounding box center [808, 167] width 29 height 12
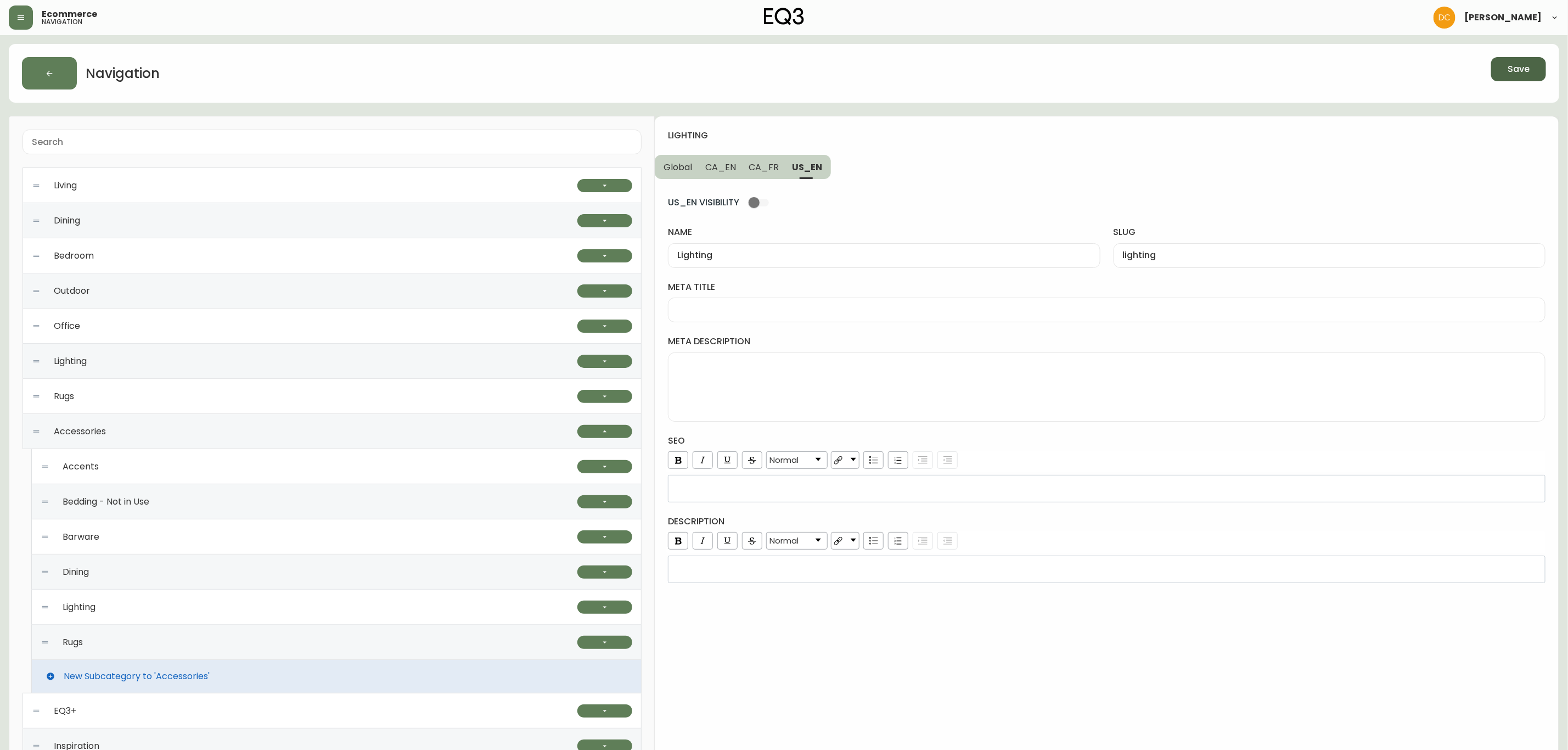
click at [772, 310] on input "meta title" at bounding box center [1106, 310] width 859 height 10
paste input "Modern Lighting | Lighting for Bedroom & Dining Room"
click at [834, 387] on textarea "meta description" at bounding box center [1106, 386] width 859 height 55
paste textarea "LED light bulbs for your favourite lamp or pendant here can be found here. Expl…"
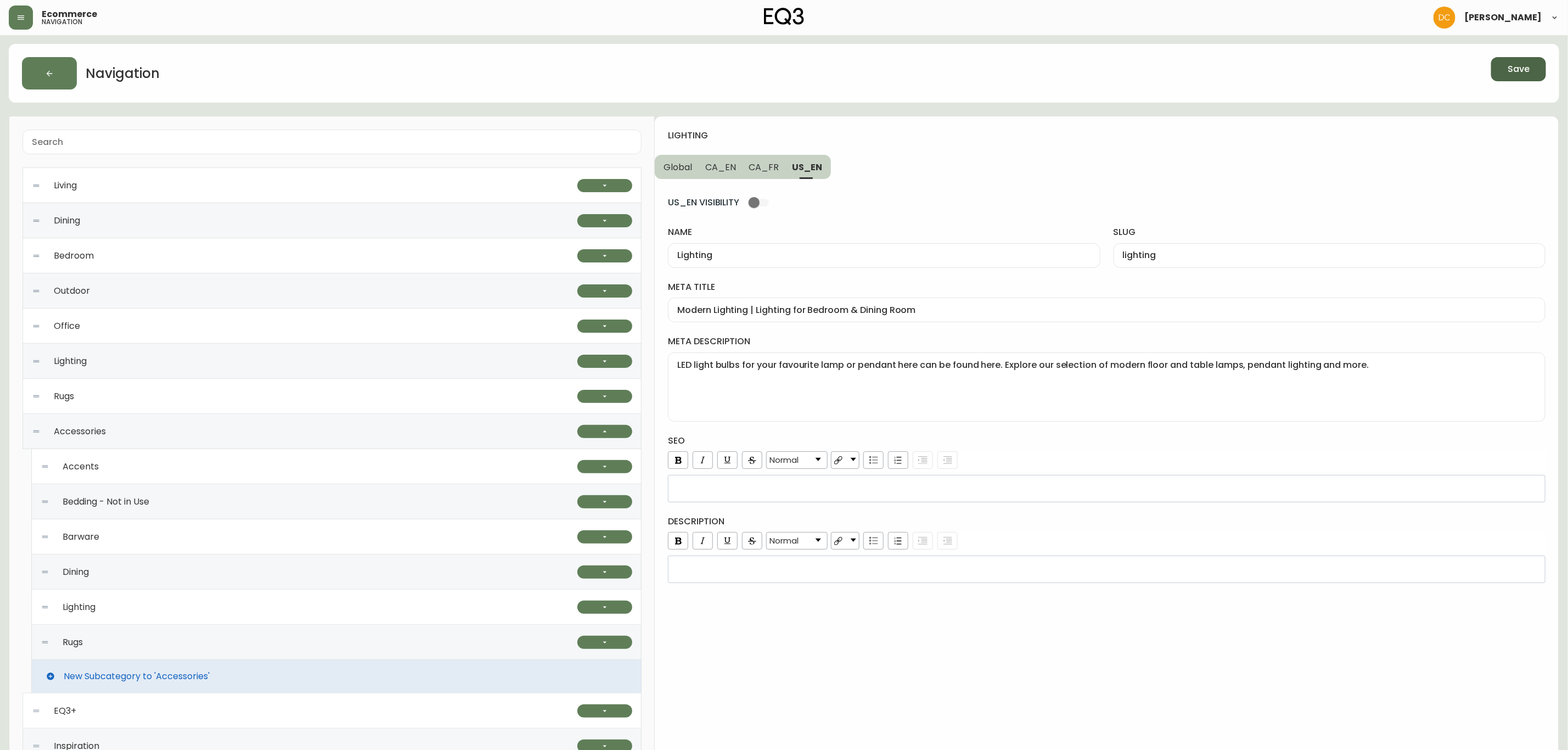
click at [787, 493] on div "rdw-editor" at bounding box center [1107, 489] width 863 height 11
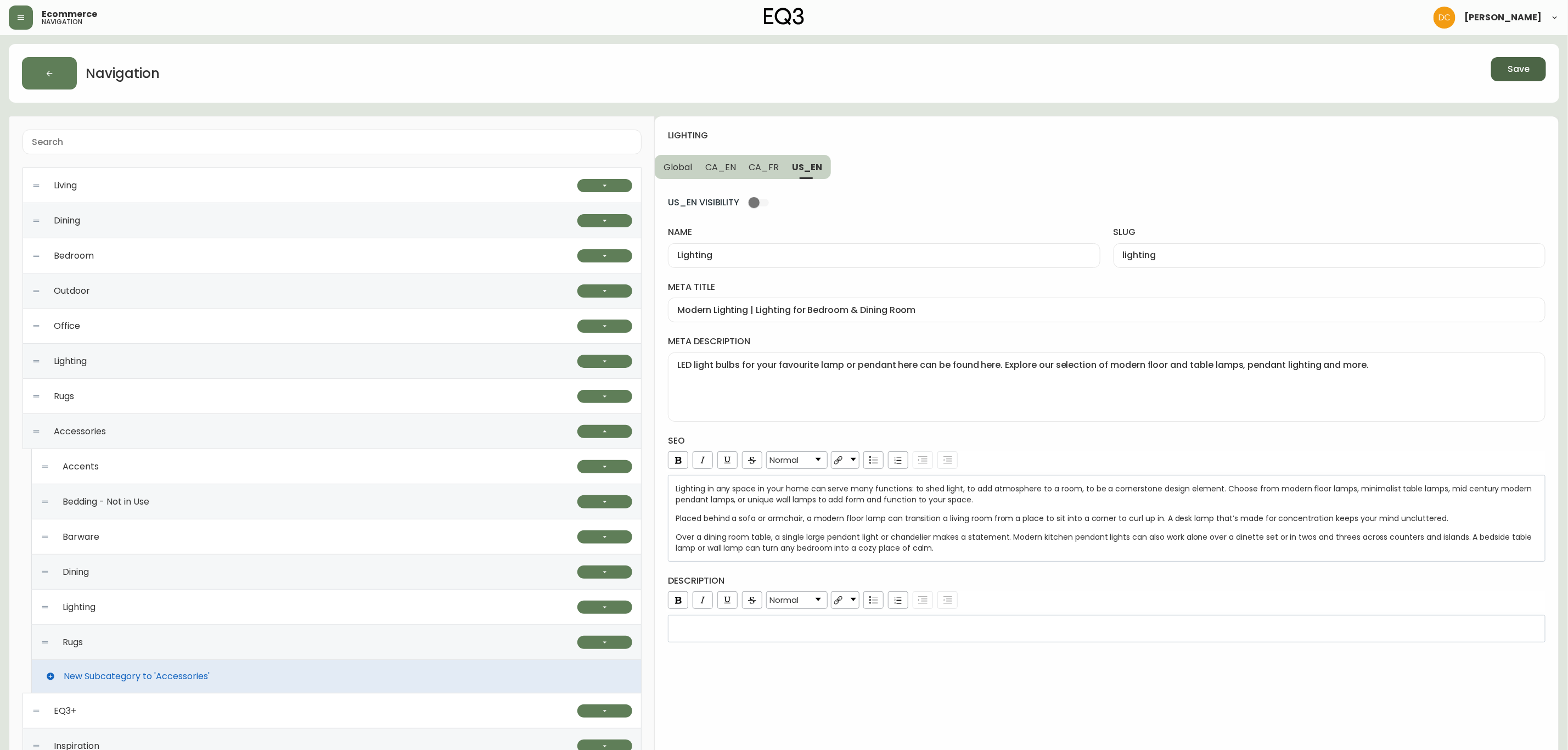
drag, startPoint x: 817, startPoint y: 622, endPoint x: 813, endPoint y: 629, distance: 8.1
click at [817, 622] on div "rdw-wrapper" at bounding box center [1107, 628] width 877 height 28
click at [788, 690] on div "lighting Global CA_EN CA_FR US_EN US_EN VISIBILITY name Lighting slug lighting …" at bounding box center [1107, 516] width 904 height 800
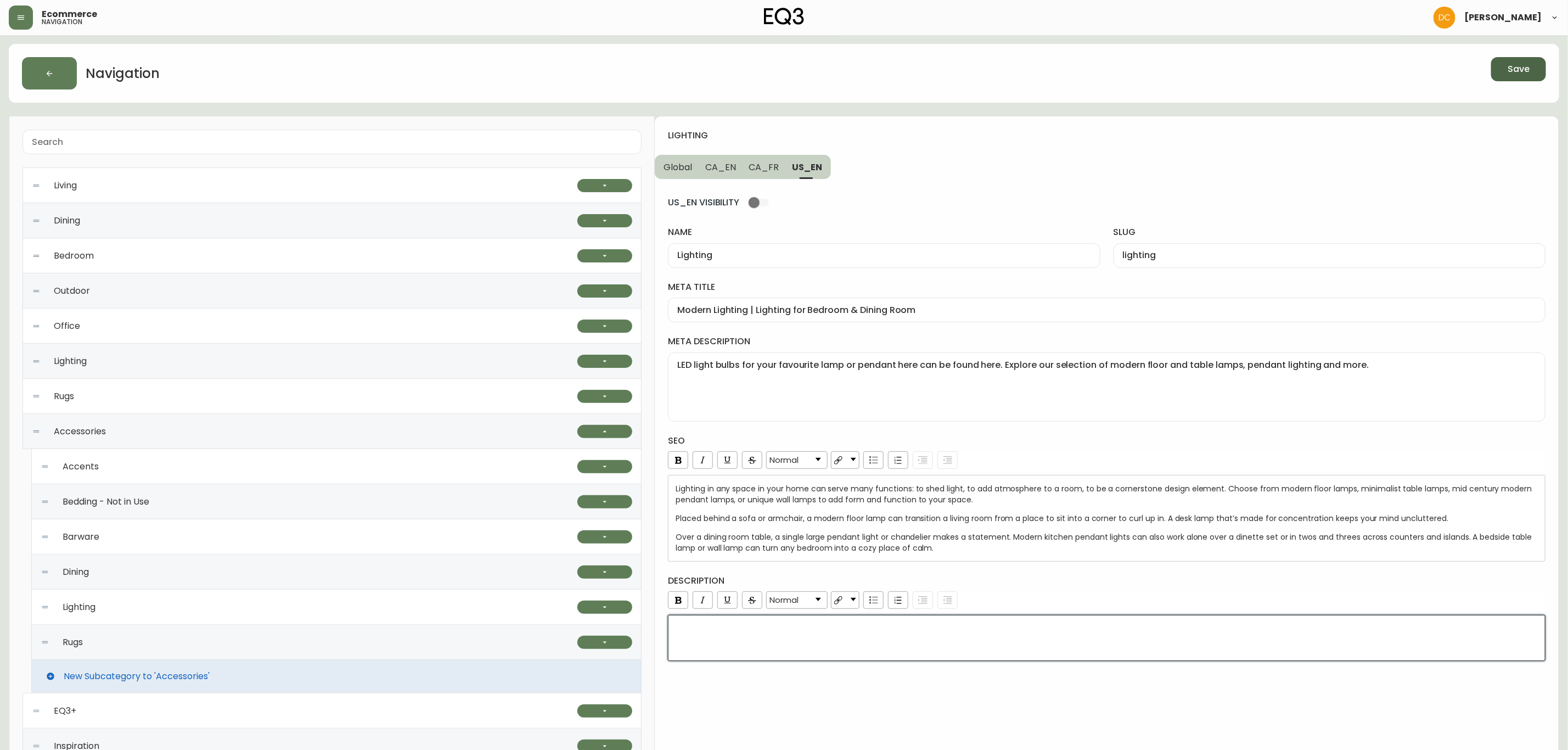
click at [799, 649] on div "rdw-editor" at bounding box center [1107, 647] width 863 height 11
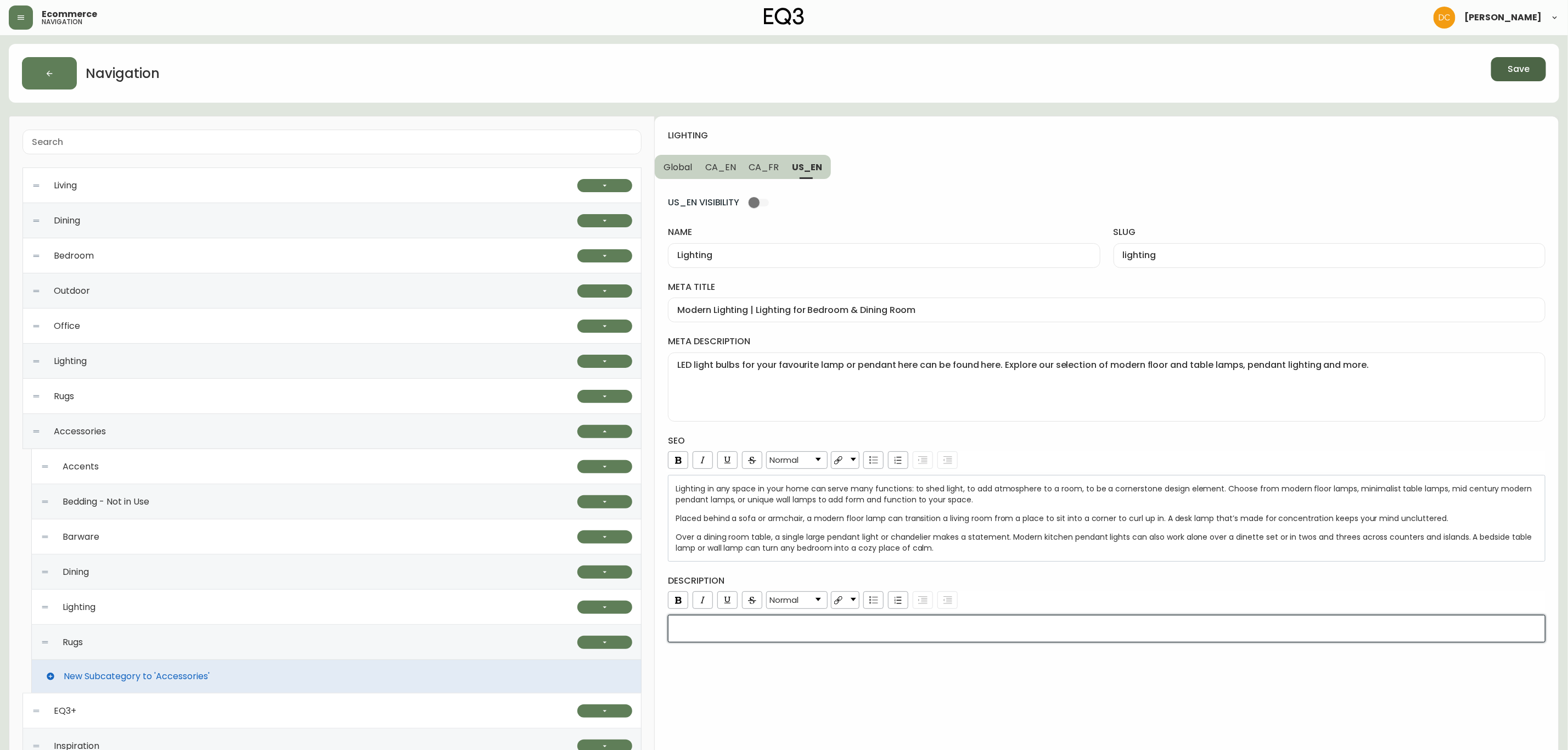
click at [764, 171] on span "CA_FR" at bounding box center [764, 167] width 30 height 12
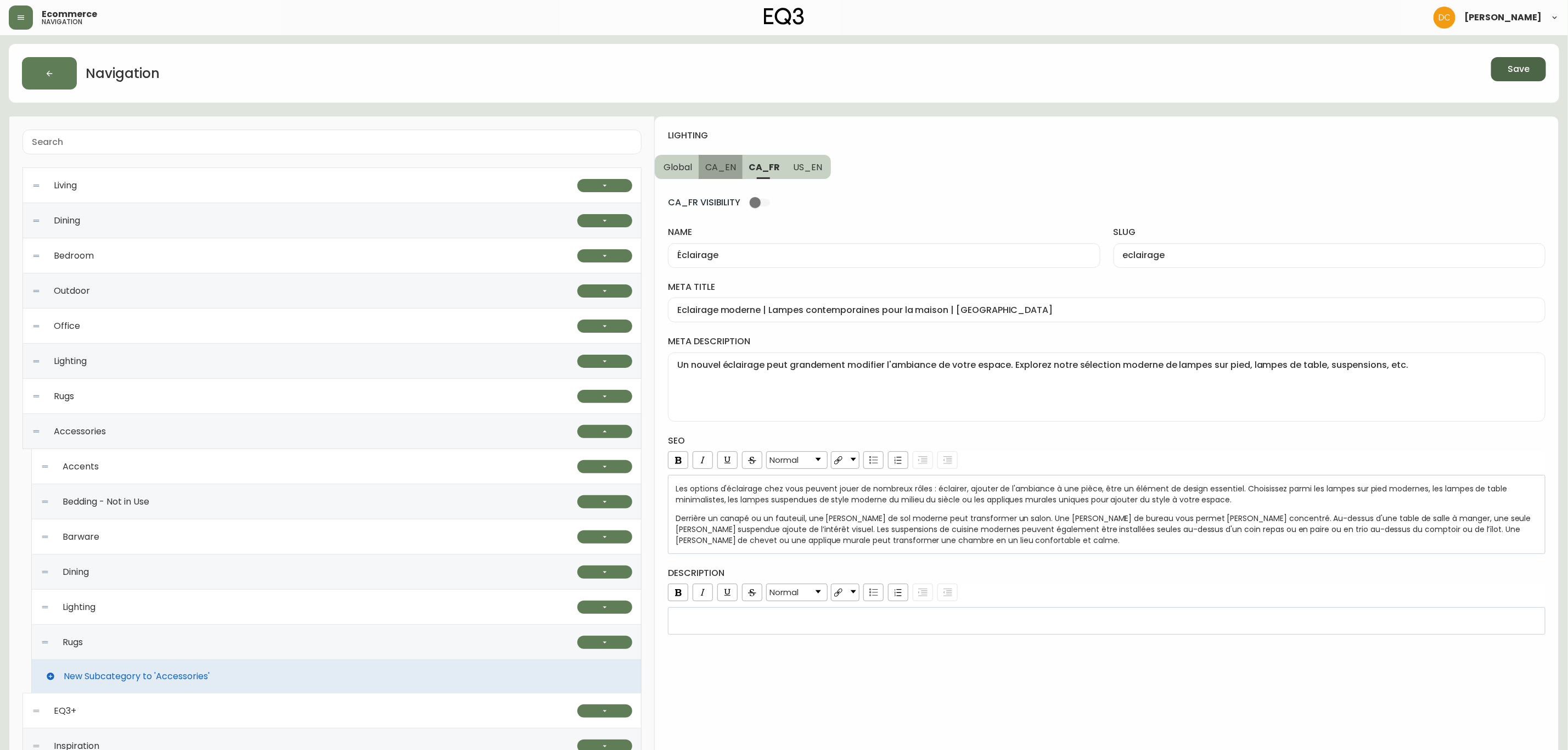
click at [729, 169] on span "CA_EN" at bounding box center [721, 167] width 31 height 12
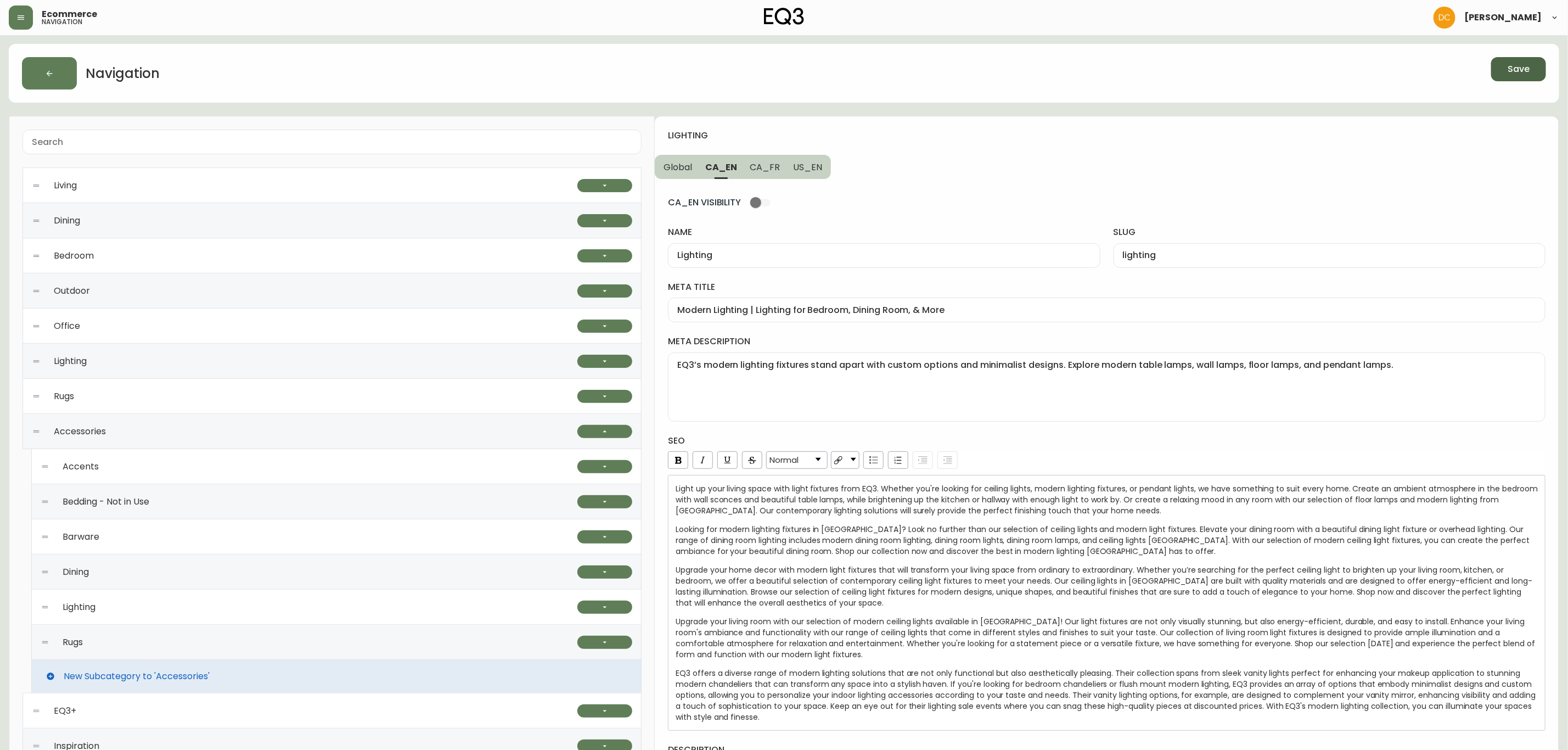
click at [674, 165] on span "Global" at bounding box center [678, 167] width 29 height 12
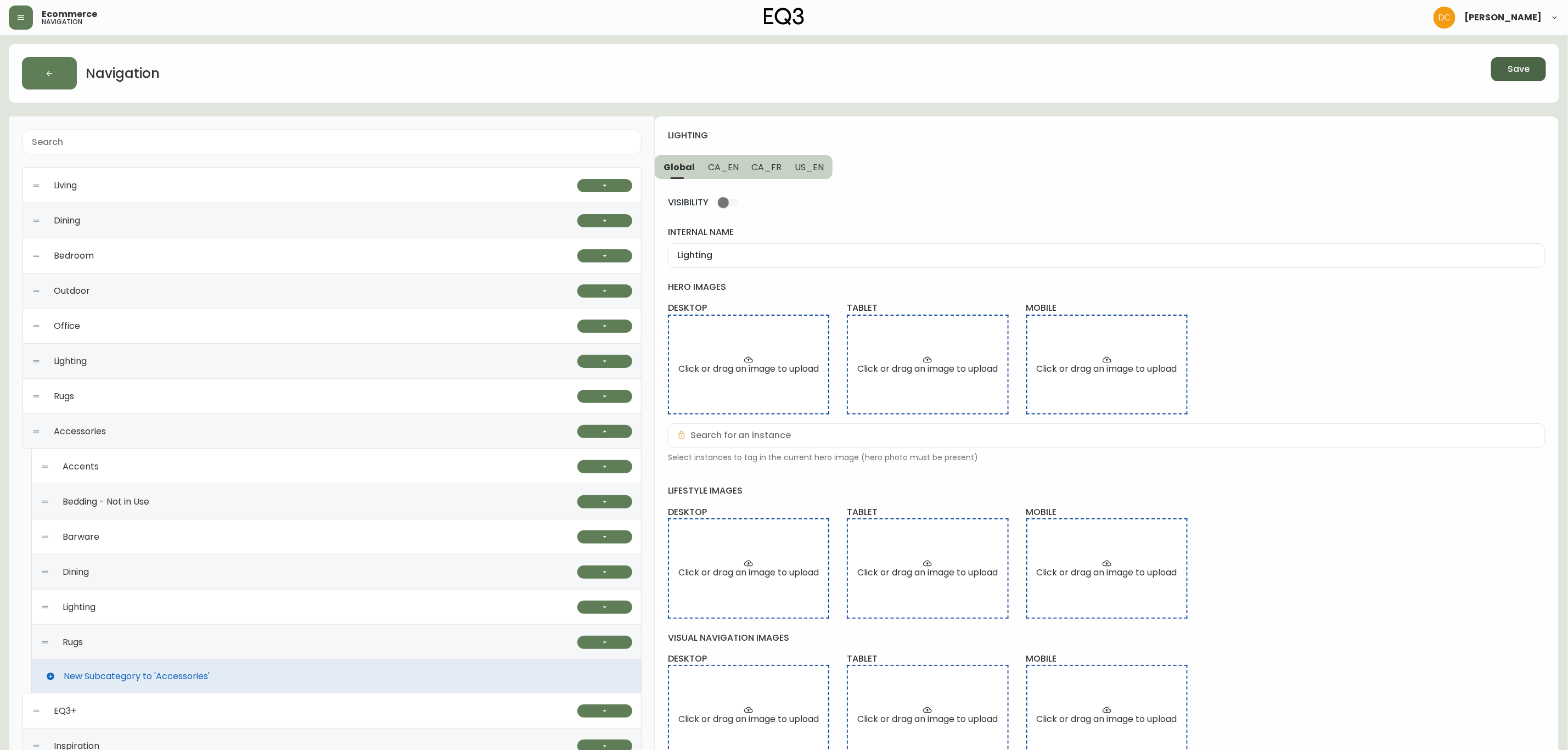
click at [1502, 71] on button "Save" at bounding box center [1518, 69] width 55 height 24
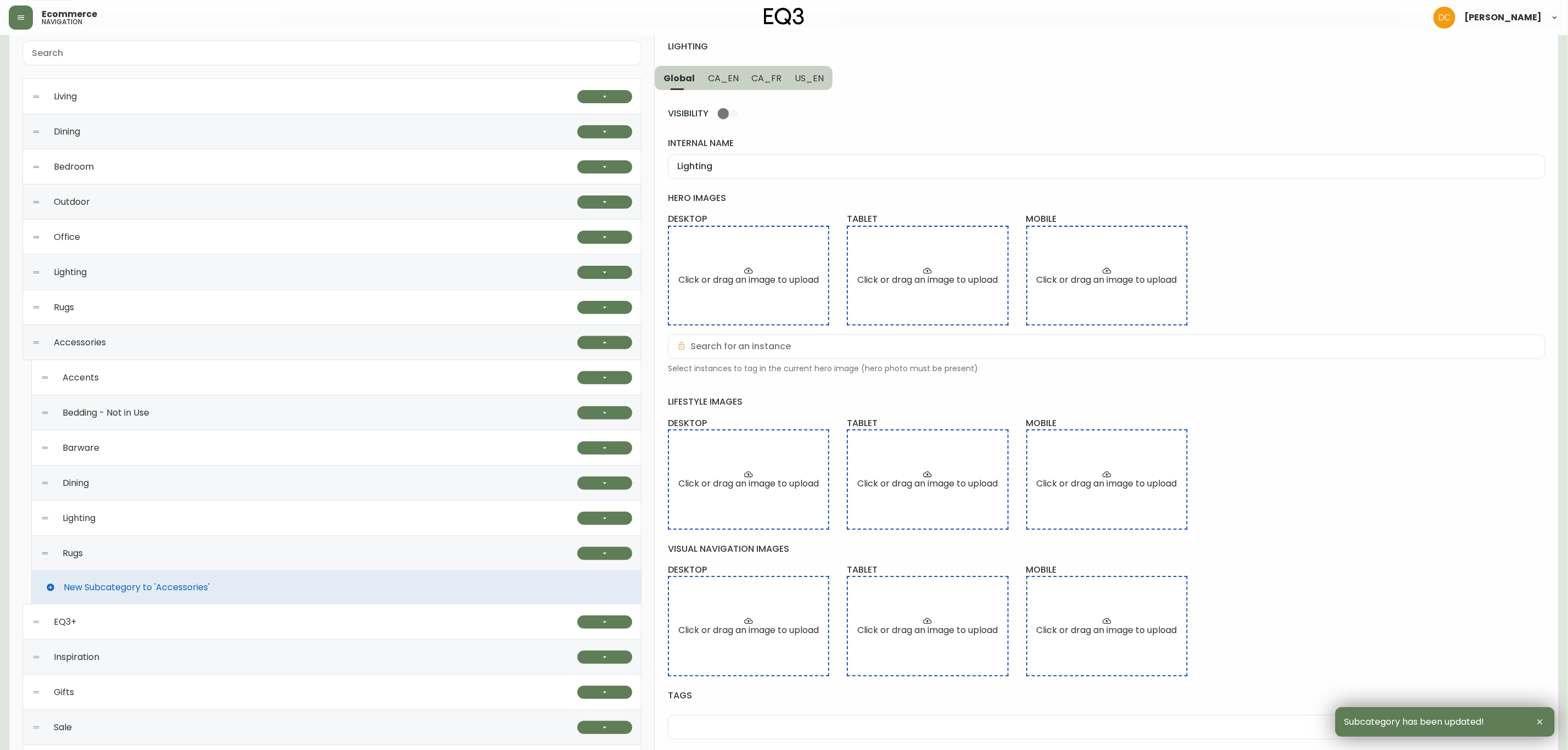
scroll to position [169, 0]
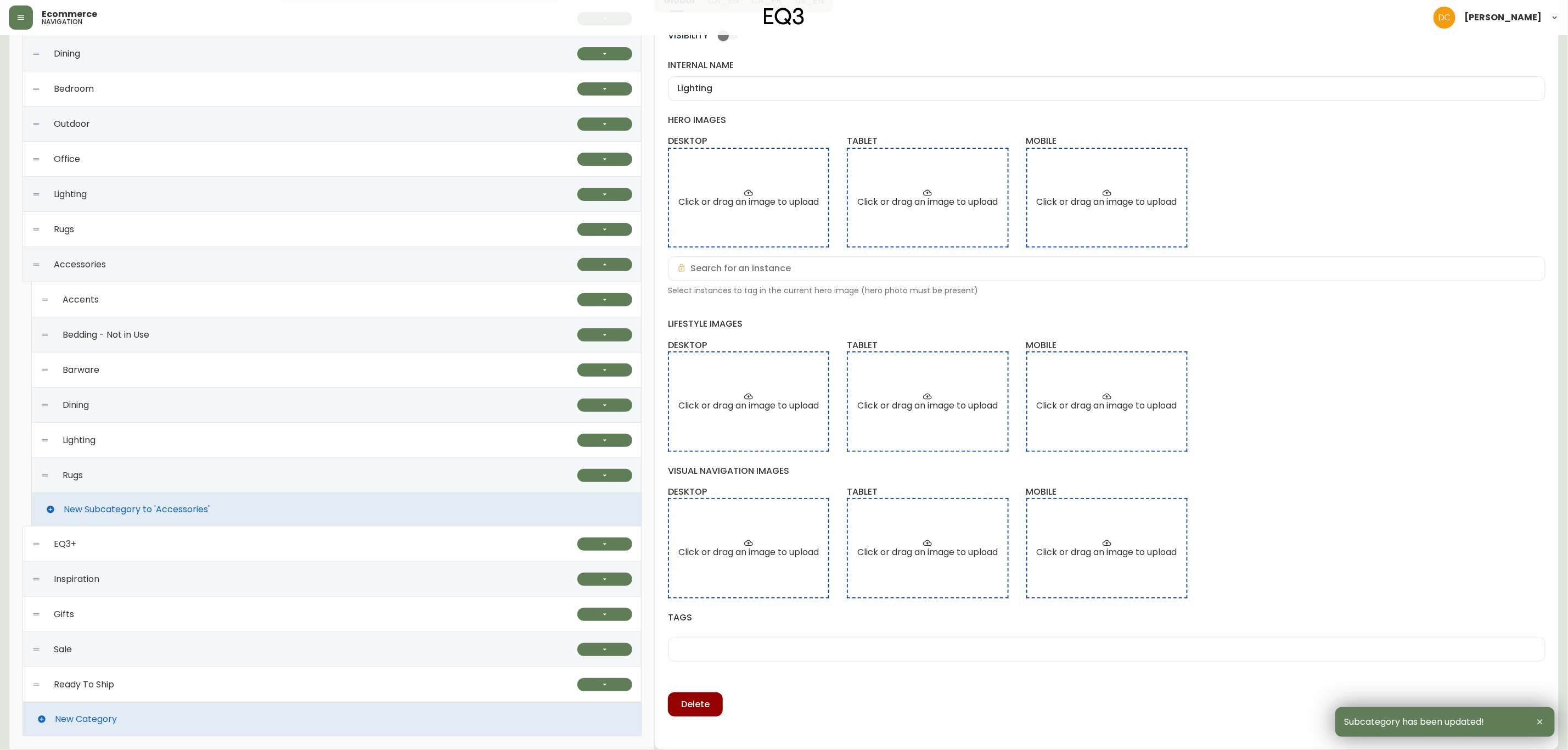
click at [169, 440] on div "Lighting" at bounding box center [309, 440] width 537 height 35
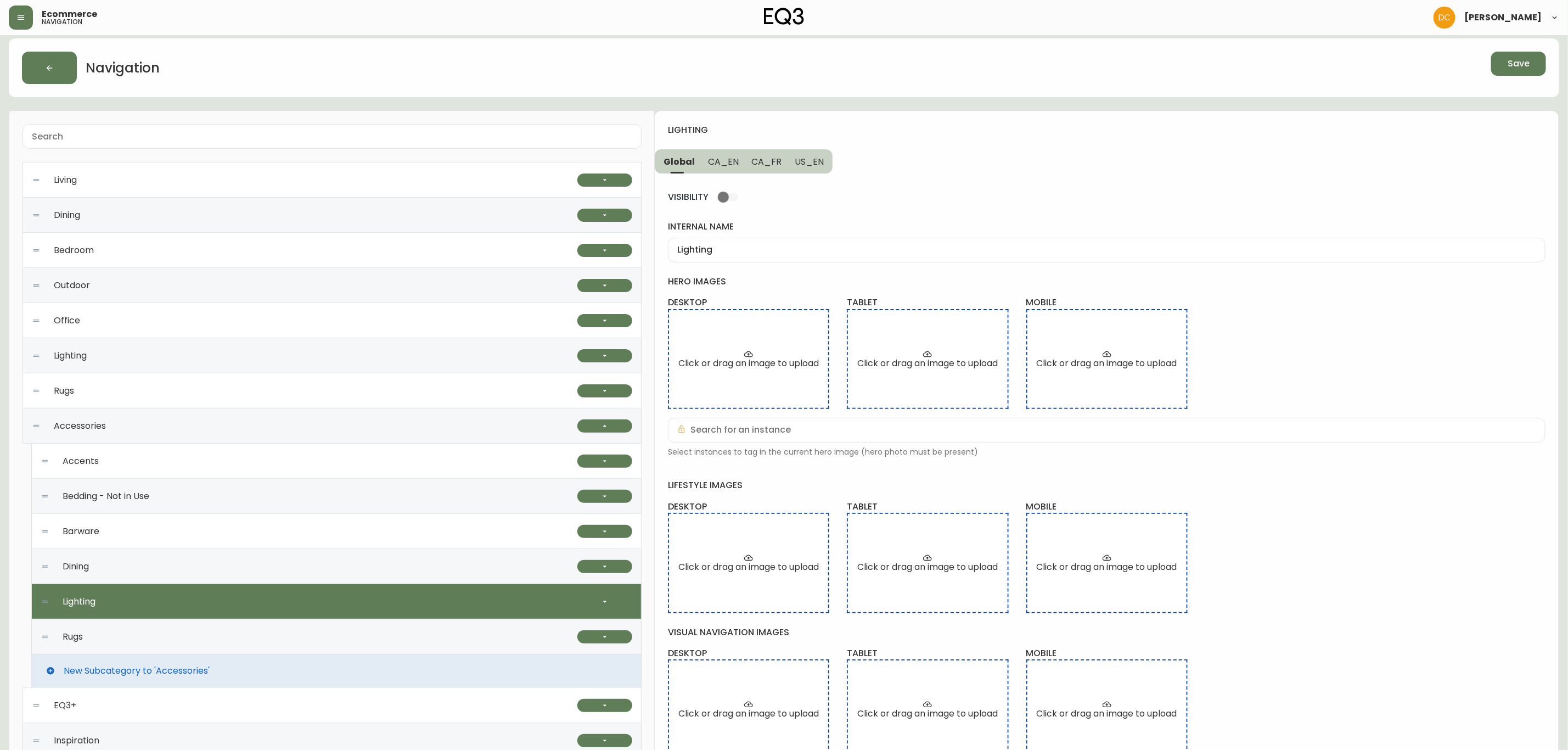
scroll to position [0, 0]
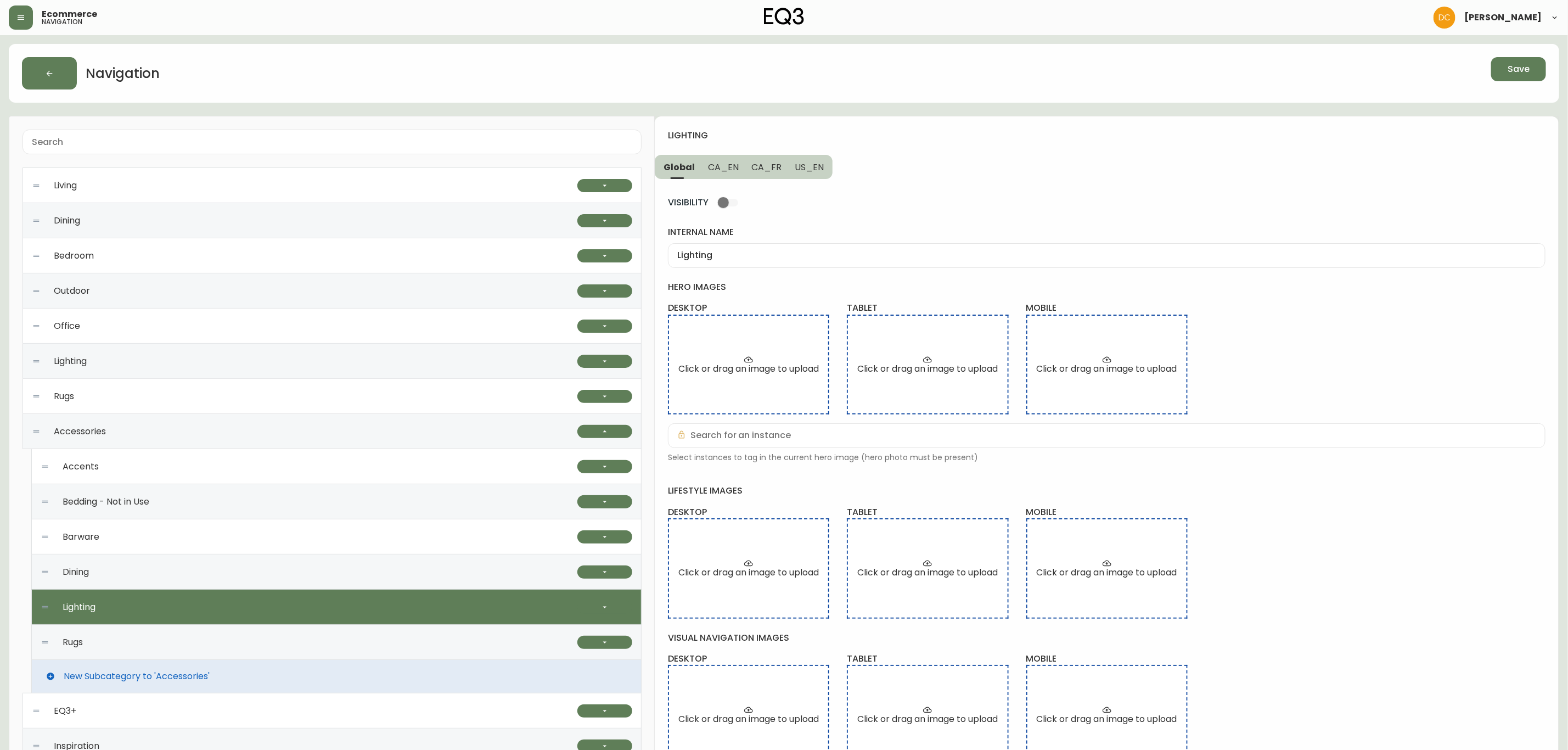
click at [725, 162] on span "CA_EN" at bounding box center [723, 167] width 31 height 12
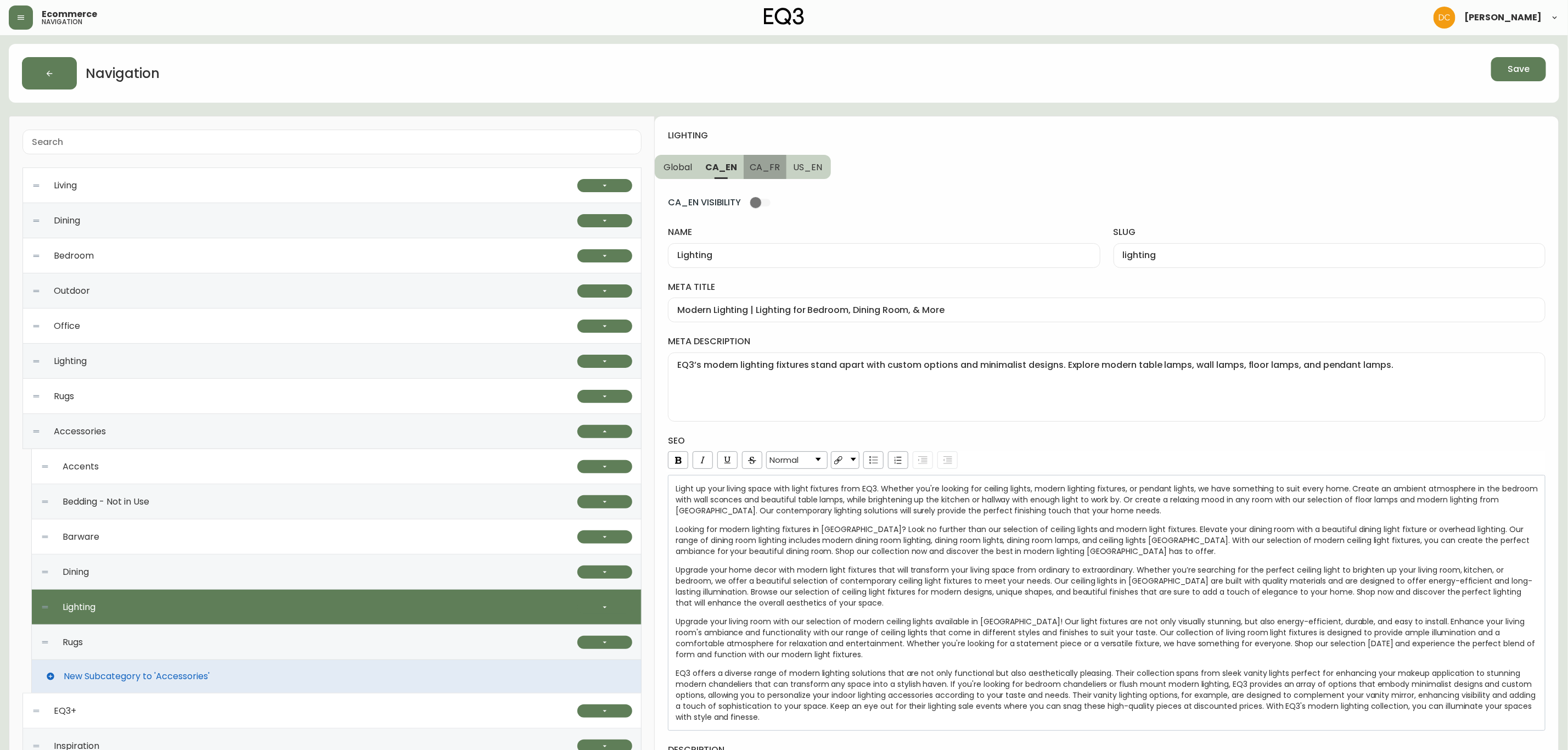
click at [769, 165] on span "CA_FR" at bounding box center [766, 167] width 30 height 12
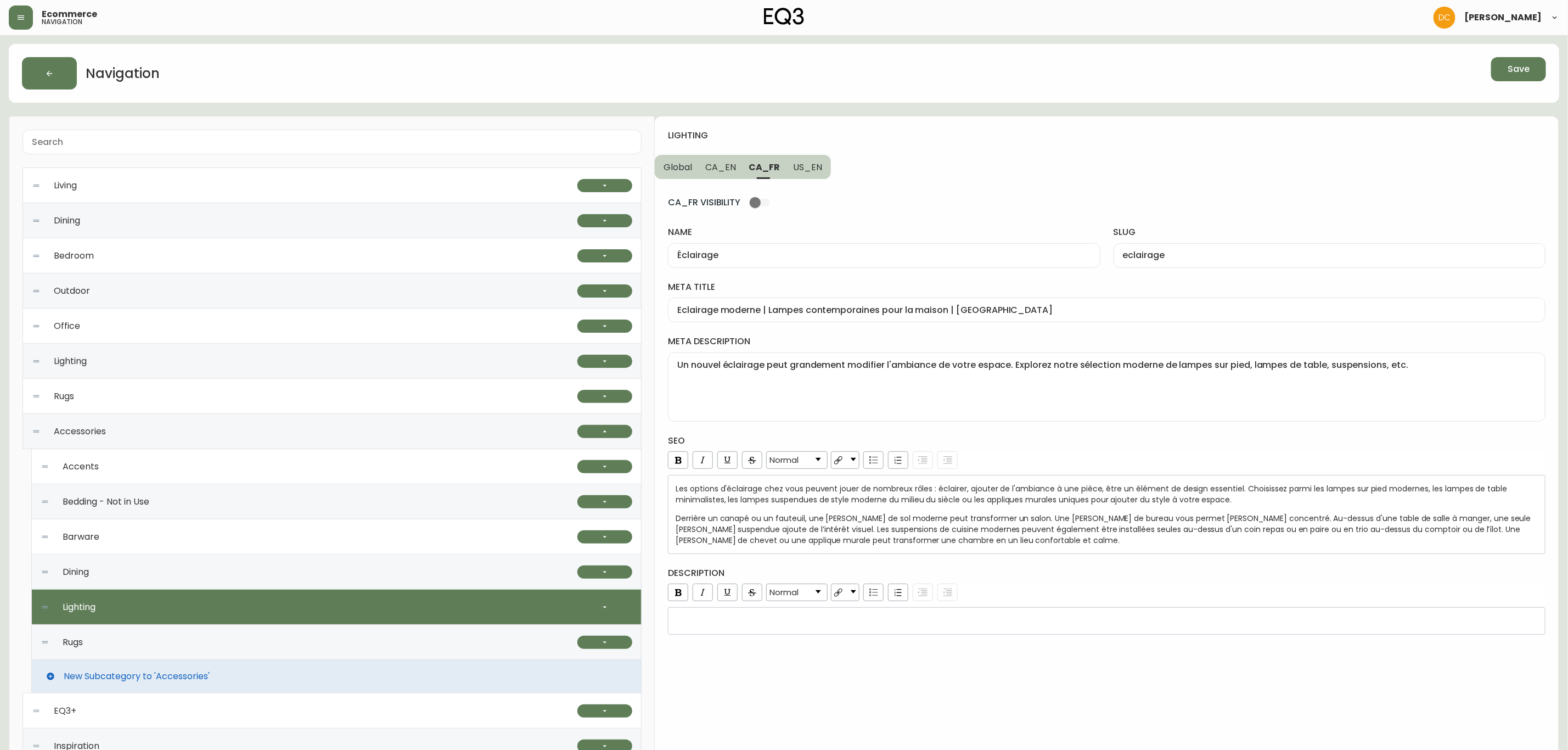
click at [797, 166] on span "US_EN" at bounding box center [808, 167] width 29 height 12
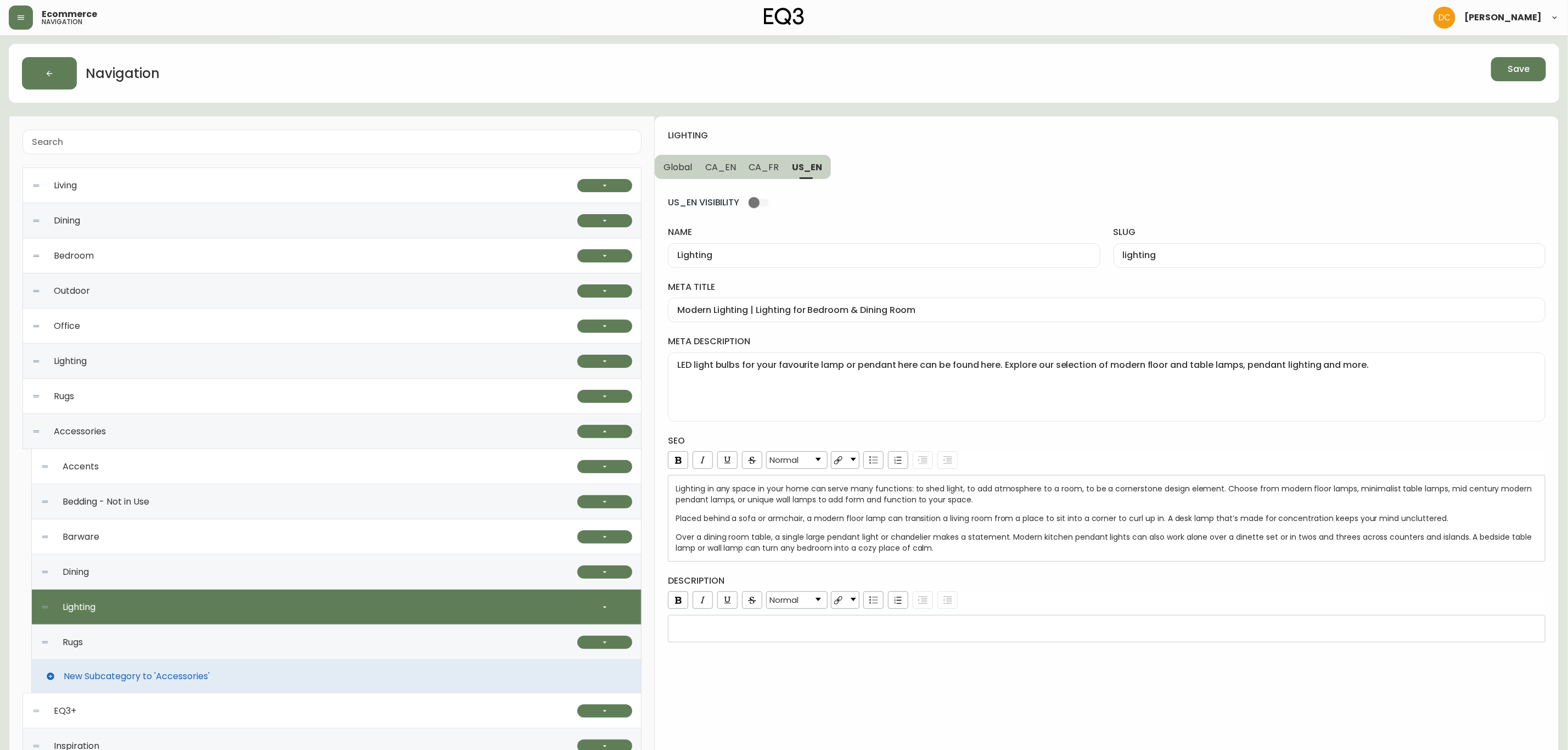
click at [758, 169] on span "CA_FR" at bounding box center [764, 167] width 30 height 12
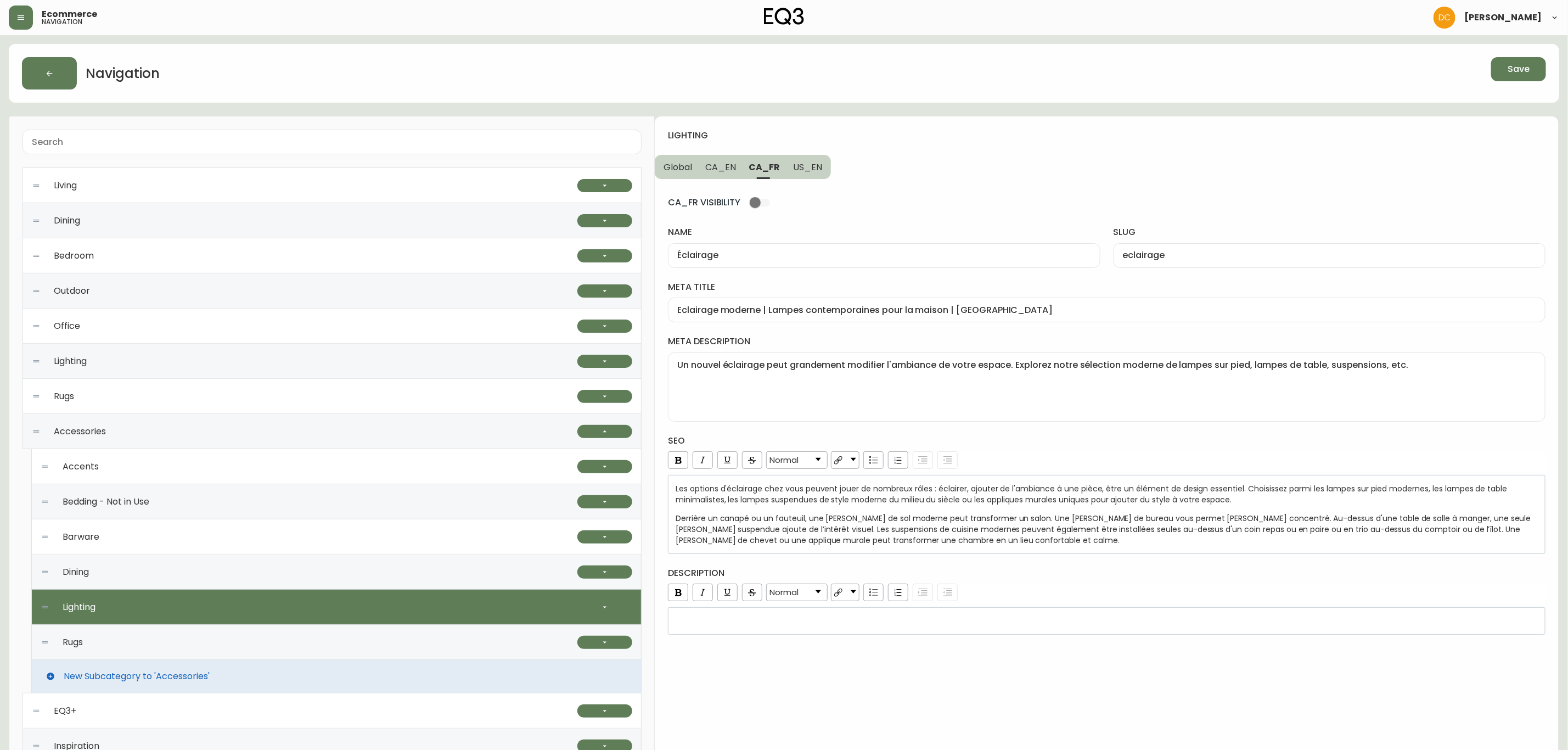
click at [709, 169] on span "CA_EN" at bounding box center [721, 167] width 31 height 12
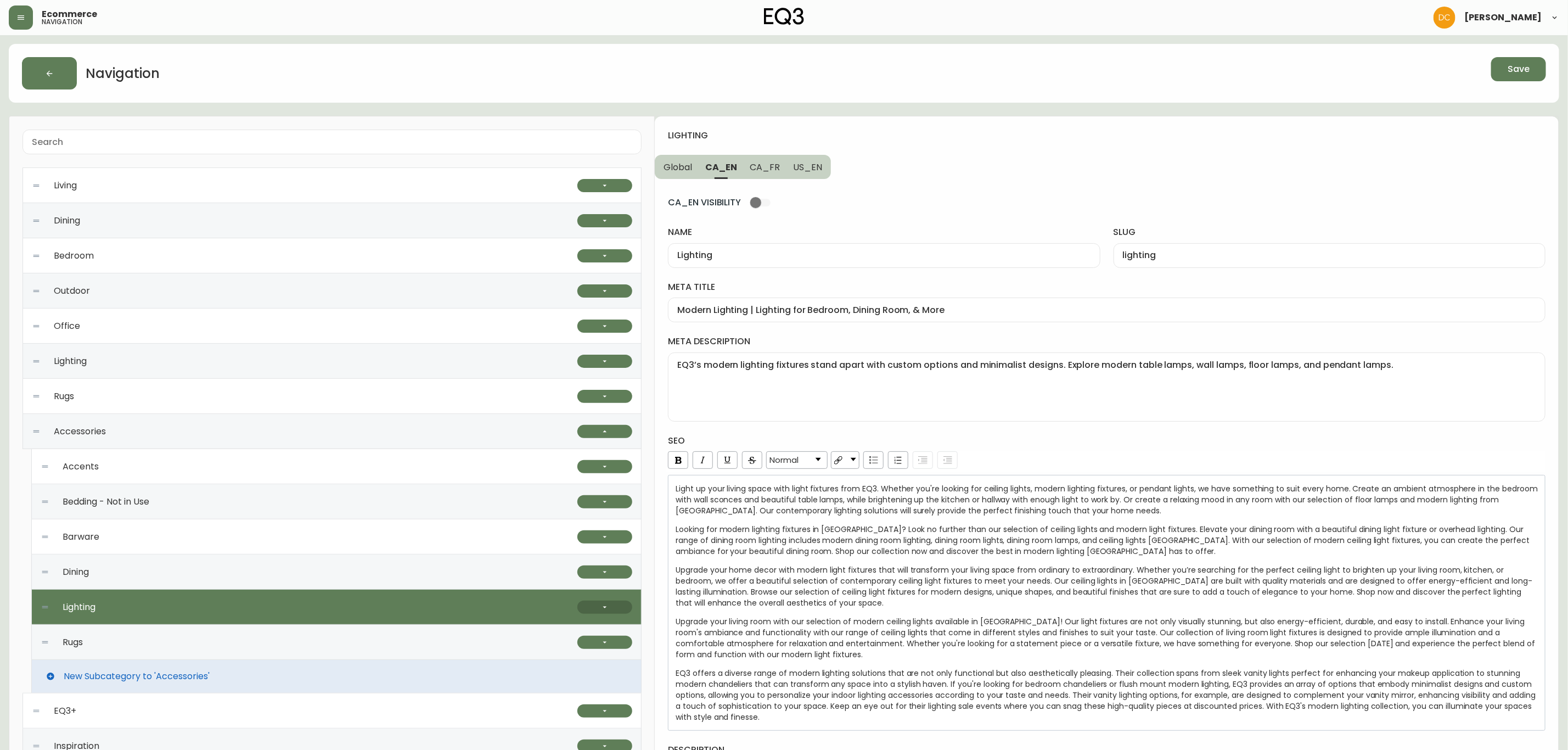
click at [583, 602] on button "button" at bounding box center [604, 607] width 55 height 13
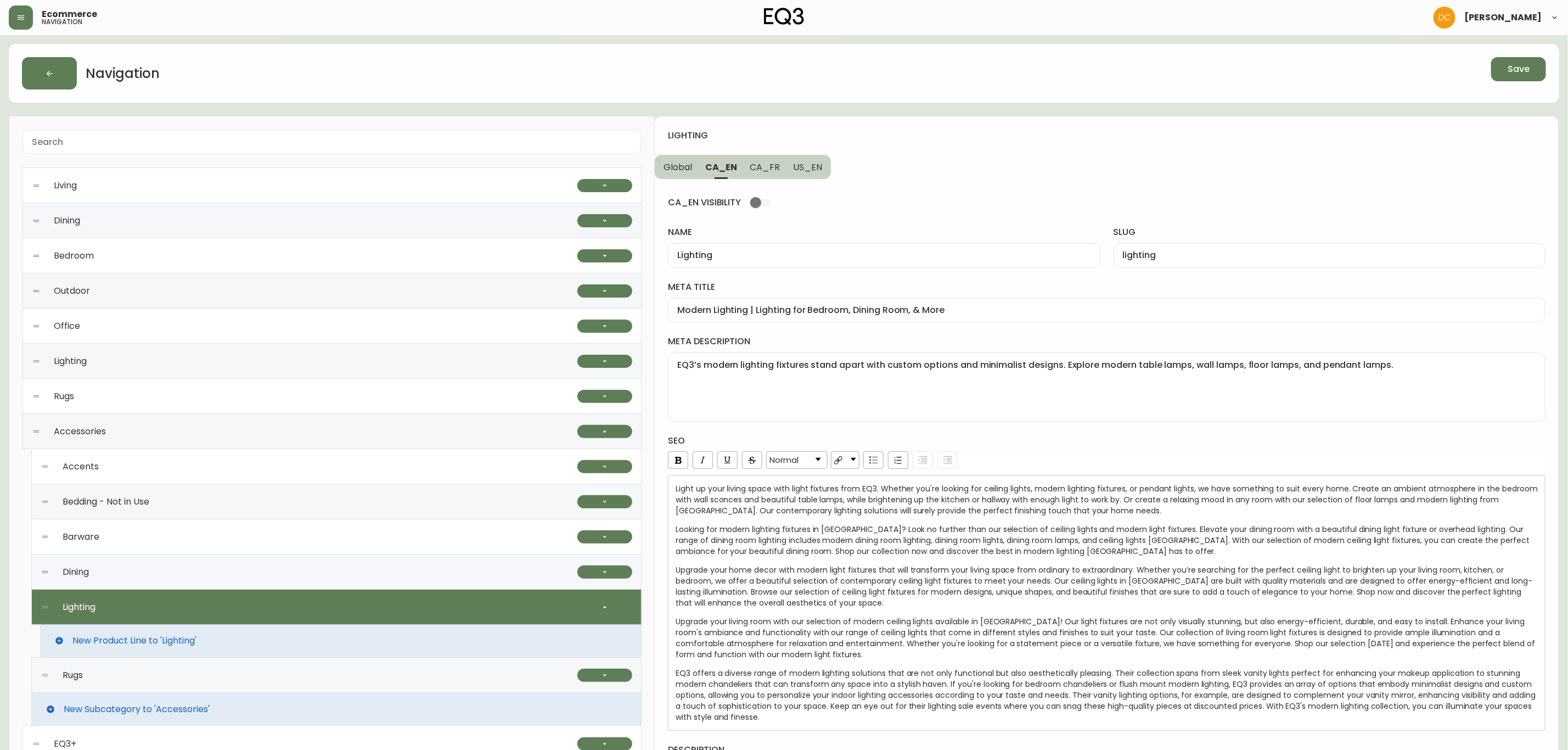
click at [312, 648] on div "New Product Line to 'Lighting'" at bounding box center [341, 641] width 602 height 33
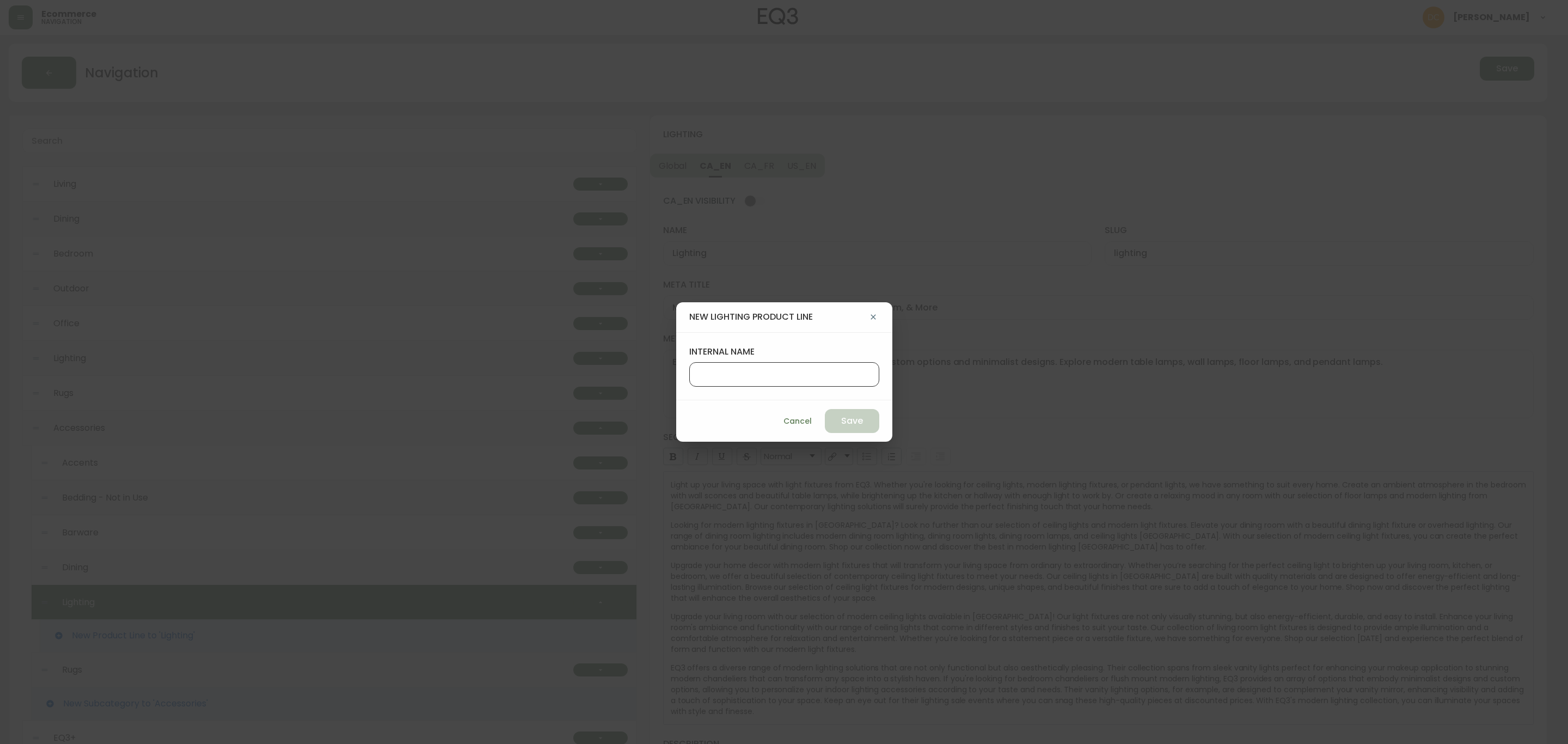
click at [760, 372] on input "internal name" at bounding box center [784, 374] width 171 height 10
click at [761, 374] on input "Bulbs" at bounding box center [784, 374] width 171 height 10
click at [789, 357] on label "internal name" at bounding box center [785, 351] width 190 height 12
click at [789, 369] on input "Bulbs" at bounding box center [784, 374] width 171 height 10
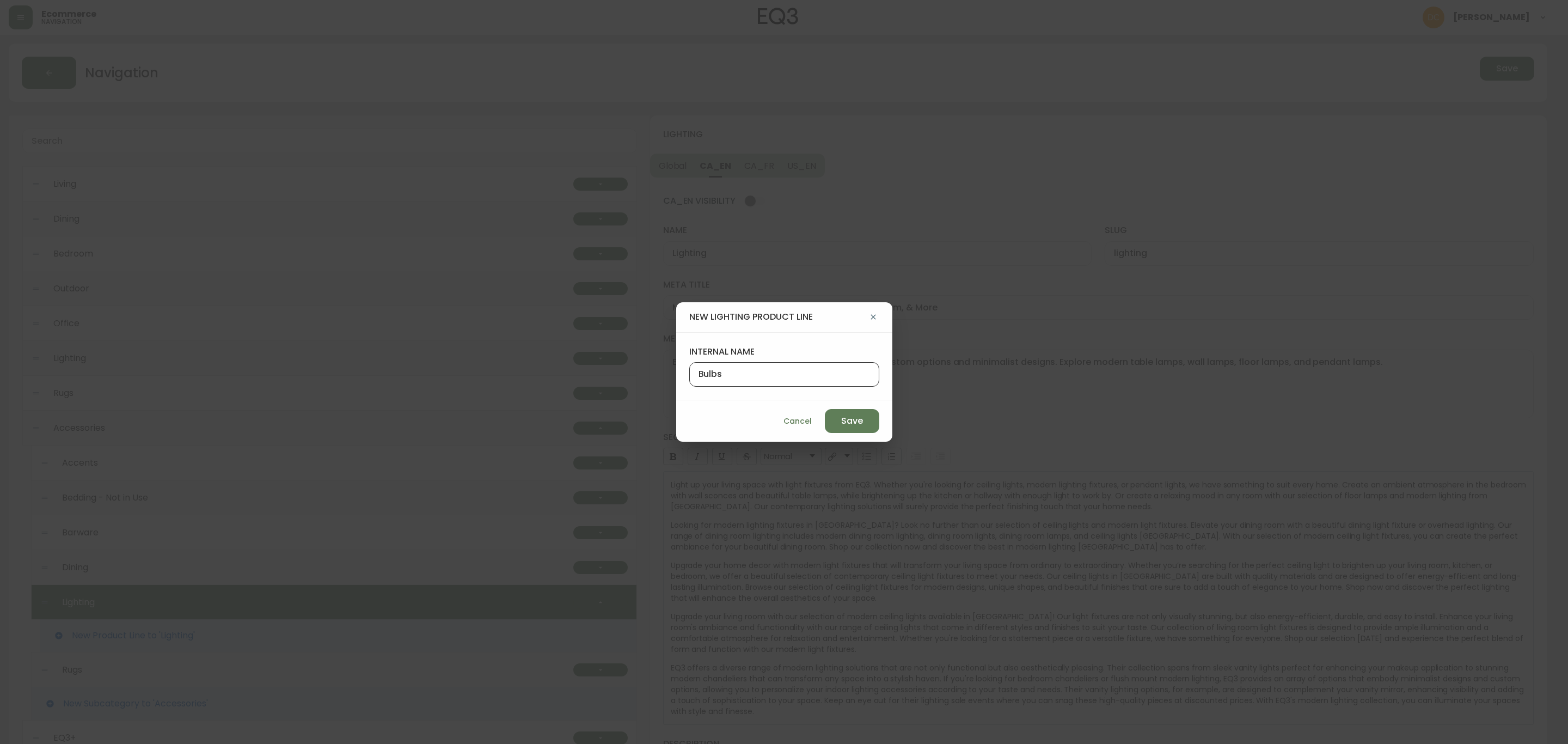
paste input "Pendant Lamp"
click at [825, 414] on button "Save" at bounding box center [852, 421] width 54 height 24
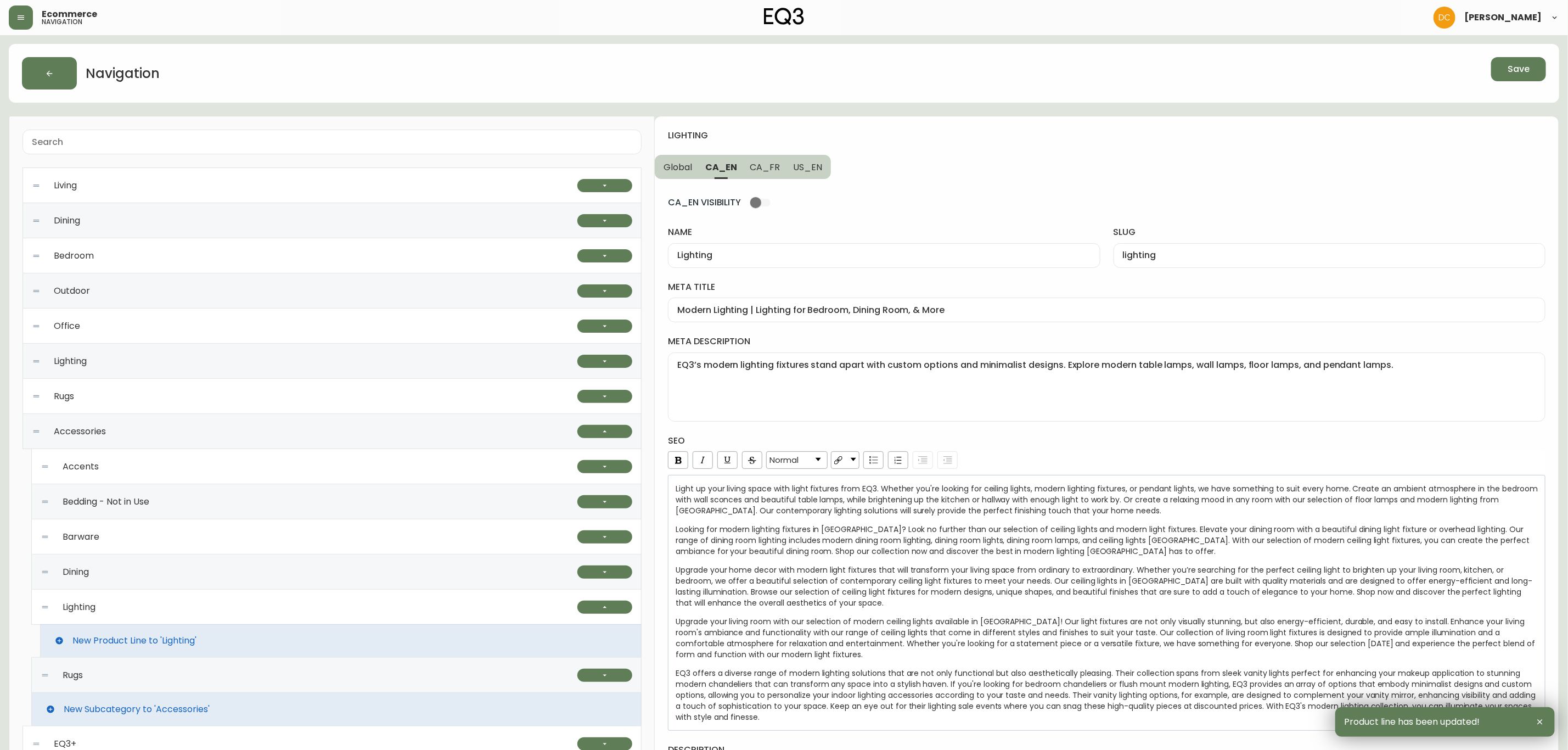
click at [188, 615] on div "Lighting" at bounding box center [309, 607] width 537 height 35
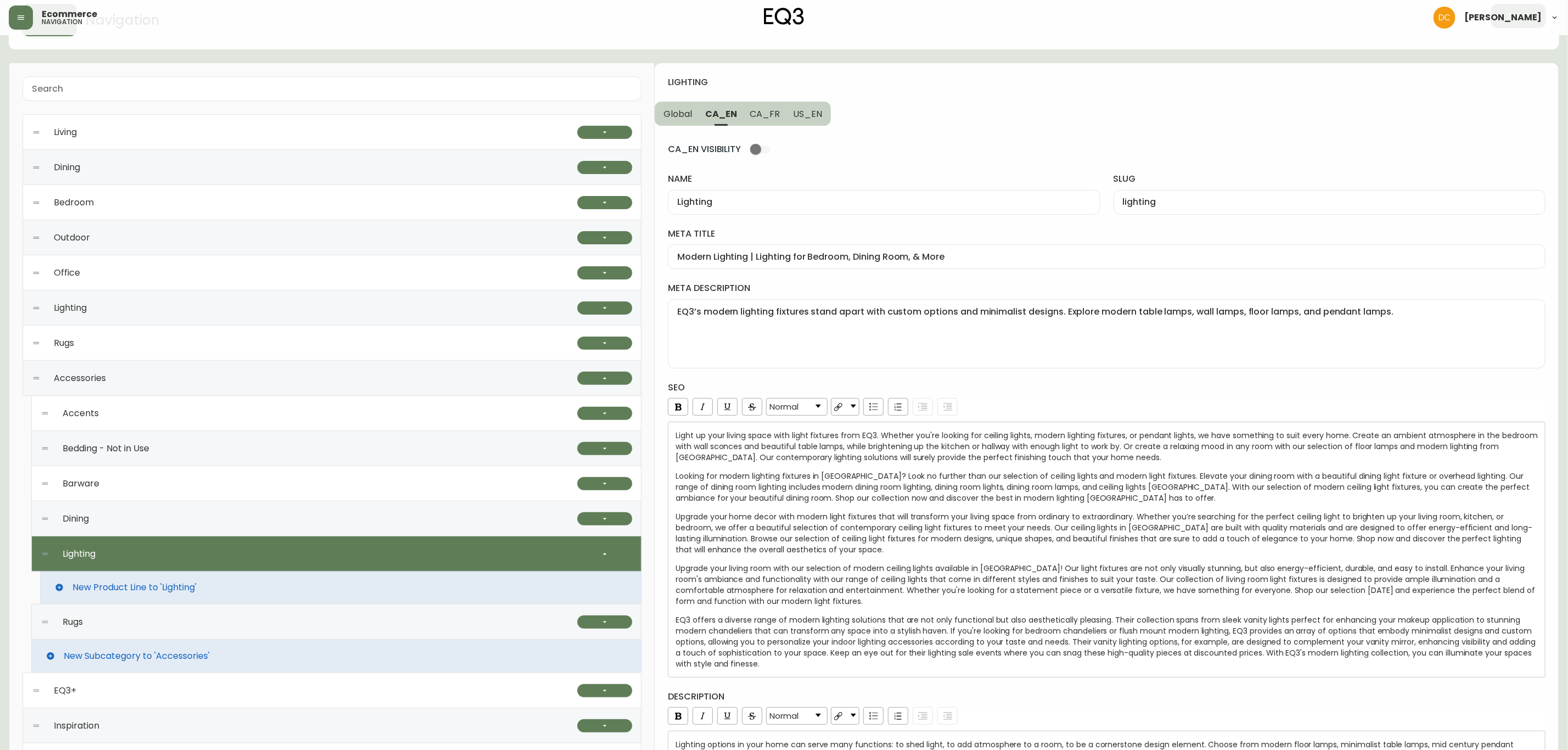
scroll to position [82, 0]
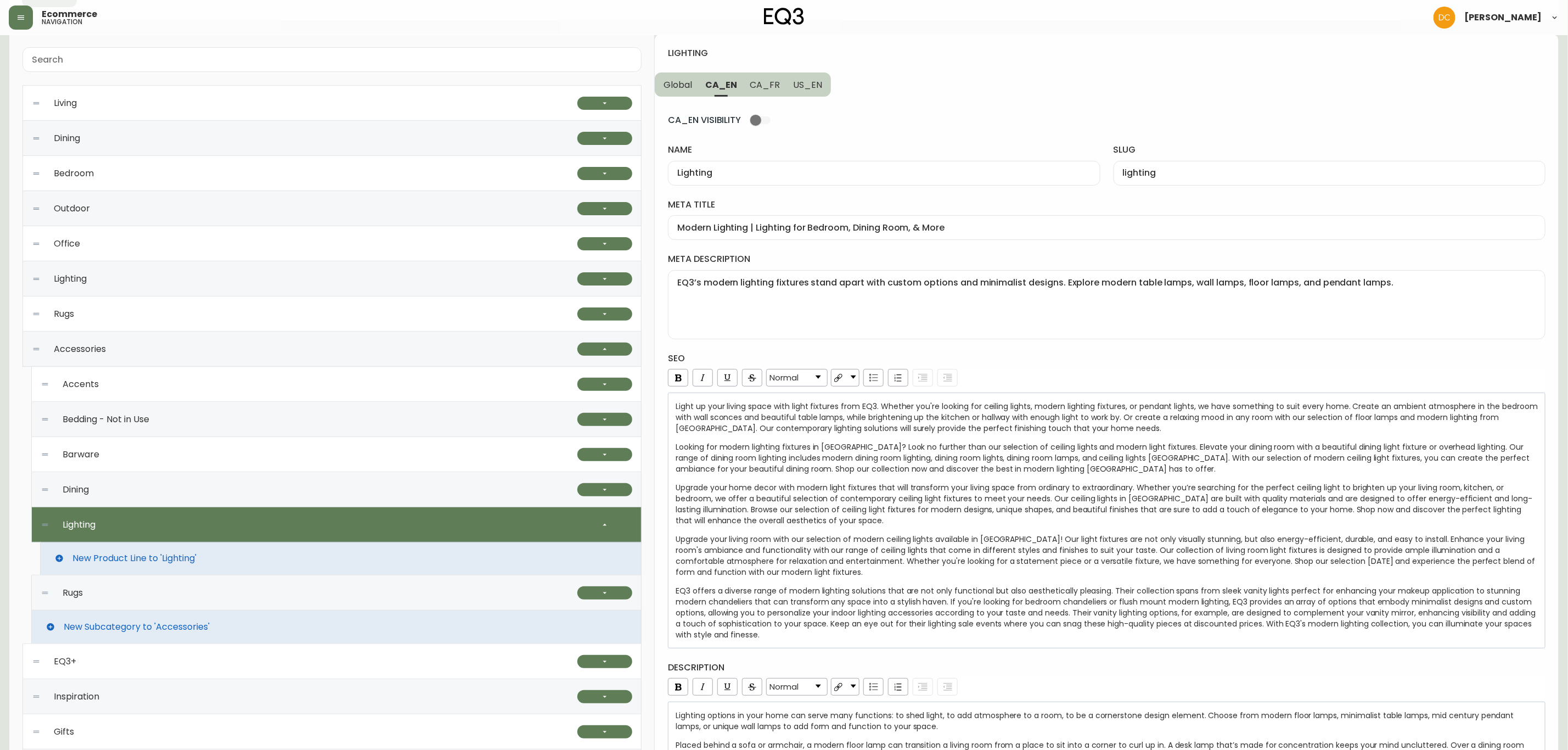
click at [305, 559] on div "New Product Line to 'Lighting'" at bounding box center [341, 558] width 602 height 33
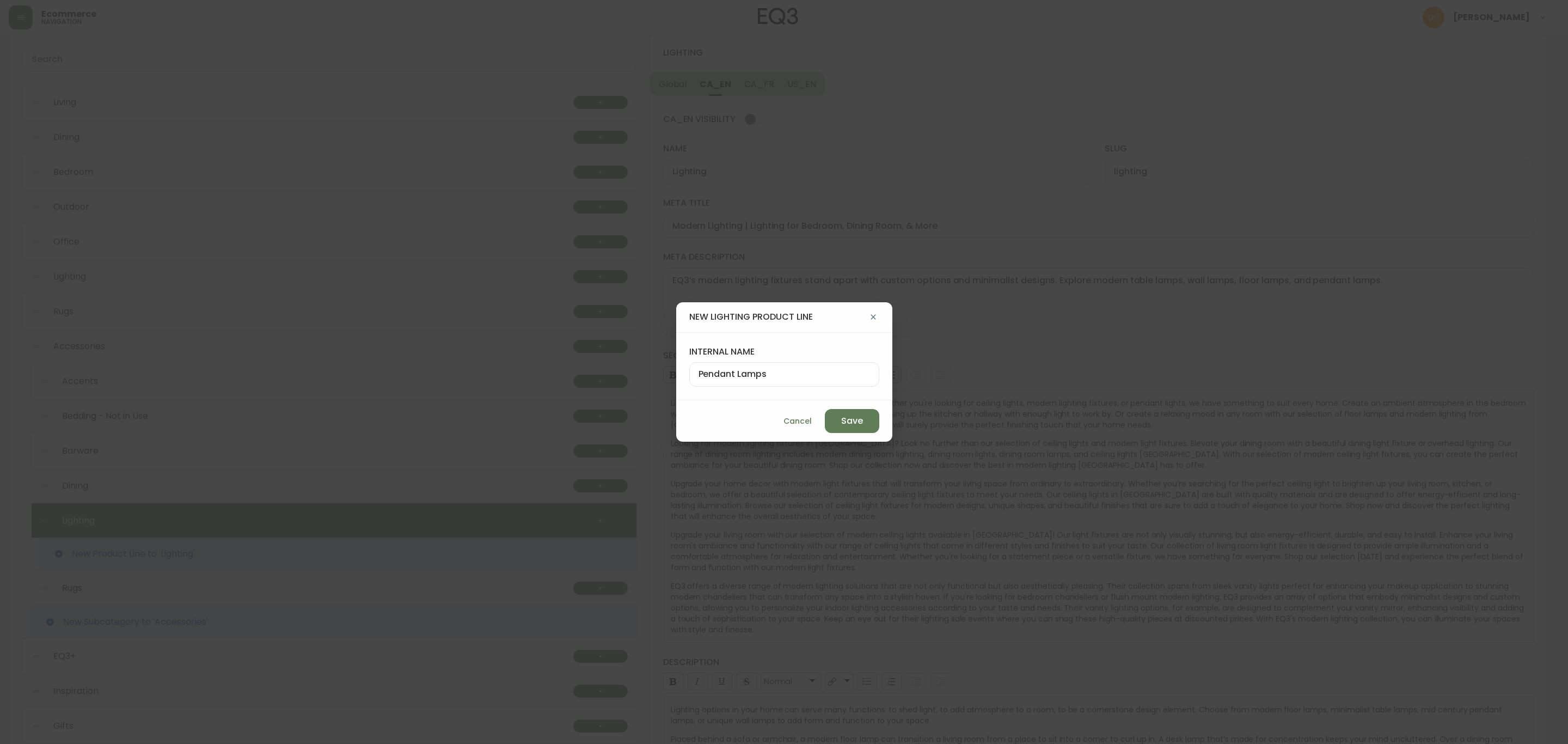
click at [769, 374] on input "Pendant Lamps" at bounding box center [784, 374] width 171 height 10
paste input "Floor"
click at [841, 425] on span "Save" at bounding box center [852, 420] width 22 height 12
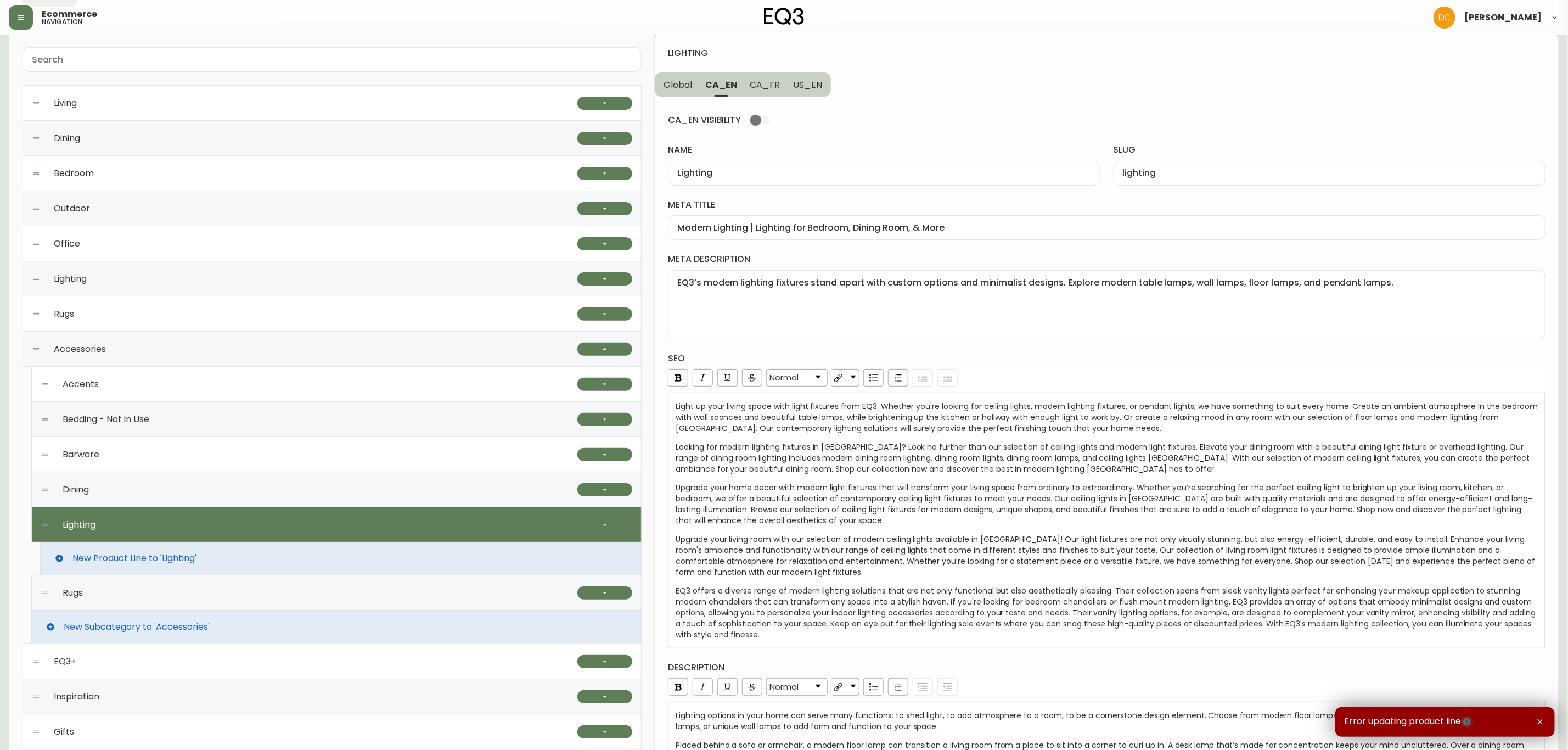
click at [1468, 727] on button "button" at bounding box center [1467, 721] width 12 height 12
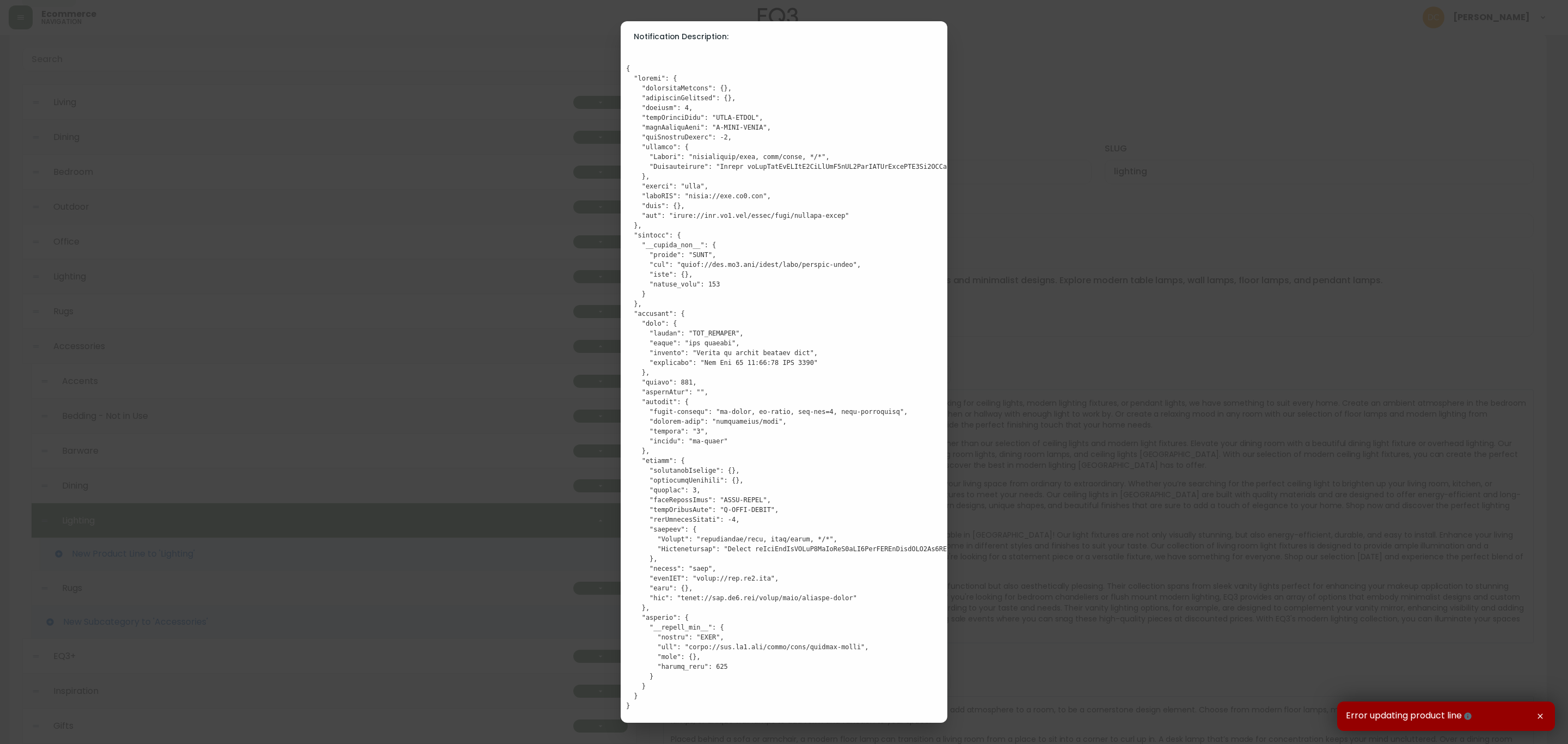
click at [1053, 405] on div "Notification Description:" at bounding box center [784, 372] width 1568 height 744
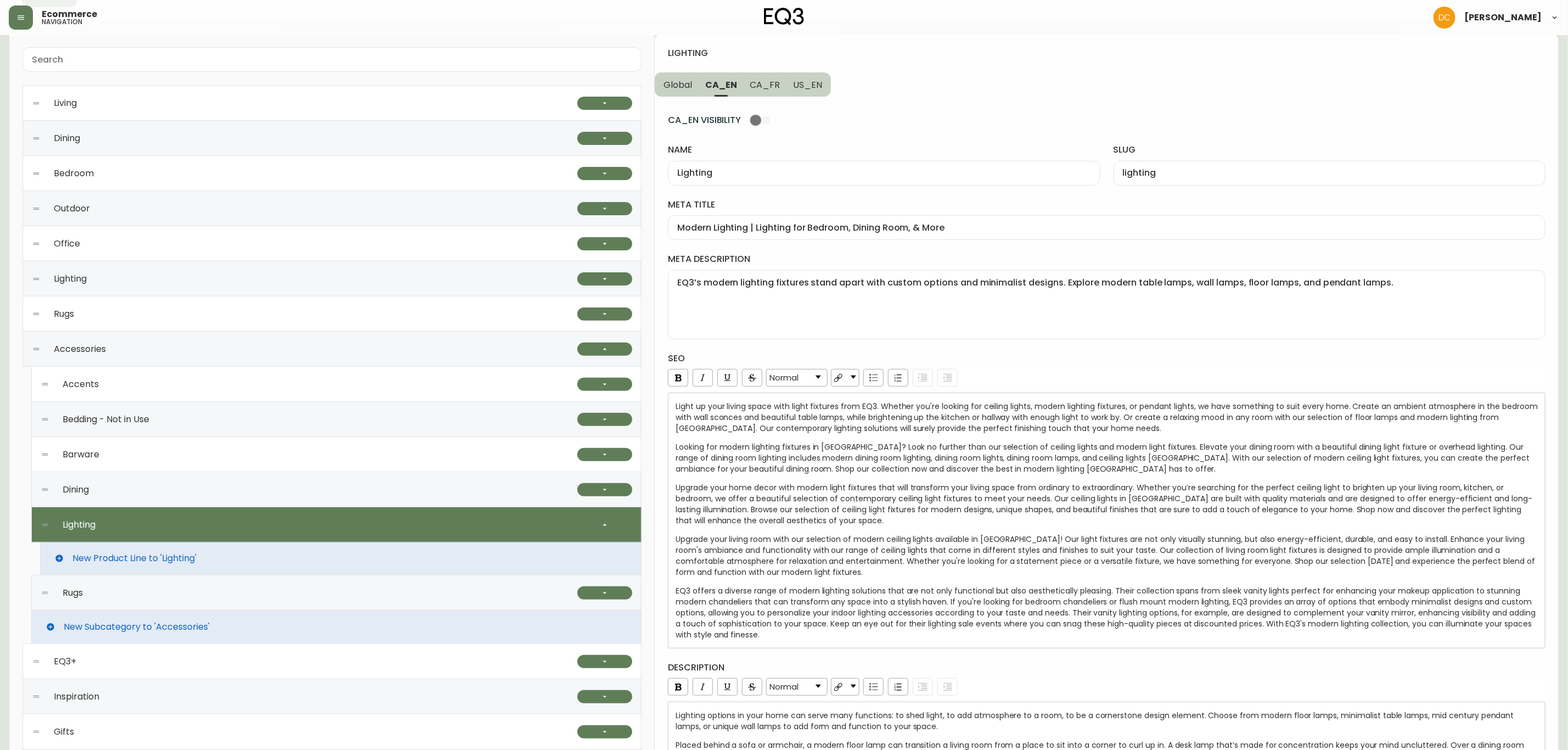
click at [173, 497] on div "Dining" at bounding box center [309, 489] width 537 height 35
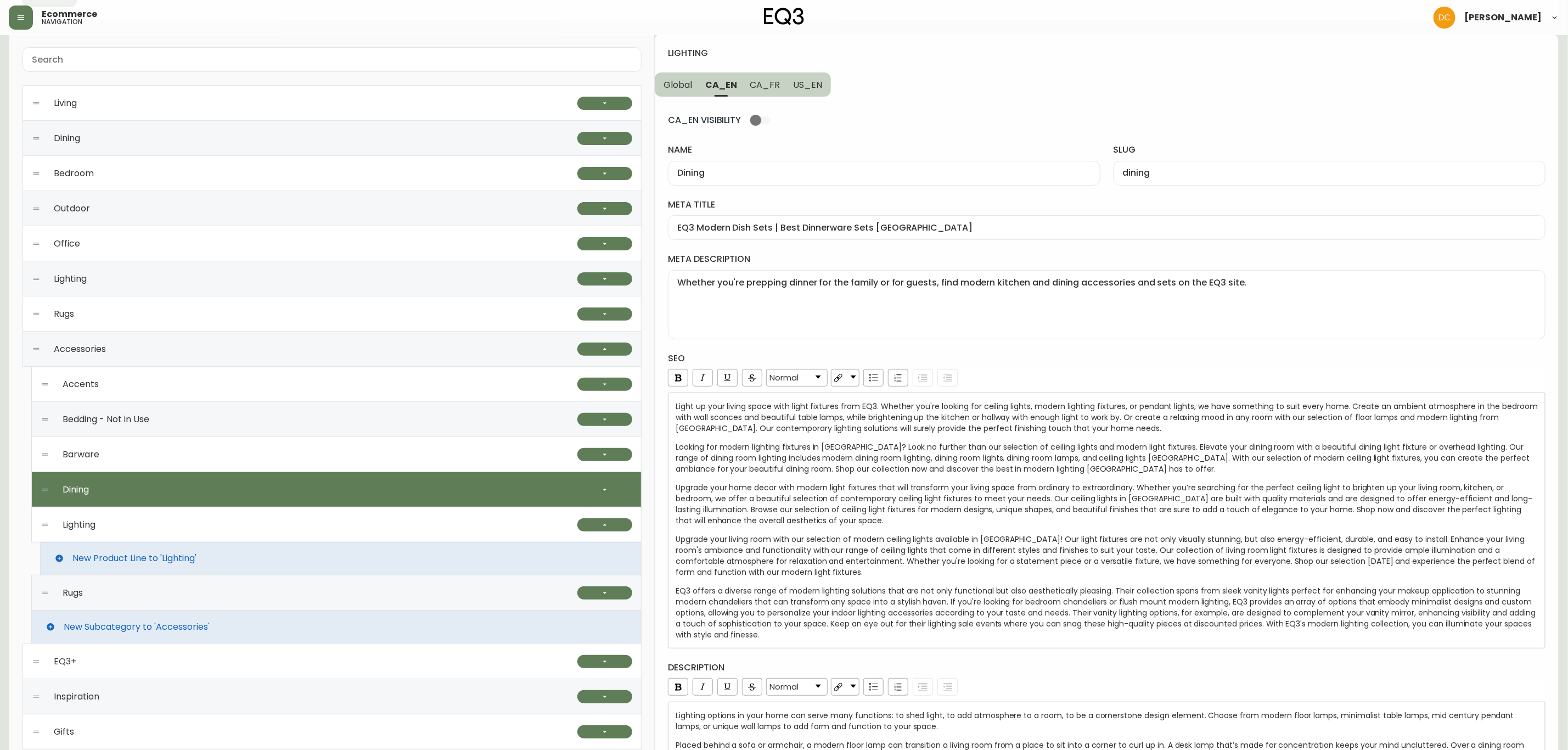
drag, startPoint x: 208, startPoint y: 525, endPoint x: 264, endPoint y: 539, distance: 57.7
click at [208, 524] on div "Lighting" at bounding box center [309, 524] width 537 height 35
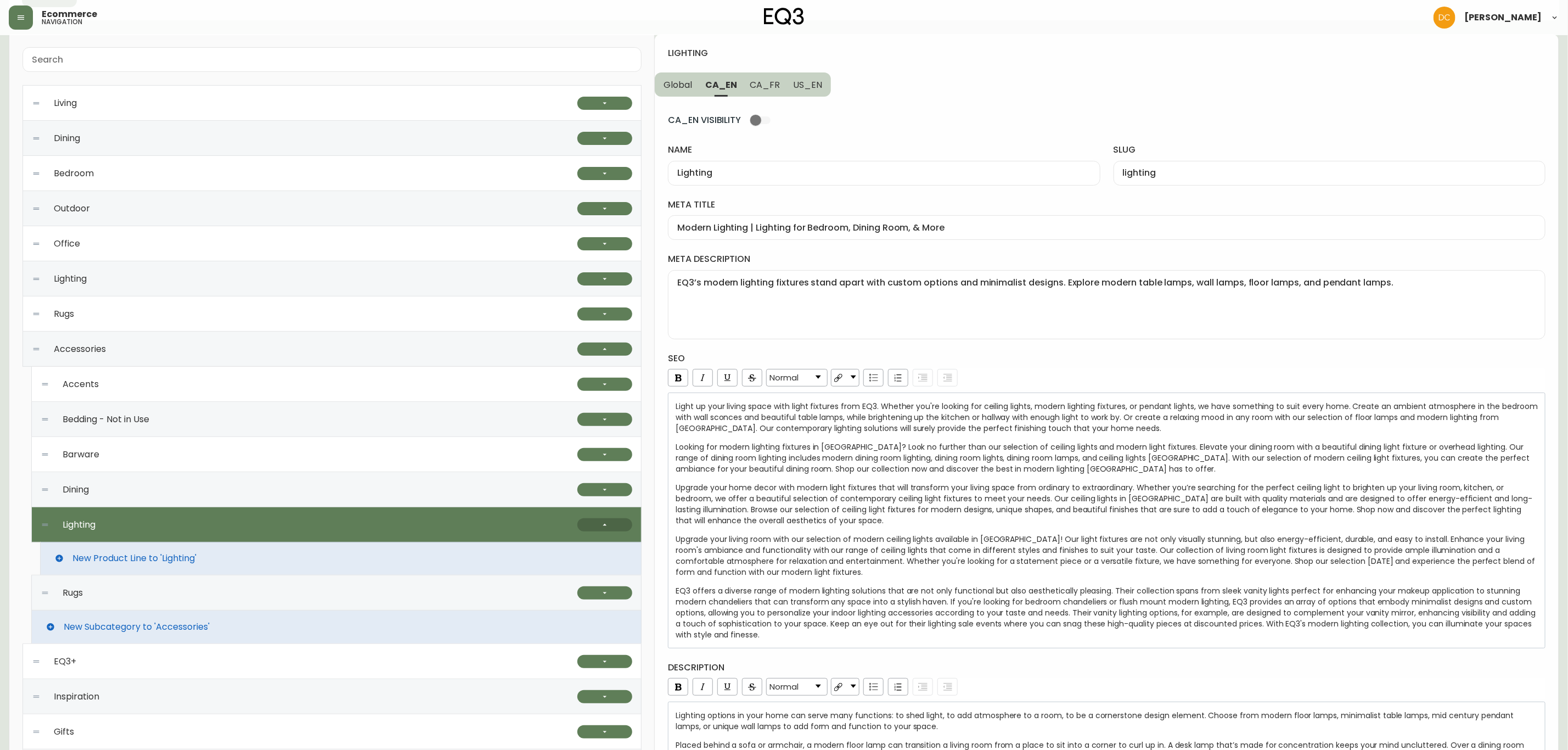
click at [613, 525] on button "button" at bounding box center [604, 524] width 55 height 13
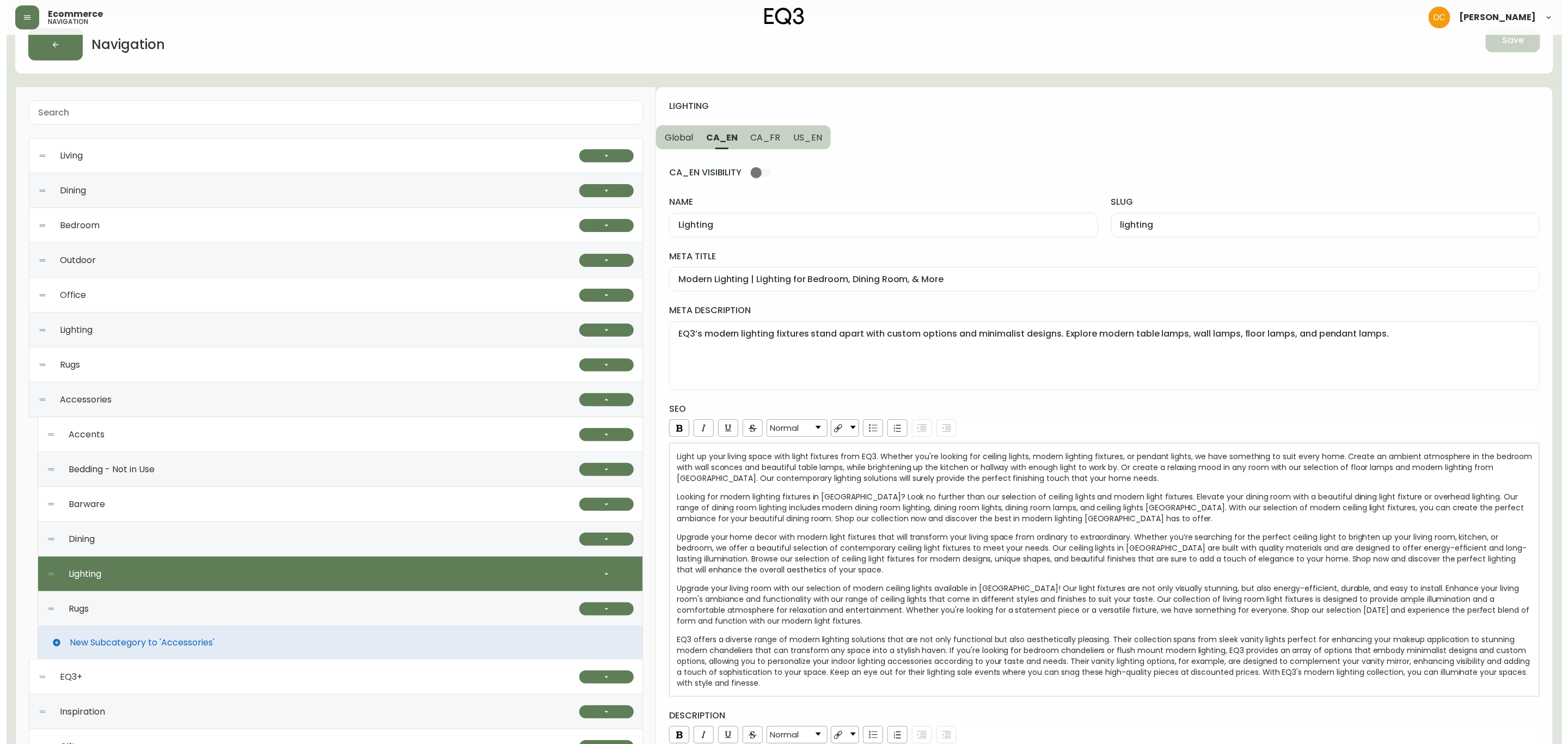
scroll to position [0, 0]
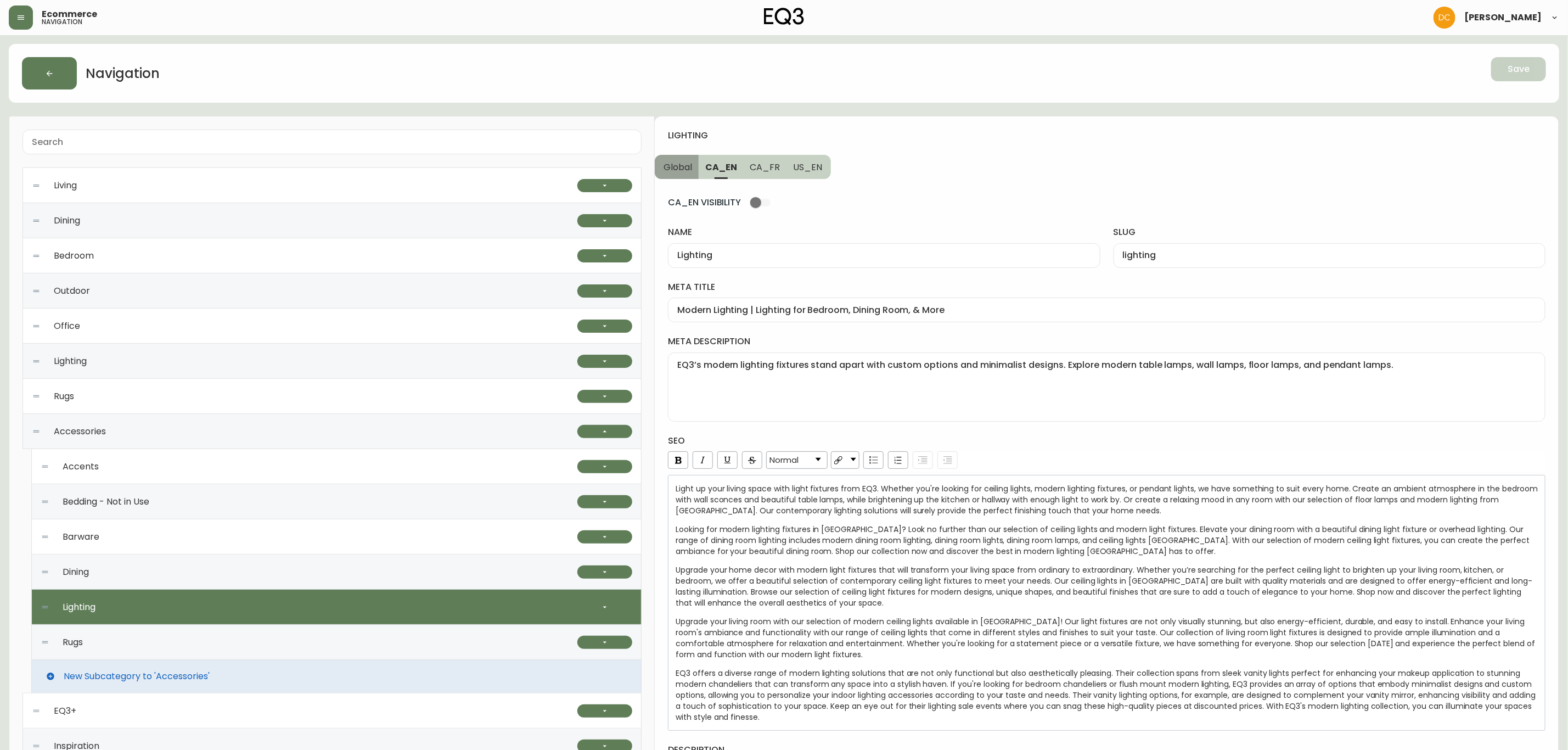
click at [685, 166] on span "Global" at bounding box center [678, 167] width 29 height 12
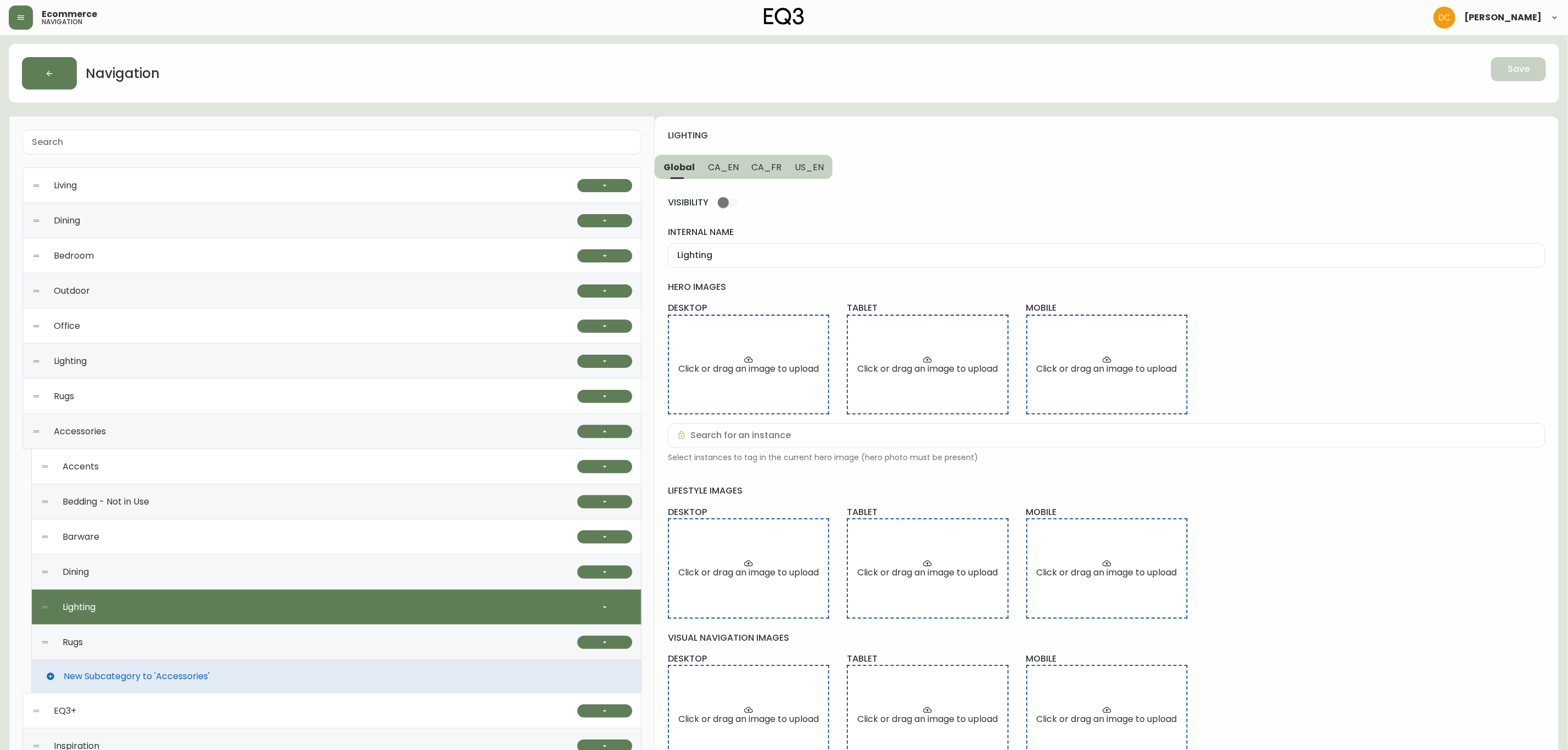
click at [325, 603] on div "Lighting" at bounding box center [309, 607] width 537 height 35
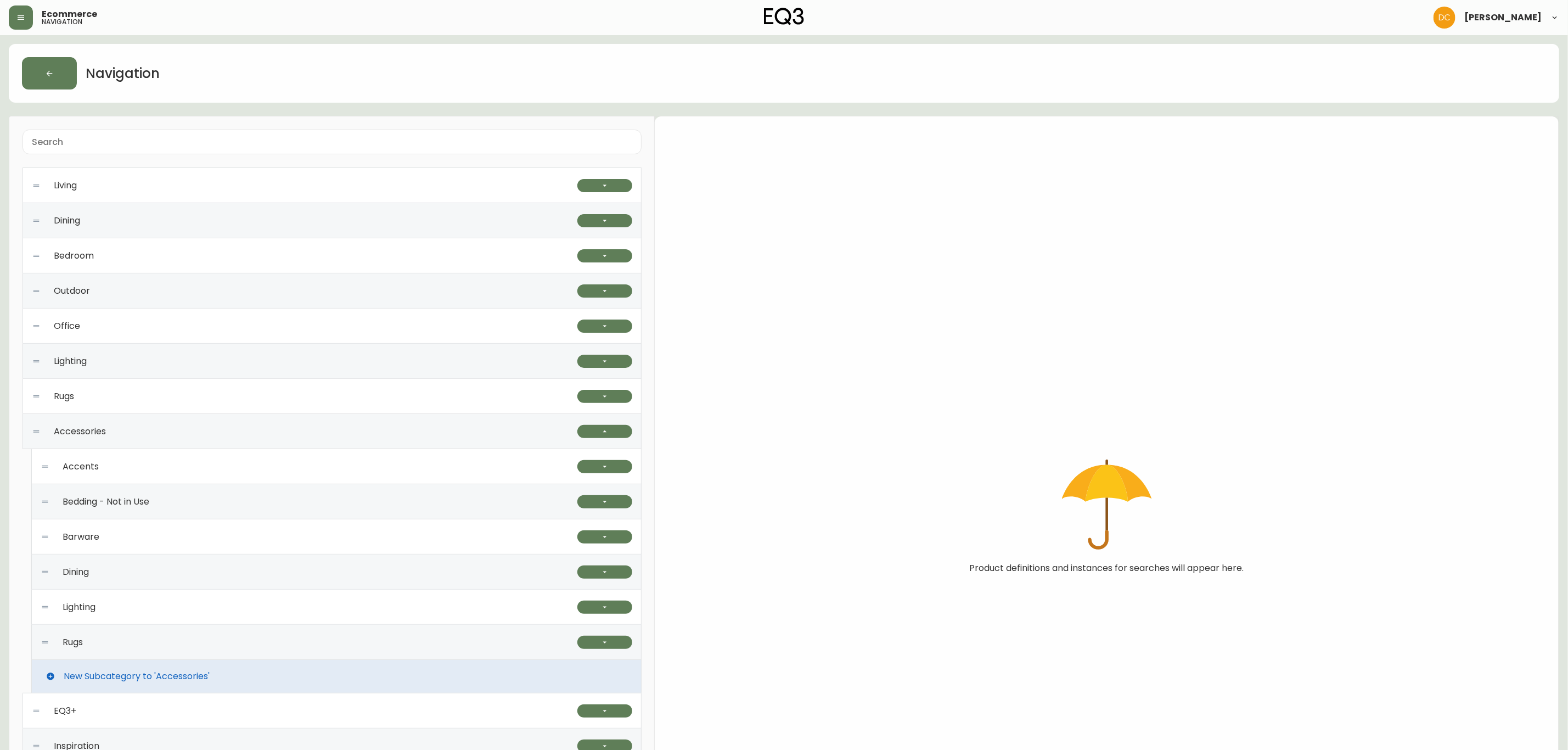
click at [367, 622] on div "Lighting" at bounding box center [309, 607] width 537 height 35
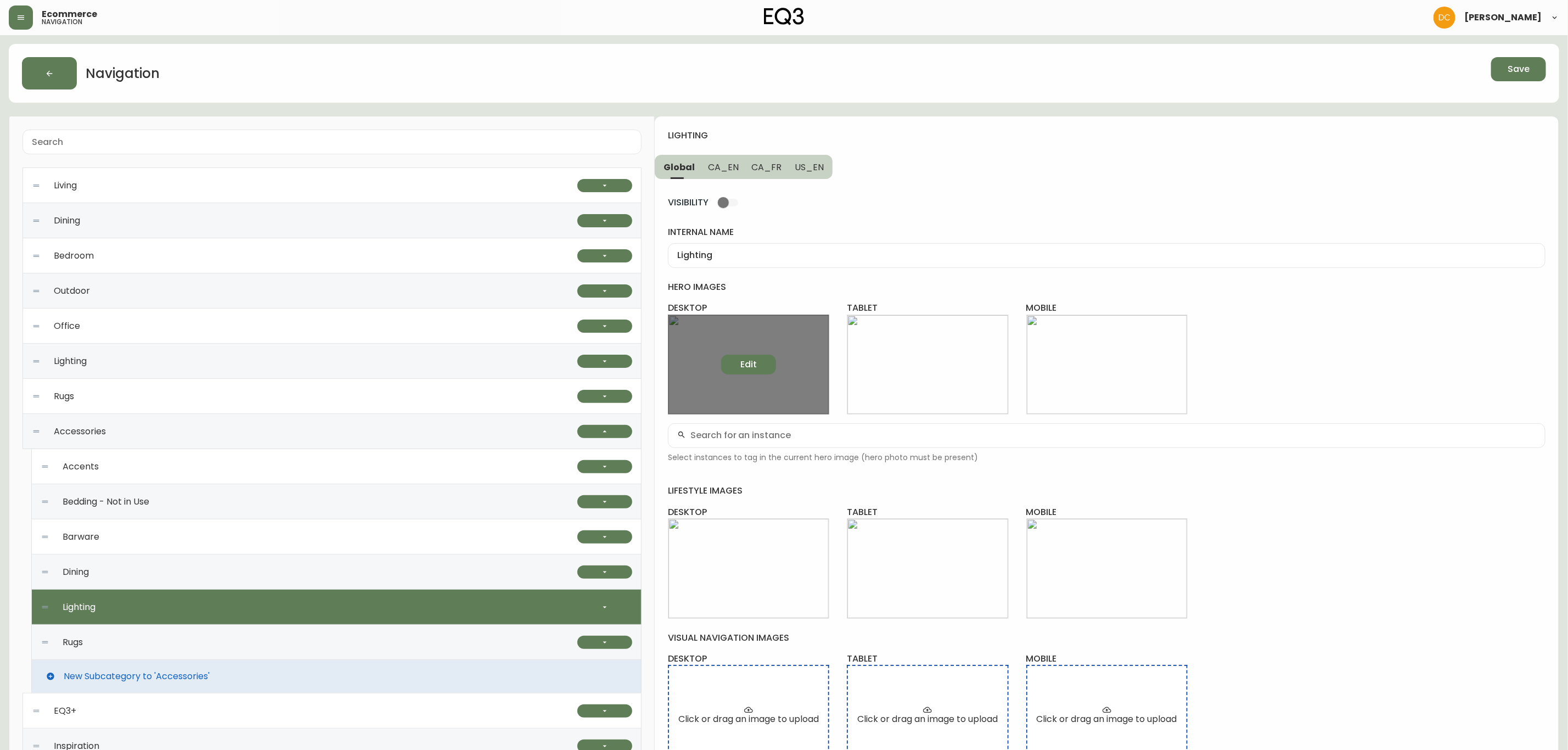
click at [759, 369] on button "Edit" at bounding box center [748, 364] width 55 height 20
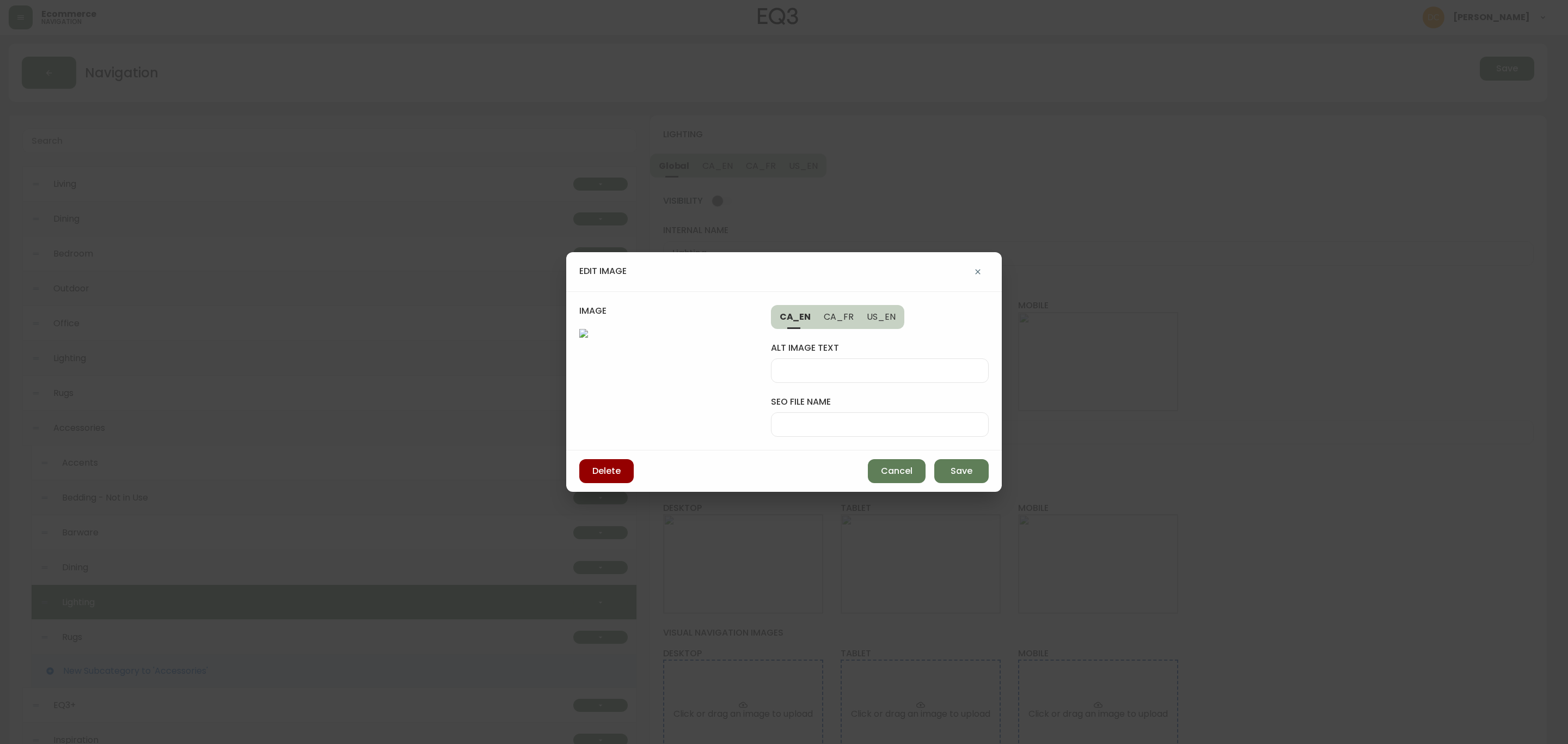
click at [906, 376] on div at bounding box center [880, 370] width 218 height 24
click at [914, 372] on input "Eq3 assortmnet of pendant limps are shown" at bounding box center [880, 370] width 200 height 10
click at [914, 370] on input "Eq3 assortmnet of pendant limps are shown" at bounding box center [880, 370] width 200 height 10
click at [861, 419] on div at bounding box center [880, 424] width 218 height 24
click at [876, 321] on span "US_EN" at bounding box center [881, 317] width 29 height 12
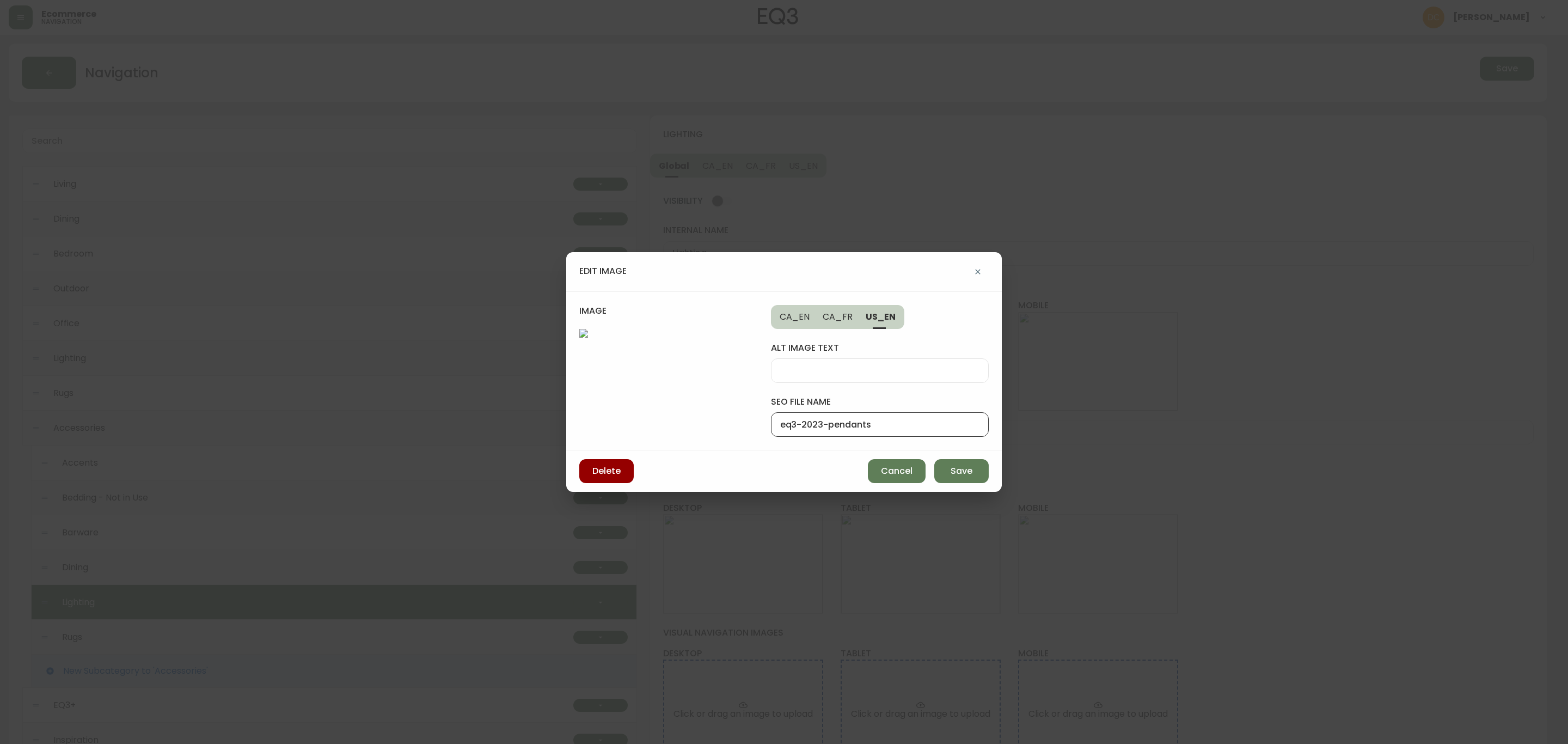
click at [855, 430] on input "eq3-2023-pendants" at bounding box center [880, 424] width 200 height 10
click at [806, 315] on span "CA_EN" at bounding box center [795, 317] width 31 height 12
click at [837, 376] on div "Assortment of pendant lamps are shown" at bounding box center [880, 370] width 218 height 24
click at [879, 317] on span "US_EN" at bounding box center [881, 317] width 29 height 12
click at [858, 366] on input "alt image text" at bounding box center [880, 370] width 200 height 10
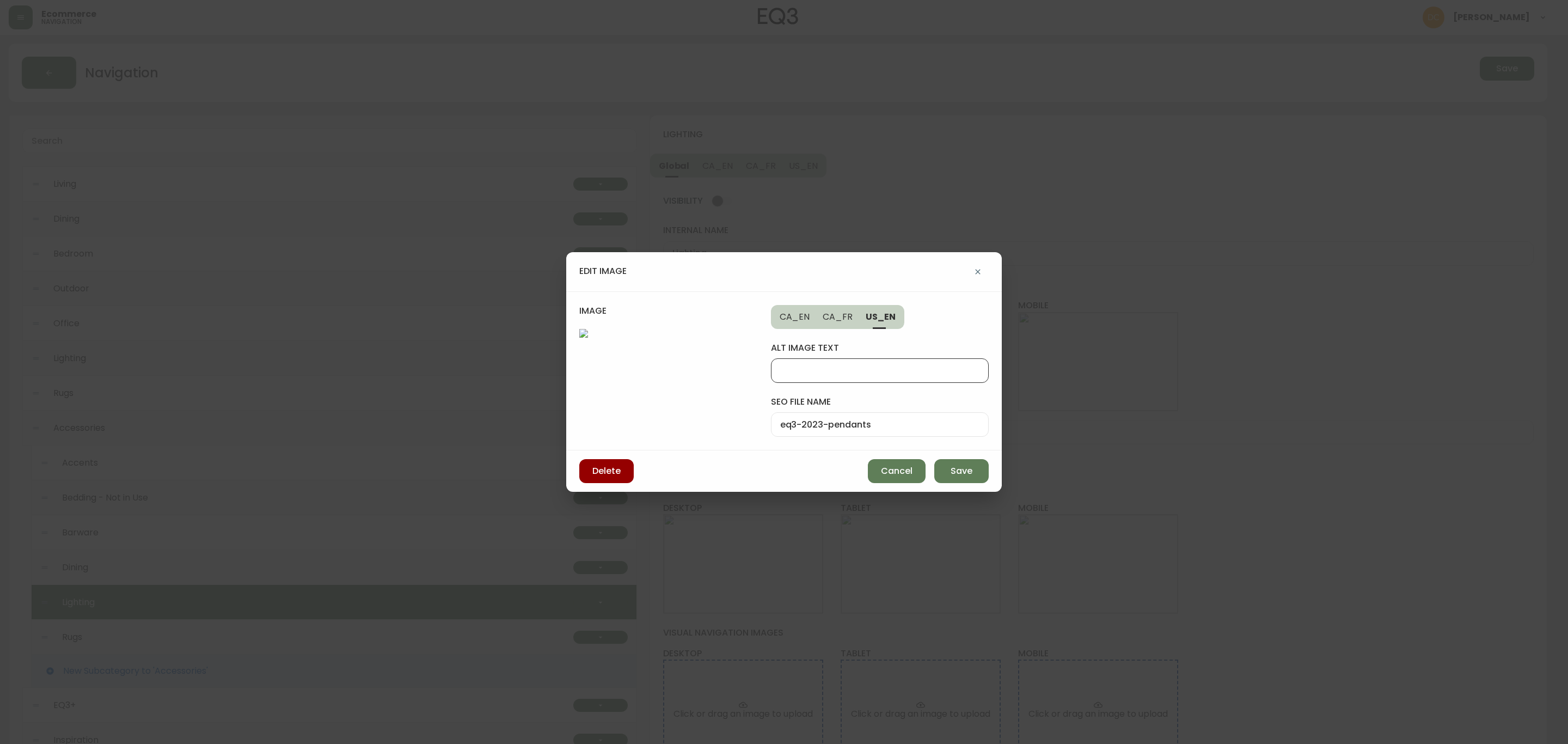
paste input "Assortment of pendant lamps are shown"
click at [870, 370] on input "Assortment of pendant lamps are shown" at bounding box center [880, 370] width 200 height 10
click at [896, 370] on input "Assortment of pendant lamps are shown" at bounding box center [880, 370] width 200 height 10
click at [846, 317] on span "CA_FR" at bounding box center [837, 317] width 30 height 12
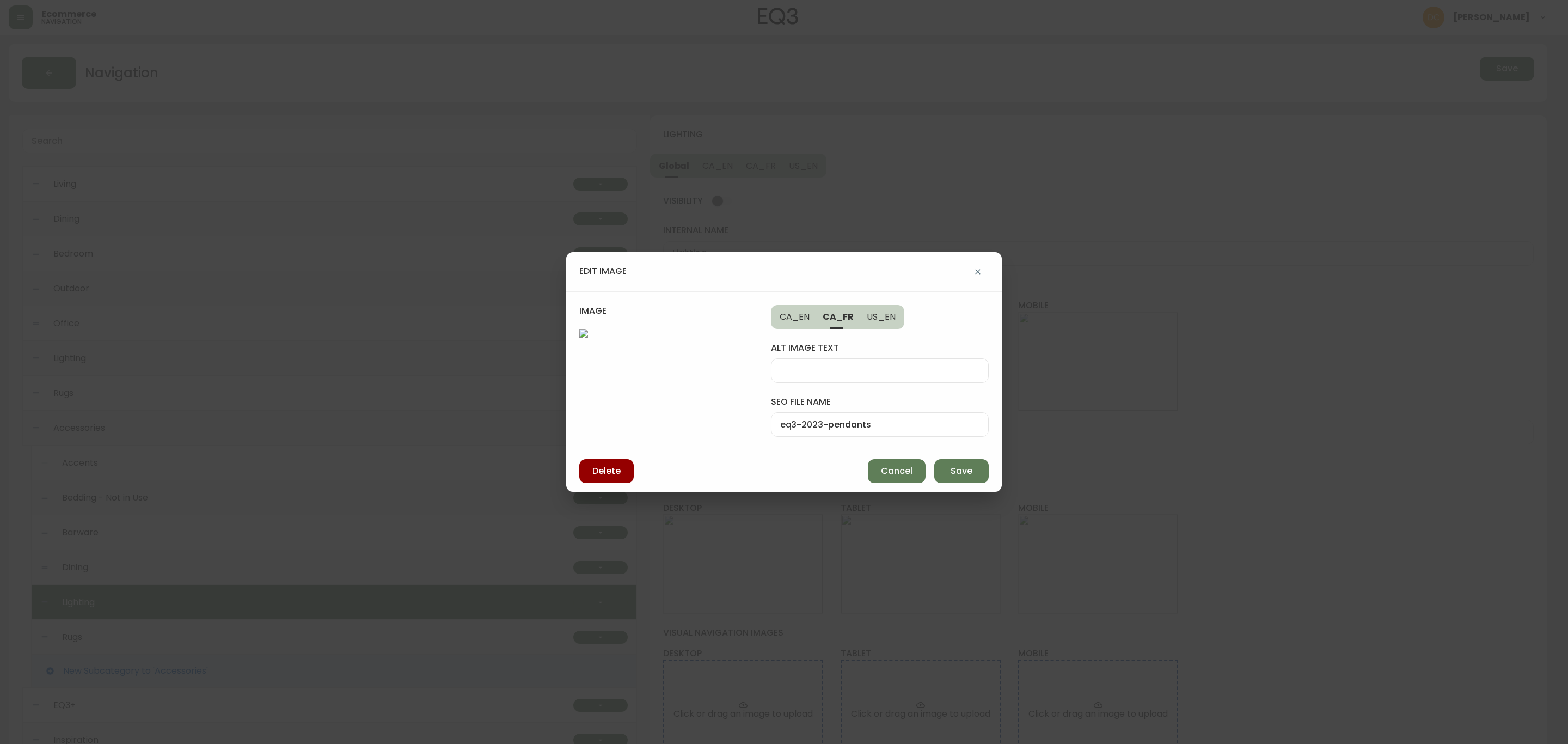
click at [850, 360] on div at bounding box center [880, 370] width 218 height 24
click at [784, 317] on span "CA_EN" at bounding box center [795, 317] width 31 height 12
click at [934, 368] on input "Assortment of pendant lamps are shown" at bounding box center [880, 370] width 200 height 10
click at [965, 467] on span "Save" at bounding box center [962, 471] width 22 height 12
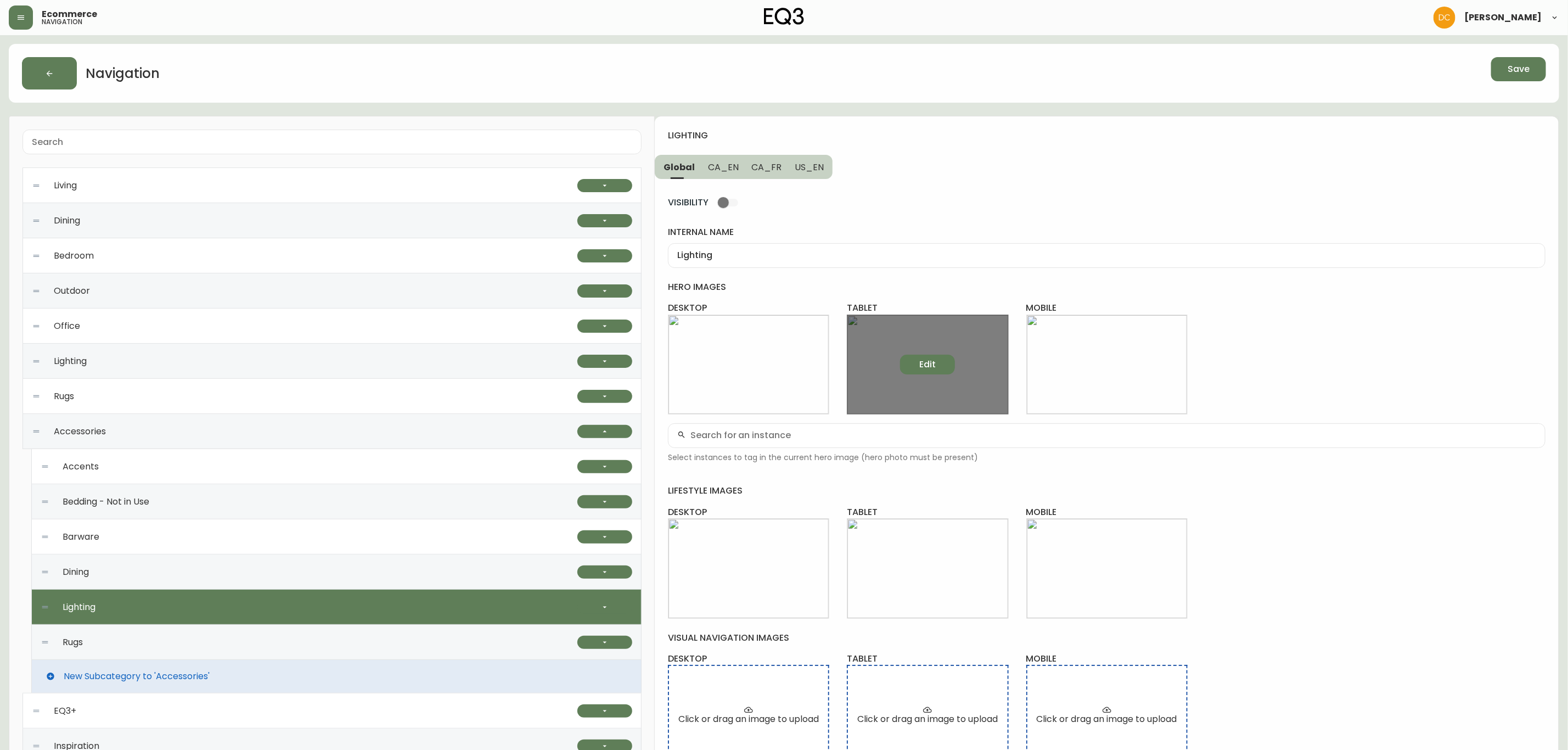
click at [930, 363] on span "Edit" at bounding box center [927, 364] width 17 height 12
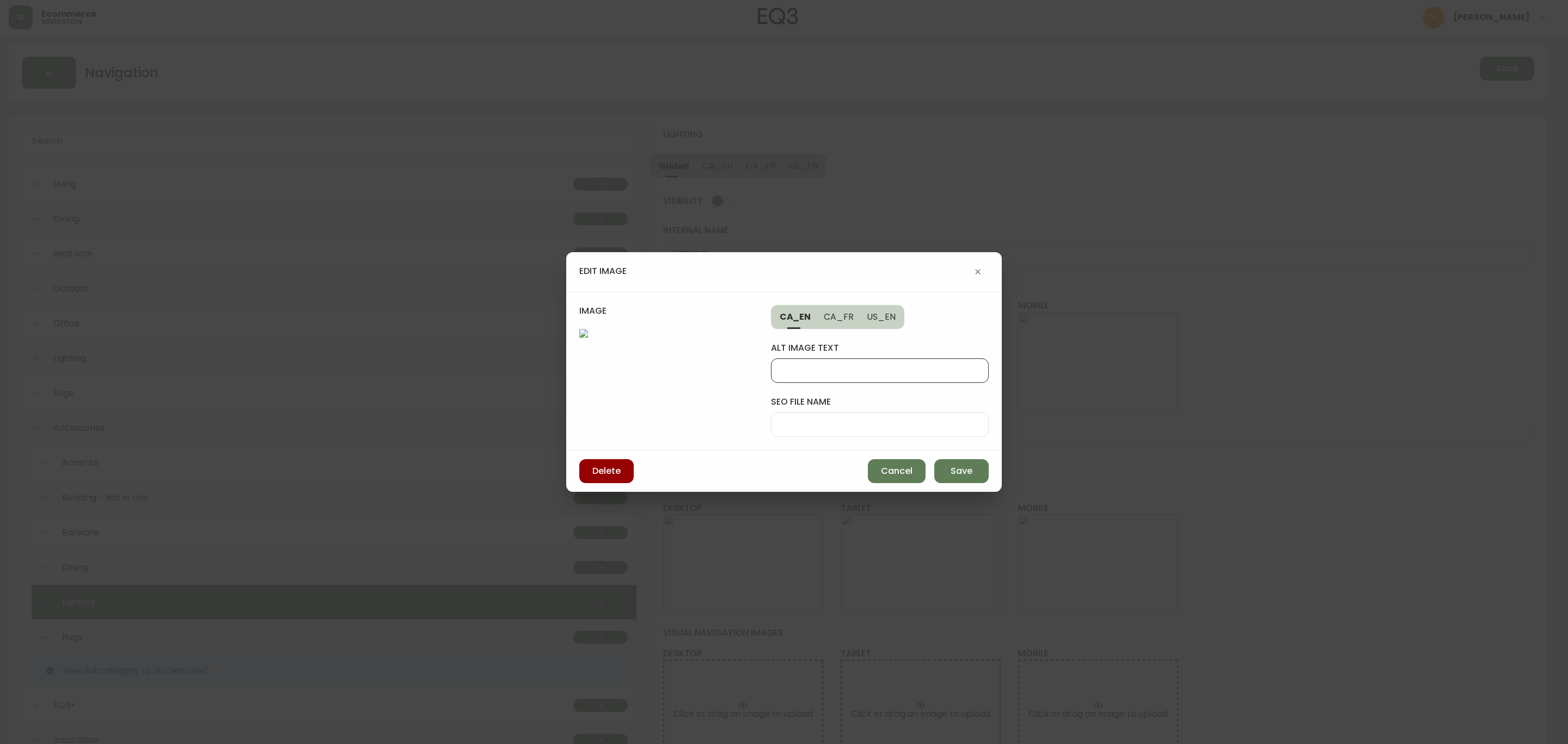
click at [918, 374] on input "alt image text" at bounding box center [880, 370] width 200 height 10
paste input "Assortment of pendant lamps are shown"
click at [956, 467] on span "Save" at bounding box center [962, 471] width 22 height 12
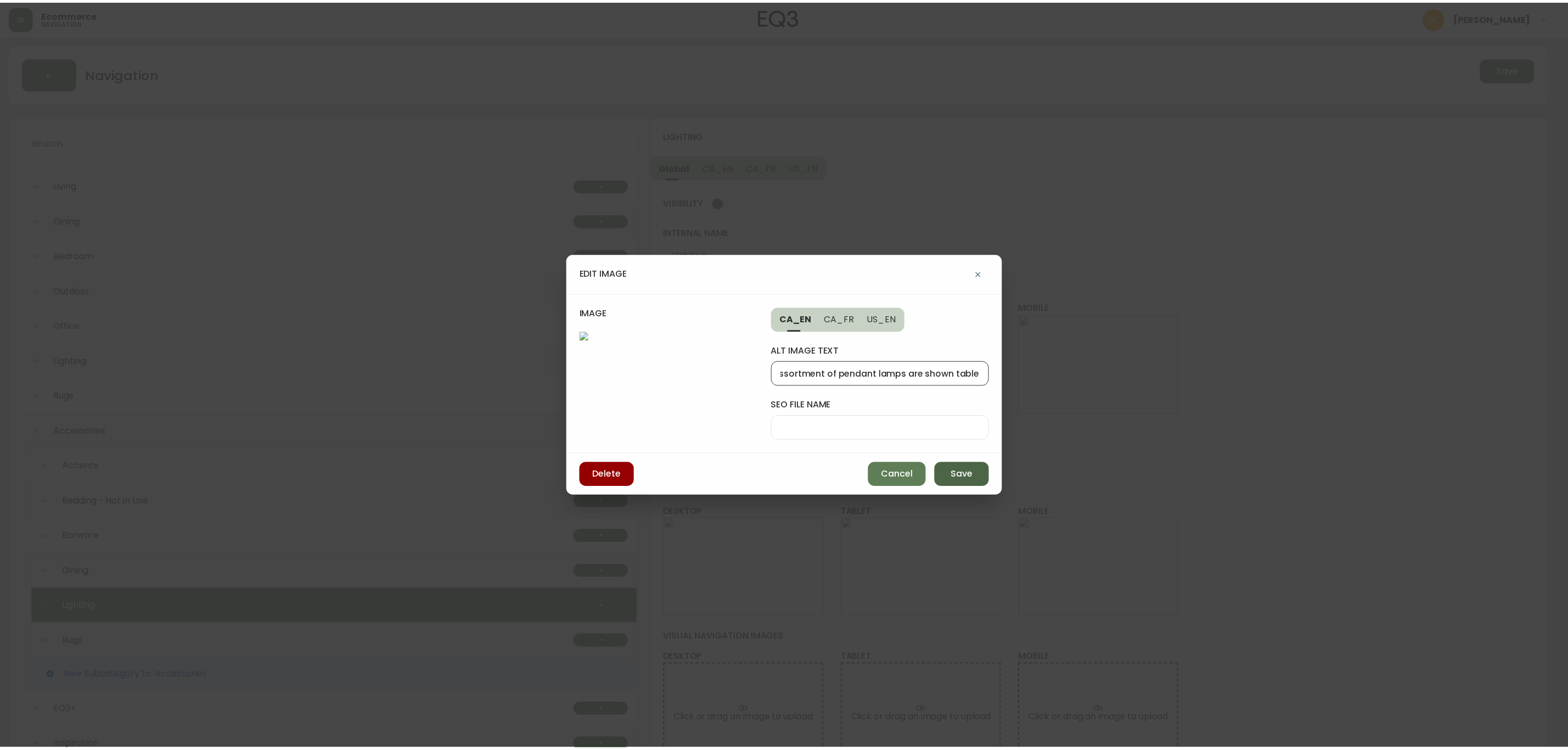
scroll to position [0, 0]
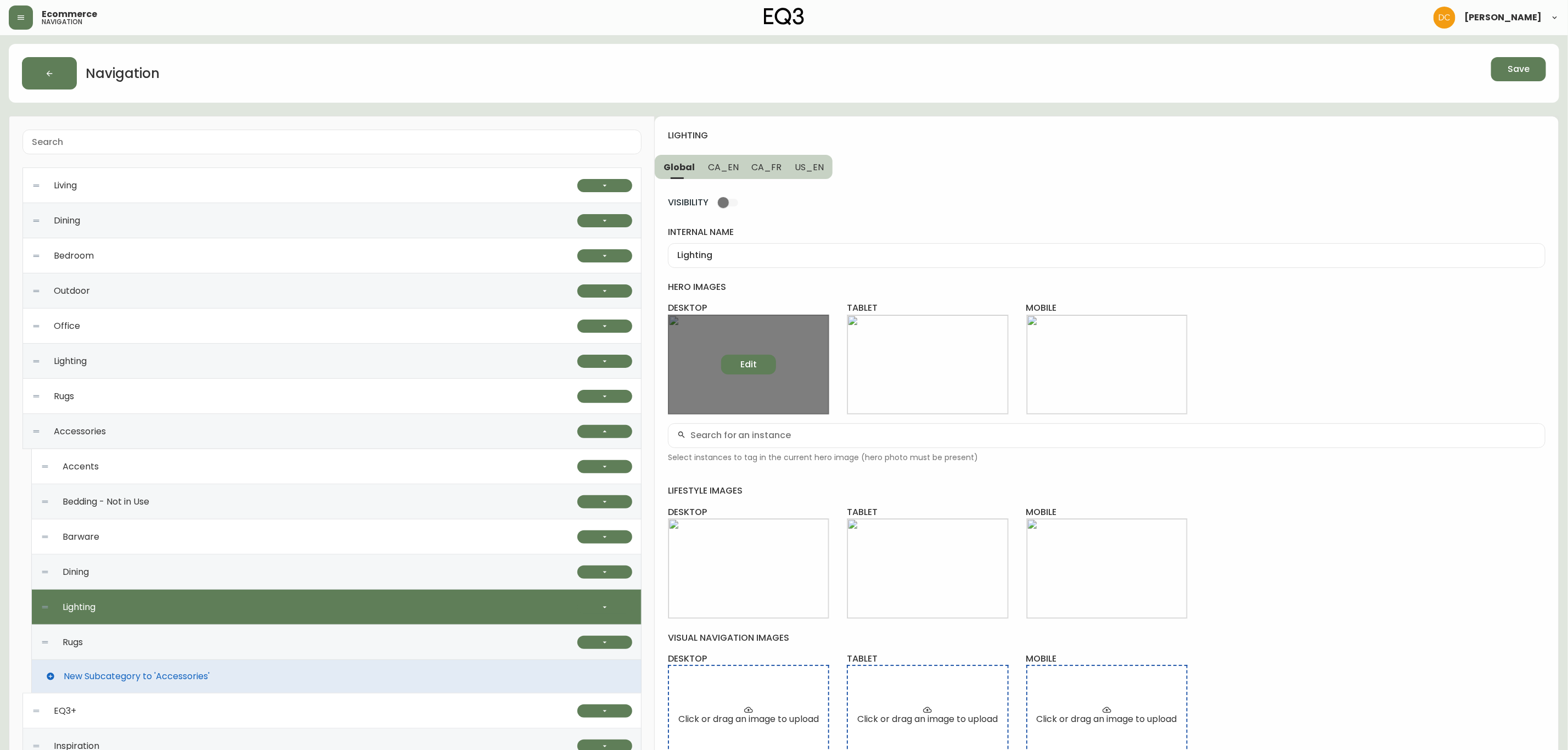
click at [763, 375] on button "Edit" at bounding box center [748, 364] width 55 height 20
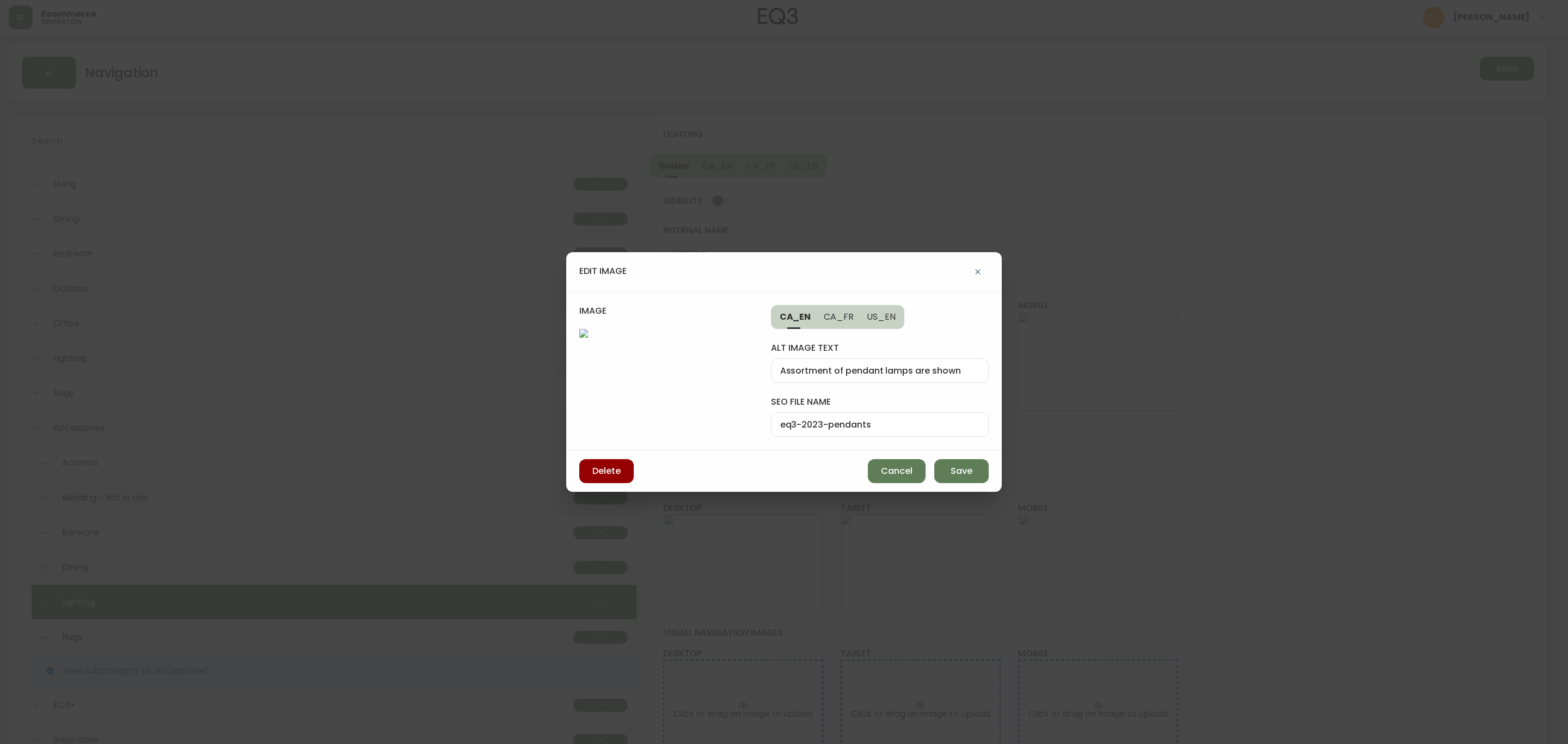
drag, startPoint x: 867, startPoint y: 414, endPoint x: 881, endPoint y: 422, distance: 16.1
click at [869, 414] on div "eq3-2023-pendants" at bounding box center [880, 424] width 218 height 24
click at [970, 477] on span "Save" at bounding box center [962, 471] width 22 height 12
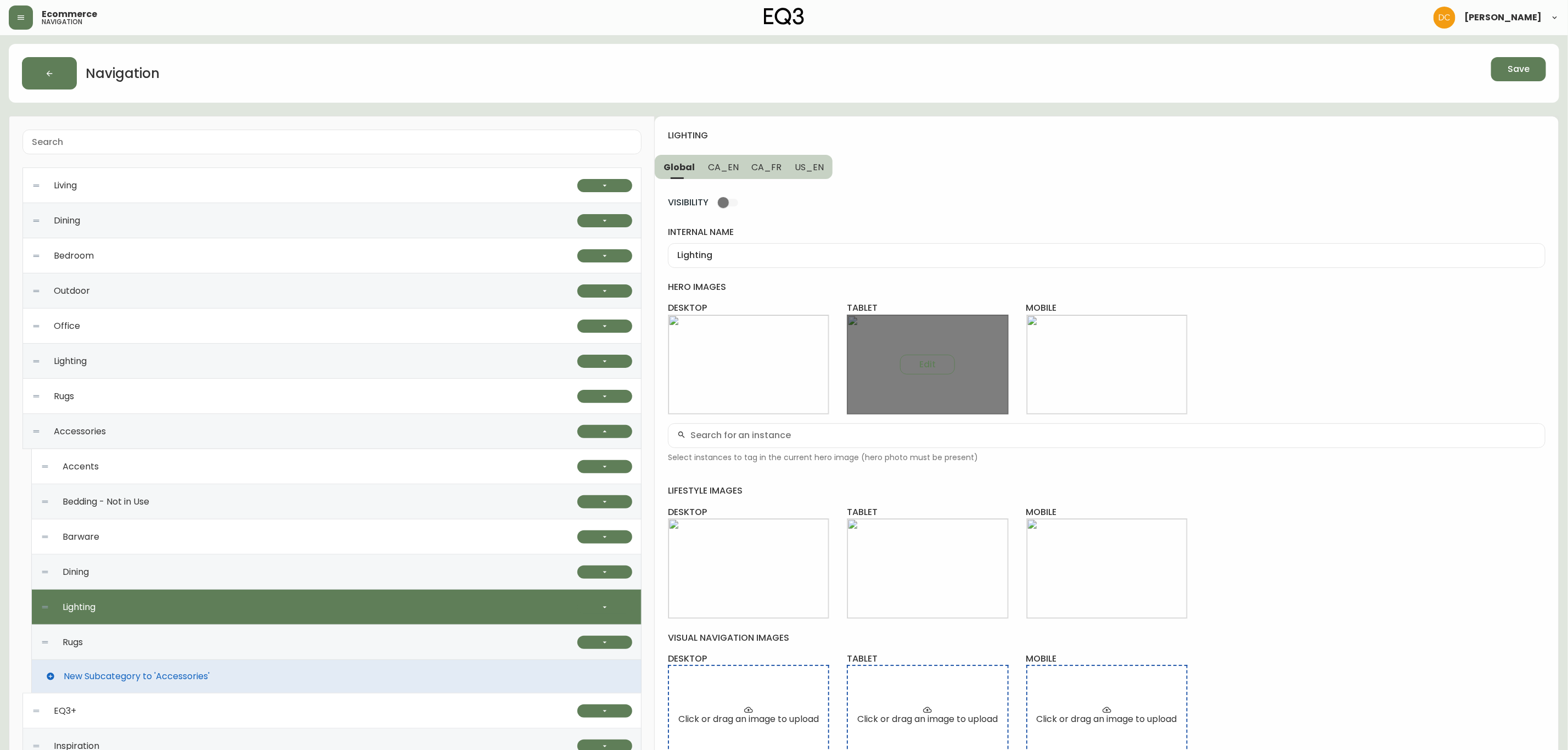
click at [964, 353] on div "Edit" at bounding box center [928, 364] width 162 height 100
click at [924, 362] on span "Edit" at bounding box center [927, 364] width 17 height 12
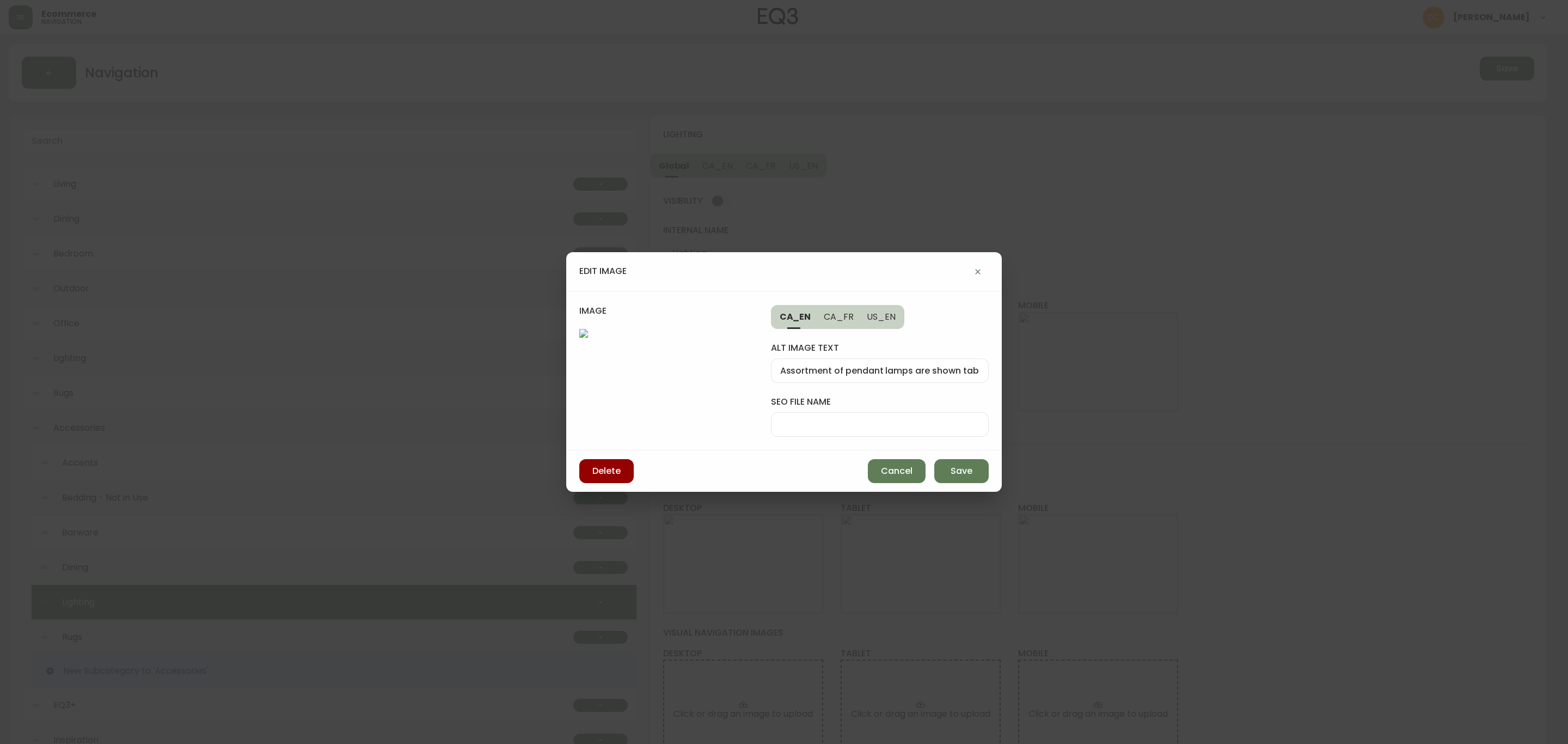
click at [815, 431] on div at bounding box center [880, 424] width 218 height 24
paste input "eq3-2023-pendants"
click at [961, 477] on span "Save" at bounding box center [962, 471] width 22 height 12
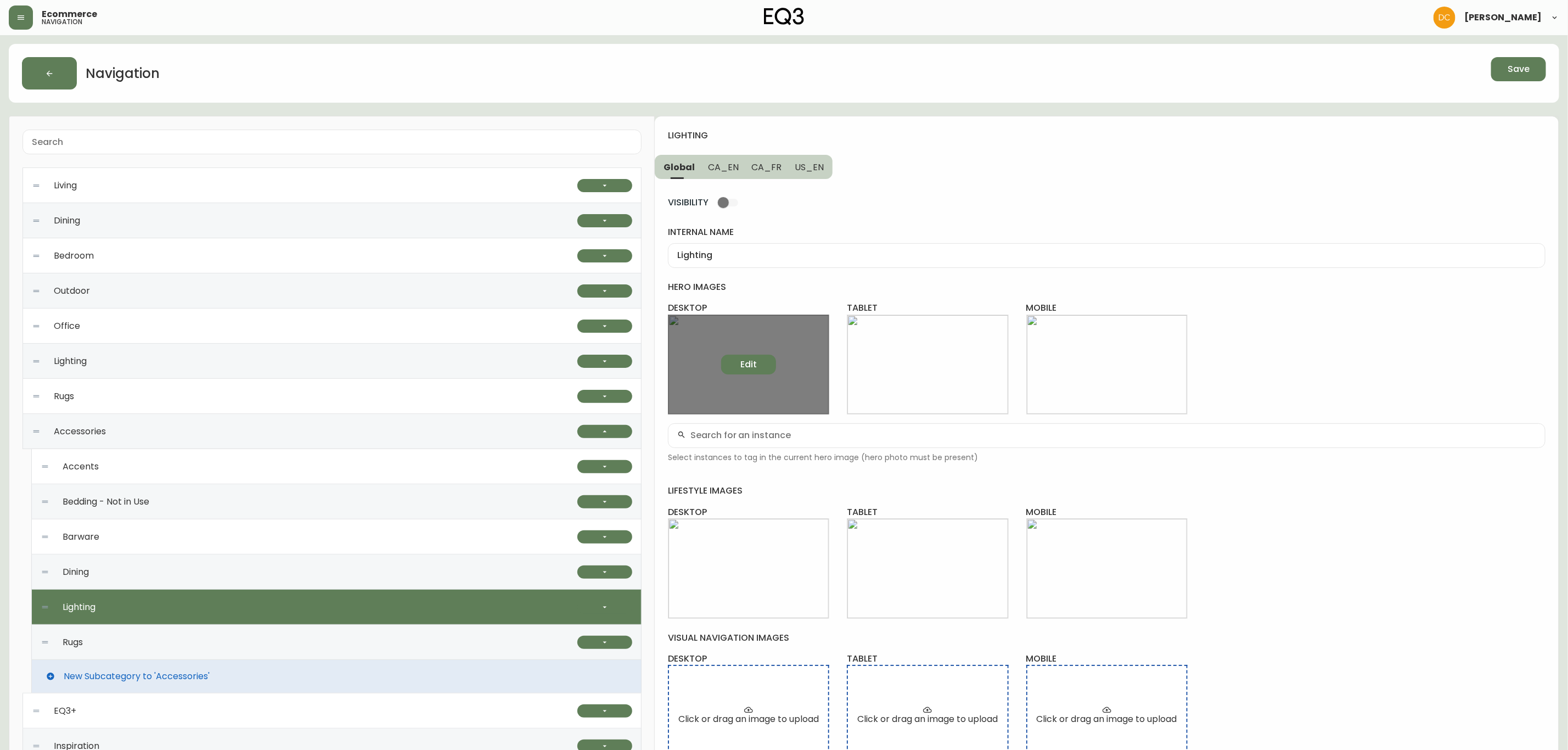
click at [746, 370] on span "Edit" at bounding box center [748, 364] width 17 height 12
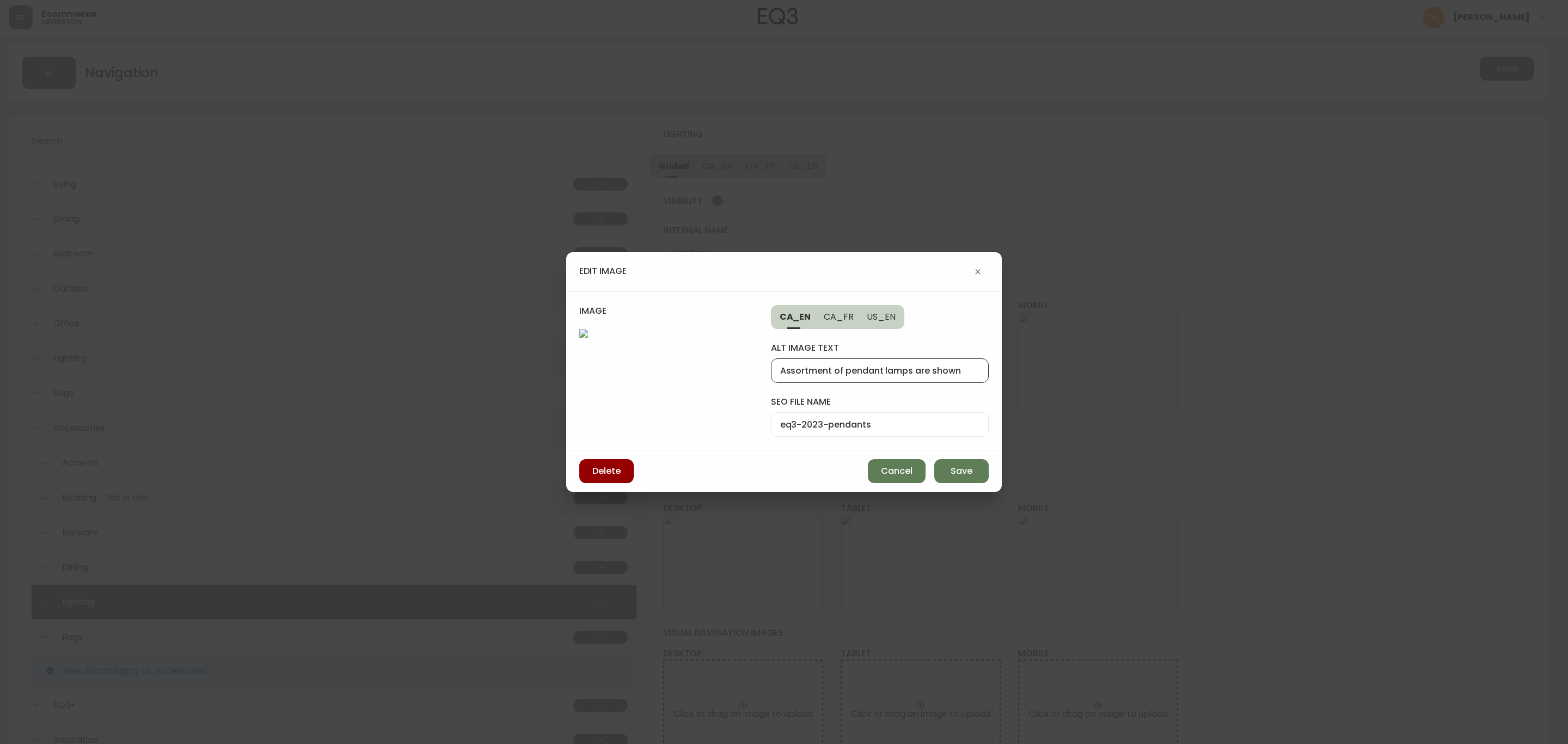
click at [910, 373] on input "Assortment of pendant lamps are shown" at bounding box center [880, 370] width 200 height 10
click at [963, 472] on span "Save" at bounding box center [962, 471] width 22 height 12
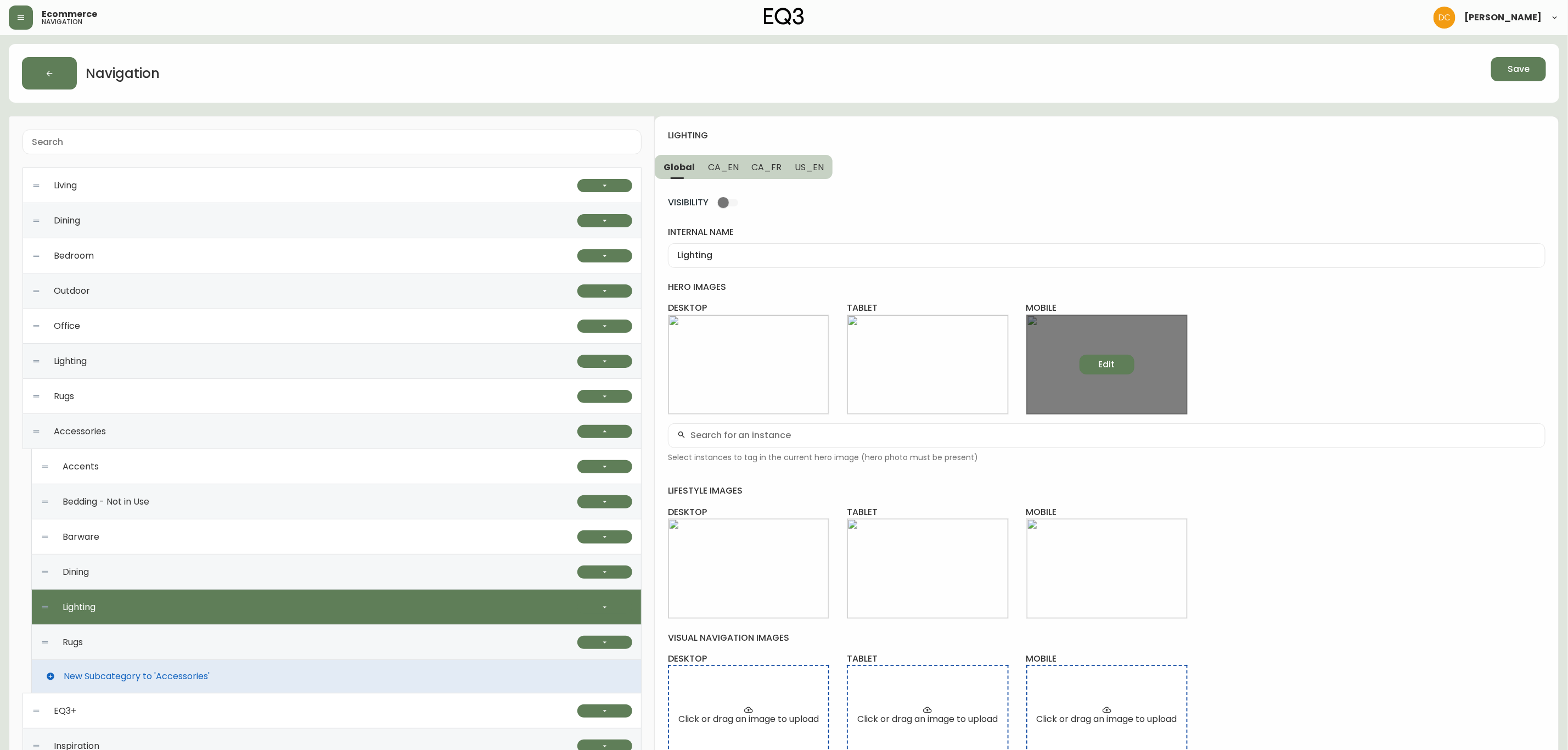
click at [1099, 360] on span "Edit" at bounding box center [1107, 364] width 17 height 12
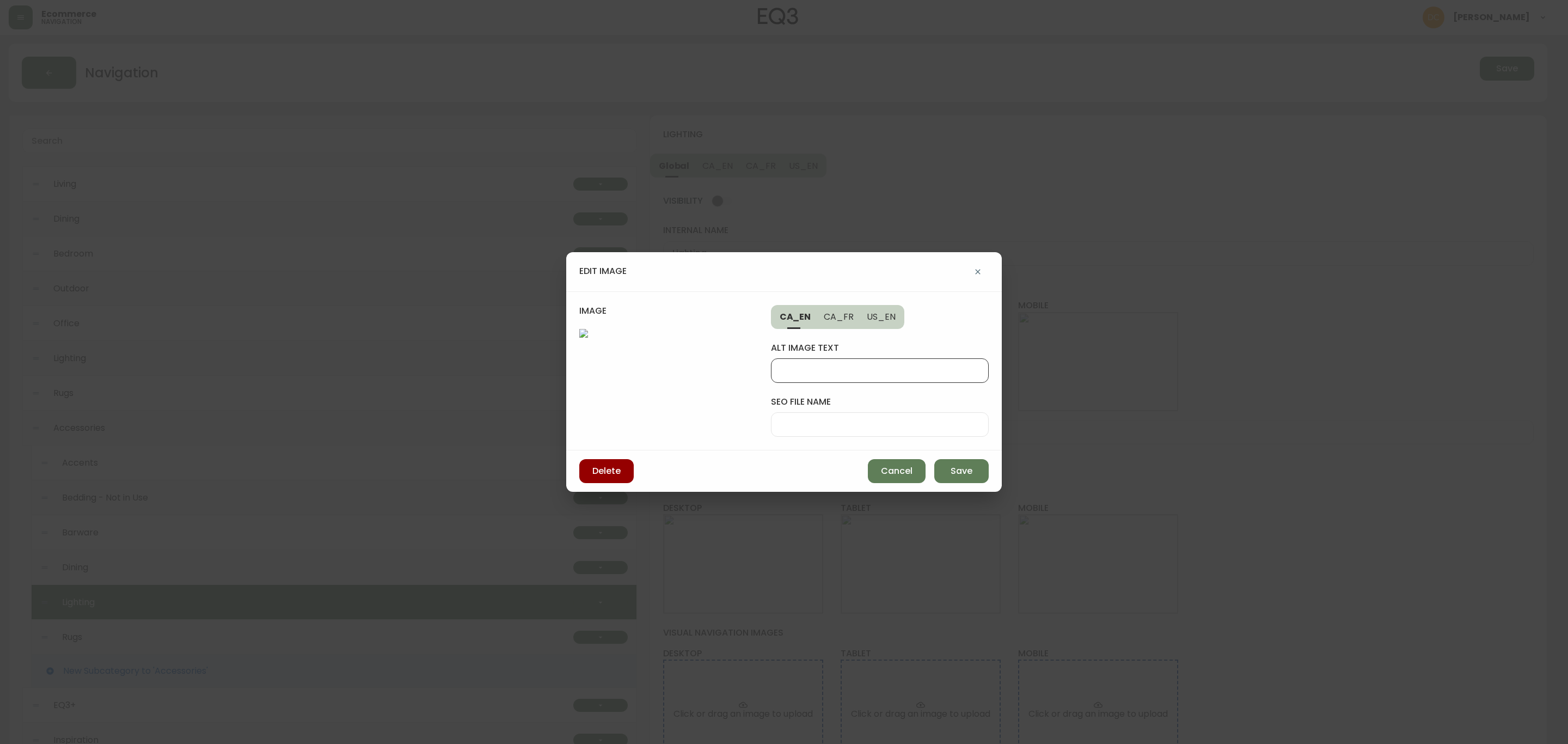
click at [860, 365] on input "alt image text" at bounding box center [880, 370] width 200 height 10
paste input "Assortment of pendant lamps are shown"
click at [947, 365] on input "Assortment of pendant lamps are shown" at bounding box center [880, 370] width 200 height 10
click at [964, 365] on input "Assortment of pendant lamps are shown" at bounding box center [880, 370] width 200 height 10
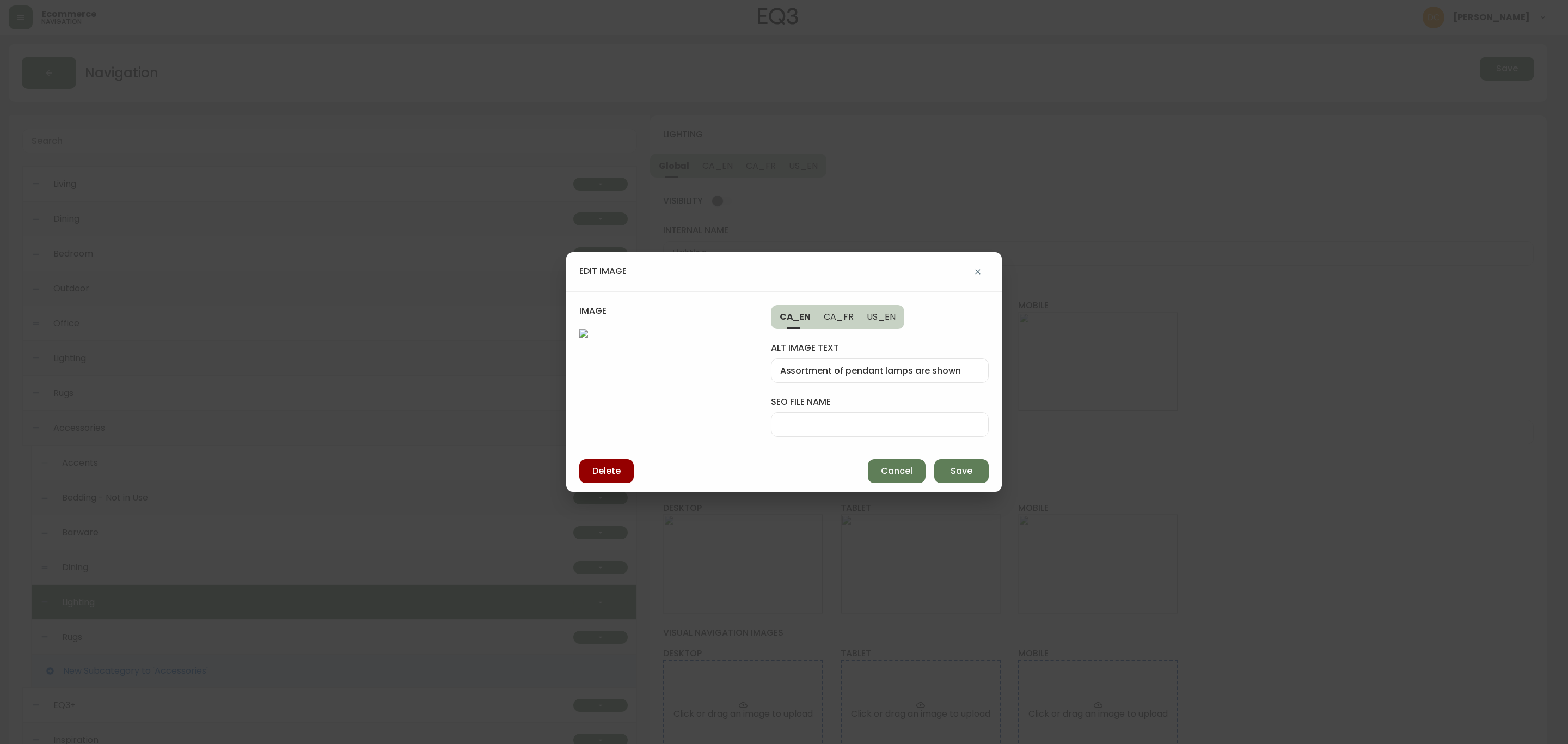
click at [915, 412] on div "alt image text Assortment of pendant lamps are shown seo file name" at bounding box center [880, 383] width 218 height 108
click at [912, 420] on input "seo file name" at bounding box center [880, 424] width 200 height 10
click at [841, 420] on input "eq3-pendant-mobile" at bounding box center [880, 424] width 200 height 10
click at [980, 483] on button "Save" at bounding box center [961, 471] width 54 height 24
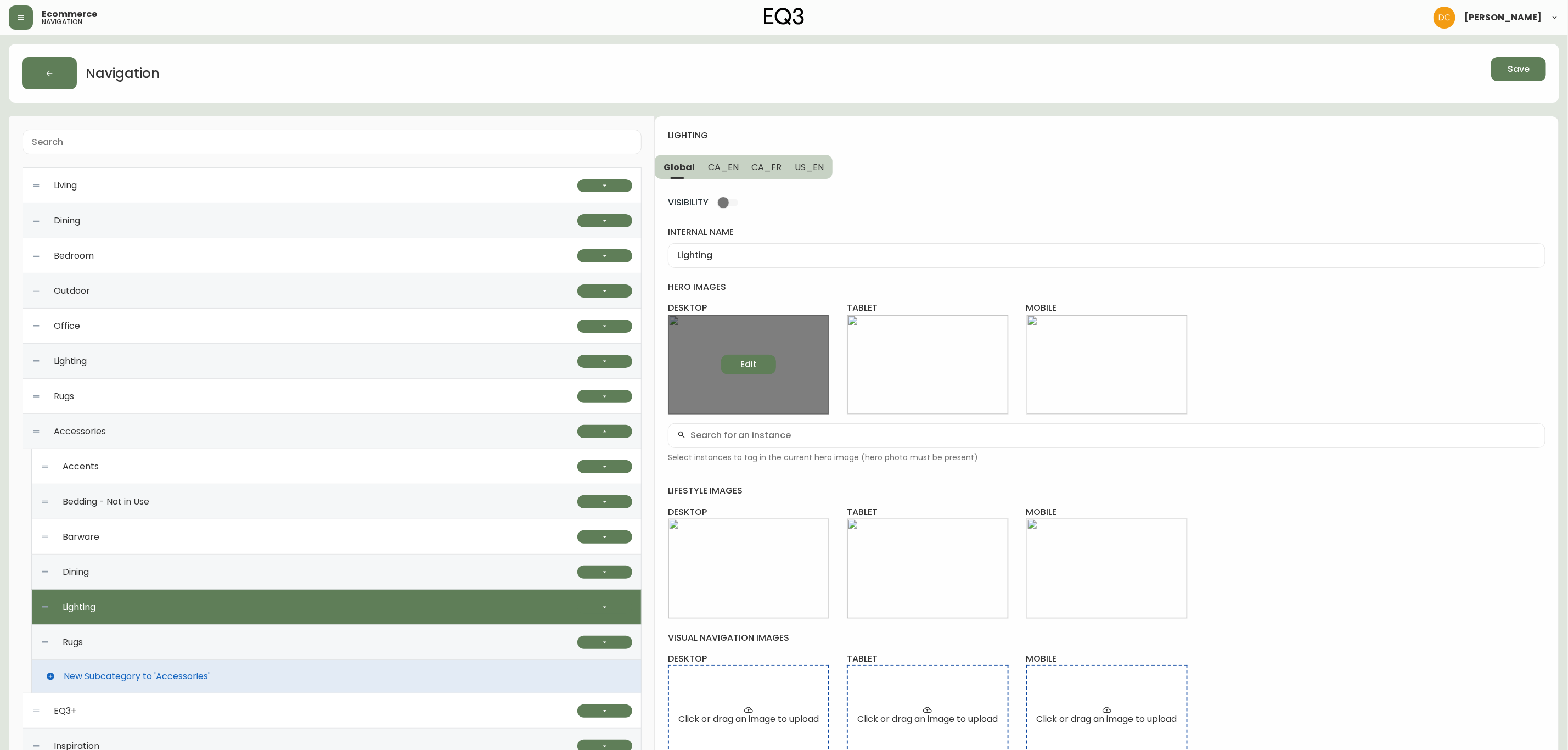
click at [746, 362] on span "Edit" at bounding box center [748, 364] width 17 height 12
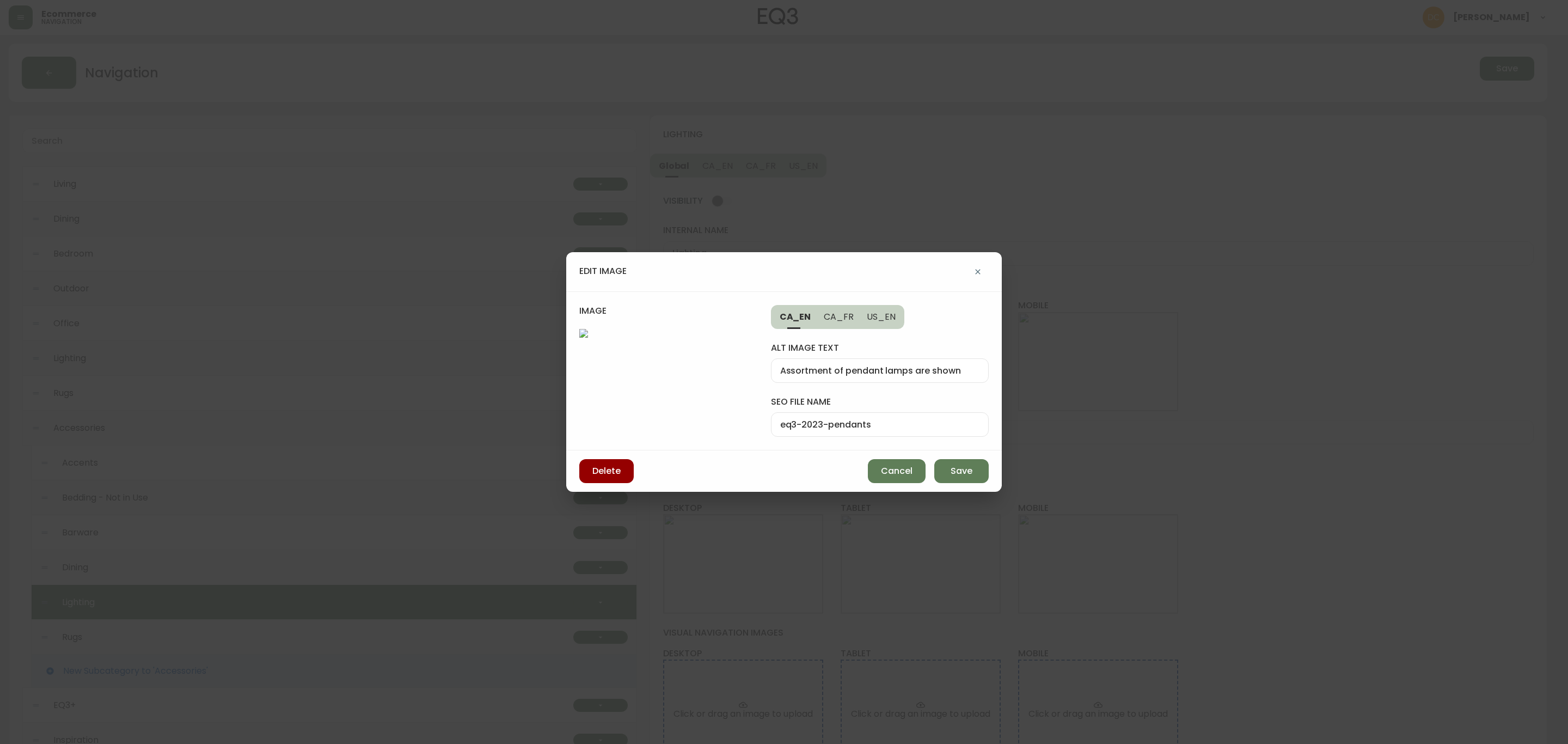
click at [881, 317] on span "US_EN" at bounding box center [881, 317] width 29 height 12
click at [888, 370] on input "Assortment of pendant light are shown" at bounding box center [880, 370] width 200 height 10
click at [961, 474] on span "Save" at bounding box center [962, 471] width 22 height 12
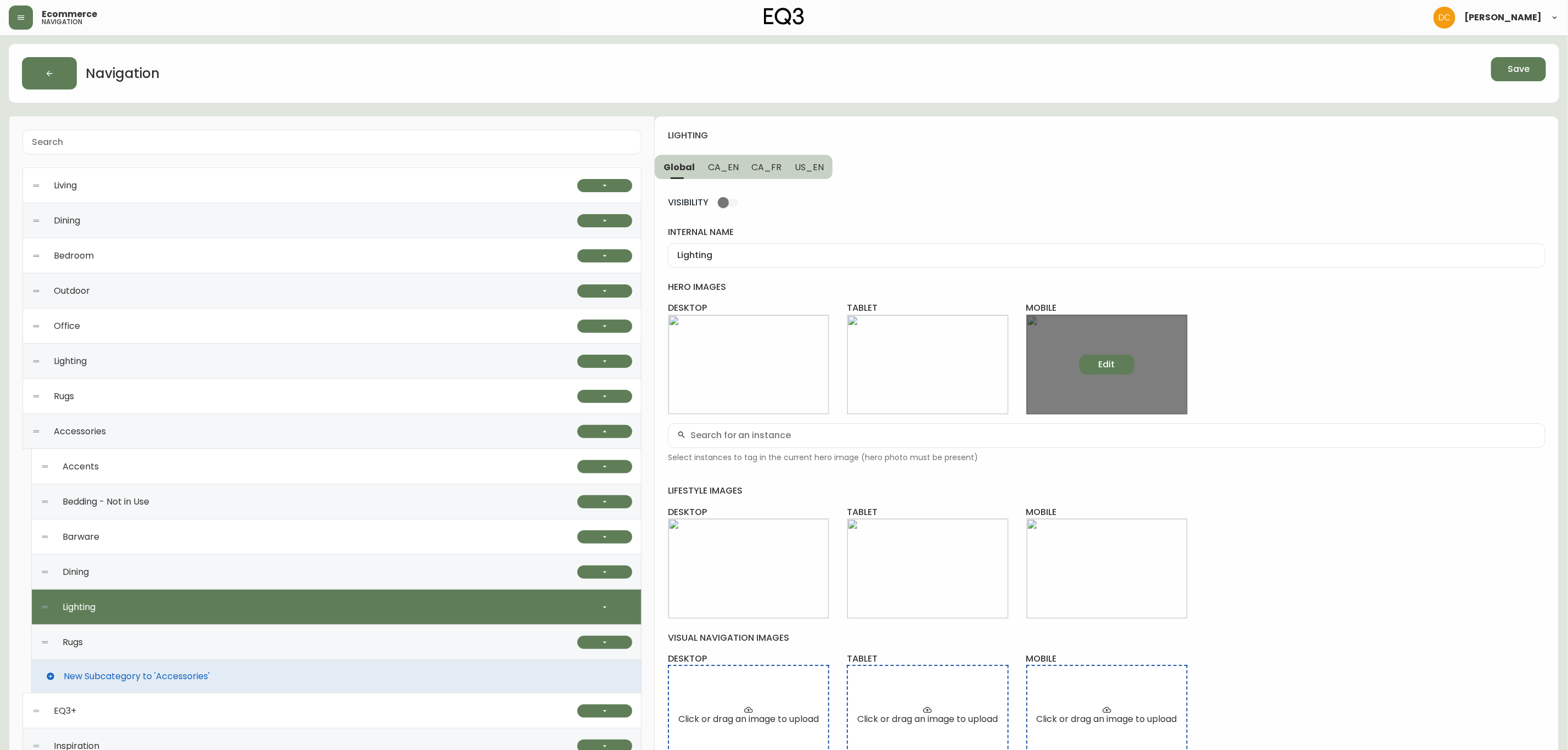
click at [1113, 356] on button "Edit" at bounding box center [1106, 364] width 55 height 20
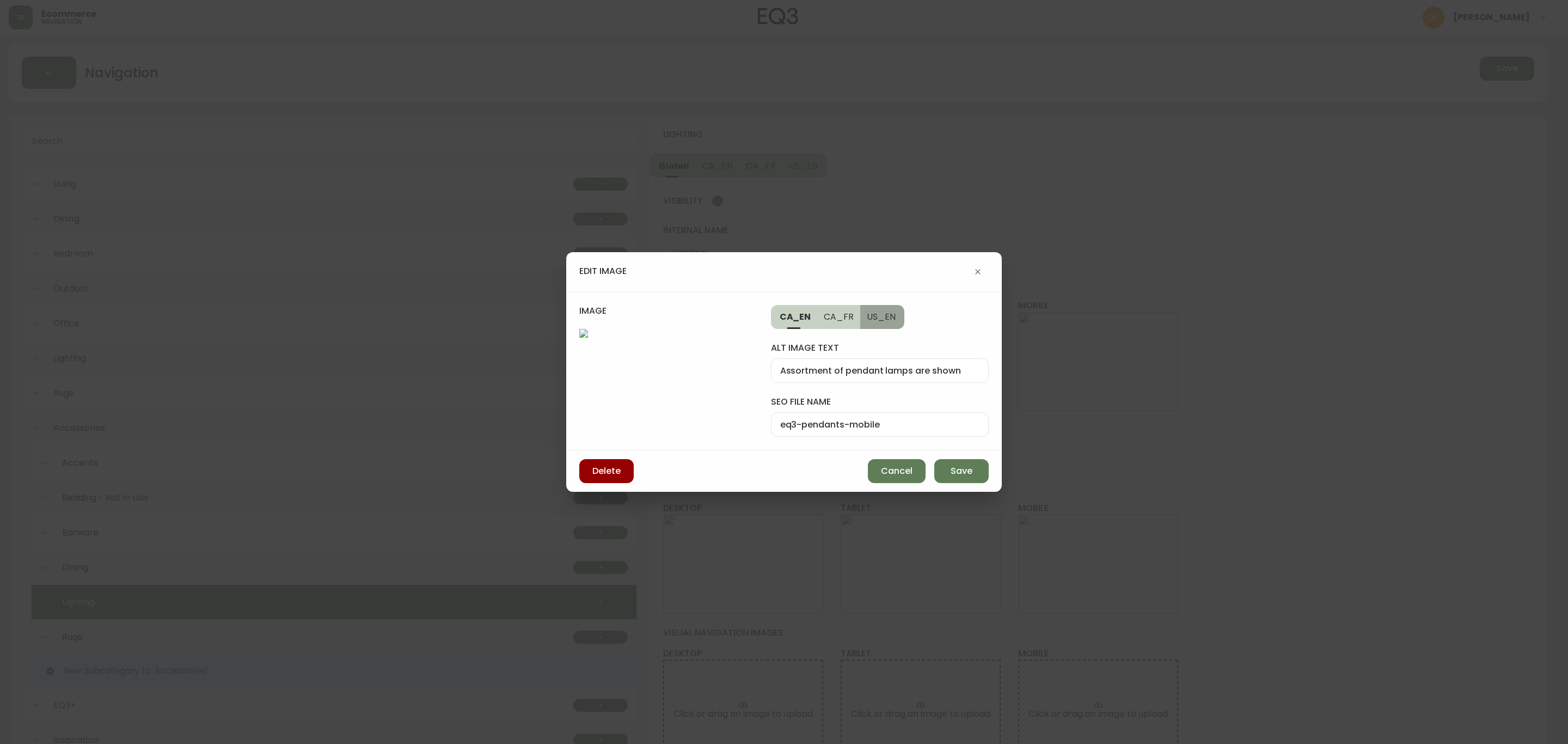
click at [886, 311] on span "US_EN" at bounding box center [881, 317] width 29 height 12
click at [888, 358] on div at bounding box center [880, 370] width 218 height 24
paste input "Assortment of pendant light are shown"
click at [961, 477] on span "Save" at bounding box center [962, 471] width 22 height 12
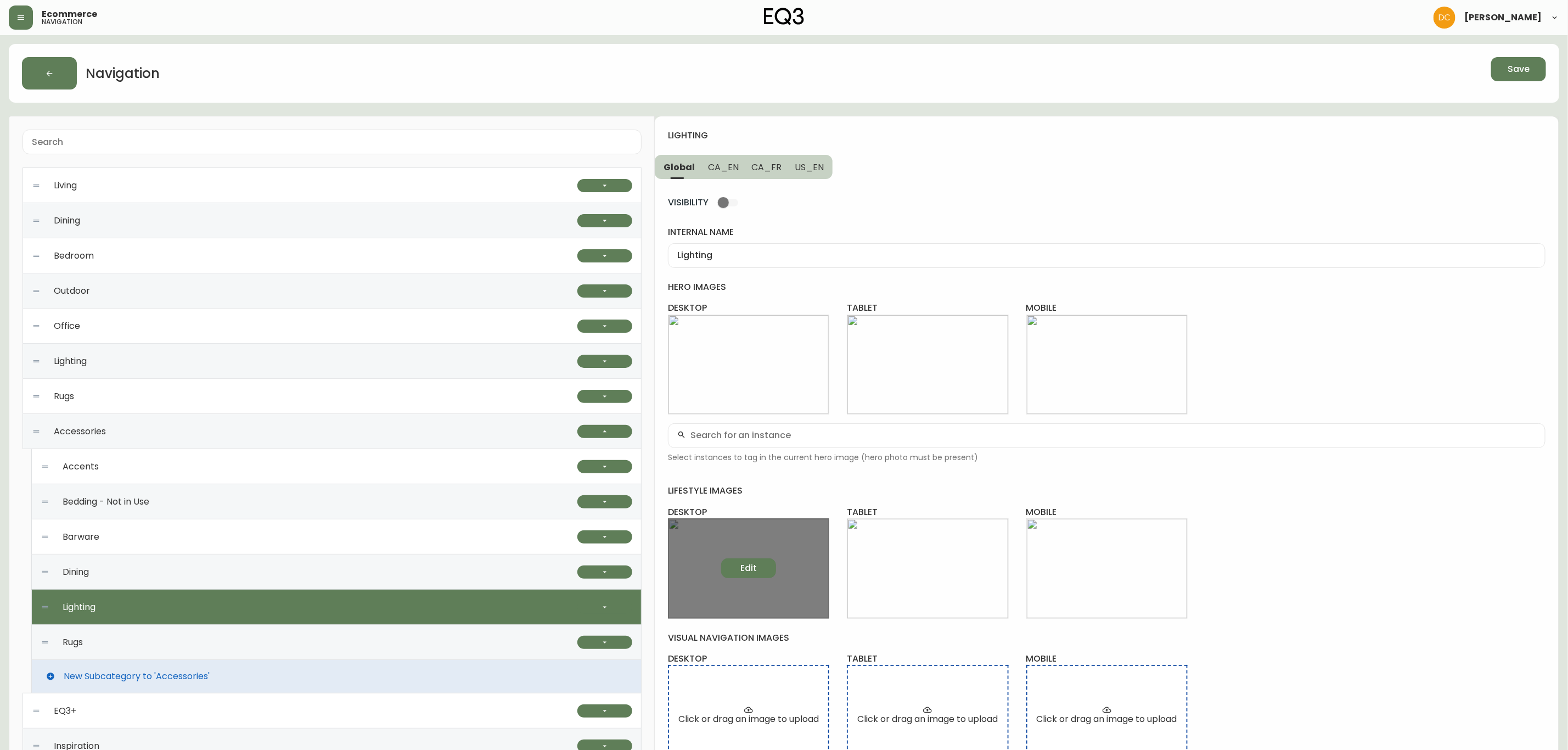
click at [735, 567] on button "Edit" at bounding box center [748, 568] width 55 height 20
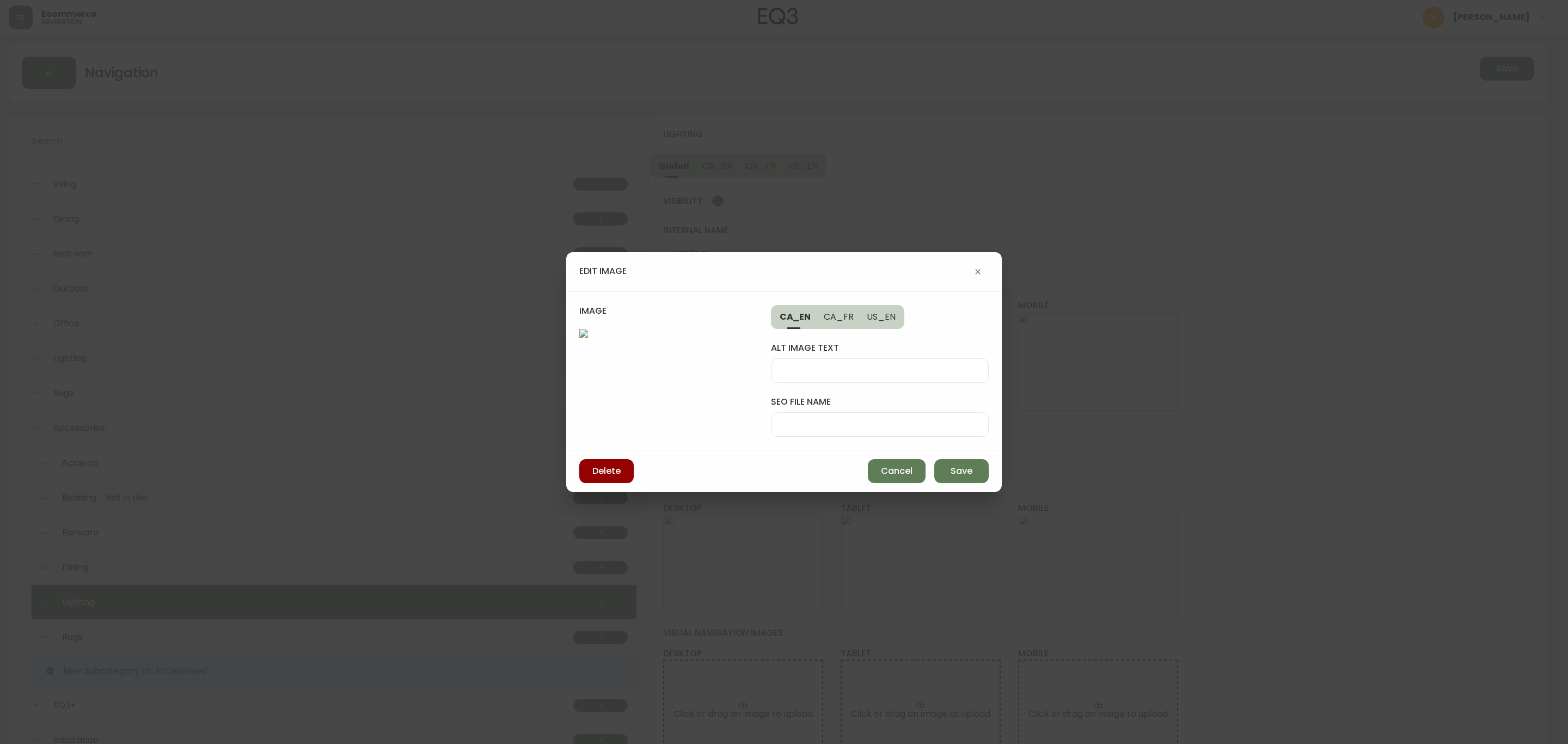
click at [856, 365] on div at bounding box center [880, 370] width 218 height 24
click at [803, 423] on input "seo file name" at bounding box center [880, 424] width 200 height 10
click at [874, 324] on button "US_EN" at bounding box center [882, 317] width 44 height 24
click at [804, 316] on span "CA_EN" at bounding box center [795, 317] width 31 height 12
click at [826, 359] on div "White nightstand lamp is shown near a bed" at bounding box center [880, 370] width 218 height 24
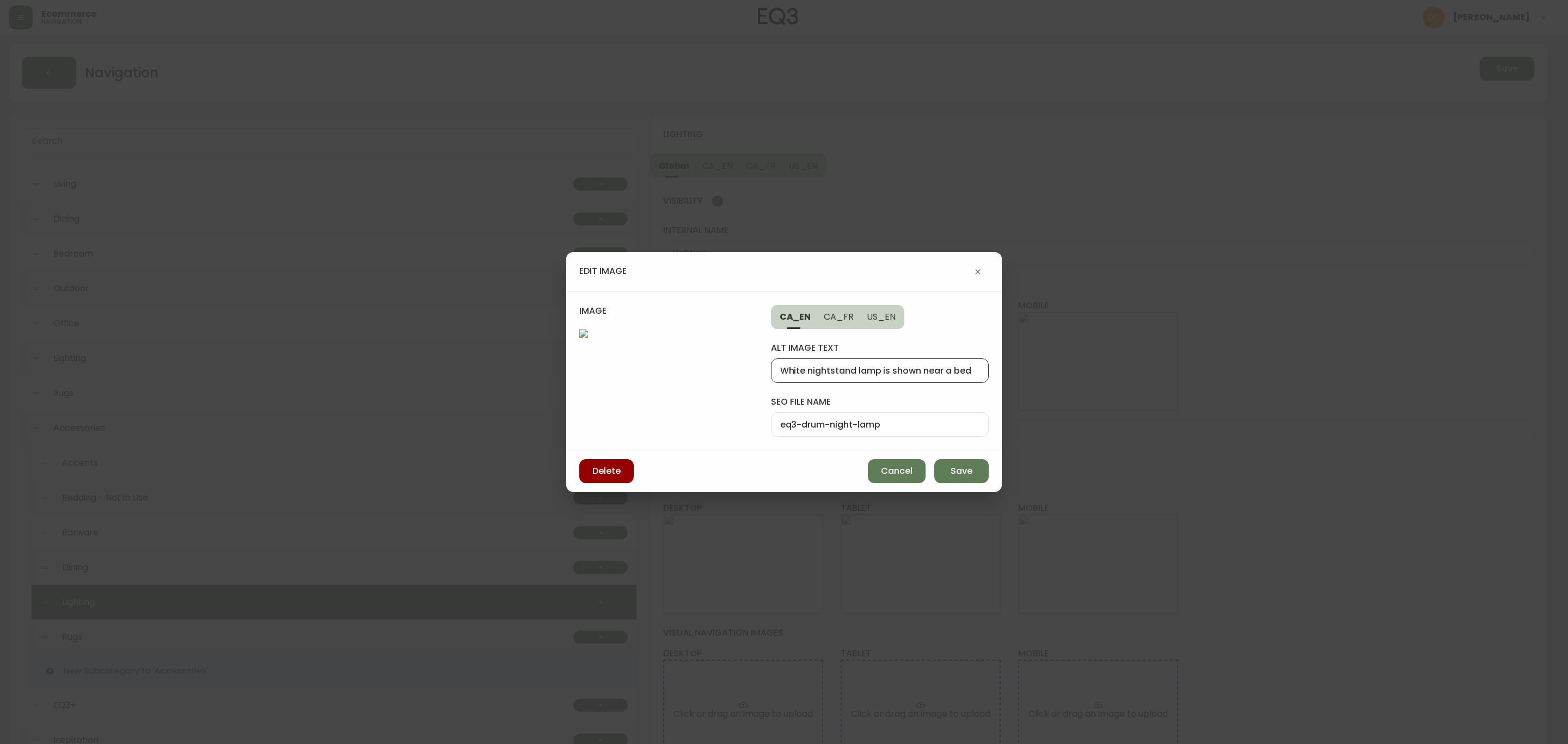
click at [879, 322] on button "US_EN" at bounding box center [882, 317] width 44 height 24
click at [859, 366] on input "alt image text" at bounding box center [880, 370] width 200 height 10
paste input "White nightstand lamp is shown near a bed"
click at [824, 367] on input "White nightstand lamp is shown near a bed" at bounding box center [880, 370] width 200 height 10
drag, startPoint x: 824, startPoint y: 367, endPoint x: 830, endPoint y: 368, distance: 6.1
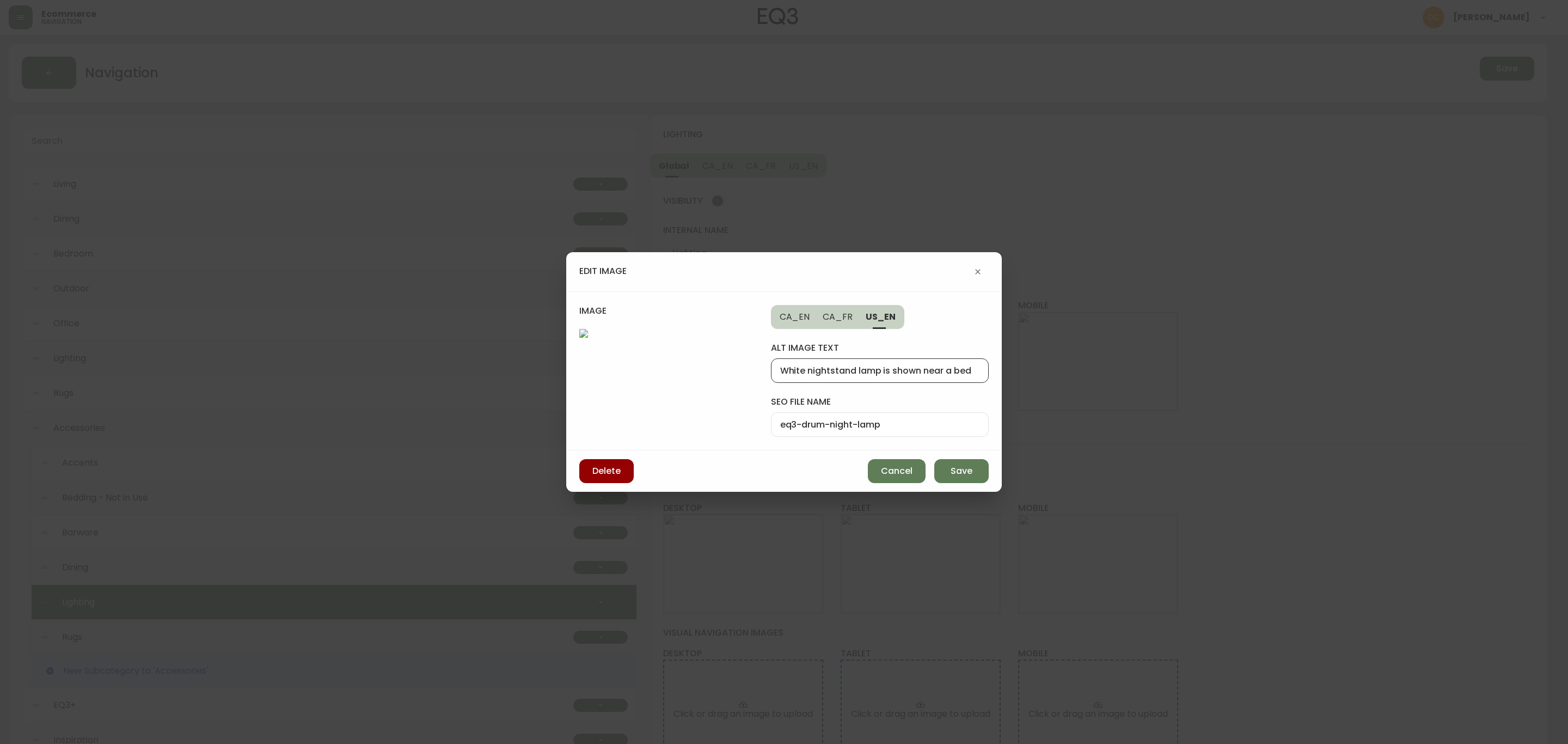
click at [825, 367] on input "White nightstand lamp is shown near a bed" at bounding box center [880, 370] width 200 height 10
click at [965, 463] on button "Save" at bounding box center [961, 471] width 54 height 24
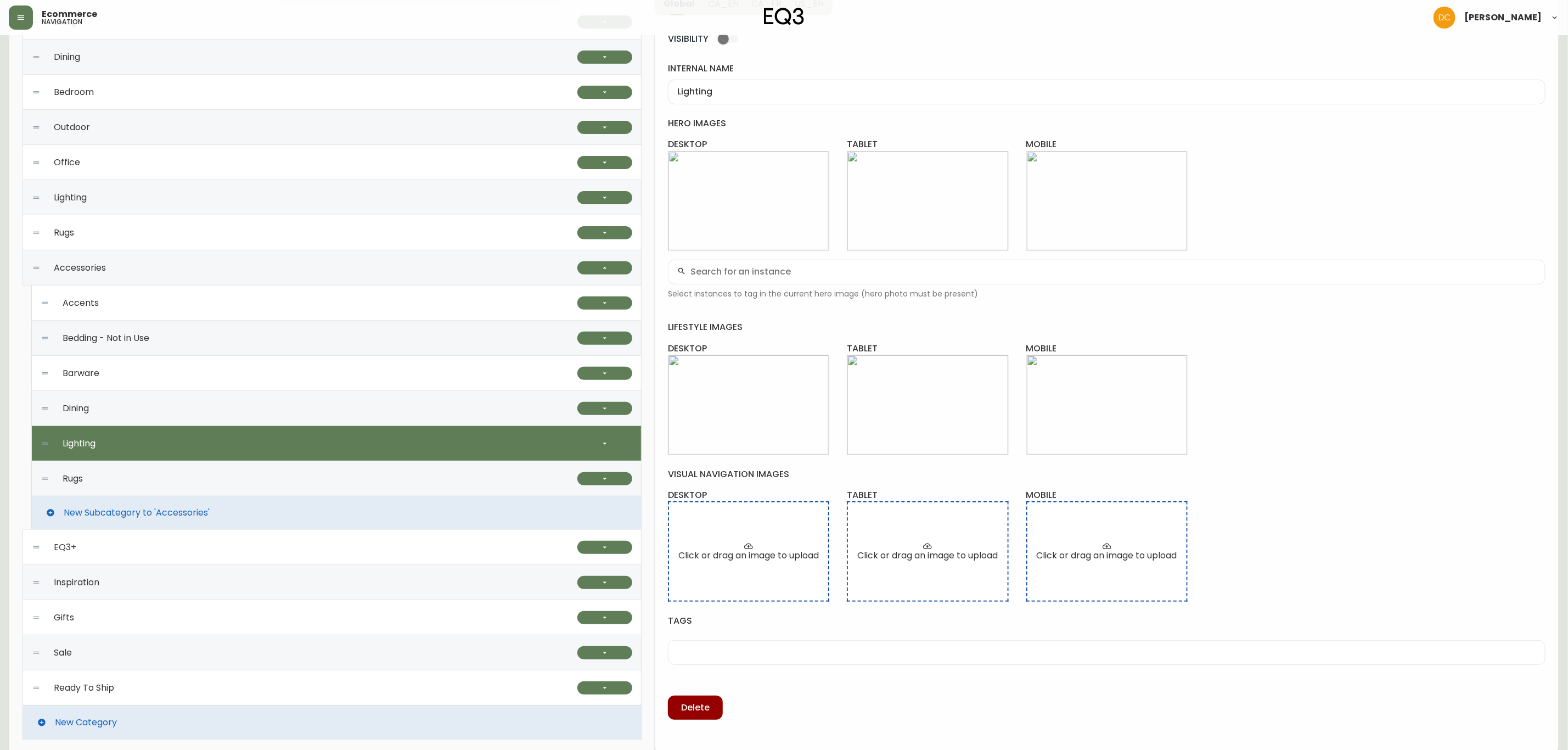
scroll to position [169, 0]
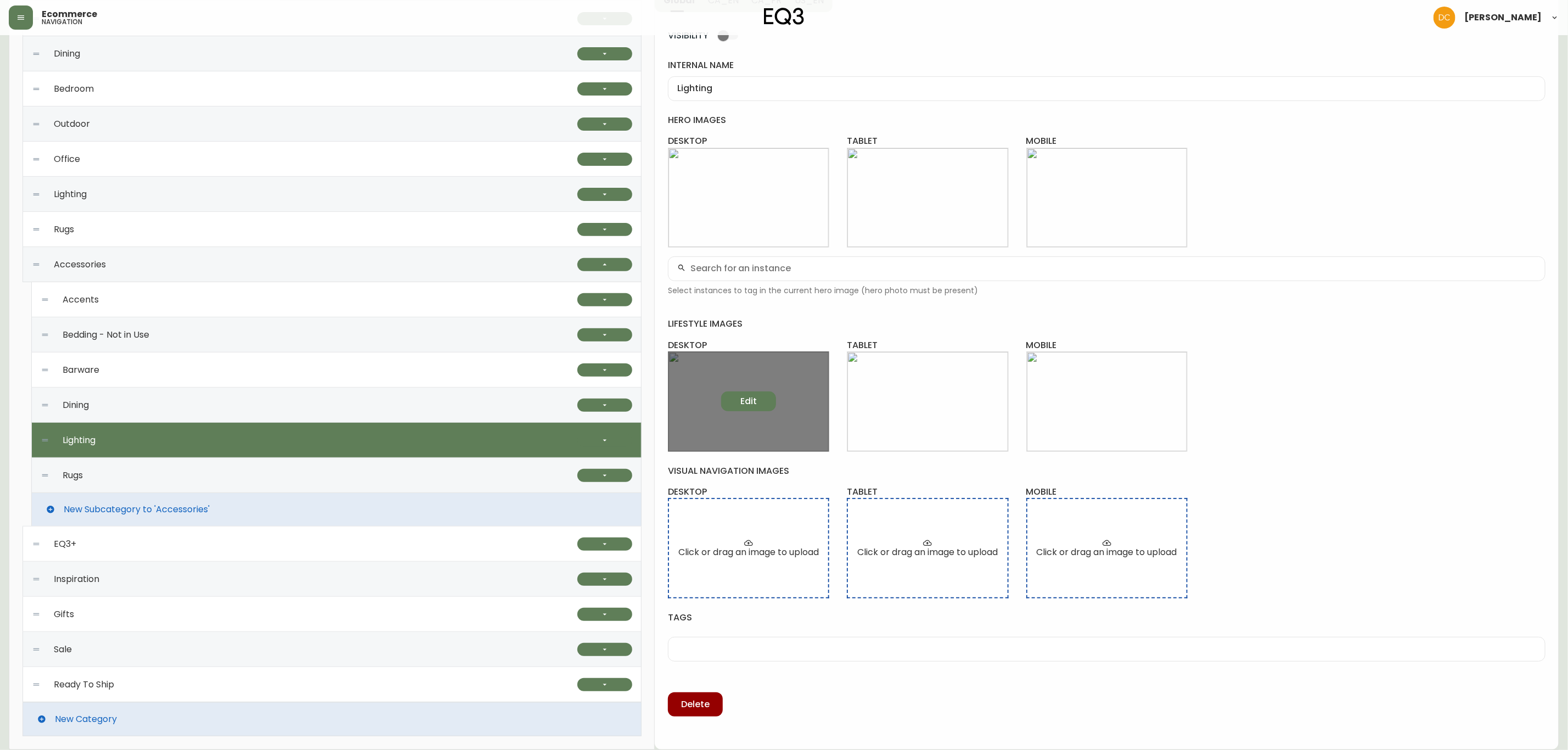
click at [756, 395] on span "Edit" at bounding box center [748, 401] width 17 height 12
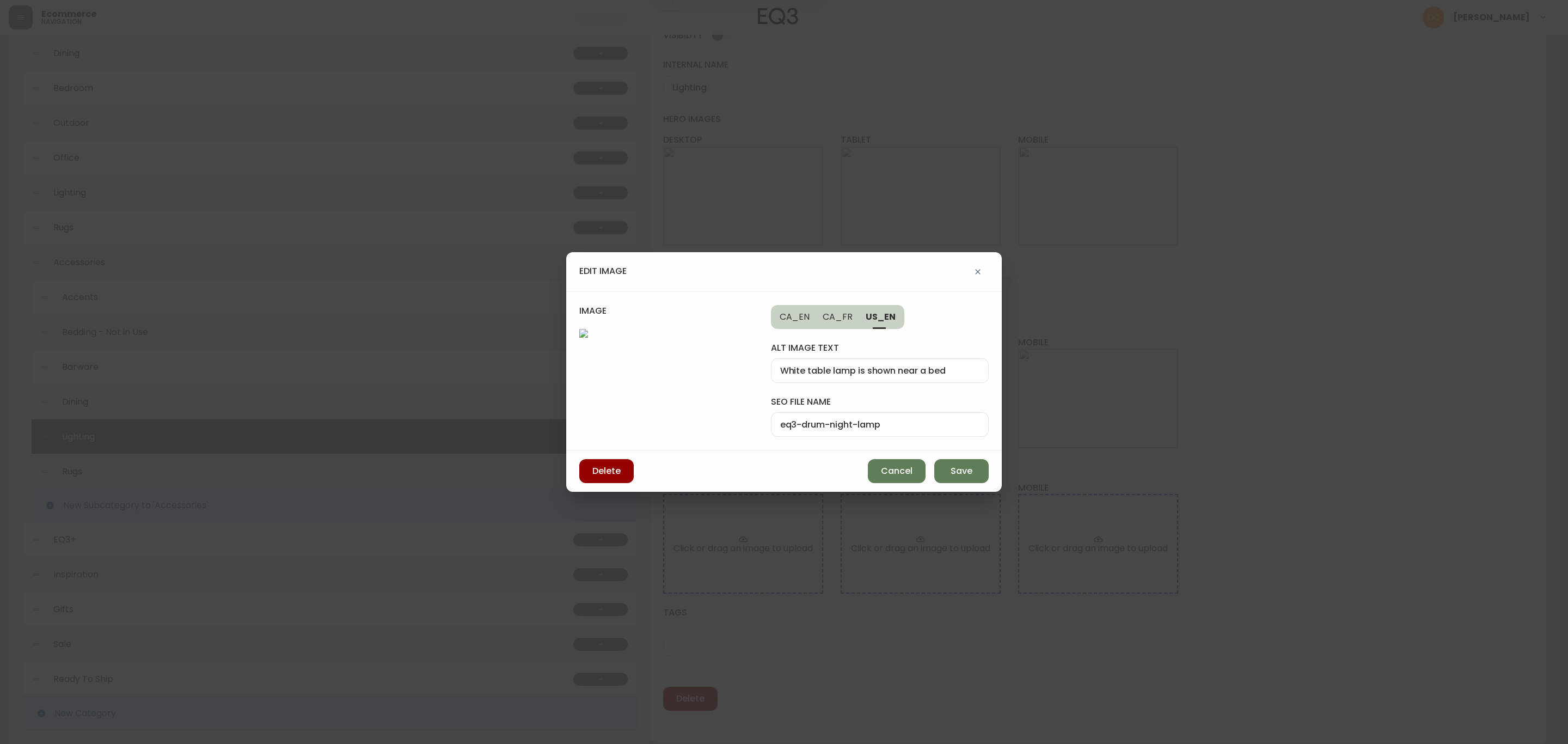
click at [860, 422] on input "eq3-drum-night-lamp" at bounding box center [880, 424] width 200 height 10
click at [977, 467] on button "Save" at bounding box center [961, 471] width 54 height 24
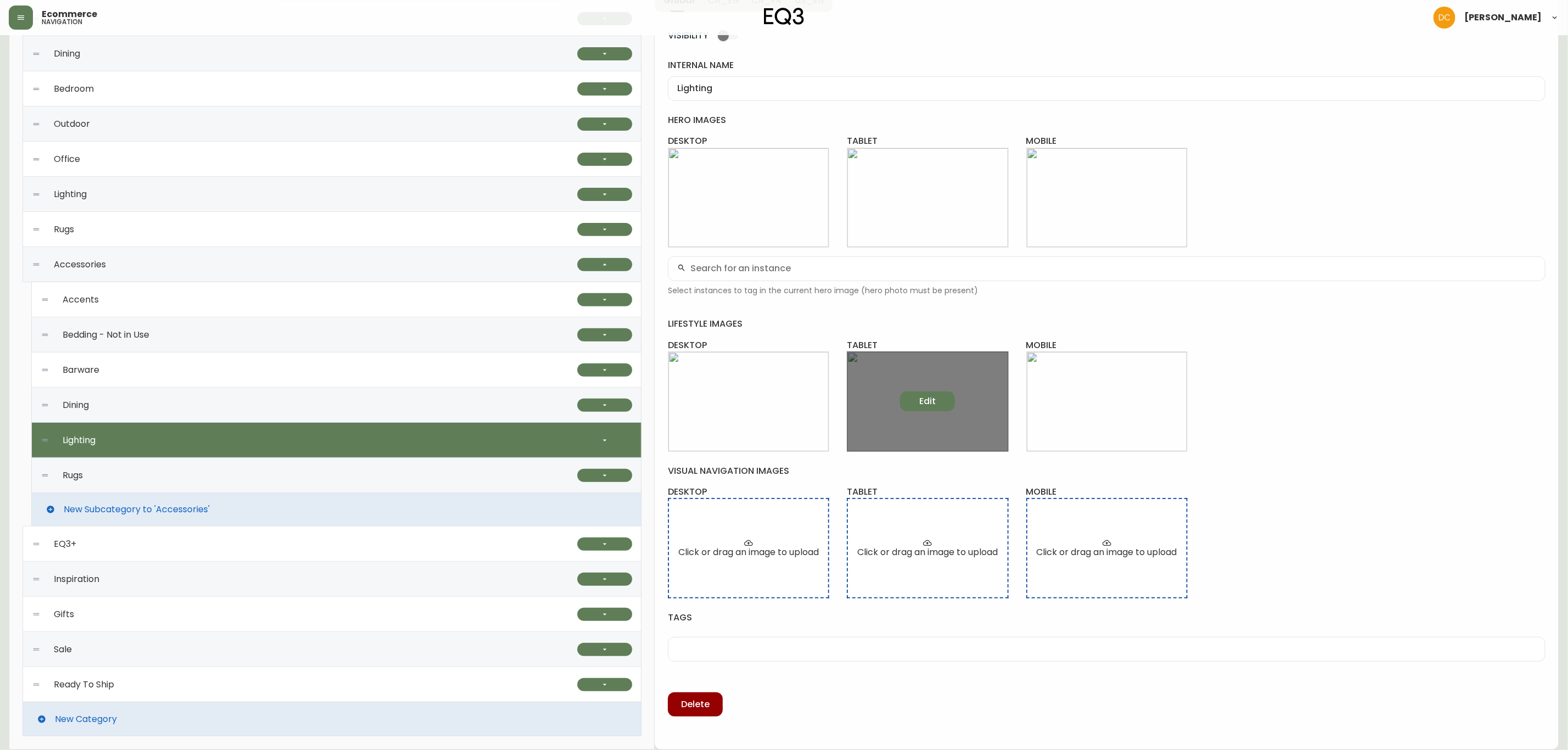
click at [939, 401] on button "Edit" at bounding box center [927, 401] width 55 height 20
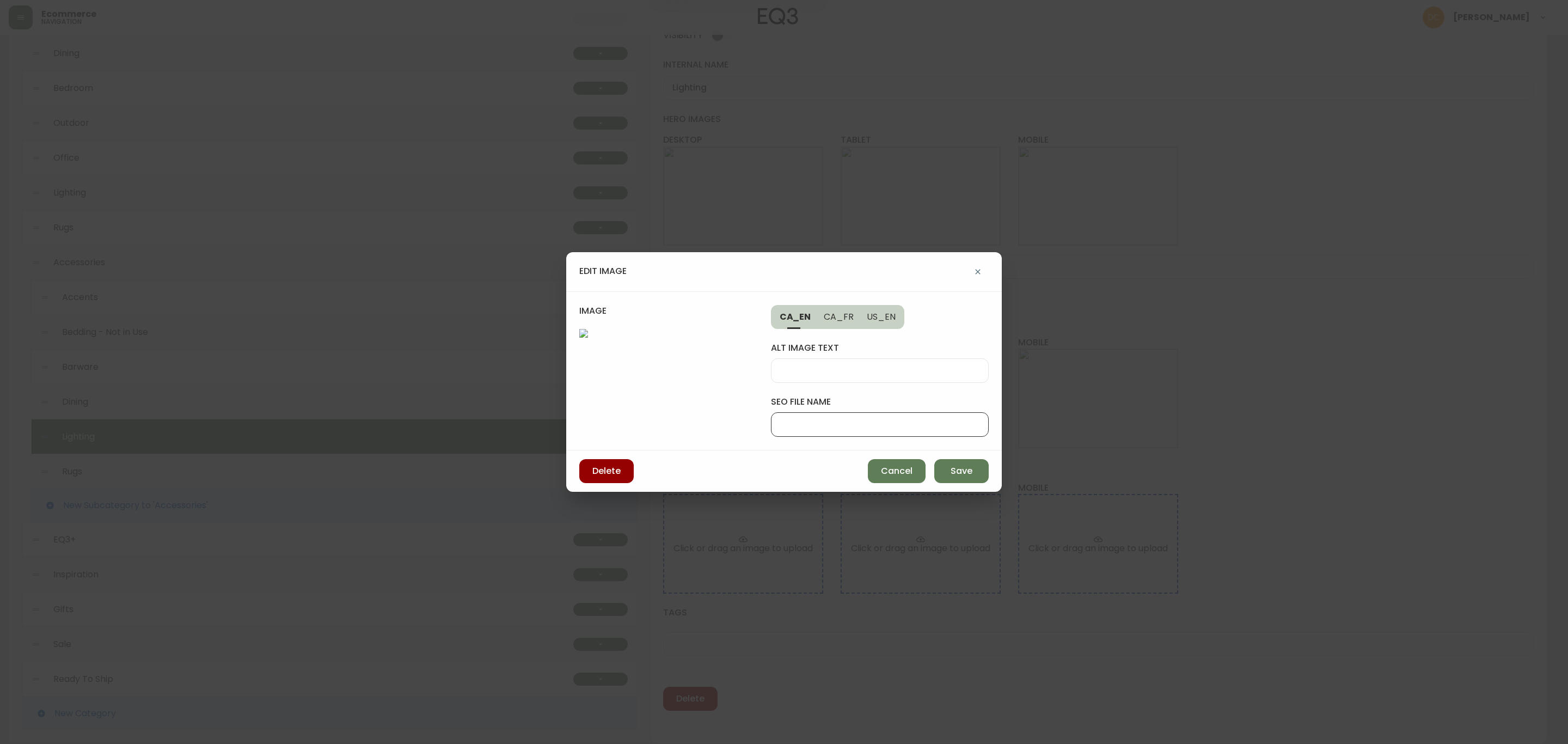
click at [928, 425] on input "seo file name" at bounding box center [880, 424] width 200 height 10
paste input "eq3-drum-night-lamp"
click at [837, 425] on input "eq3-drum-night-lamp" at bounding box center [880, 424] width 200 height 10
click at [917, 431] on div "eq3-drum-night-lamp" at bounding box center [880, 424] width 218 height 24
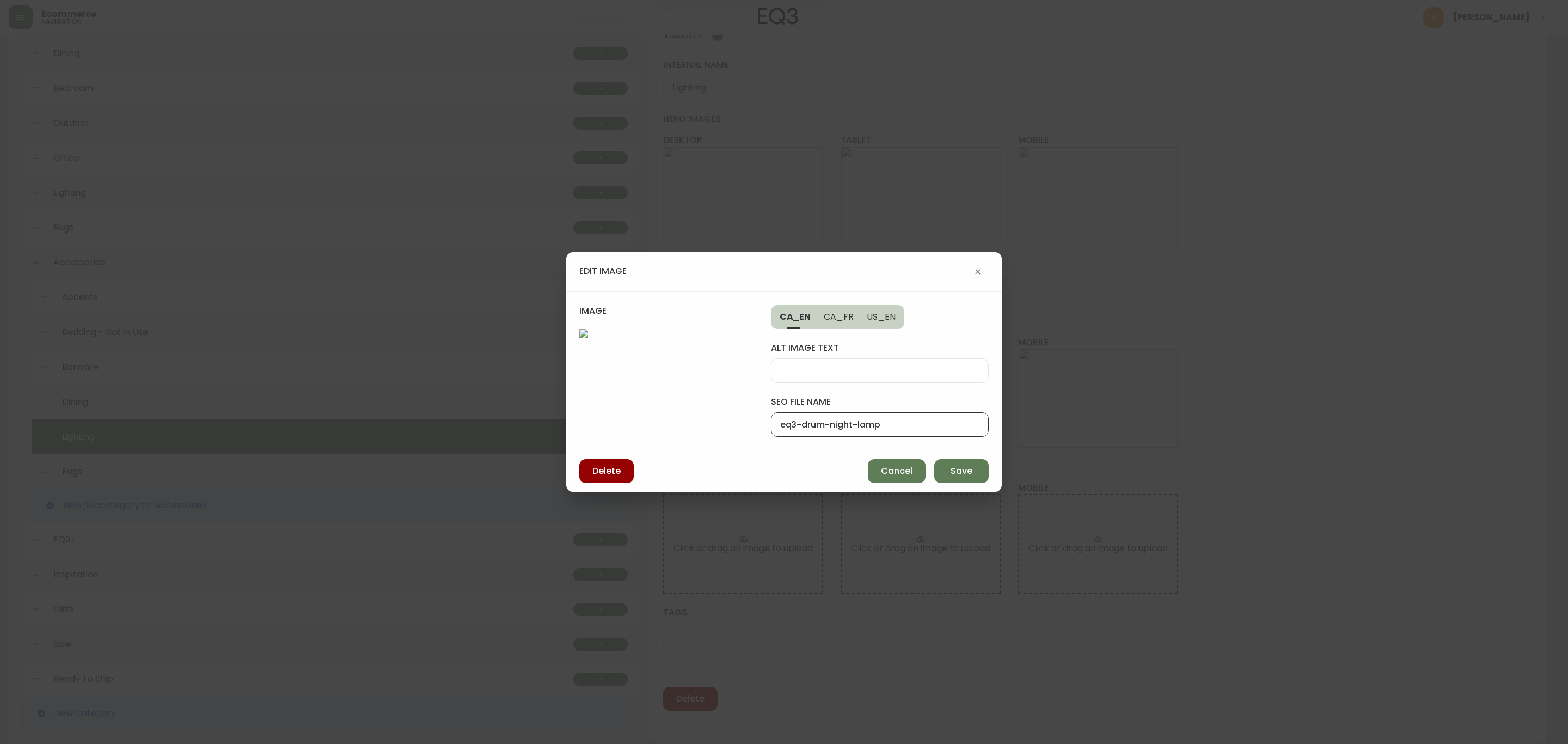
click at [884, 427] on input "eq3-drum-night-lamp" at bounding box center [880, 424] width 200 height 10
click at [887, 427] on input "eq3-drum-night-lamp" at bounding box center [880, 424] width 200 height 10
click at [969, 469] on span "Save" at bounding box center [962, 471] width 22 height 12
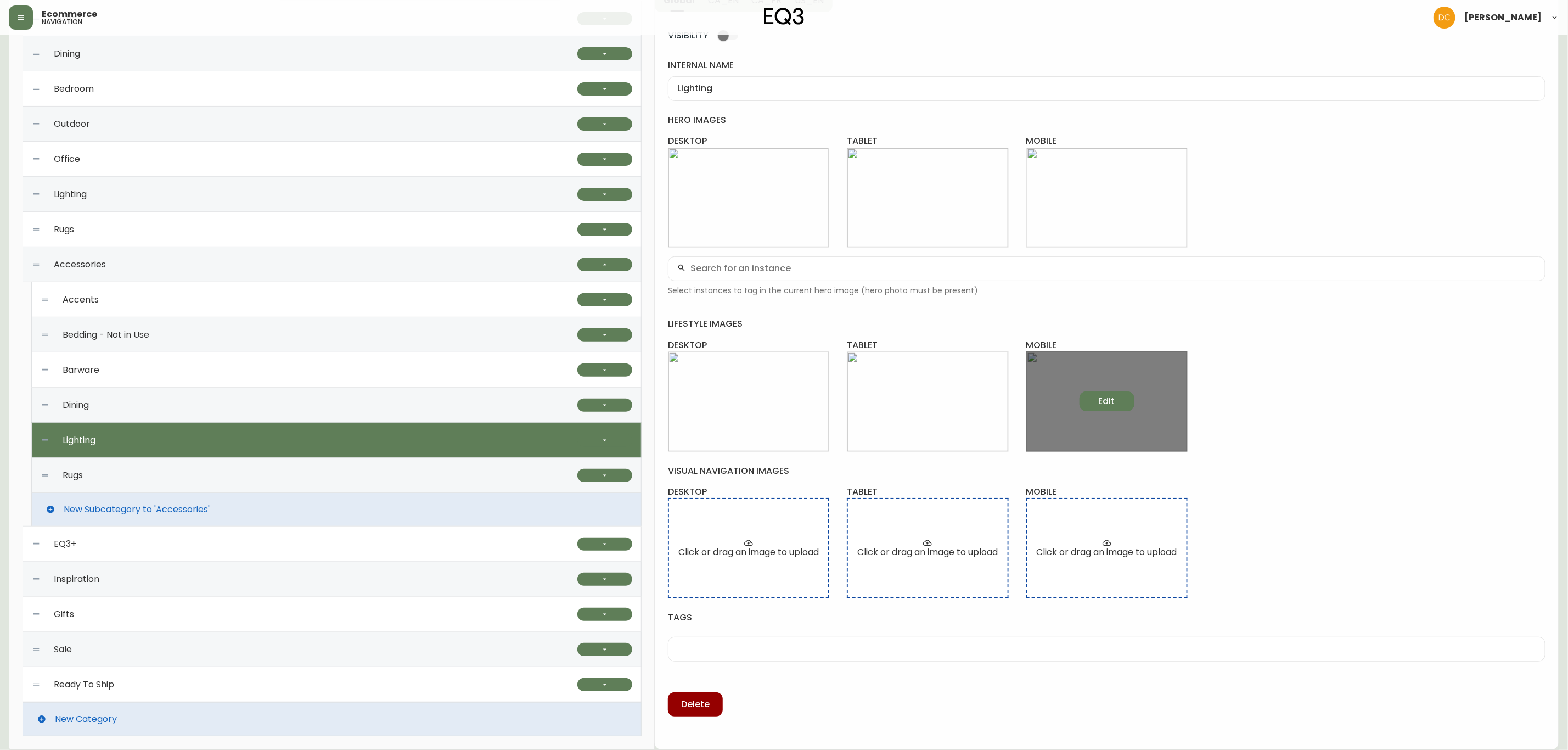
click at [1126, 409] on button "Edit" at bounding box center [1106, 401] width 55 height 20
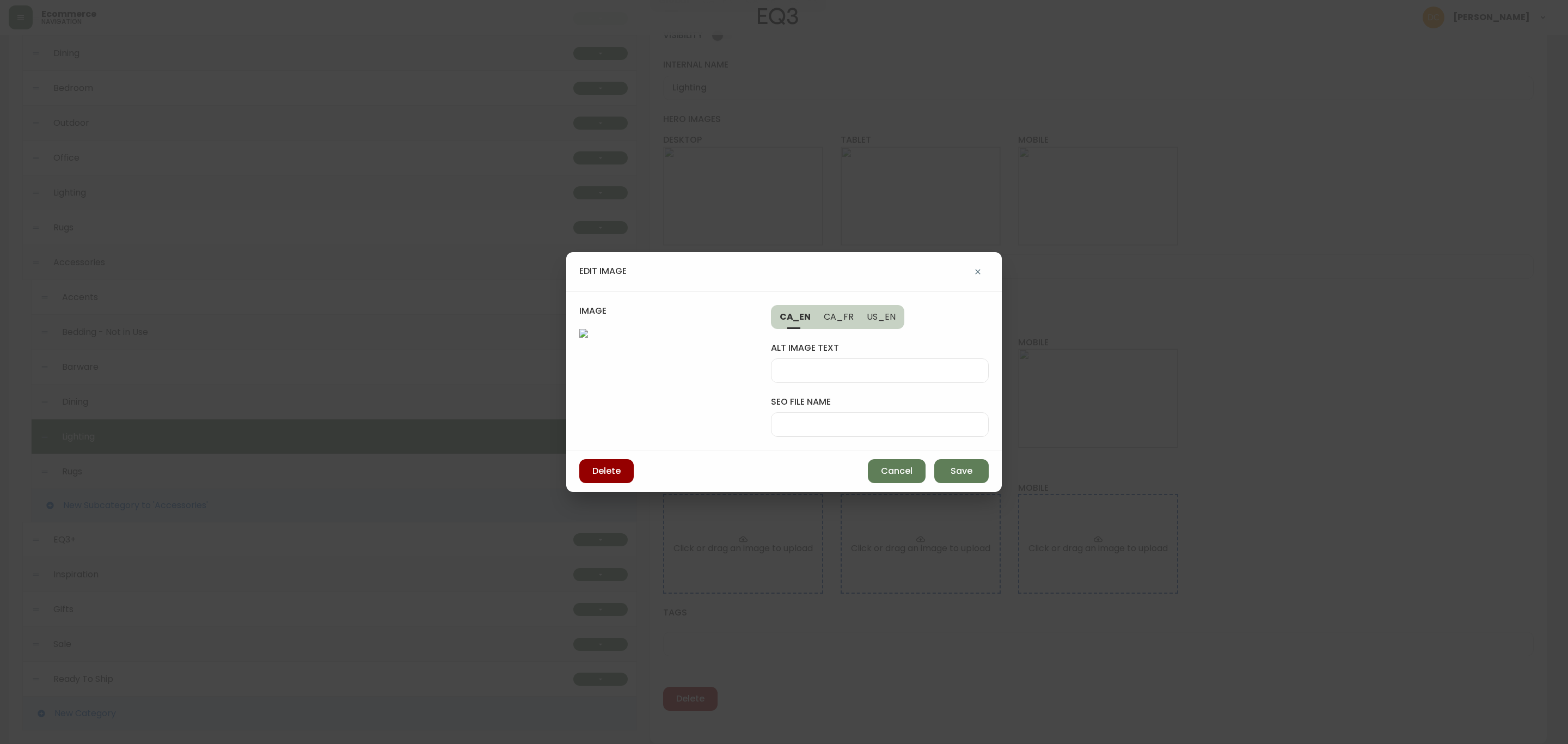
click at [904, 418] on div at bounding box center [880, 424] width 218 height 24
paste input "eq3-drum-night-lamp-tablet"
click at [904, 425] on input "eq3-drum-night-lamp-tablet" at bounding box center [880, 424] width 200 height 10
click at [956, 476] on span "Save" at bounding box center [962, 471] width 22 height 12
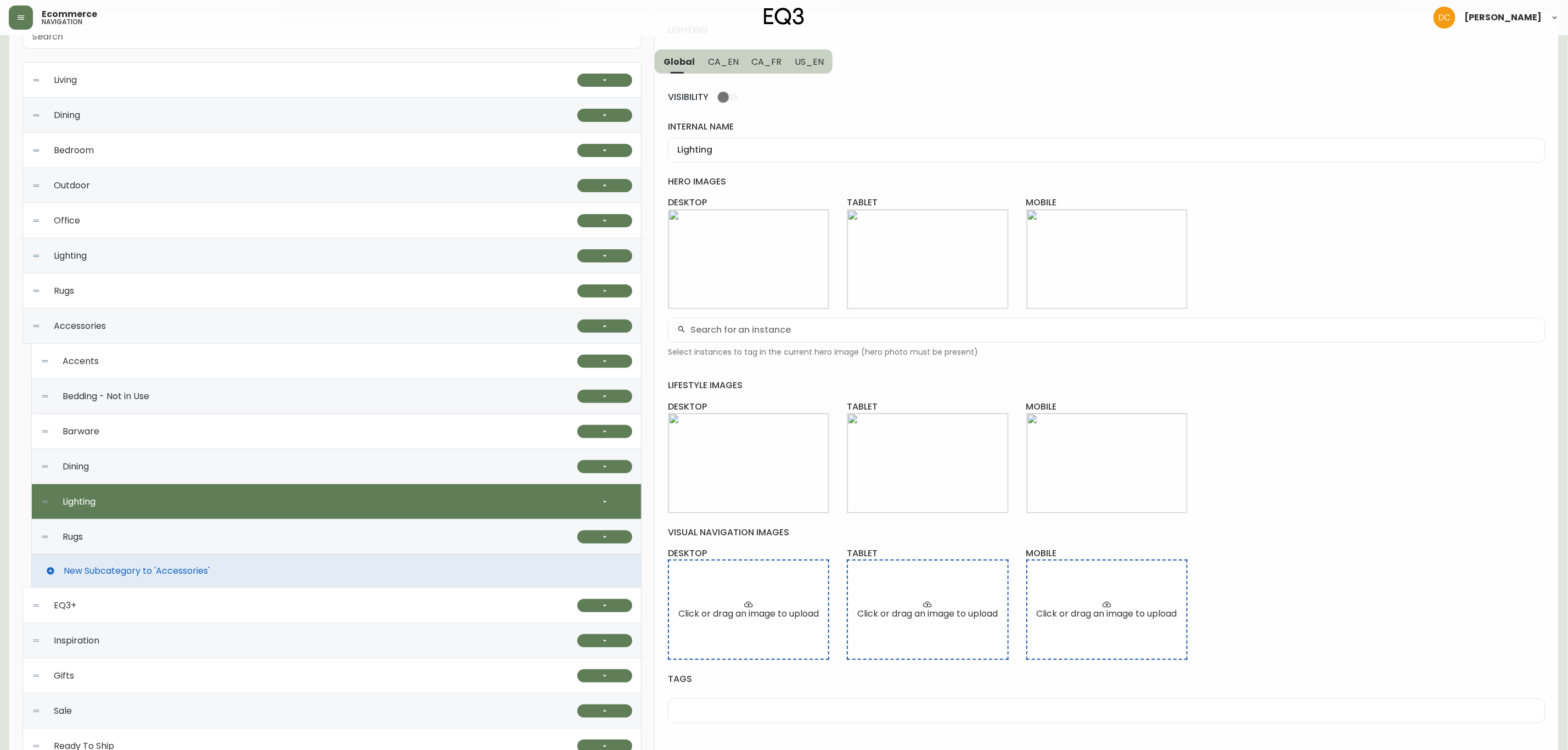
scroll to position [0, 0]
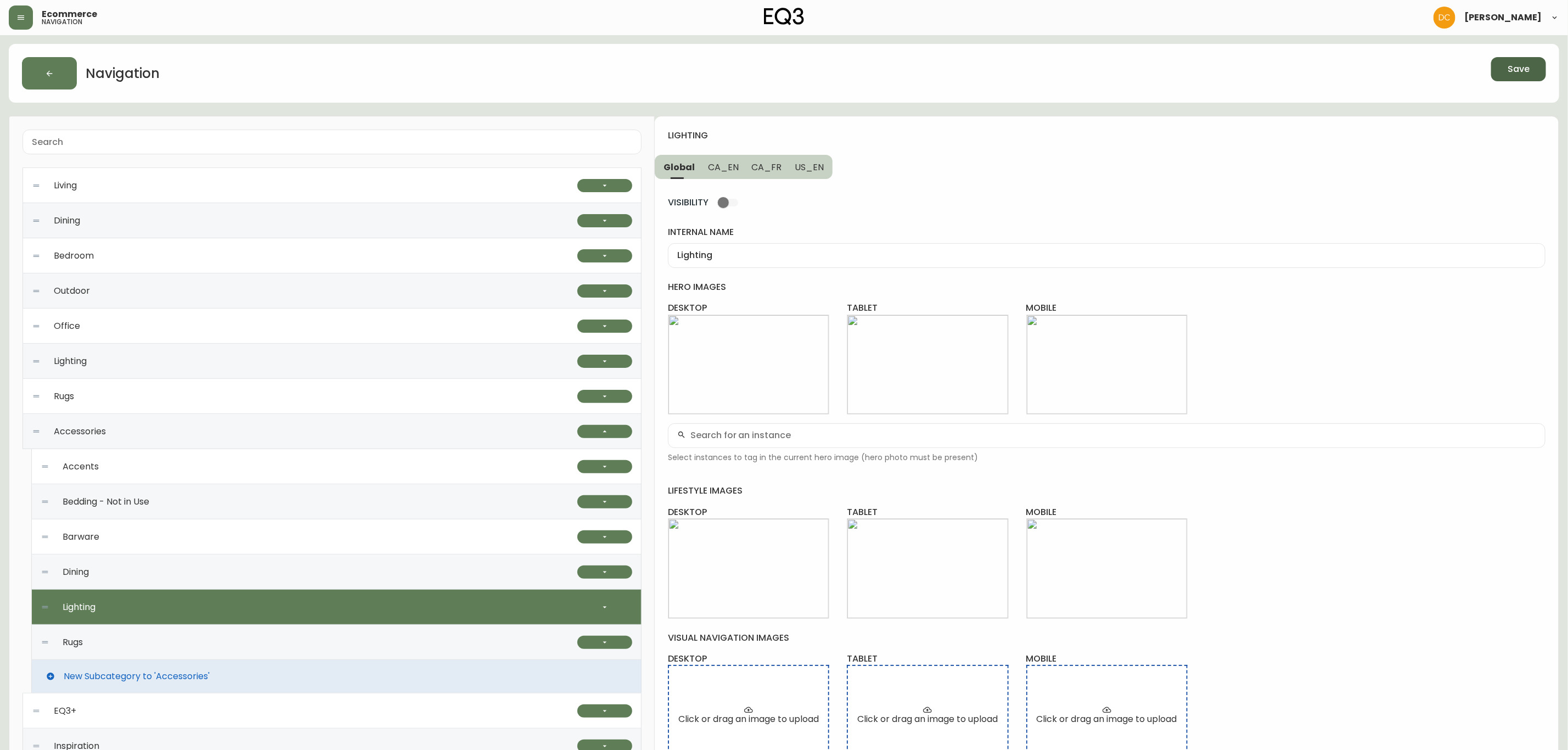
click at [1522, 74] on span "Save" at bounding box center [1519, 69] width 22 height 12
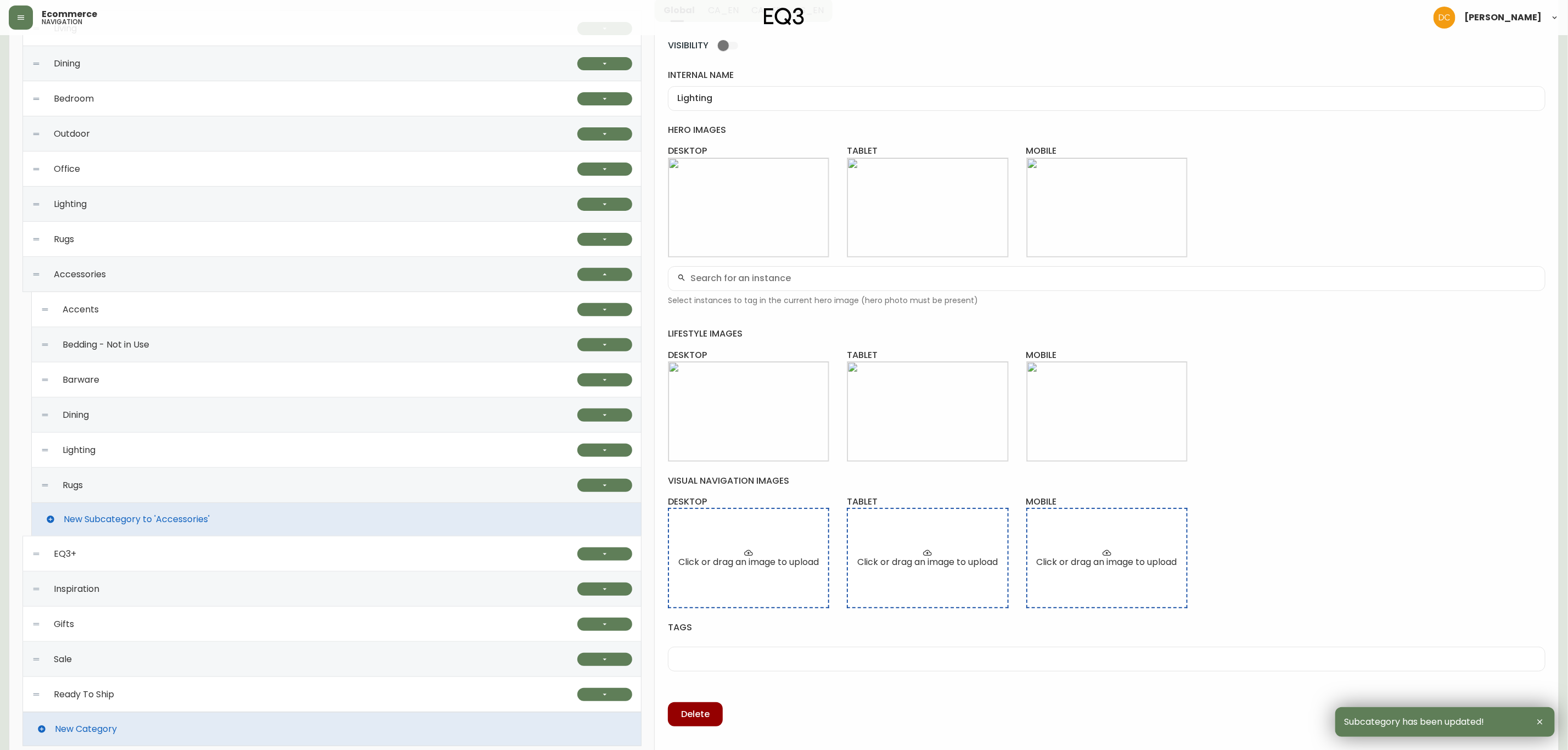
scroll to position [169, 0]
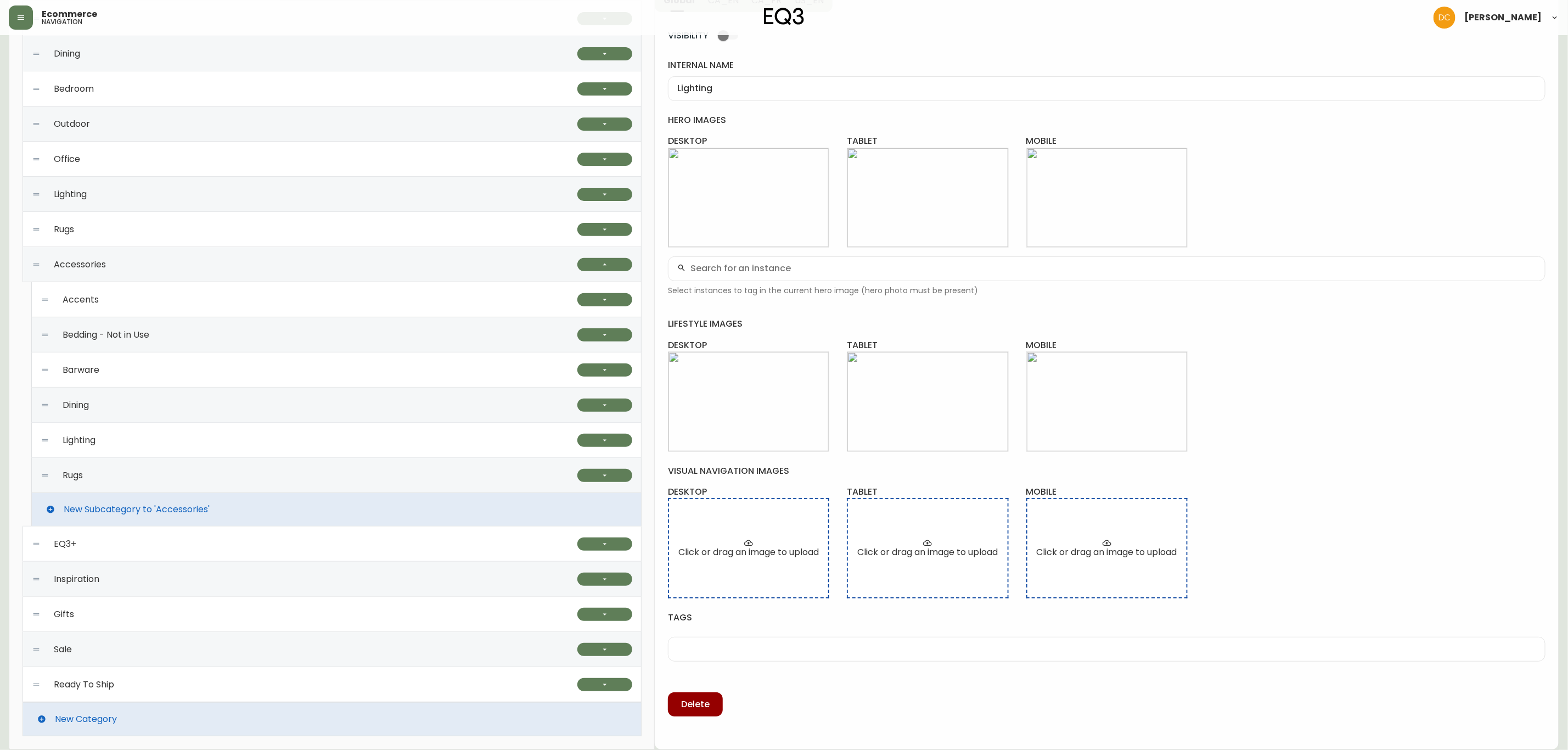
click at [107, 198] on div "Lighting" at bounding box center [304, 194] width 546 height 35
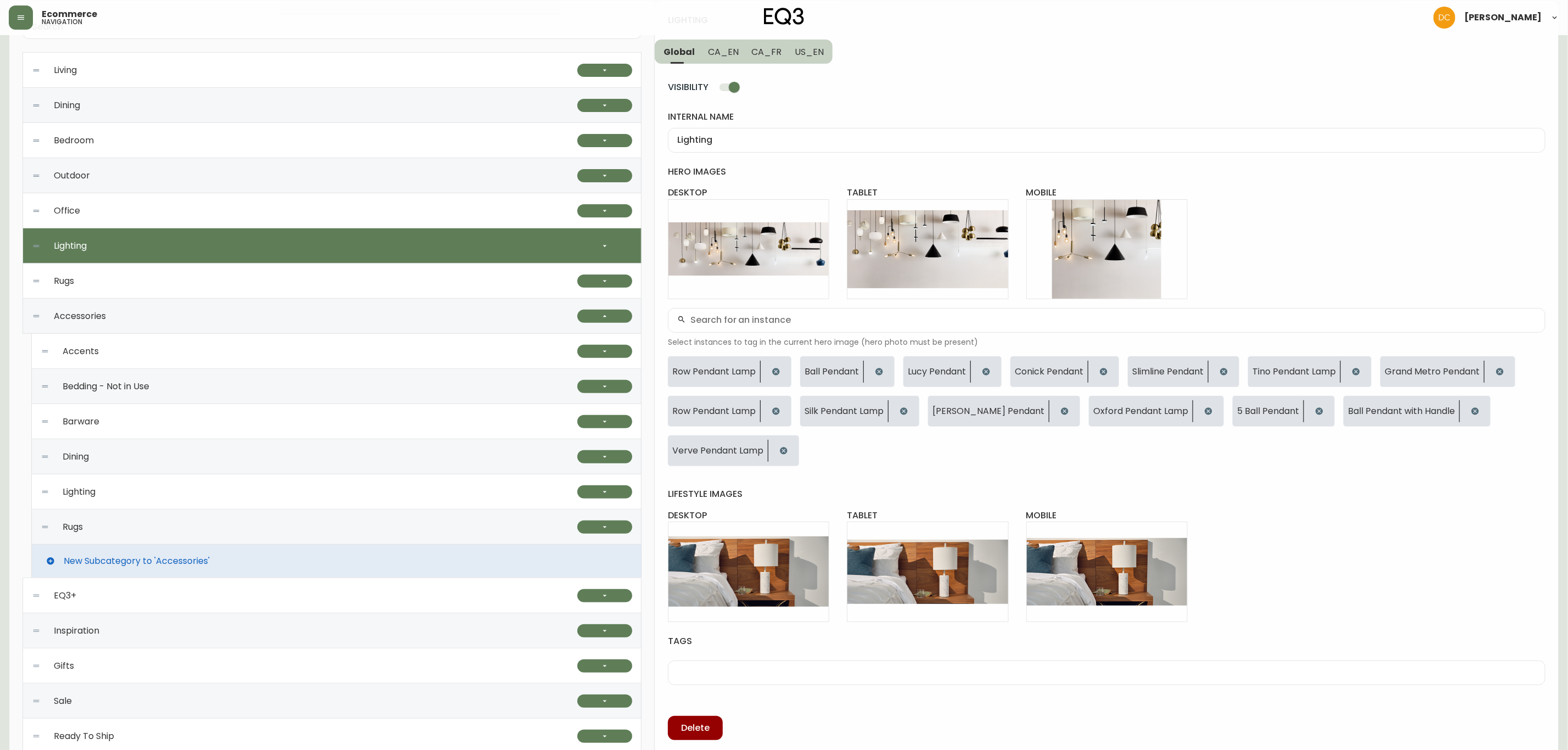
scroll to position [86, 0]
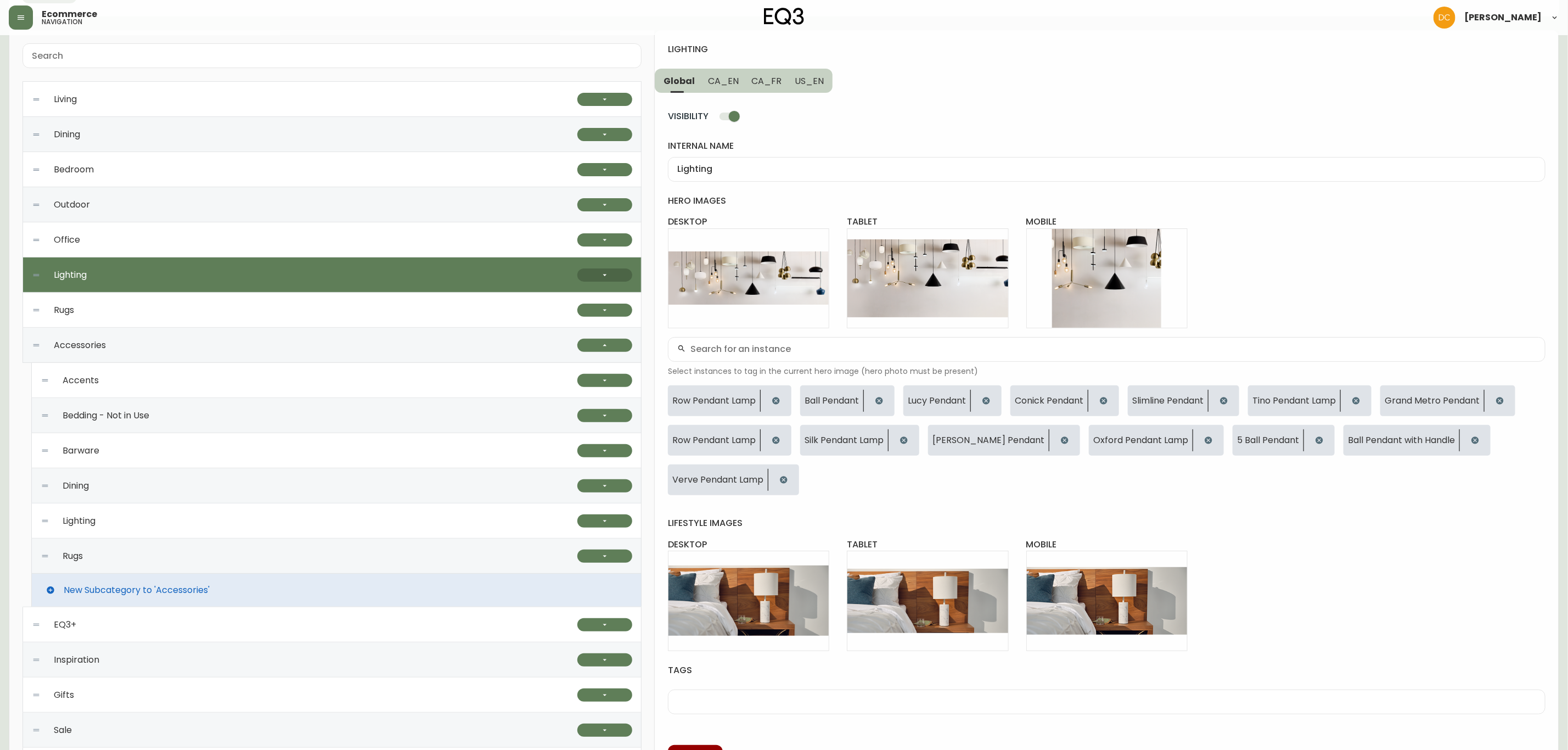
click at [610, 277] on button "button" at bounding box center [604, 275] width 55 height 13
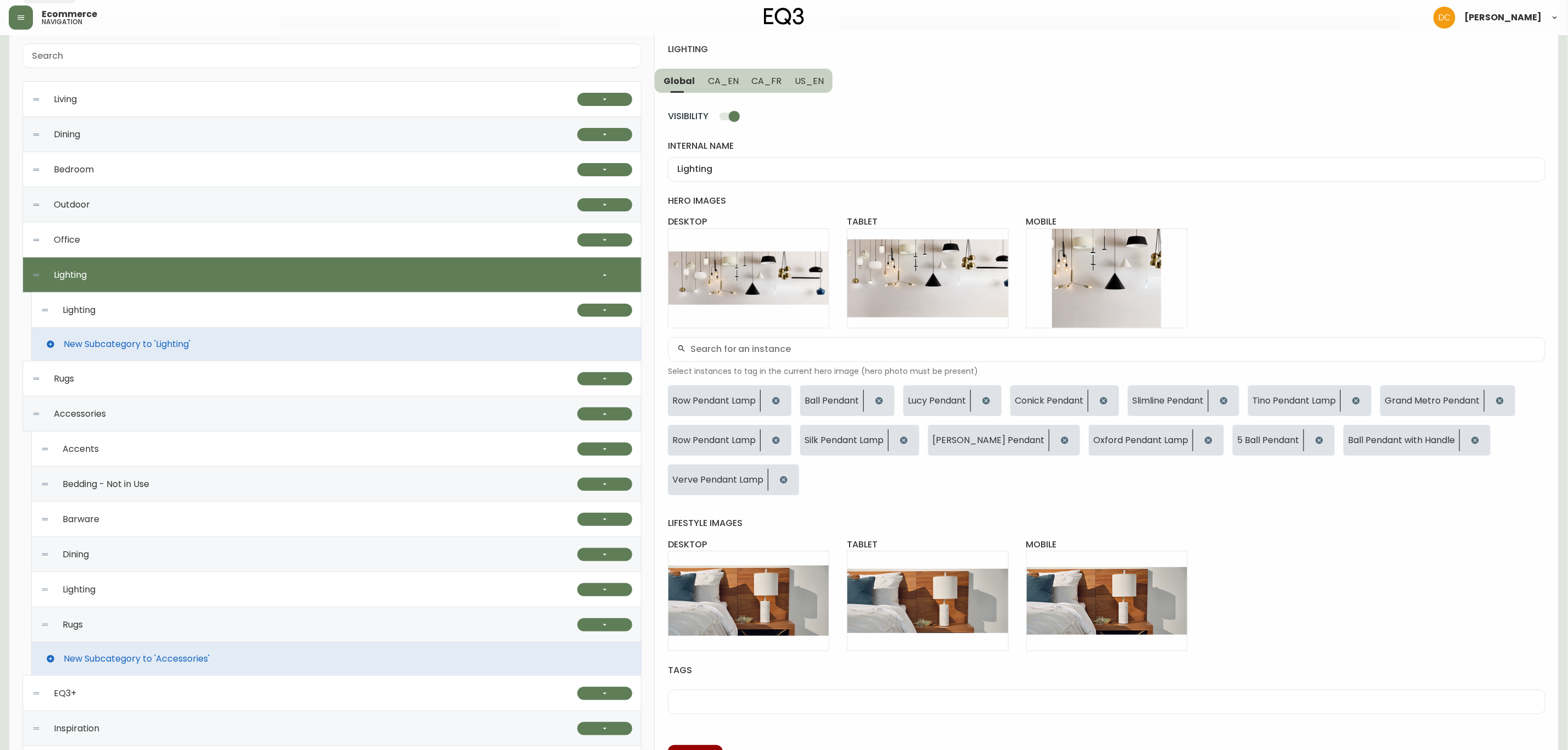
click at [224, 314] on div "Lighting" at bounding box center [309, 310] width 537 height 35
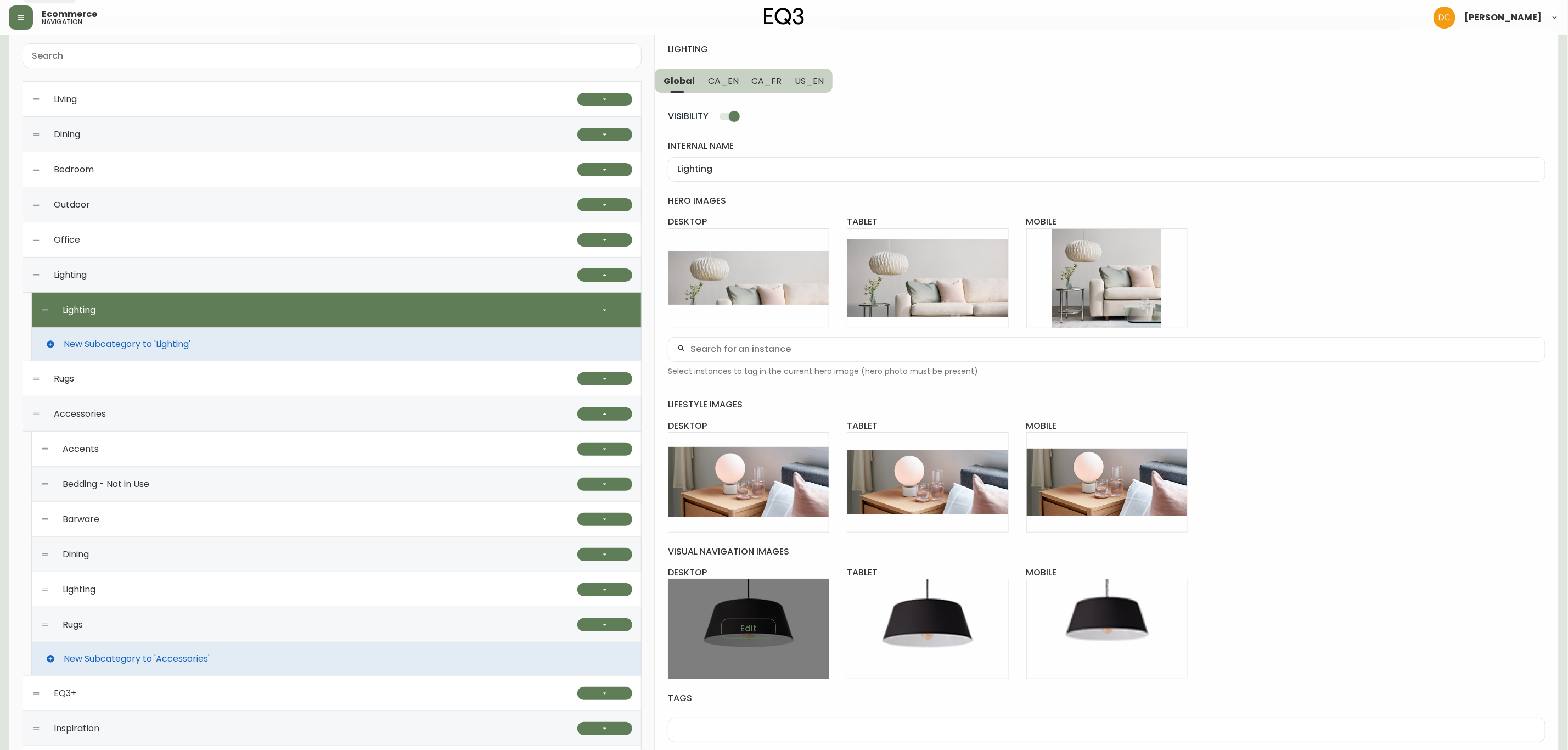
click at [743, 619] on div "Edit" at bounding box center [749, 629] width 162 height 100
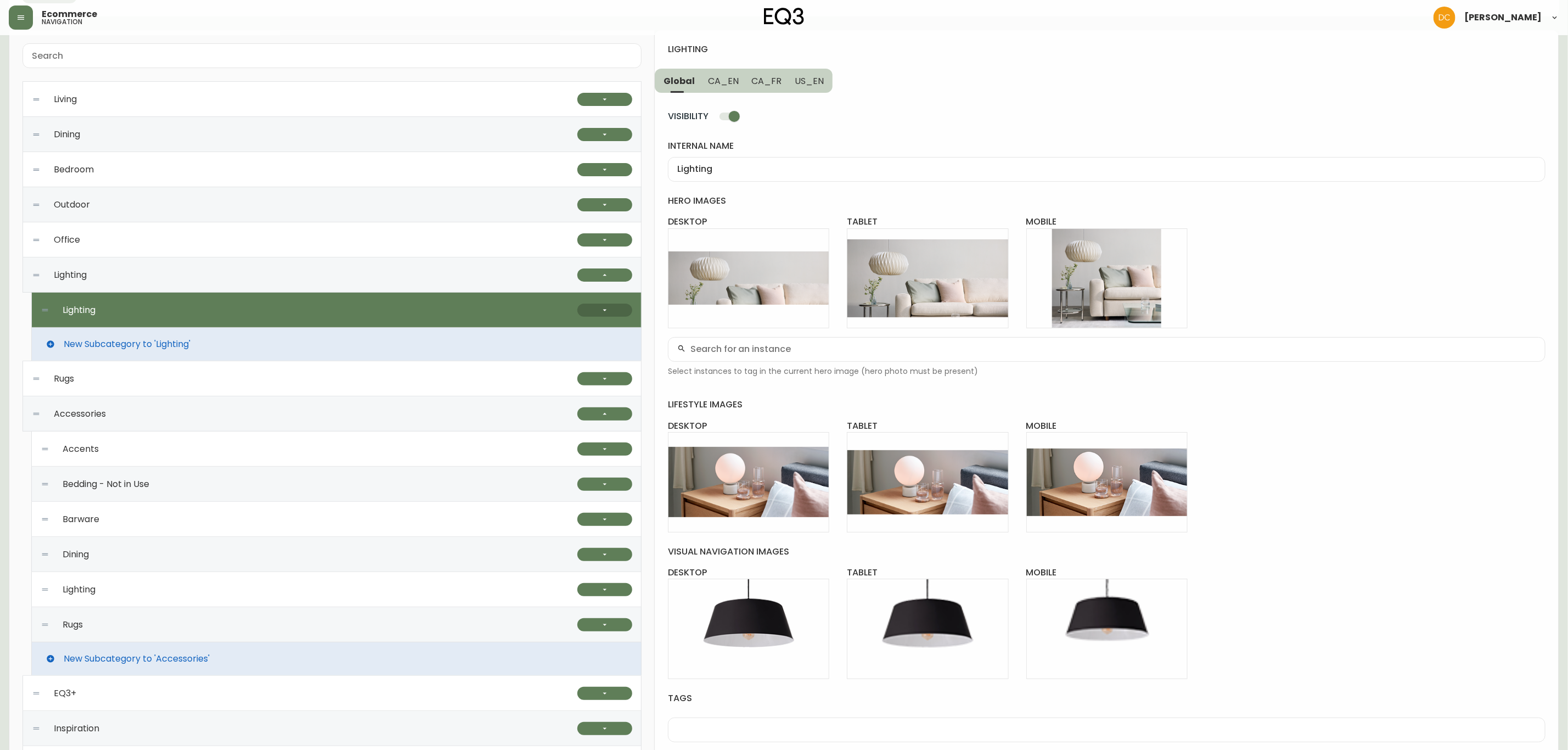
click at [599, 312] on button "button" at bounding box center [604, 310] width 55 height 13
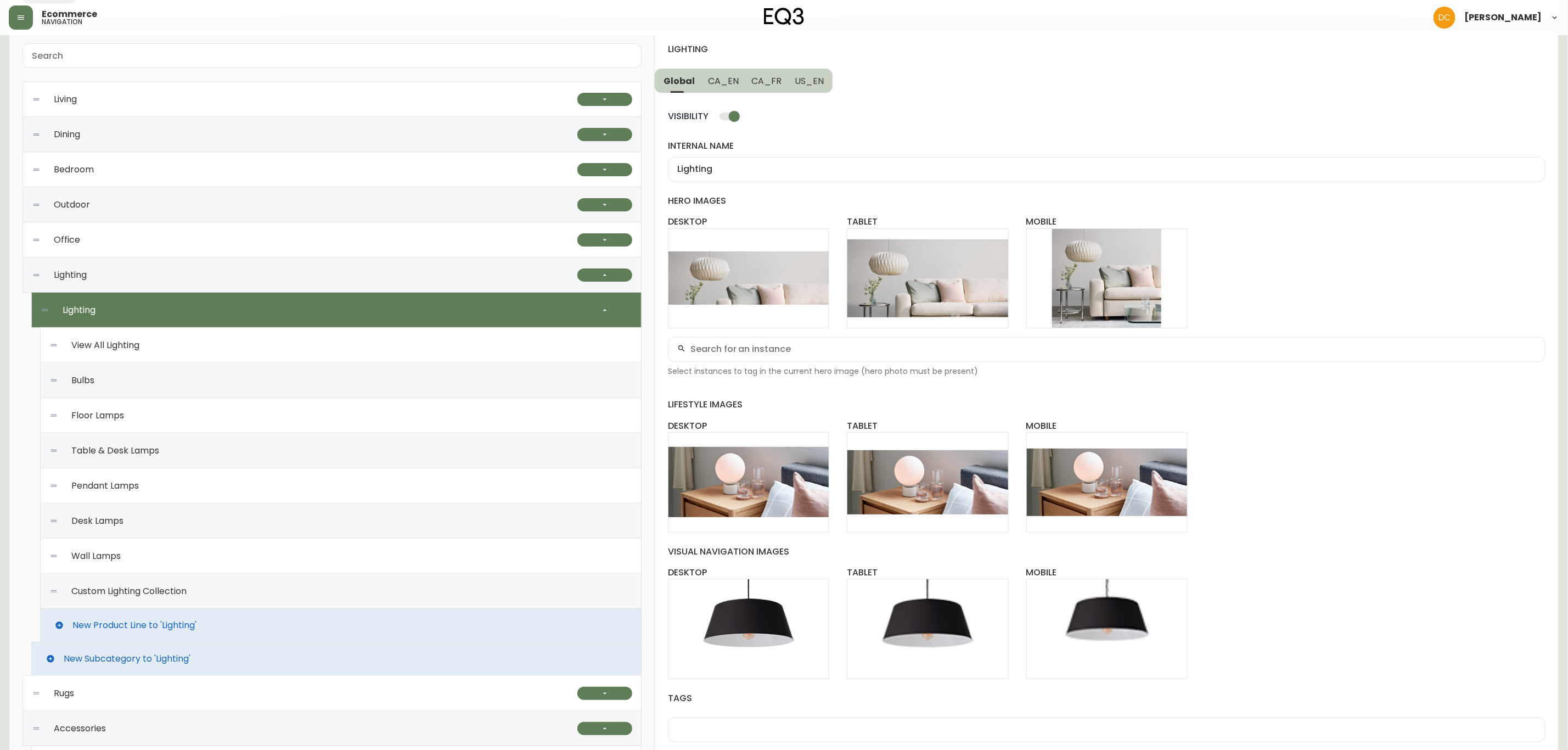
click at [160, 493] on div "Pendant Lamps" at bounding box center [341, 485] width 583 height 35
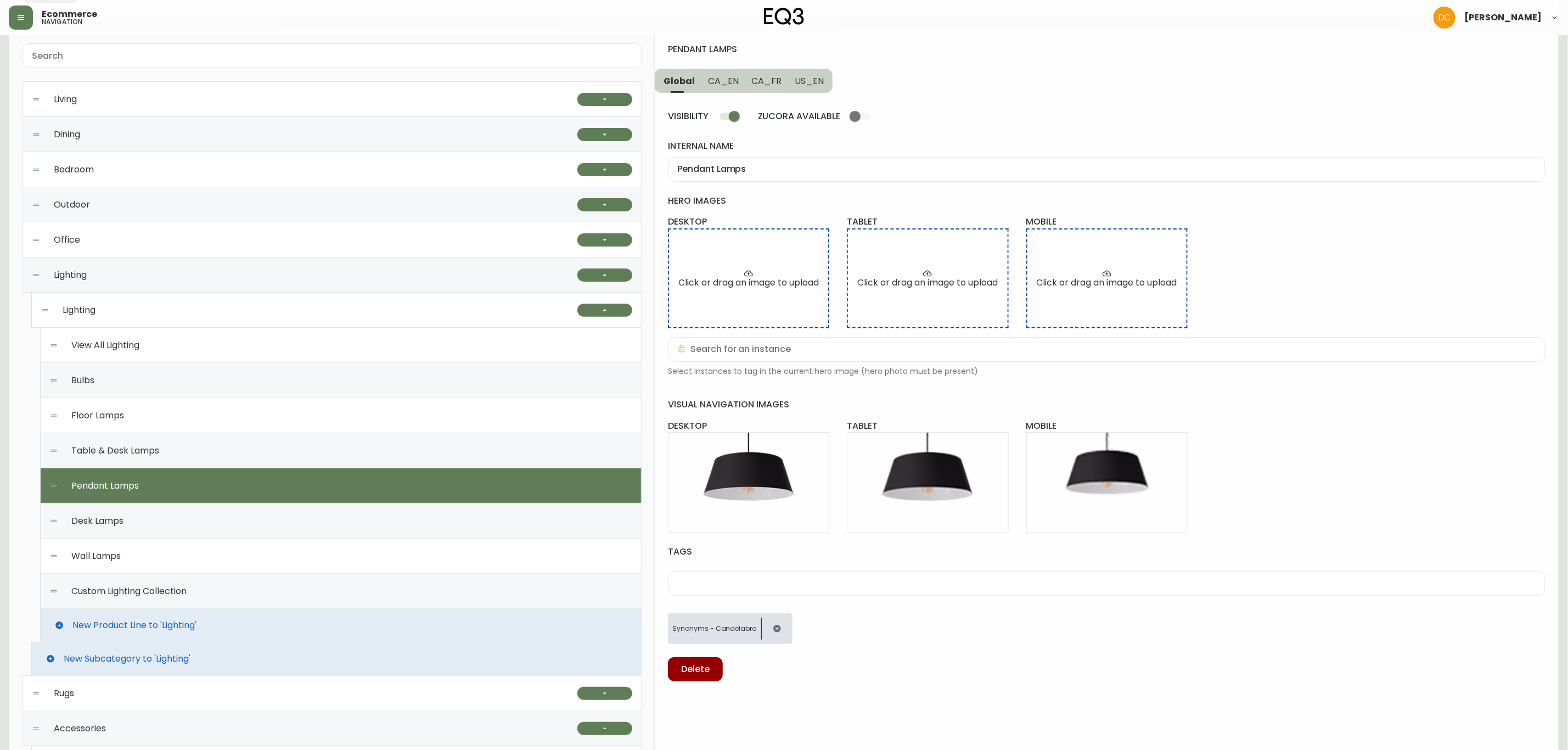
click at [308, 459] on div "Table & Desk Lamps" at bounding box center [341, 451] width 583 height 35
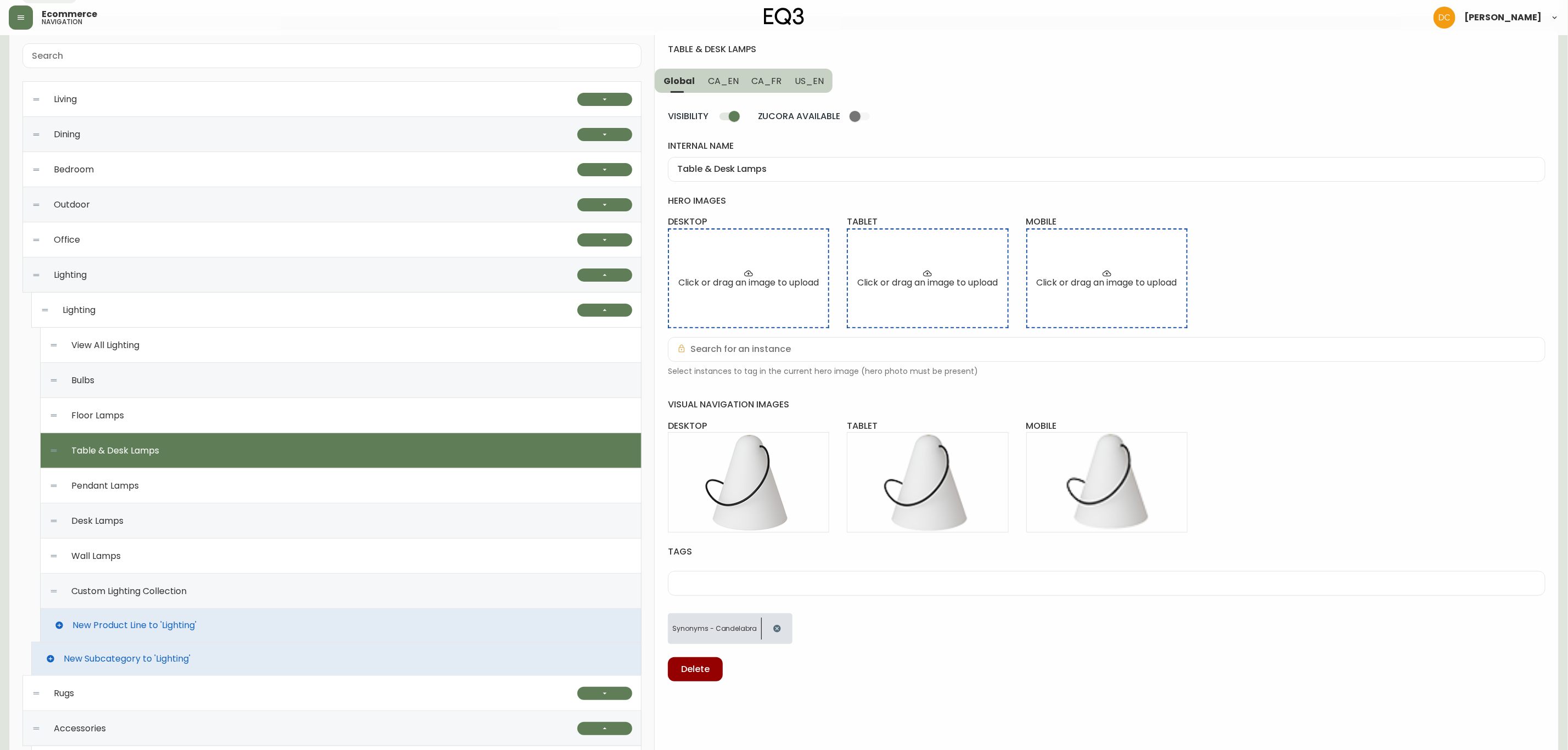
click at [314, 423] on div "Floor Lamps" at bounding box center [341, 416] width 583 height 35
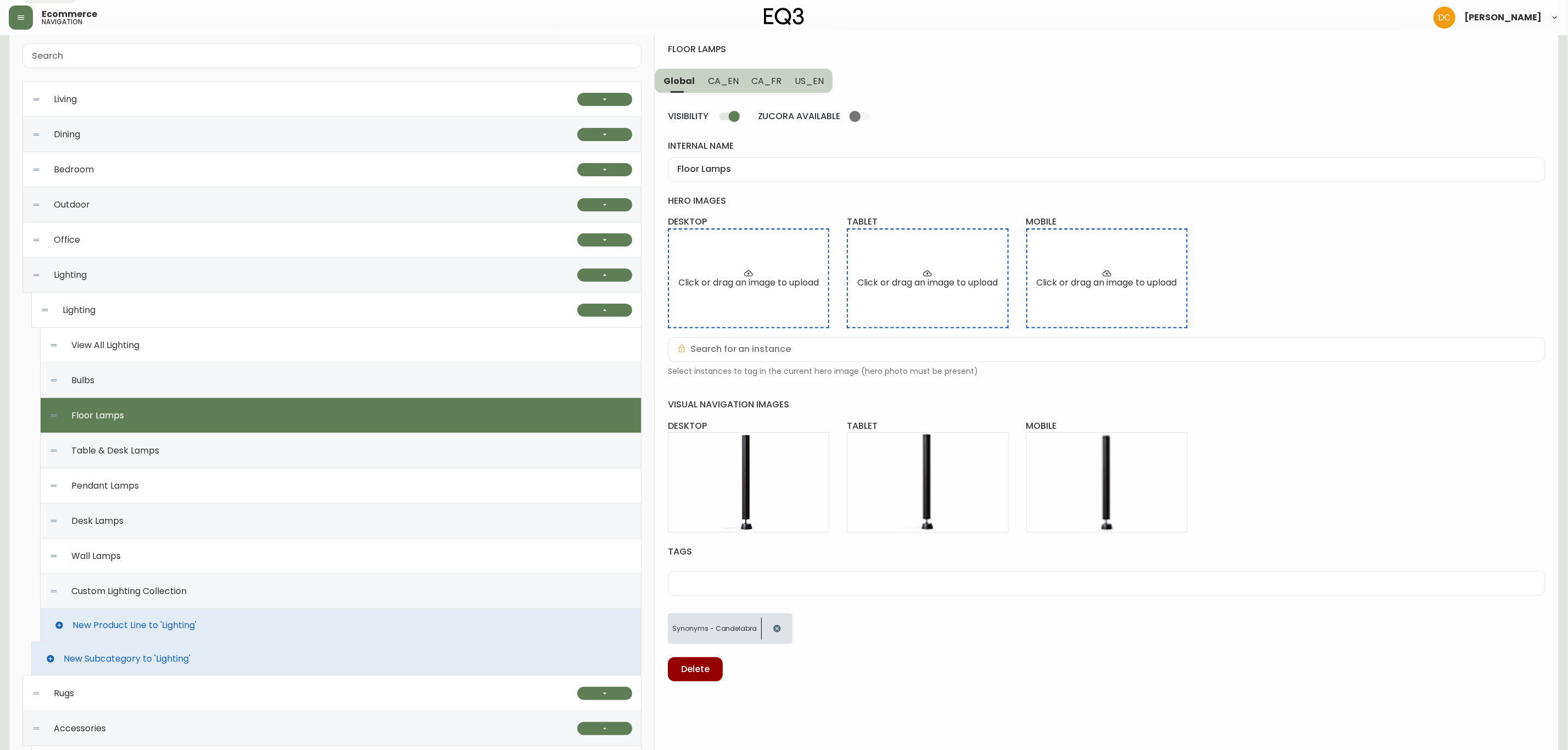
click at [242, 558] on div "Wall Lamps" at bounding box center [341, 556] width 583 height 35
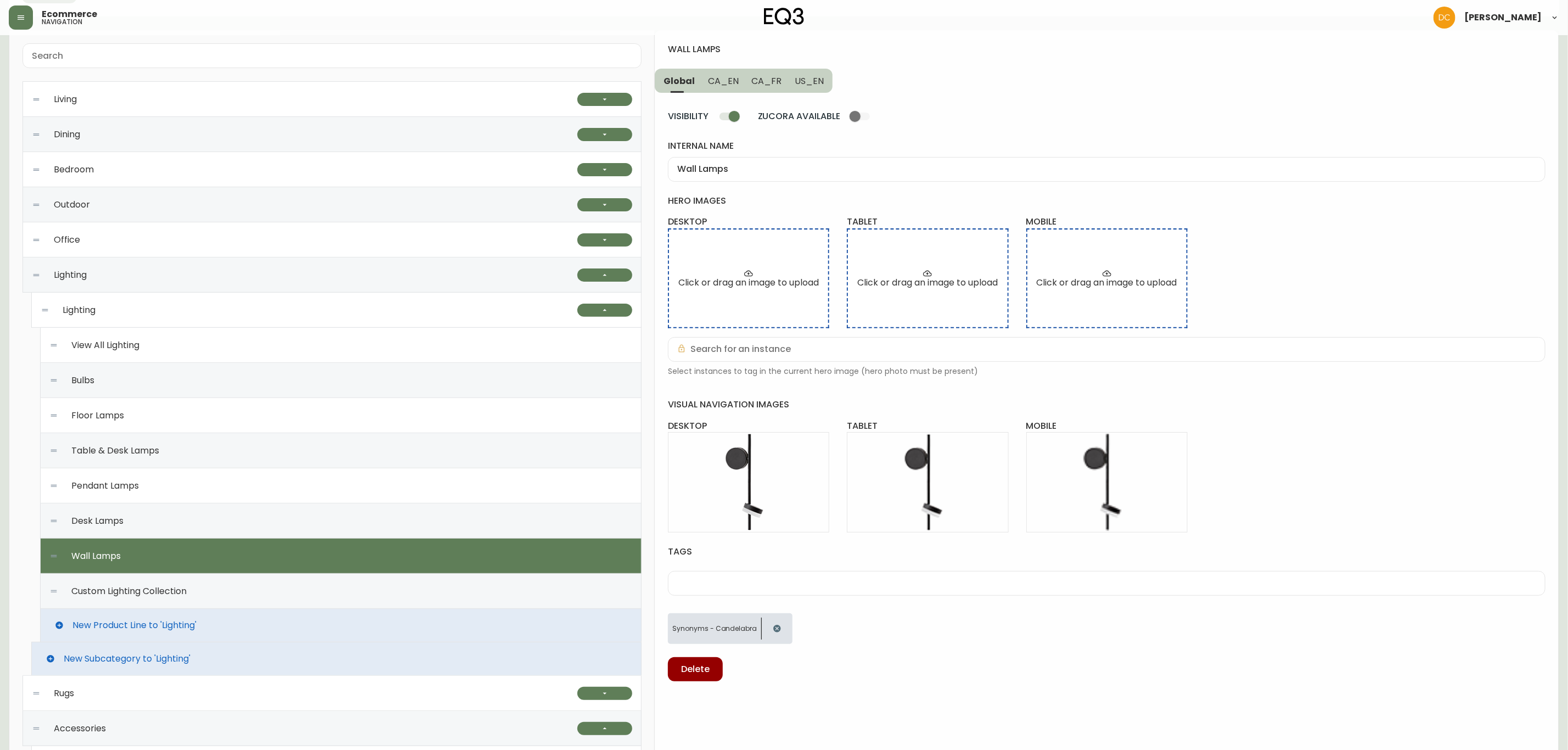
drag, startPoint x: 252, startPoint y: 529, endPoint x: 257, endPoint y: 520, distance: 10.3
click at [252, 529] on div "Desk Lamps" at bounding box center [341, 521] width 583 height 35
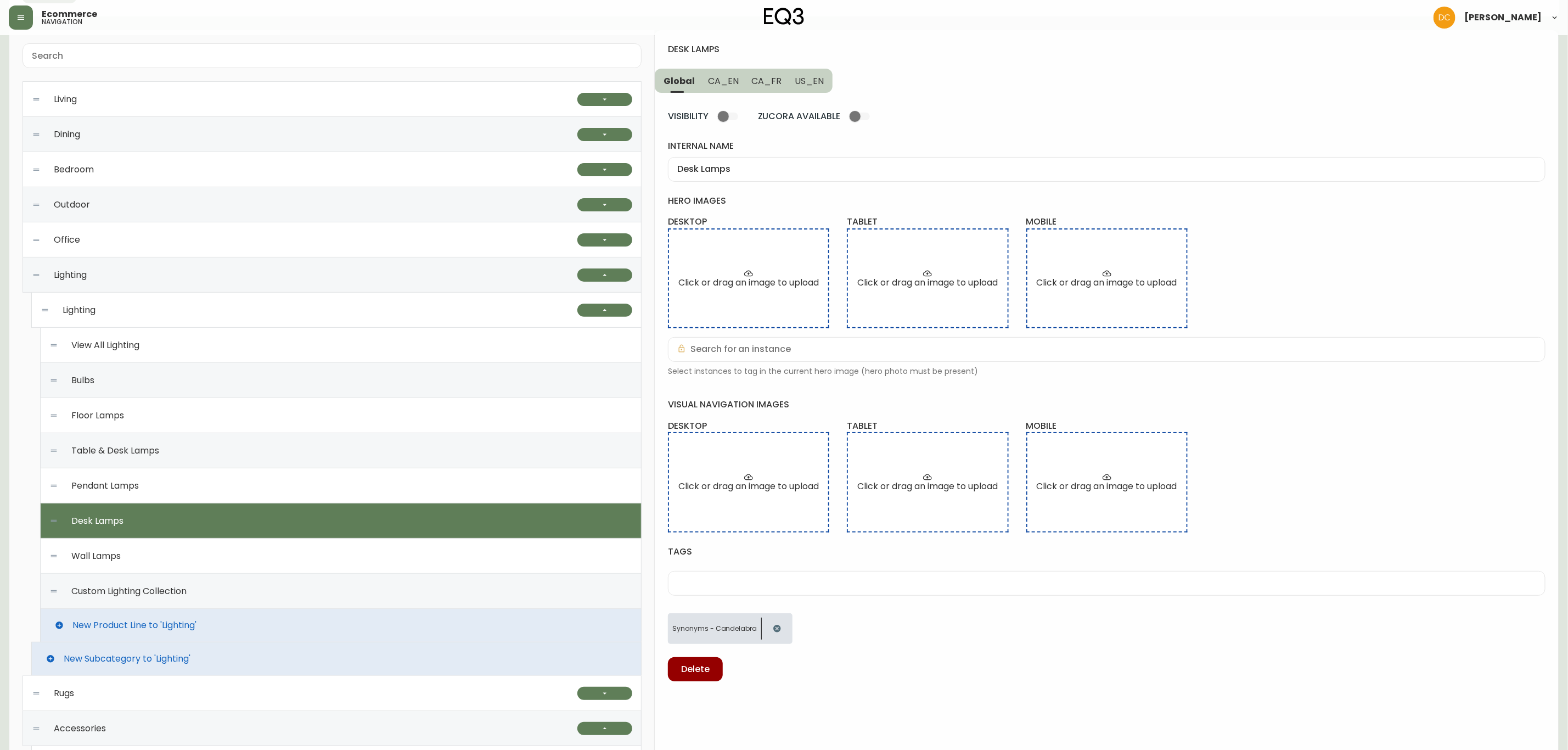
click at [267, 497] on div "Pendant Lamps" at bounding box center [341, 485] width 583 height 35
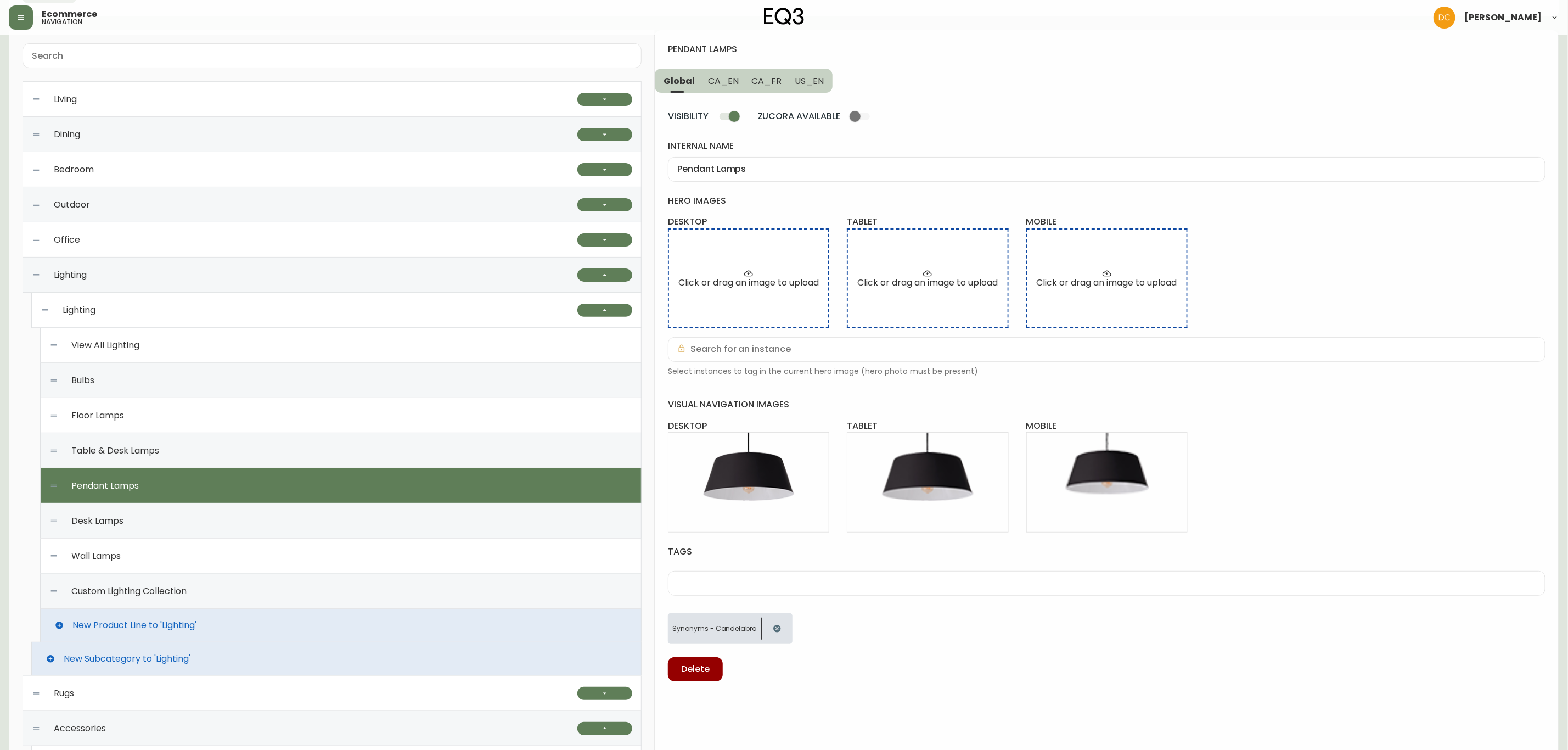
click at [273, 463] on div "Table & Desk Lamps" at bounding box center [341, 451] width 583 height 35
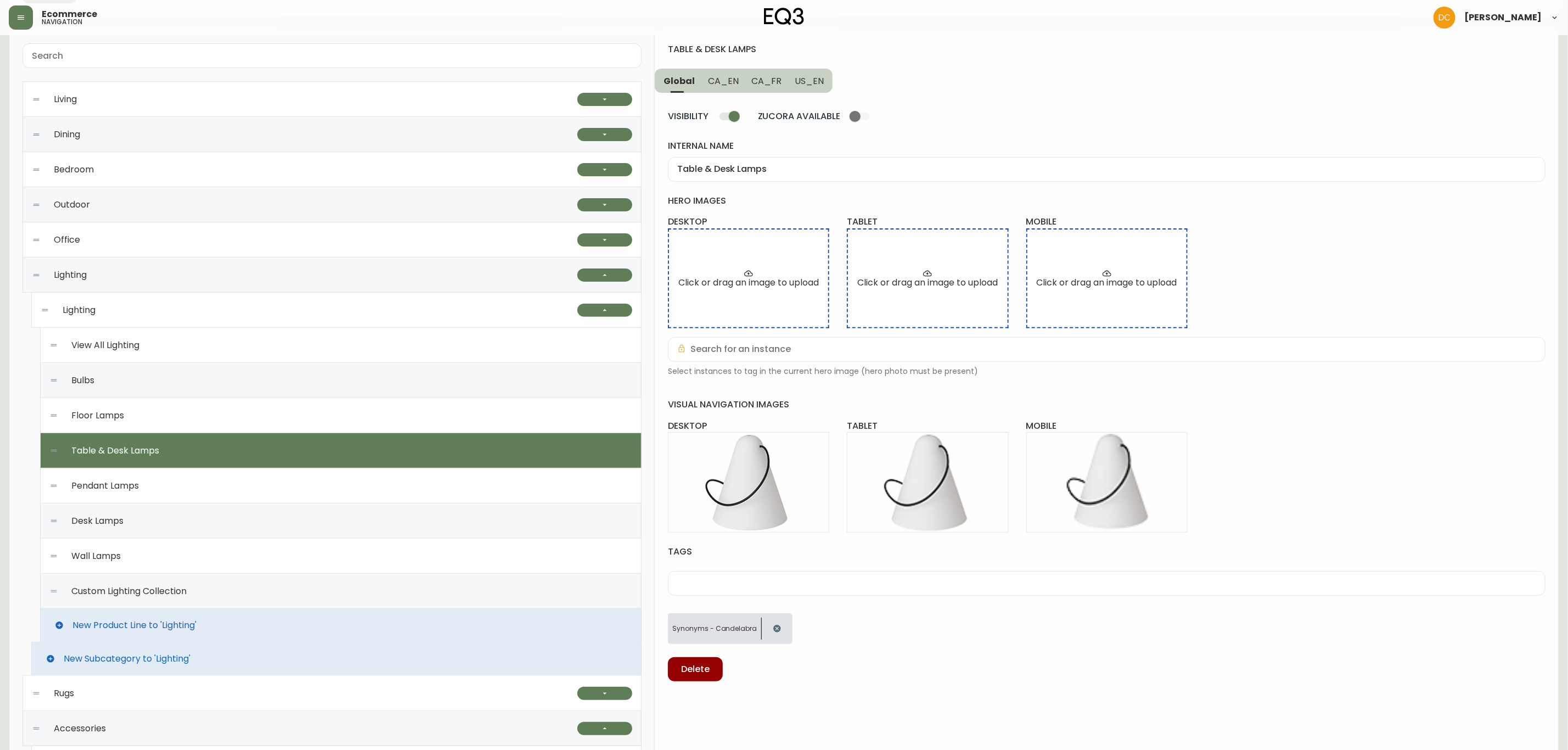
click at [278, 419] on div "Floor Lamps" at bounding box center [341, 416] width 583 height 35
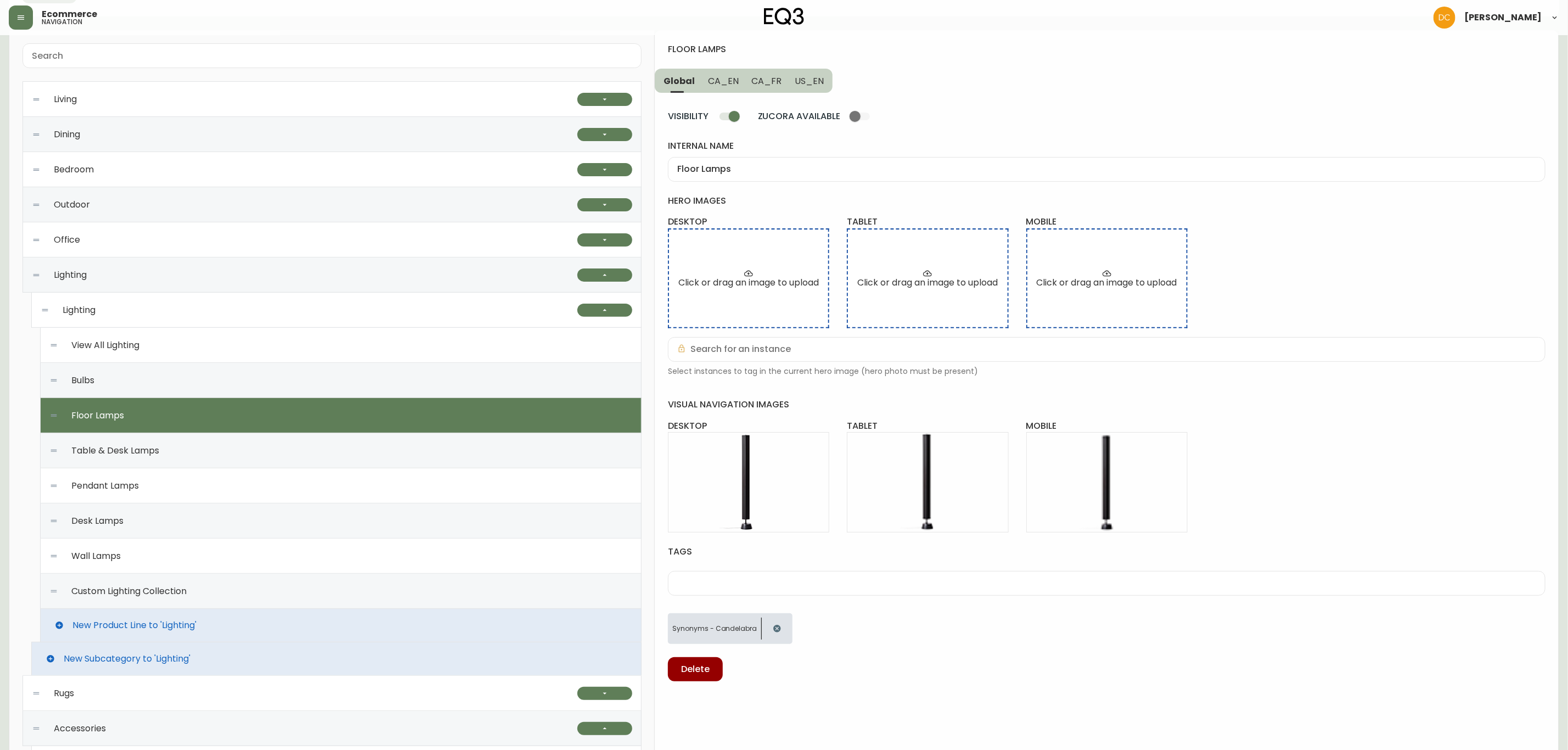
click at [288, 379] on div "Bulbs" at bounding box center [341, 380] width 583 height 35
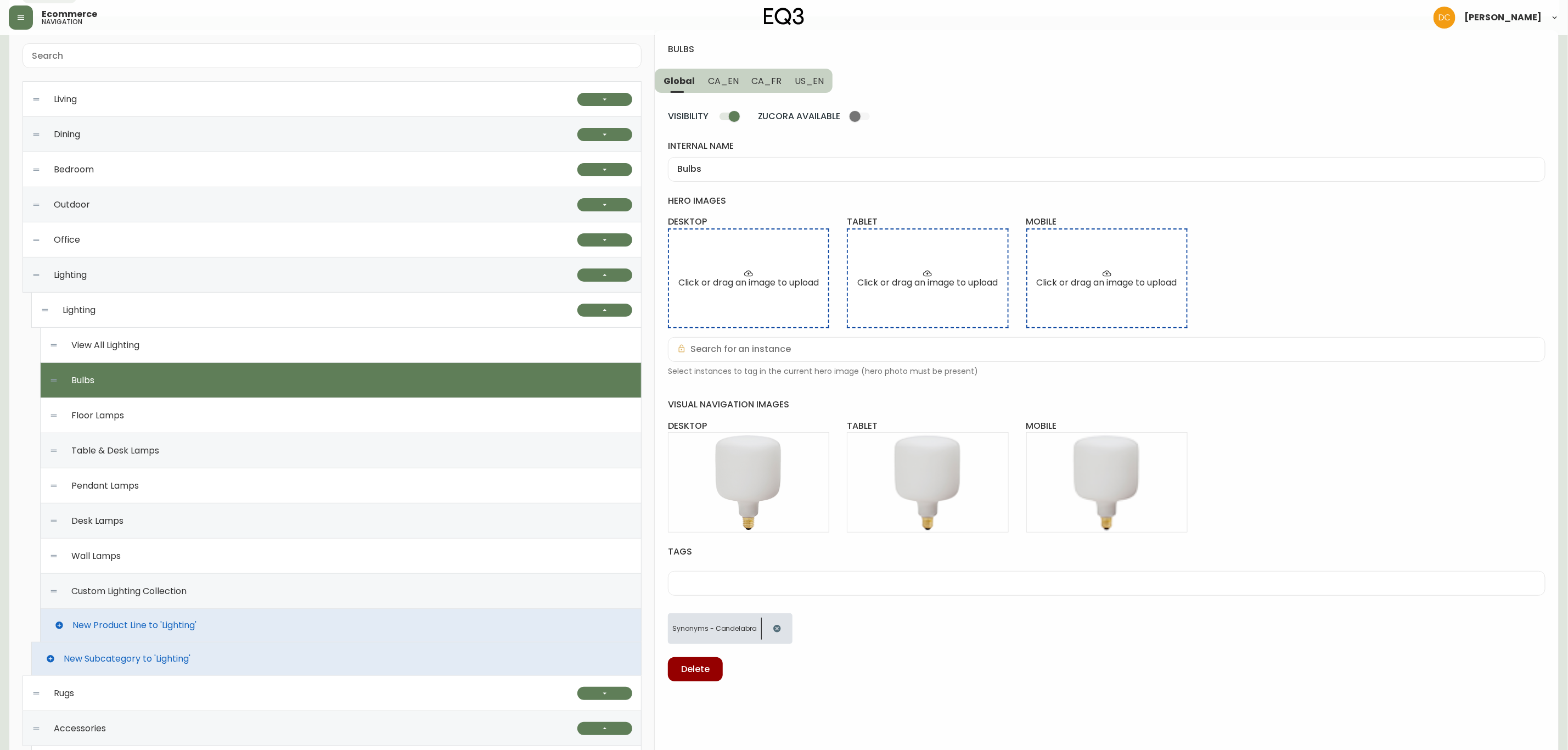
click at [262, 489] on div "Pendant Lamps" at bounding box center [341, 485] width 583 height 35
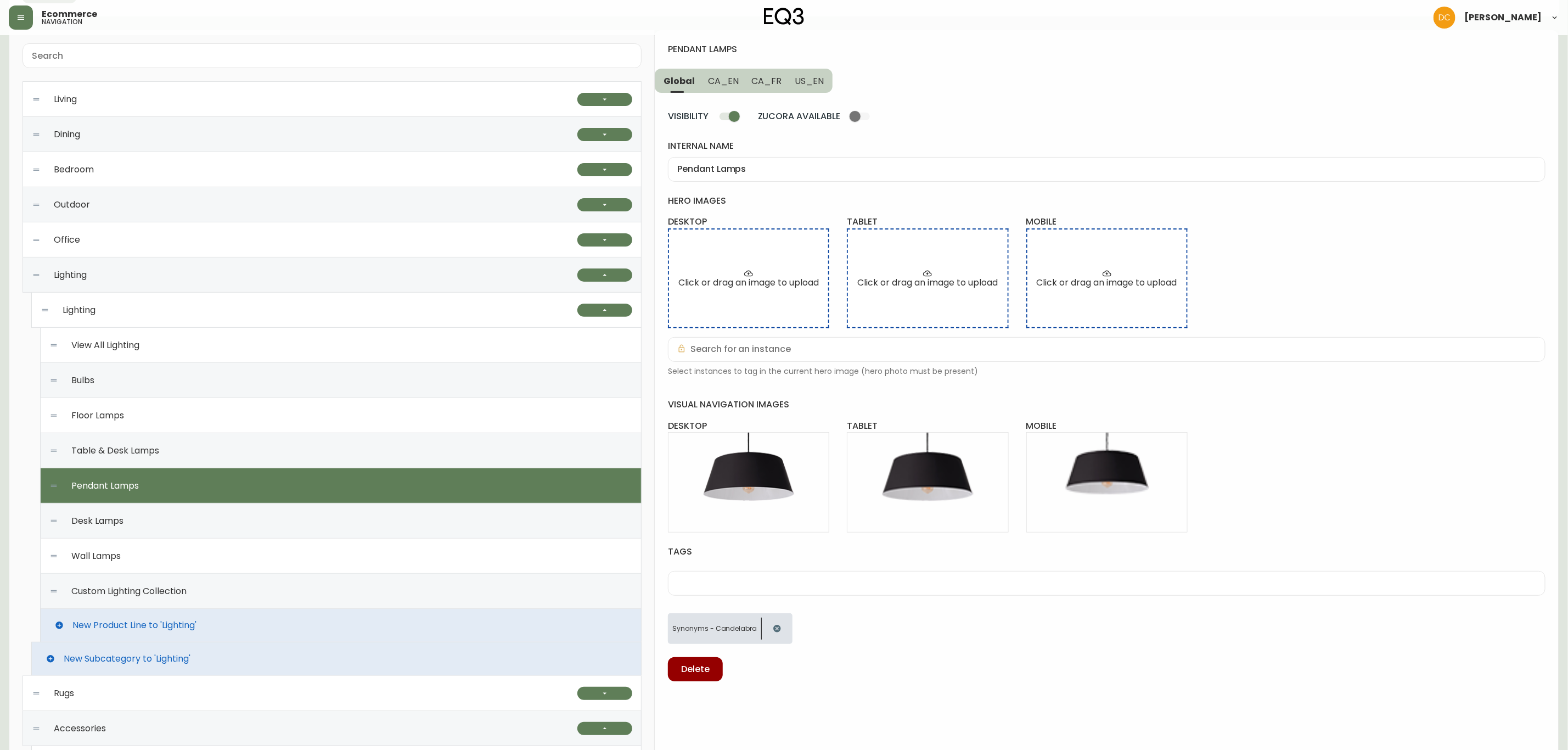
click at [228, 306] on div "Lighting" at bounding box center [309, 310] width 537 height 35
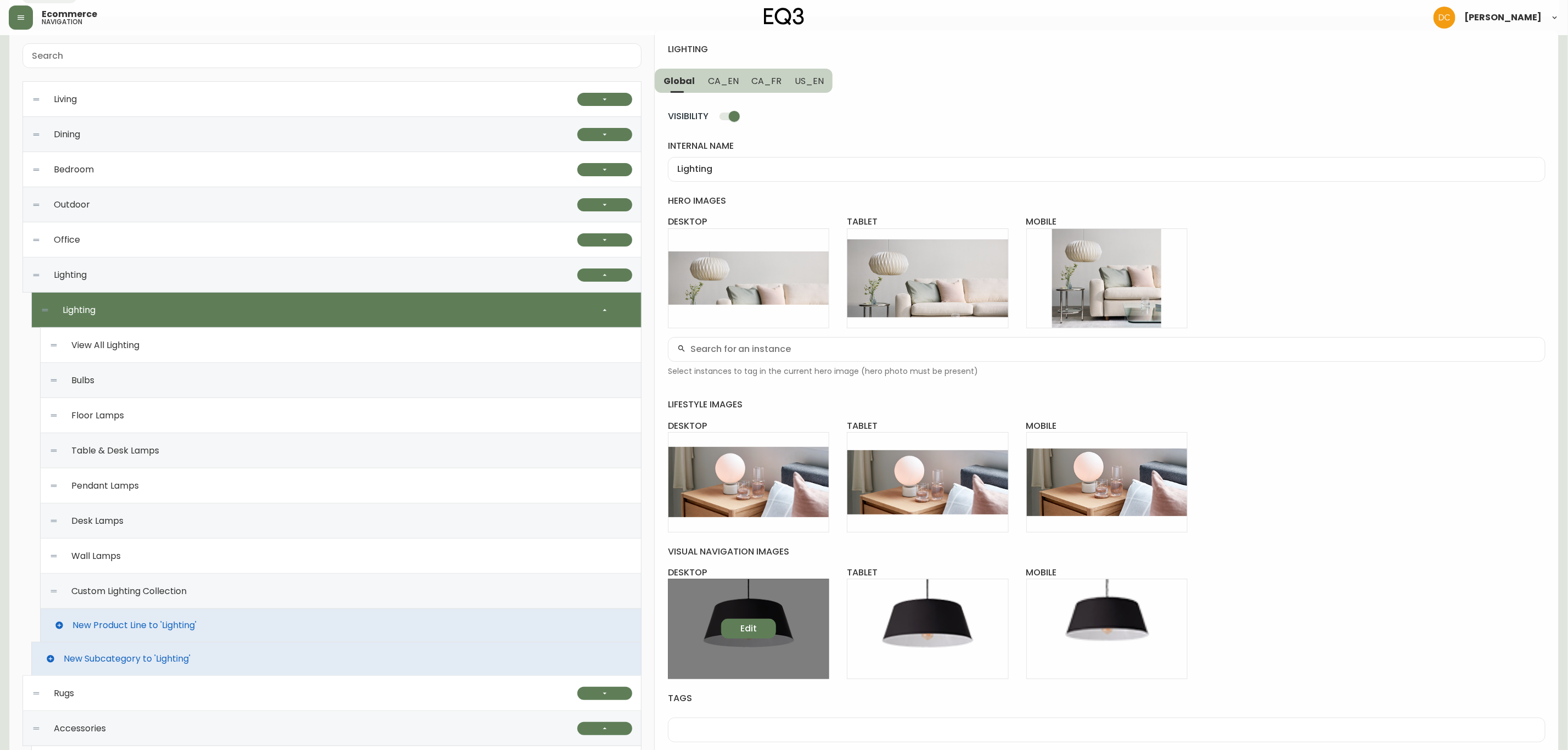
click at [749, 619] on button "Edit" at bounding box center [748, 628] width 55 height 20
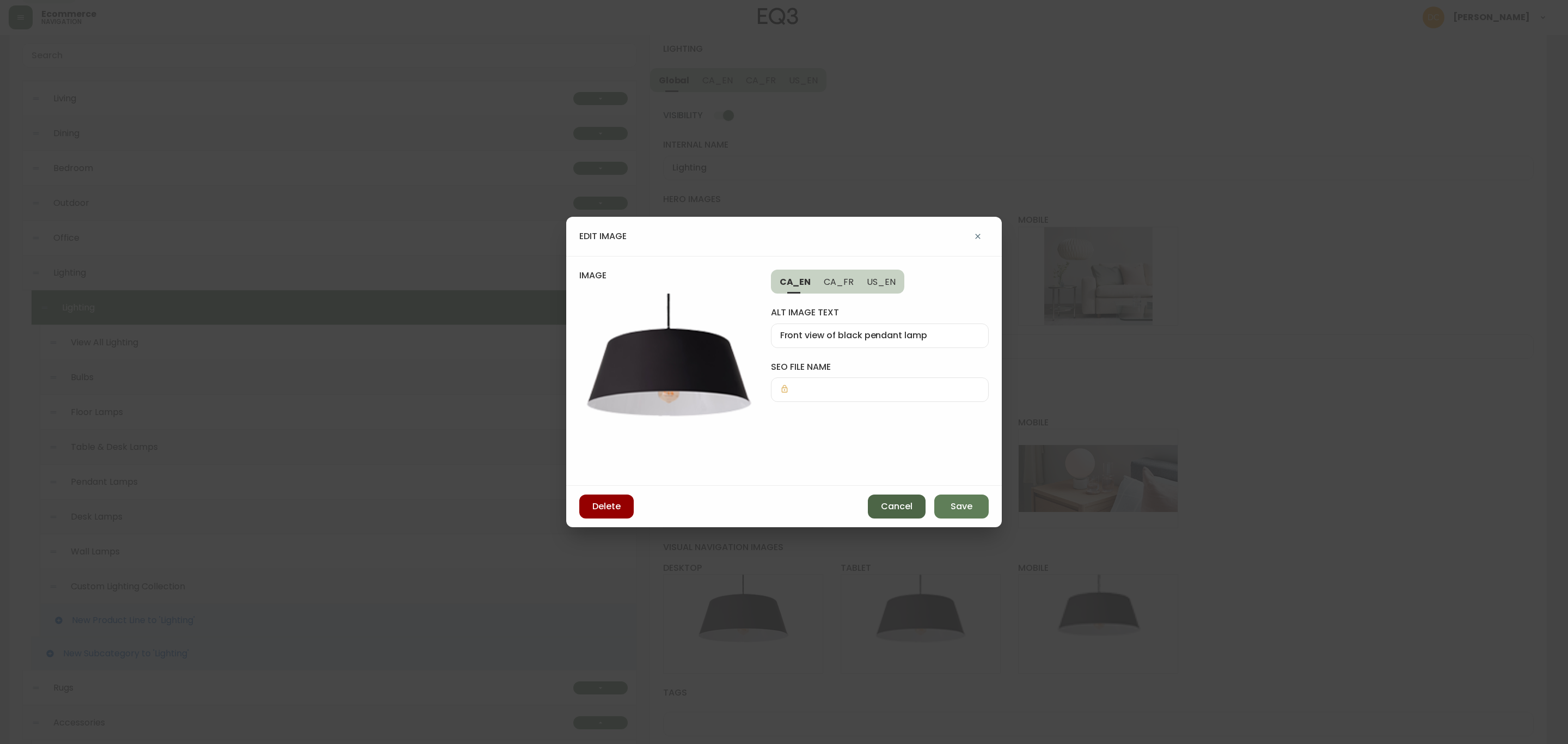
click at [876, 503] on button "Cancel" at bounding box center [896, 506] width 57 height 24
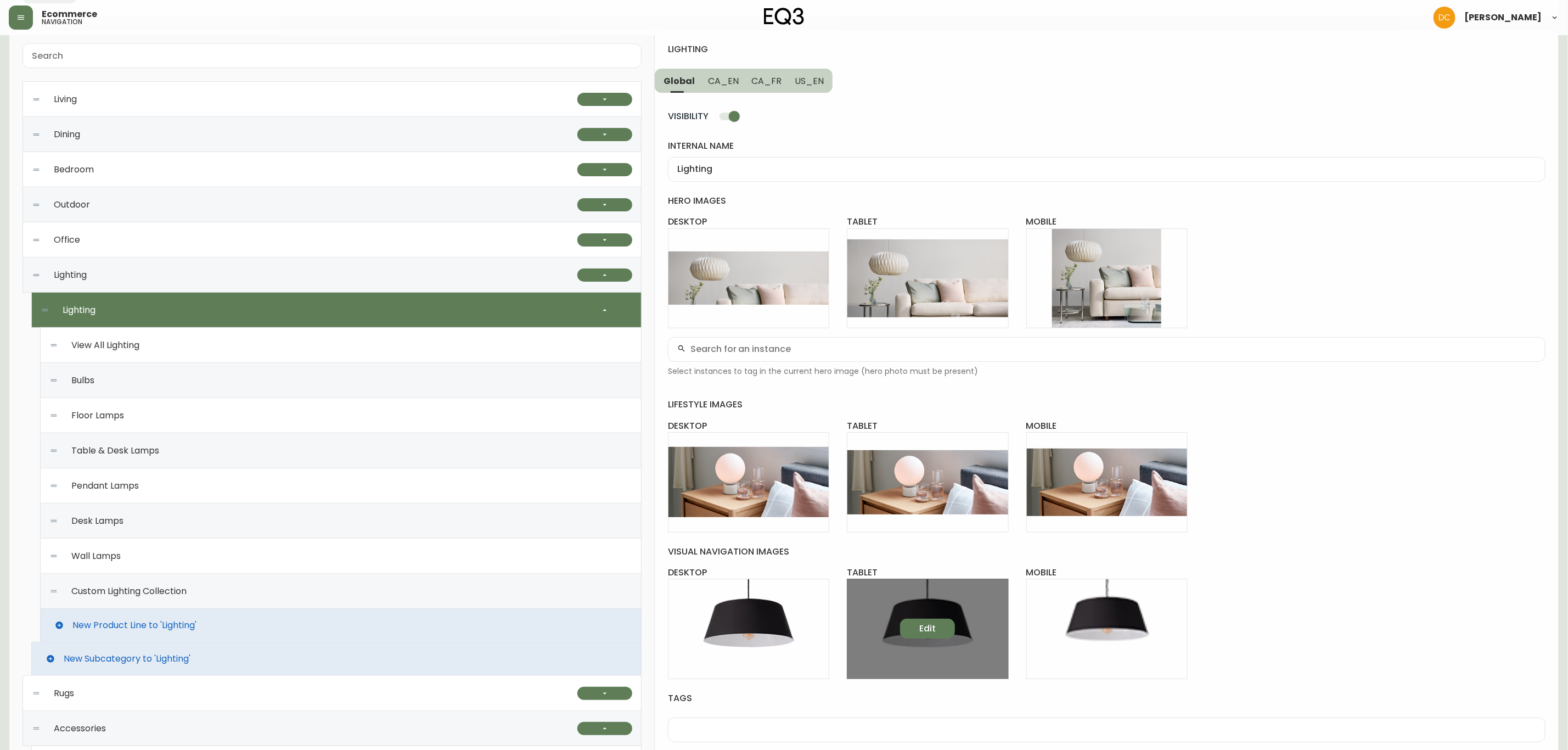
click at [914, 627] on button "Edit" at bounding box center [927, 628] width 55 height 20
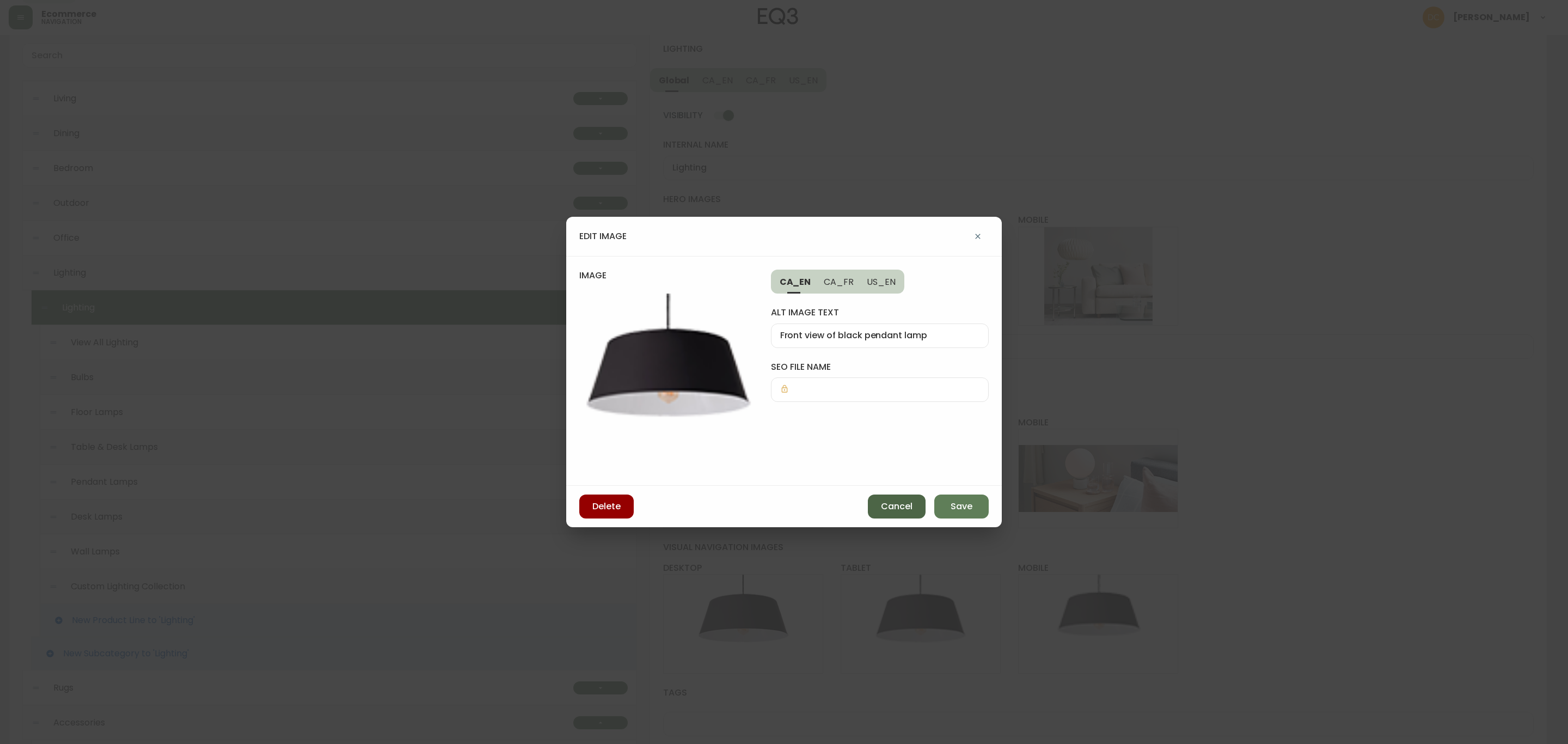
click at [907, 500] on span "Cancel" at bounding box center [897, 506] width 31 height 12
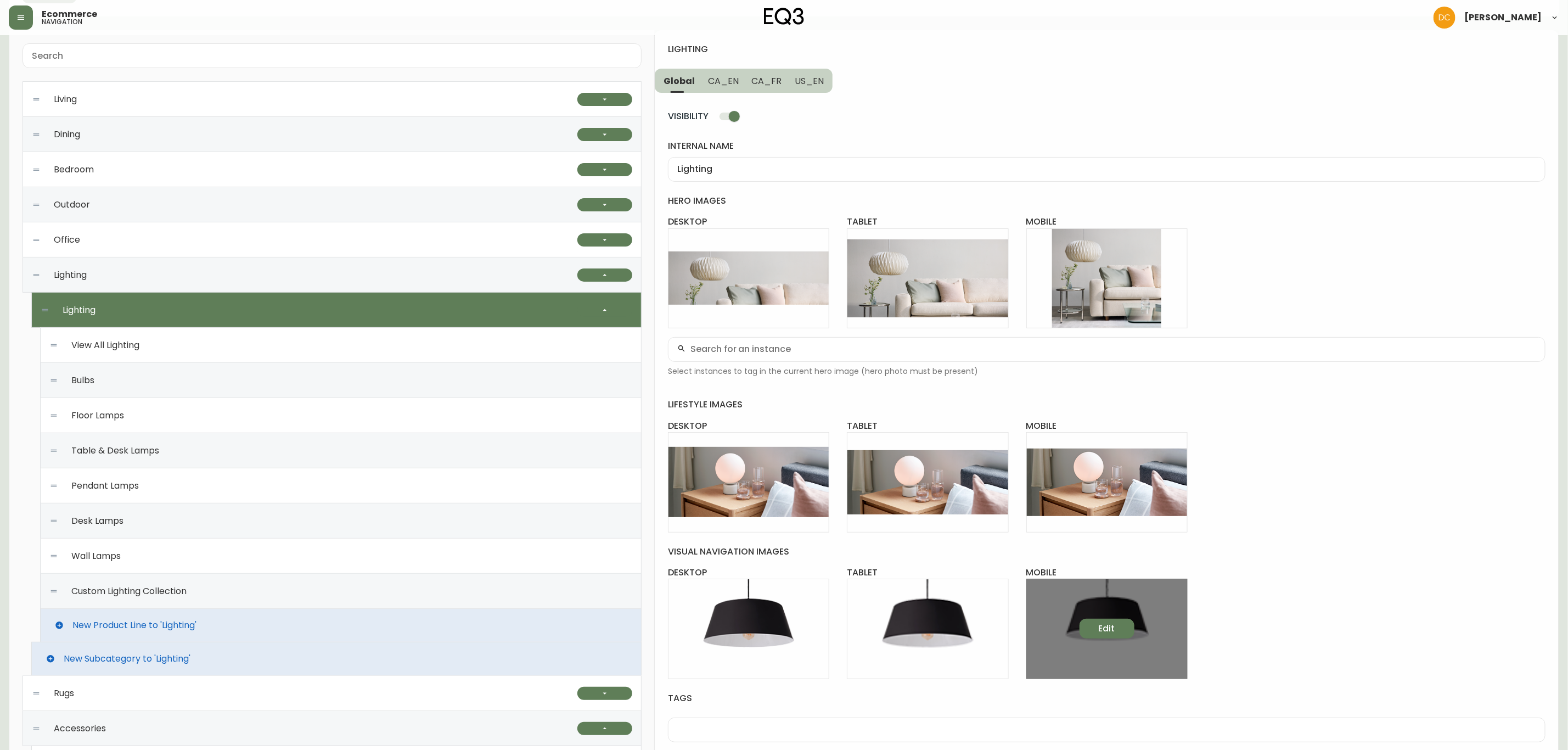
click at [1110, 621] on button "Edit" at bounding box center [1106, 628] width 55 height 20
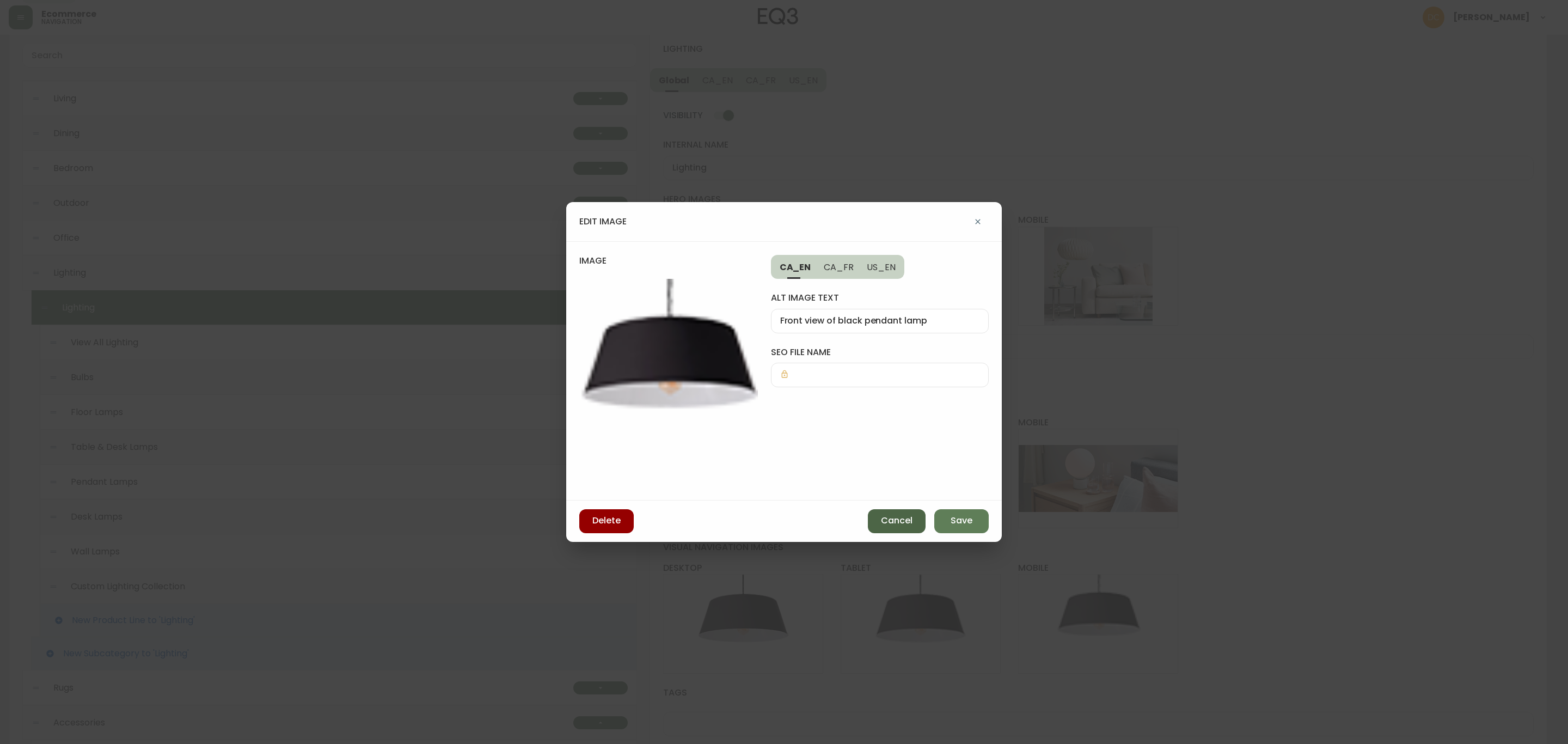
click at [907, 515] on span "Cancel" at bounding box center [897, 520] width 31 height 12
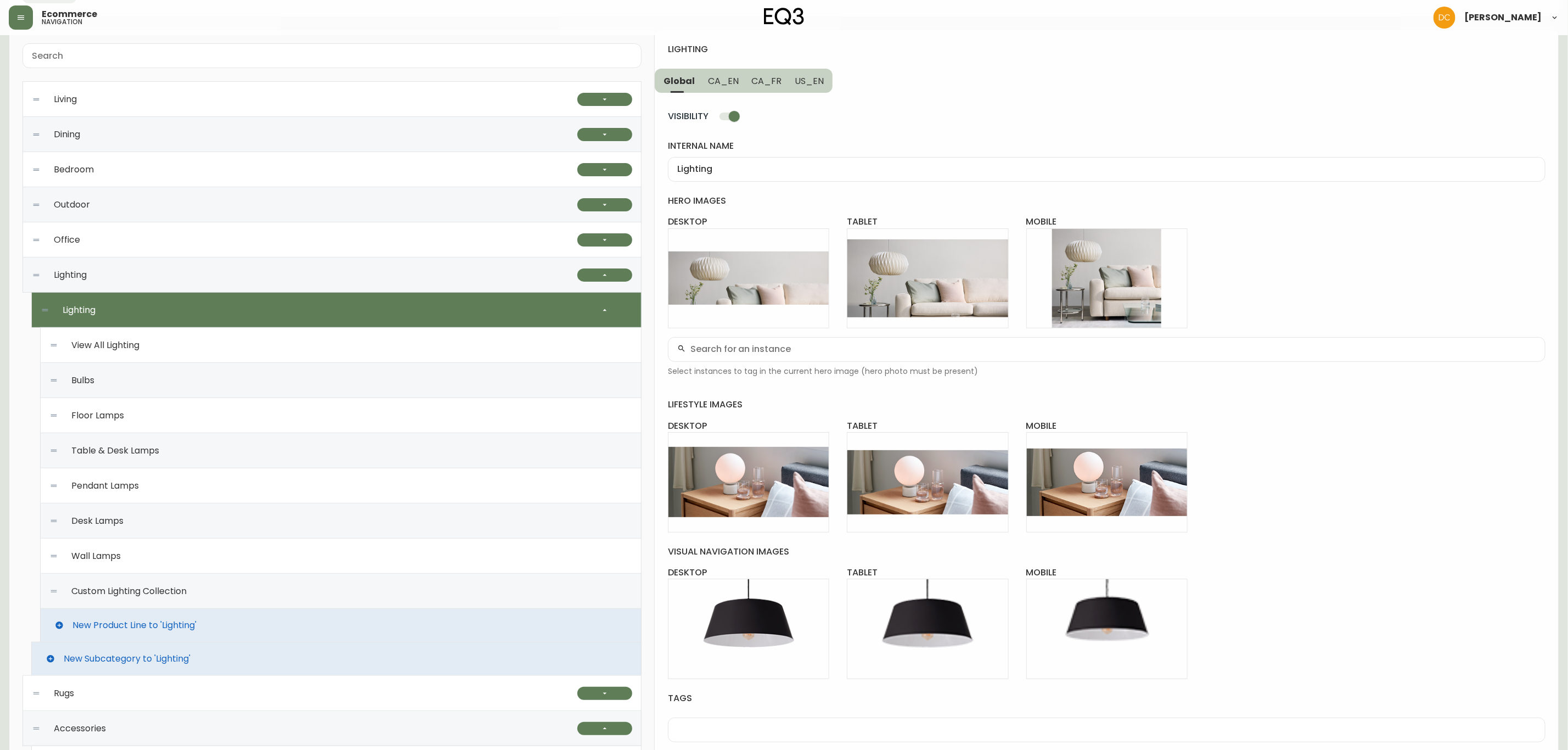
drag, startPoint x: 230, startPoint y: 378, endPoint x: 493, endPoint y: 401, distance: 264.0
click at [230, 378] on div "Bulbs" at bounding box center [341, 380] width 583 height 35
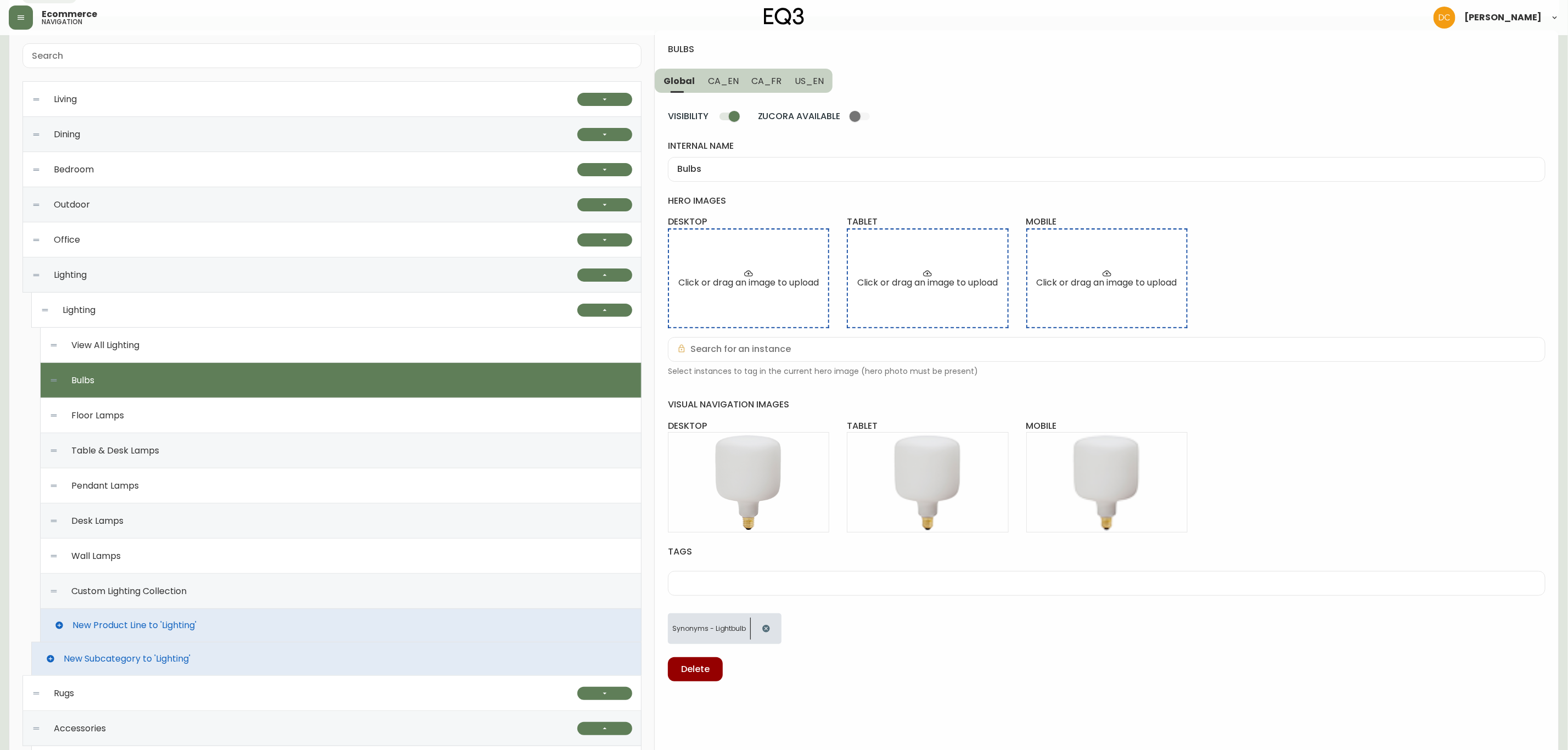
click at [294, 410] on div "Floor Lamps" at bounding box center [341, 416] width 583 height 35
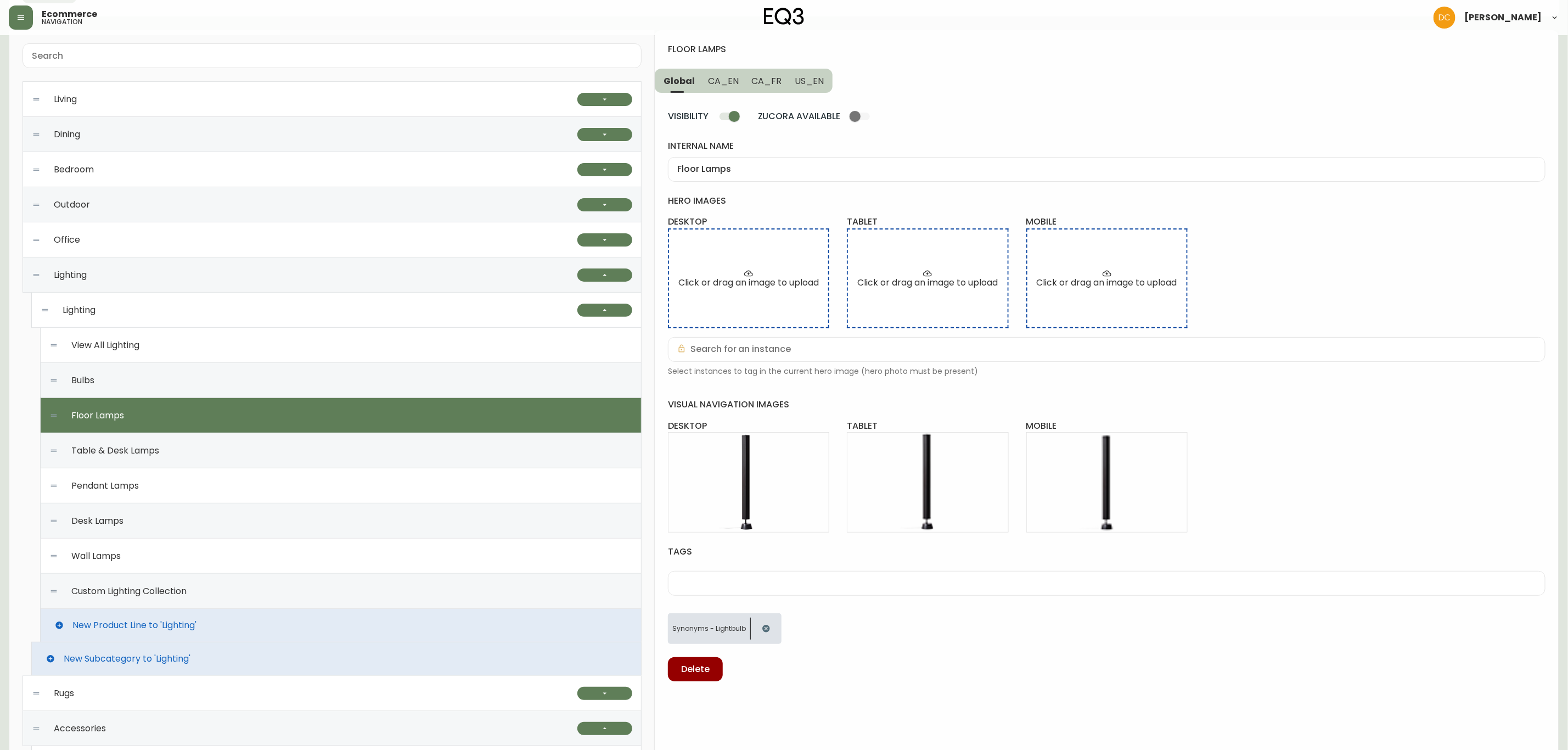
click at [287, 443] on div "Table & Desk Lamps" at bounding box center [341, 451] width 583 height 35
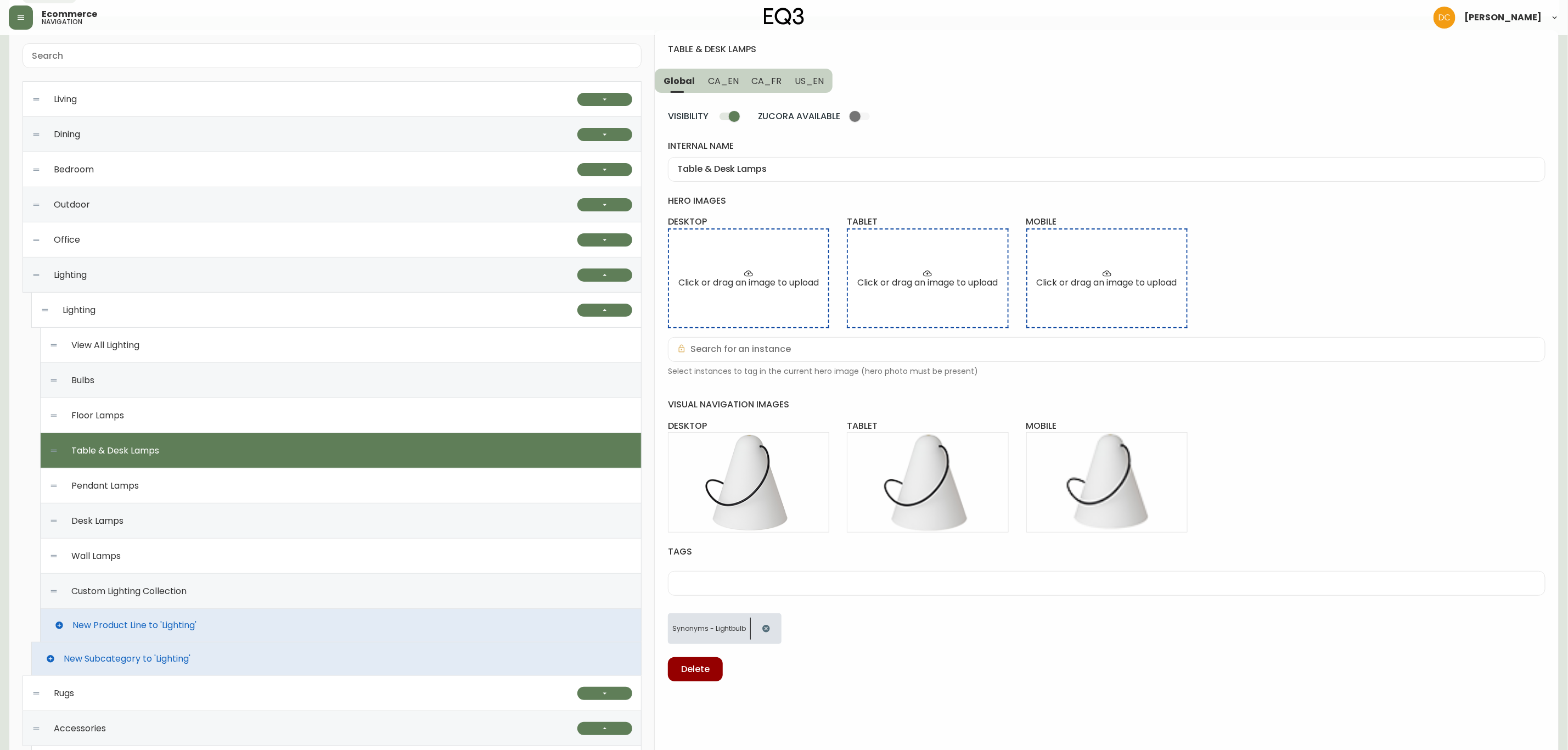
click at [299, 479] on div "Pendant Lamps" at bounding box center [341, 485] width 583 height 35
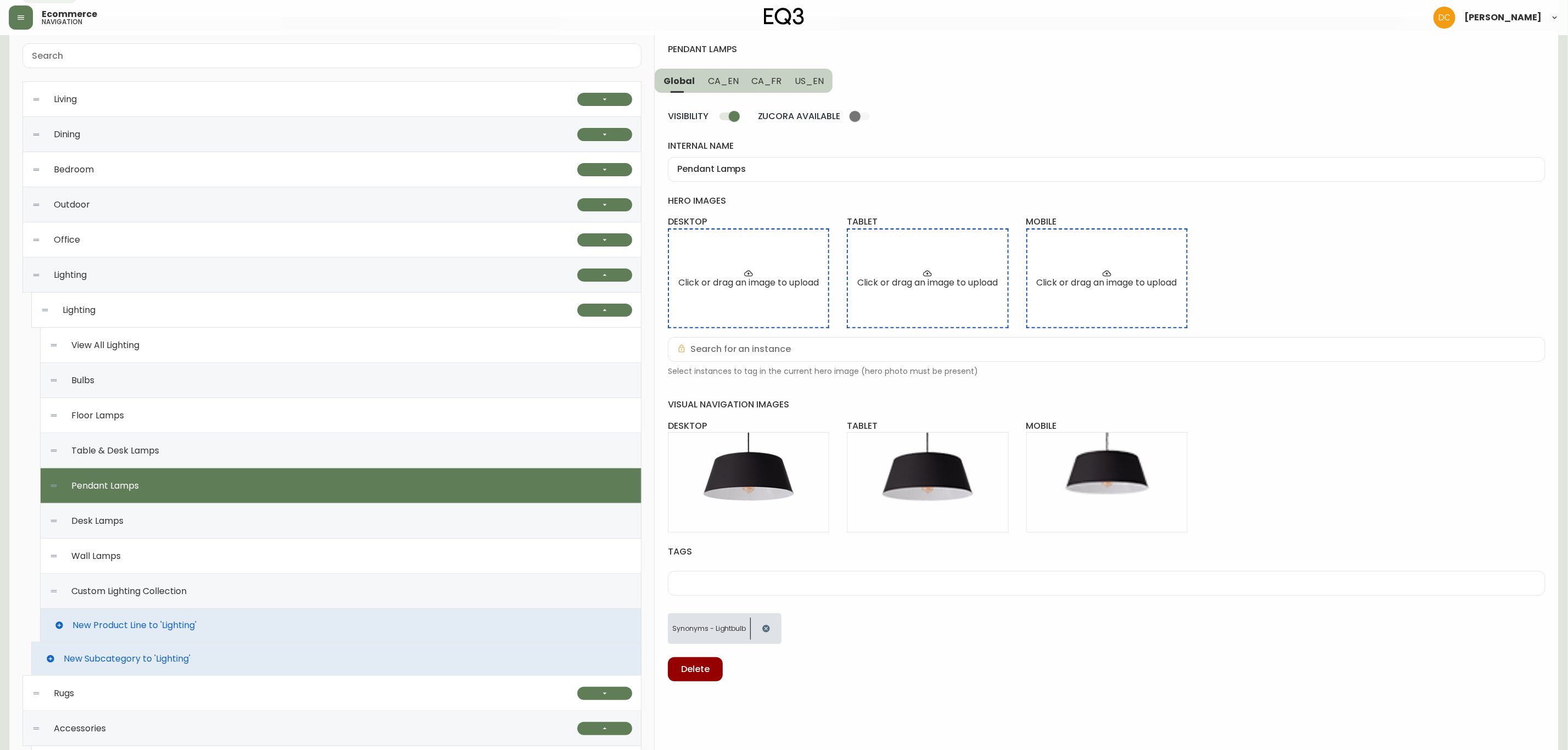
click at [308, 522] on div "Desk Lamps" at bounding box center [341, 521] width 583 height 35
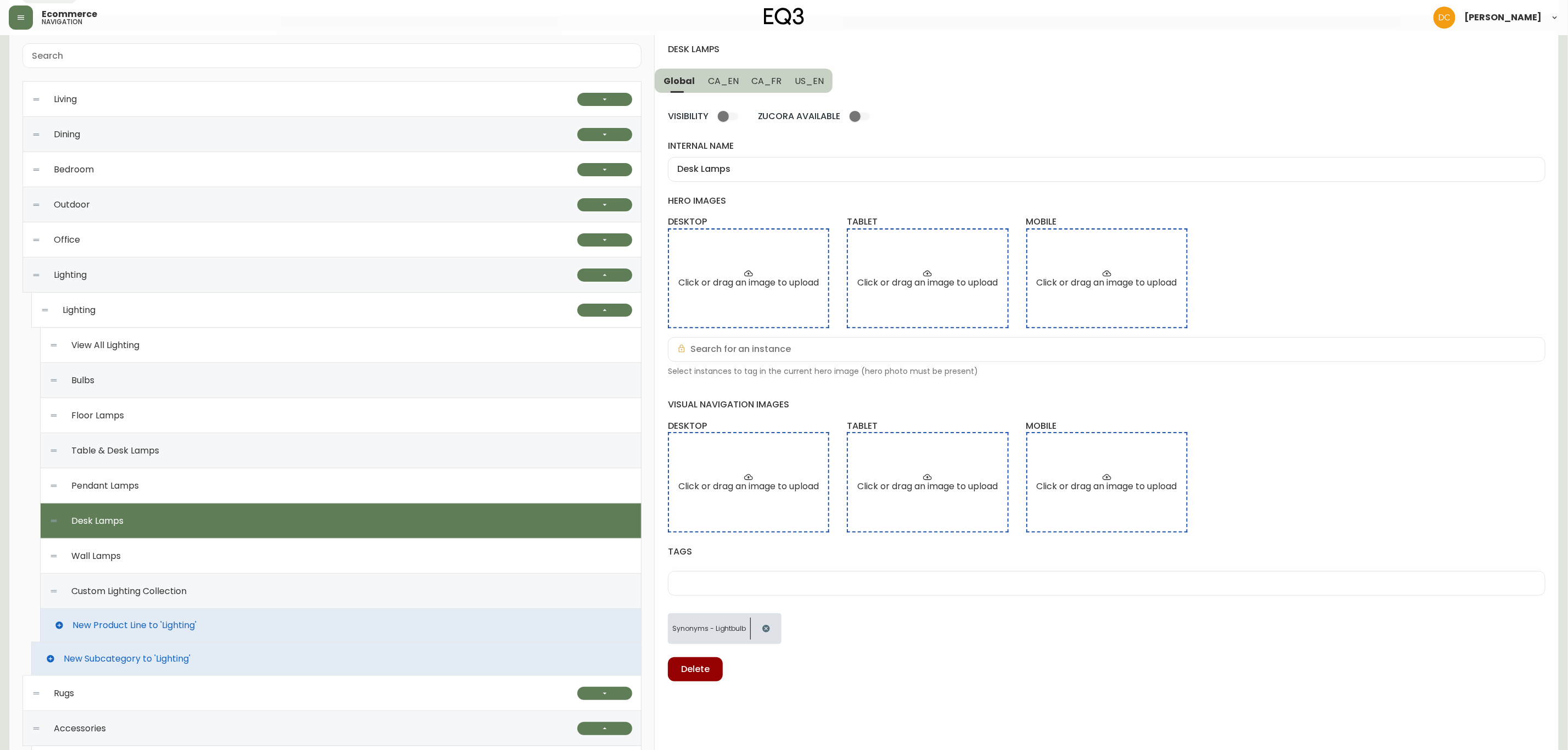
click at [292, 564] on div "Wall Lamps" at bounding box center [341, 556] width 583 height 35
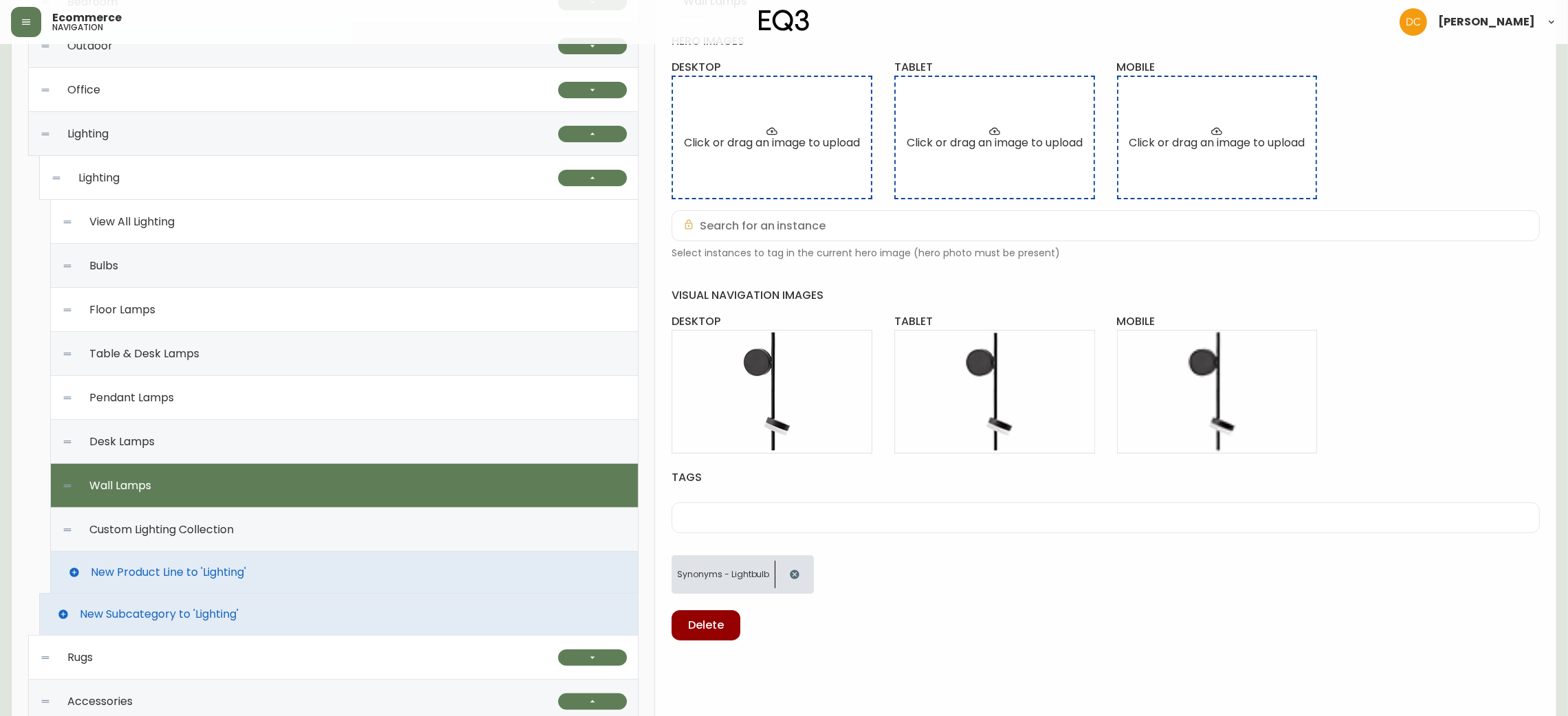
scroll to position [211, 0]
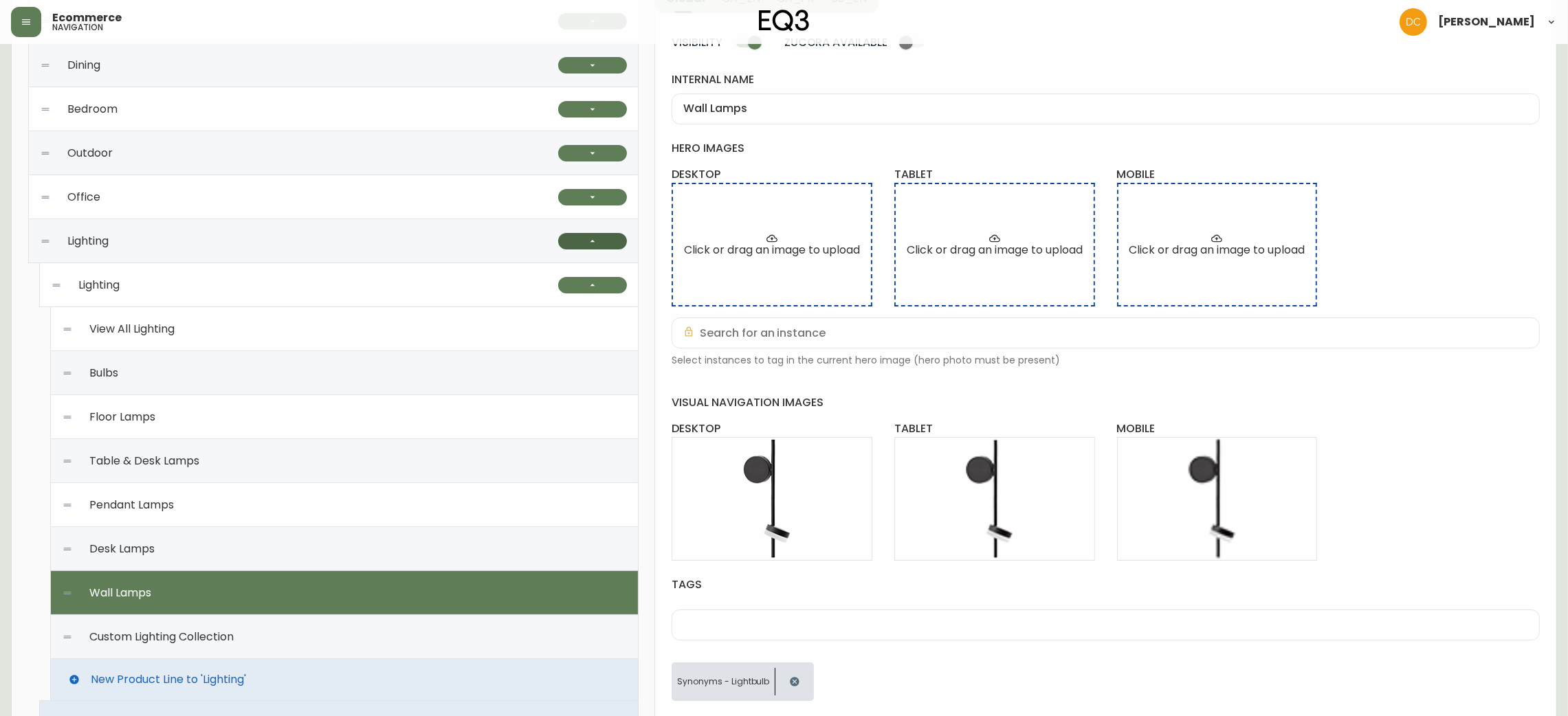
click at [595, 242] on icon "button" at bounding box center [592, 241] width 11 height 11
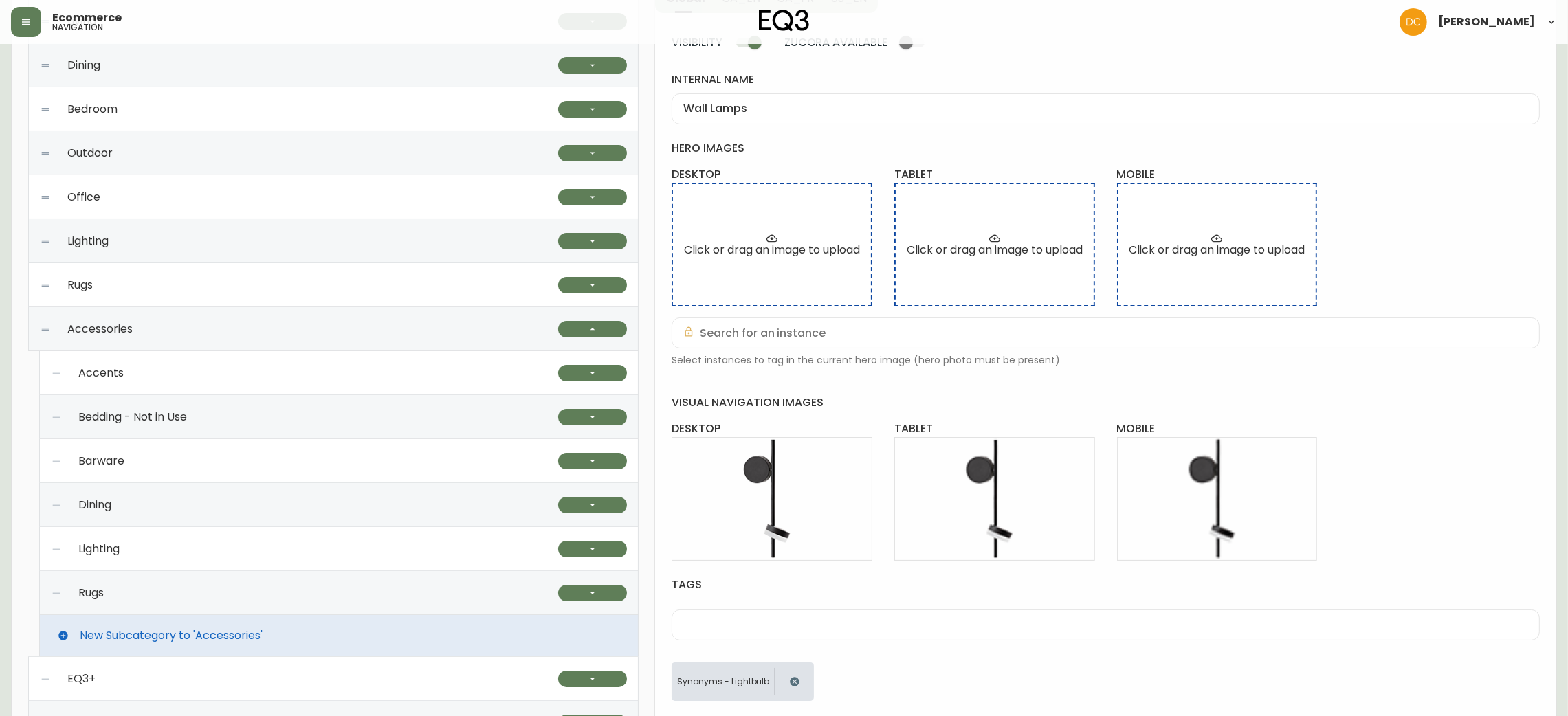
click at [245, 554] on div "Lighting" at bounding box center [304, 549] width 508 height 44
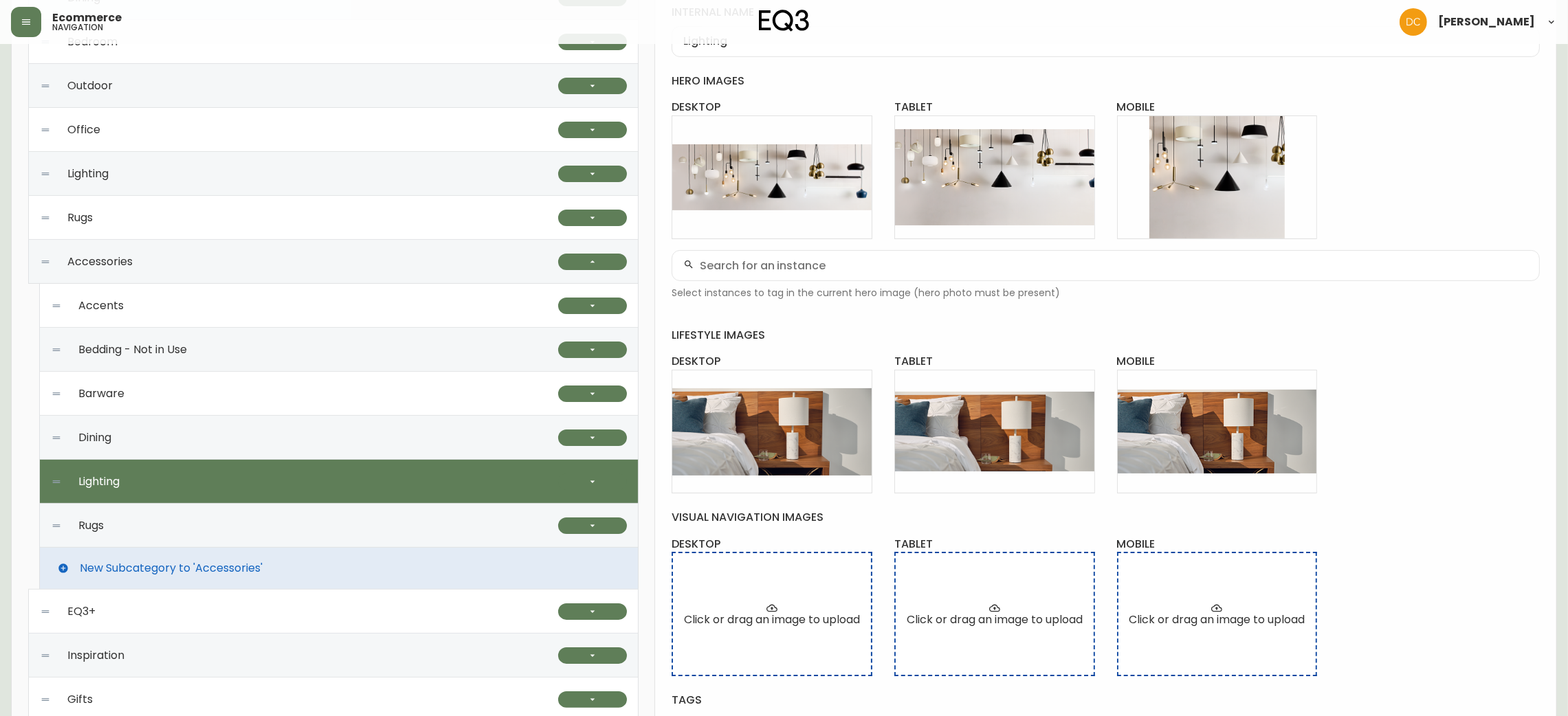
scroll to position [314, 0]
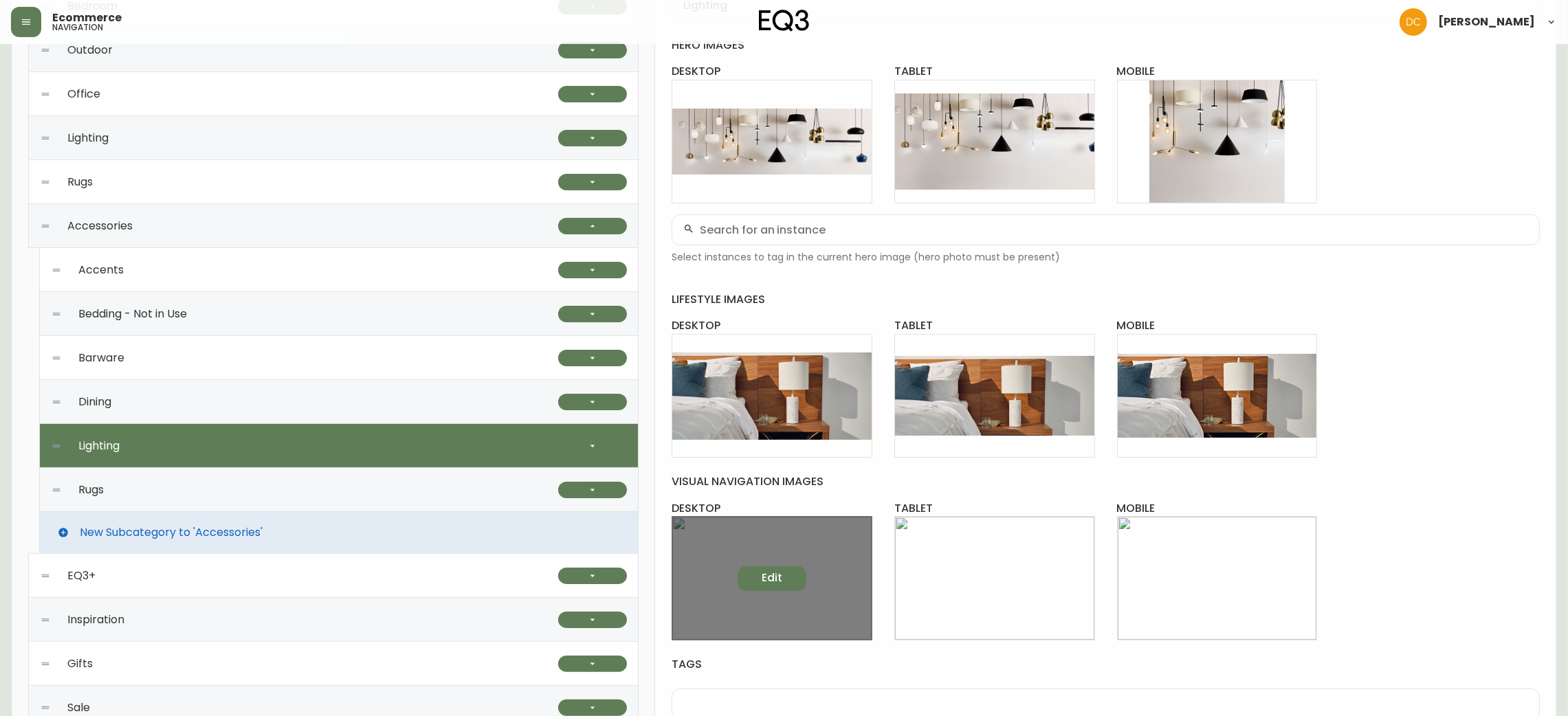
click at [789, 568] on button "Edit" at bounding box center [772, 578] width 68 height 25
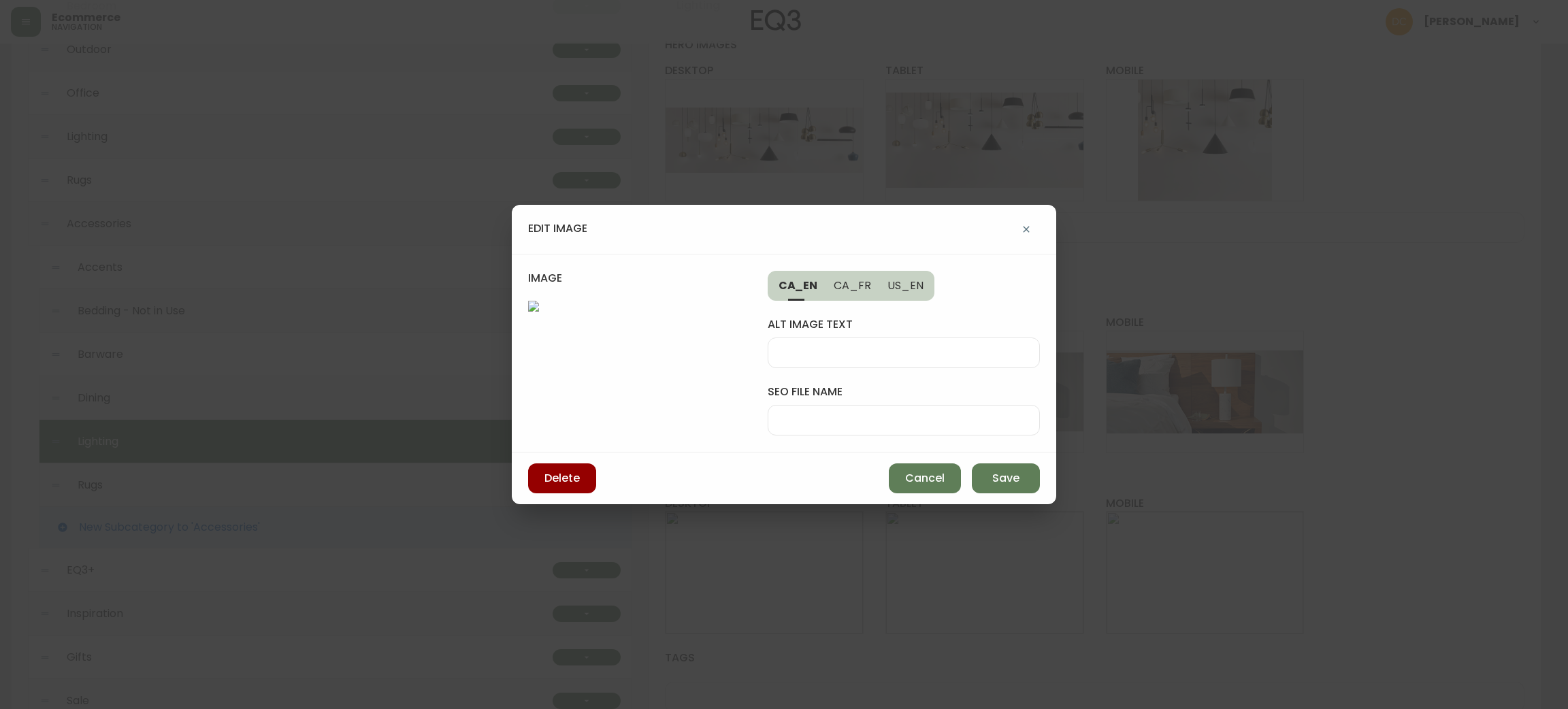
click at [841, 338] on div at bounding box center [903, 353] width 272 height 30
click at [812, 405] on div at bounding box center [903, 419] width 272 height 30
click at [1005, 494] on button "Save" at bounding box center [1005, 478] width 68 height 29
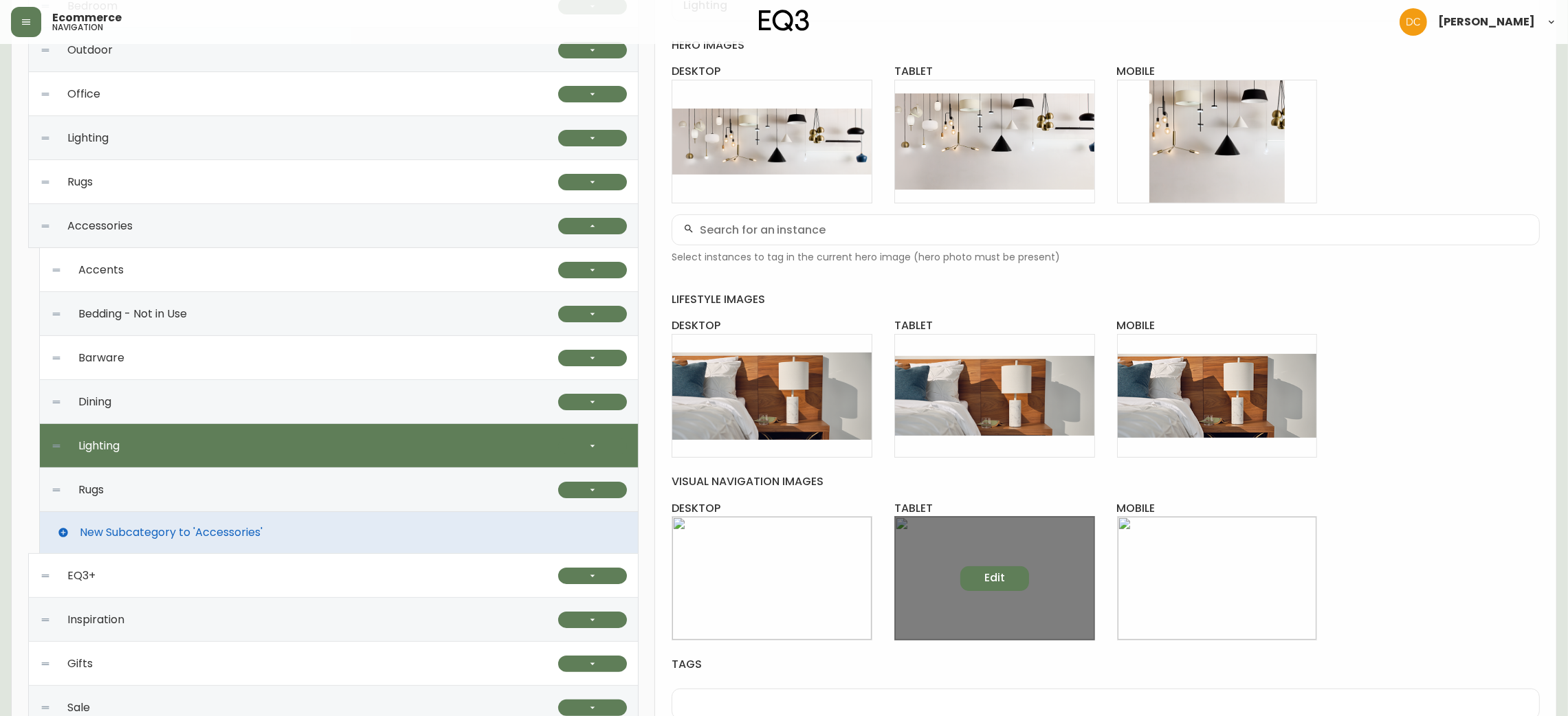
click at [998, 575] on span "Edit" at bounding box center [995, 577] width 21 height 15
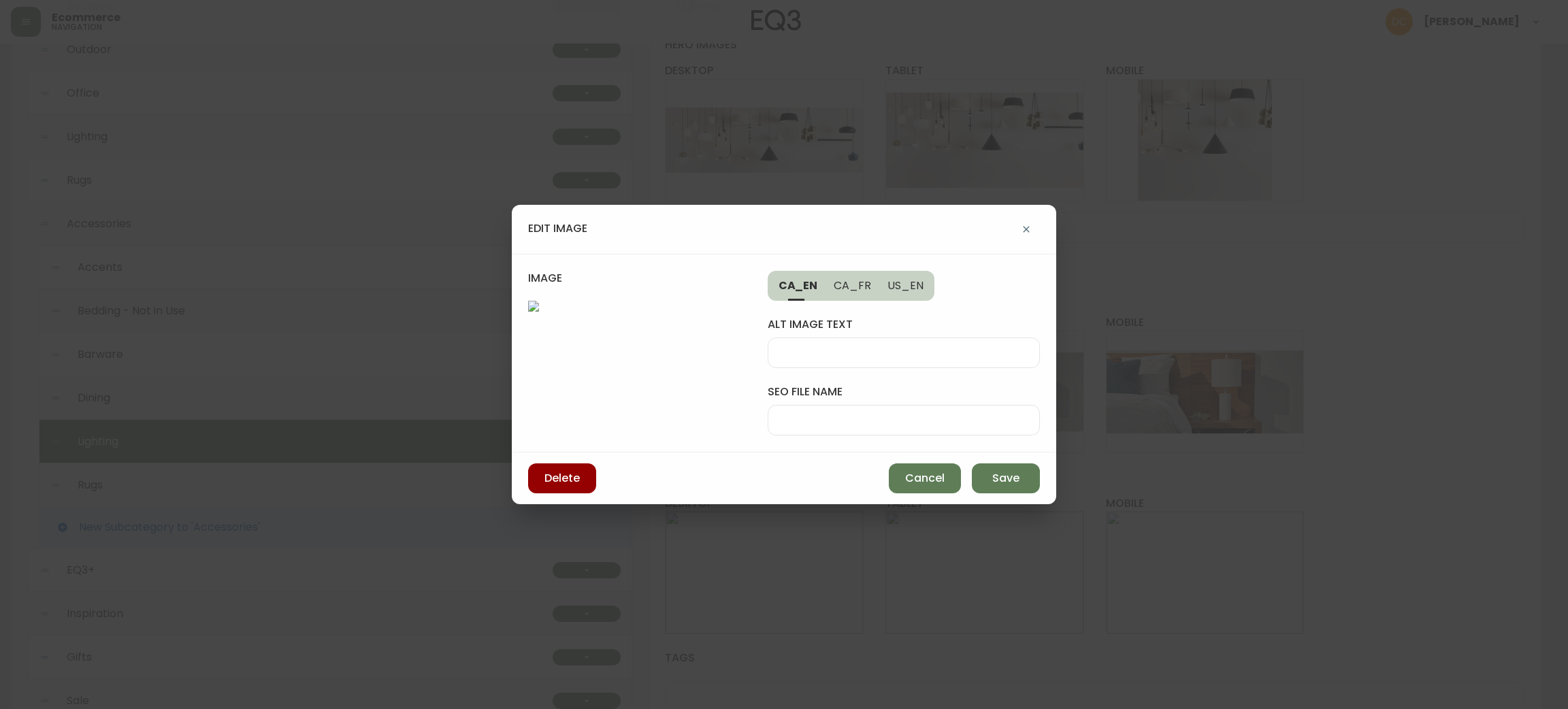
click at [885, 413] on input "seo file name" at bounding box center [904, 419] width 249 height 13
paste input "bennet-eq3-pendant-light"
click at [835, 413] on input "bennet-eq3-pendant-light" at bounding box center [904, 419] width 249 height 13
click at [1008, 486] on span "Save" at bounding box center [1006, 478] width 27 height 15
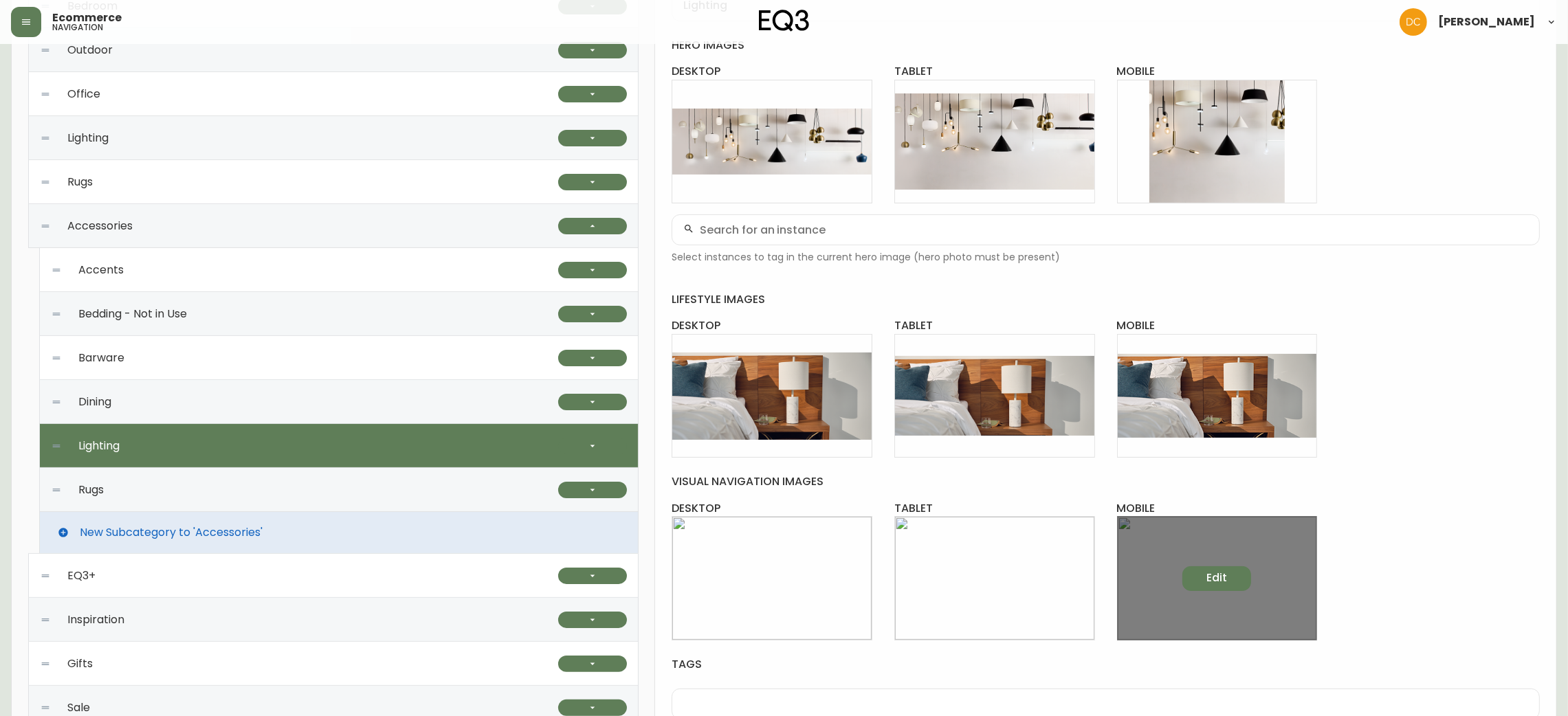
click at [1219, 575] on span "Edit" at bounding box center [1217, 577] width 21 height 15
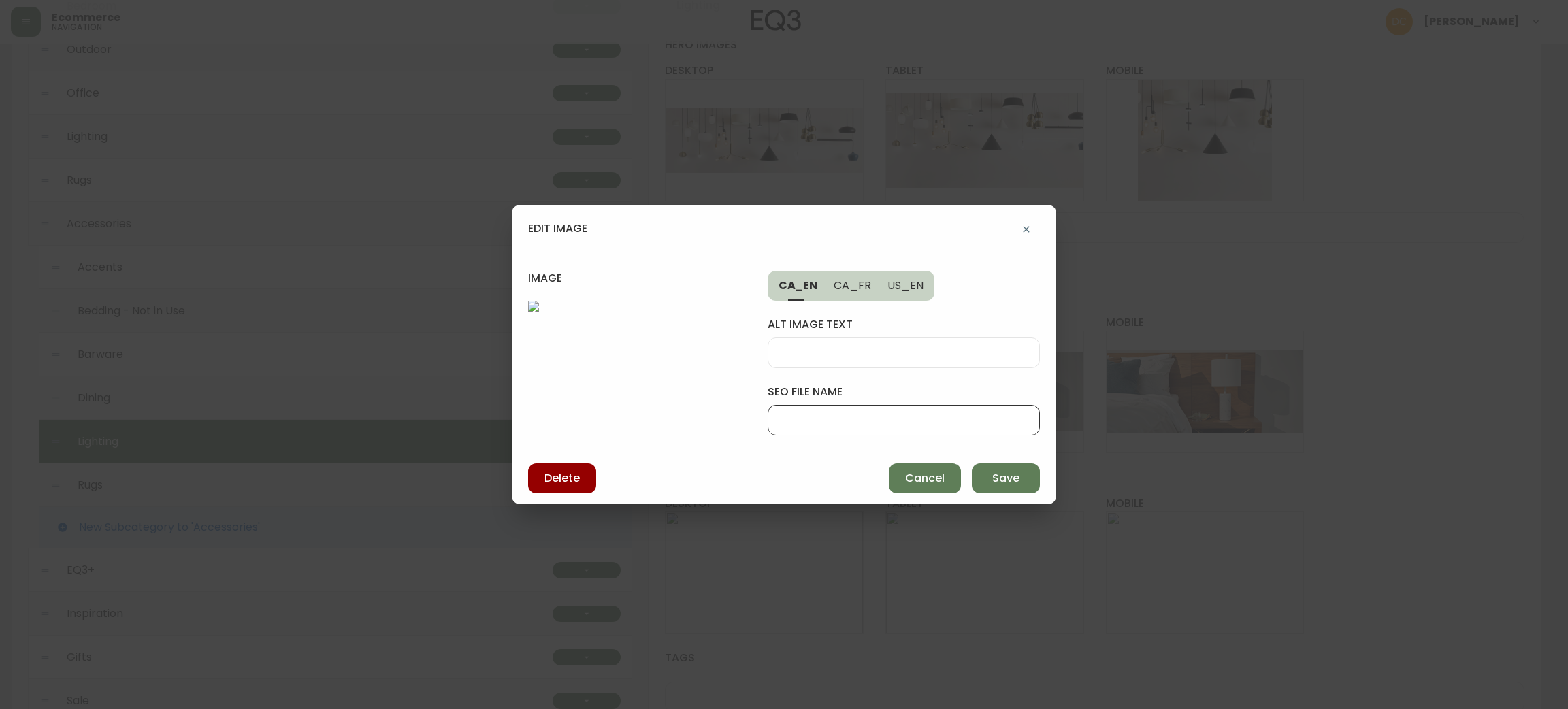
click at [896, 413] on input "seo file name" at bounding box center [904, 419] width 249 height 13
paste input "bennet-pendant-light-tab"
click at [926, 413] on input "bennet-pendant-light-tab" at bounding box center [904, 419] width 249 height 13
click at [996, 486] on span "Save" at bounding box center [1006, 478] width 27 height 15
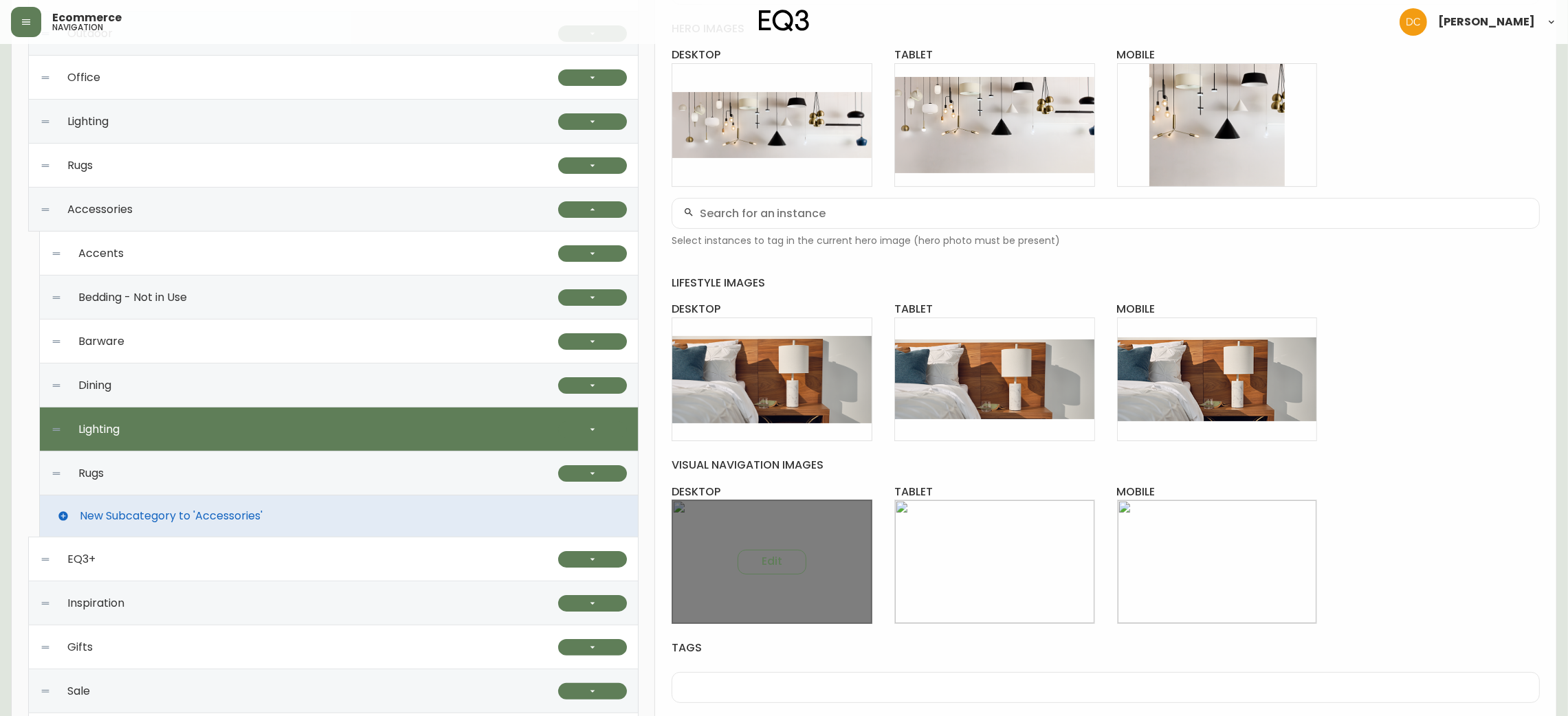
scroll to position [418, 0]
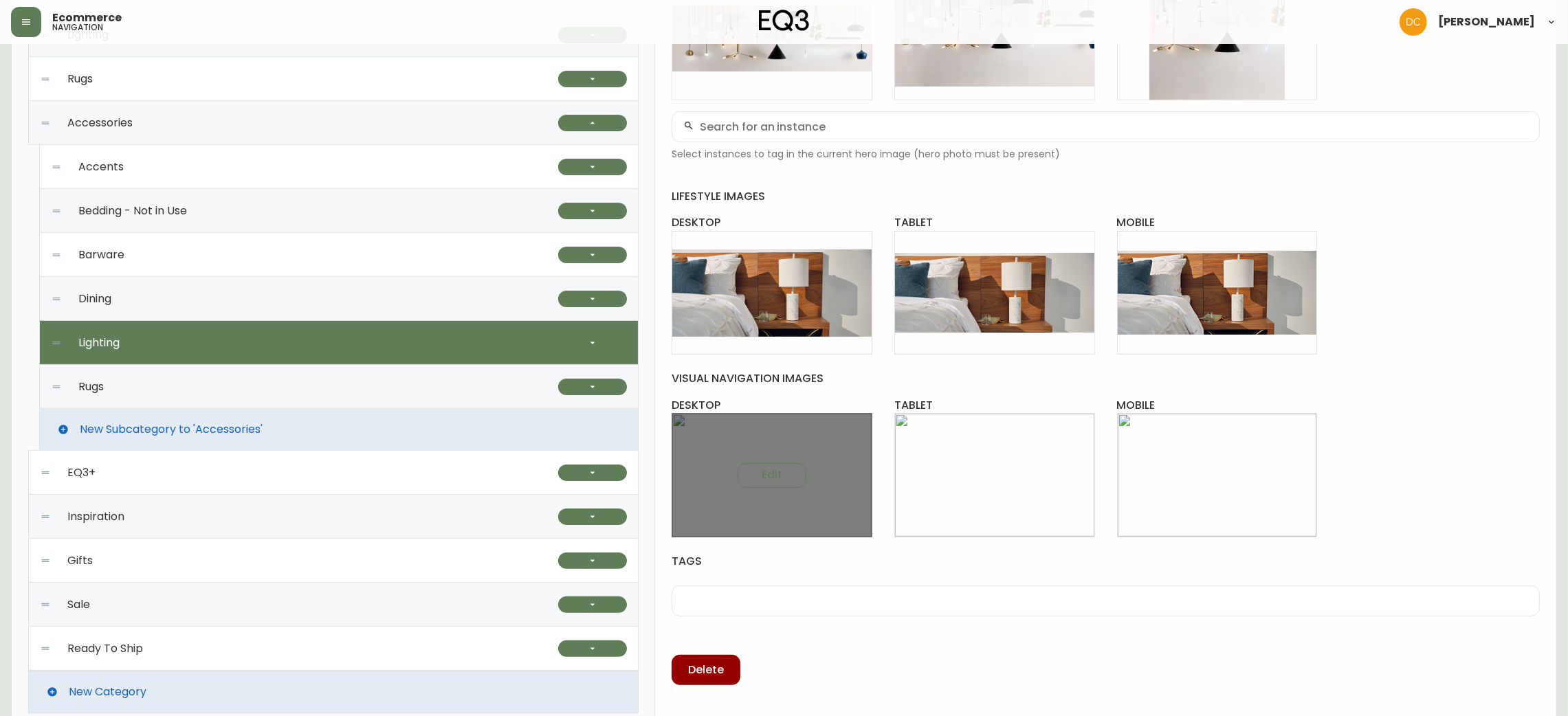
click at [777, 458] on div "Edit" at bounding box center [772, 475] width 200 height 124
click at [779, 464] on button "Edit" at bounding box center [772, 475] width 68 height 25
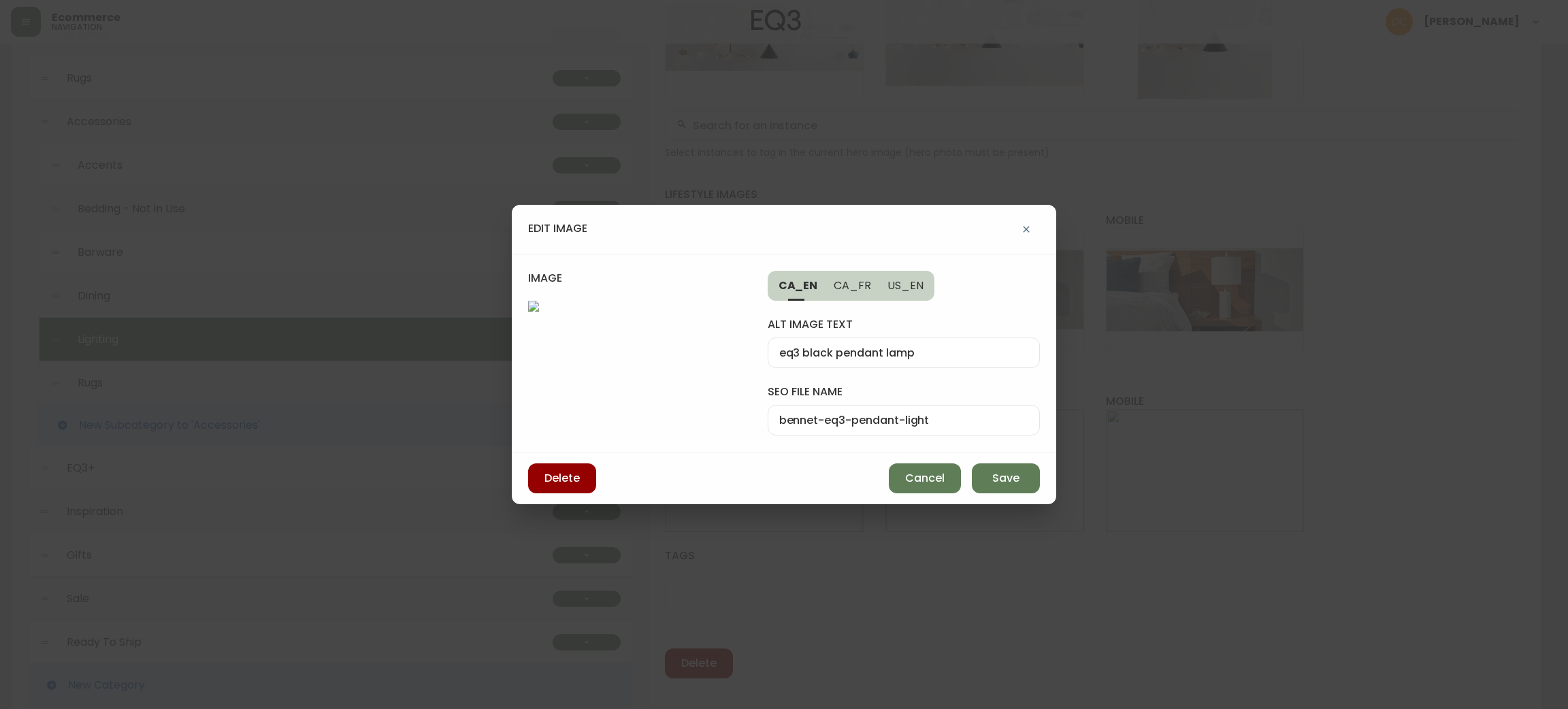
click at [925, 338] on div "eq3 black pendant lamp" at bounding box center [903, 353] width 272 height 30
click at [915, 279] on span "US_EN" at bounding box center [905, 286] width 36 height 15
click at [887, 347] on input "alt image text" at bounding box center [904, 353] width 249 height 13
paste input "eq3 black pendant lamp"
click at [922, 338] on div "eq3 black pendant lamp" at bounding box center [903, 353] width 272 height 30
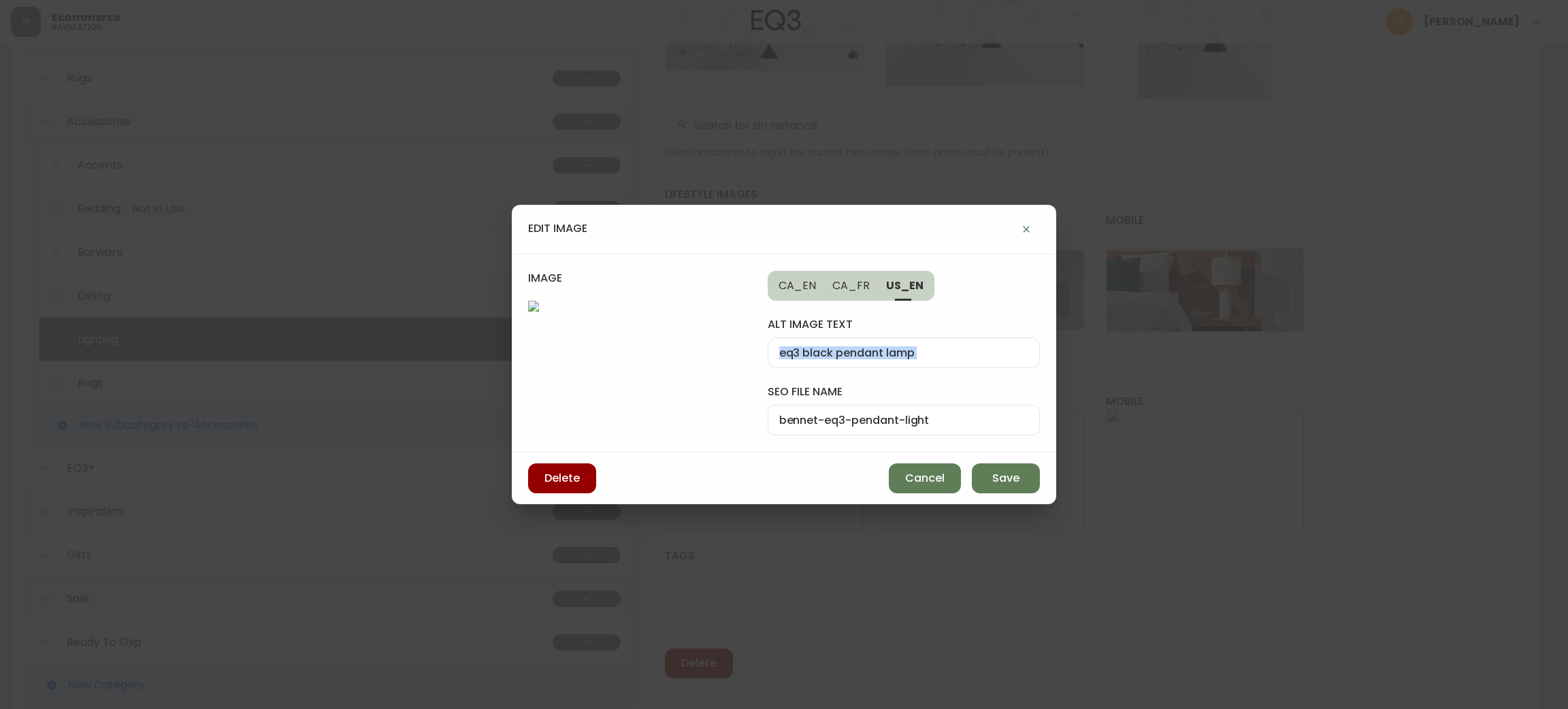
click at [922, 338] on div "eq3 black pendant lamp" at bounding box center [903, 353] width 272 height 30
click at [1015, 486] on span "Save" at bounding box center [1006, 478] width 27 height 15
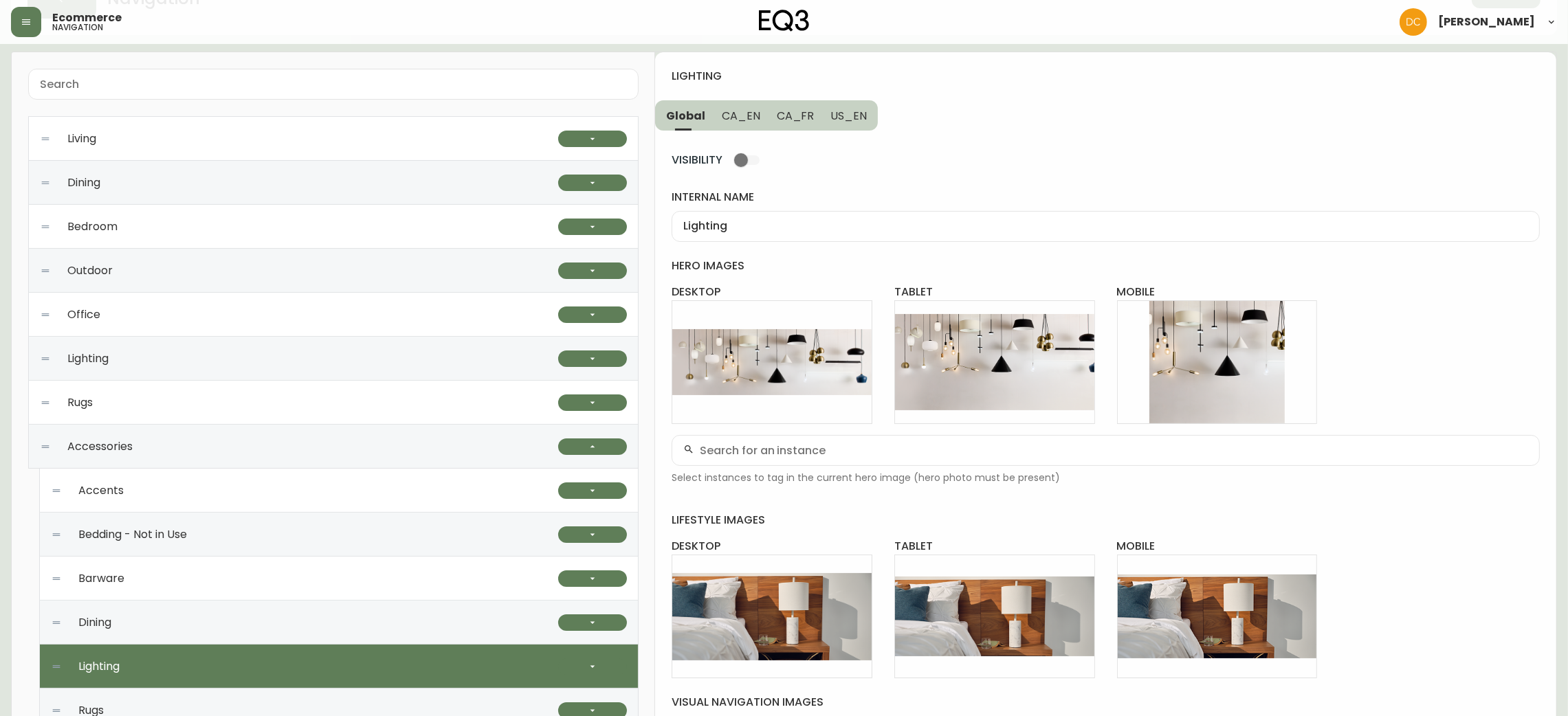
scroll to position [0, 0]
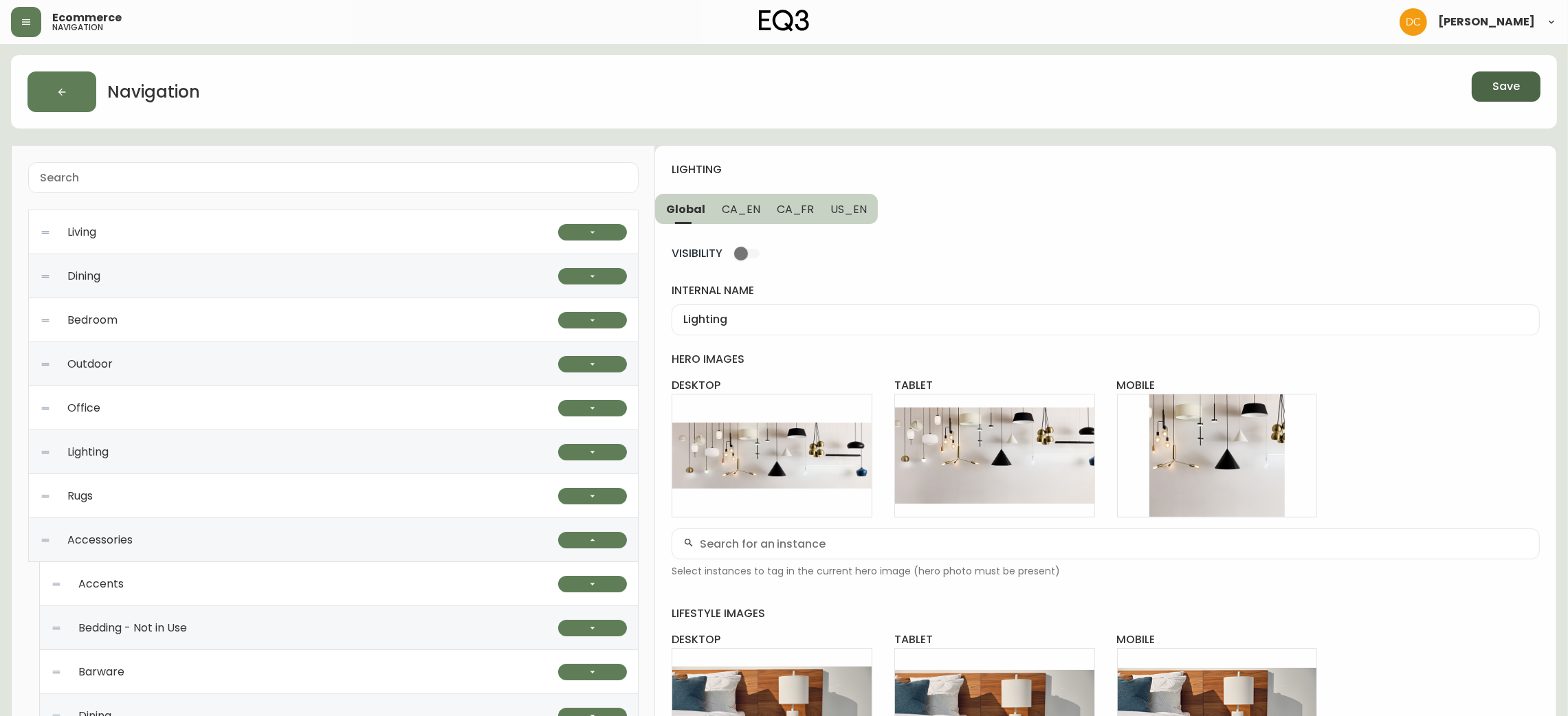
click at [1505, 84] on span "Save" at bounding box center [1507, 86] width 28 height 15
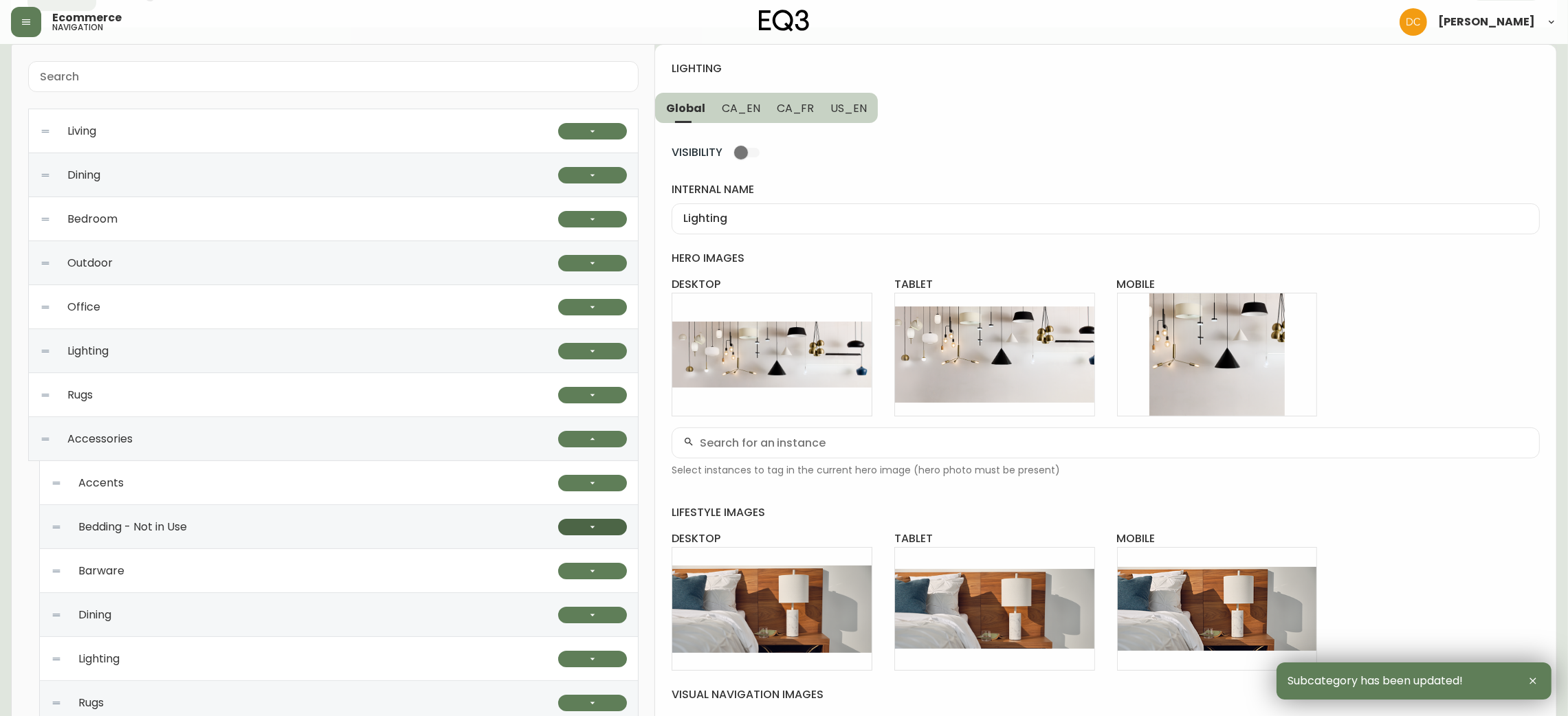
scroll to position [308, 0]
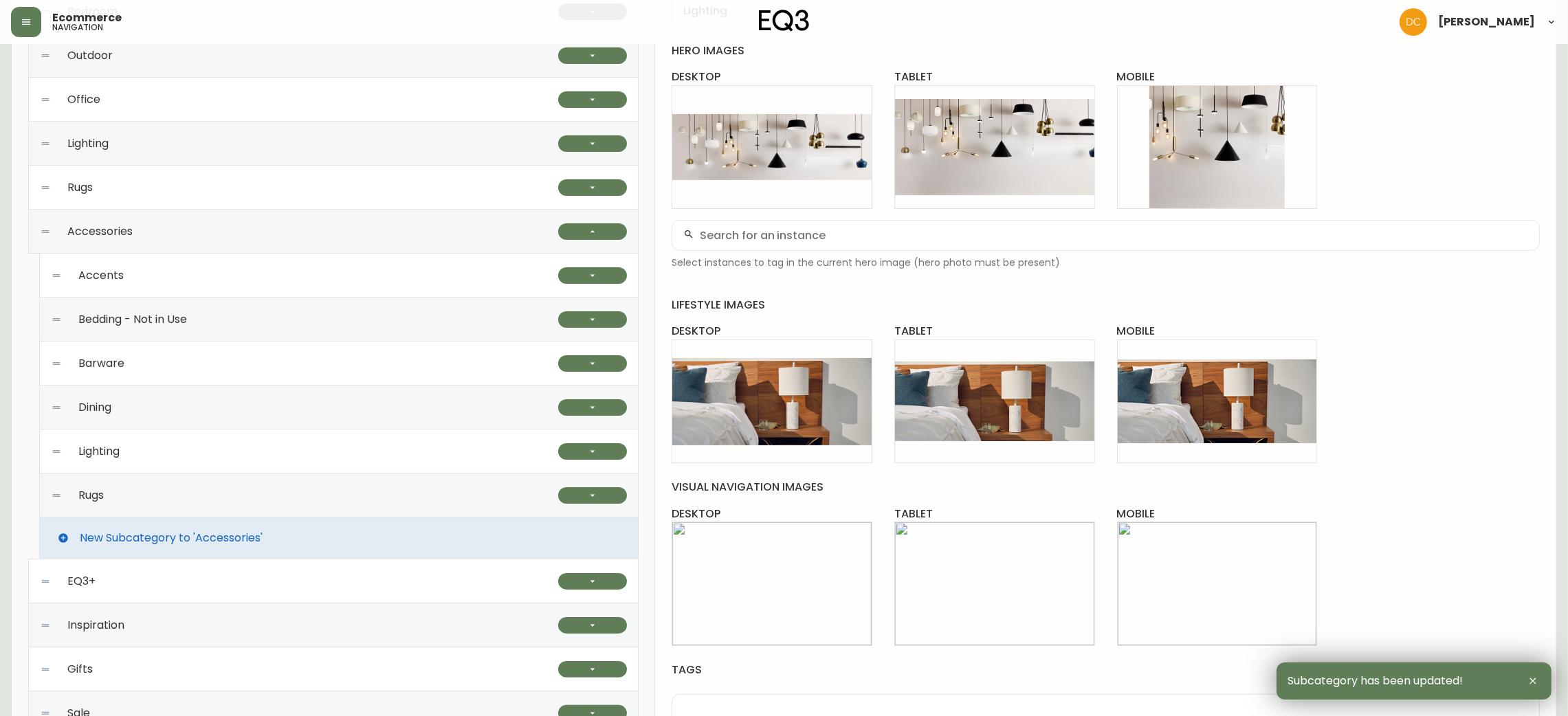
click at [297, 437] on div "Lighting" at bounding box center [304, 451] width 508 height 44
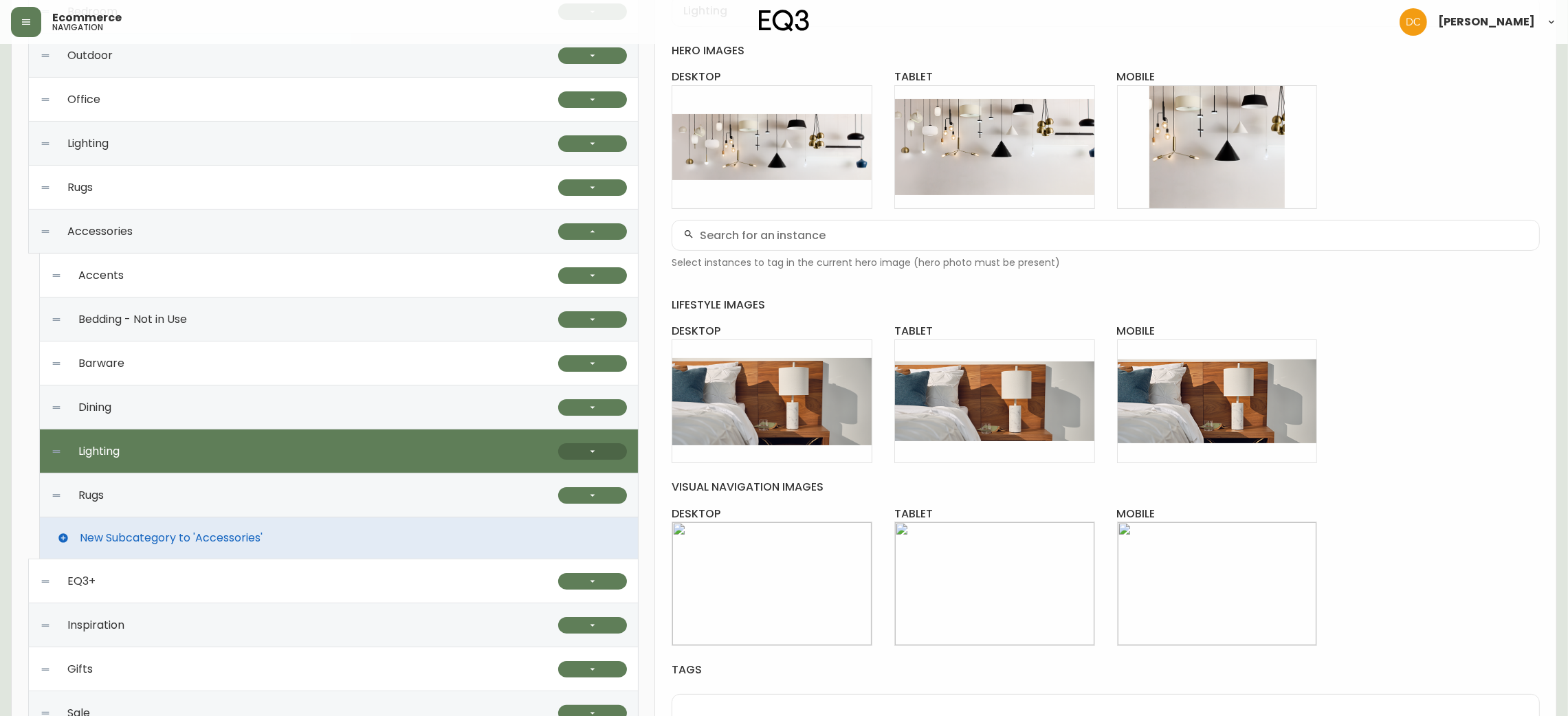
click at [570, 447] on button "button" at bounding box center [592, 451] width 68 height 17
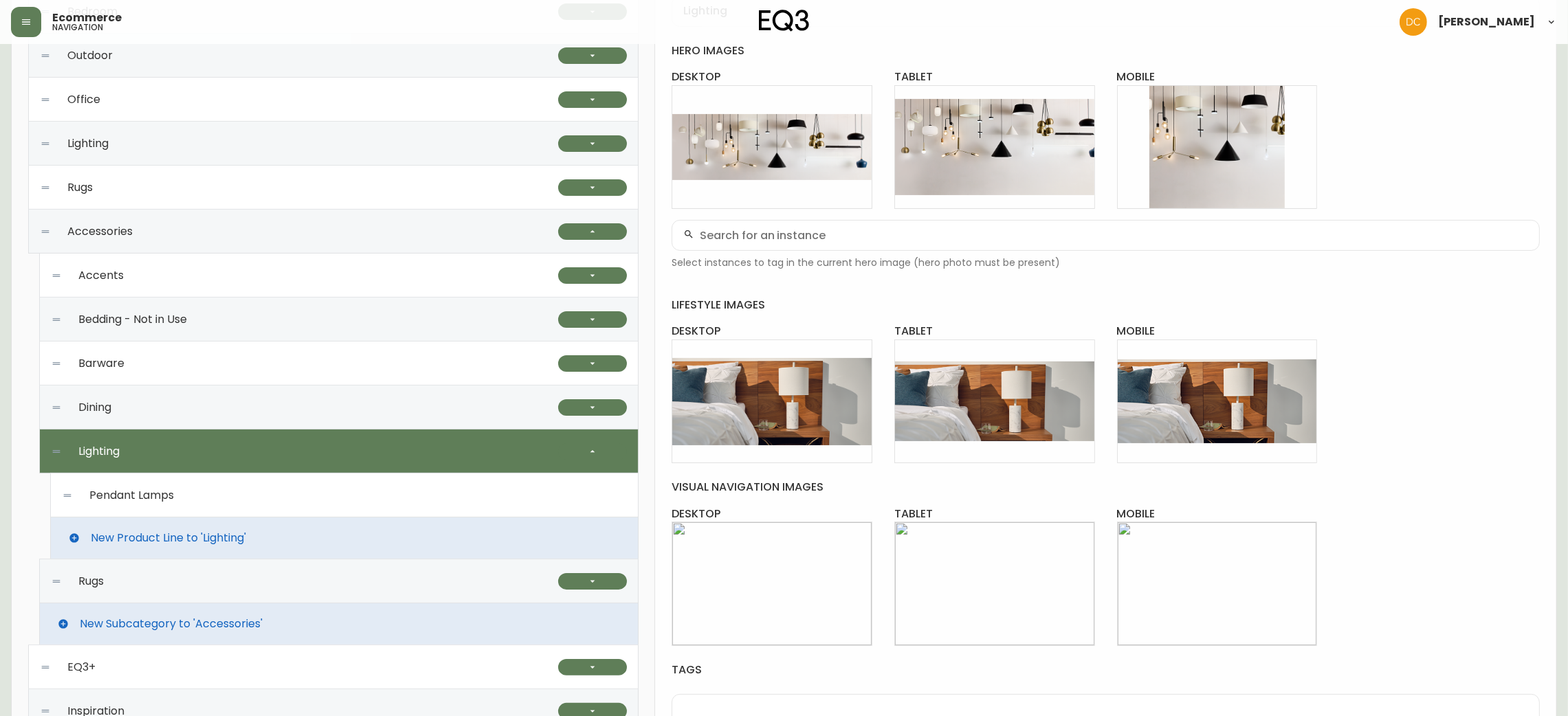
click at [373, 505] on div "Pendant Lamps" at bounding box center [344, 496] width 565 height 44
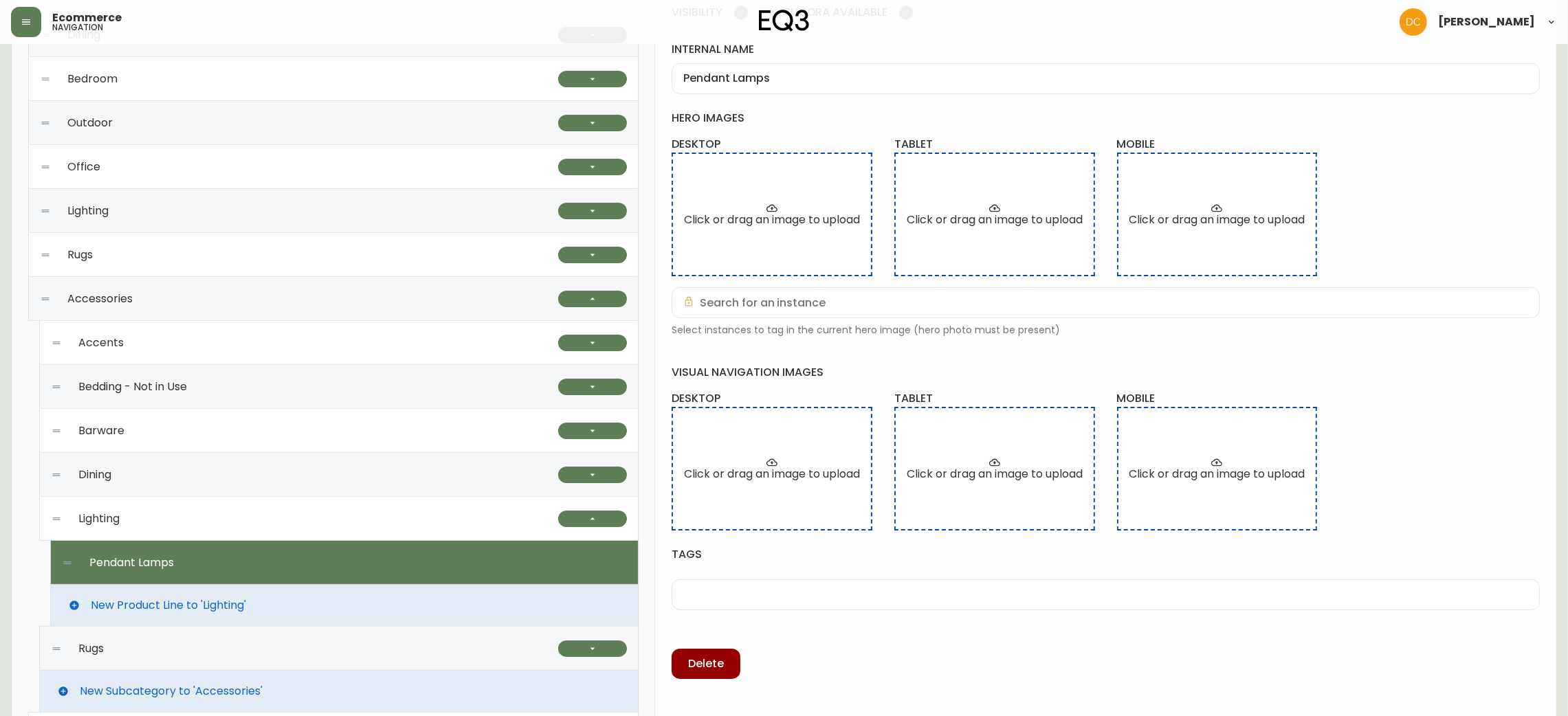
scroll to position [206, 0]
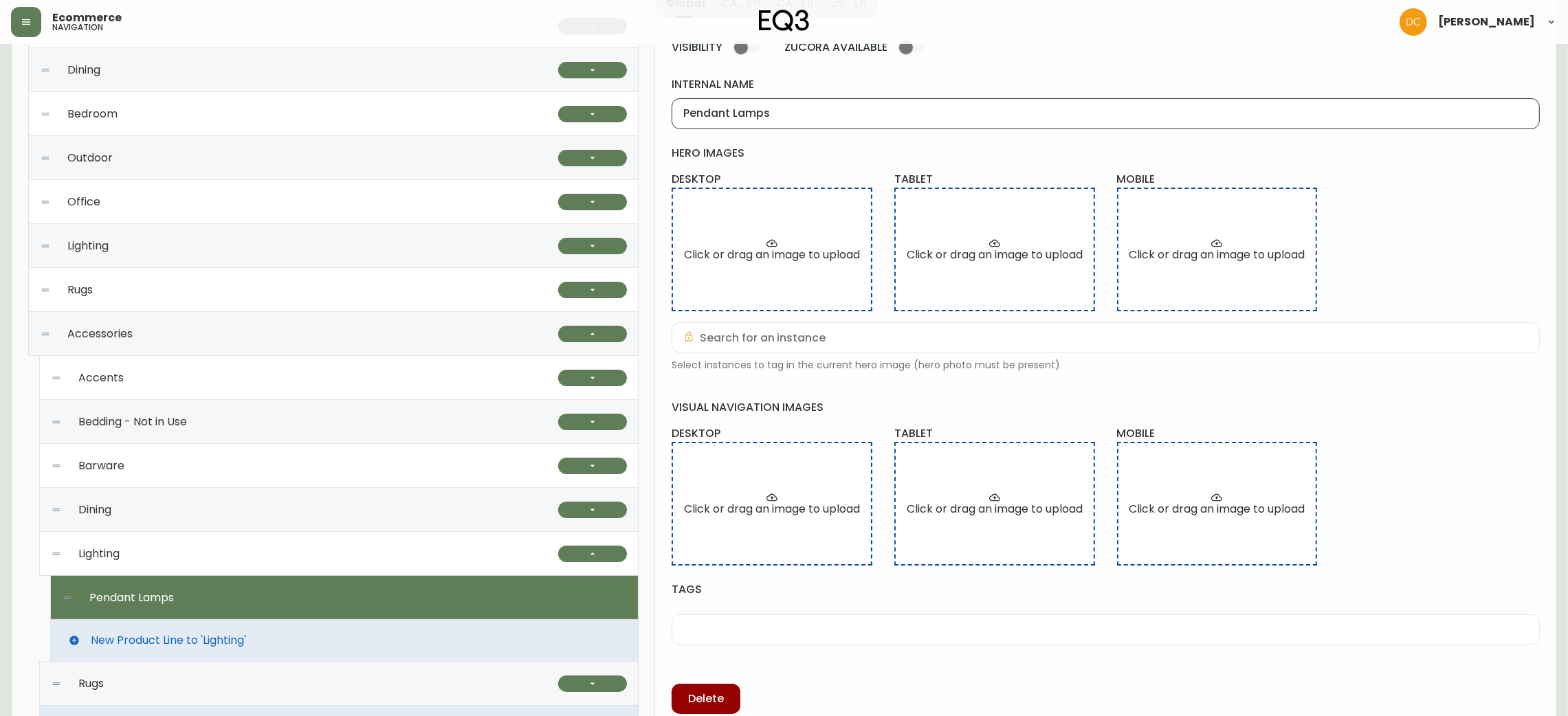
click at [790, 113] on input "Pendant Lamps" at bounding box center [1106, 113] width 845 height 13
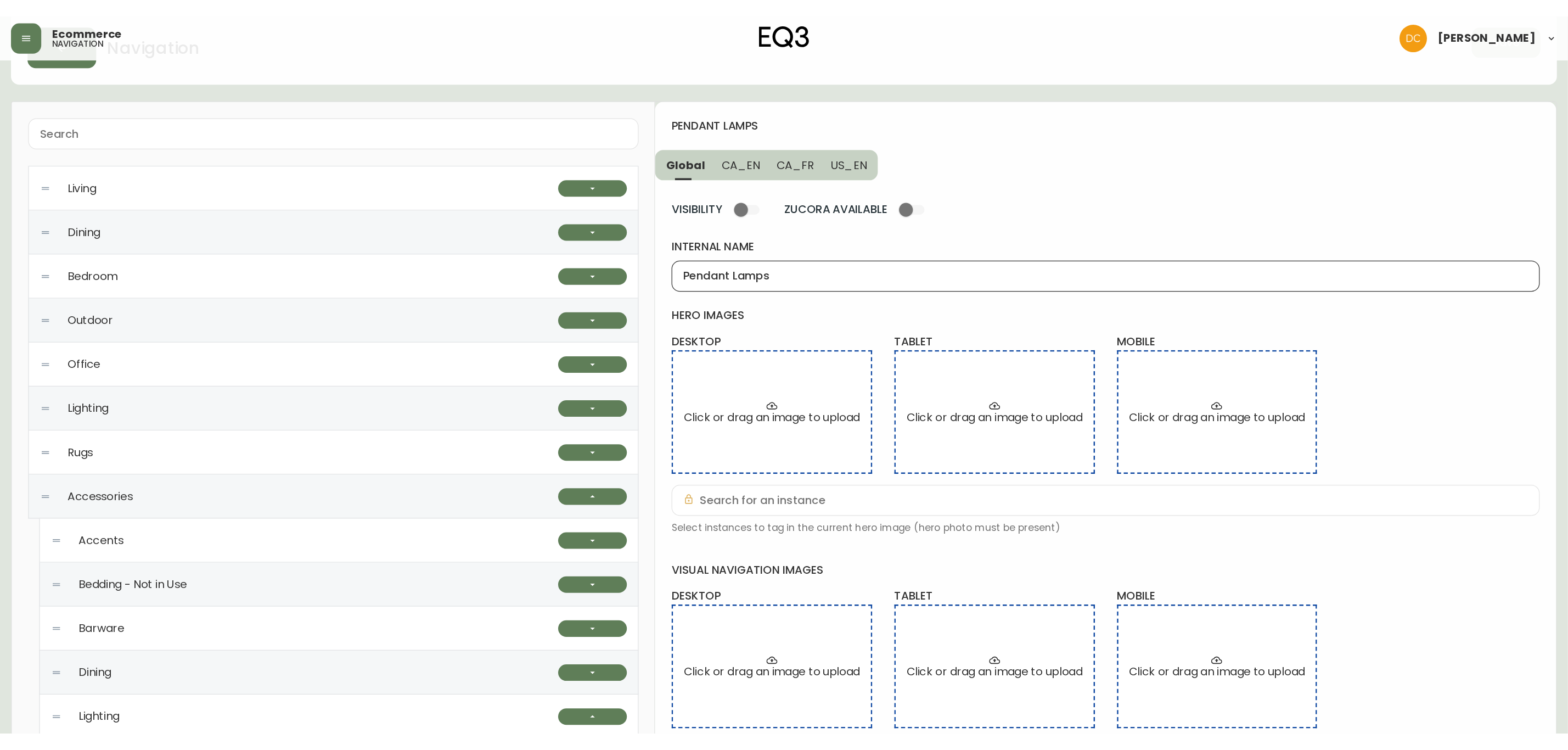
scroll to position [0, 0]
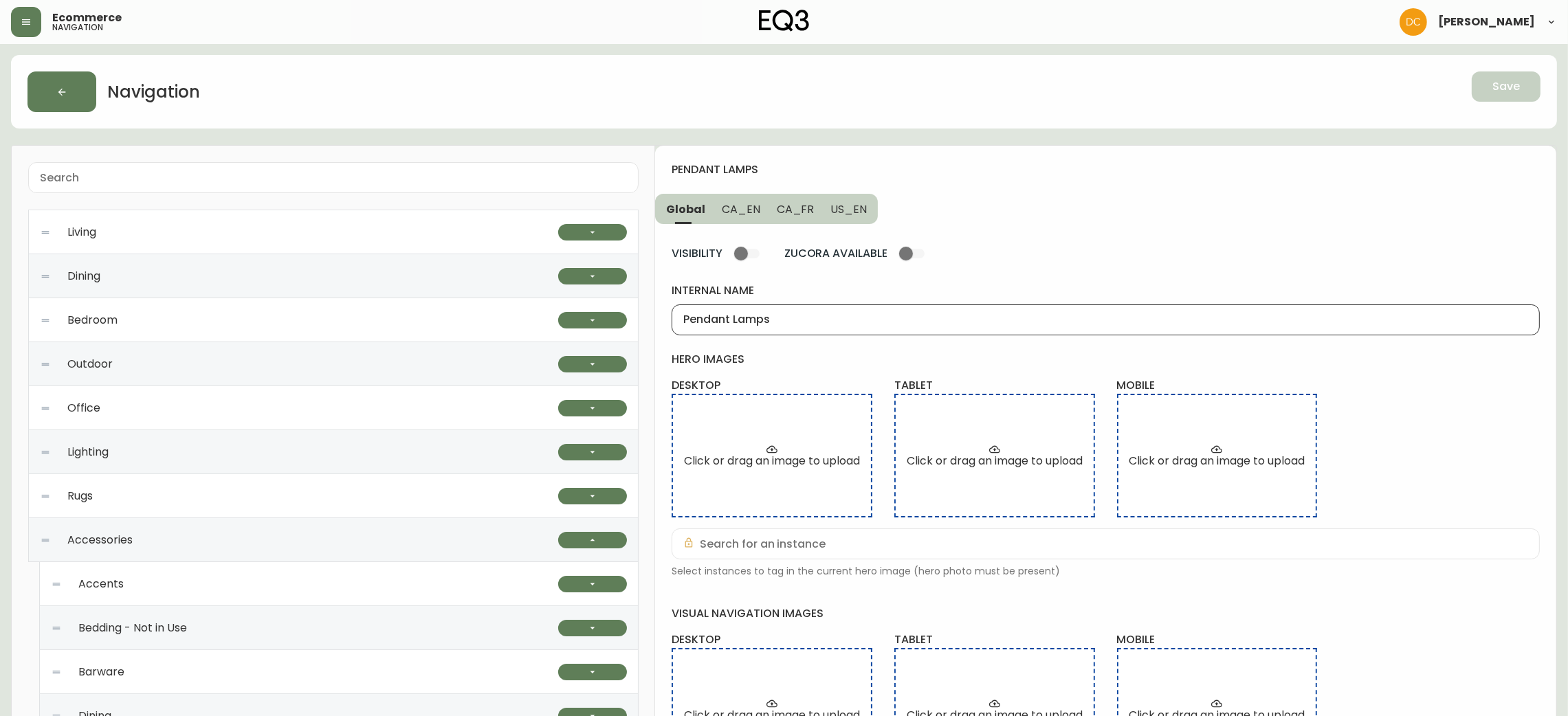
click at [741, 216] on button "CA_EN" at bounding box center [741, 208] width 55 height 30
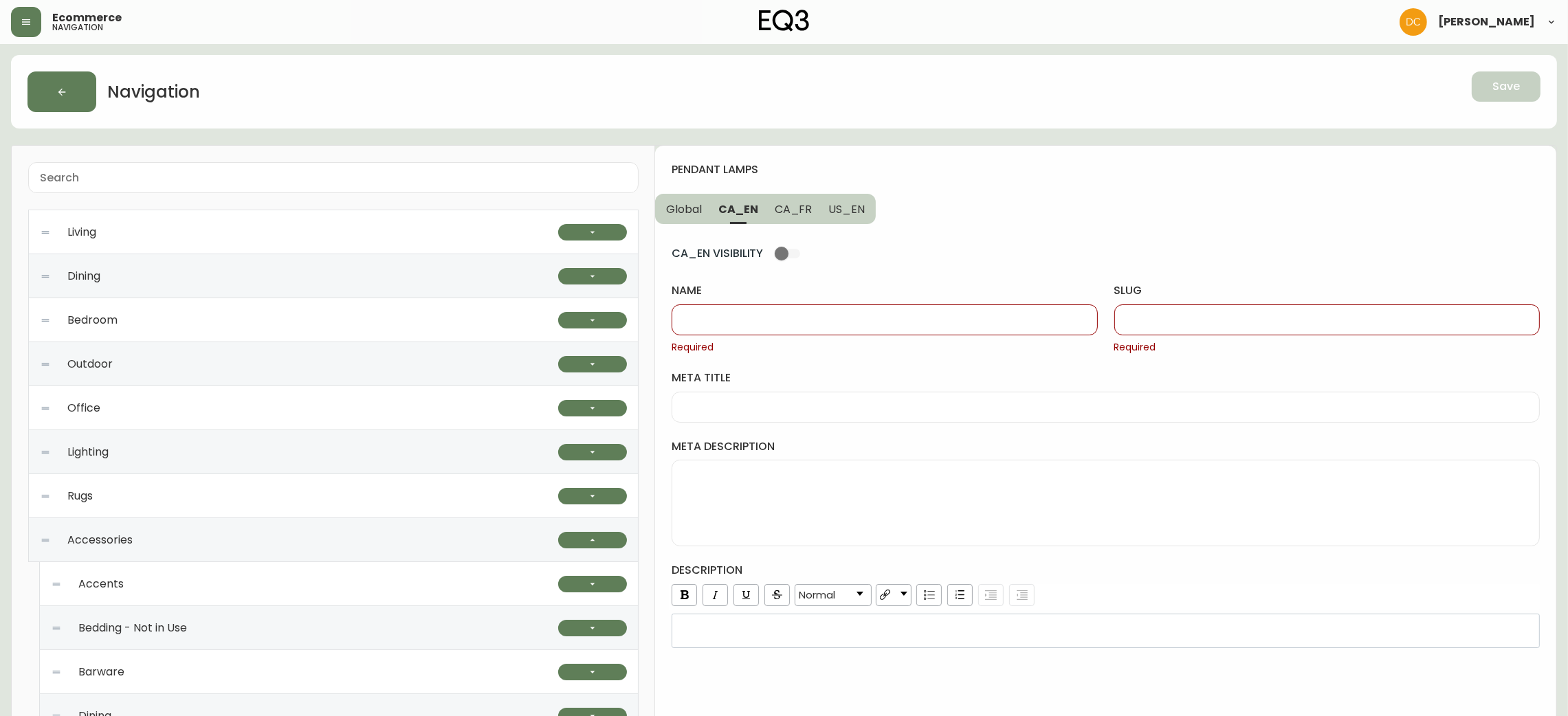
click at [770, 327] on div at bounding box center [884, 319] width 425 height 31
paste input "Pendant Lamps"
click at [1177, 327] on div at bounding box center [1327, 319] width 425 height 31
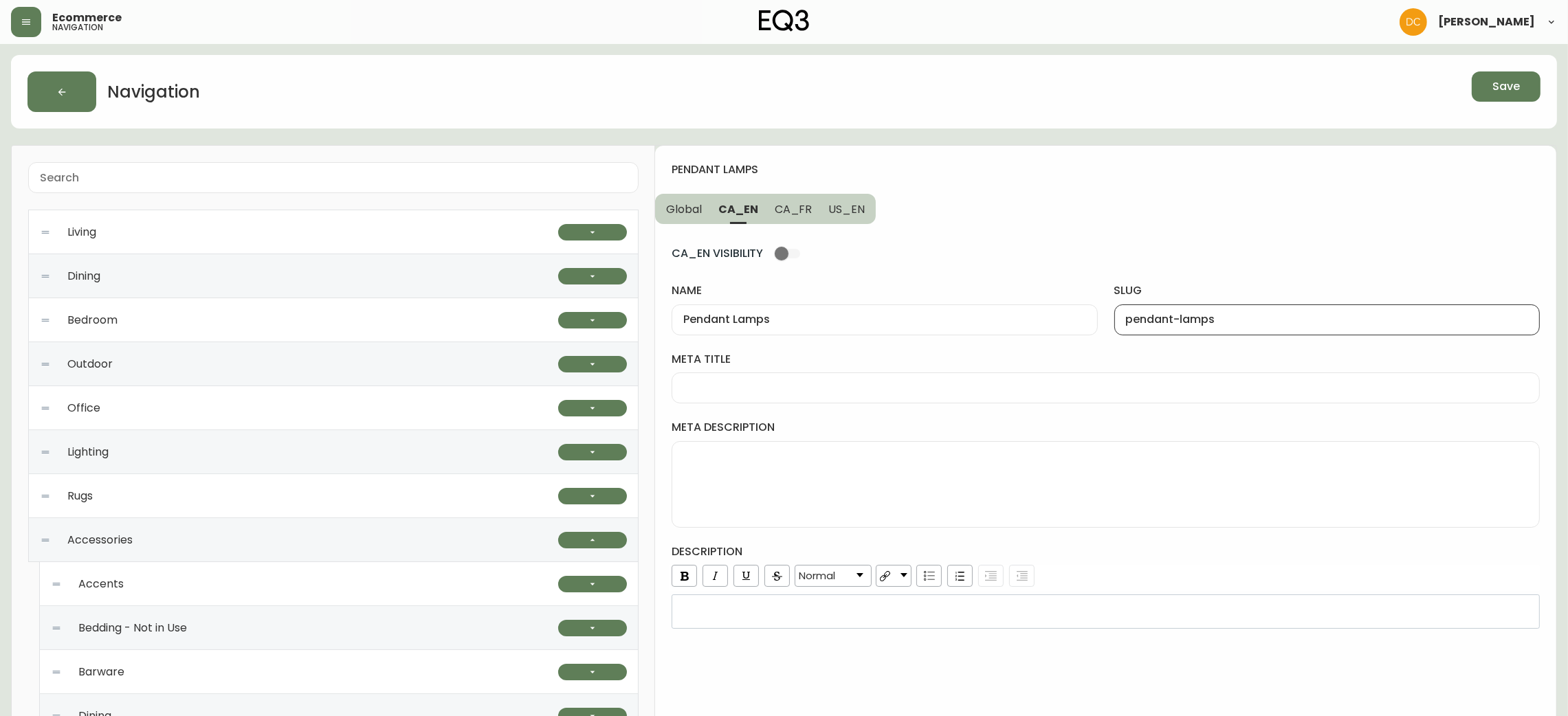
click at [864, 216] on button "US_EN" at bounding box center [848, 208] width 56 height 30
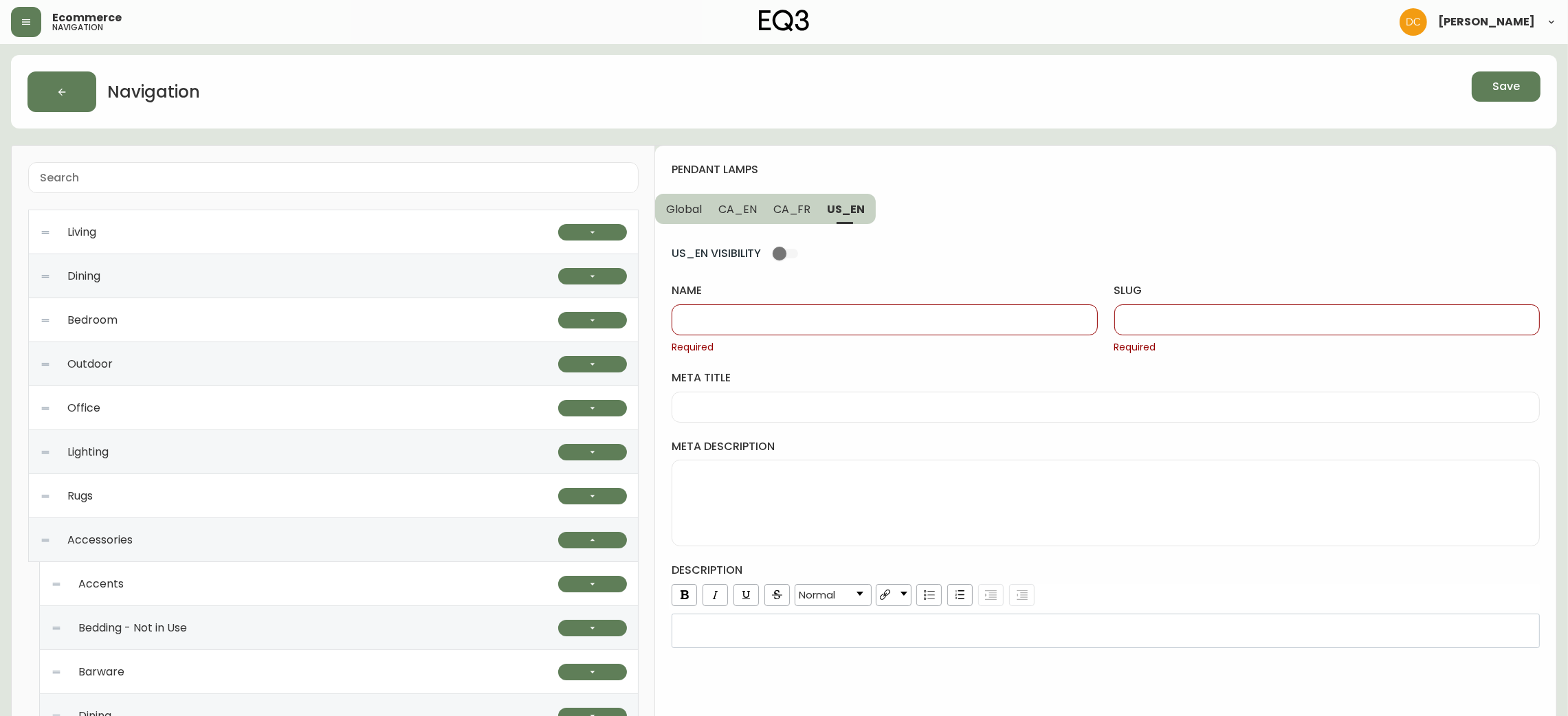
click at [1178, 325] on input "slug" at bounding box center [1327, 319] width 403 height 13
paste input "pendant-lamps"
click at [752, 208] on span "CA_EN" at bounding box center [737, 209] width 39 height 15
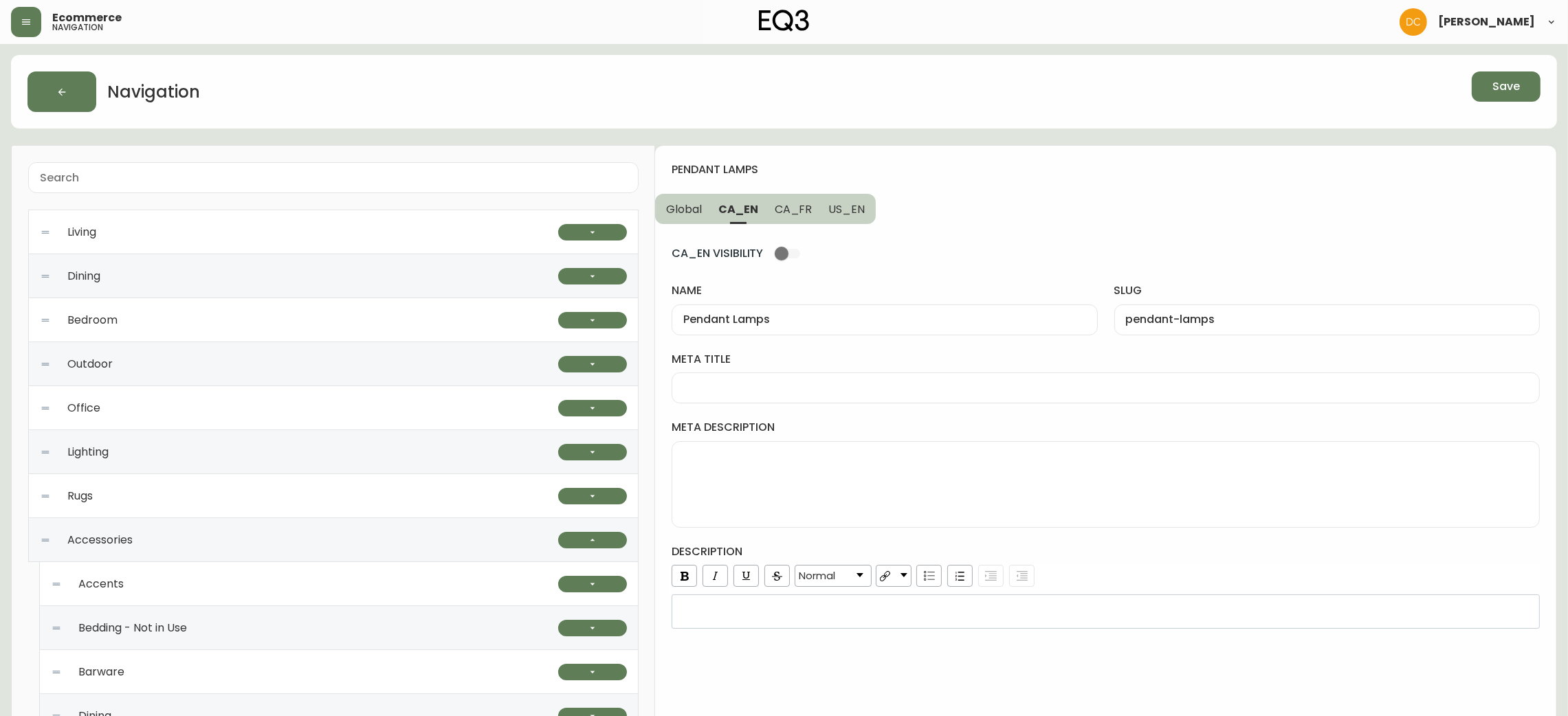
click at [832, 328] on div "Pendant Lamps" at bounding box center [884, 319] width 425 height 31
click at [840, 211] on span "US_EN" at bounding box center [846, 209] width 37 height 15
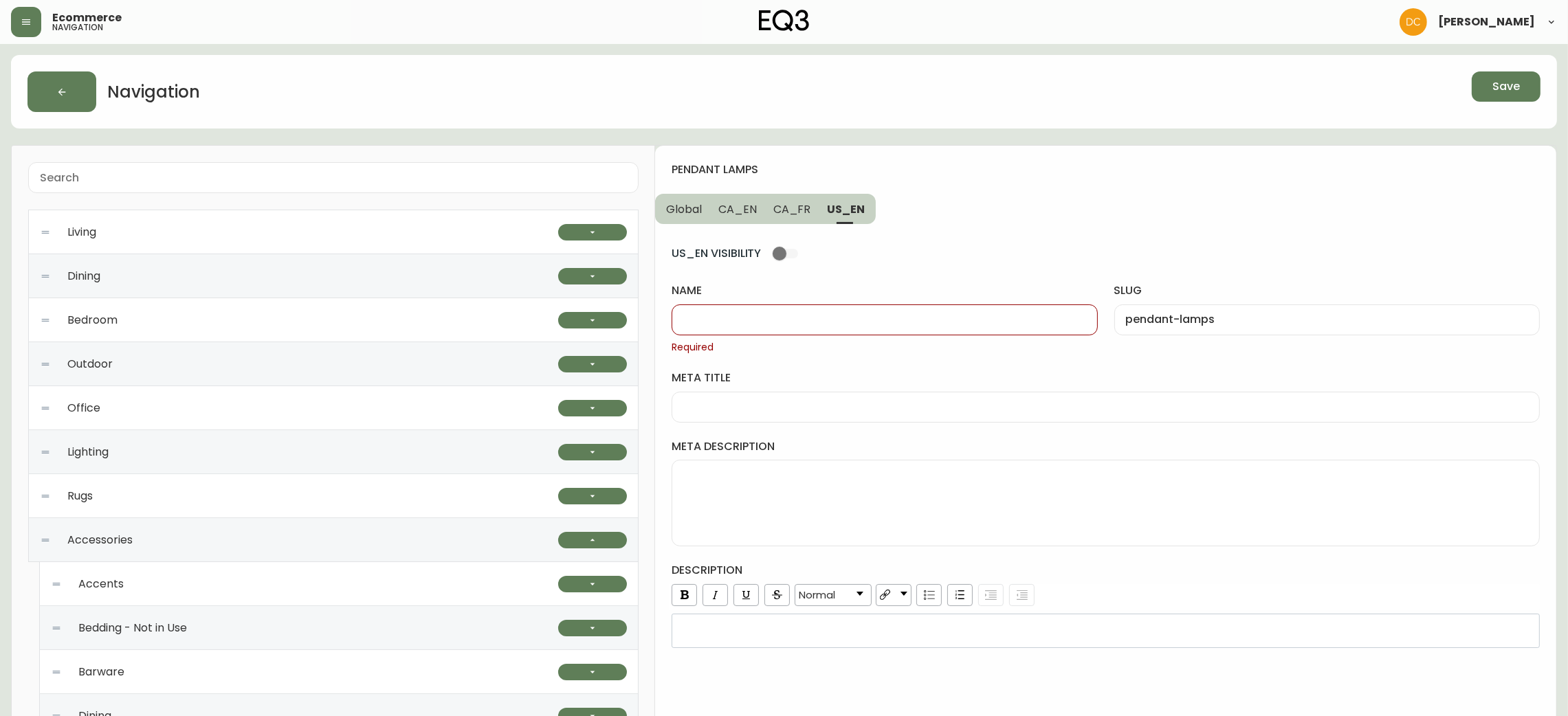
drag, startPoint x: 810, startPoint y: 317, endPoint x: 807, endPoint y: 304, distance: 13.3
click at [810, 317] on input "name" at bounding box center [885, 319] width 403 height 13
paste input "Pendant Lamps"
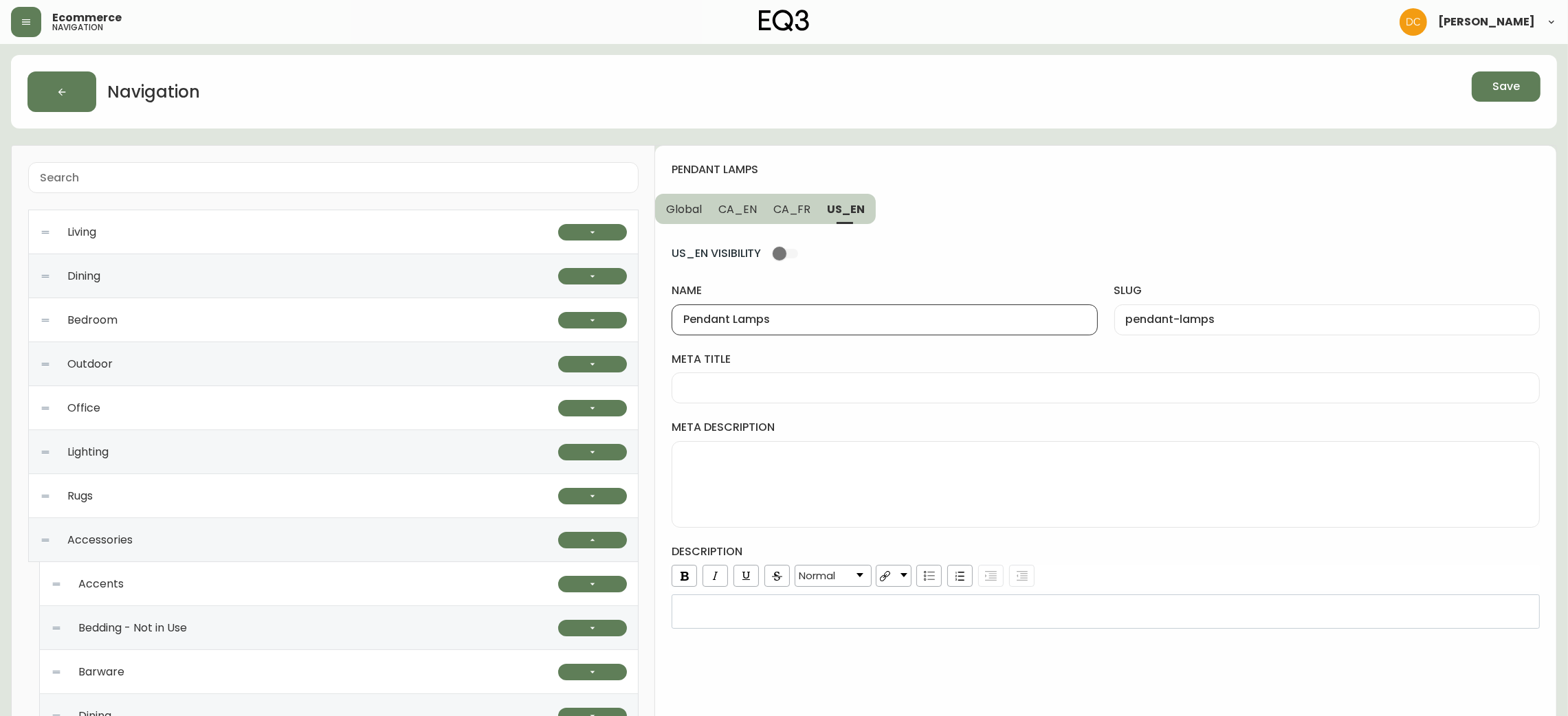
click at [770, 200] on button "CA_FR" at bounding box center [792, 208] width 55 height 30
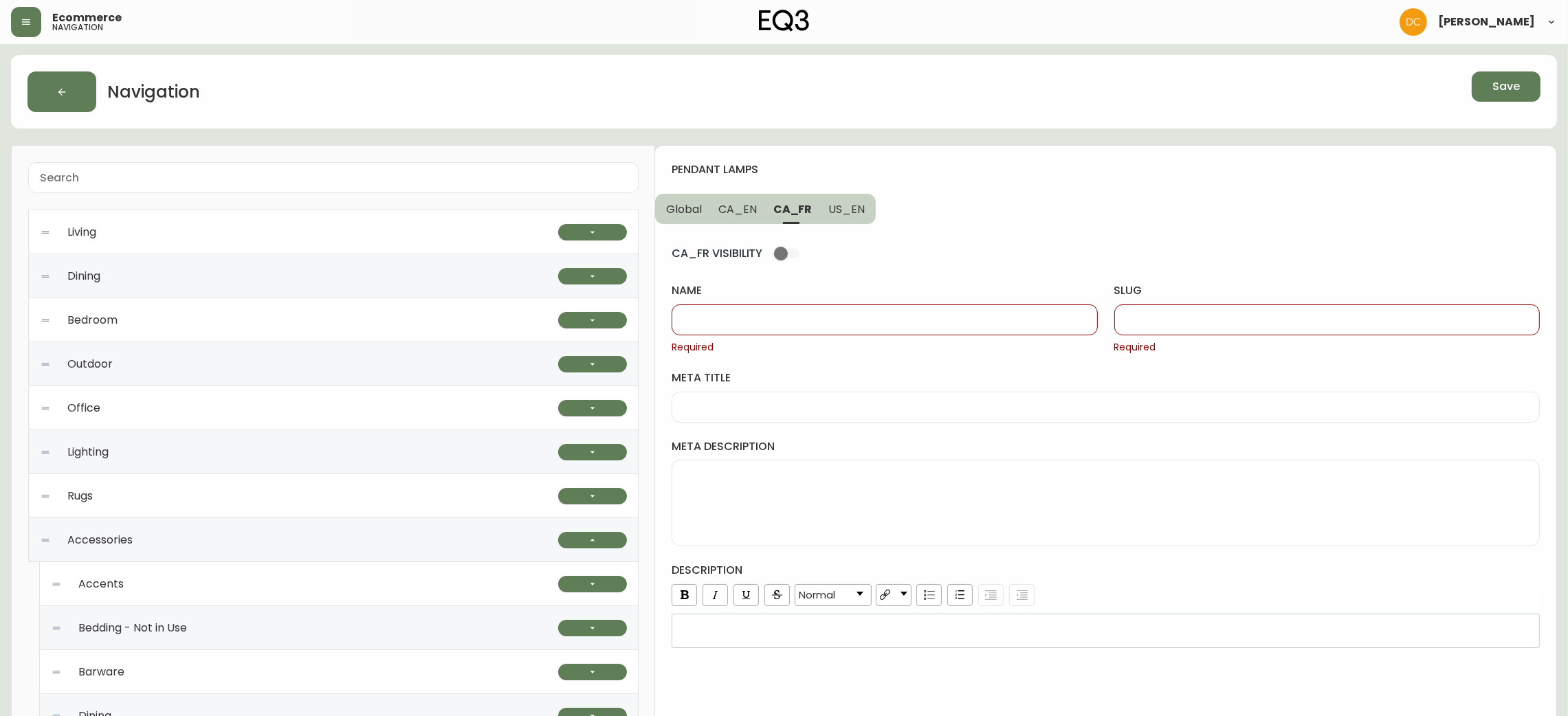
click at [819, 319] on input "name" at bounding box center [885, 319] width 403 height 13
paste input "Suspensions"
click at [1176, 316] on input "slug" at bounding box center [1327, 319] width 403 height 13
paste input "Suspensions"
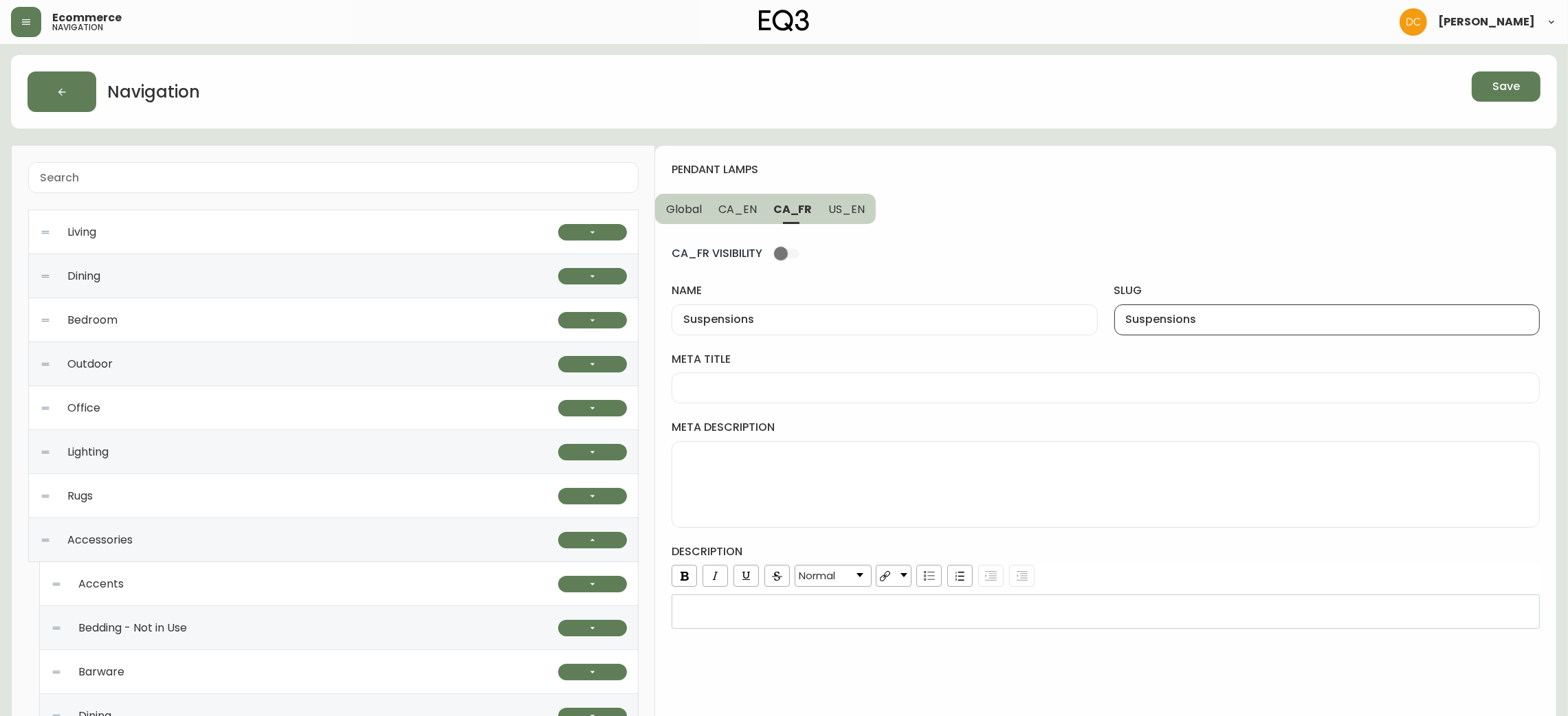
click at [1132, 319] on input "Suspensions" at bounding box center [1327, 319] width 403 height 13
click at [732, 220] on button "CA_EN" at bounding box center [737, 208] width 55 height 30
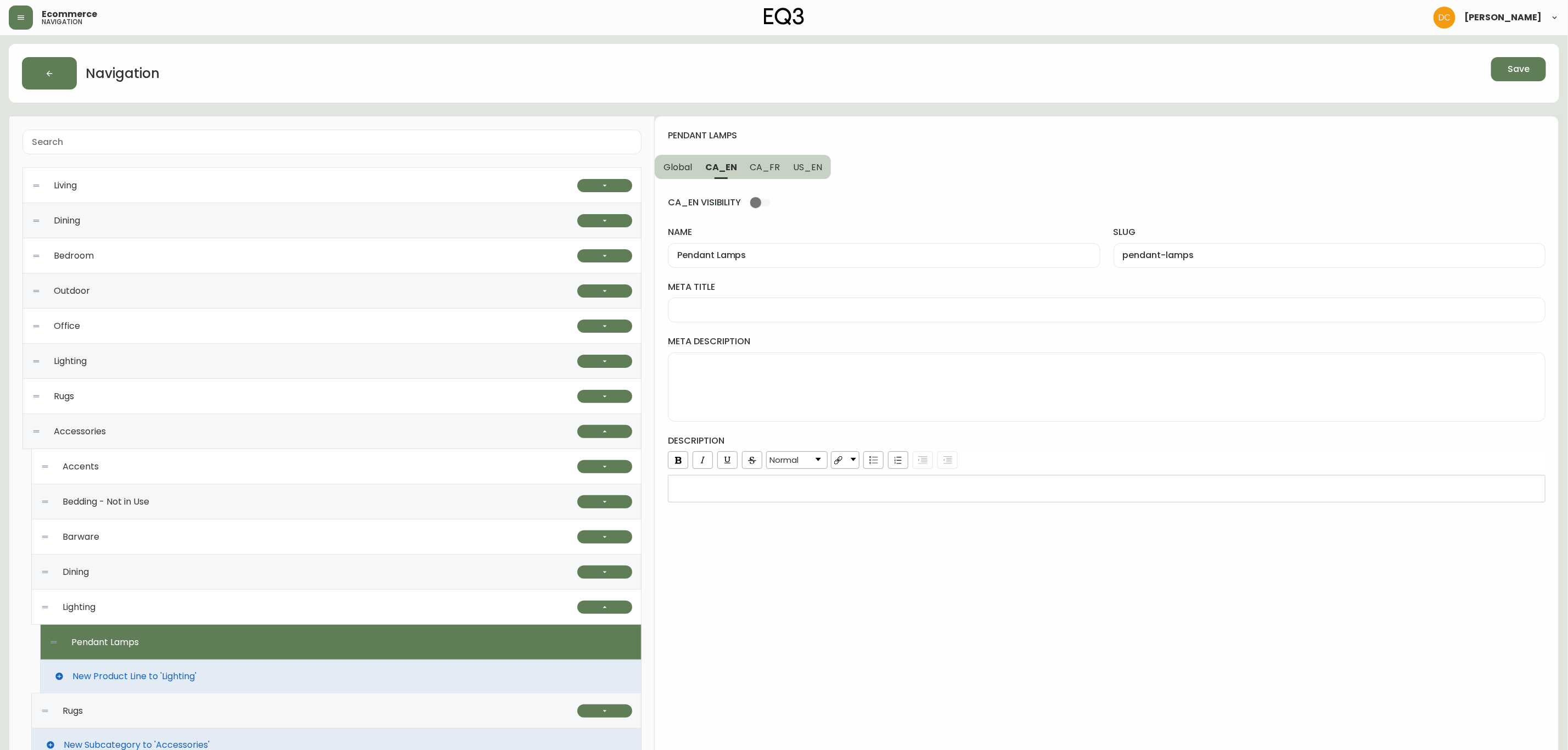
drag, startPoint x: 775, startPoint y: 284, endPoint x: 765, endPoint y: 305, distance: 23.3
click at [775, 284] on label "meta title" at bounding box center [1107, 287] width 877 height 12
click at [775, 305] on input "meta title" at bounding box center [1106, 310] width 859 height 10
click at [765, 305] on div at bounding box center [1107, 310] width 877 height 25
paste input "Pendant Lighting | Modern or Farmhouse Pendant Lamps"
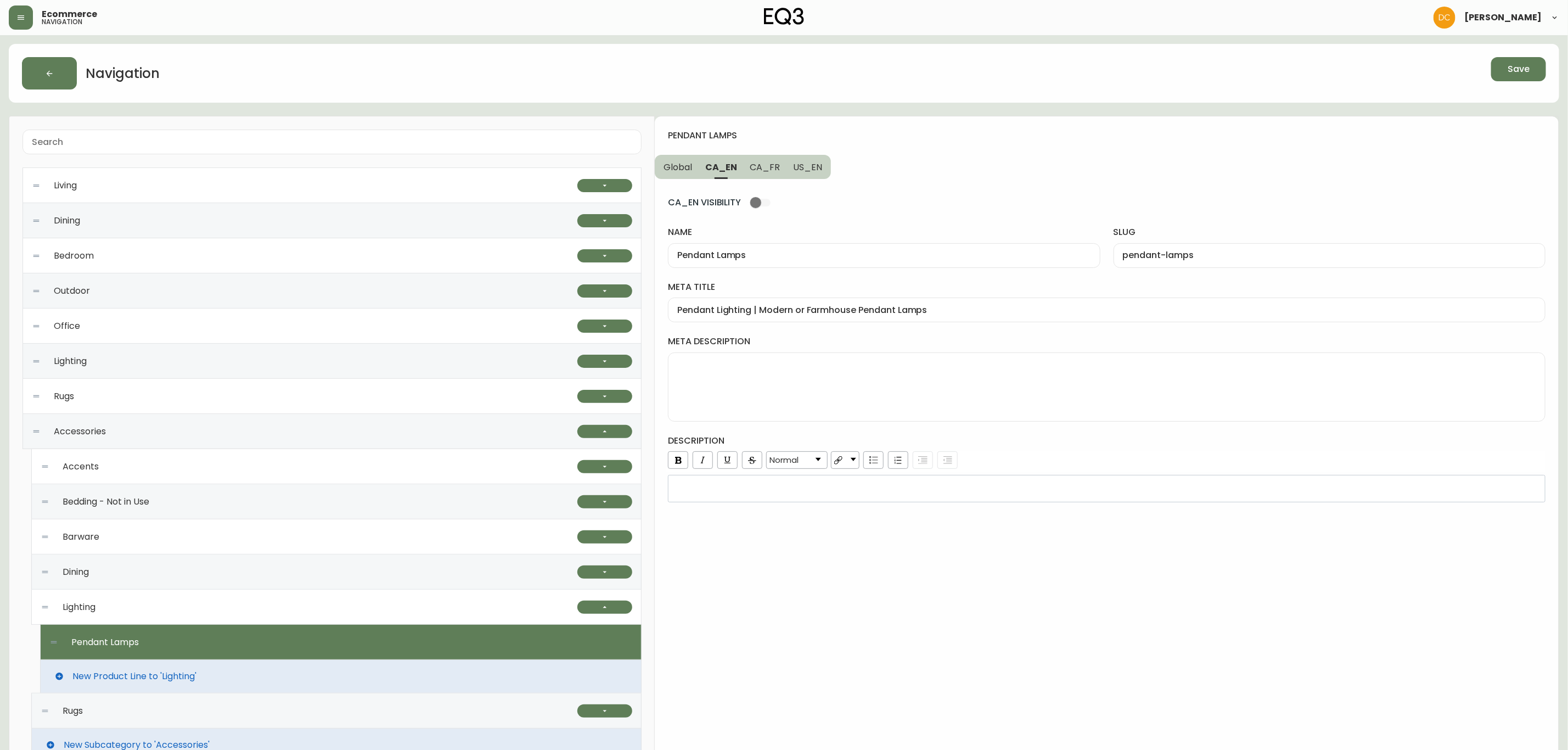
click at [815, 386] on textarea "meta description" at bounding box center [1106, 386] width 859 height 55
paste textarea "Explore EQ3’s unique designs for modern pendant lamps. Choose from in-house or …"
click at [747, 494] on div "rdw-editor" at bounding box center [1107, 489] width 863 height 11
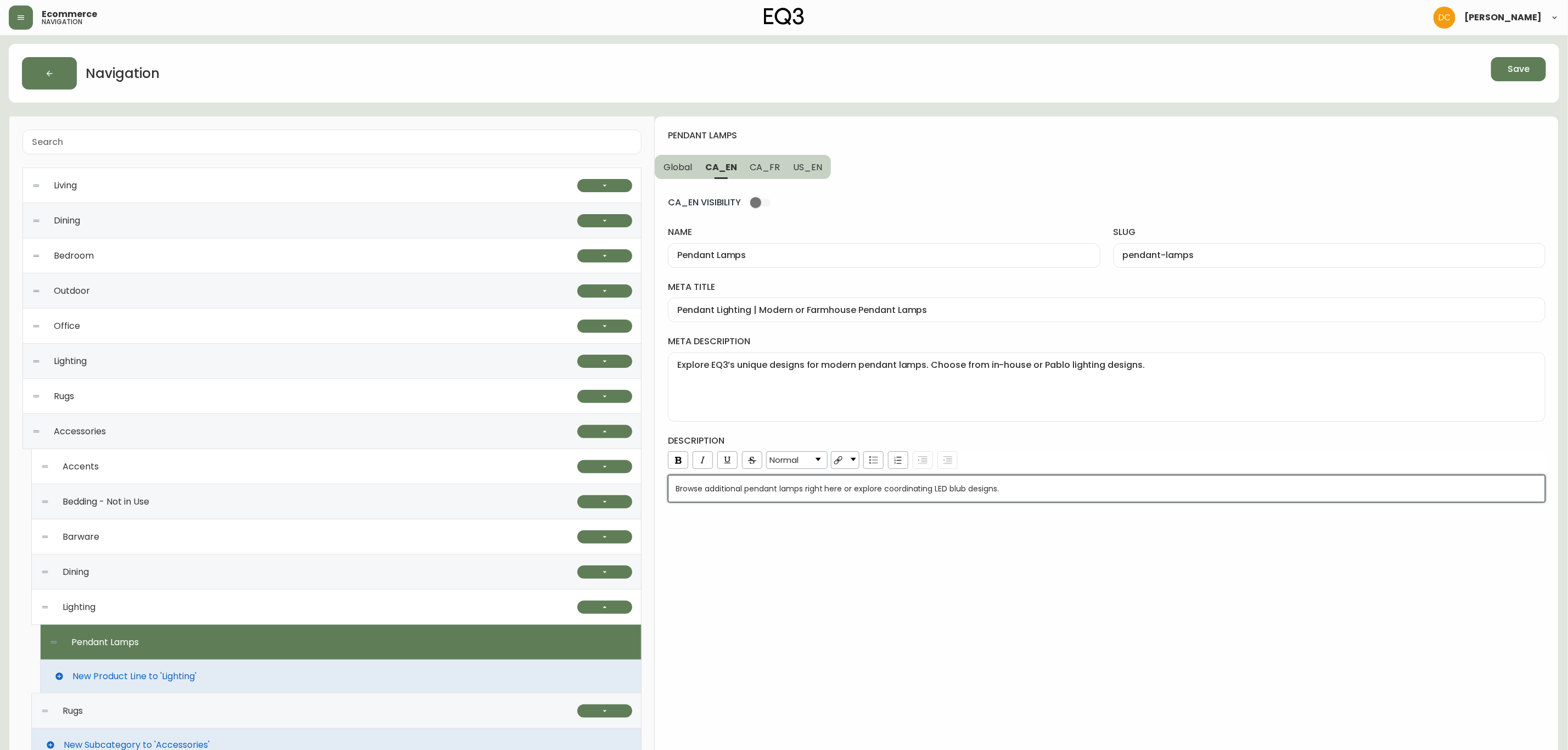
click at [889, 572] on div "pendant lamps Global CA_EN CA_FR US_EN CA_EN VISIBILITY name Pendant Lamps slug…" at bounding box center [1107, 550] width 904 height 869
click at [766, 171] on span "CA_FR" at bounding box center [766, 167] width 30 height 12
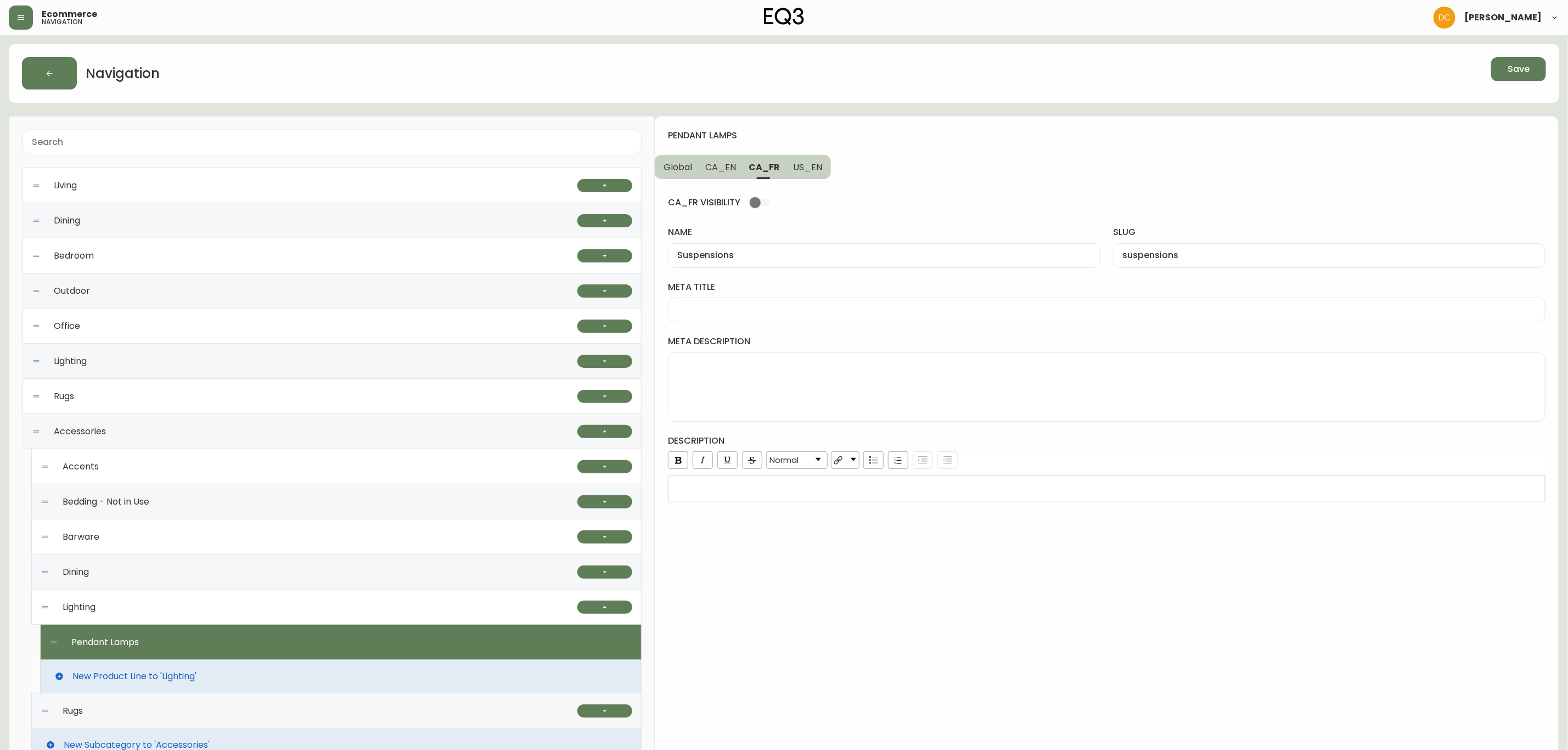
click at [770, 305] on div at bounding box center [1107, 310] width 877 height 25
paste input "Luminaires suspendus modernes | Idées d'éclairage contemporain"
click at [799, 375] on textarea "meta description" at bounding box center [1106, 386] width 859 height 55
paste textarea "Luminaires suspendus câblés ou enfichables de styles variés. Trouvez la meilleu…"
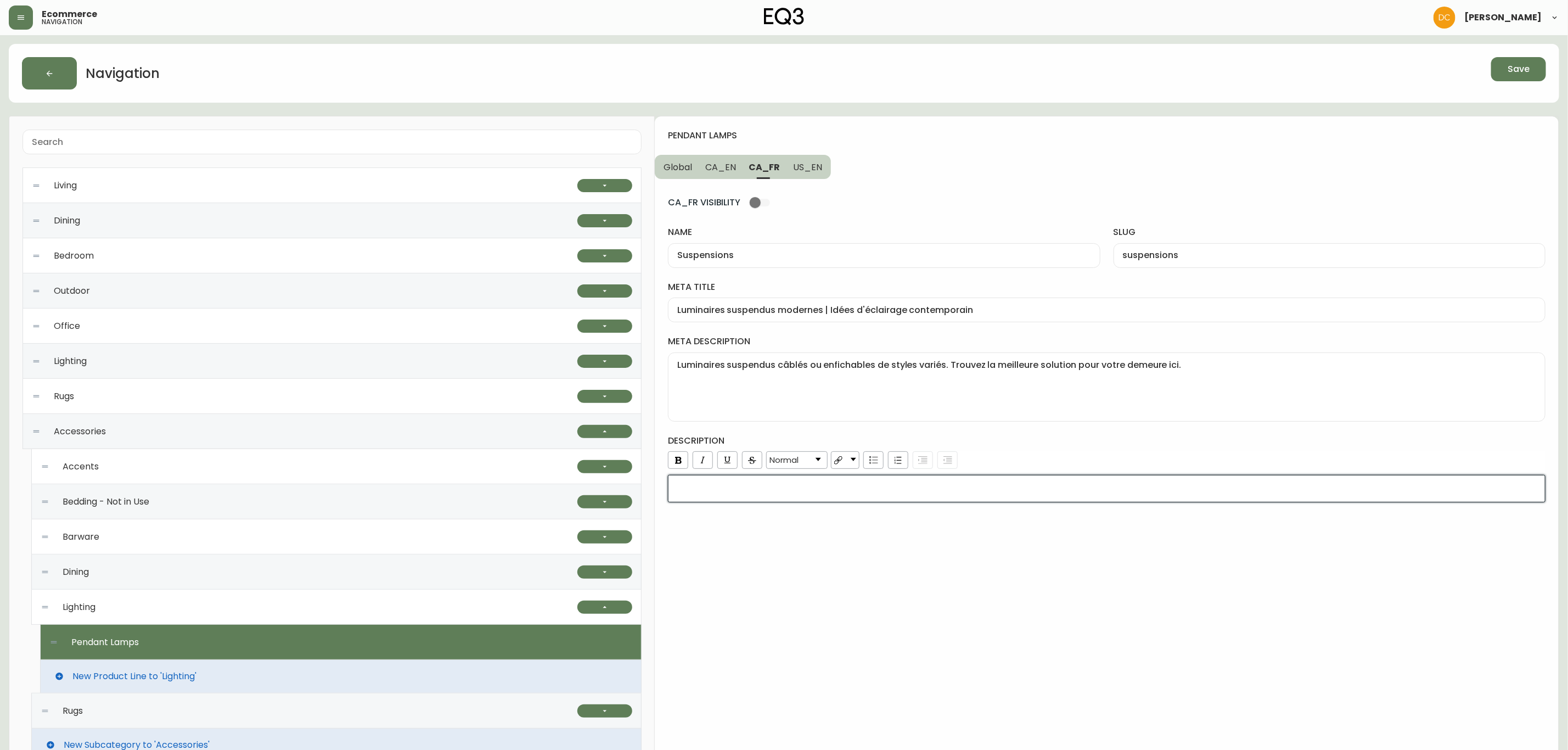
click at [778, 493] on div "rdw-editor" at bounding box center [1107, 489] width 863 height 11
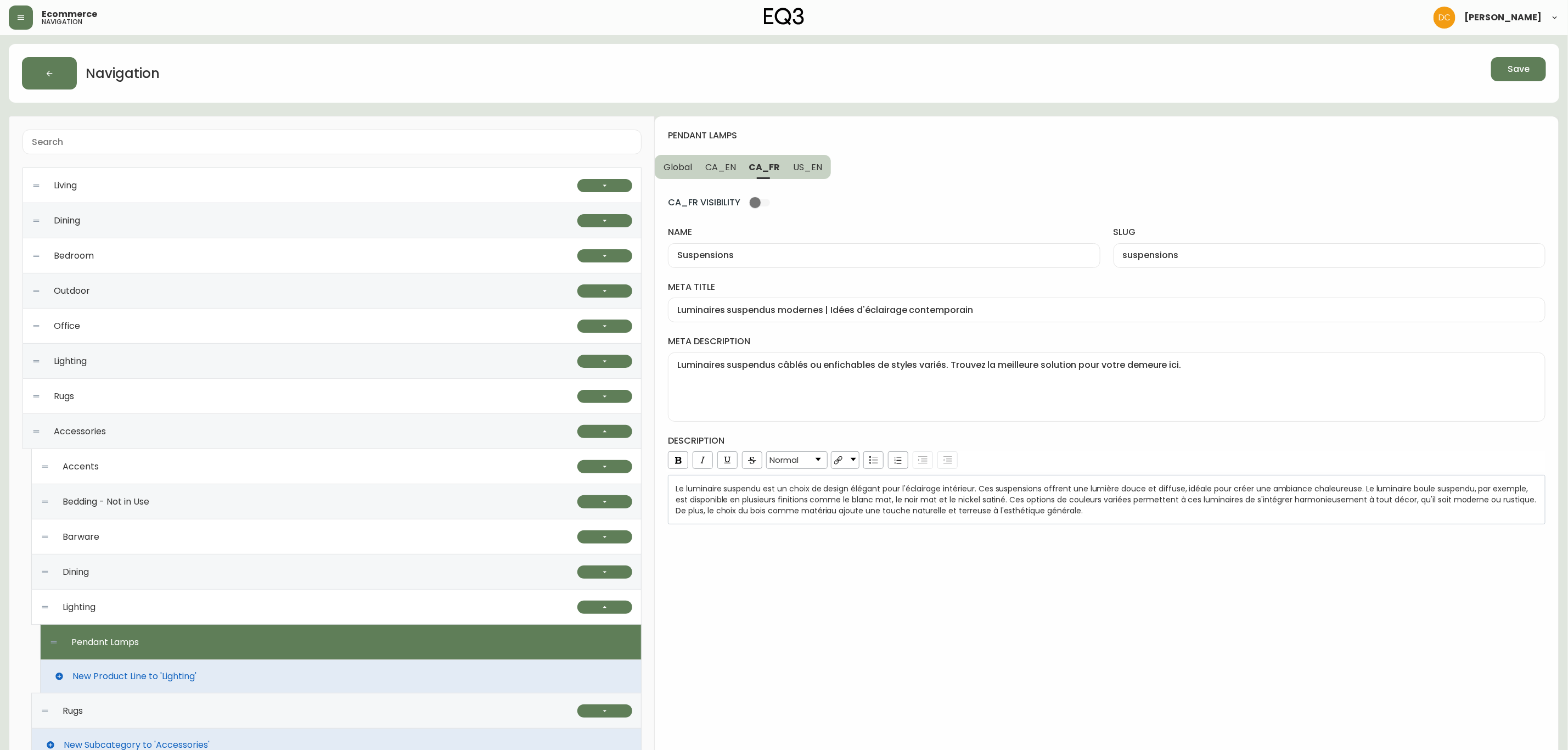
click at [805, 173] on button "US_EN" at bounding box center [809, 166] width 44 height 24
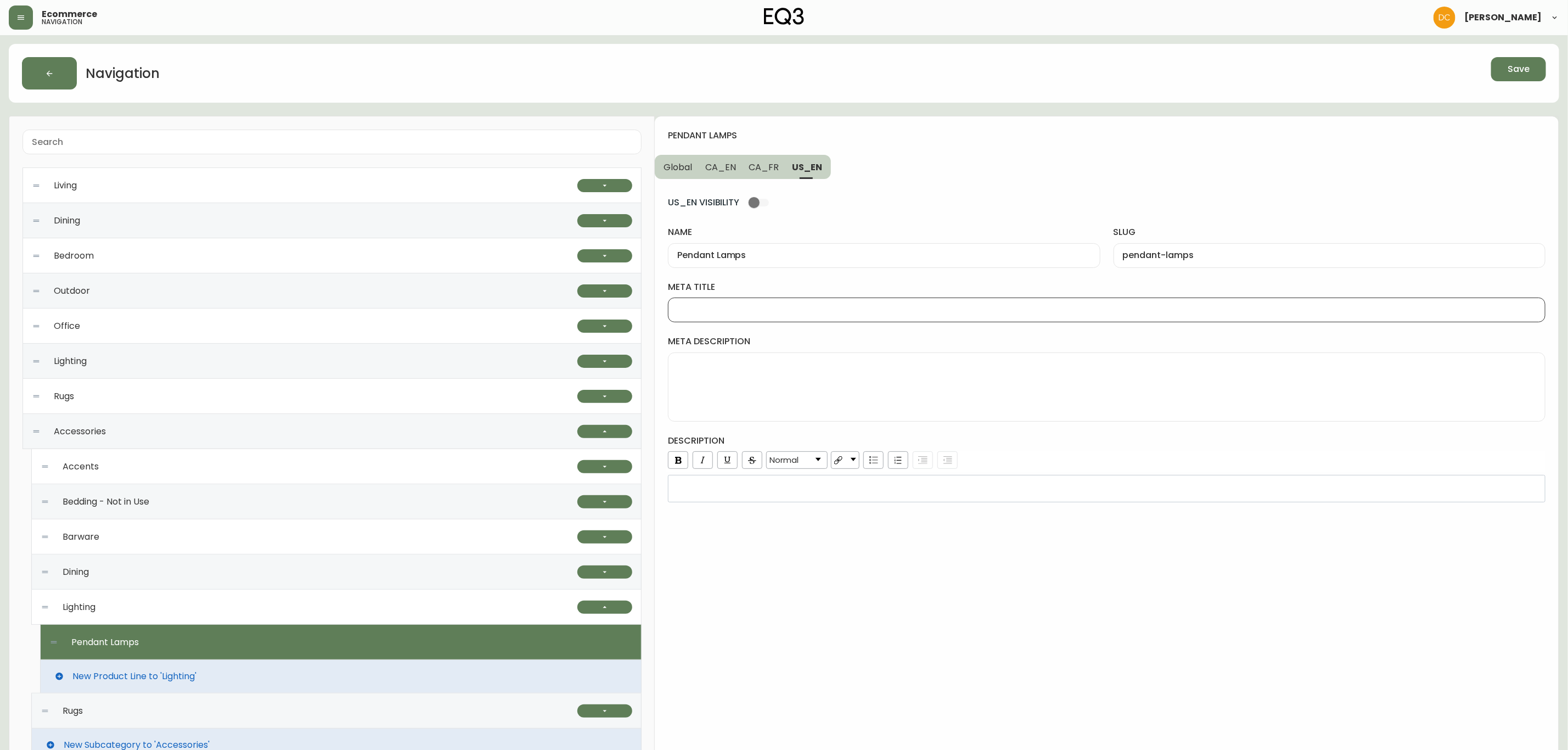
click at [767, 315] on input "meta title" at bounding box center [1106, 310] width 859 height 10
paste input "Pendant Lighting | Modern or Farmhouse Pendant Lamps"
click at [799, 395] on textarea "meta description" at bounding box center [1106, 386] width 859 height 55
paste textarea "Explore EQ3’s unique designs for modern pendant lamps. Choose from in-house or …"
click at [836, 501] on div "rdw-wrapper" at bounding box center [1107, 489] width 877 height 28
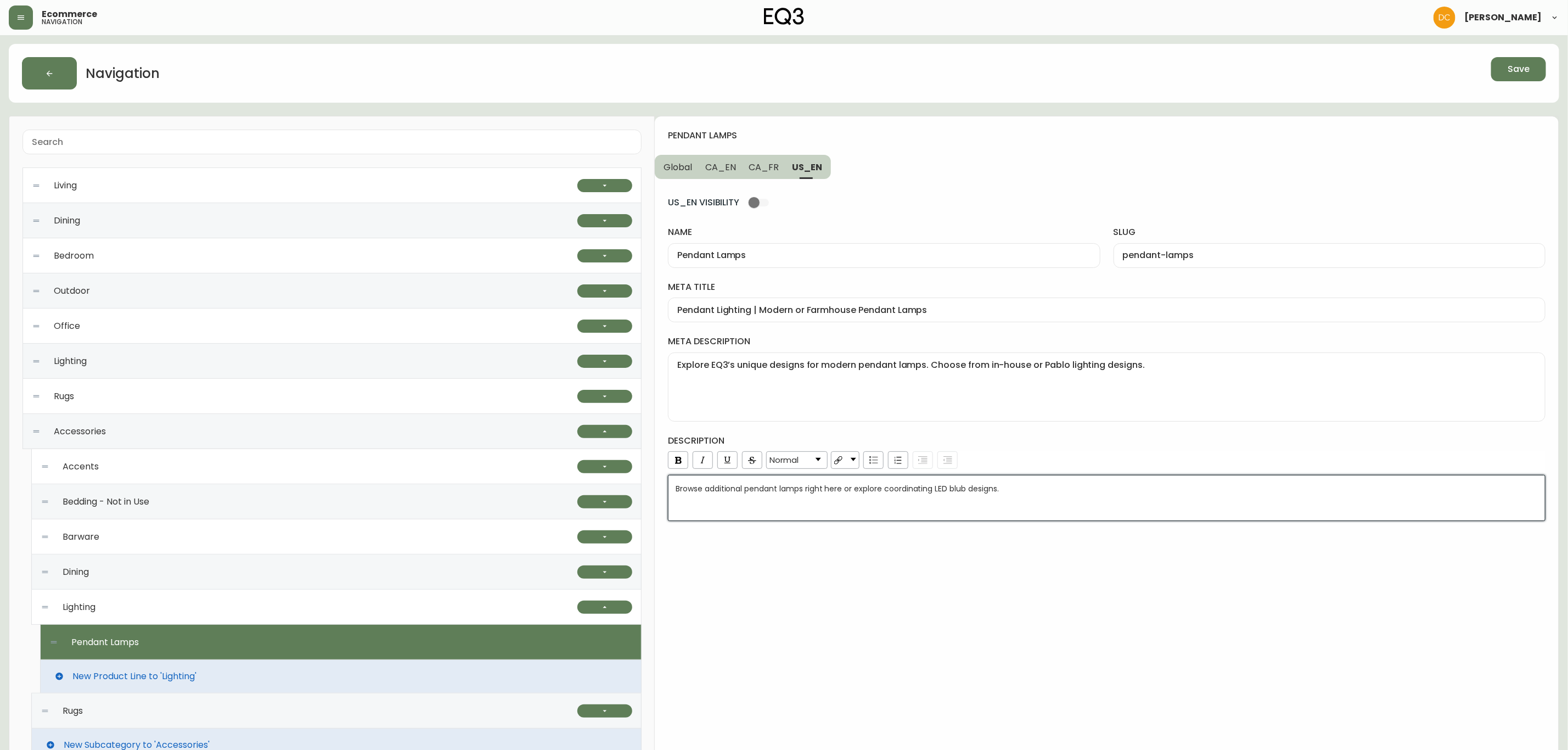
click at [865, 586] on div "pendant lamps Global CA_EN CA_FR US_EN US_EN VISIBILITY name Pendant Lamps slug…" at bounding box center [1107, 550] width 904 height 869
click at [765, 165] on span "CA_FR" at bounding box center [764, 167] width 30 height 12
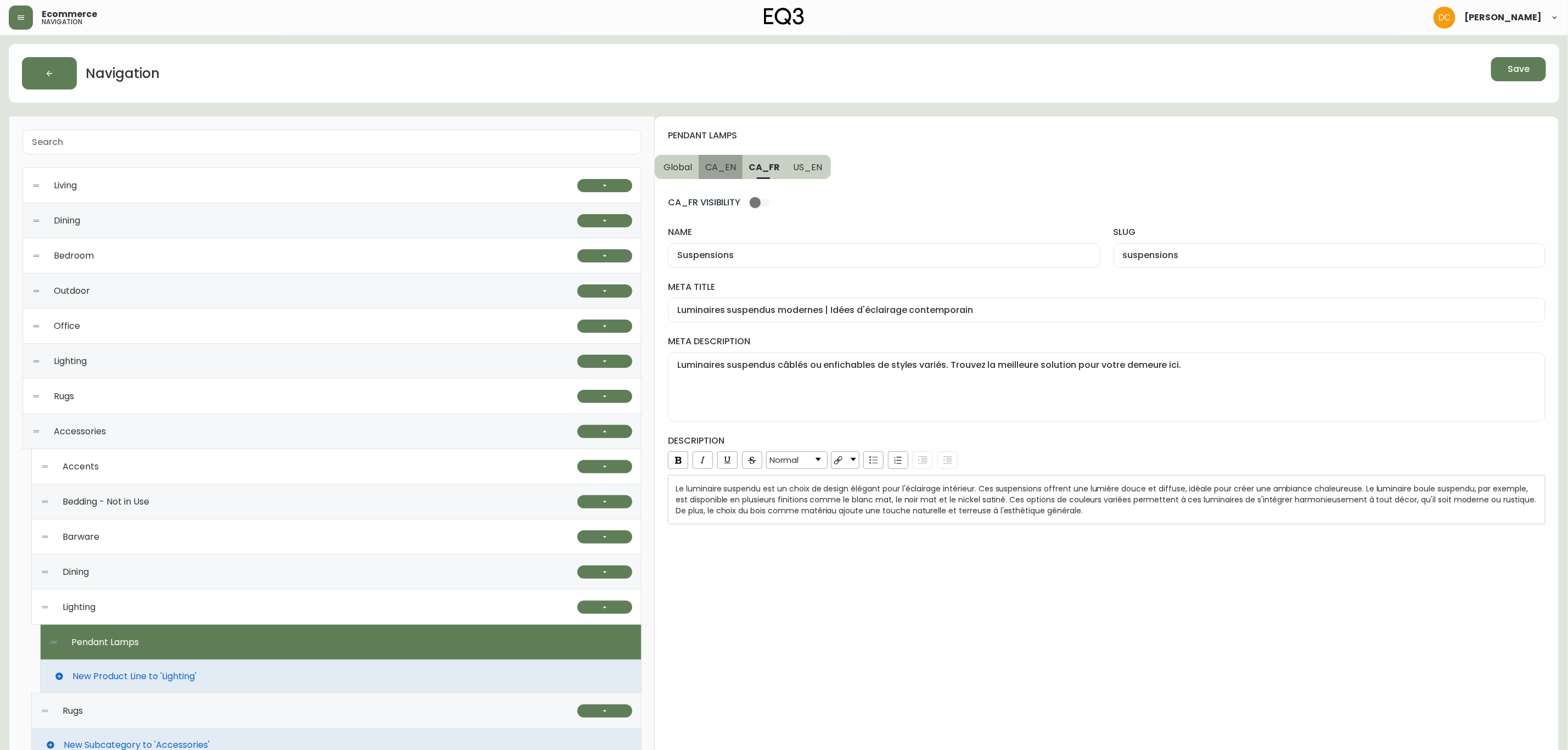
click at [723, 163] on span "CA_EN" at bounding box center [721, 167] width 31 height 12
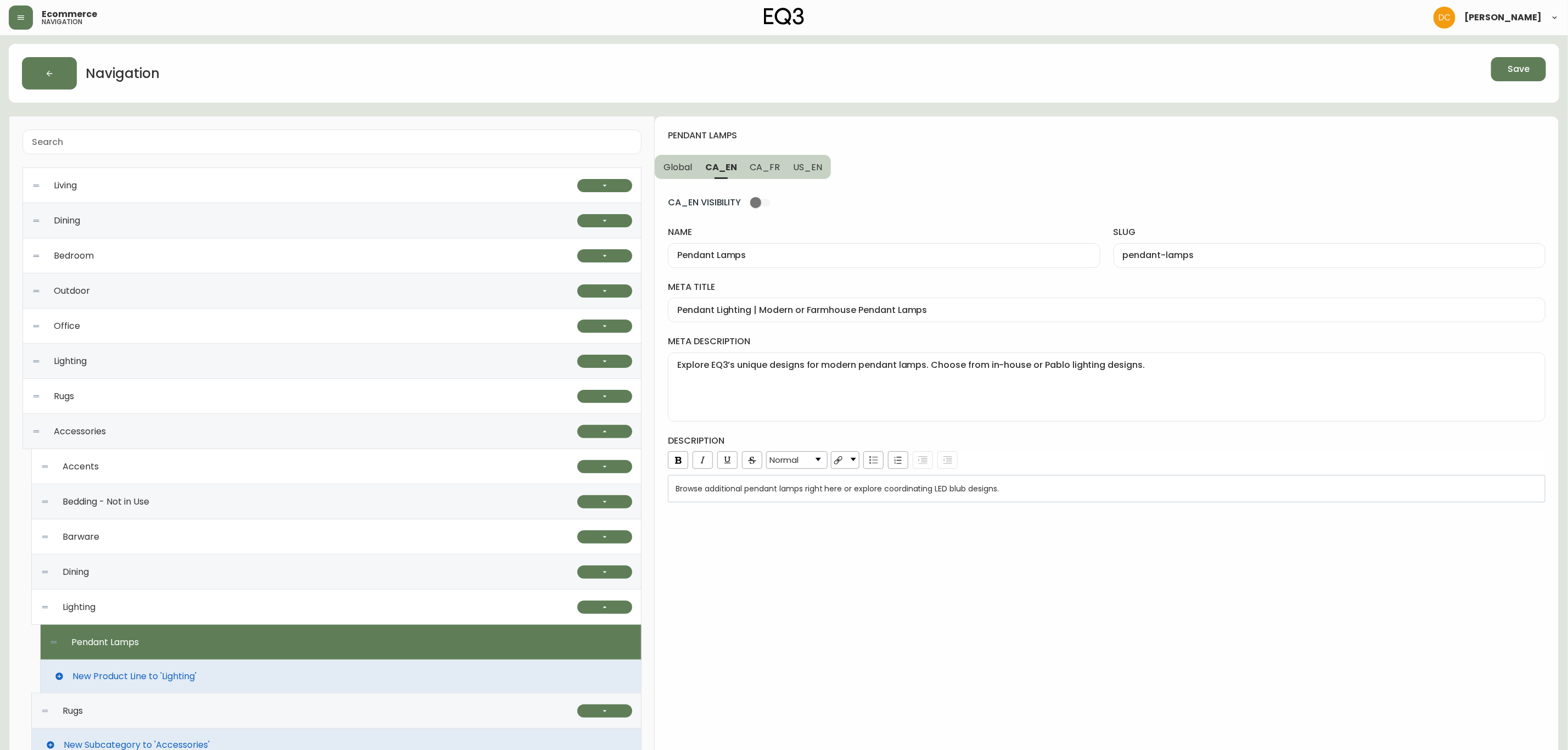
click at [704, 166] on button "CA_EN" at bounding box center [721, 166] width 45 height 24
click at [680, 173] on button "Global" at bounding box center [676, 166] width 44 height 24
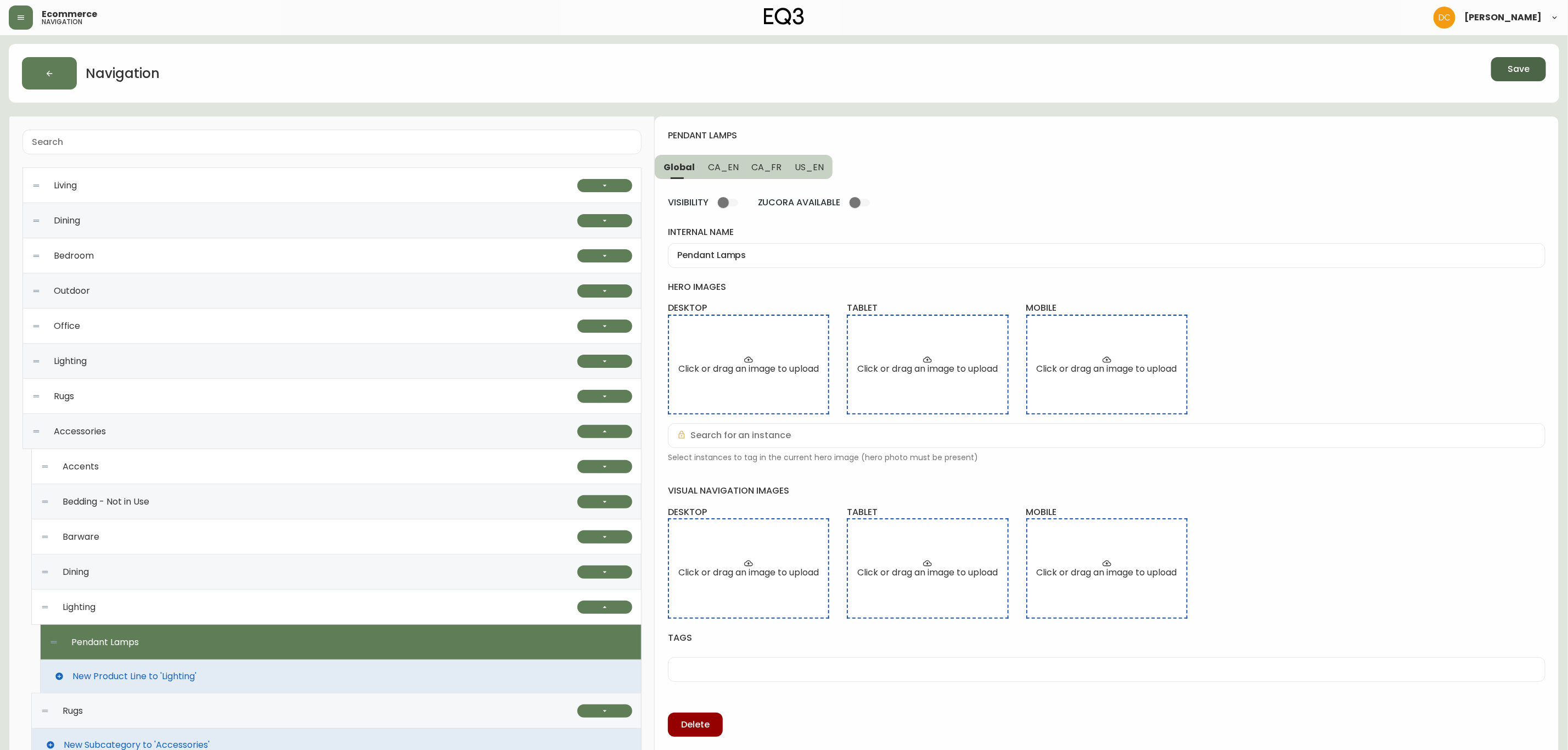
click at [1535, 70] on button "Save" at bounding box center [1518, 69] width 55 height 24
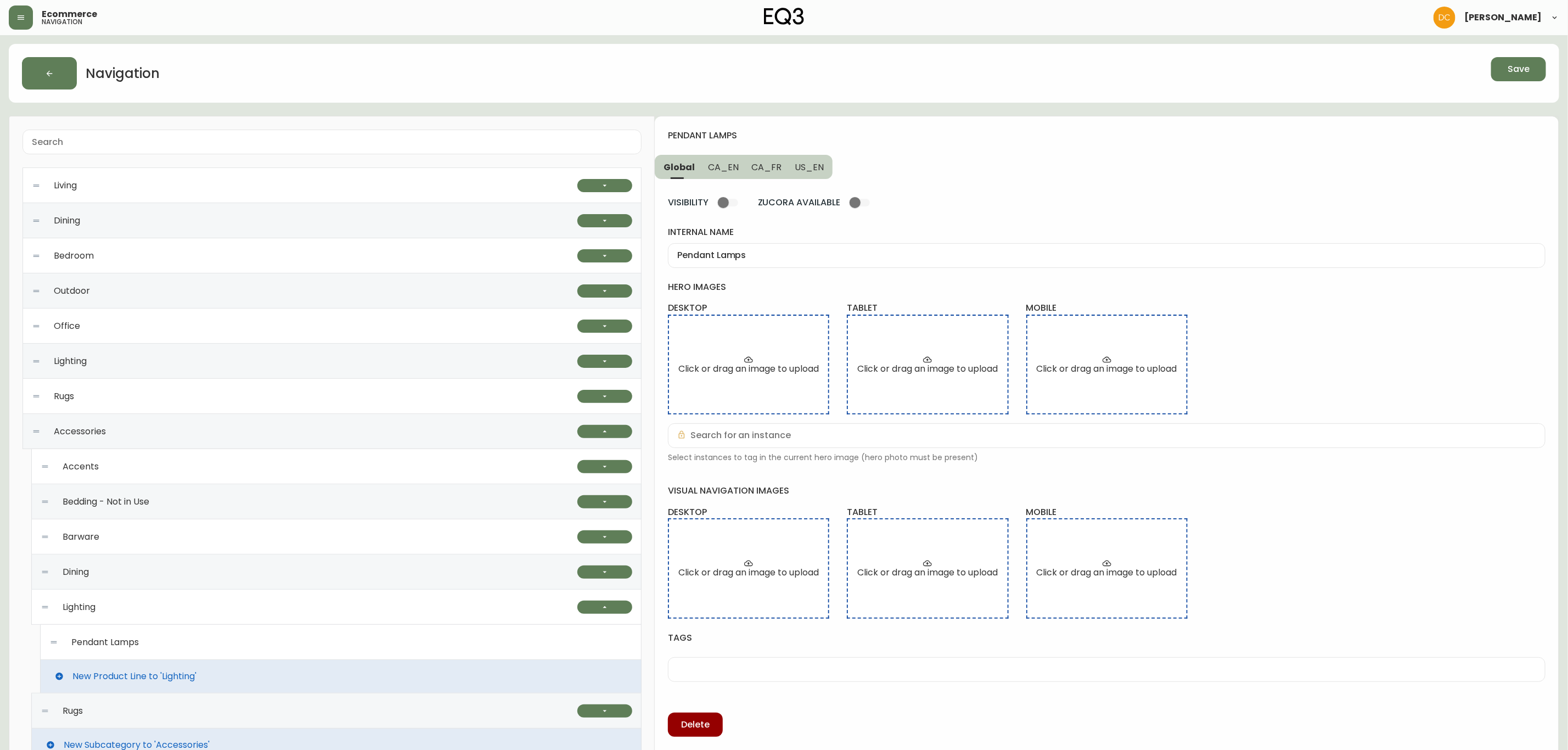
click at [151, 680] on span "New Product Line to 'Lighting'" at bounding box center [134, 676] width 124 height 10
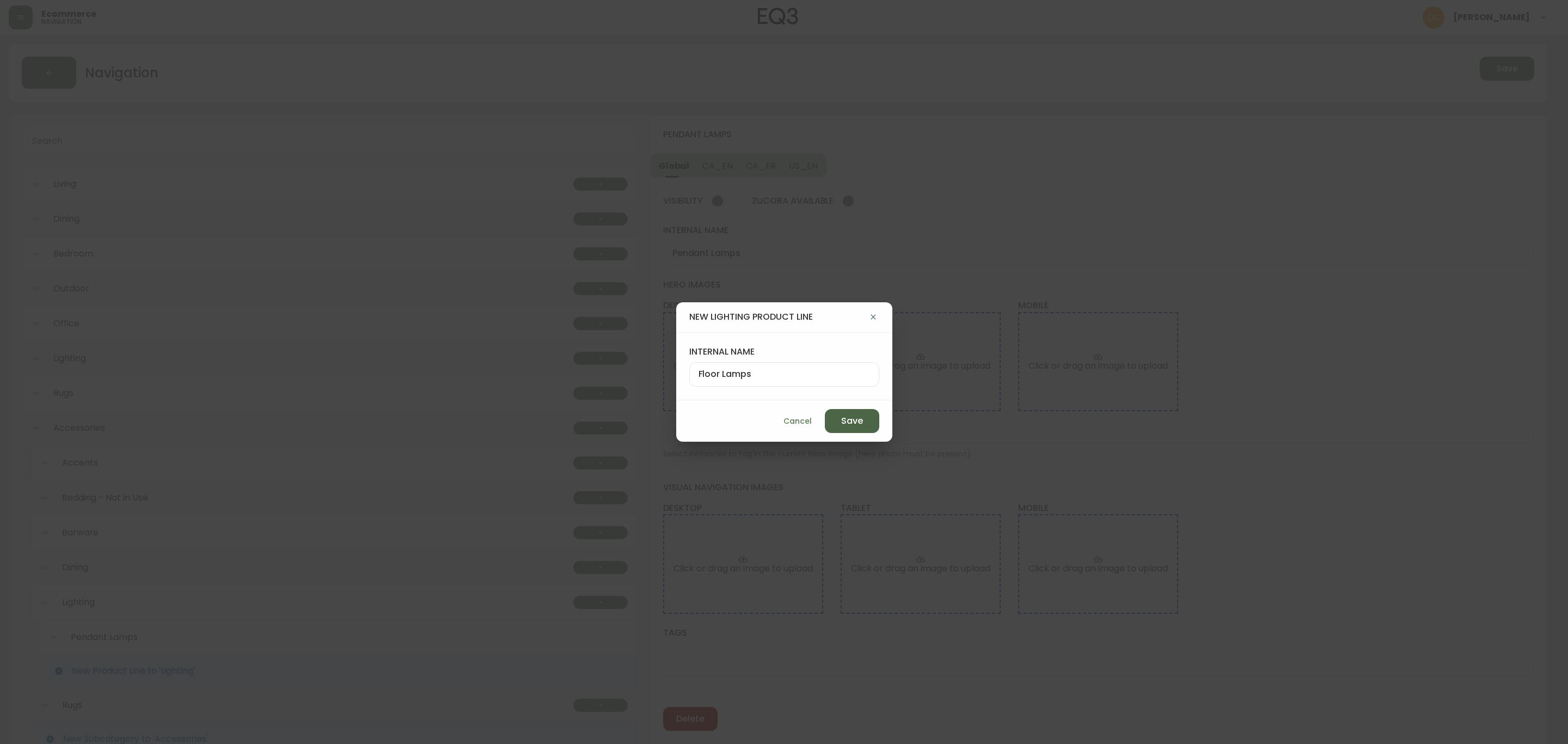
click at [841, 420] on span "Save" at bounding box center [852, 420] width 22 height 12
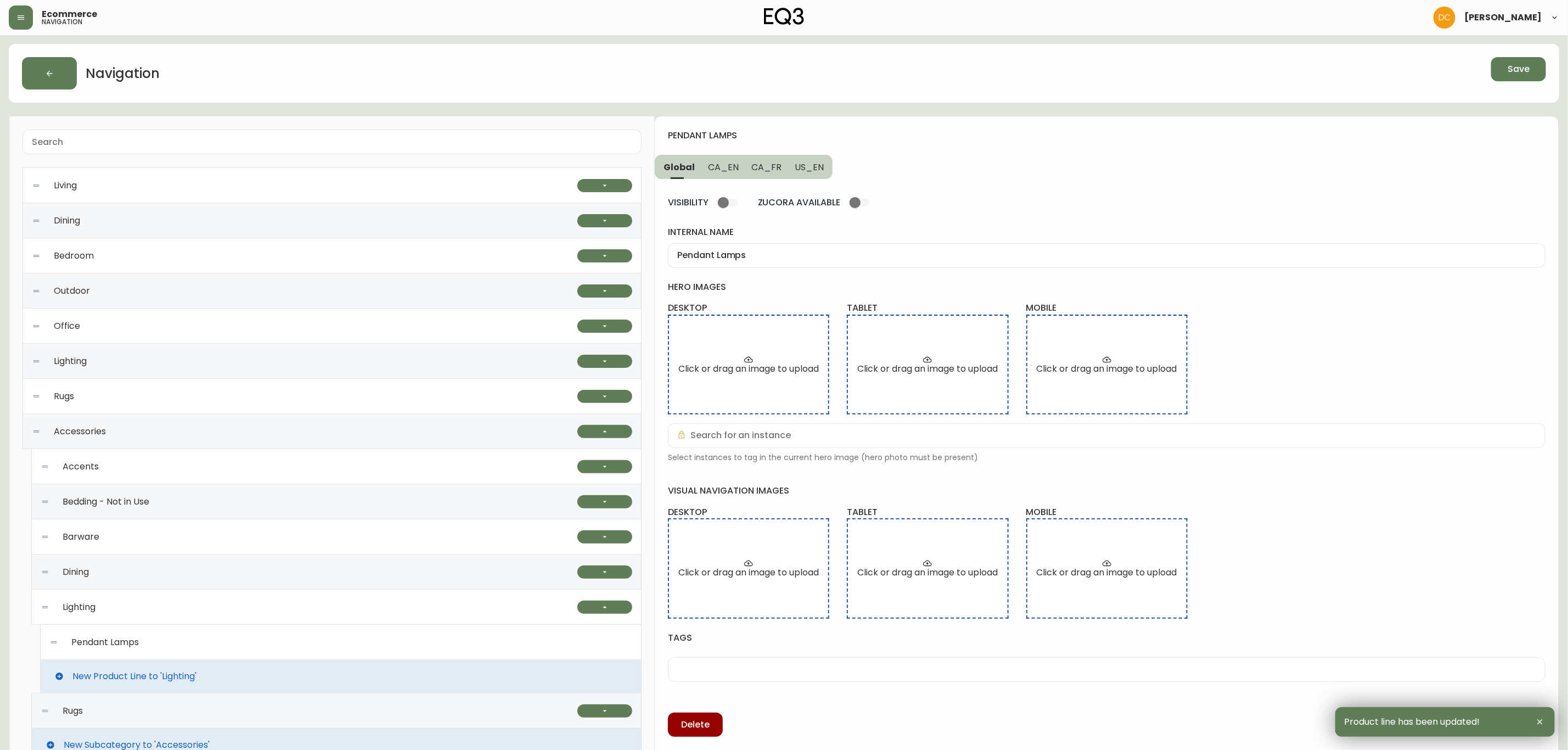
click at [285, 640] on div "Pendant Lamps" at bounding box center [341, 642] width 583 height 35
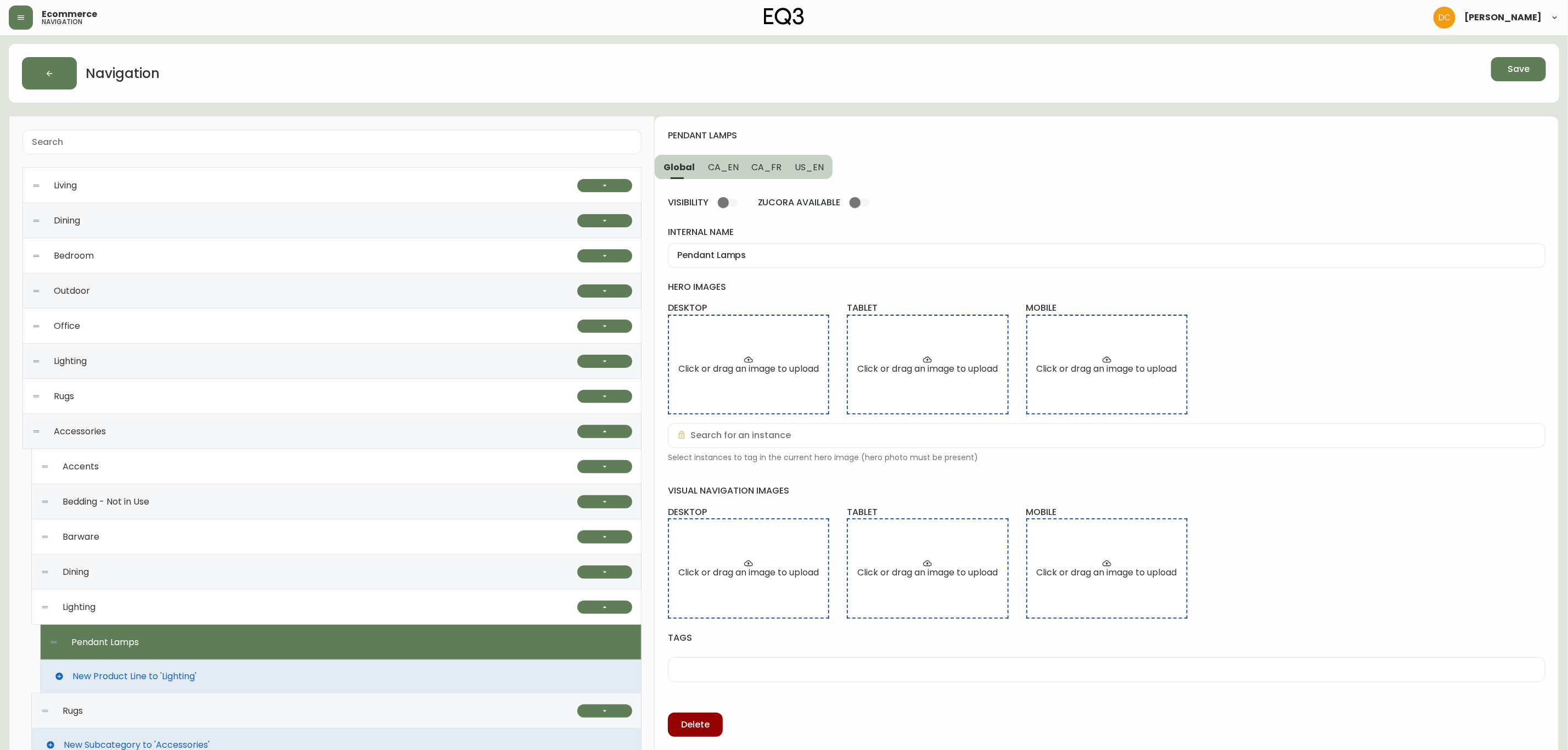
click at [274, 672] on div "New Product Line to 'Lighting'" at bounding box center [341, 676] width 602 height 33
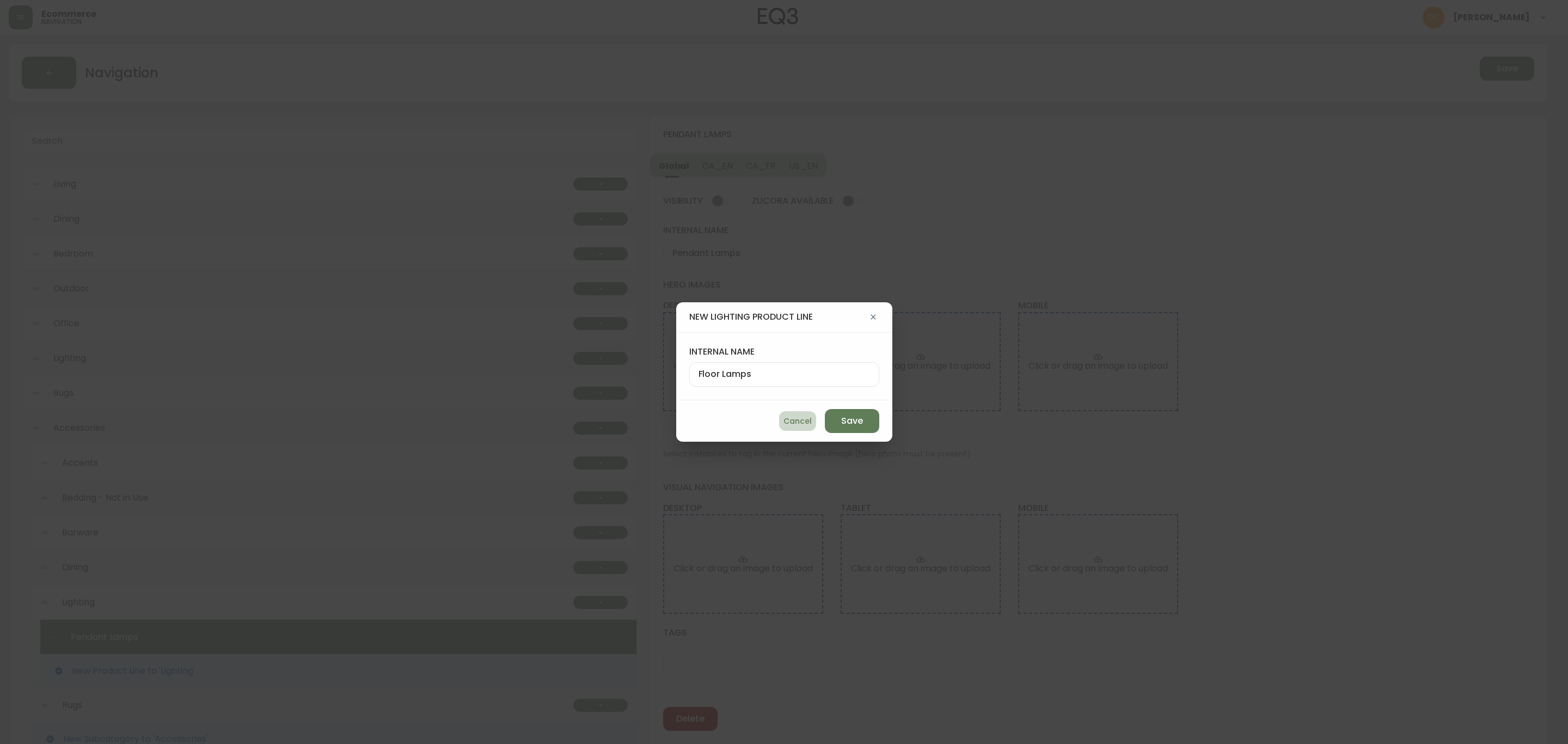
click at [783, 418] on span "Cancel" at bounding box center [797, 421] width 28 height 13
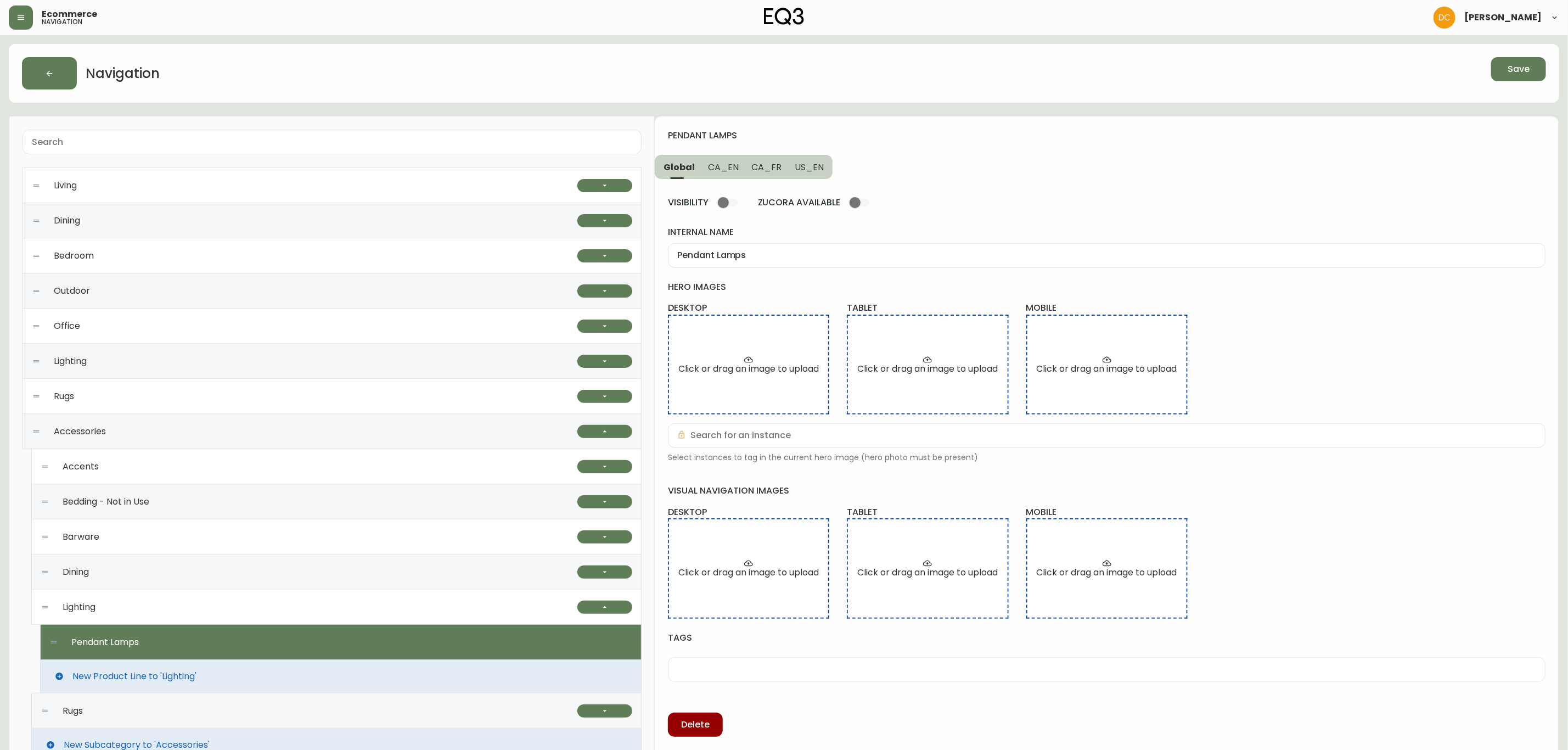
click at [227, 601] on div "Lighting" at bounding box center [309, 607] width 537 height 35
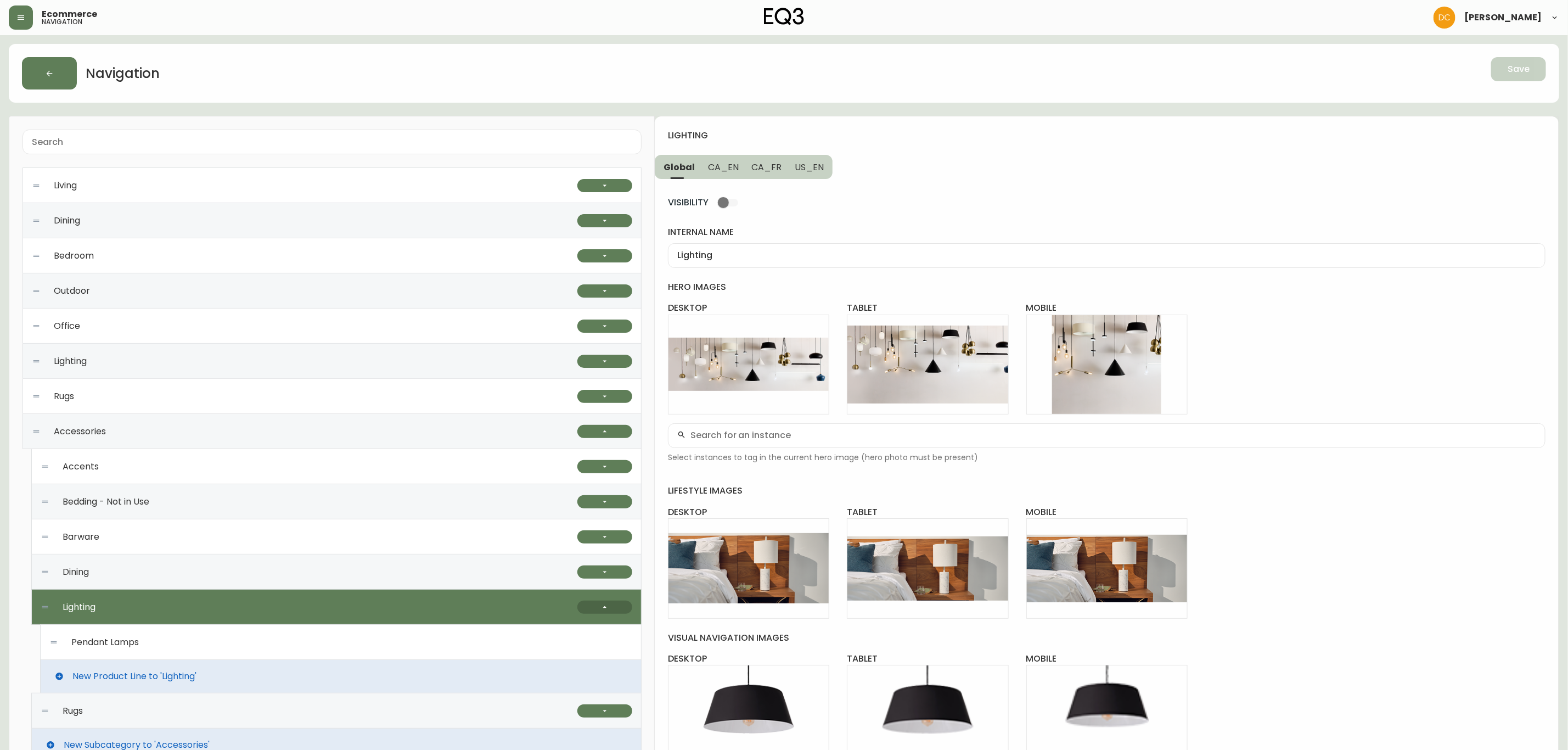
click at [585, 608] on button "button" at bounding box center [604, 607] width 55 height 13
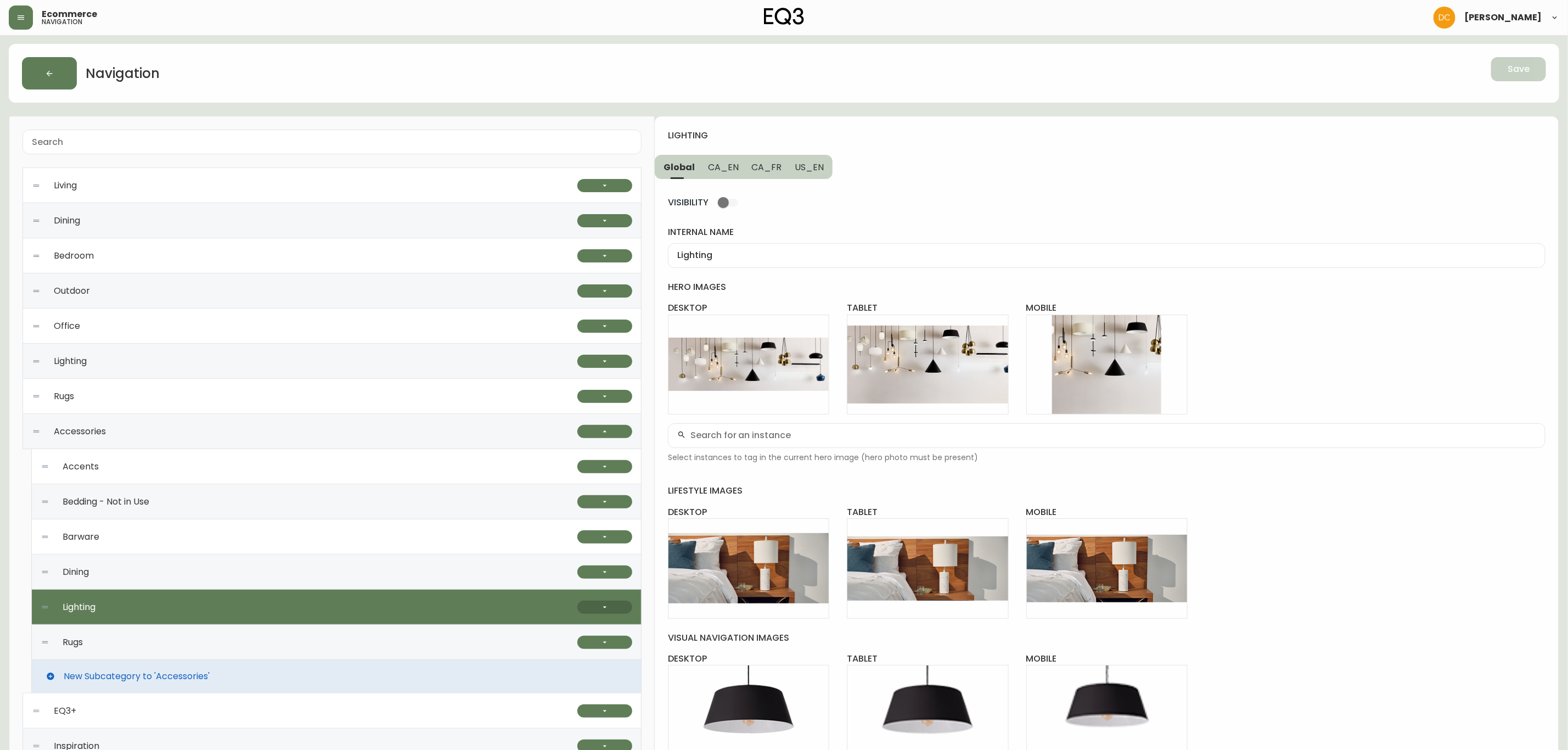
click at [585, 608] on button "button" at bounding box center [604, 607] width 55 height 13
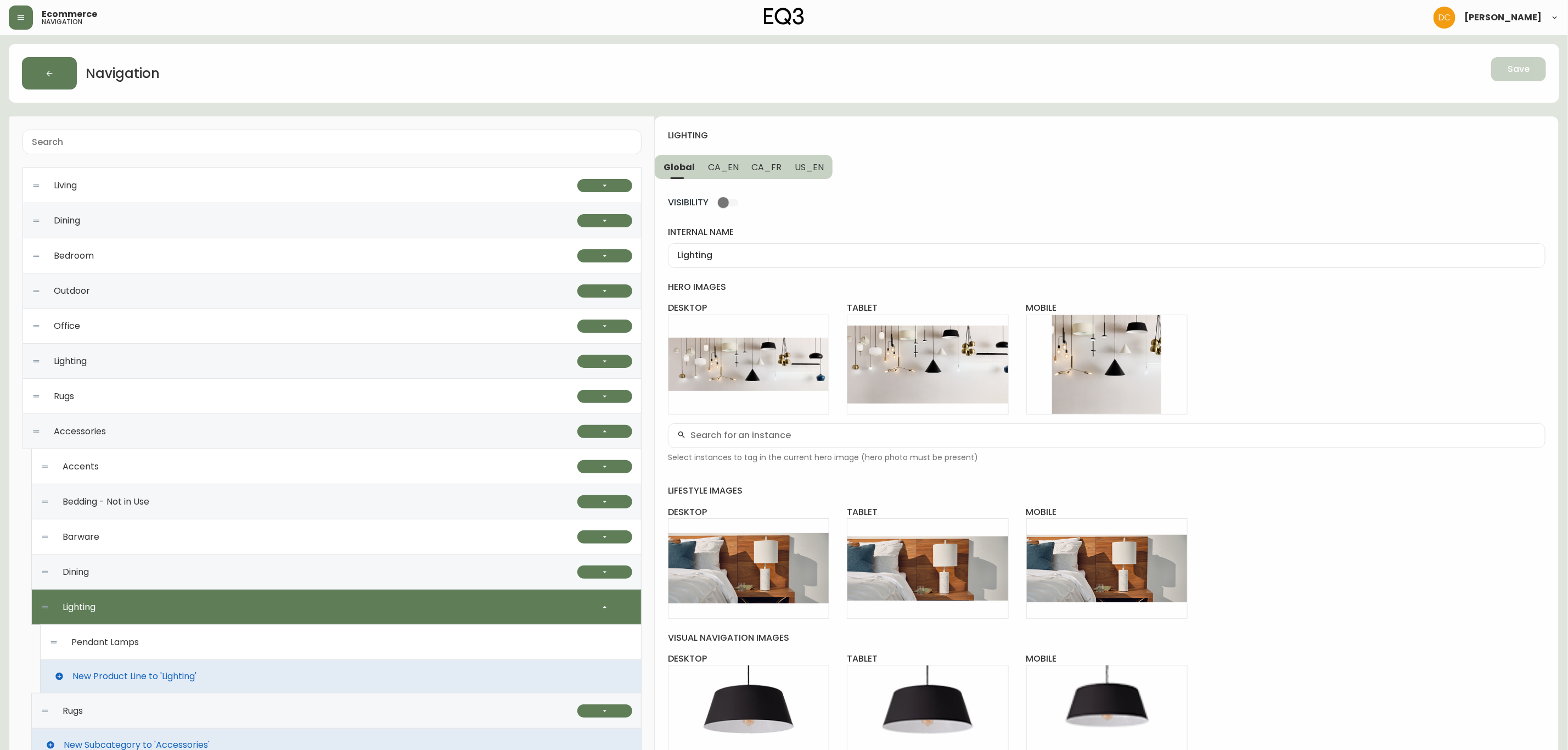
click at [354, 657] on div "Pendant Lamps" at bounding box center [341, 642] width 583 height 35
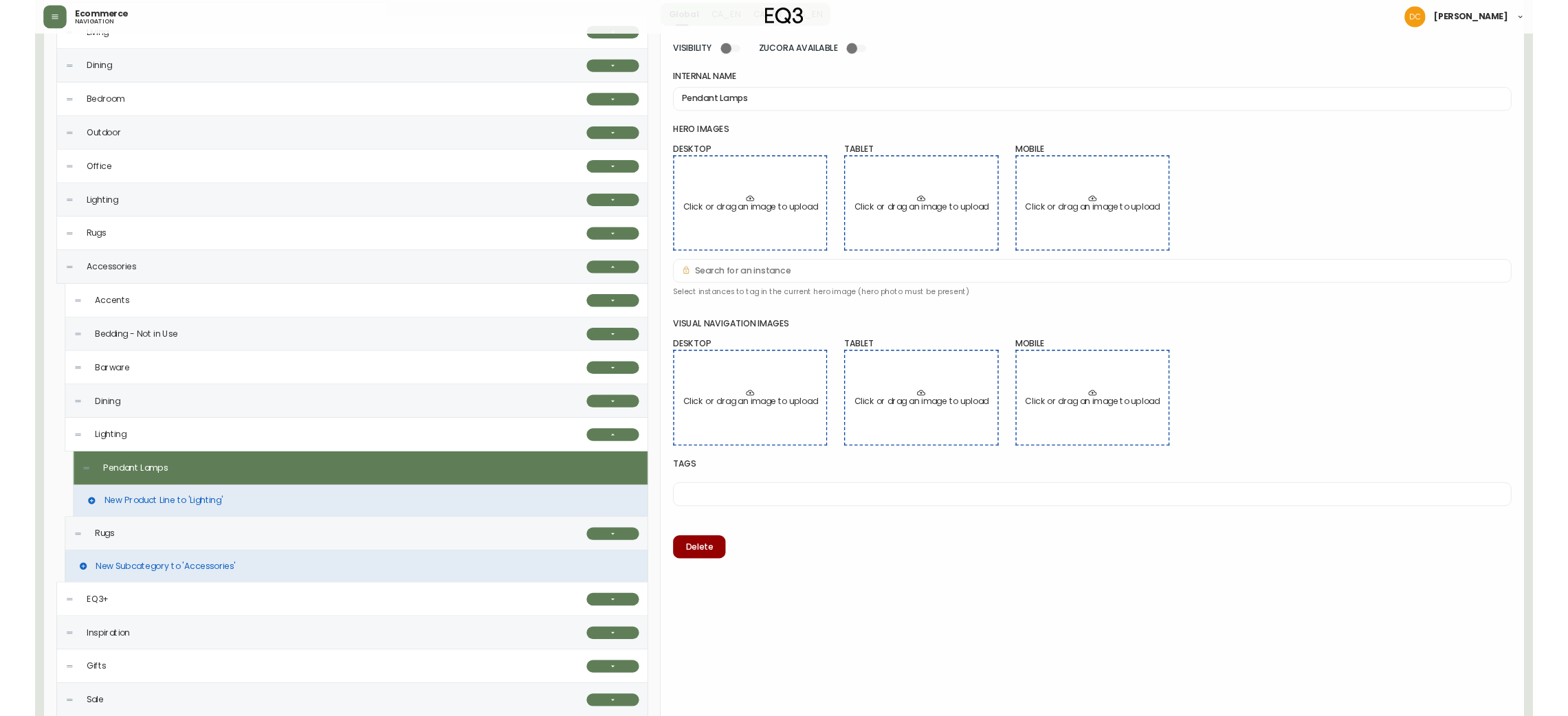
scroll to position [206, 0]
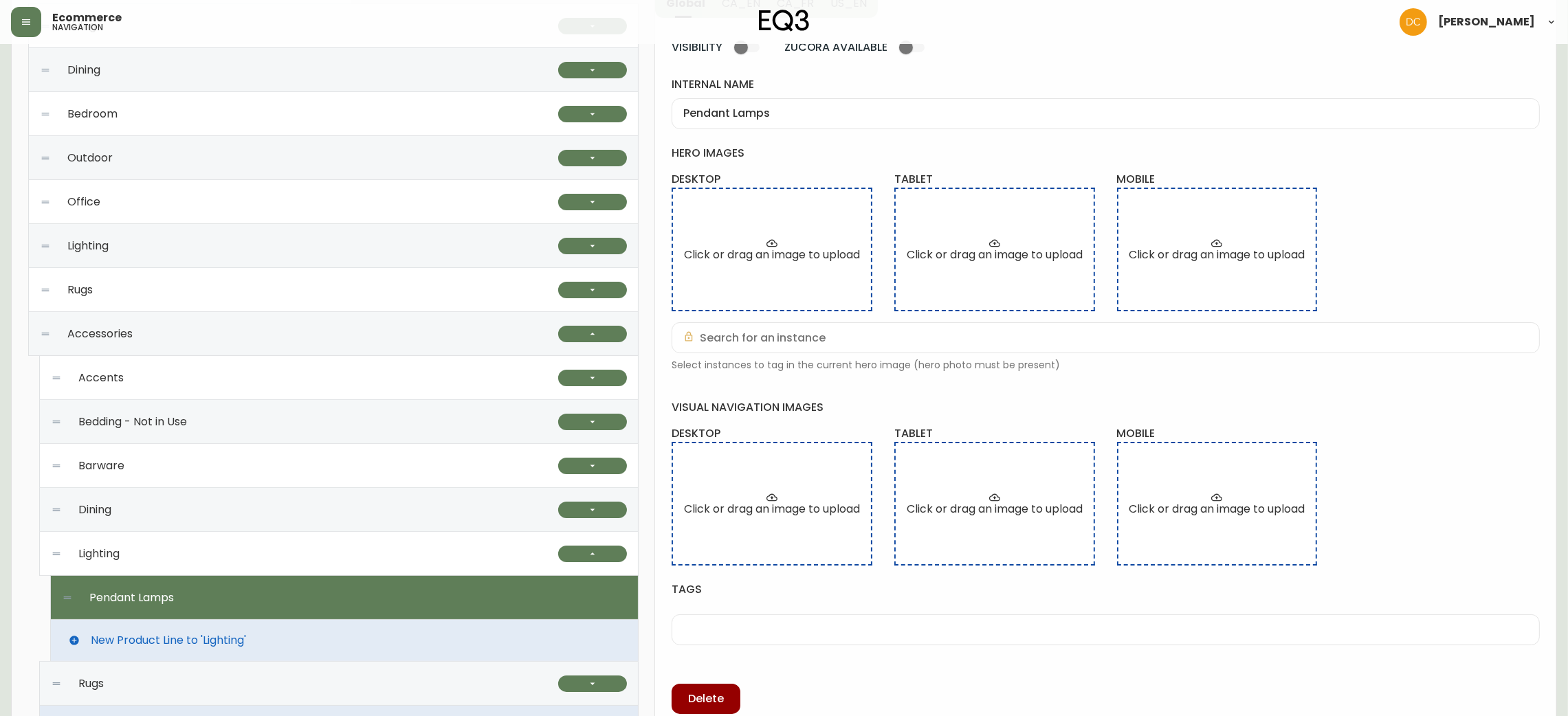
click at [319, 490] on div "Dining" at bounding box center [304, 510] width 508 height 44
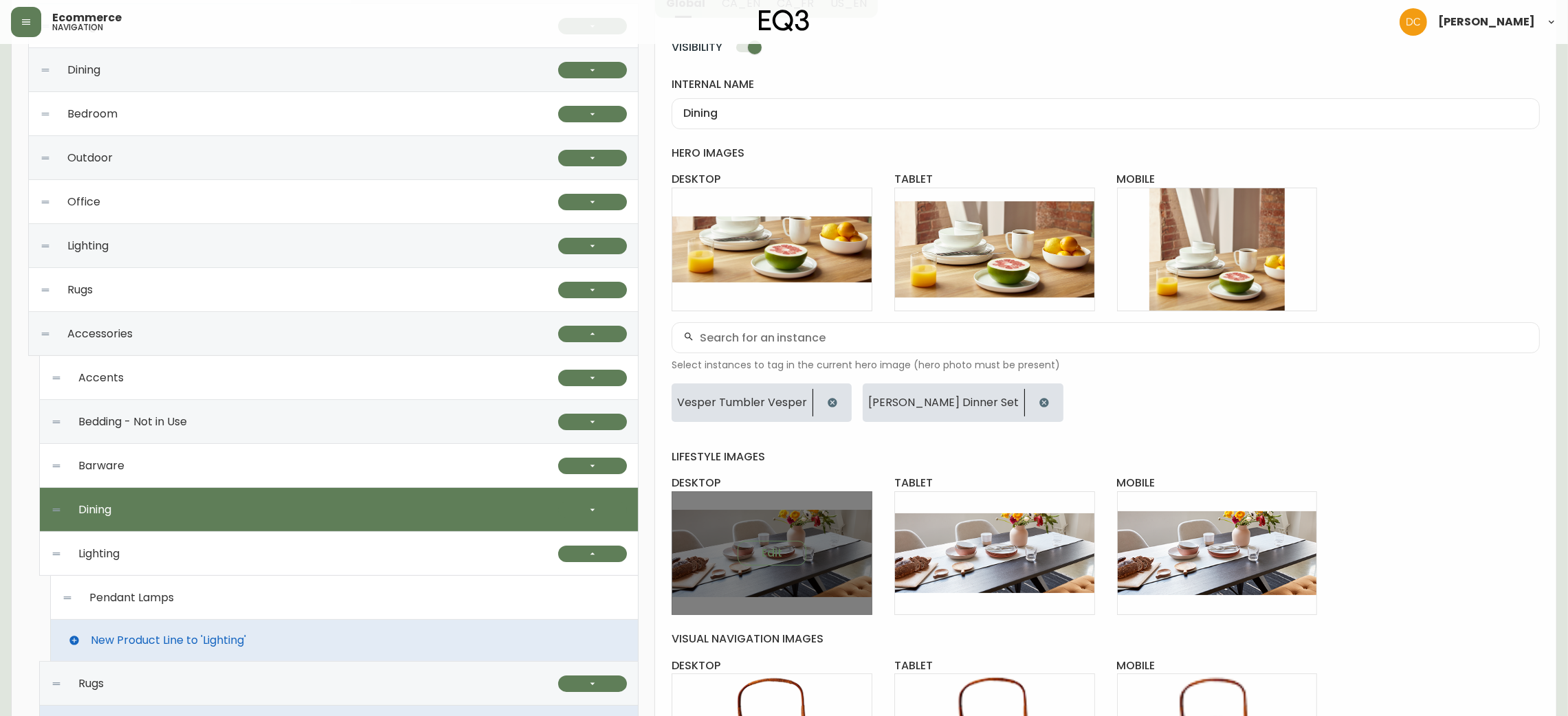
scroll to position [398, 0]
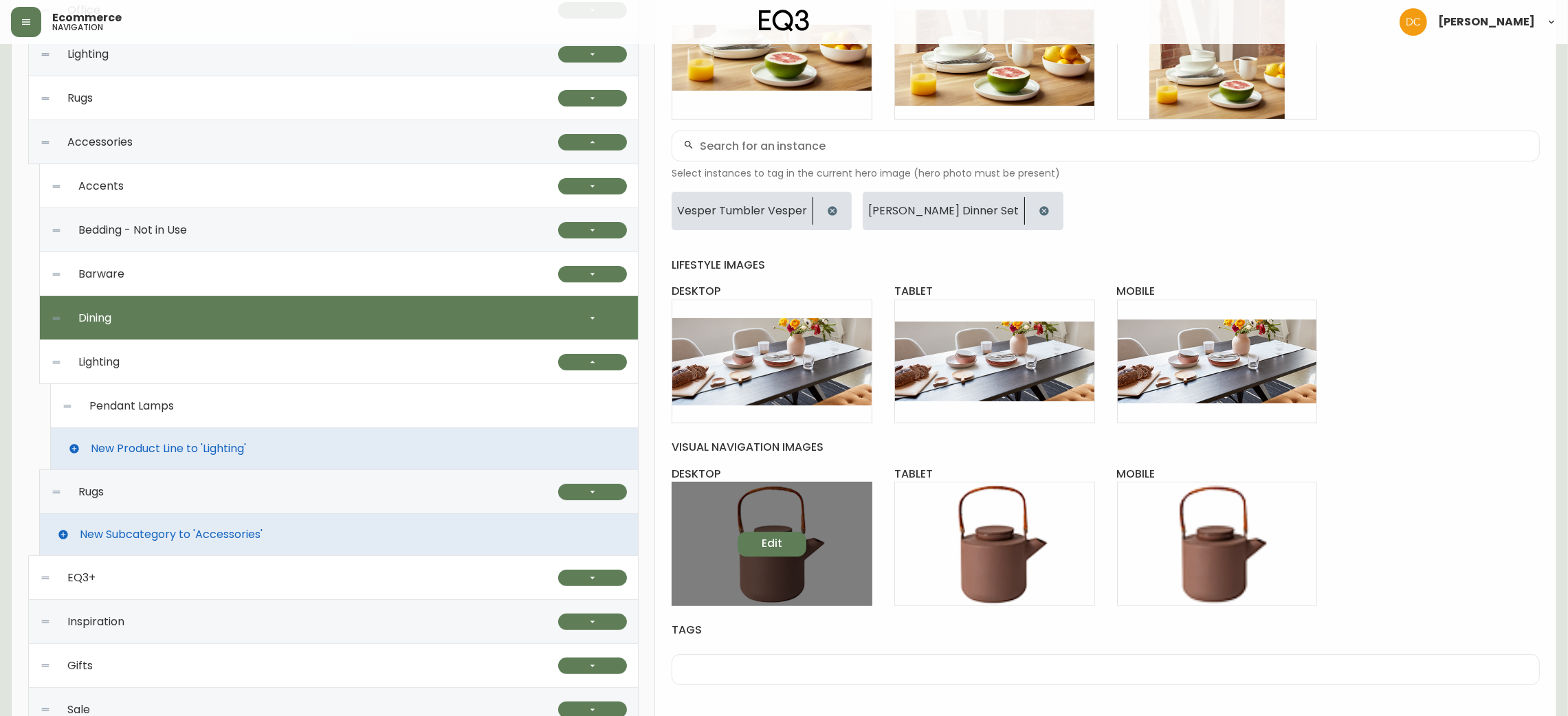
click at [782, 543] on span "Edit" at bounding box center [772, 543] width 21 height 15
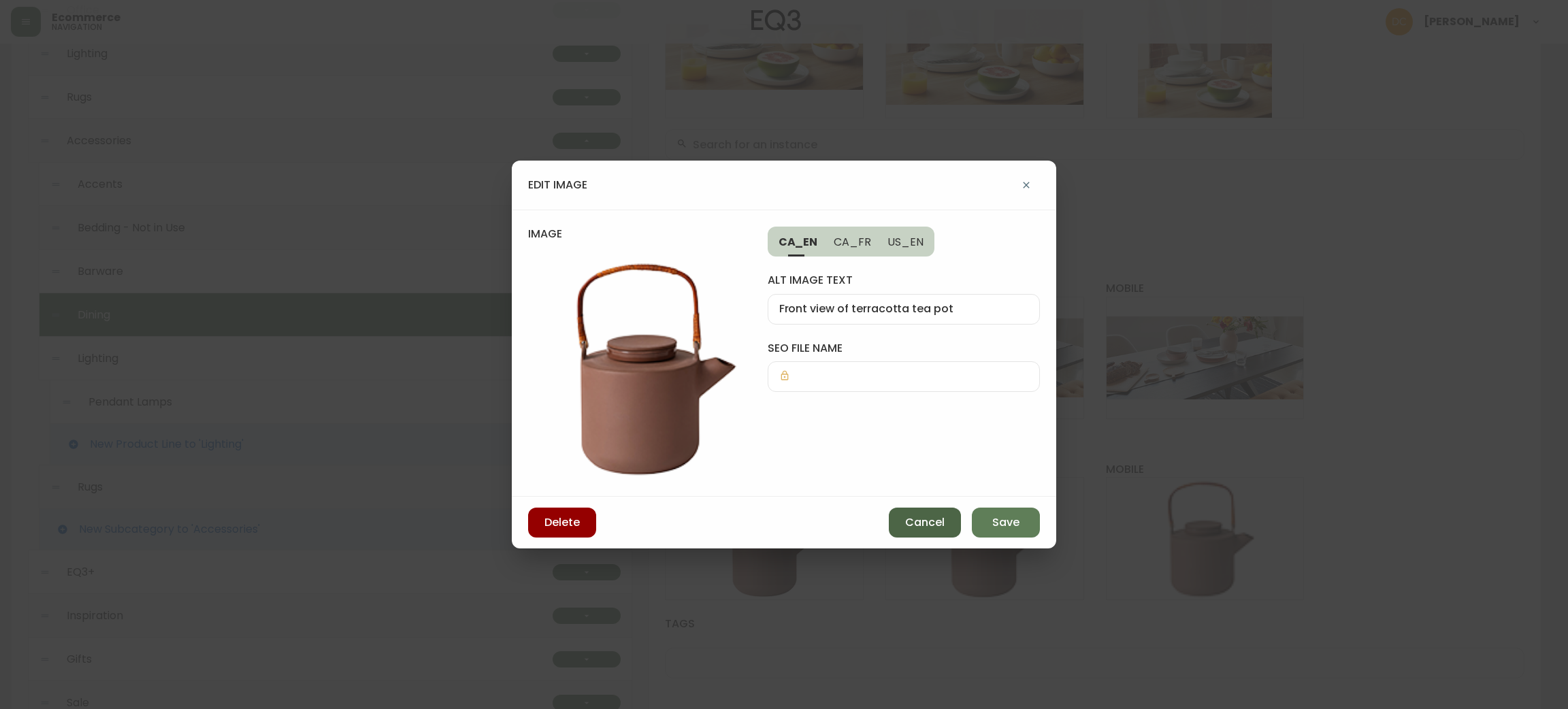
click at [930, 518] on span "Cancel" at bounding box center [925, 522] width 39 height 15
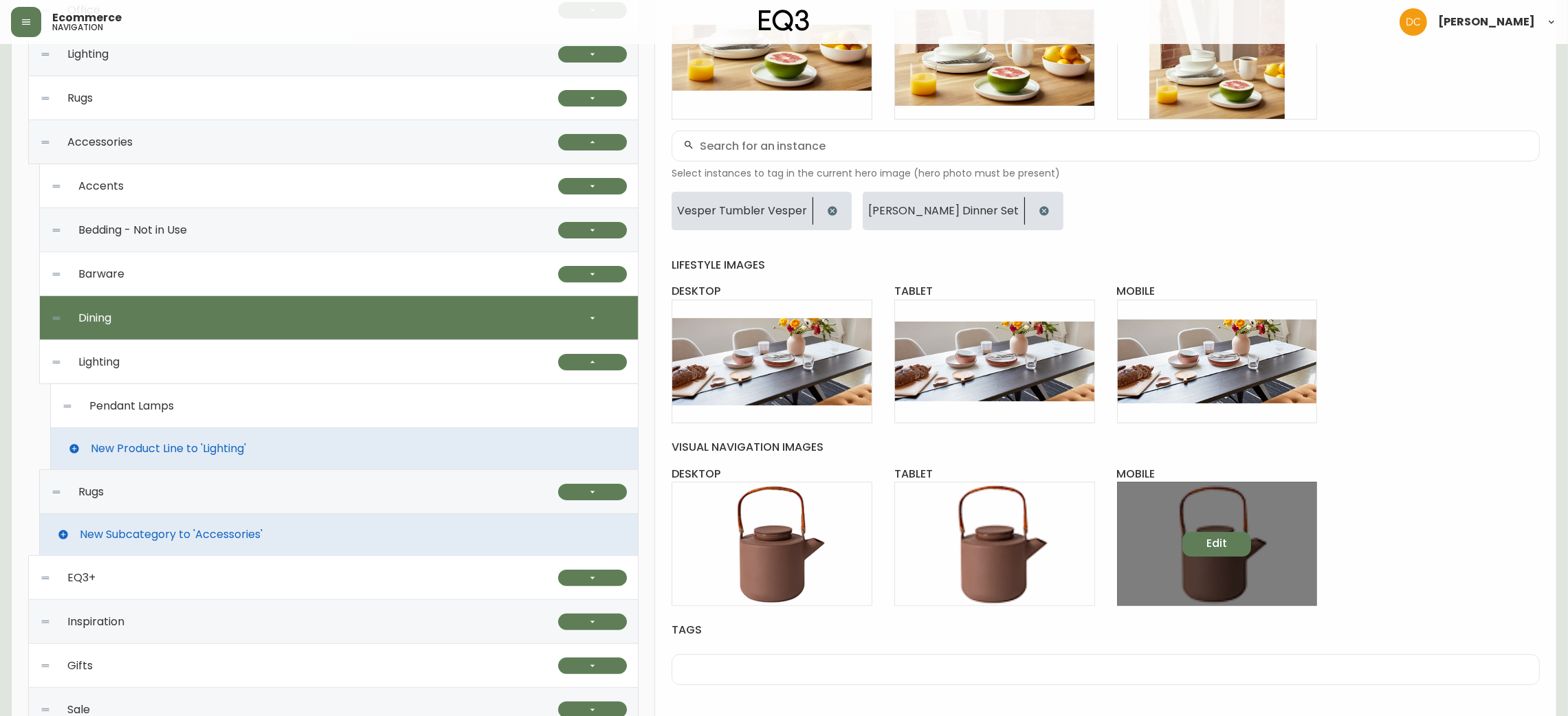
click at [1215, 554] on button "Edit" at bounding box center [1216, 544] width 68 height 25
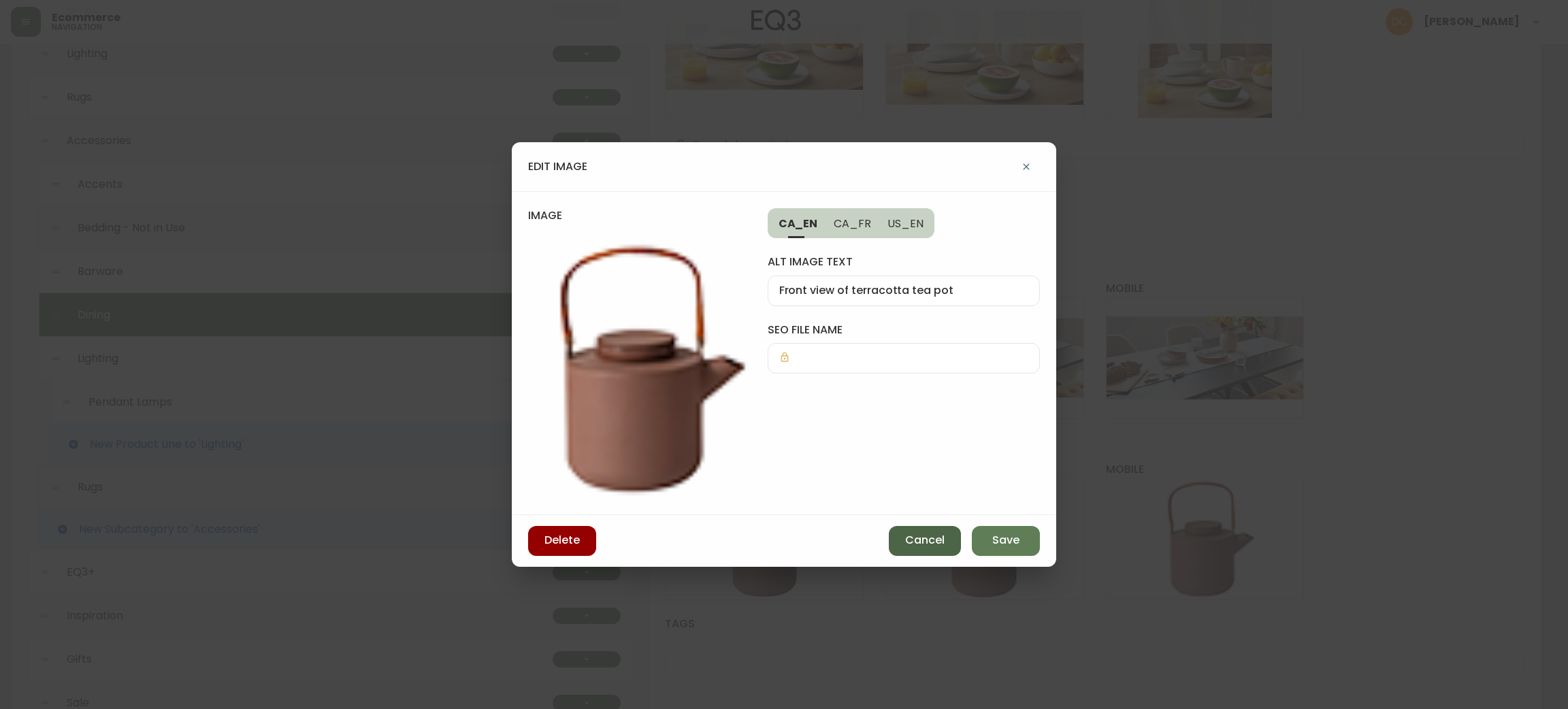
click at [928, 545] on span "Cancel" at bounding box center [925, 540] width 39 height 15
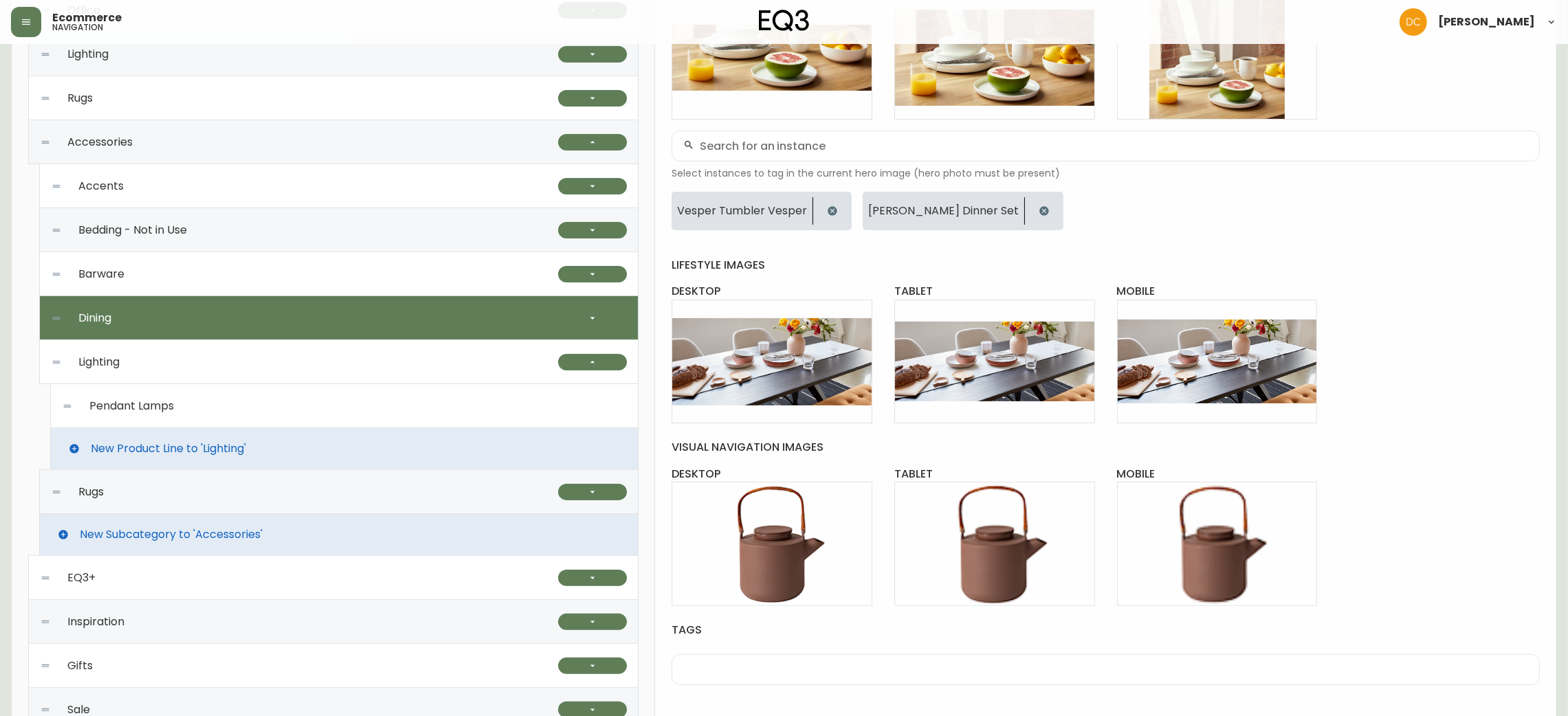
scroll to position [330, 0]
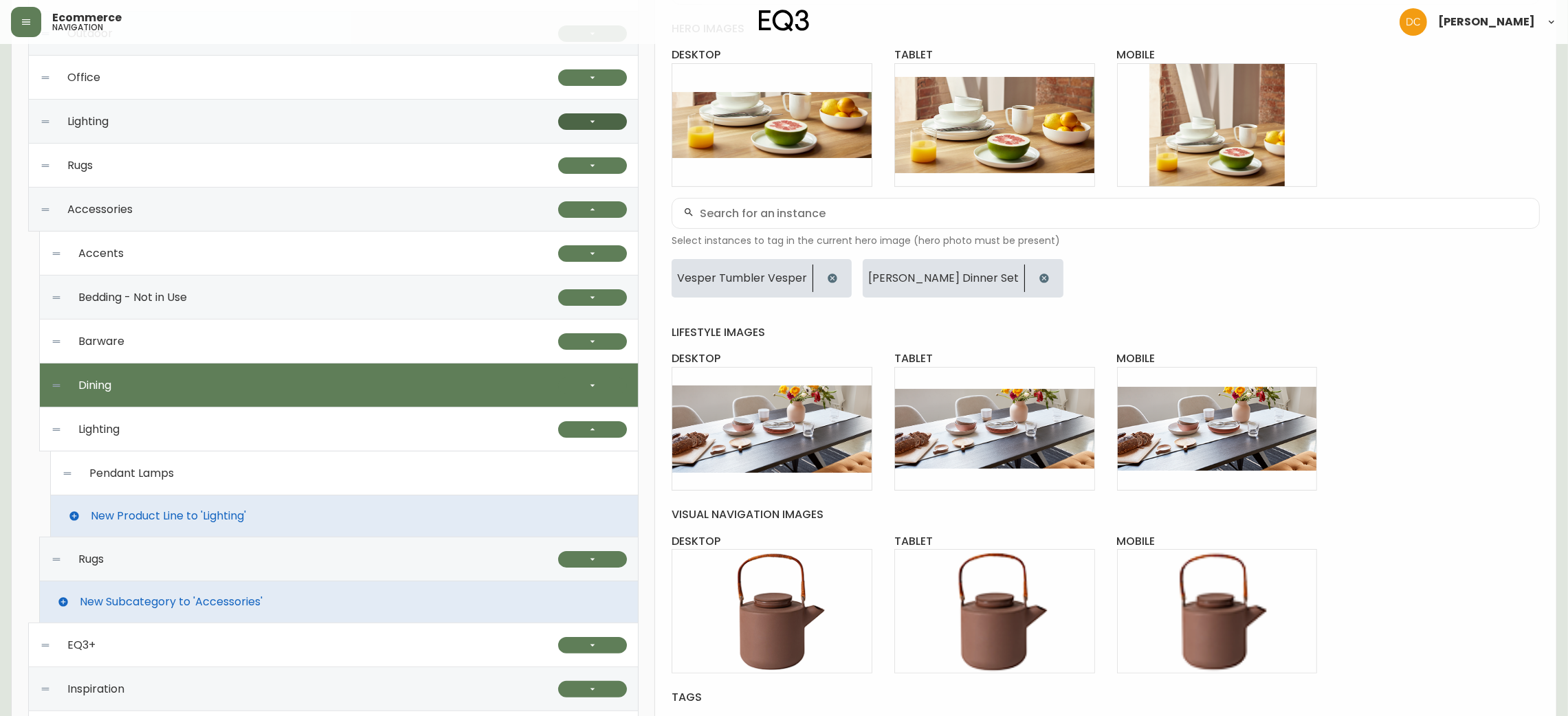
click at [610, 125] on button "button" at bounding box center [592, 121] width 68 height 17
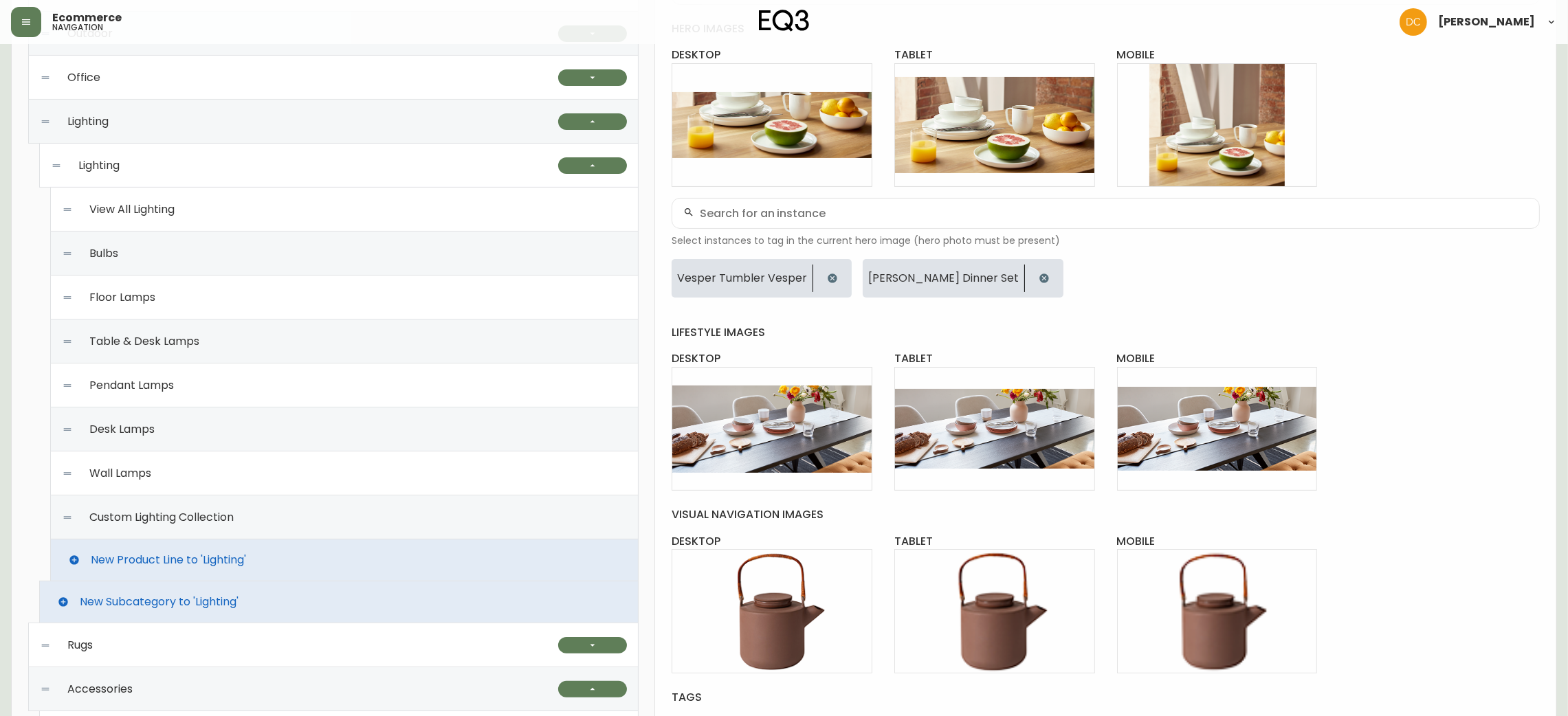
click at [269, 358] on div "Table & Desk Lamps" at bounding box center [344, 341] width 565 height 44
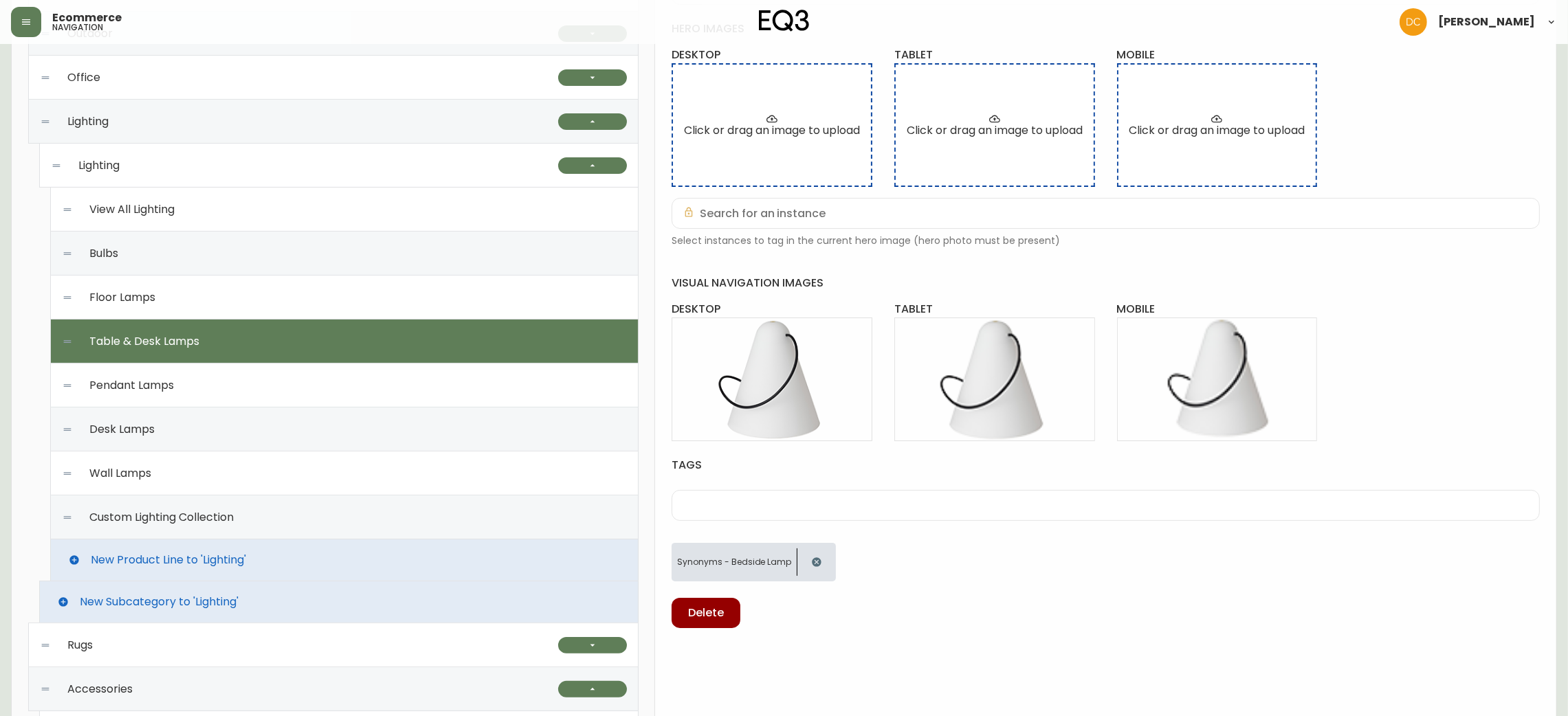
click at [386, 309] on div "Floor Lamps" at bounding box center [344, 298] width 565 height 44
